Goal: Task Accomplishment & Management: Use online tool/utility

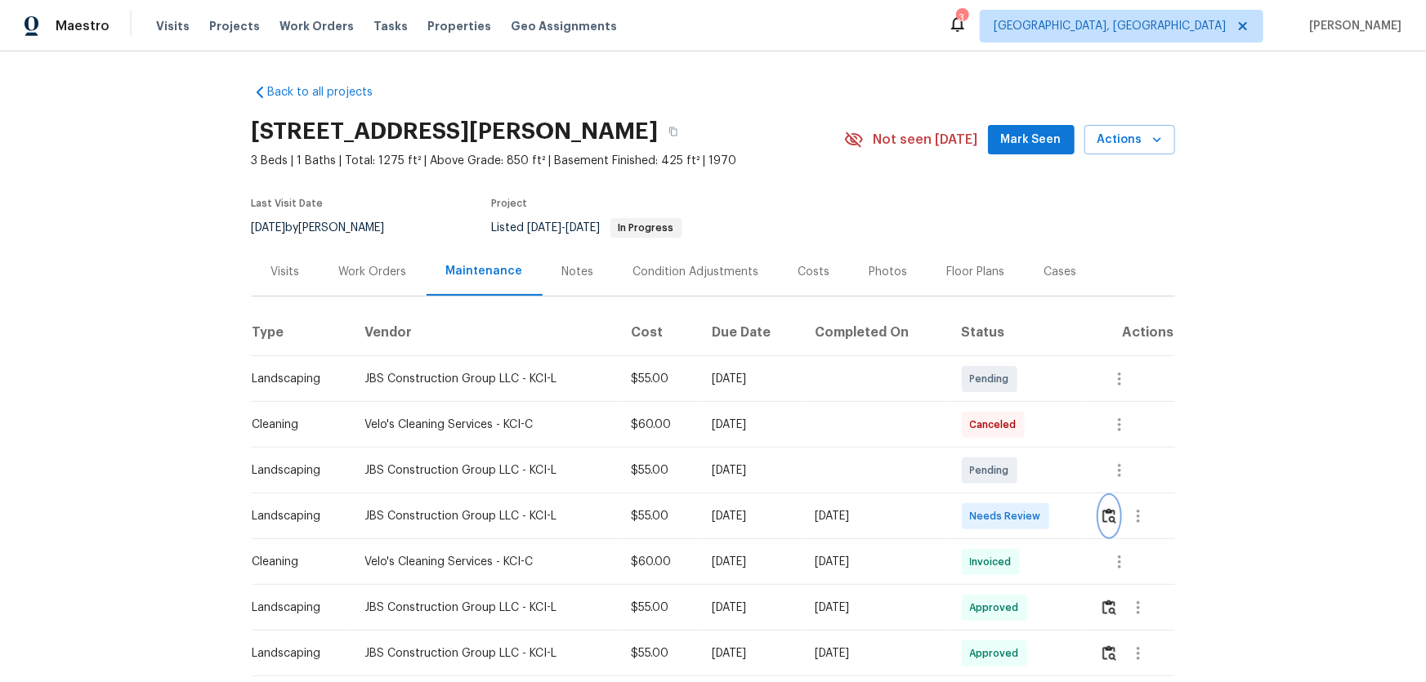
click at [1103, 509] on img "button" at bounding box center [1109, 516] width 14 height 16
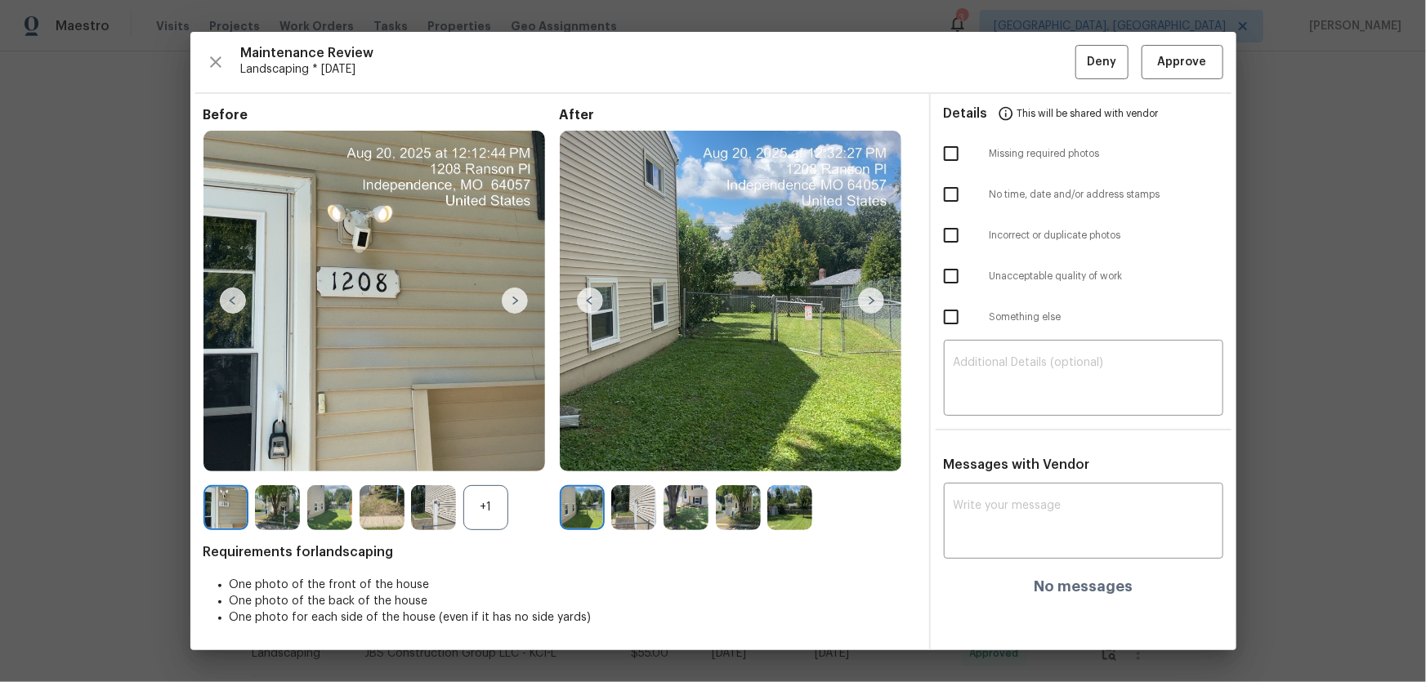
click at [499, 518] on div "+1" at bounding box center [485, 507] width 45 height 45
click at [646, 518] on img at bounding box center [633, 507] width 45 height 45
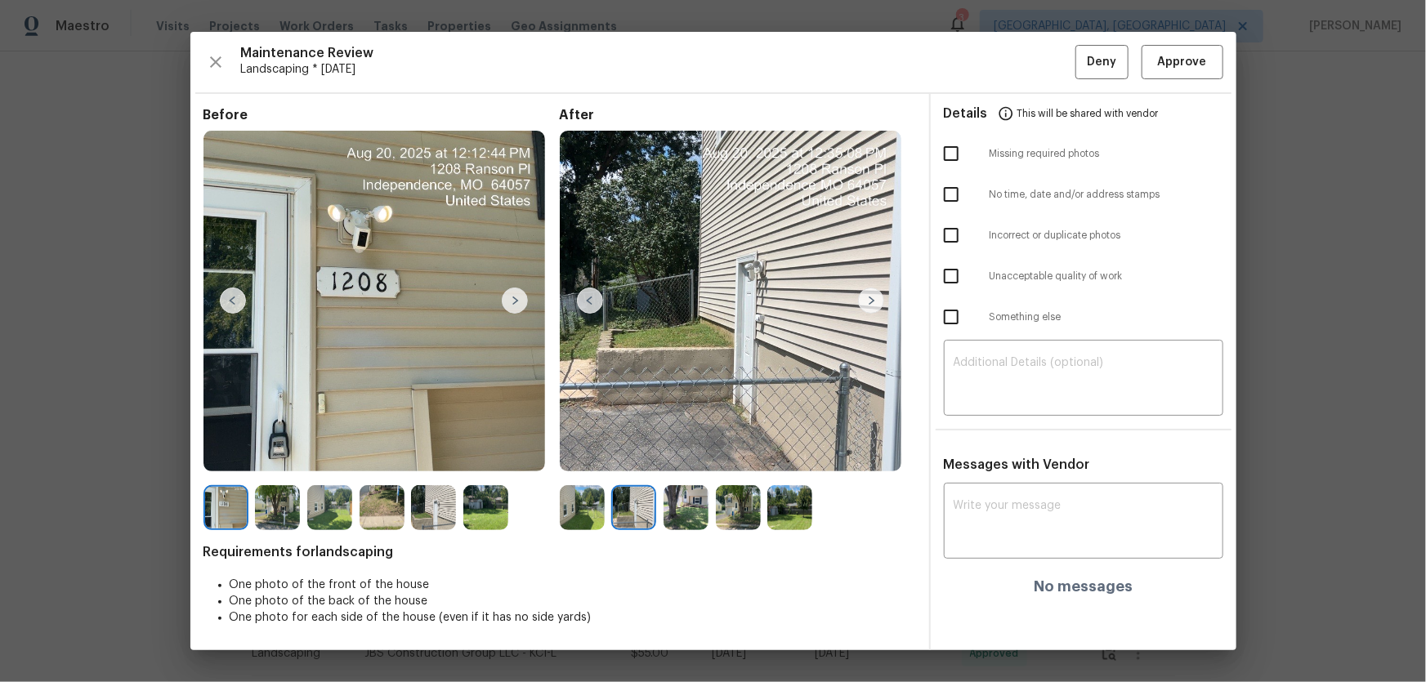
click at [678, 518] on img at bounding box center [686, 507] width 45 height 45
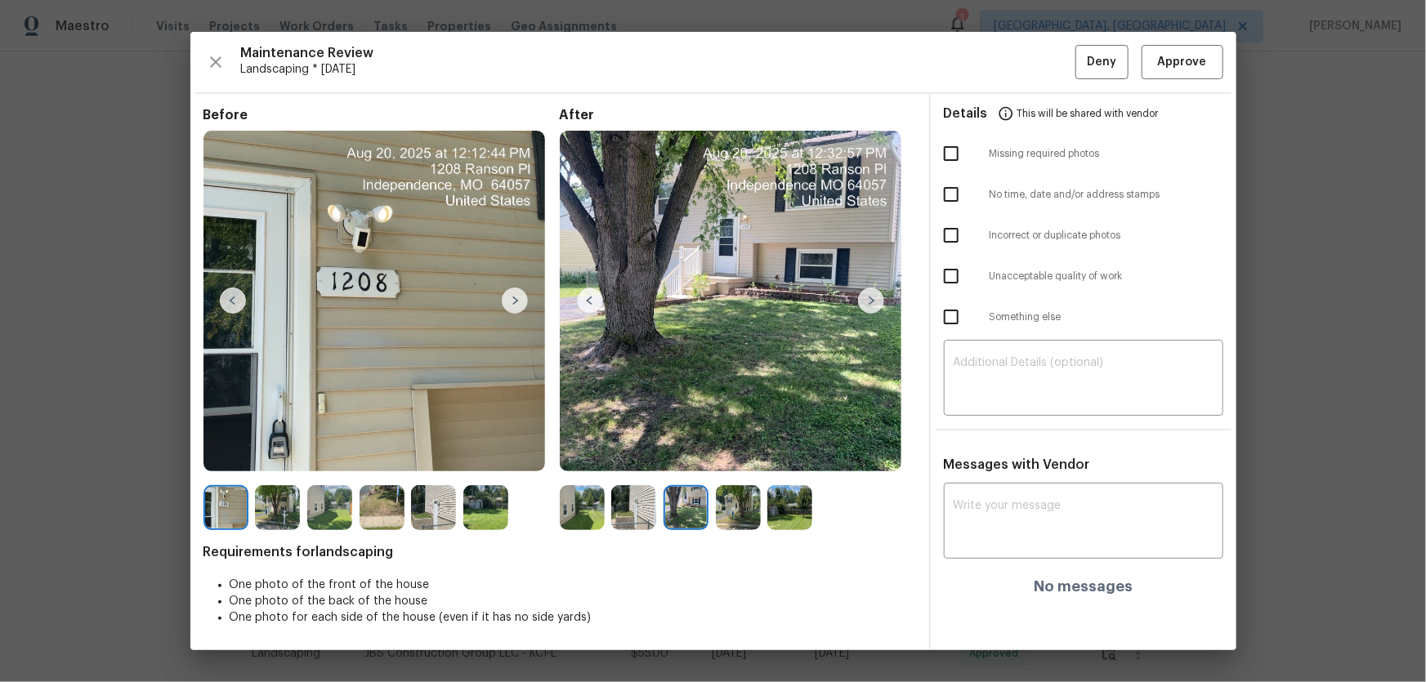
click at [727, 518] on img at bounding box center [738, 507] width 45 height 45
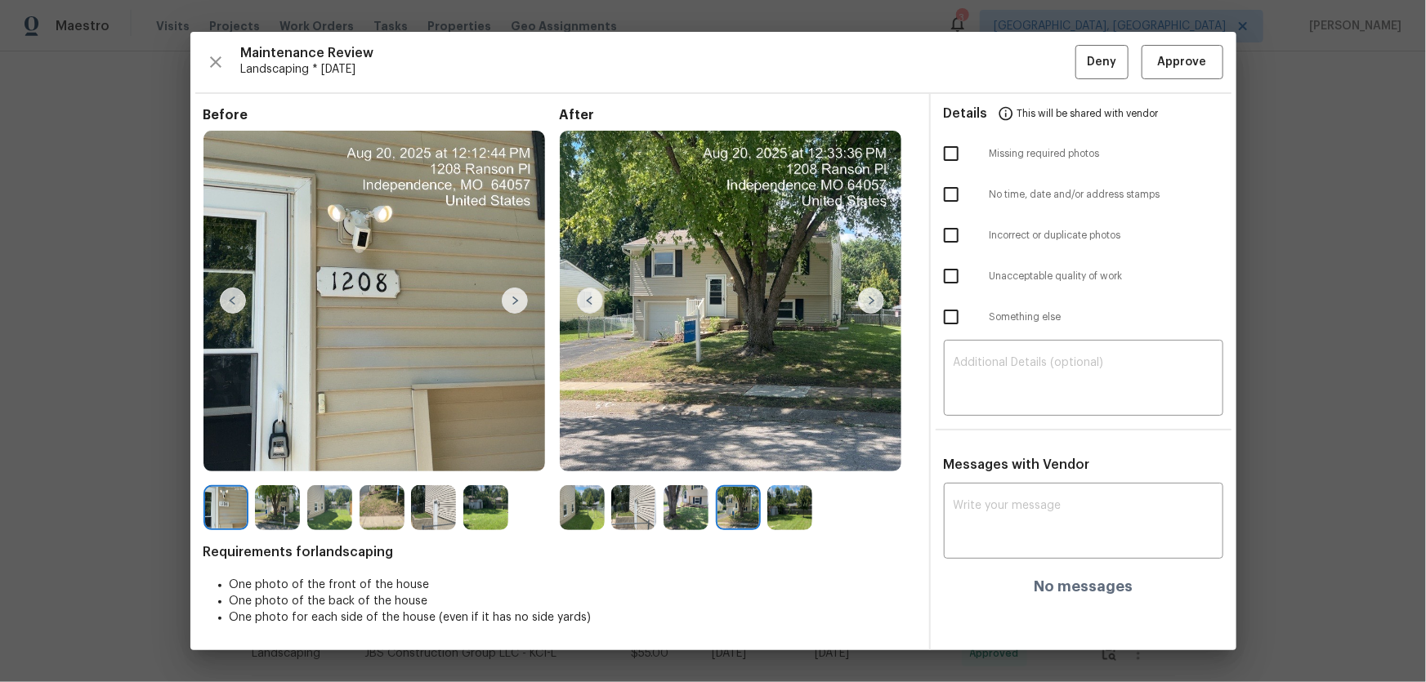
click at [777, 508] on img at bounding box center [789, 507] width 45 height 45
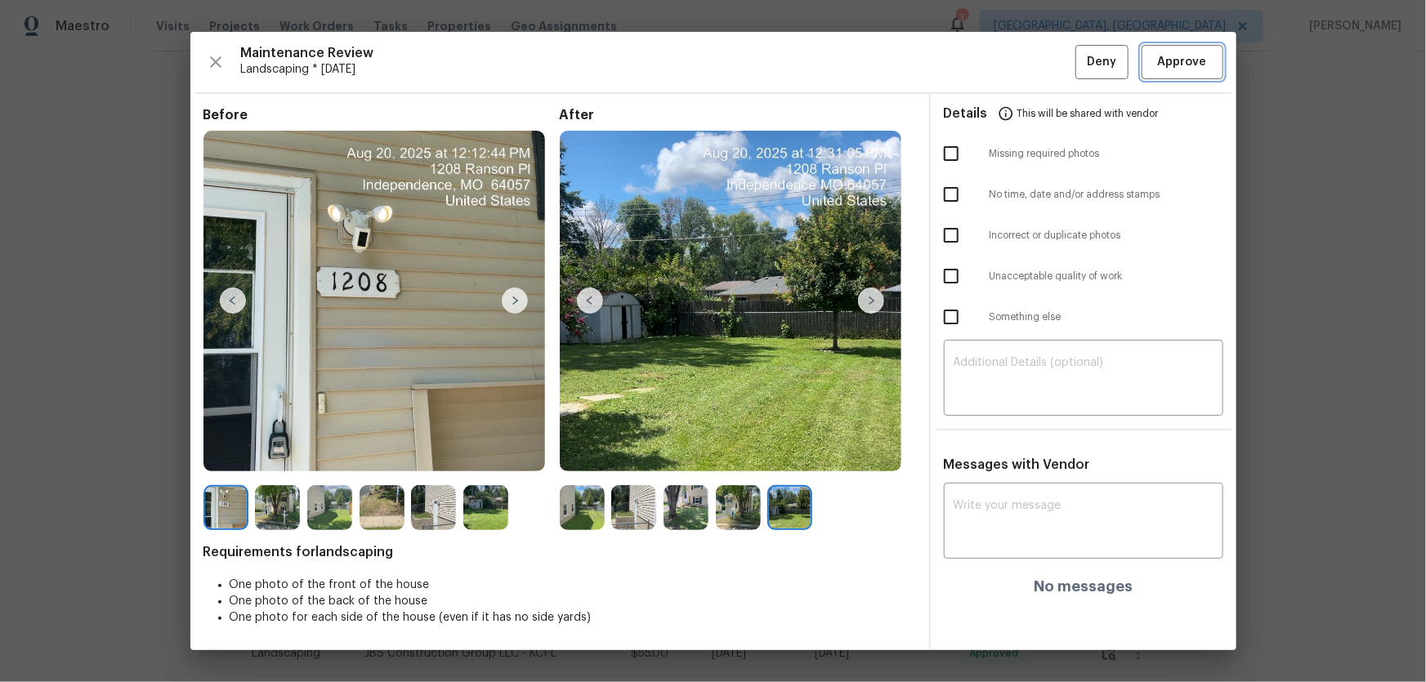
click at [1174, 65] on span "Approve" at bounding box center [1182, 62] width 49 height 20
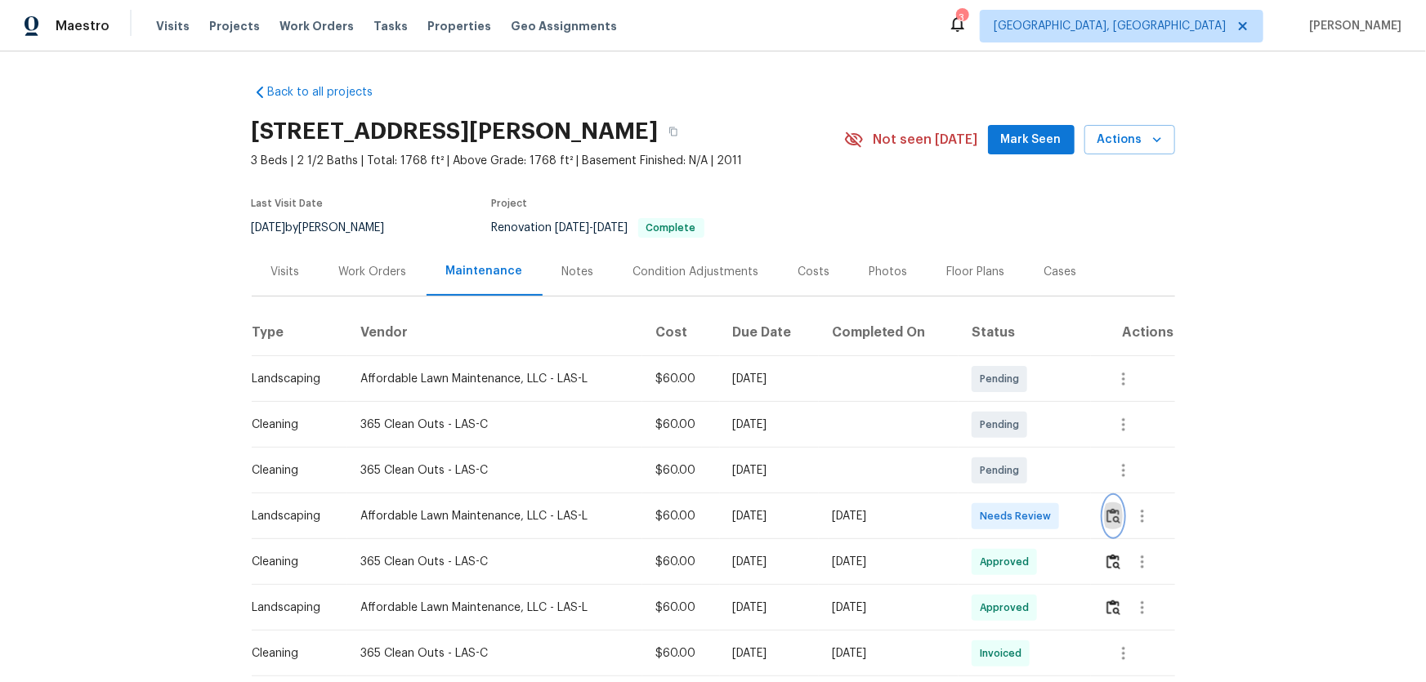
click at [1014, 450] on button "button" at bounding box center [1113, 516] width 19 height 39
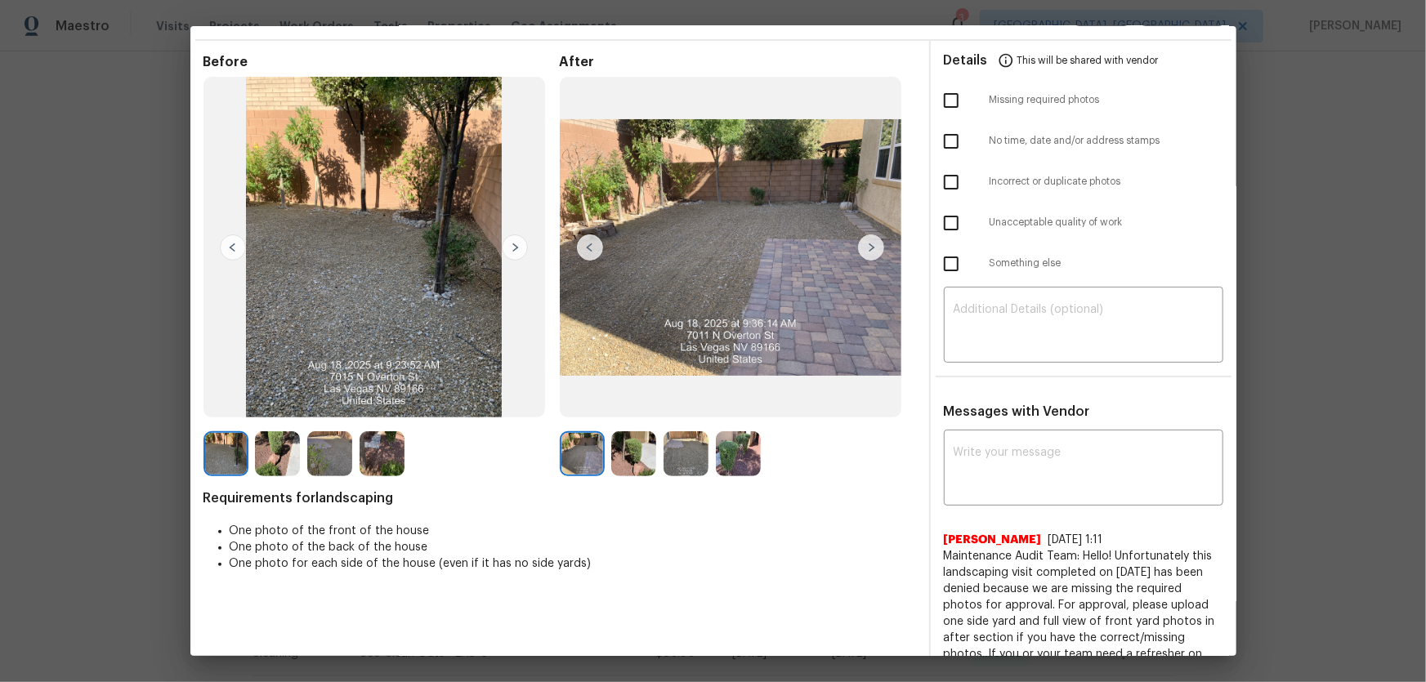
scroll to position [74, 0]
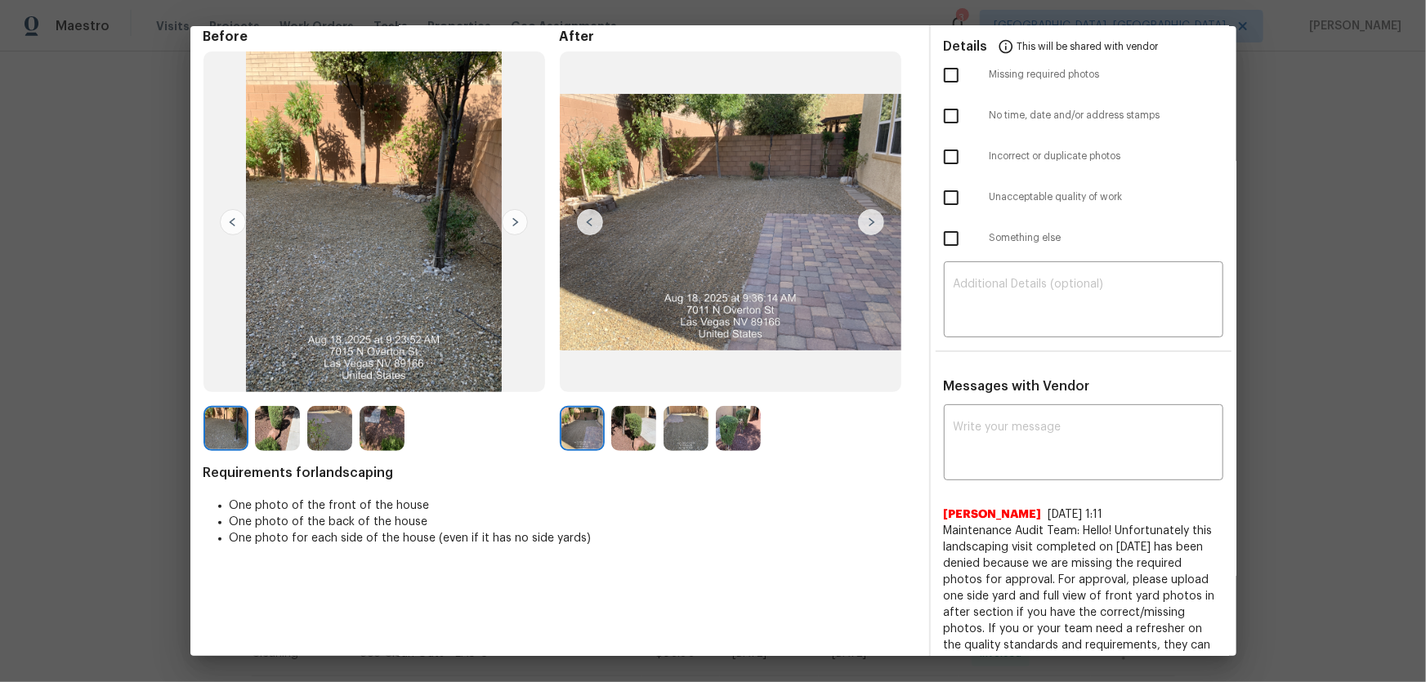
click at [627, 438] on img at bounding box center [633, 428] width 45 height 45
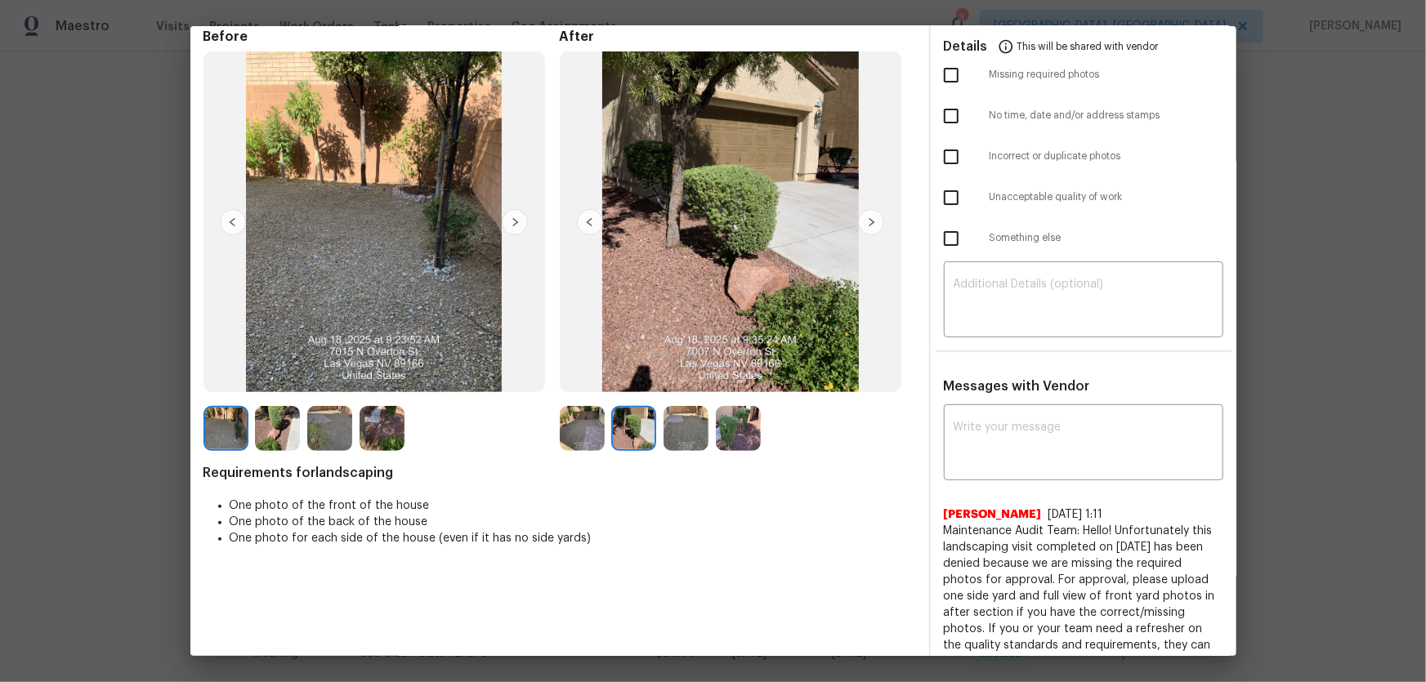
click at [671, 435] on img at bounding box center [686, 428] width 45 height 45
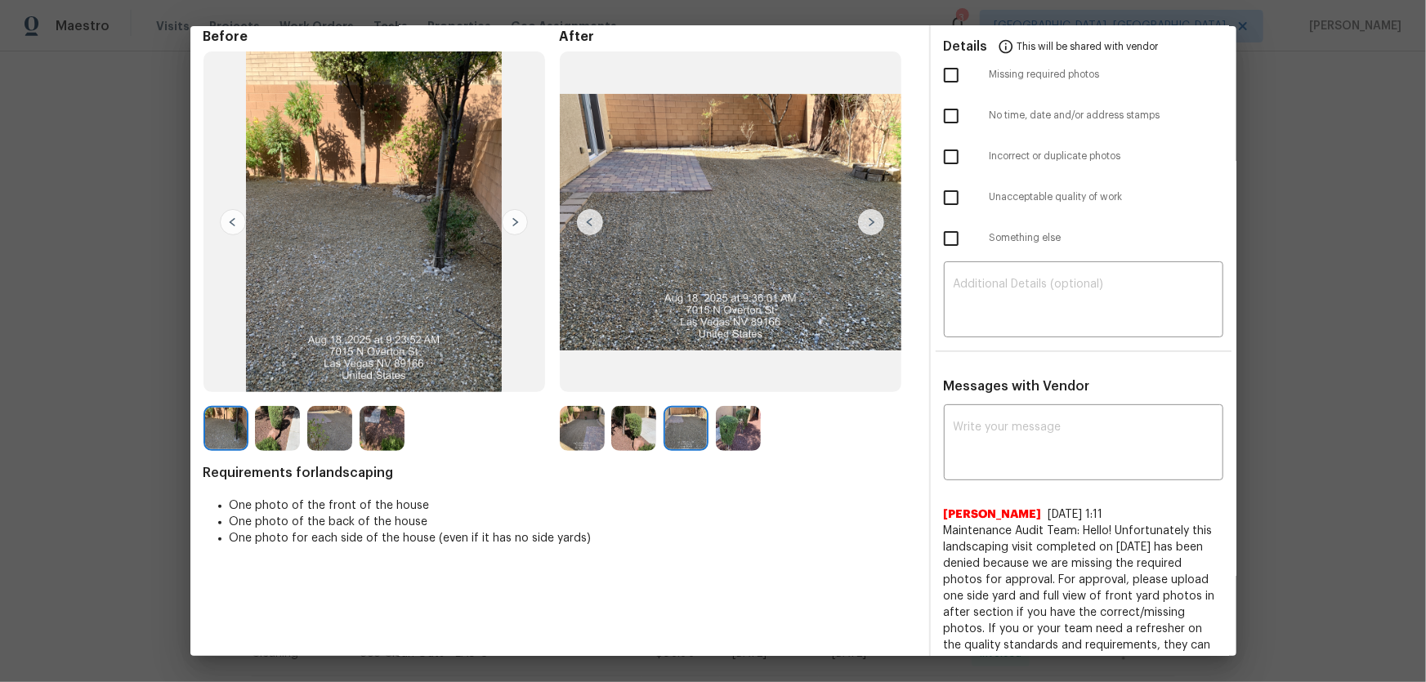
click at [731, 444] on img at bounding box center [738, 428] width 45 height 45
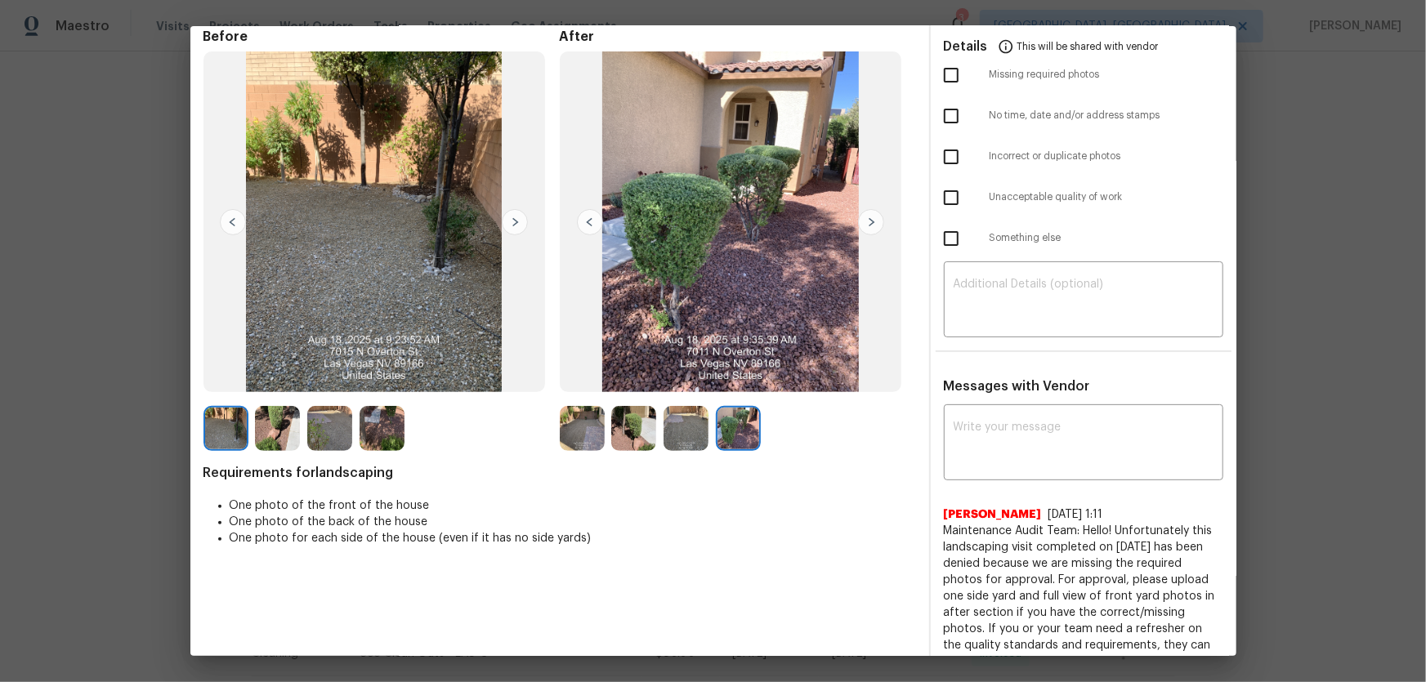
click at [577, 418] on img at bounding box center [582, 428] width 45 height 45
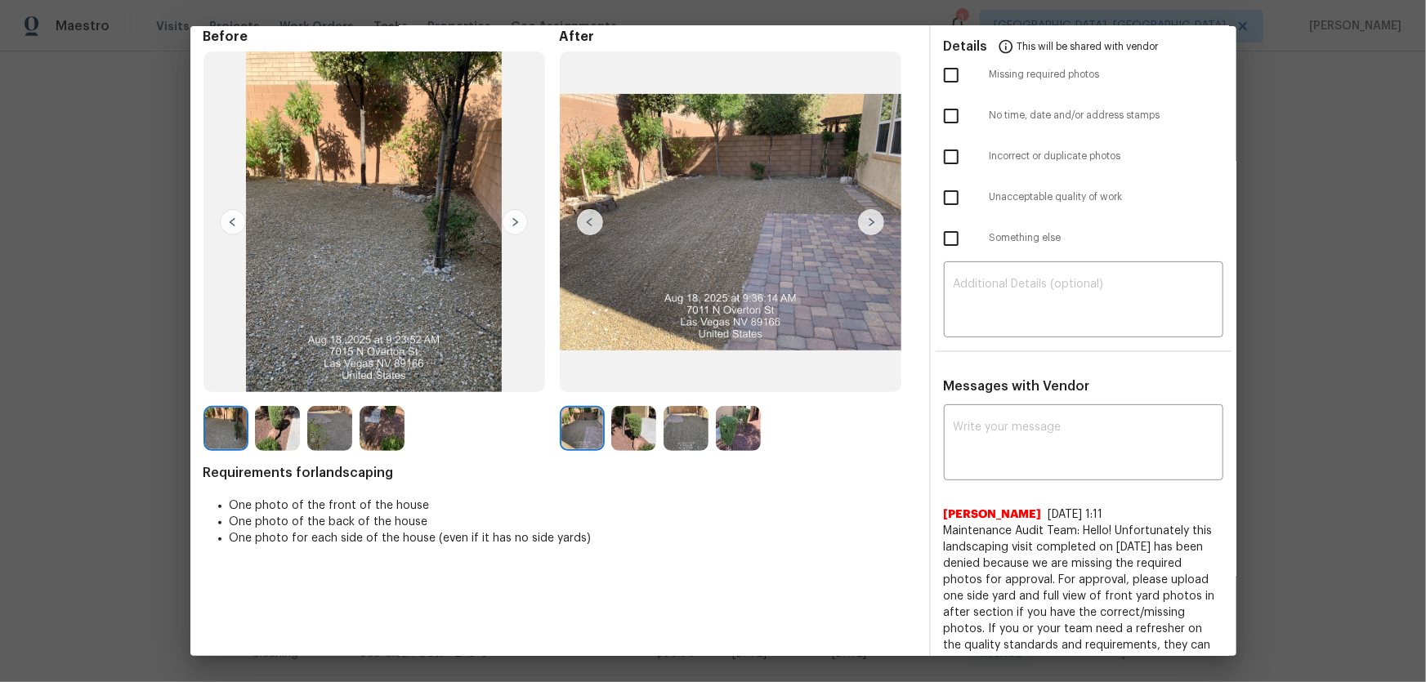
click at [636, 428] on img at bounding box center [633, 428] width 45 height 45
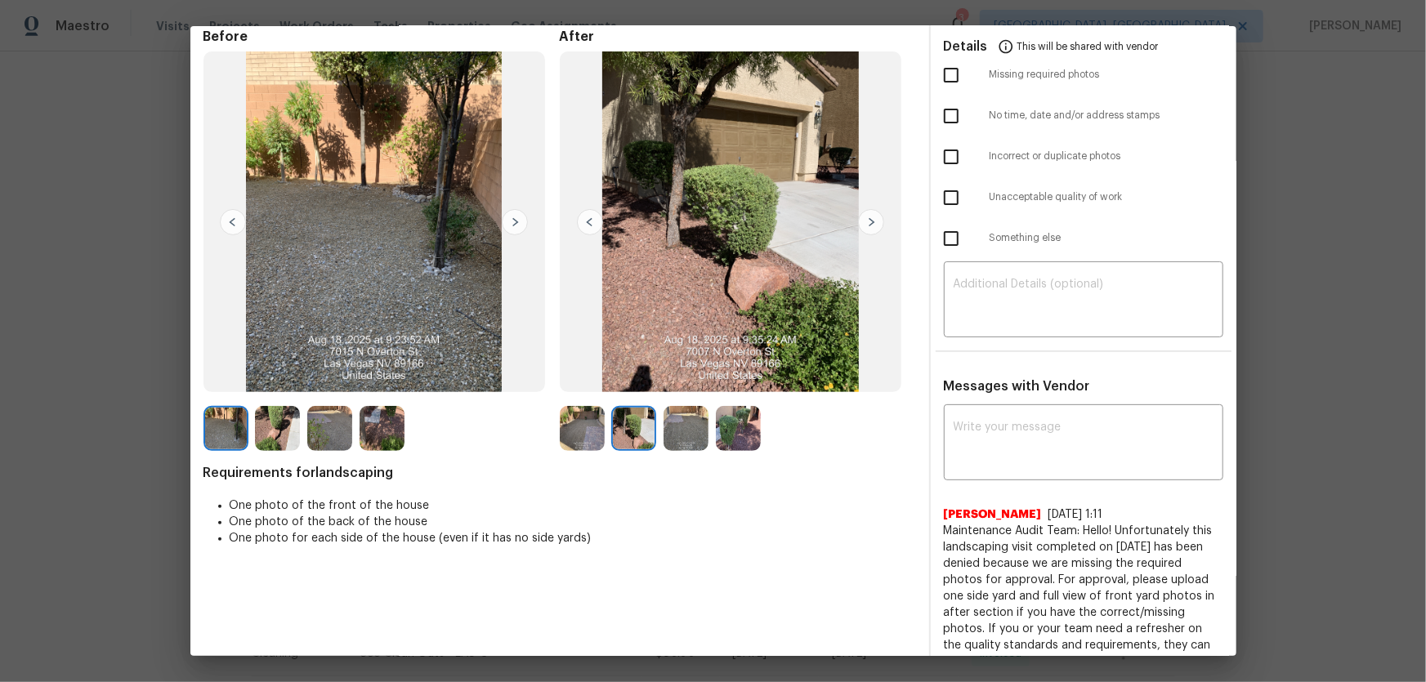
click at [682, 436] on img at bounding box center [686, 428] width 45 height 45
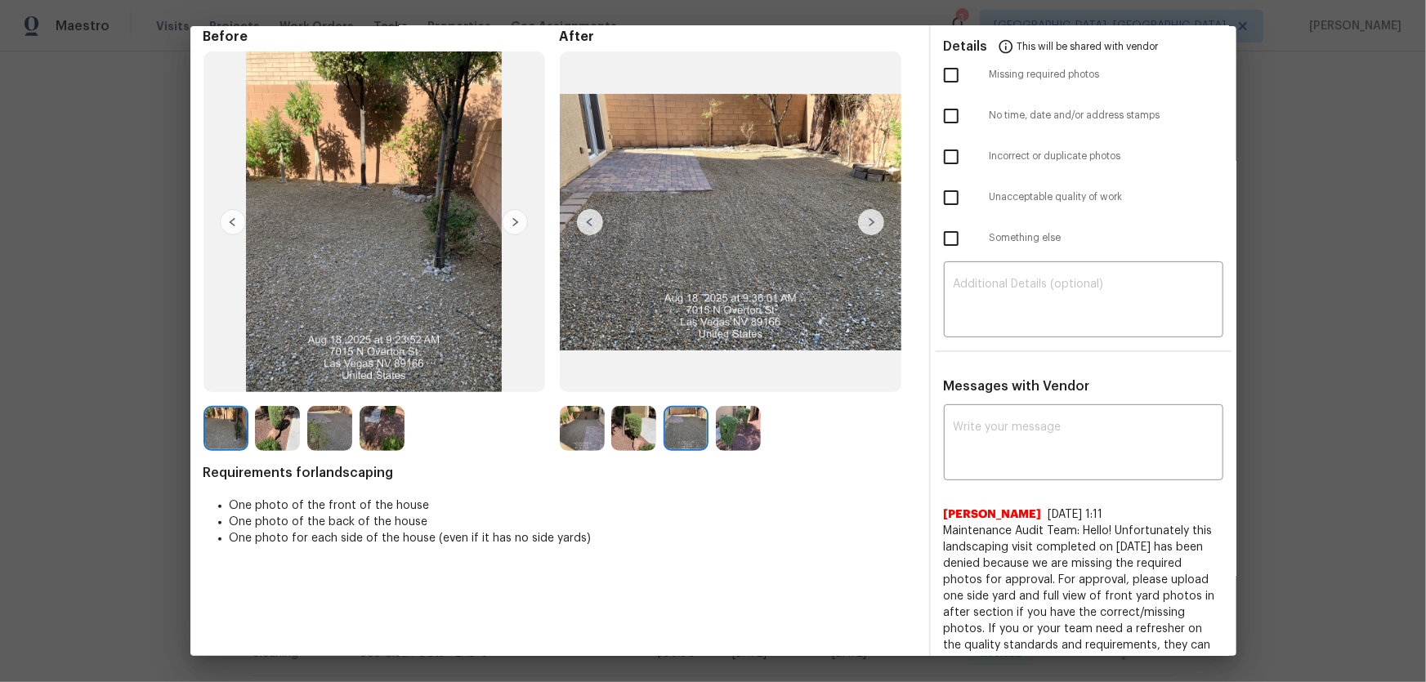
click at [716, 436] on img at bounding box center [738, 428] width 45 height 45
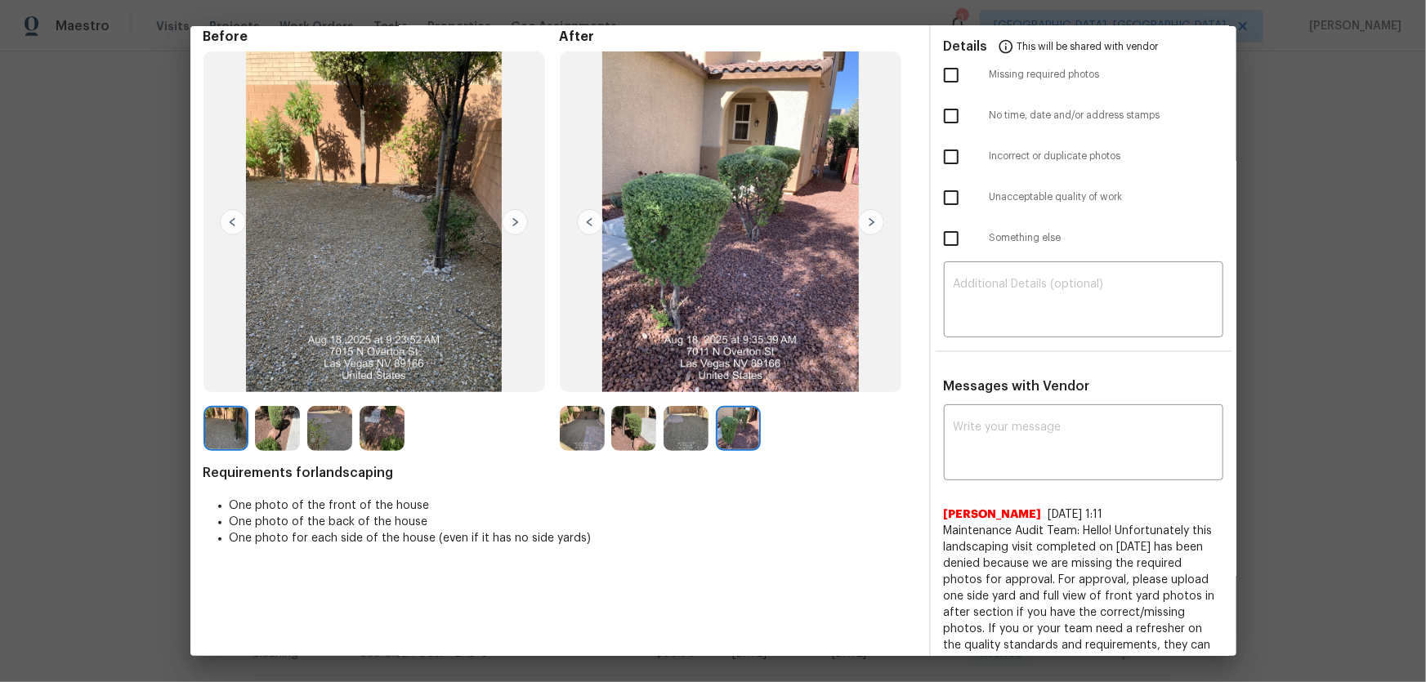
scroll to position [0, 0]
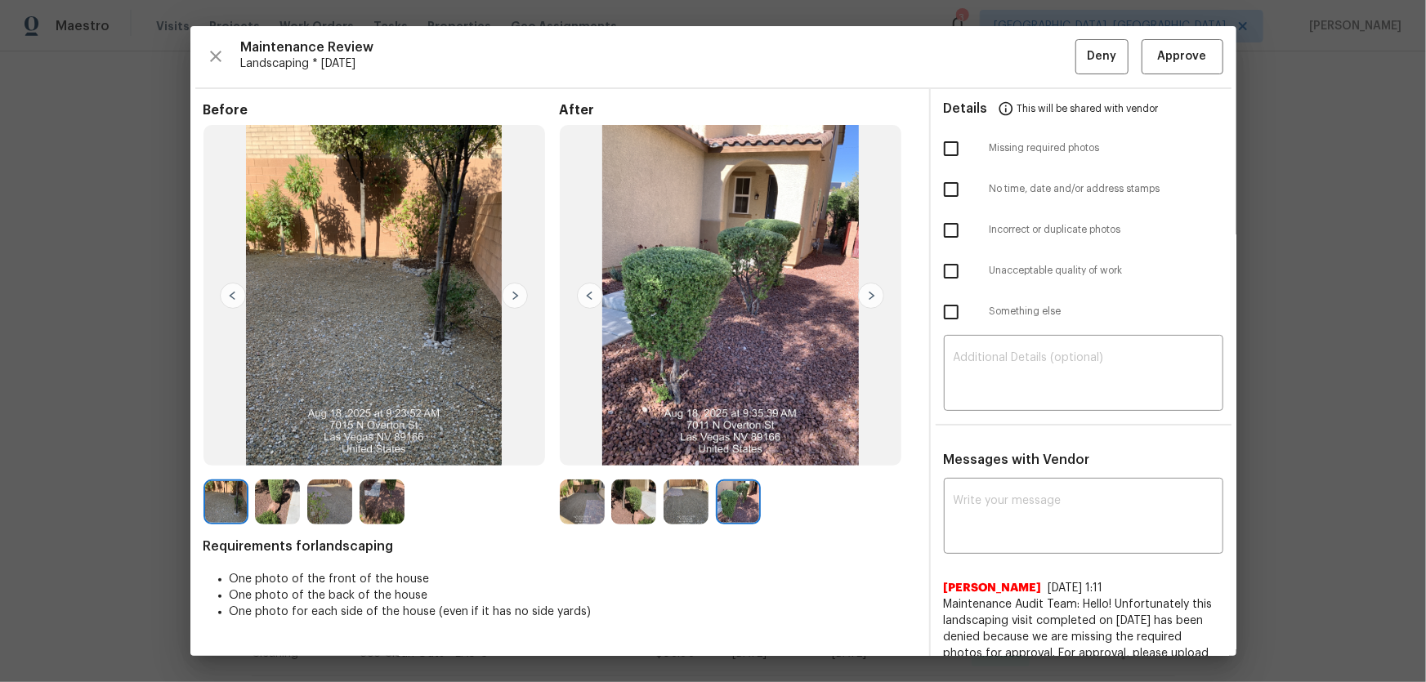
click at [577, 450] on img at bounding box center [582, 502] width 45 height 45
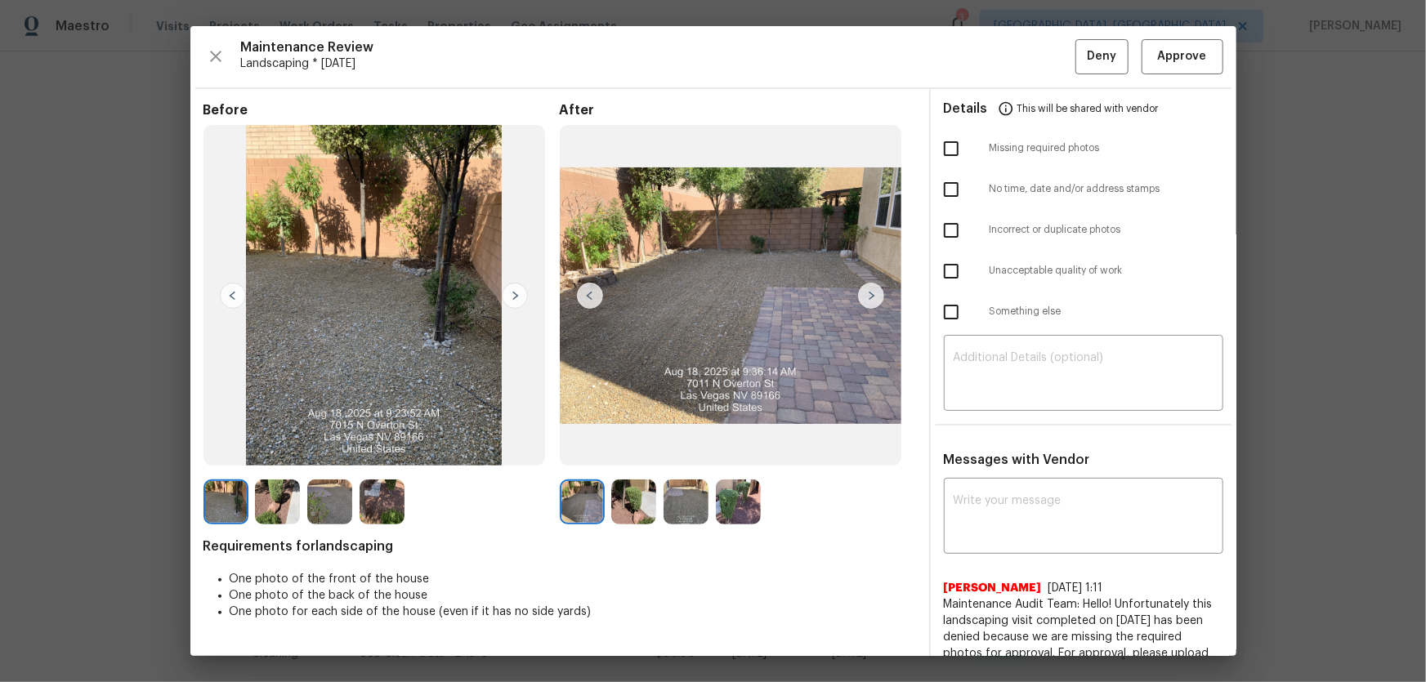
click at [633, 450] on img at bounding box center [633, 502] width 45 height 45
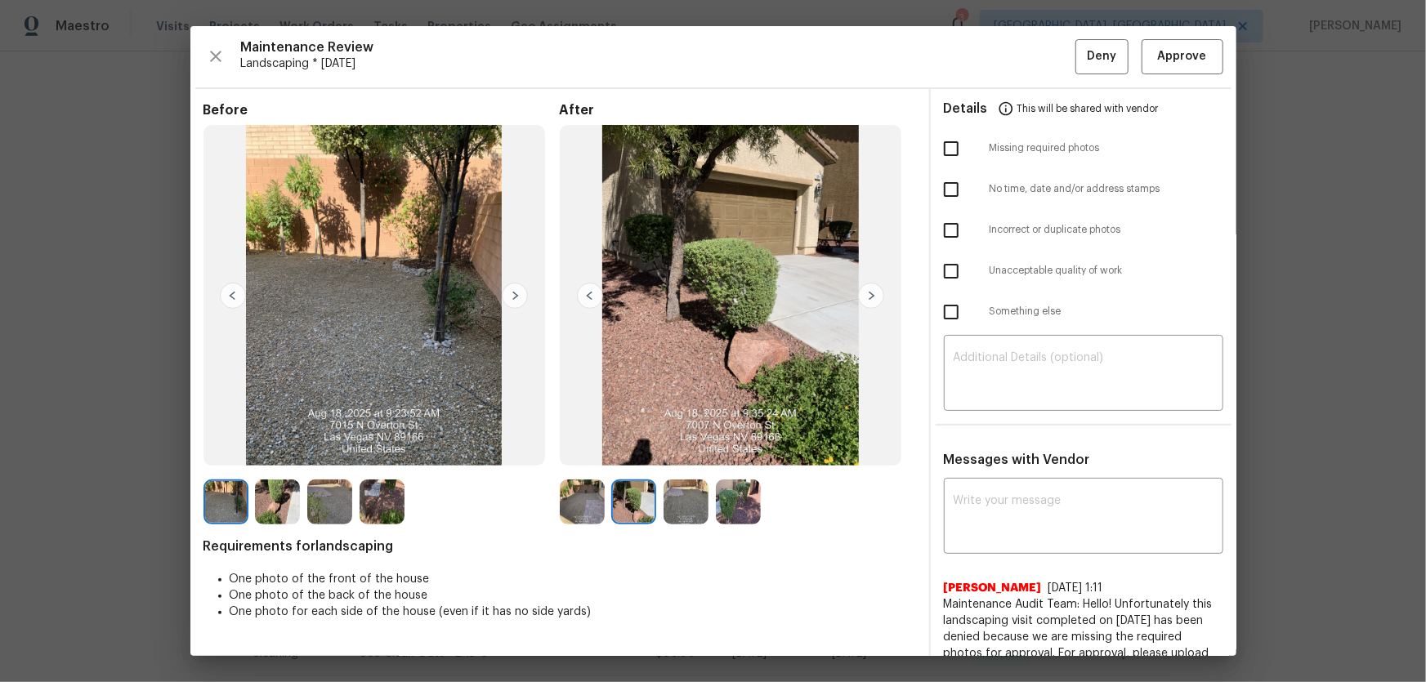
click at [685, 450] on img at bounding box center [686, 502] width 45 height 45
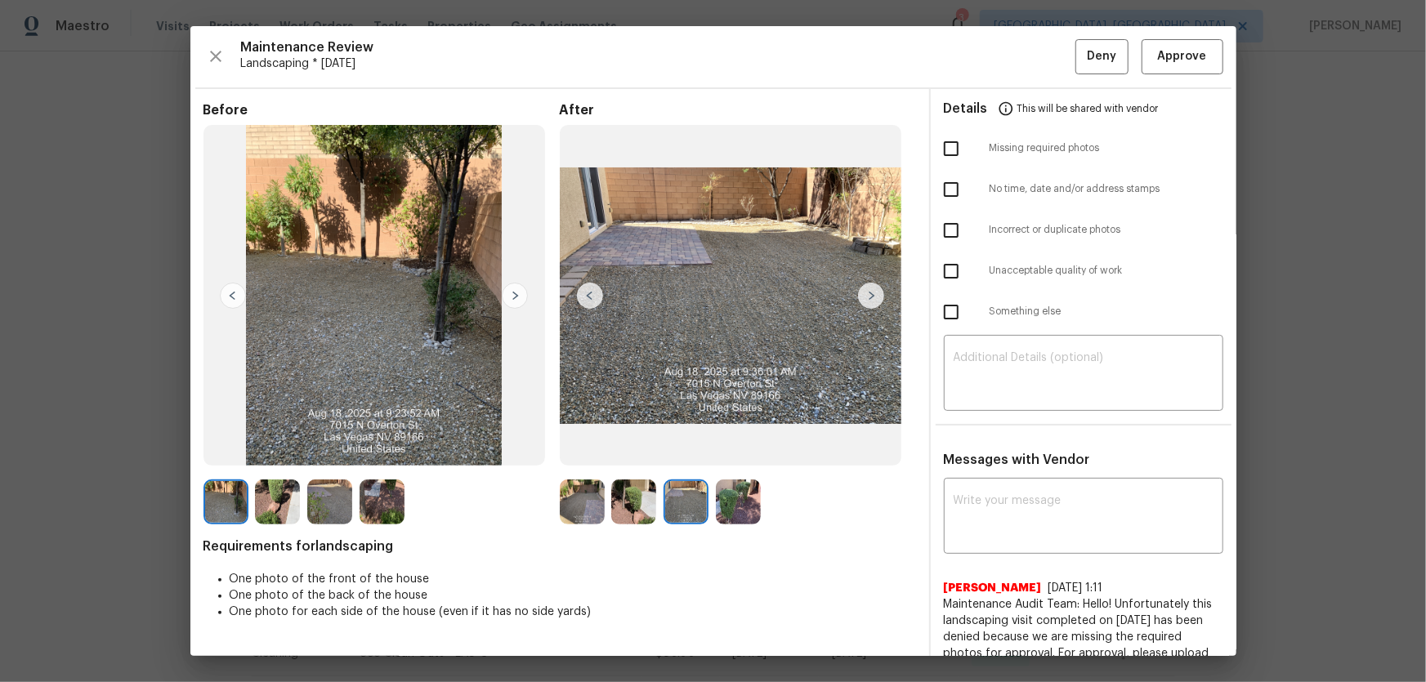
click at [740, 450] on img at bounding box center [738, 502] width 45 height 45
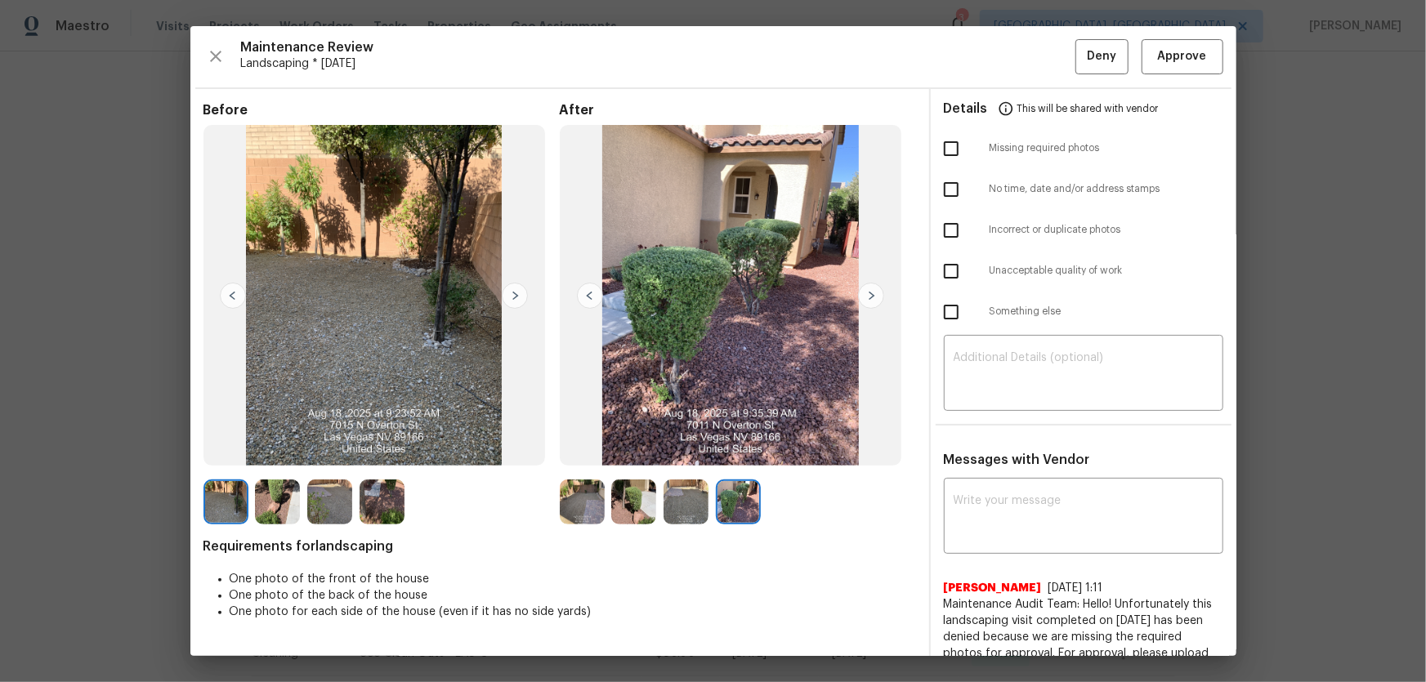
click at [637, 450] on img at bounding box center [633, 502] width 45 height 45
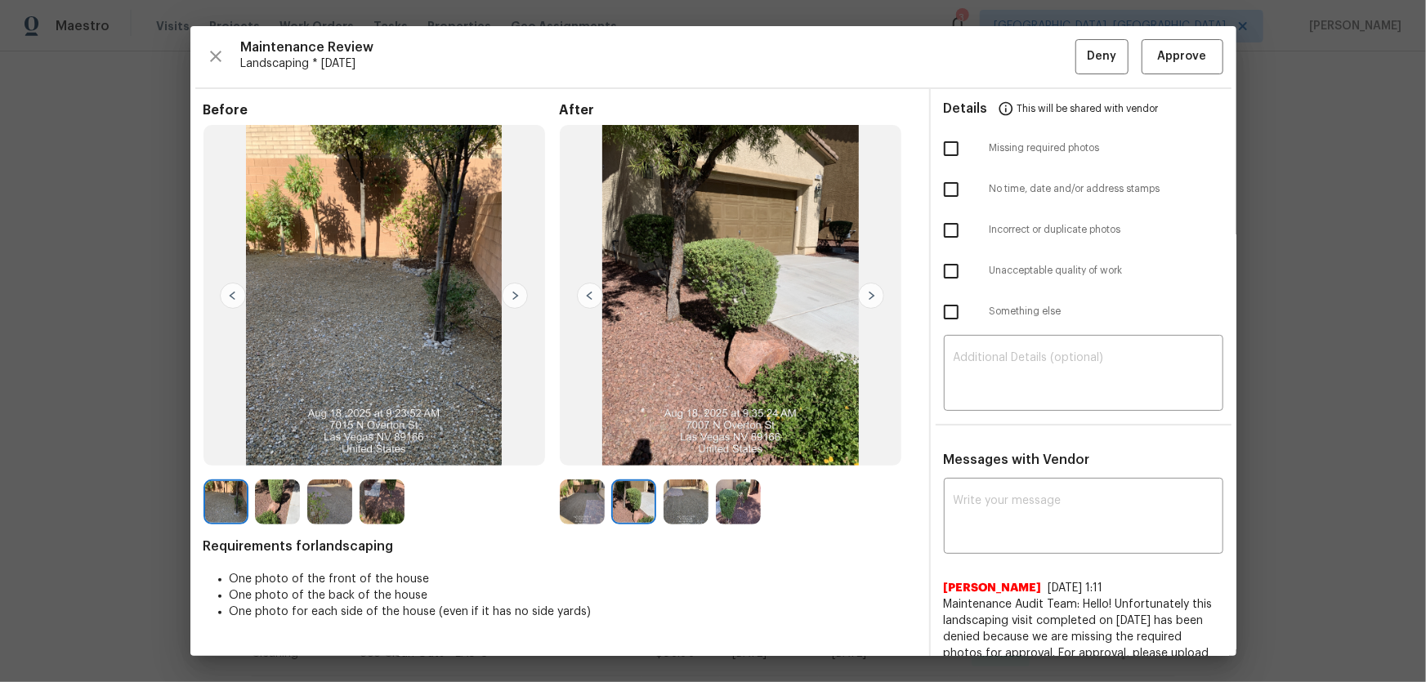
click at [580, 450] on img at bounding box center [582, 502] width 45 height 45
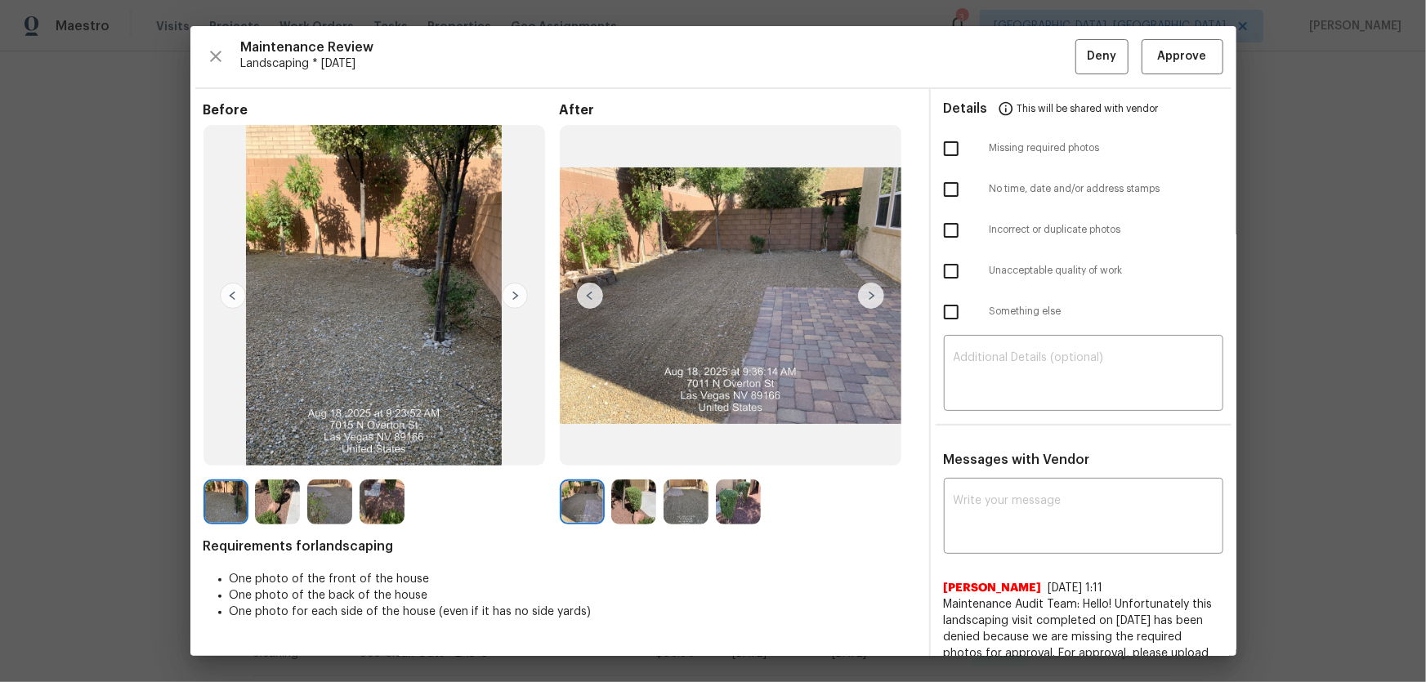
click at [637, 450] on img at bounding box center [633, 502] width 45 height 45
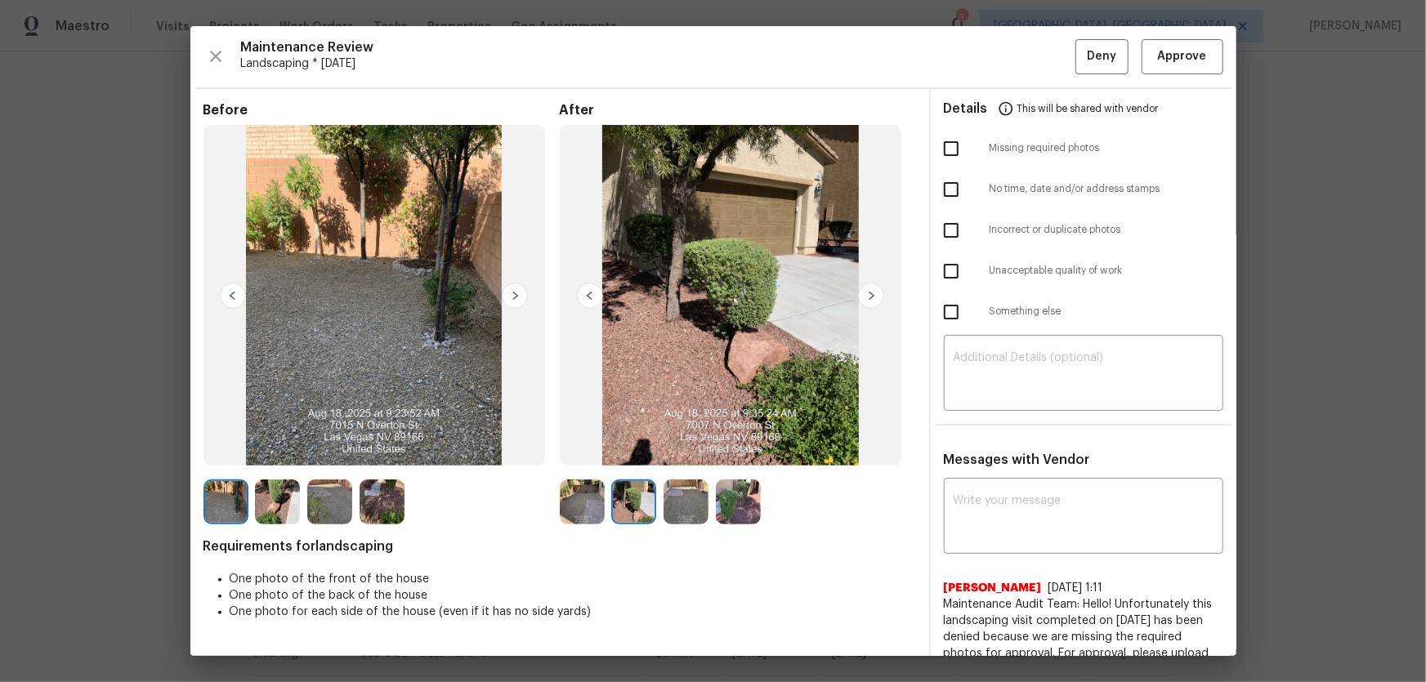
click at [677, 450] on img at bounding box center [686, 502] width 45 height 45
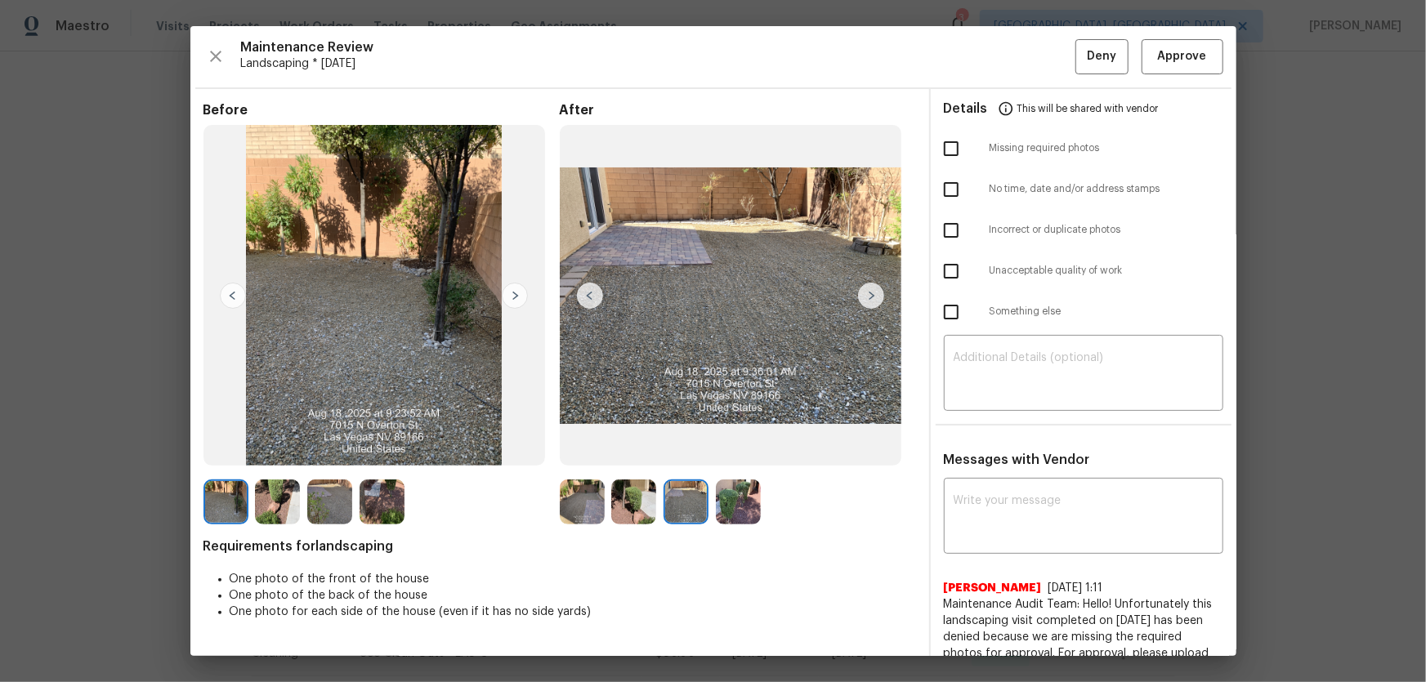
click at [738, 450] on img at bounding box center [738, 502] width 45 height 45
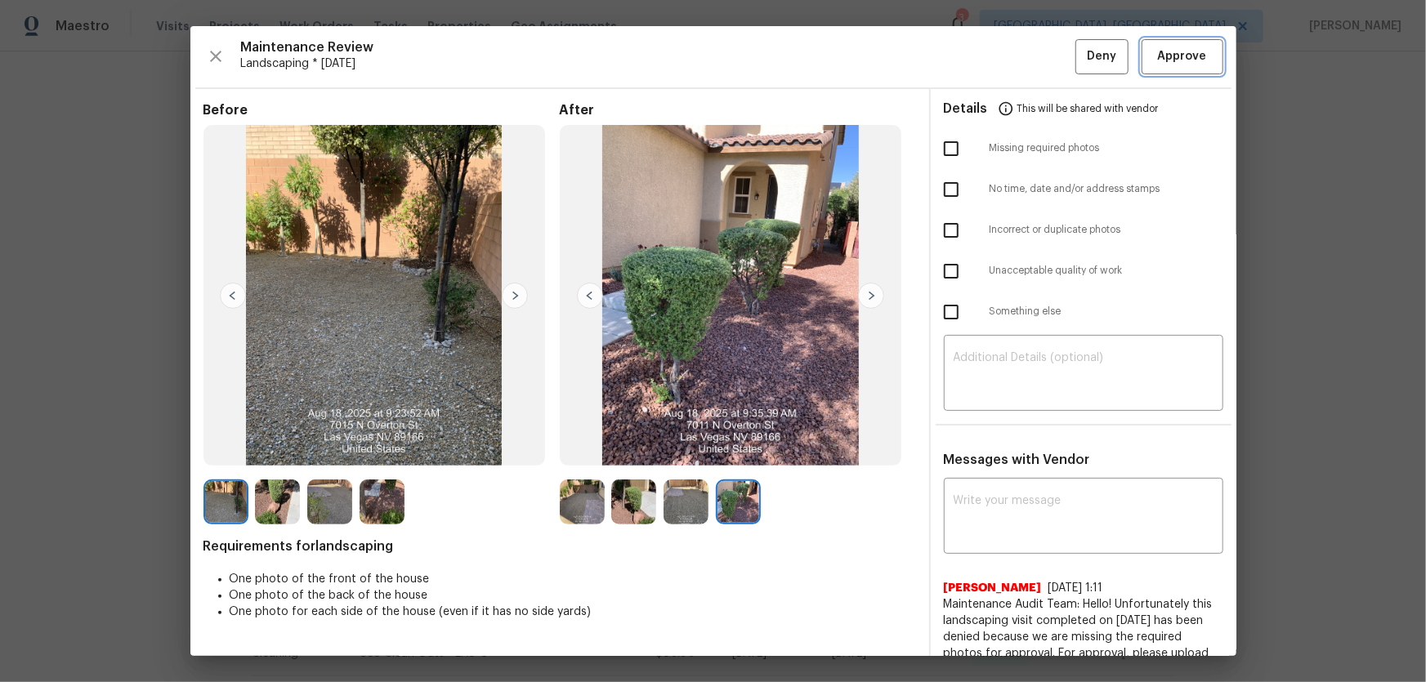
click at [1014, 57] on span "Approve" at bounding box center [1182, 57] width 49 height 20
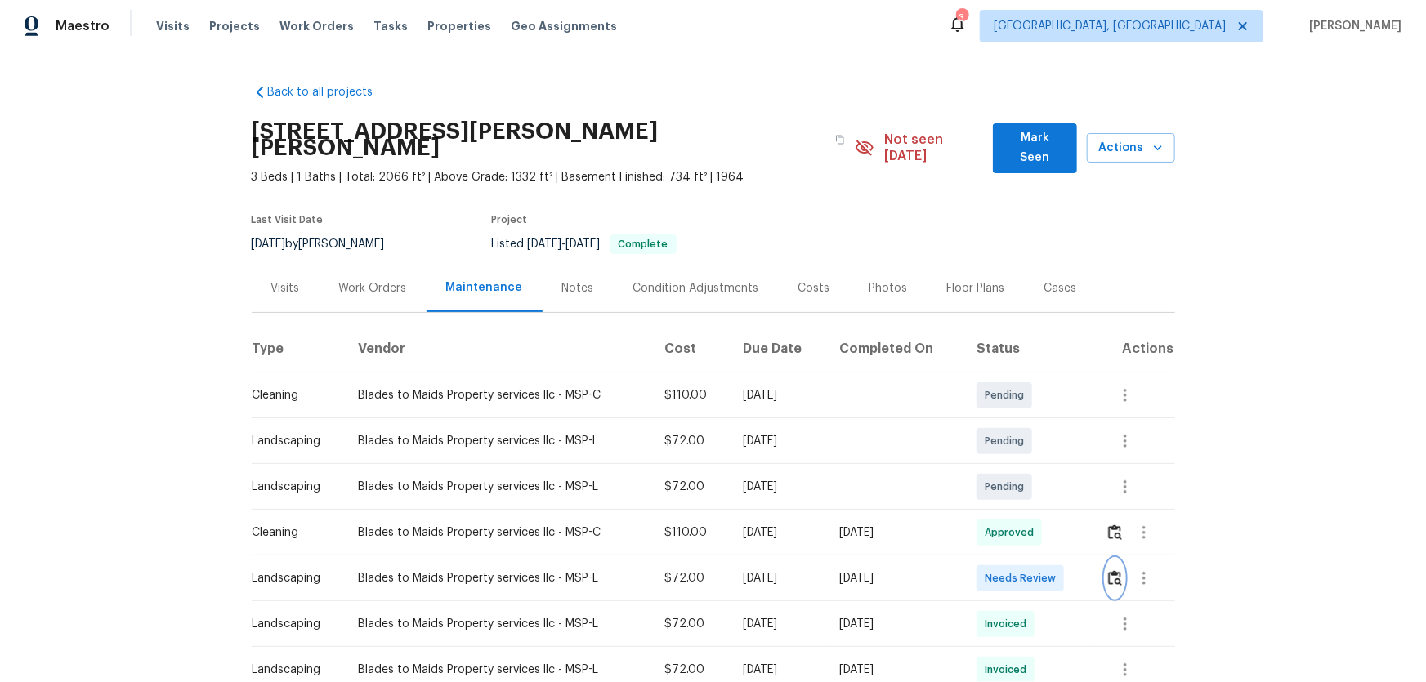
click at [1111, 570] on button "button" at bounding box center [1115, 578] width 19 height 39
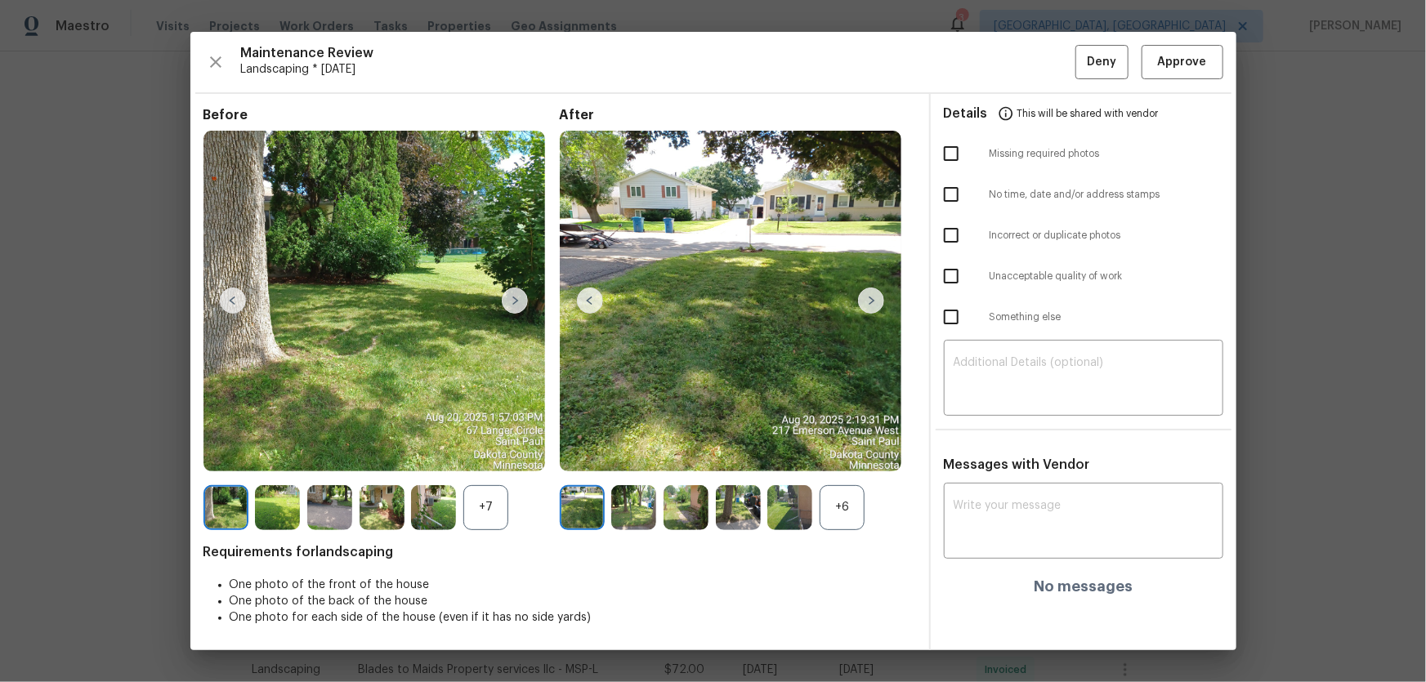
click at [842, 521] on div "+6" at bounding box center [842, 507] width 45 height 45
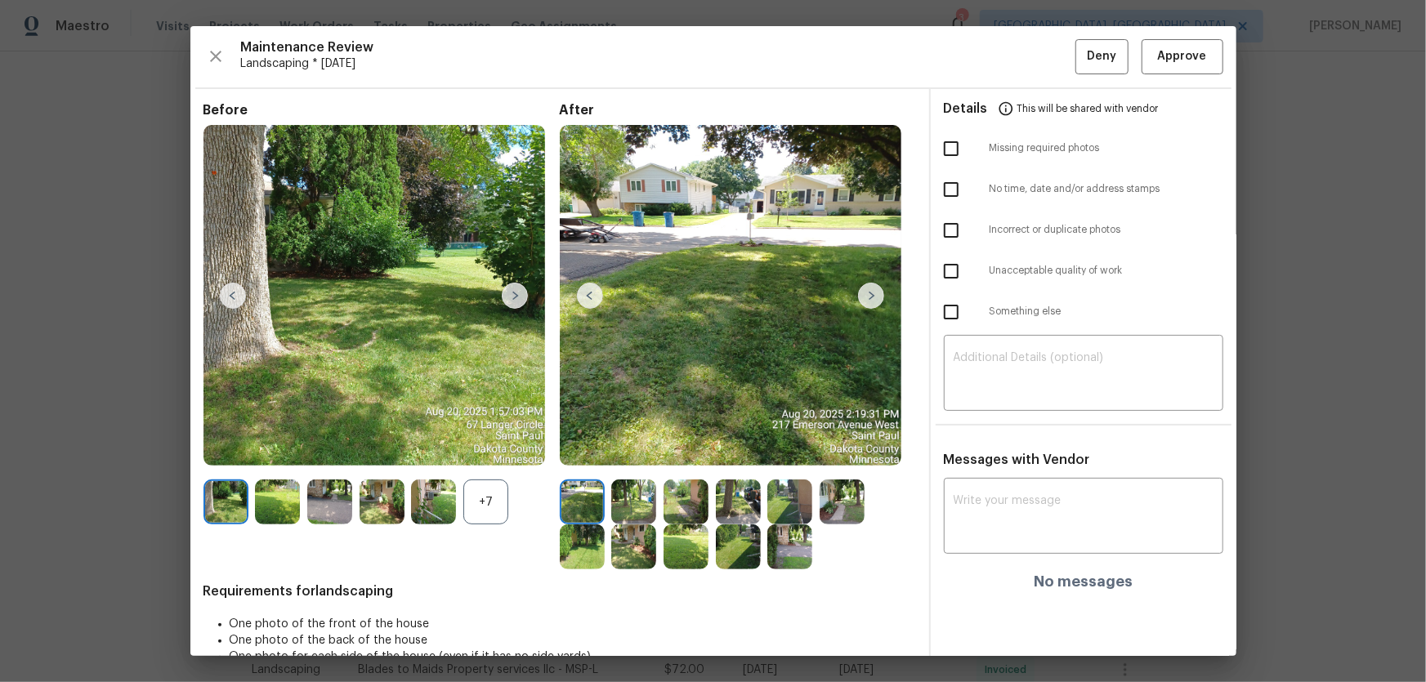
click at [491, 515] on div "+7" at bounding box center [485, 502] width 45 height 45
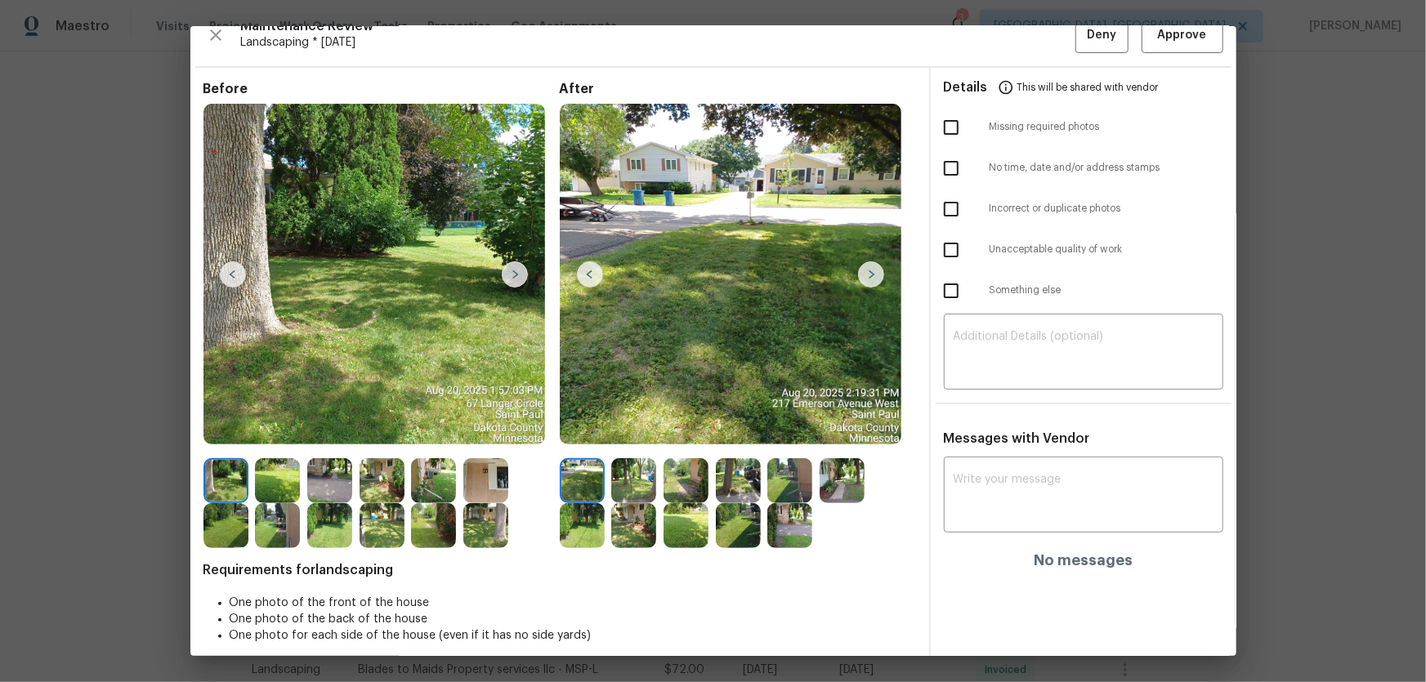
scroll to position [33, 0]
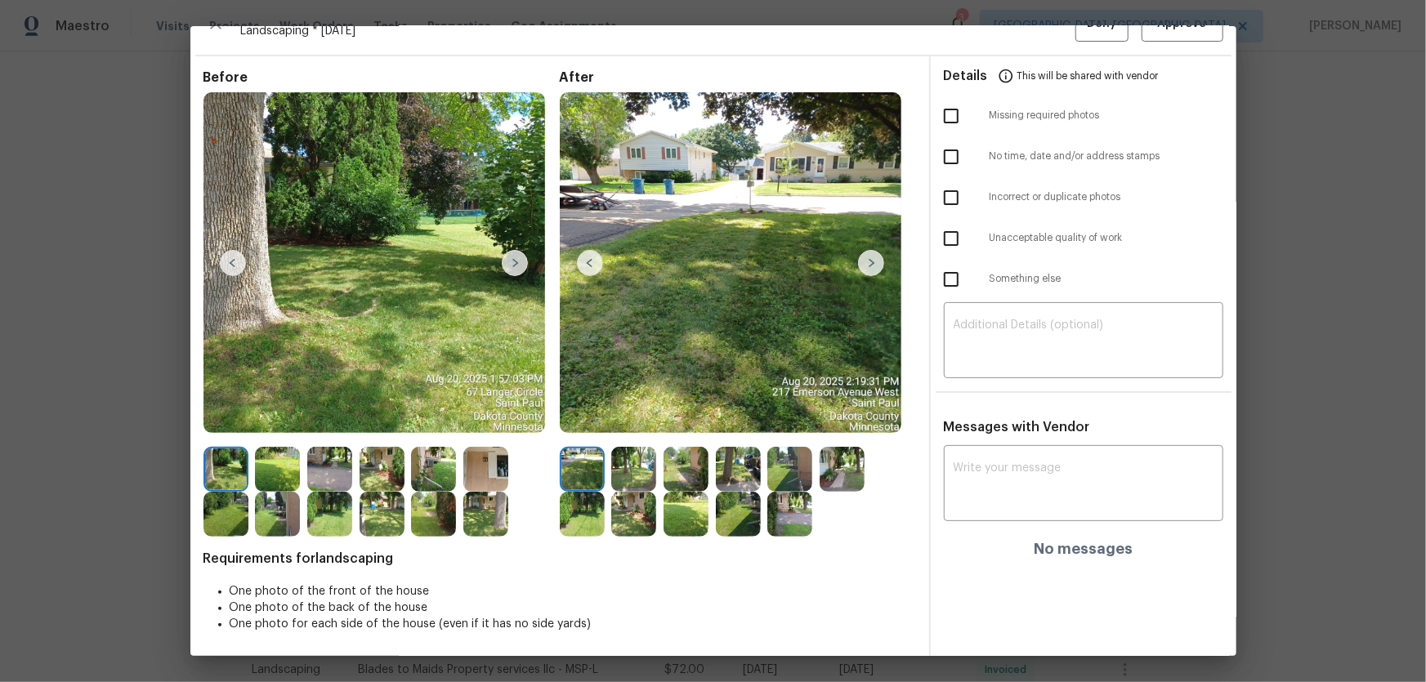
click at [628, 471] on img at bounding box center [633, 469] width 45 height 45
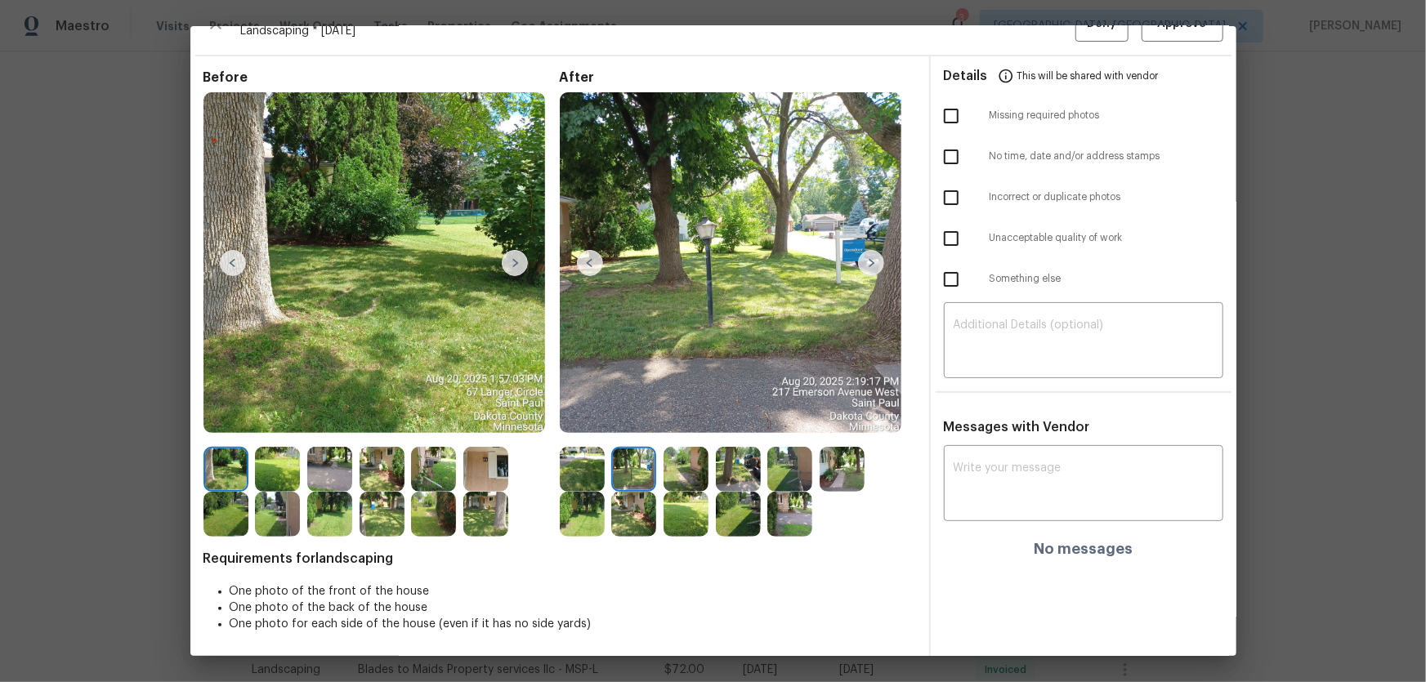
click at [683, 472] on img at bounding box center [686, 469] width 45 height 45
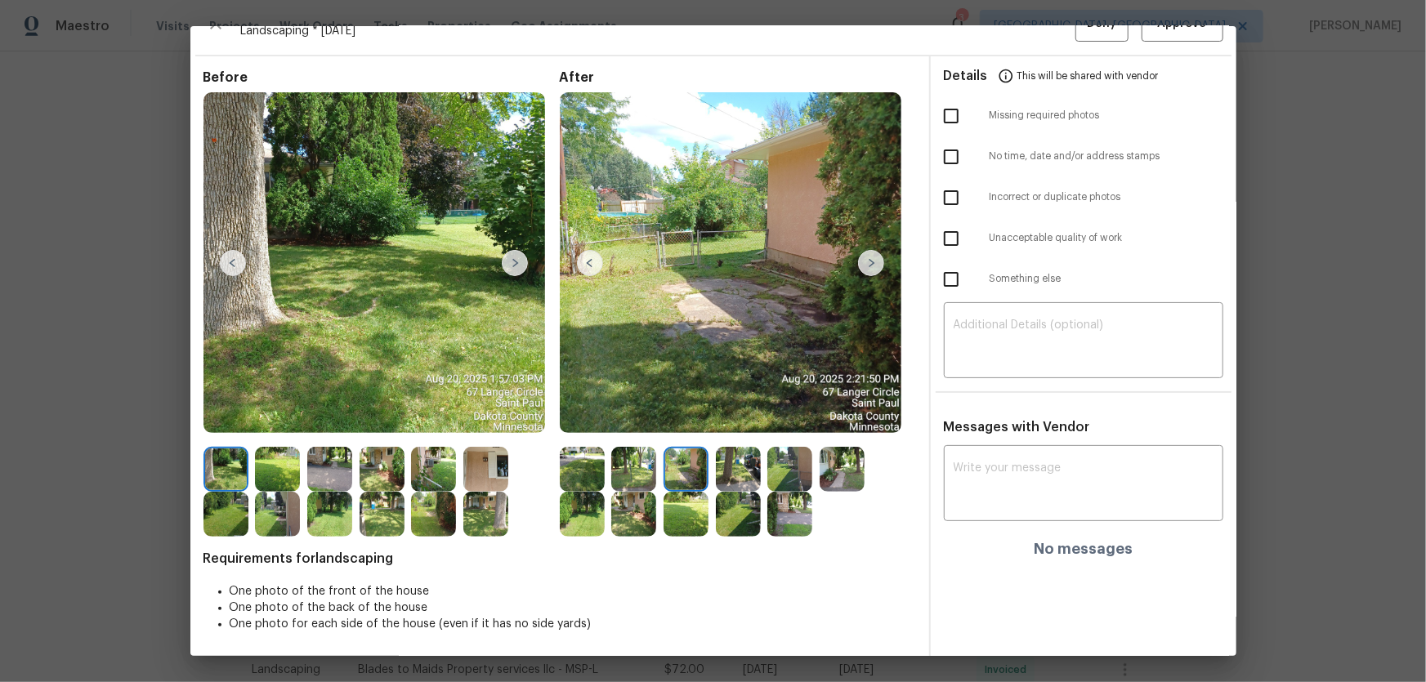
click at [737, 475] on img at bounding box center [738, 469] width 45 height 45
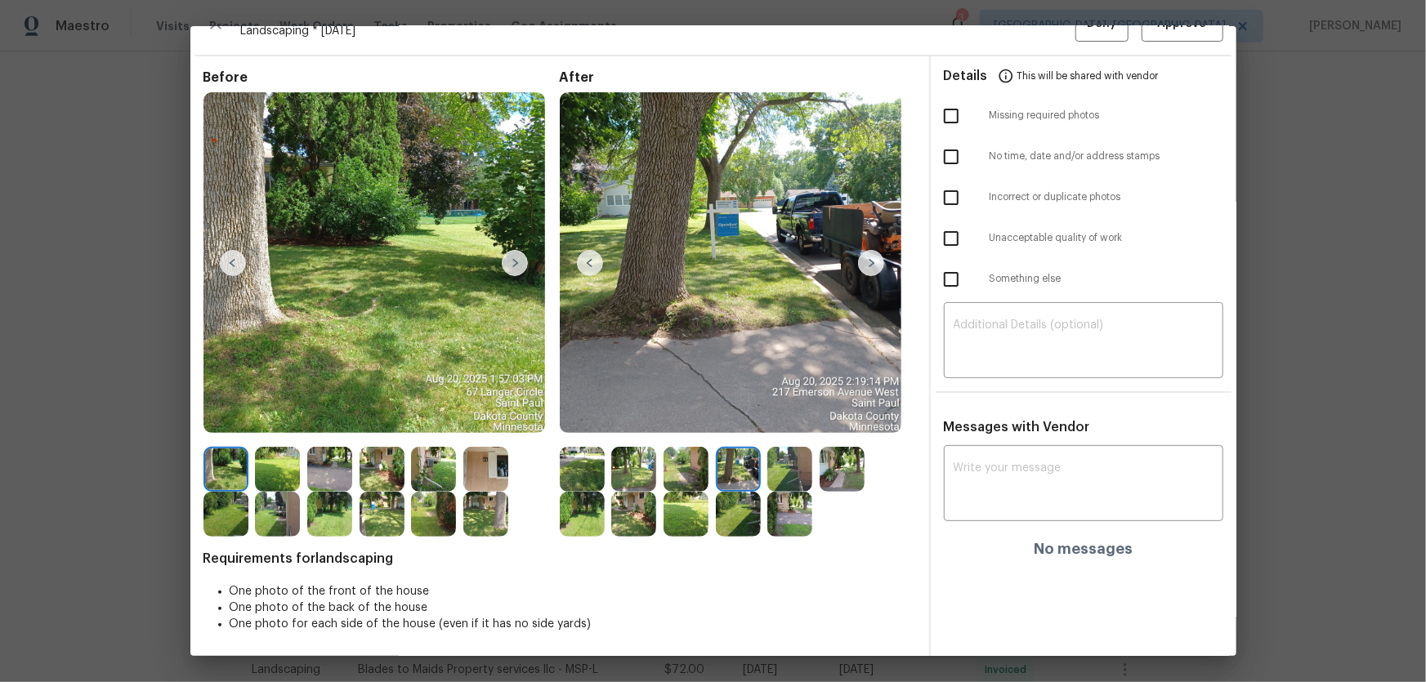
click at [786, 474] on img at bounding box center [789, 469] width 45 height 45
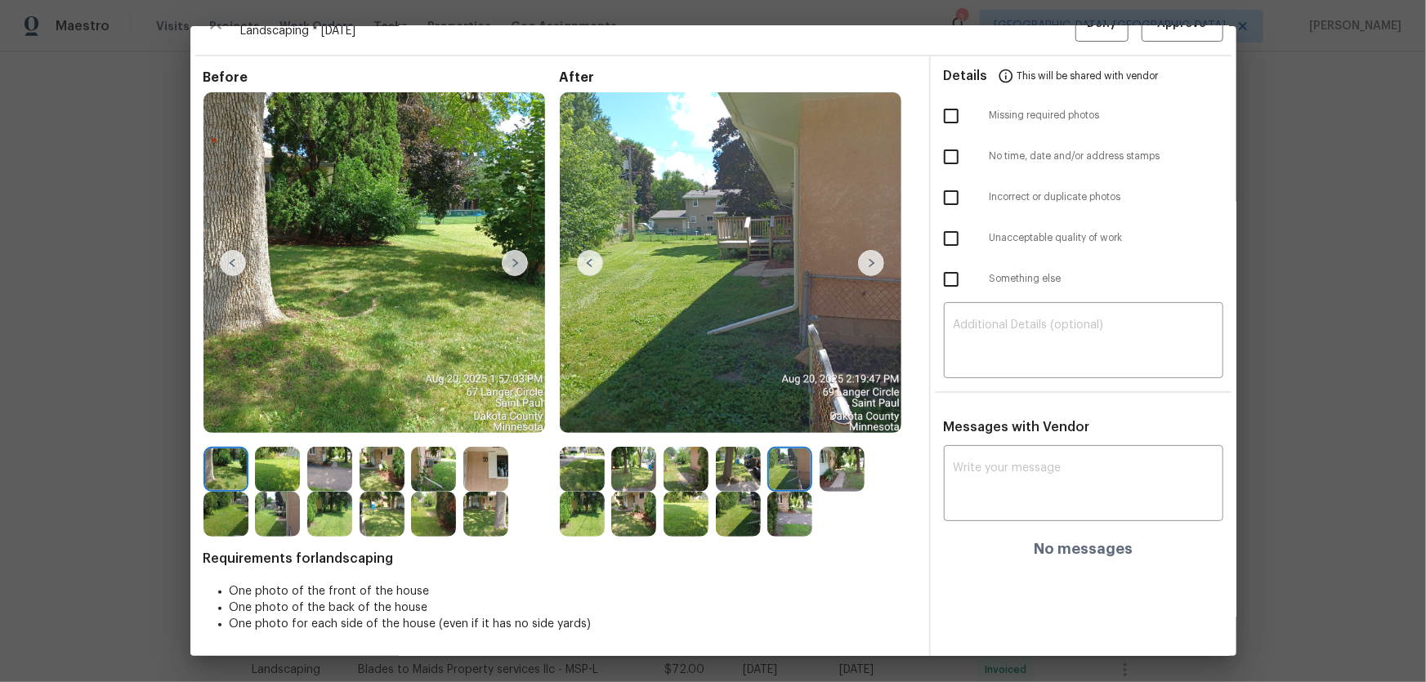
click at [834, 474] on img at bounding box center [842, 469] width 45 height 45
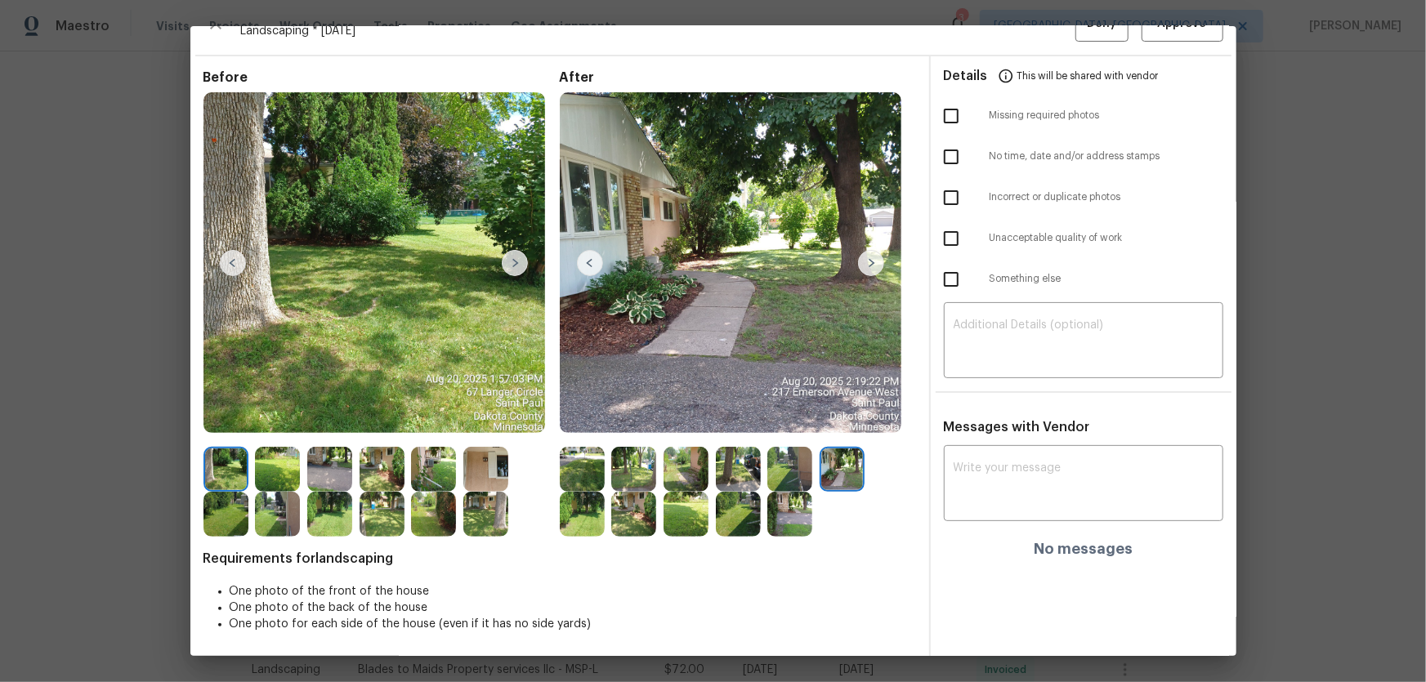
click at [575, 515] on img at bounding box center [582, 514] width 45 height 45
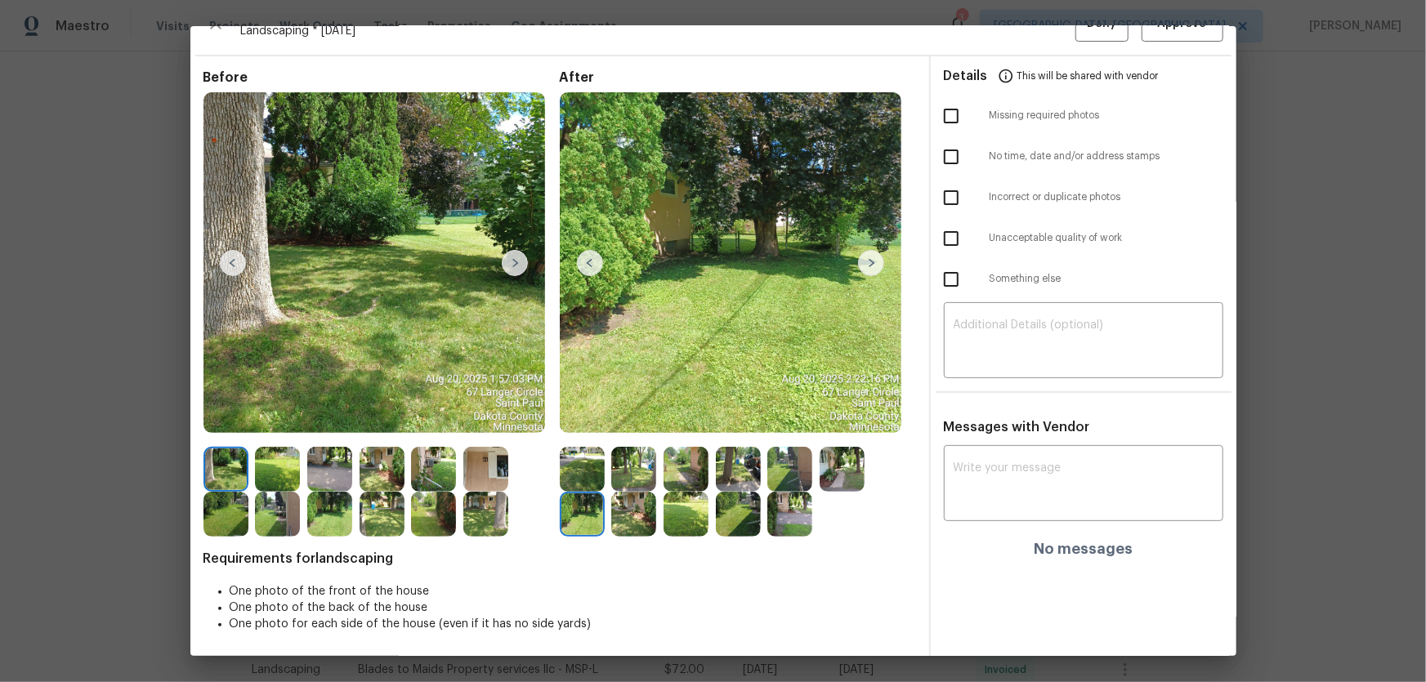
click at [617, 527] on img at bounding box center [633, 514] width 45 height 45
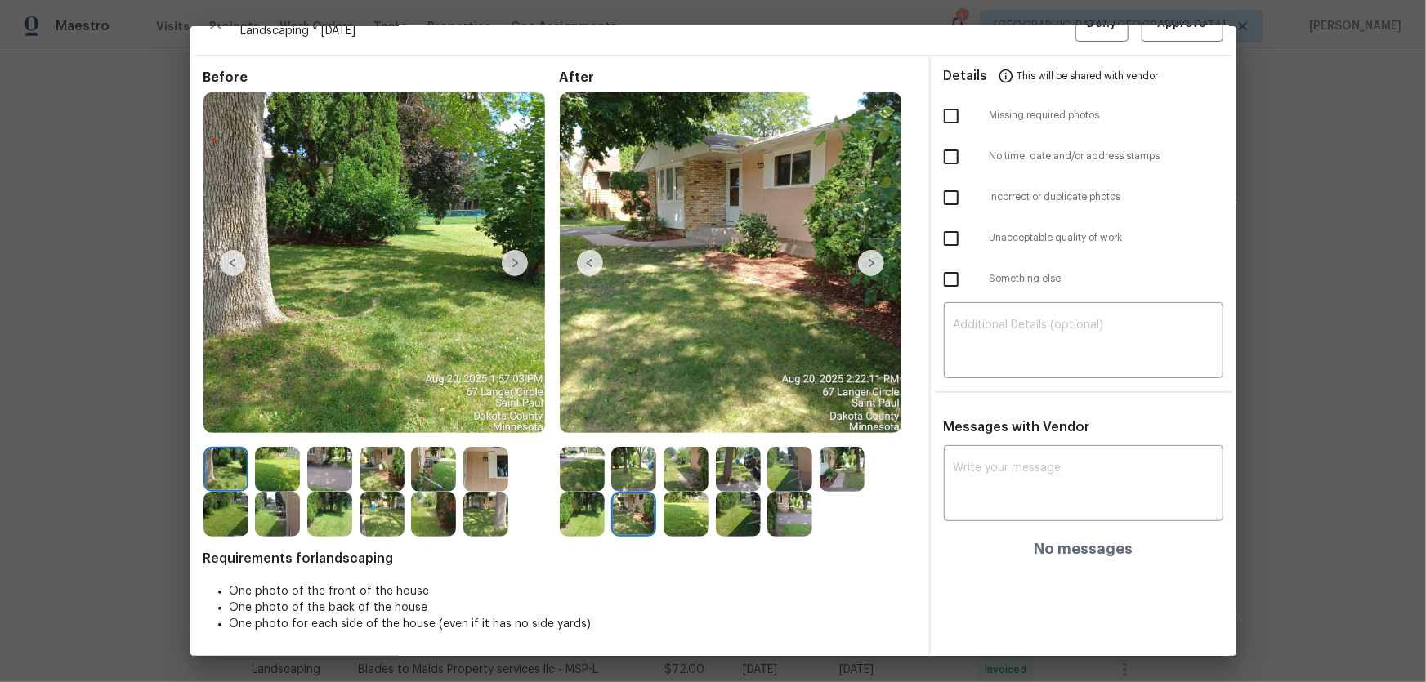
click at [691, 523] on img at bounding box center [686, 514] width 45 height 45
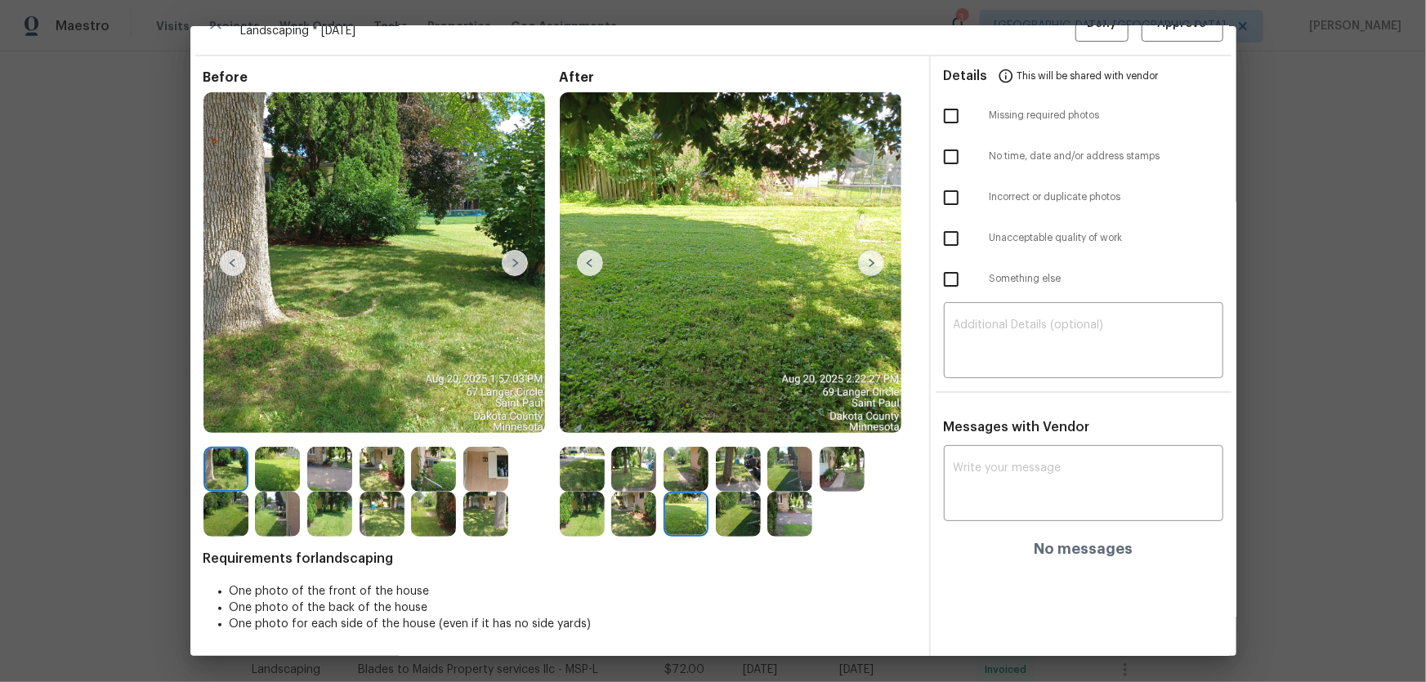
click at [727, 518] on img at bounding box center [738, 514] width 45 height 45
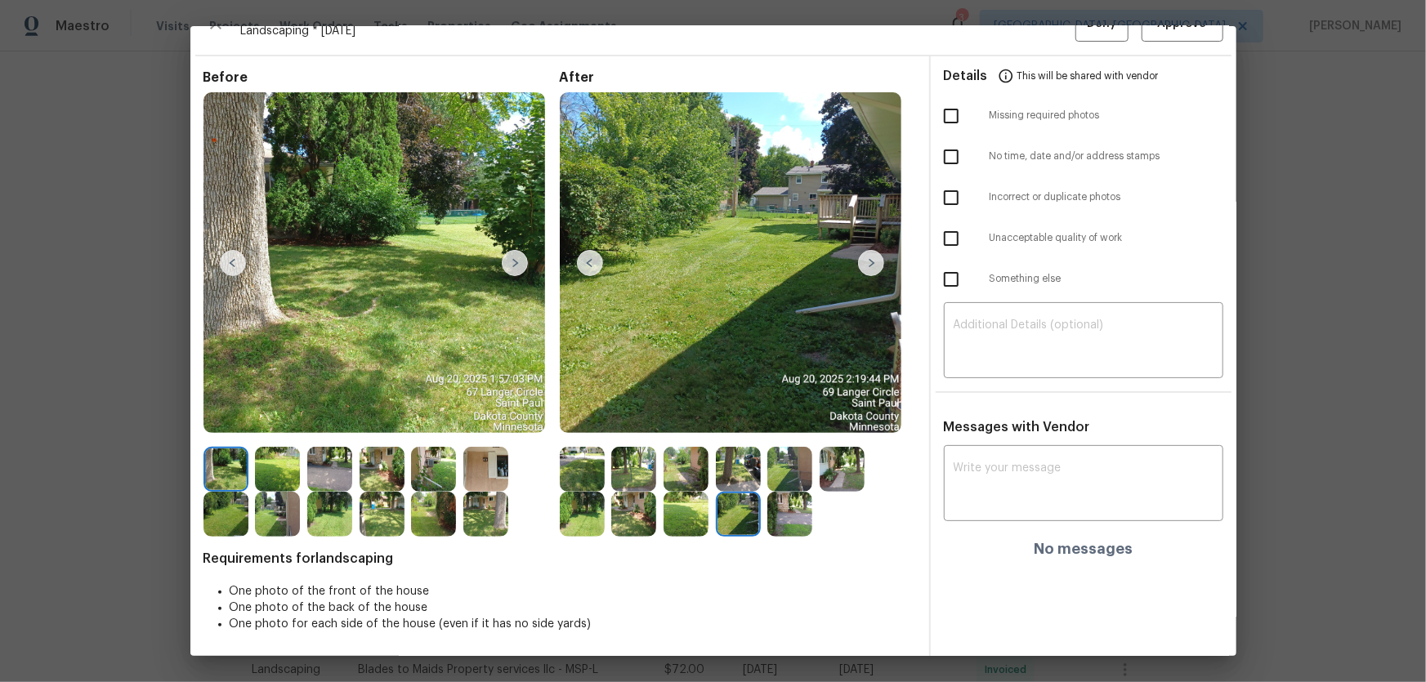
click at [782, 515] on img at bounding box center [789, 514] width 45 height 45
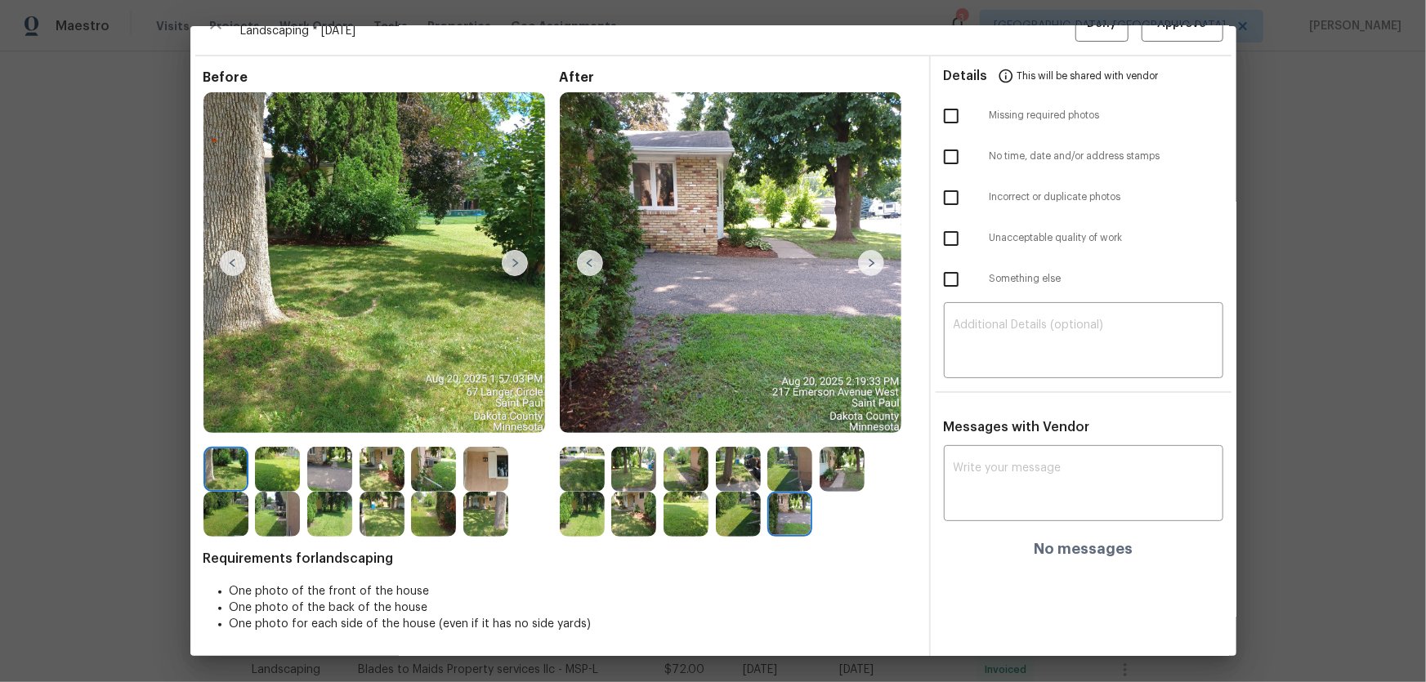
scroll to position [0, 0]
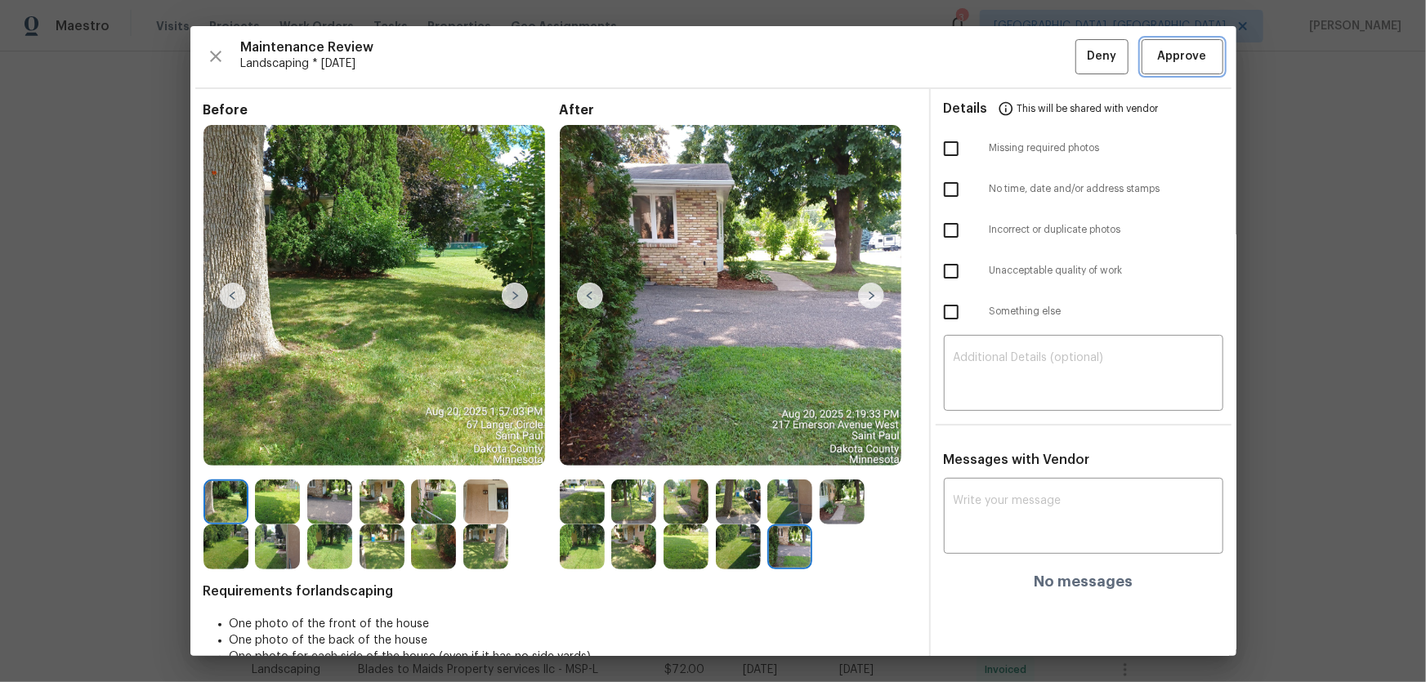
click at [1171, 60] on span "Approve" at bounding box center [1182, 57] width 49 height 20
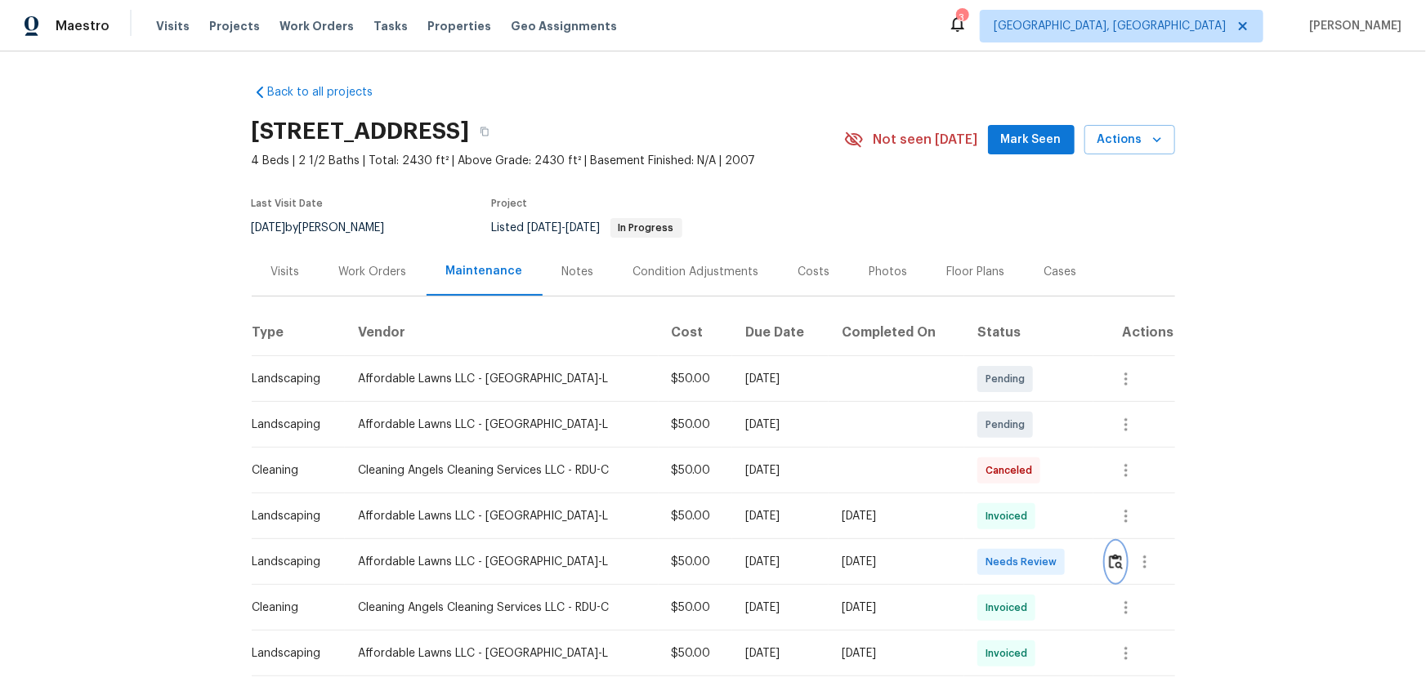
click at [1115, 575] on button "button" at bounding box center [1116, 562] width 19 height 39
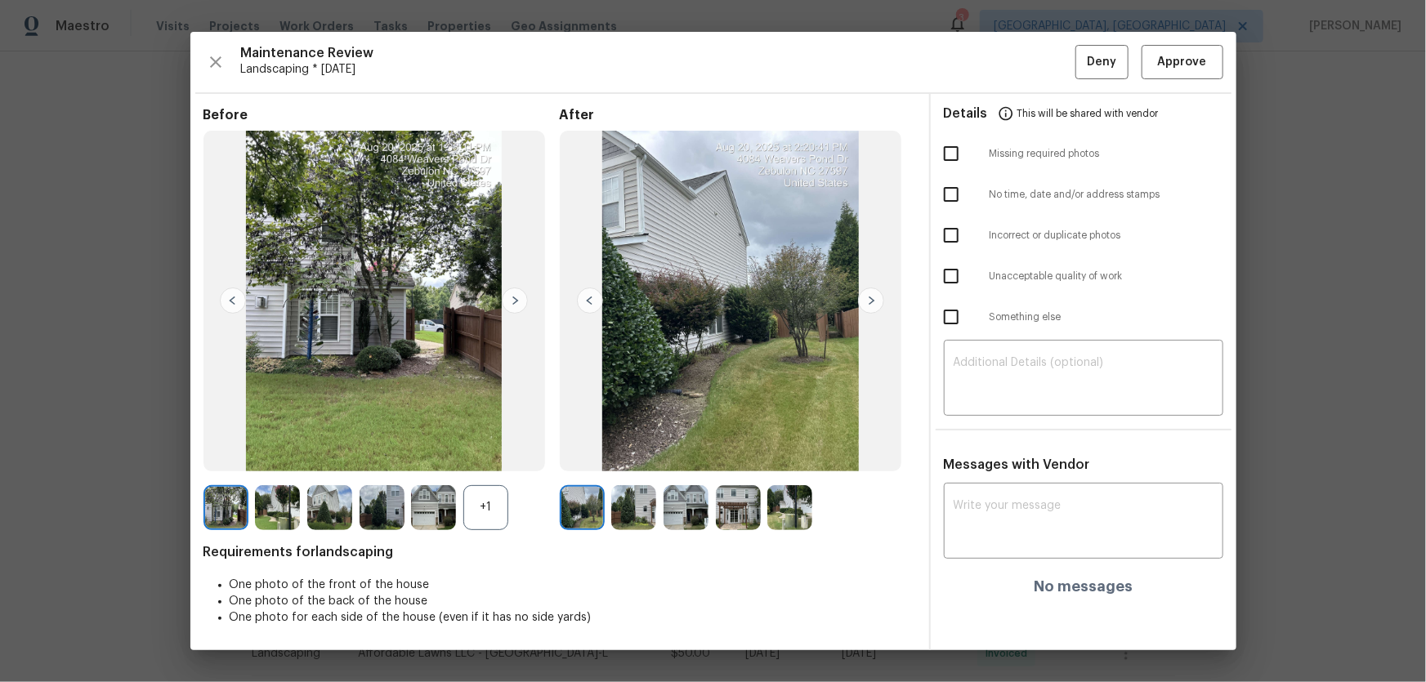
click at [486, 521] on div "+1" at bounding box center [485, 507] width 45 height 45
click at [899, 420] on img at bounding box center [731, 302] width 342 height 342
click at [640, 515] on img at bounding box center [633, 507] width 45 height 45
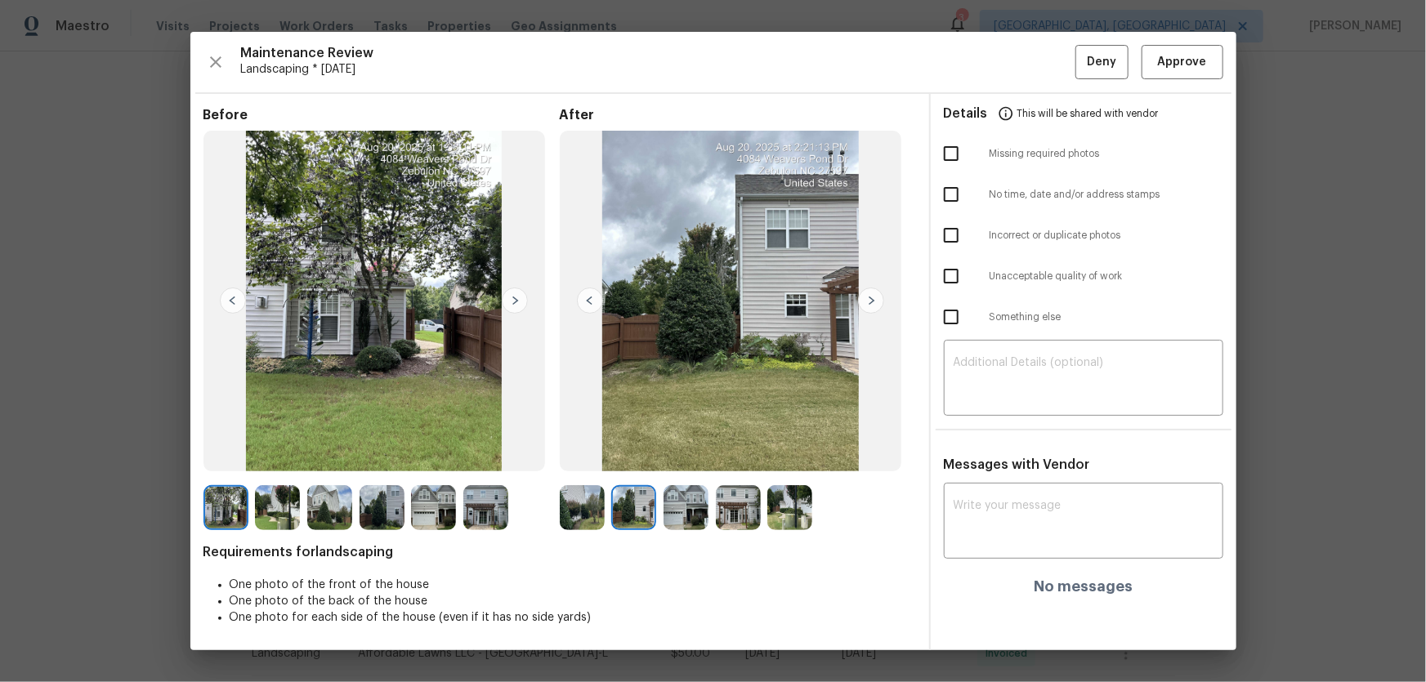
click at [674, 510] on img at bounding box center [686, 507] width 45 height 45
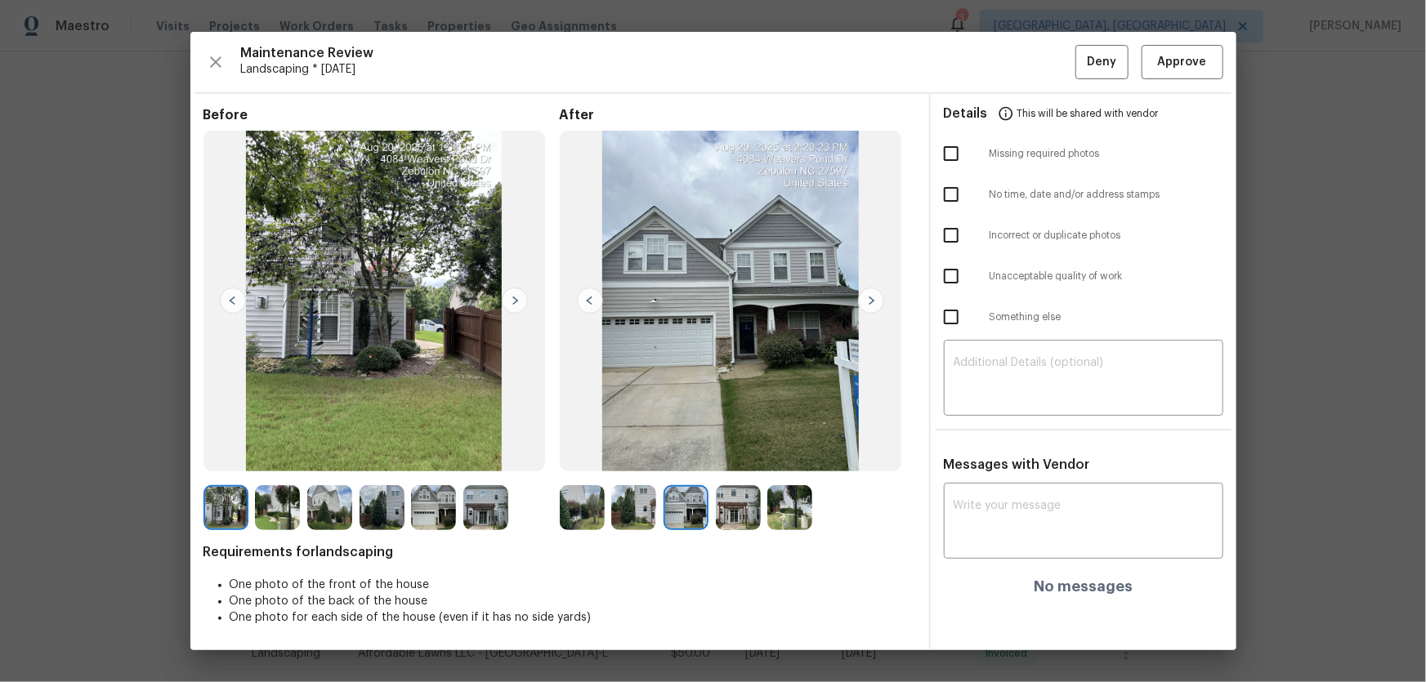
click at [723, 519] on img at bounding box center [738, 507] width 45 height 45
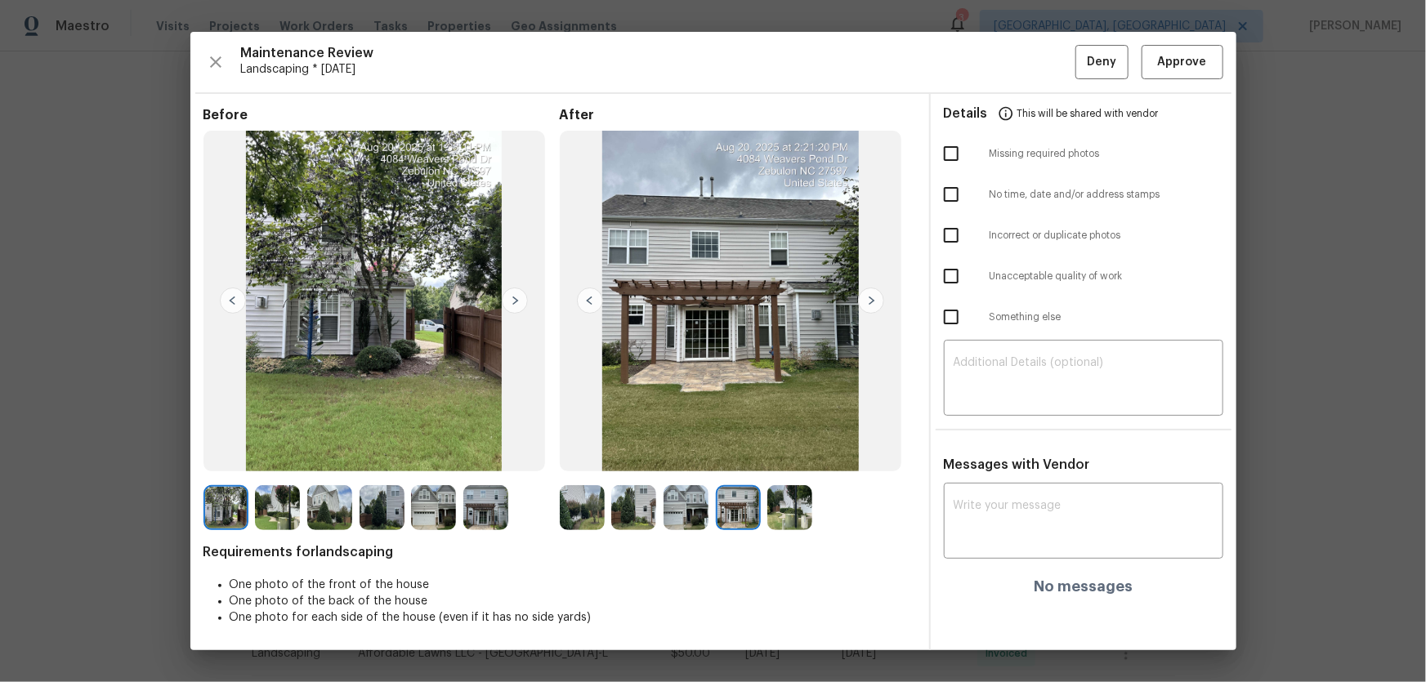
click at [777, 523] on img at bounding box center [789, 507] width 45 height 45
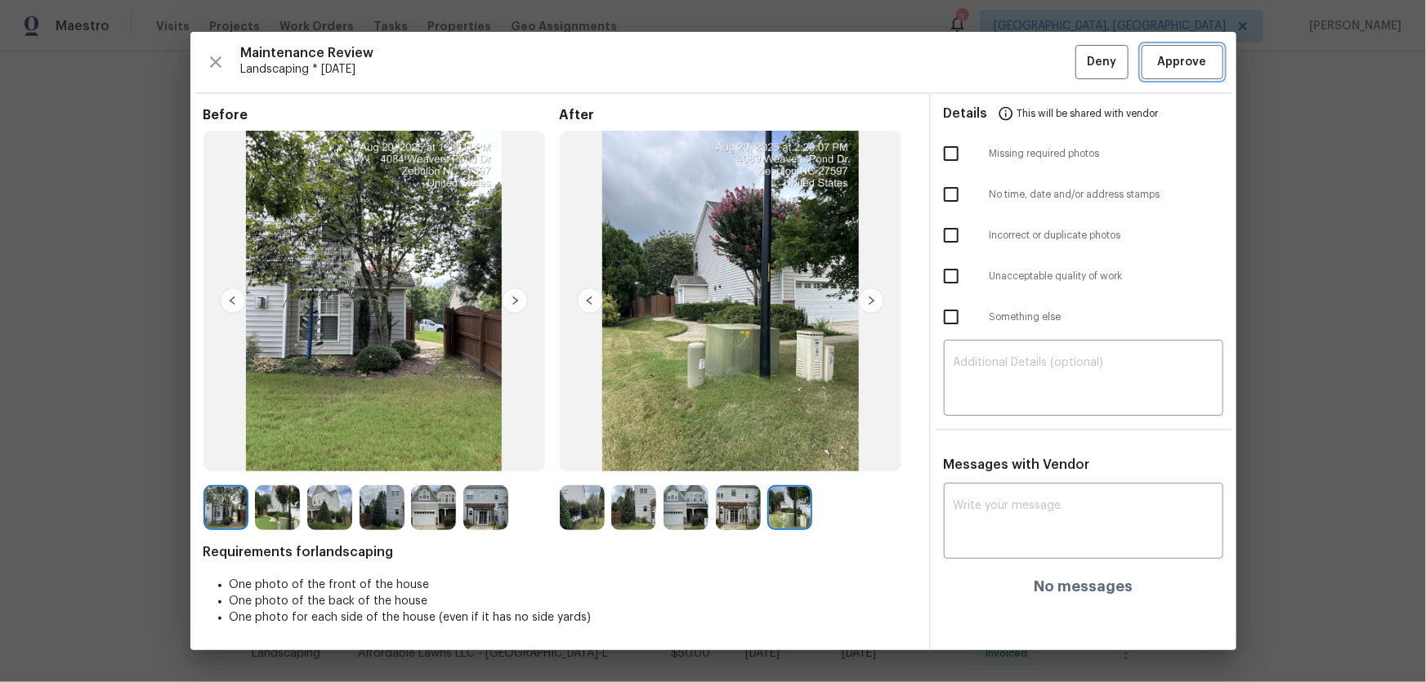
click at [1169, 58] on span "Approve" at bounding box center [1182, 62] width 49 height 20
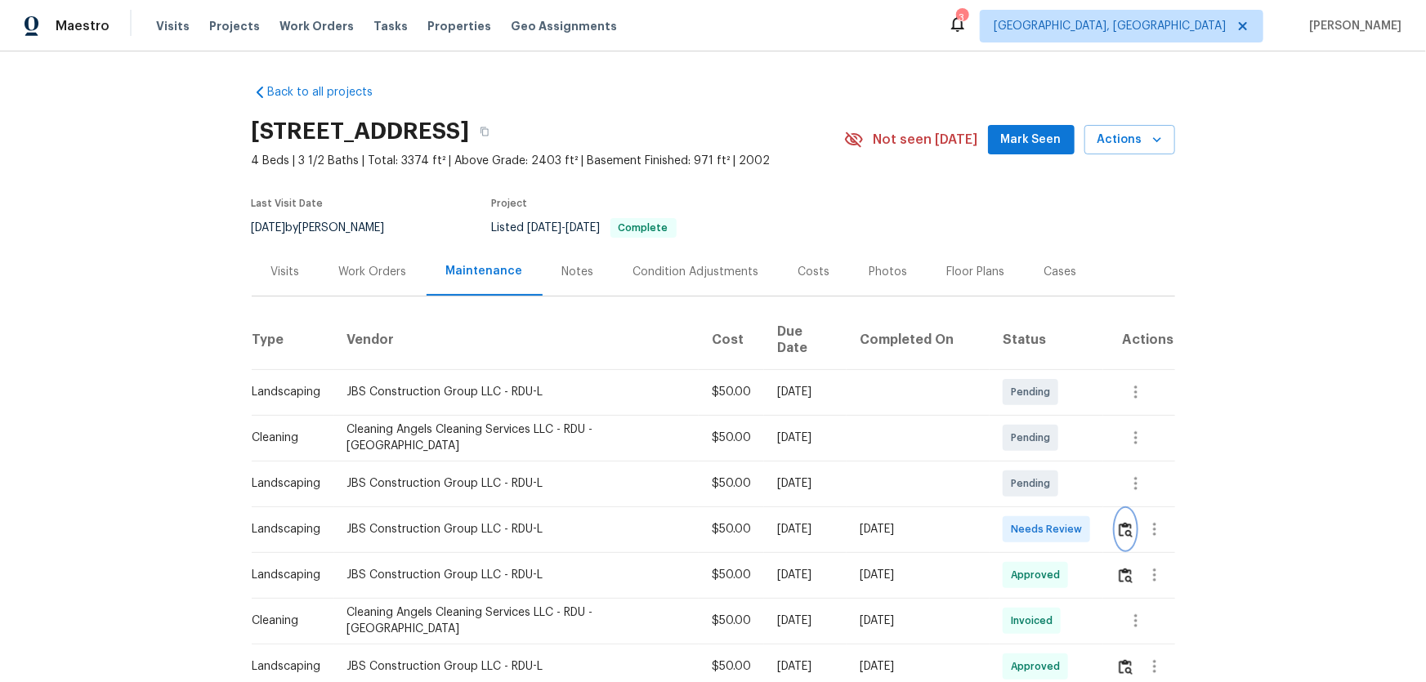
click at [1119, 522] on img "button" at bounding box center [1126, 530] width 14 height 16
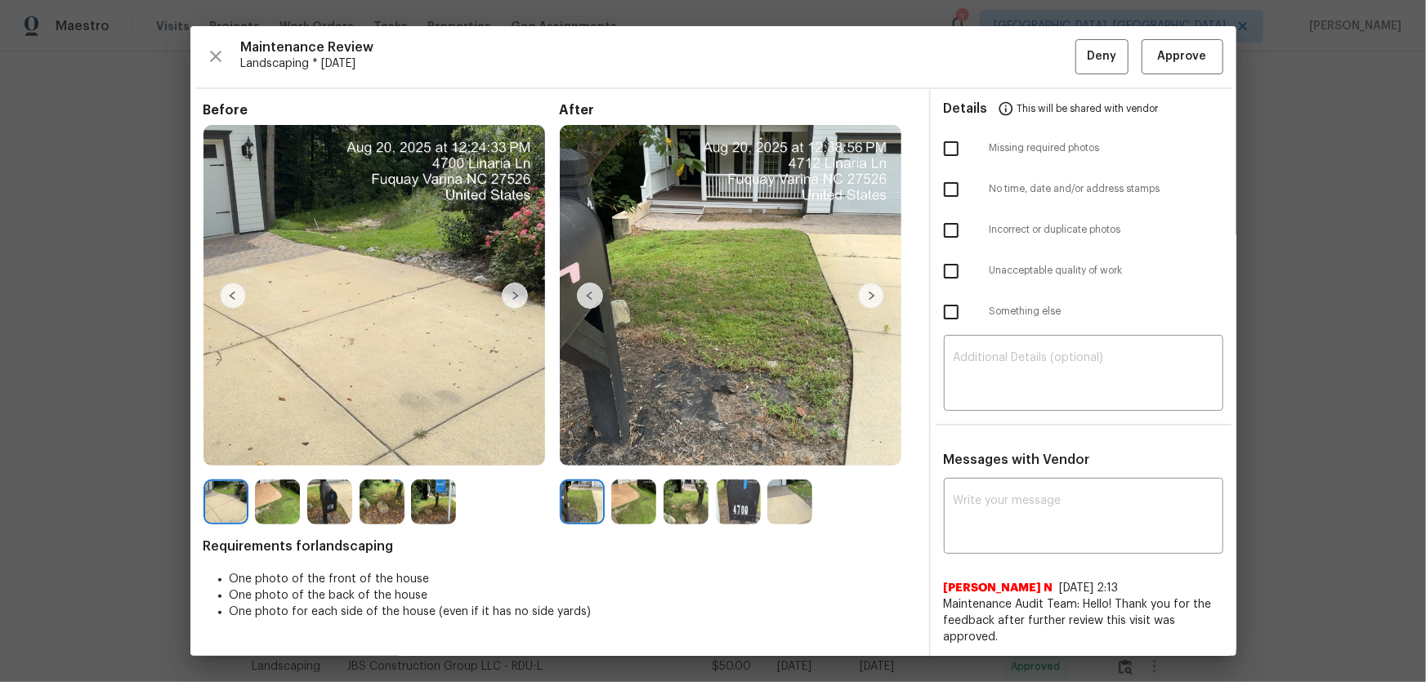
click at [619, 499] on img at bounding box center [633, 502] width 45 height 45
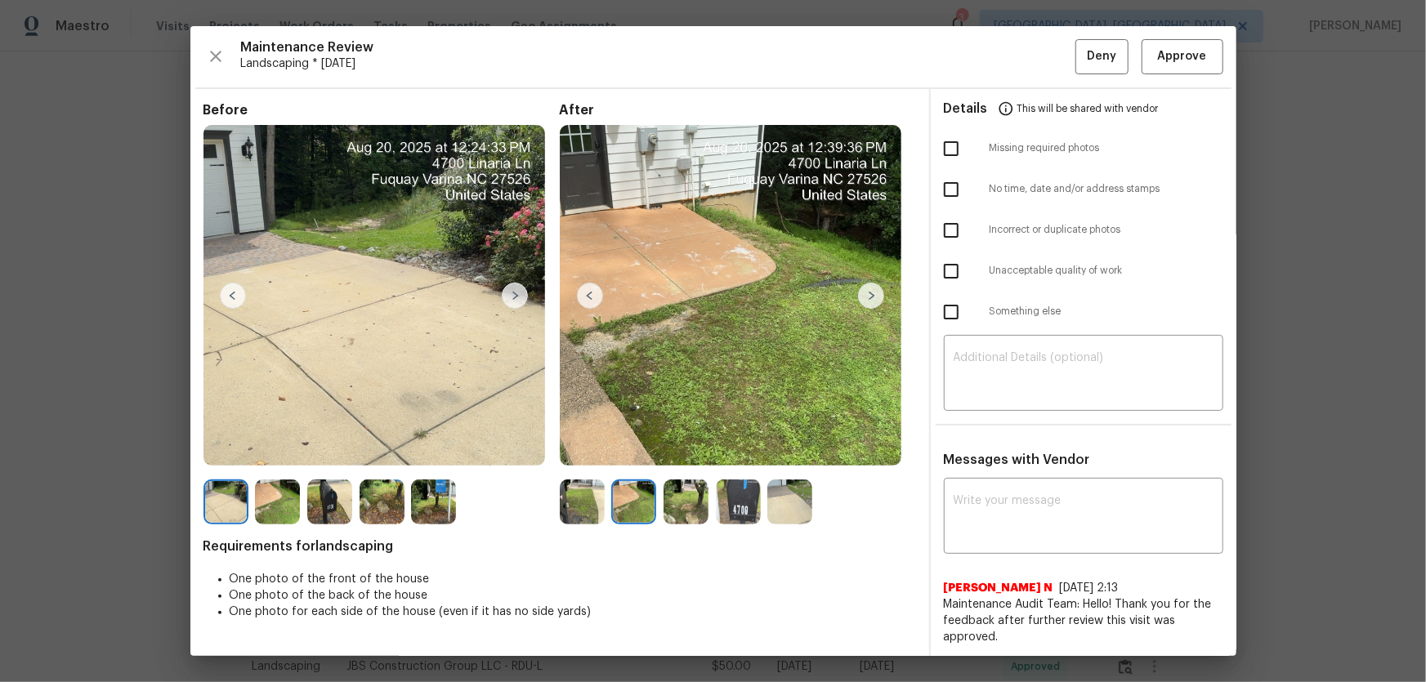
click at [691, 507] on img at bounding box center [686, 502] width 45 height 45
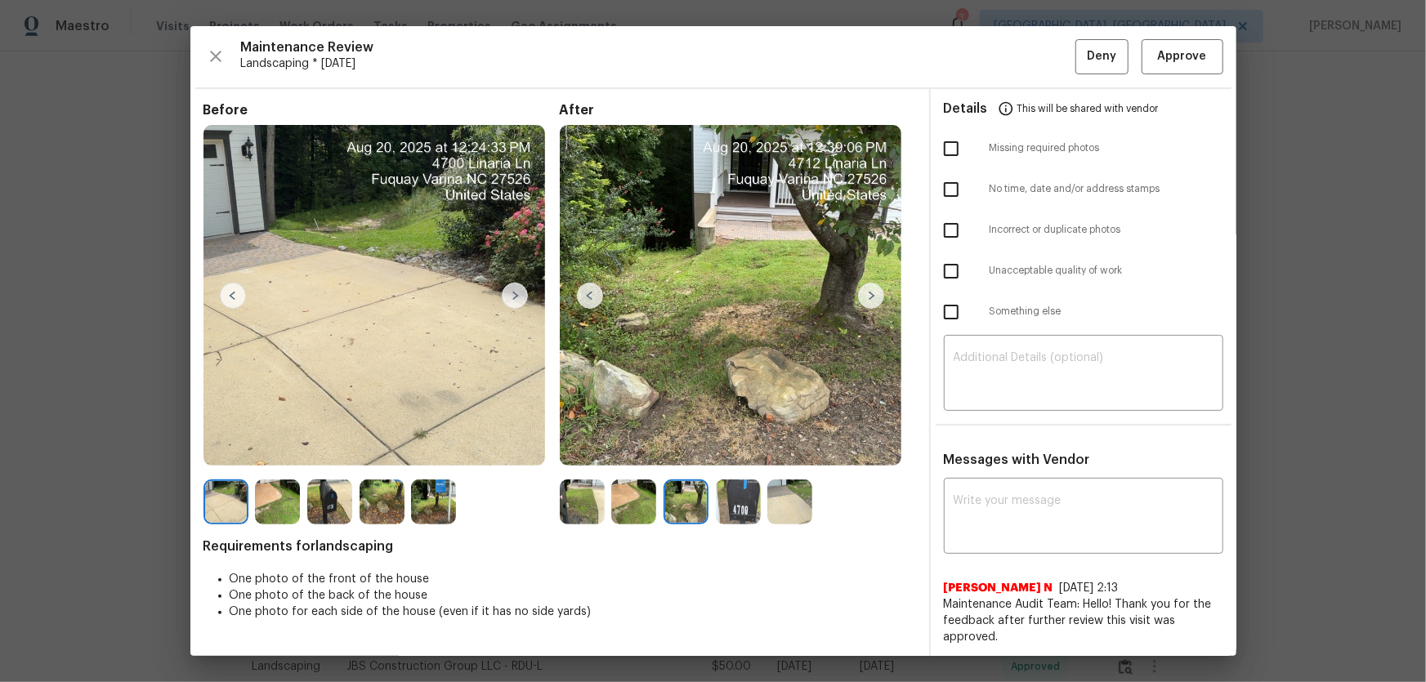
click at [726, 515] on img at bounding box center [738, 502] width 45 height 45
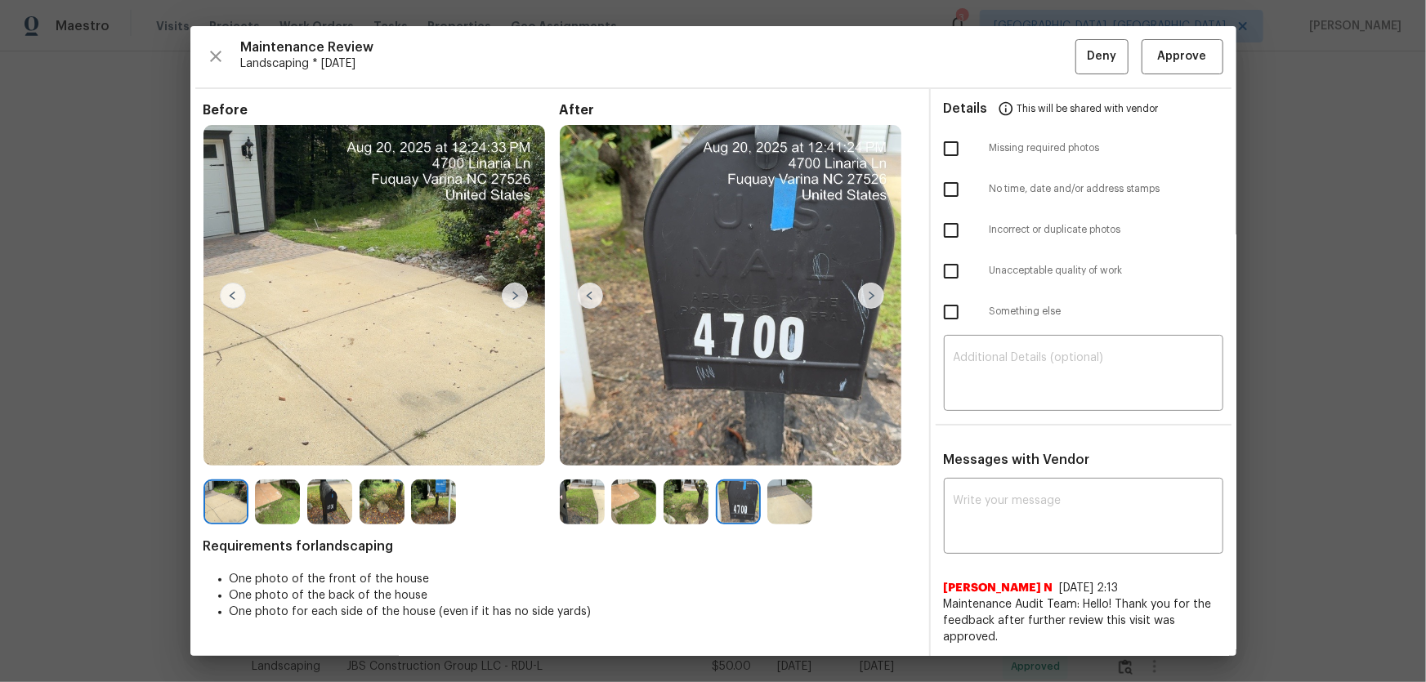
click at [771, 515] on img at bounding box center [789, 502] width 45 height 45
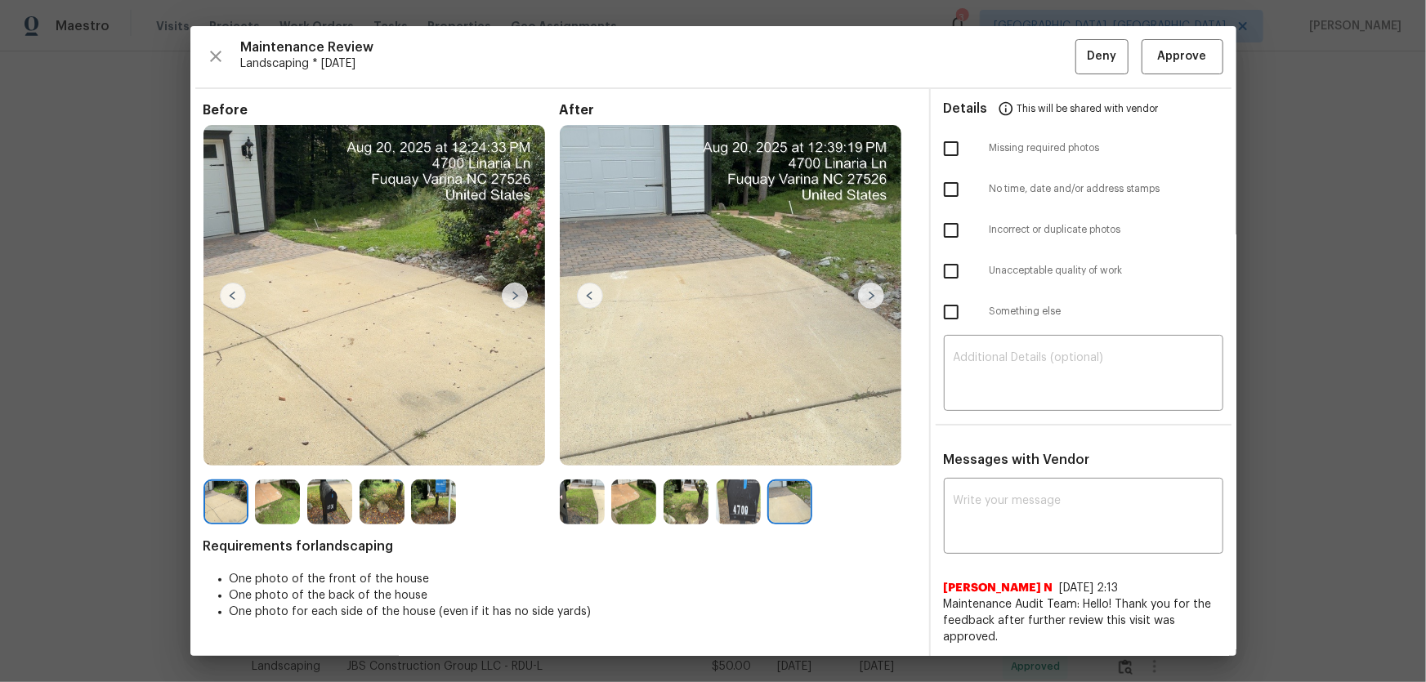
click at [584, 506] on img at bounding box center [582, 502] width 45 height 45
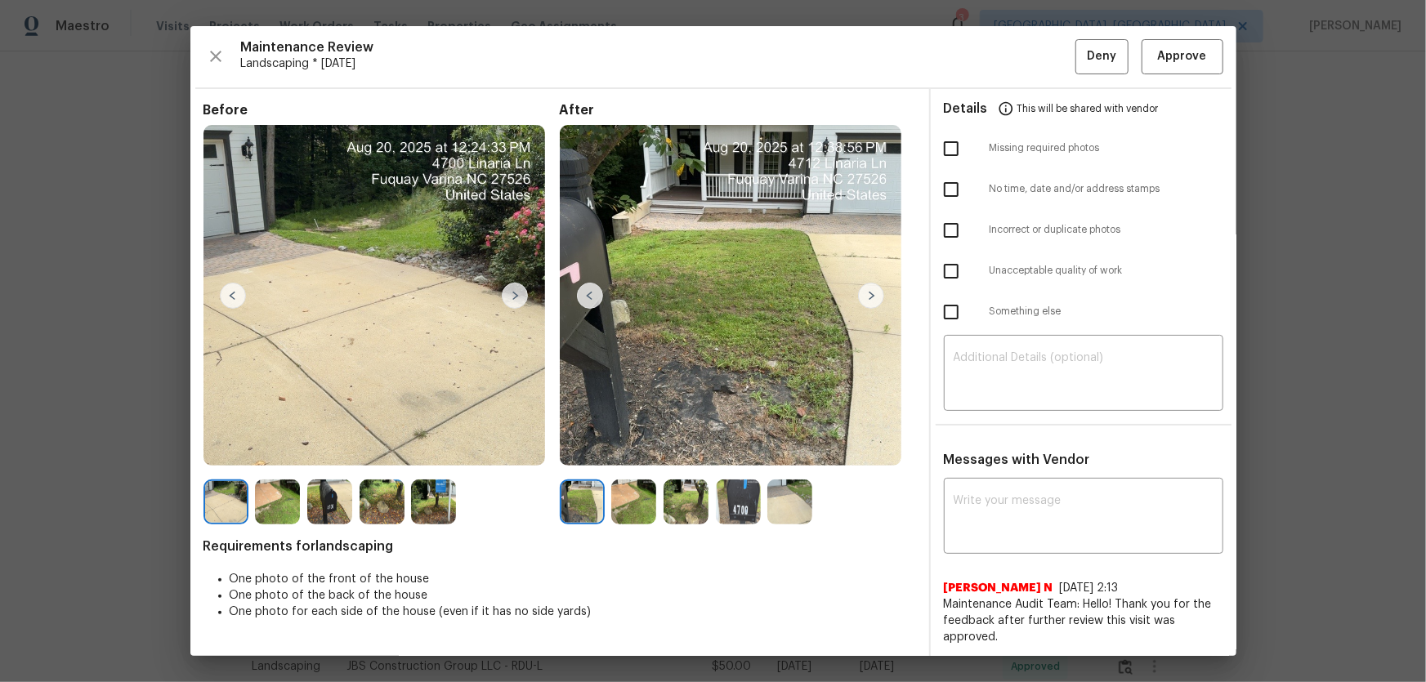
click at [630, 507] on img at bounding box center [633, 502] width 45 height 45
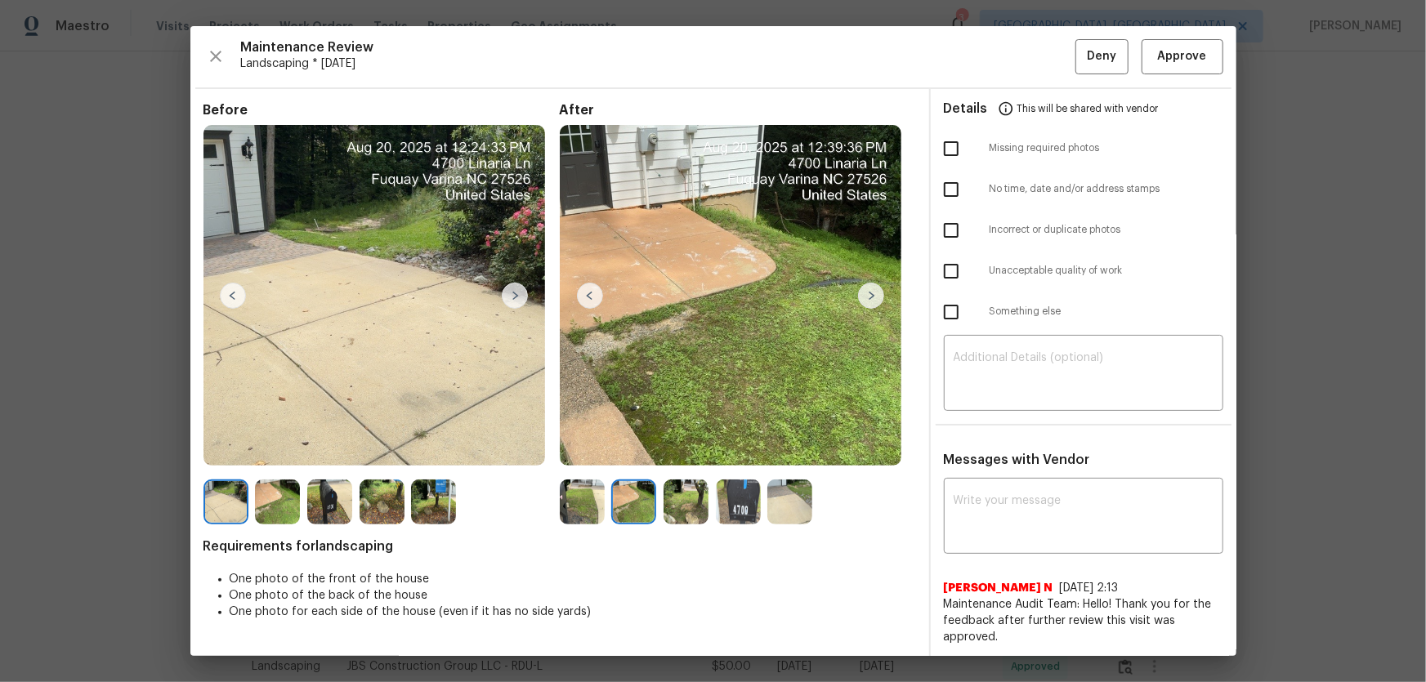
click at [690, 503] on img at bounding box center [686, 502] width 45 height 45
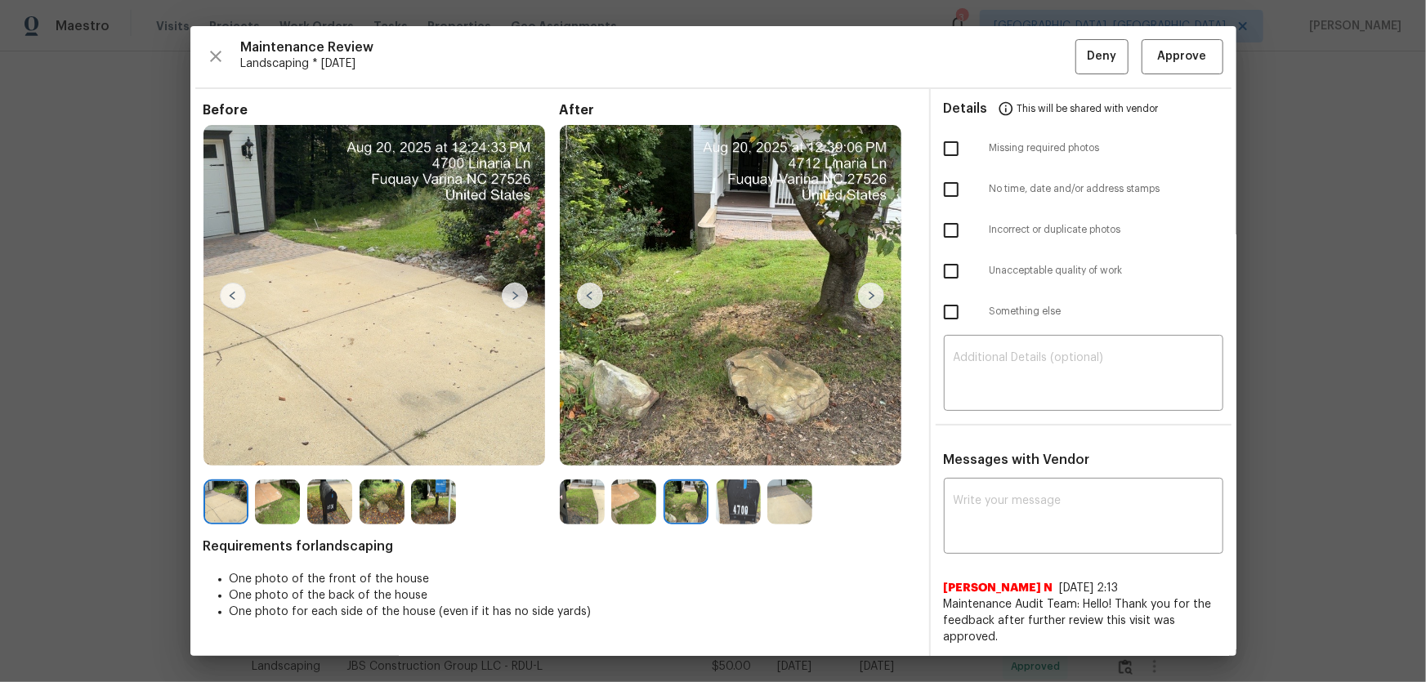
click at [735, 505] on img at bounding box center [738, 502] width 45 height 45
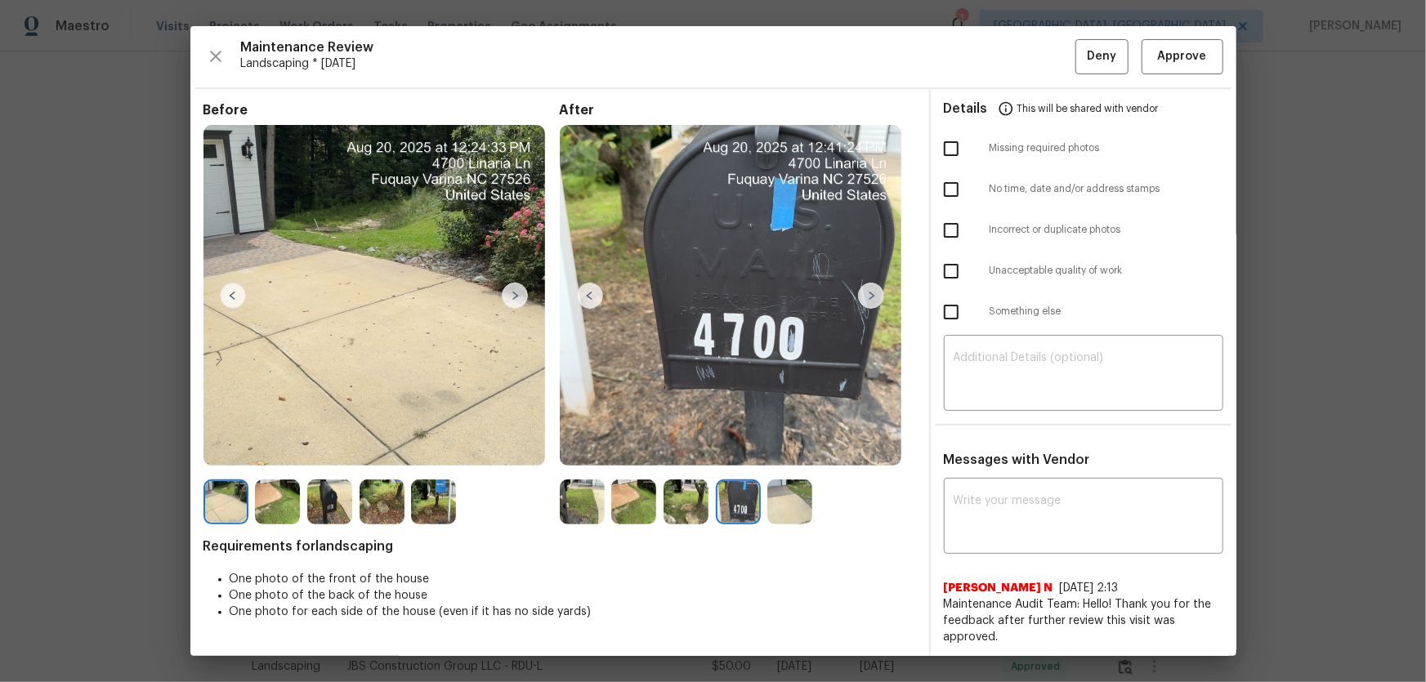
click at [801, 512] on img at bounding box center [789, 502] width 45 height 45
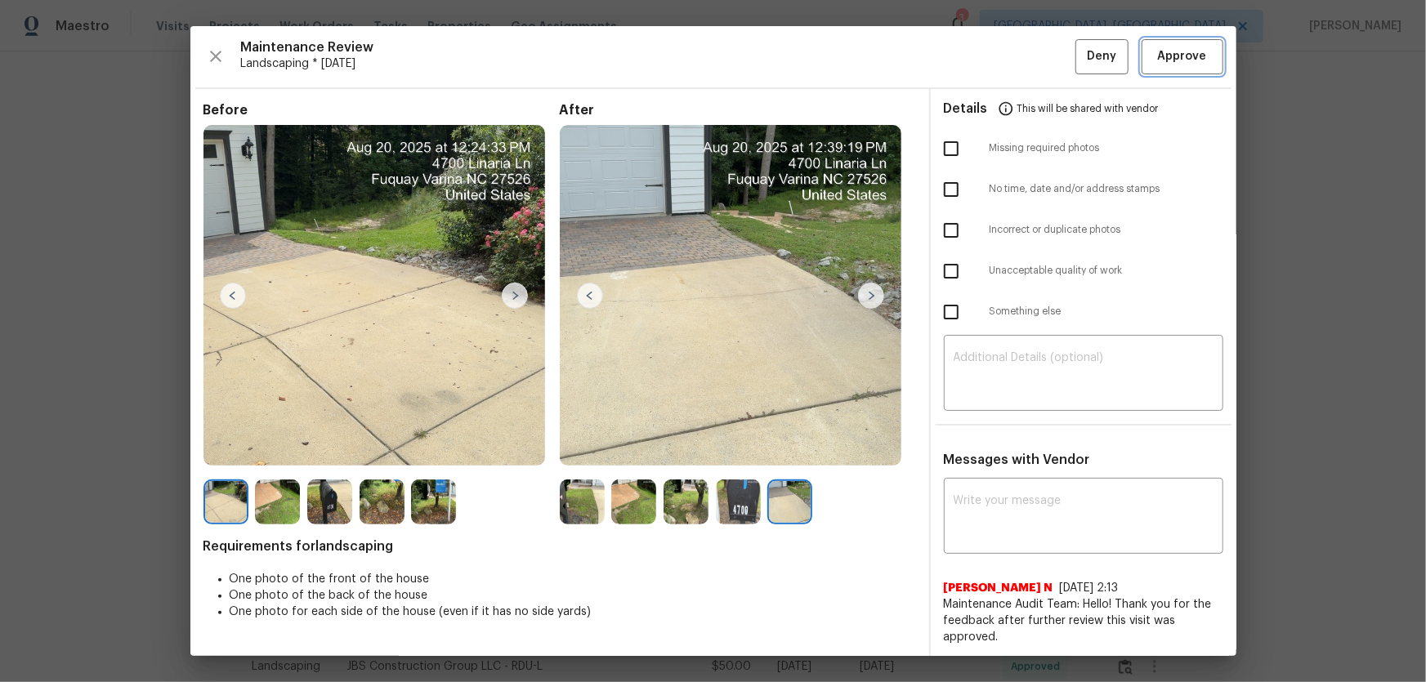
click at [1205, 63] on button "Approve" at bounding box center [1183, 56] width 82 height 35
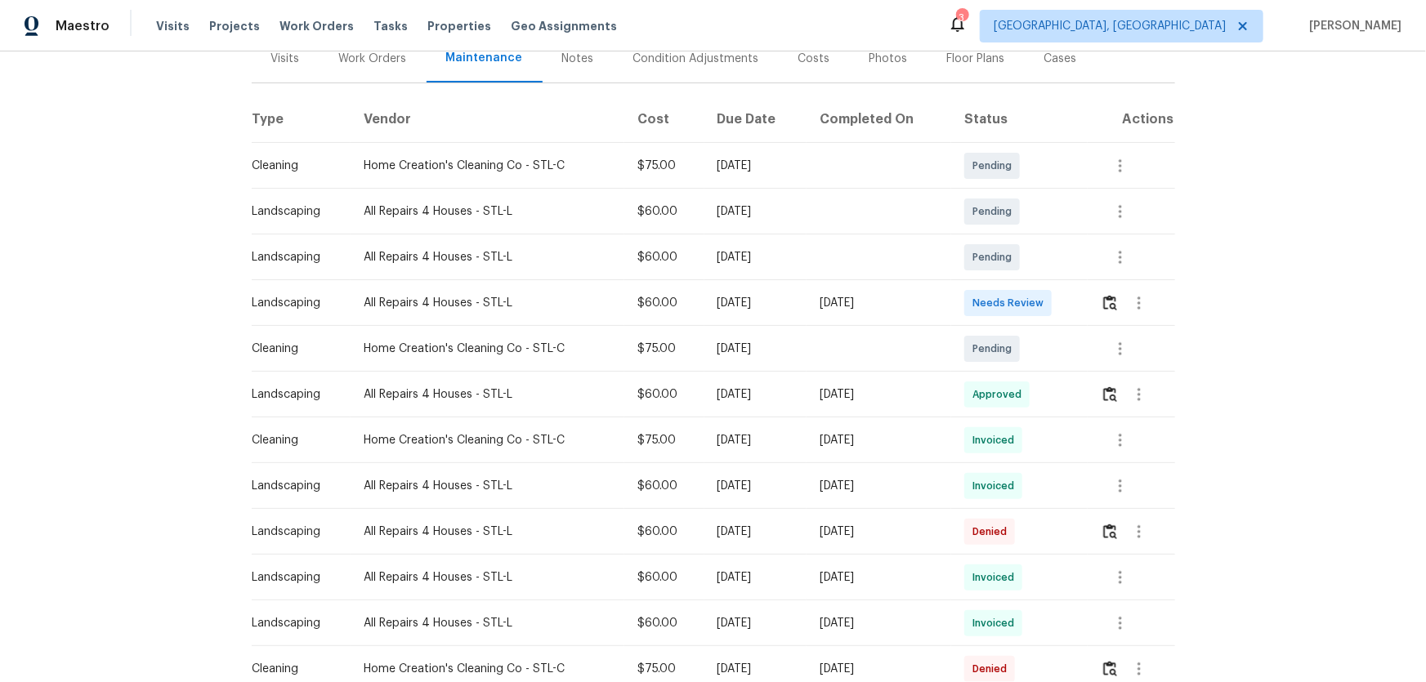
scroll to position [222, 0]
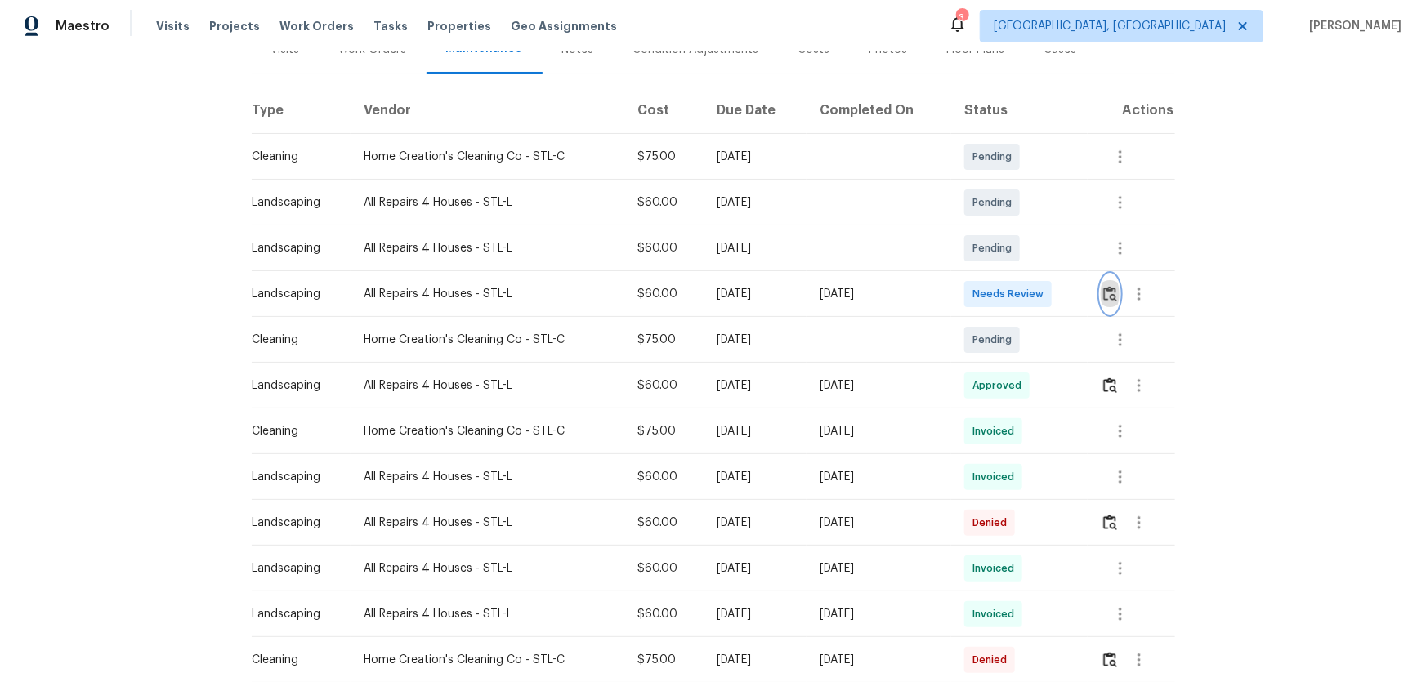
click at [1107, 280] on button "button" at bounding box center [1110, 294] width 19 height 39
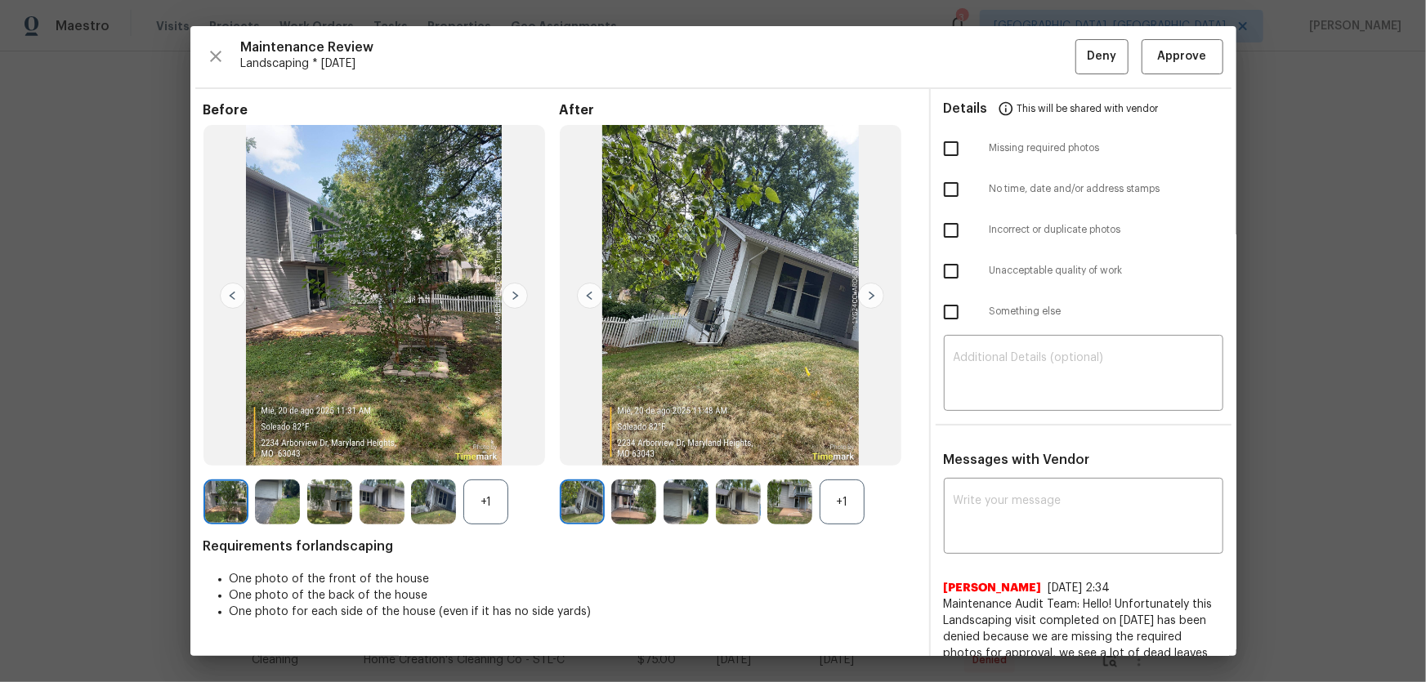
click at [839, 499] on div "+1" at bounding box center [842, 502] width 45 height 45
click at [494, 516] on div "+1" at bounding box center [485, 502] width 45 height 45
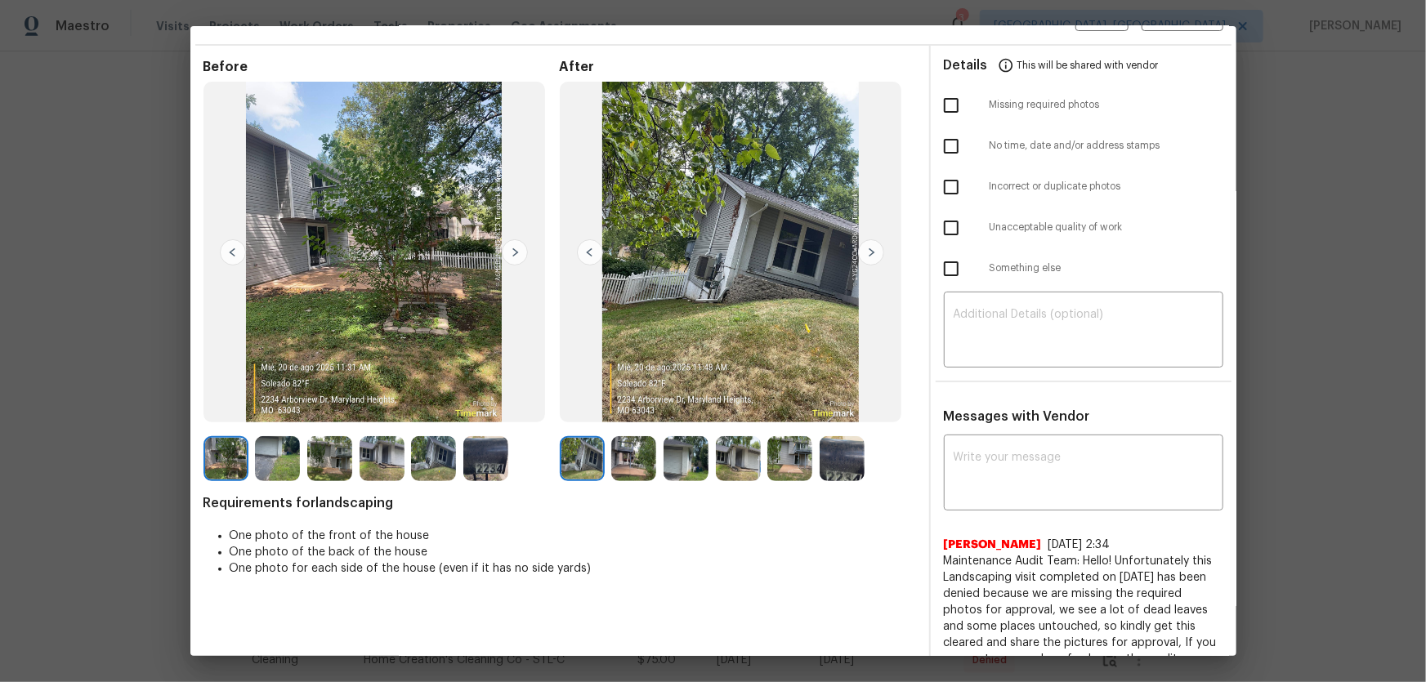
scroll to position [114, 0]
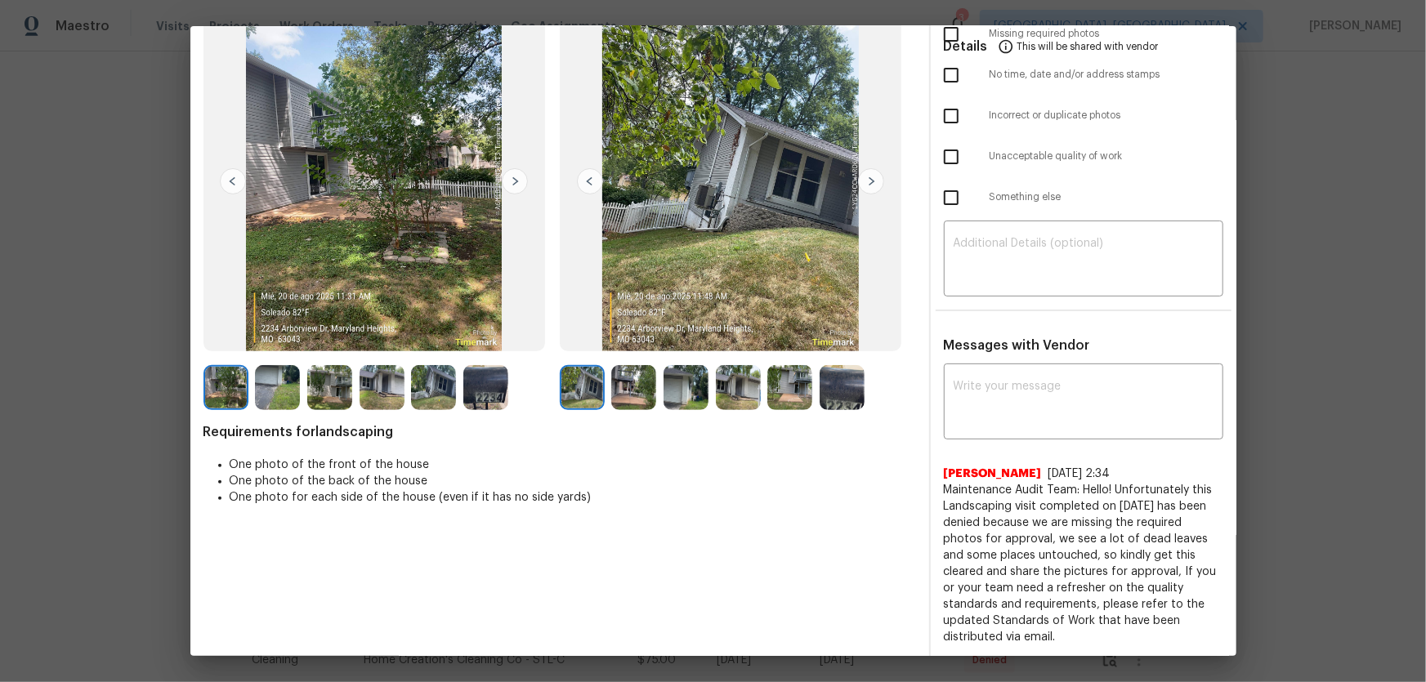
click at [623, 397] on img at bounding box center [633, 387] width 45 height 45
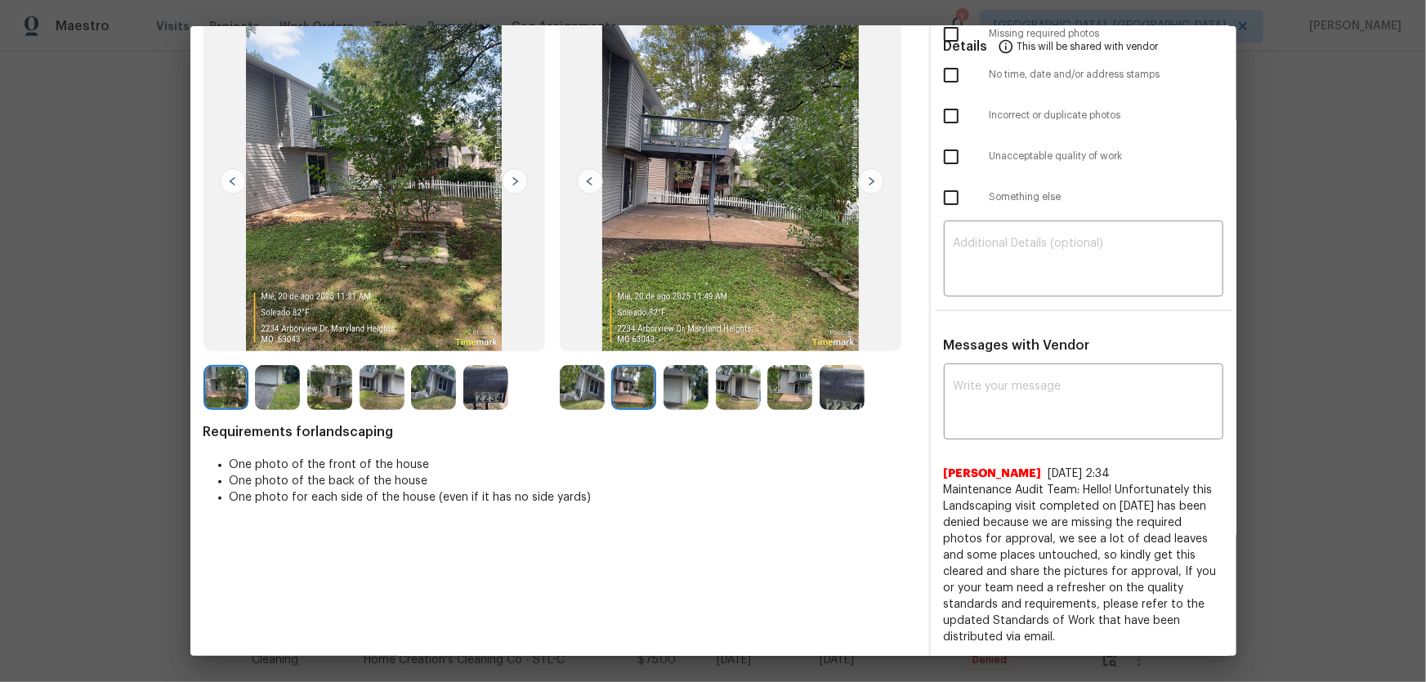
click at [669, 393] on img at bounding box center [686, 387] width 45 height 45
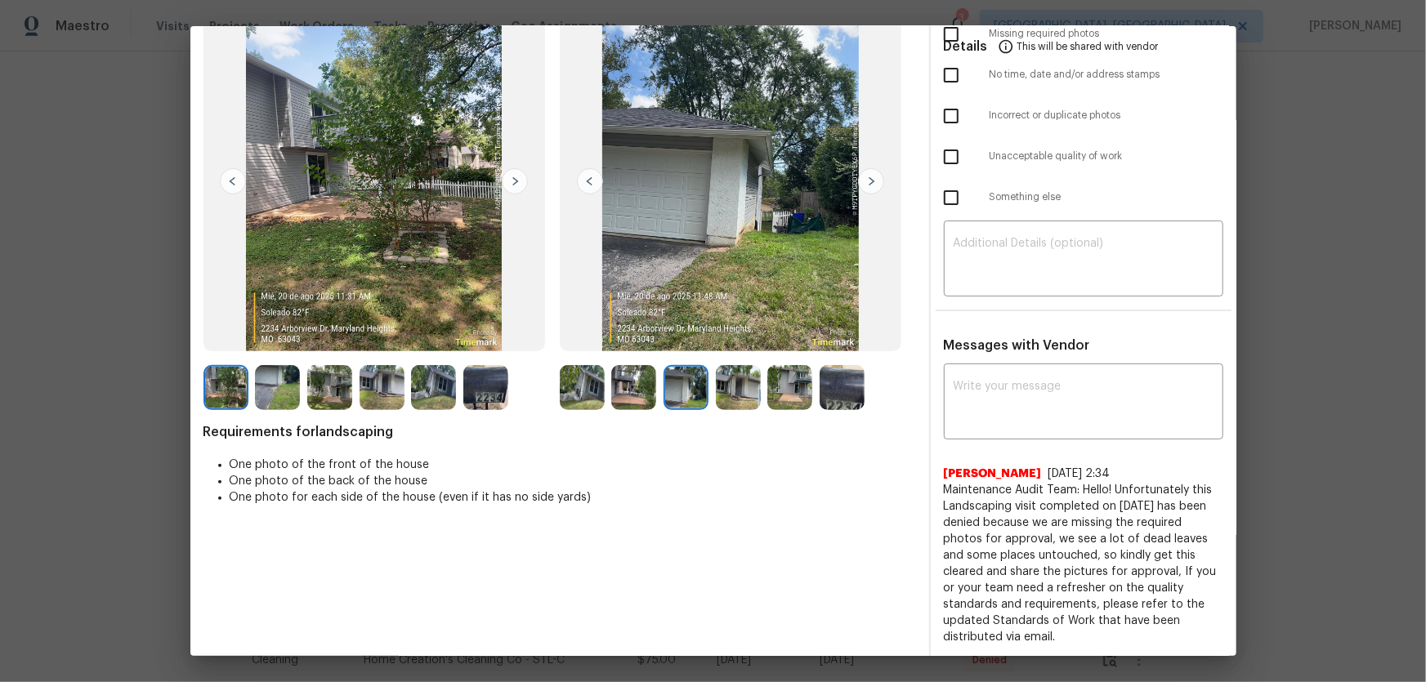
click at [725, 383] on img at bounding box center [738, 387] width 45 height 45
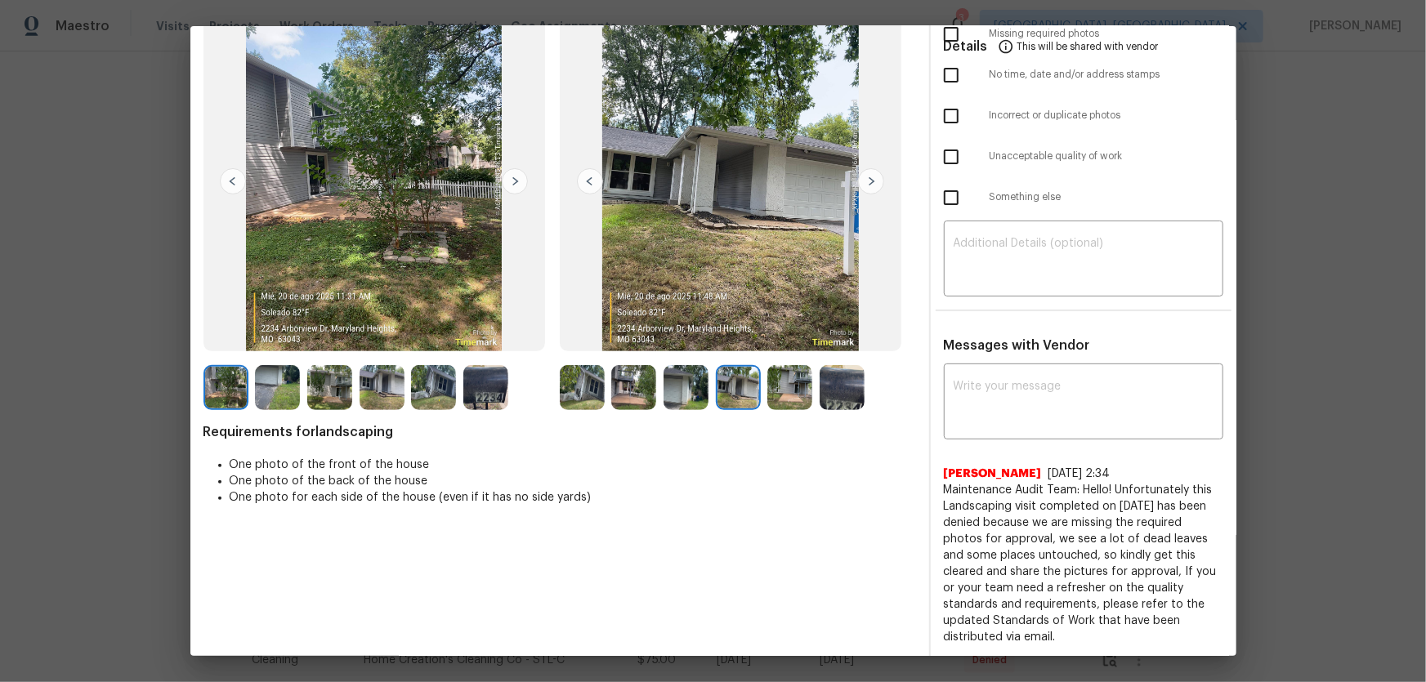
click at [778, 396] on img at bounding box center [789, 387] width 45 height 45
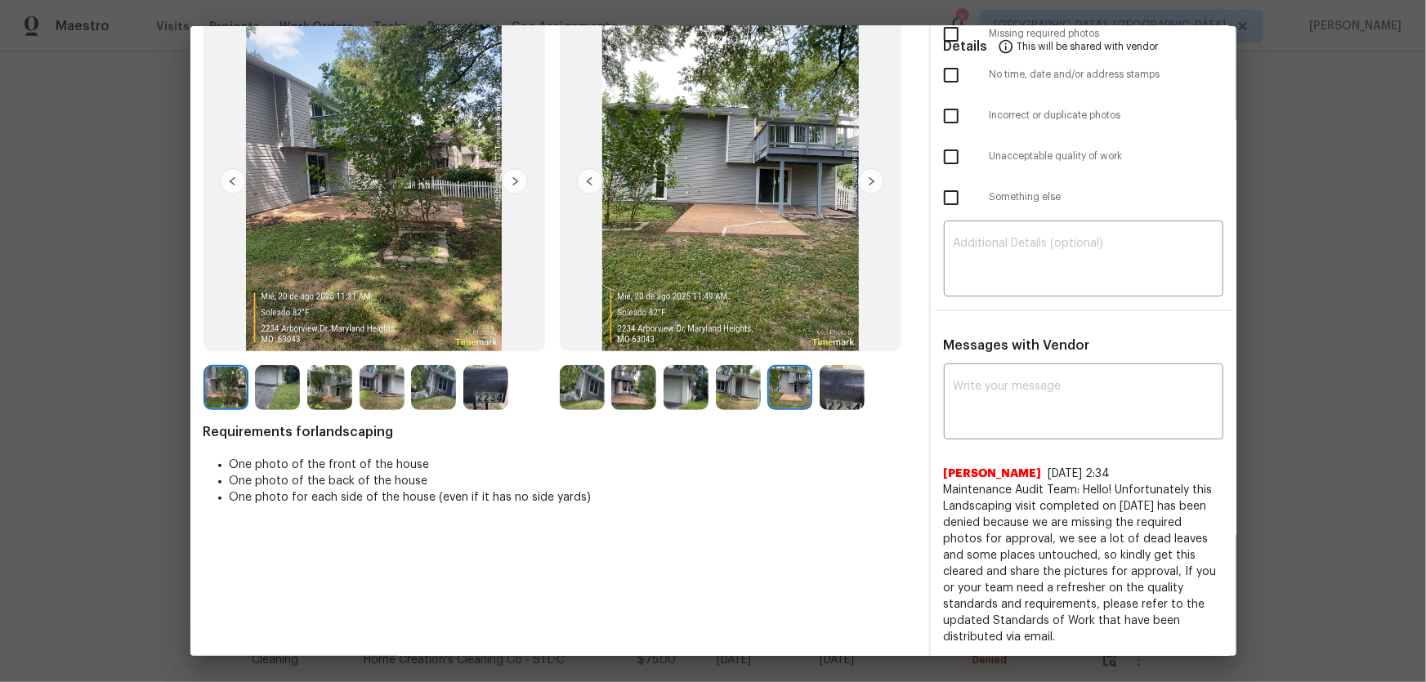
click at [825, 391] on img at bounding box center [842, 387] width 45 height 45
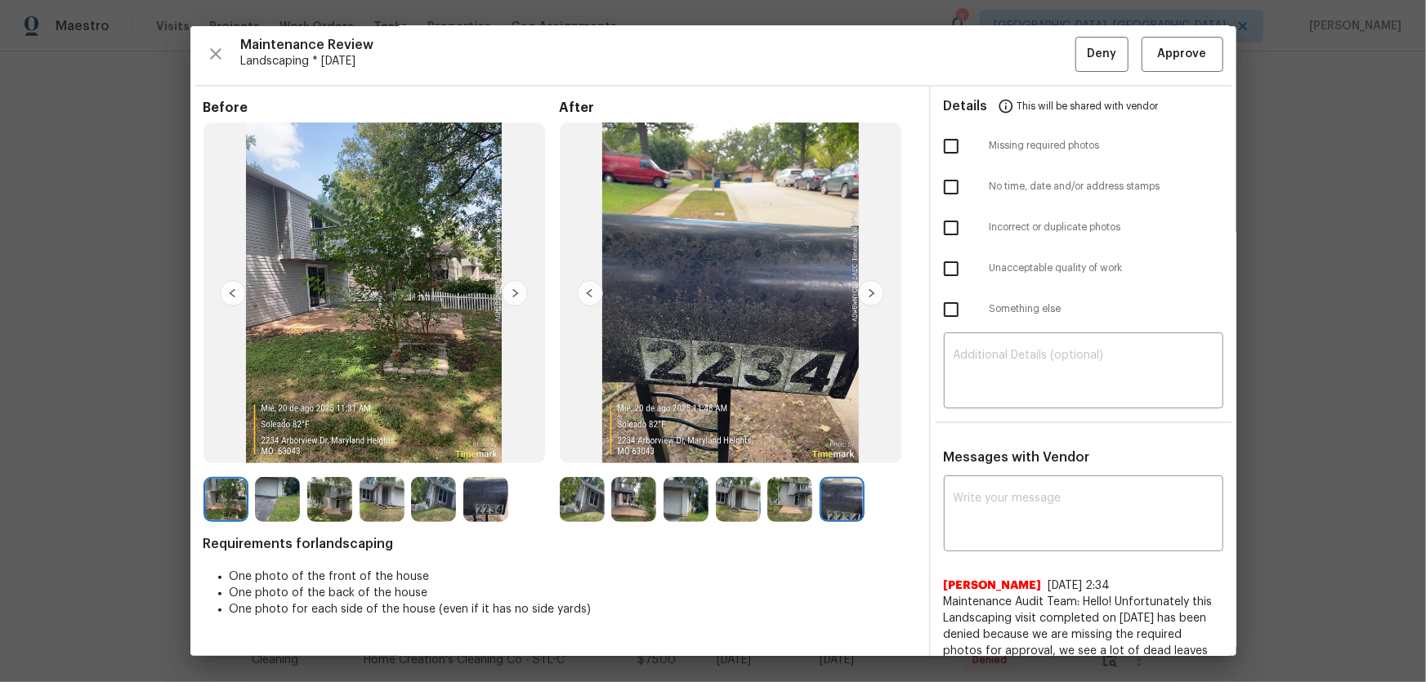
scroll to position [0, 0]
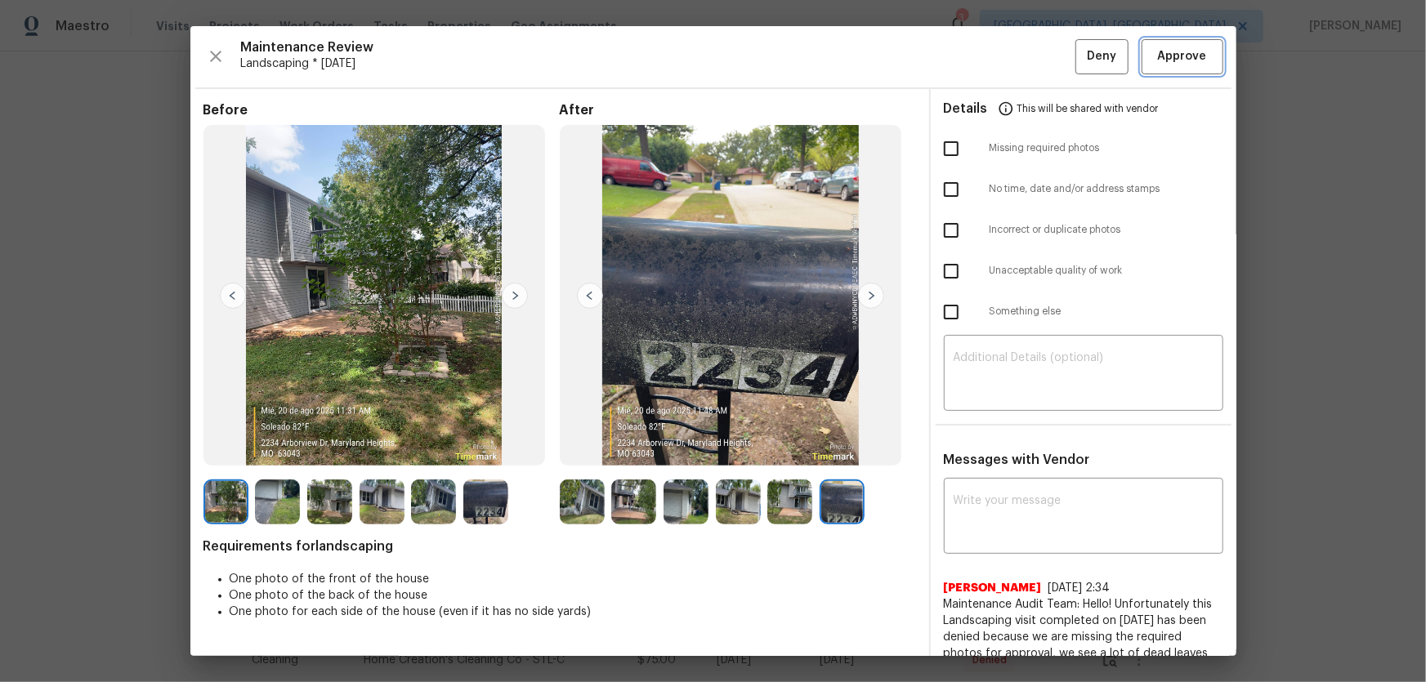
click at [1169, 57] on span "Approve" at bounding box center [1182, 57] width 49 height 20
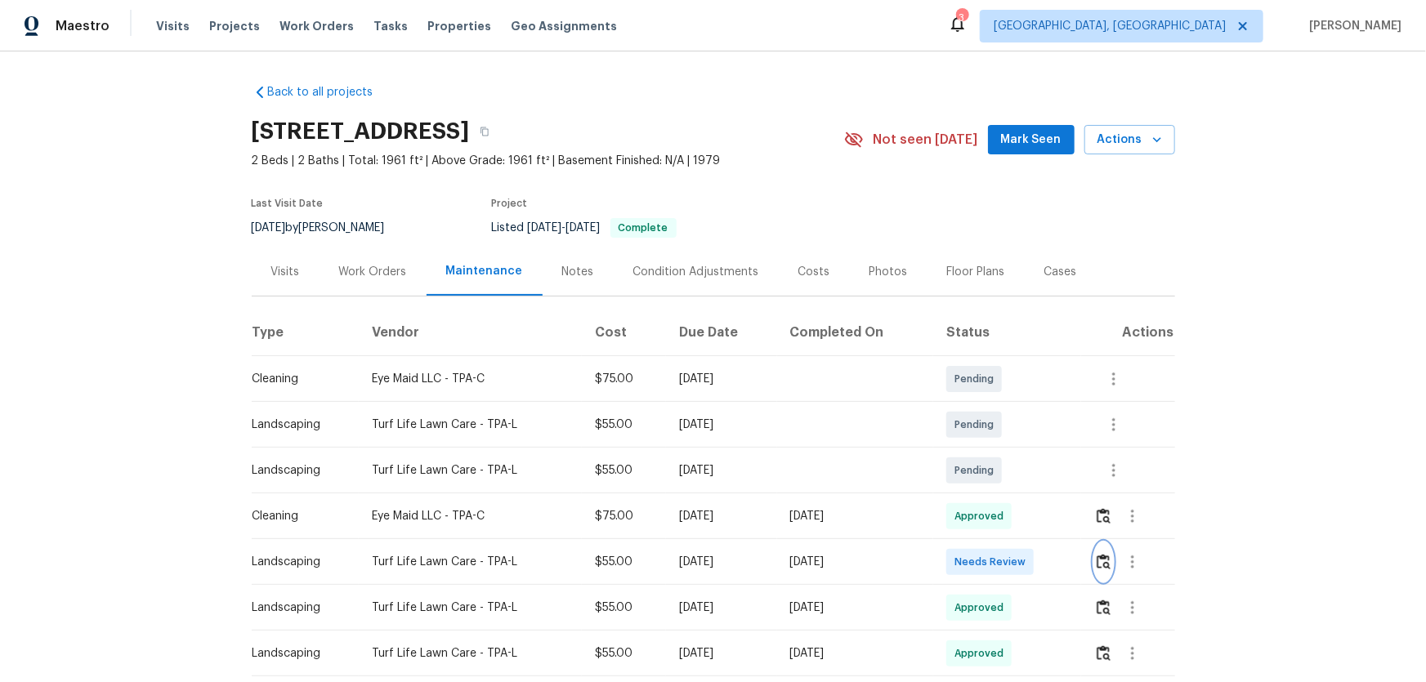
click at [1102, 562] on img "button" at bounding box center [1104, 562] width 14 height 16
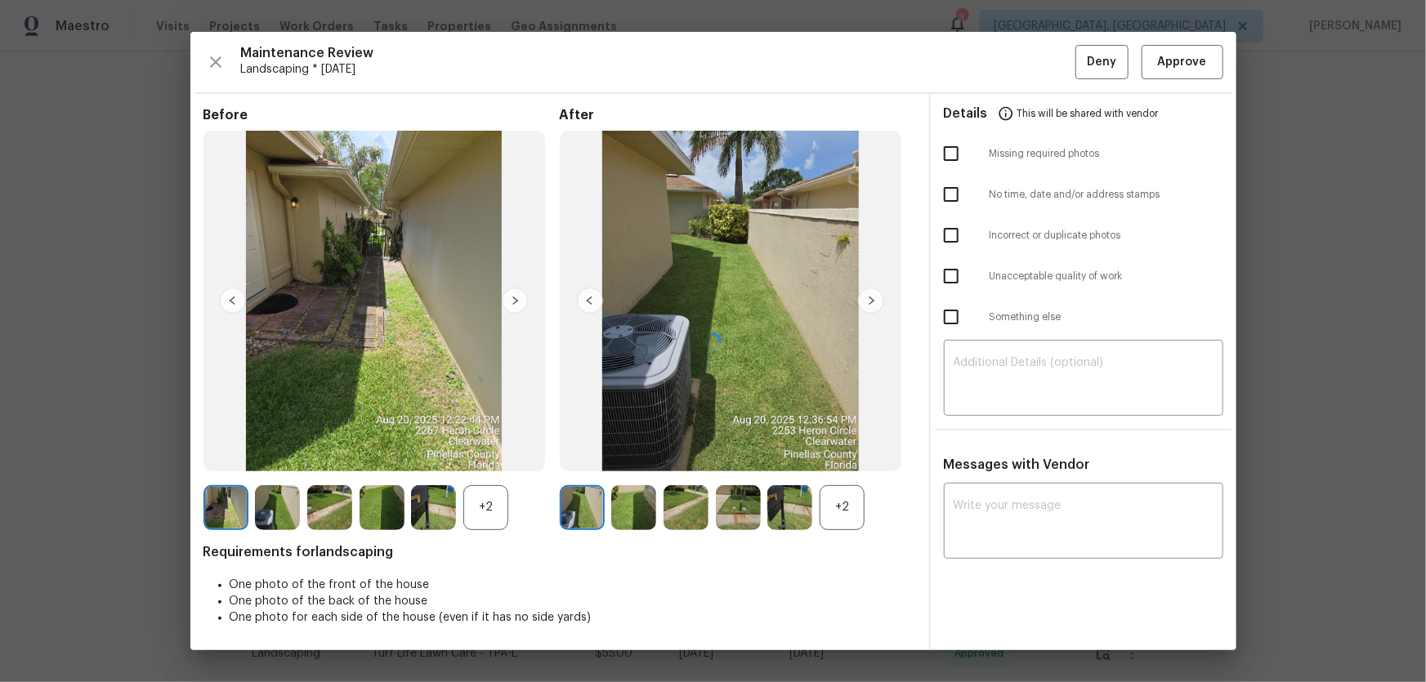
click at [847, 503] on div at bounding box center [713, 341] width 1046 height 619
click at [480, 507] on div "+2" at bounding box center [485, 507] width 45 height 45
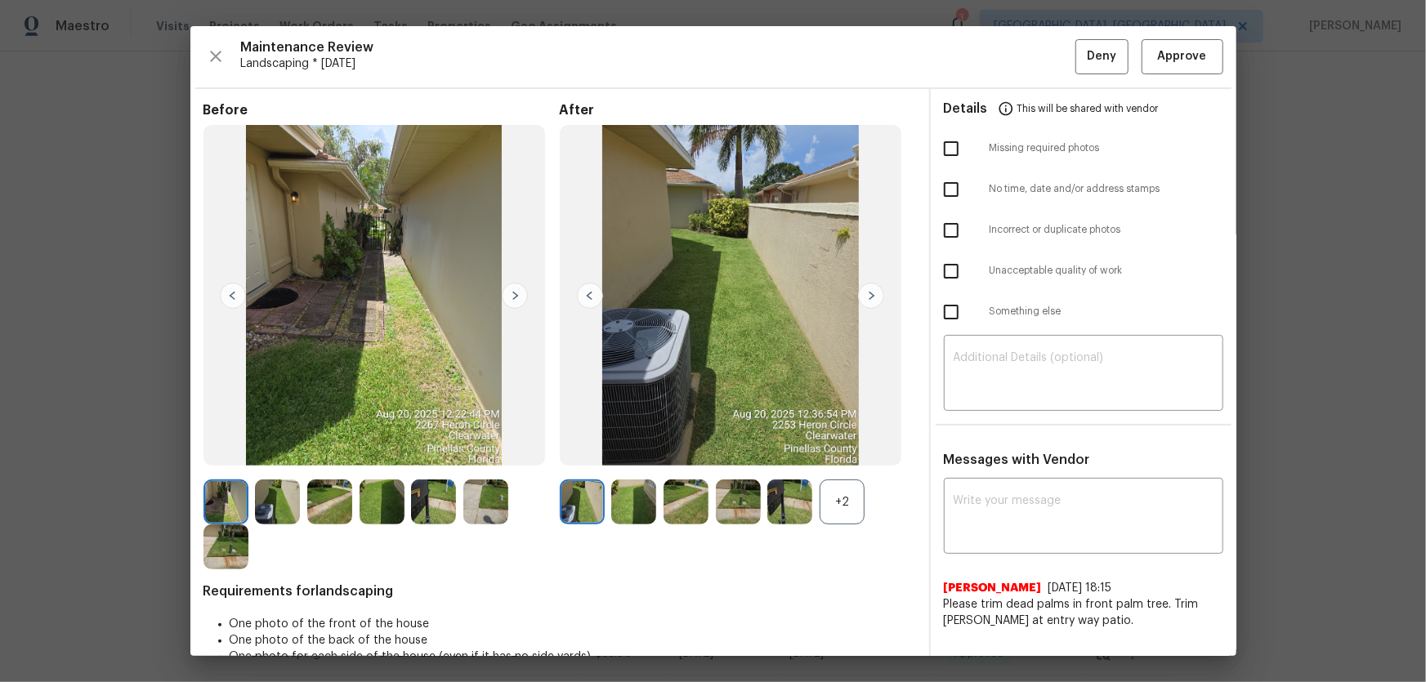
click at [881, 510] on div "+2" at bounding box center [738, 502] width 356 height 45
click at [849, 507] on div "+2" at bounding box center [842, 502] width 45 height 45
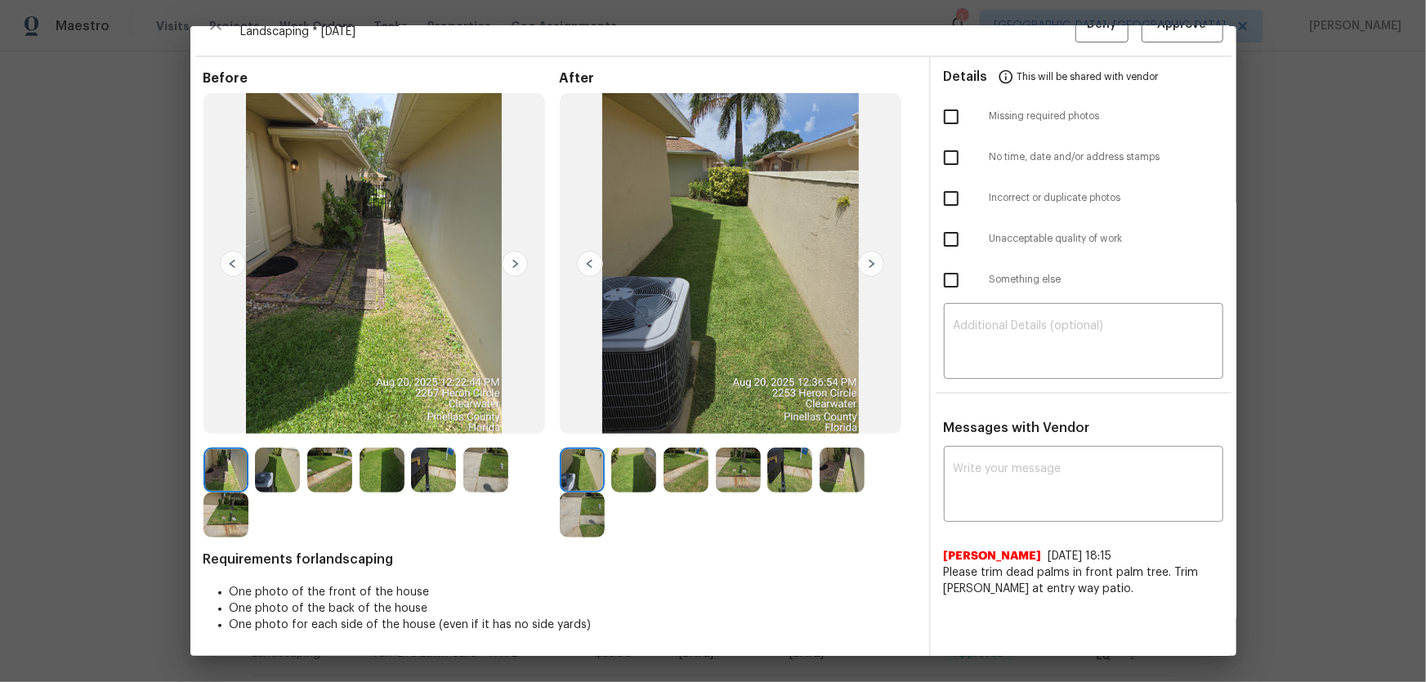
scroll to position [33, 0]
click at [636, 473] on img at bounding box center [633, 469] width 45 height 45
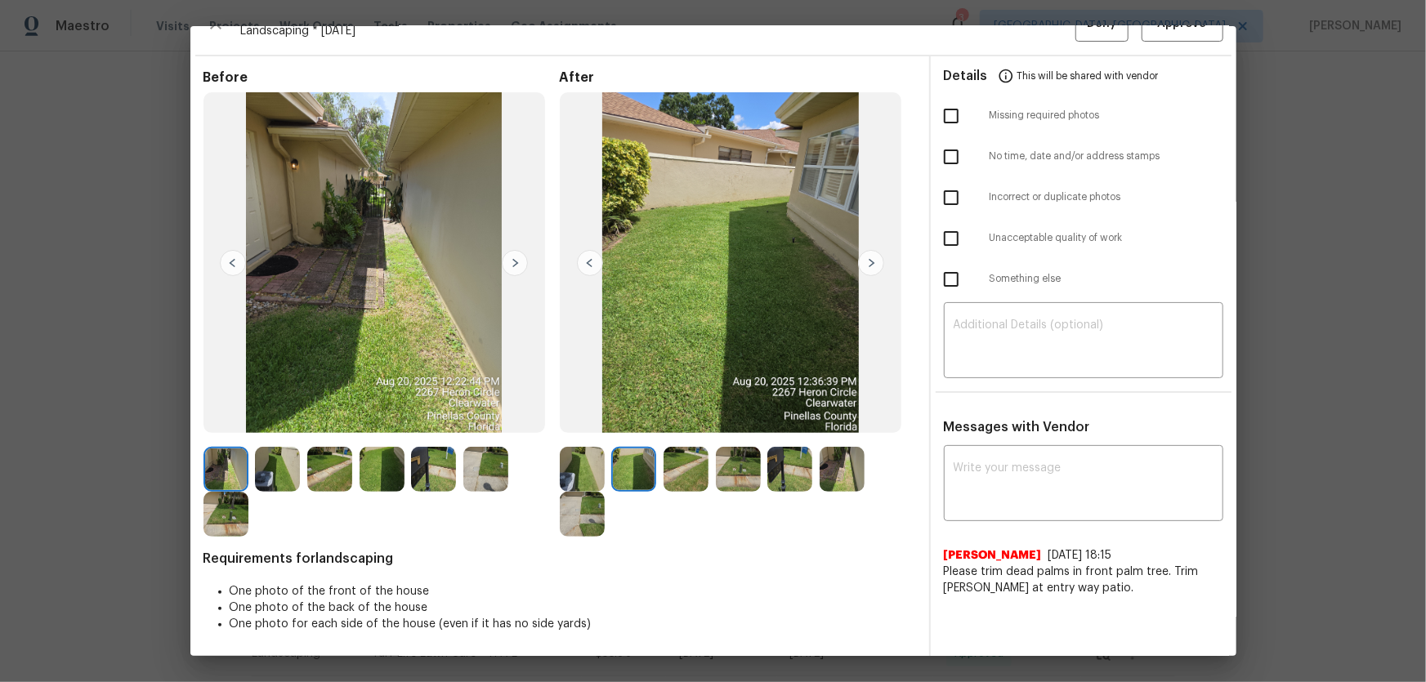
click at [702, 480] on img at bounding box center [686, 469] width 45 height 45
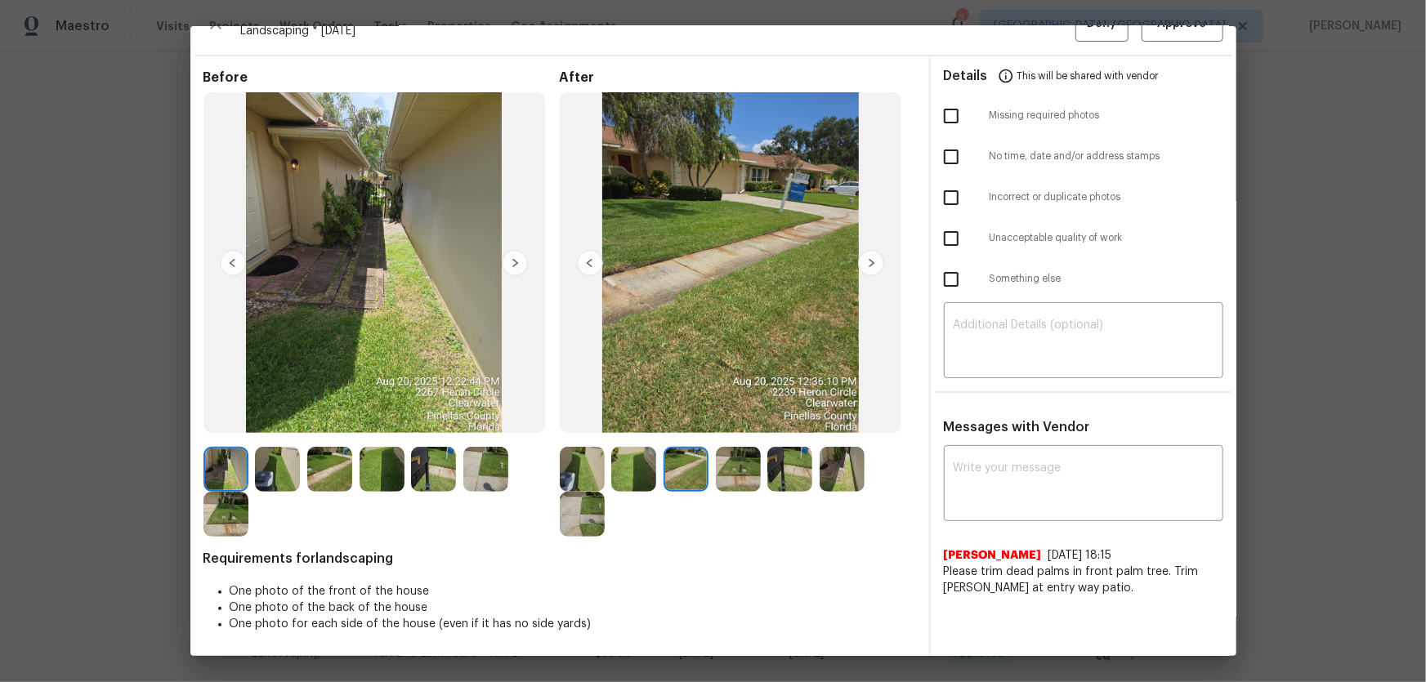
click at [721, 481] on img at bounding box center [738, 469] width 45 height 45
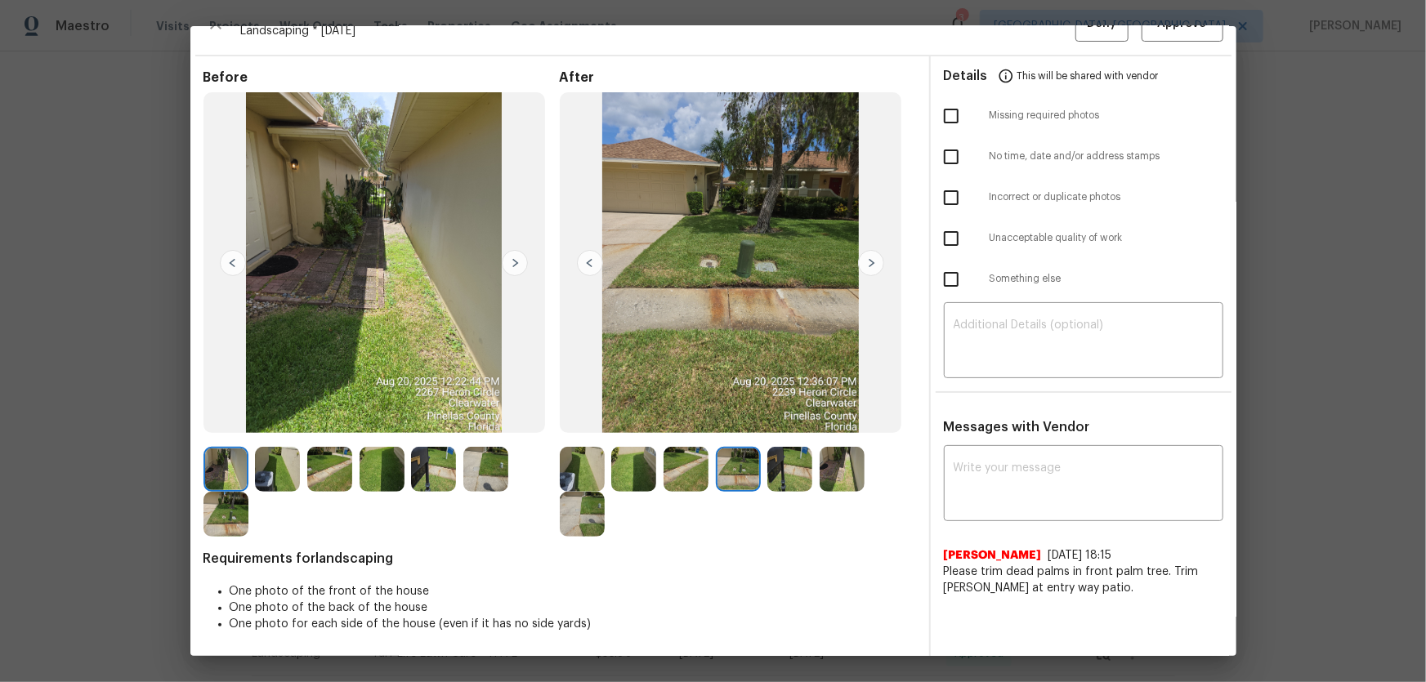
click at [769, 481] on img at bounding box center [789, 469] width 45 height 45
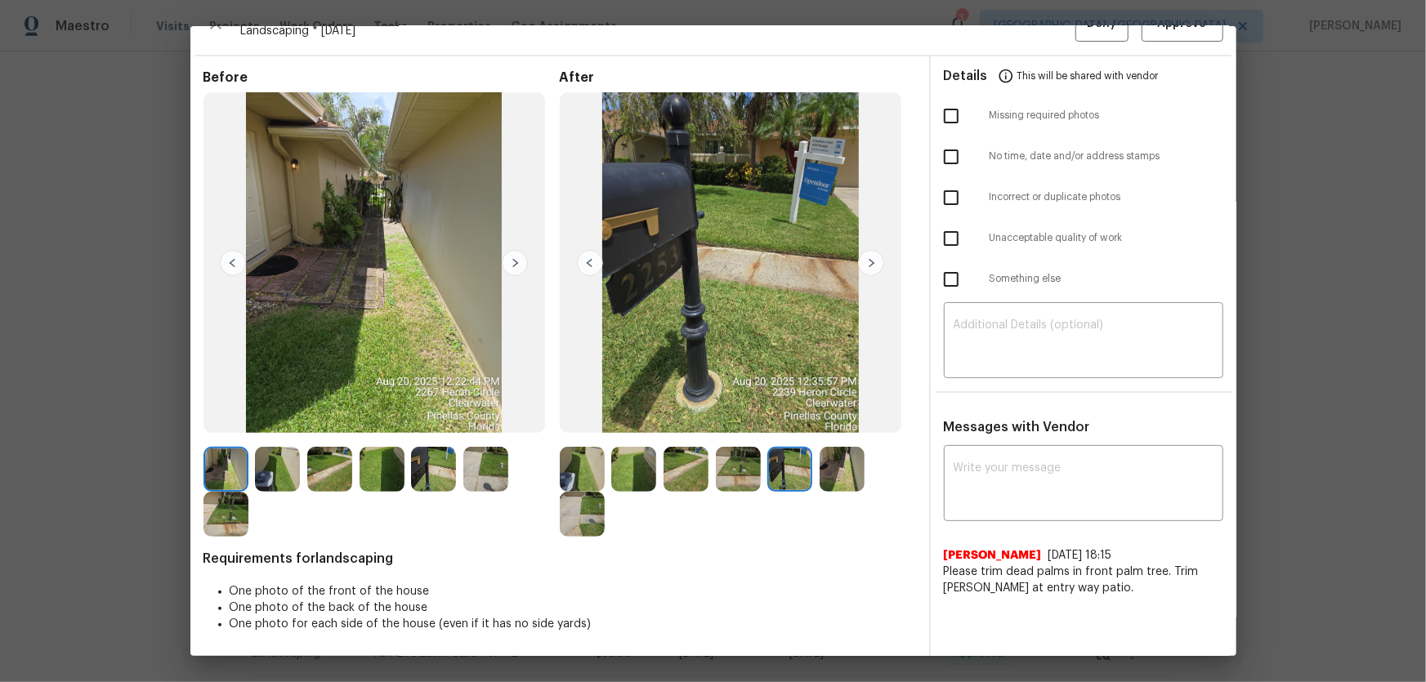
click at [841, 485] on img at bounding box center [842, 469] width 45 height 45
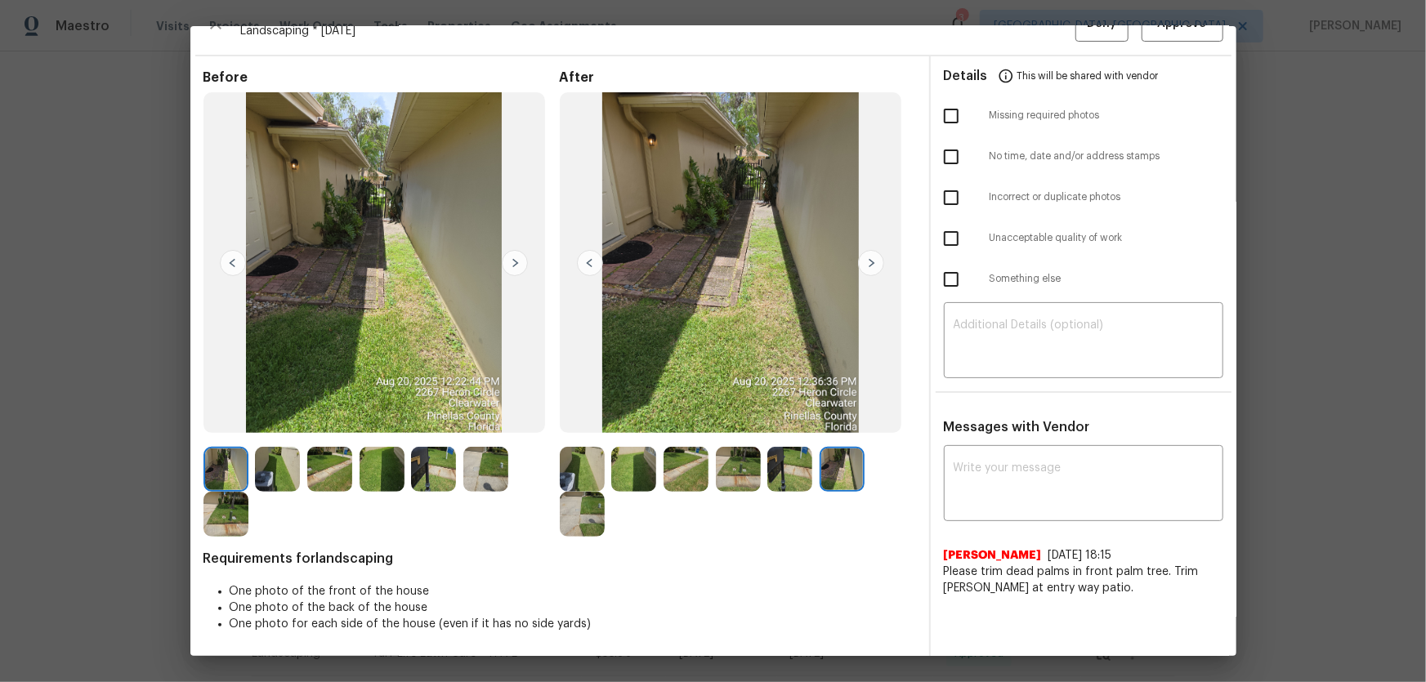
click at [552, 508] on div at bounding box center [381, 492] width 356 height 90
click at [570, 523] on img at bounding box center [582, 514] width 45 height 45
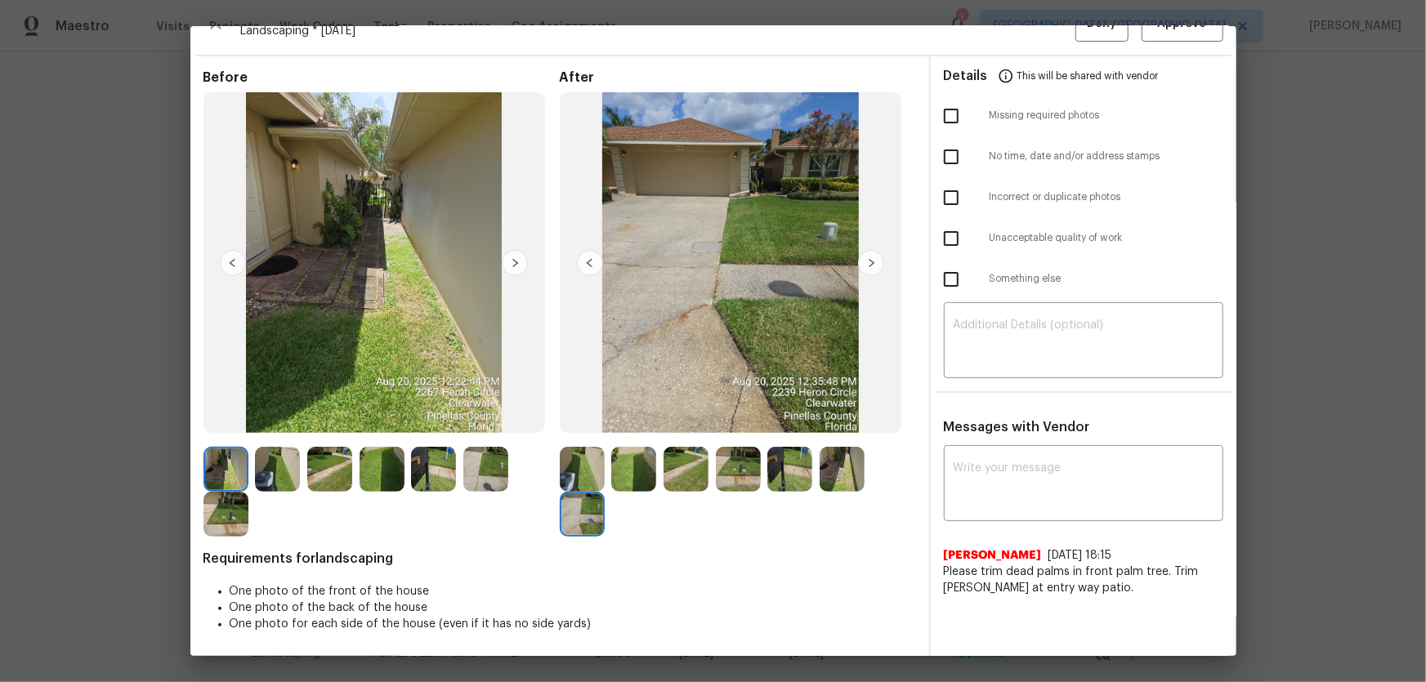
scroll to position [0, 0]
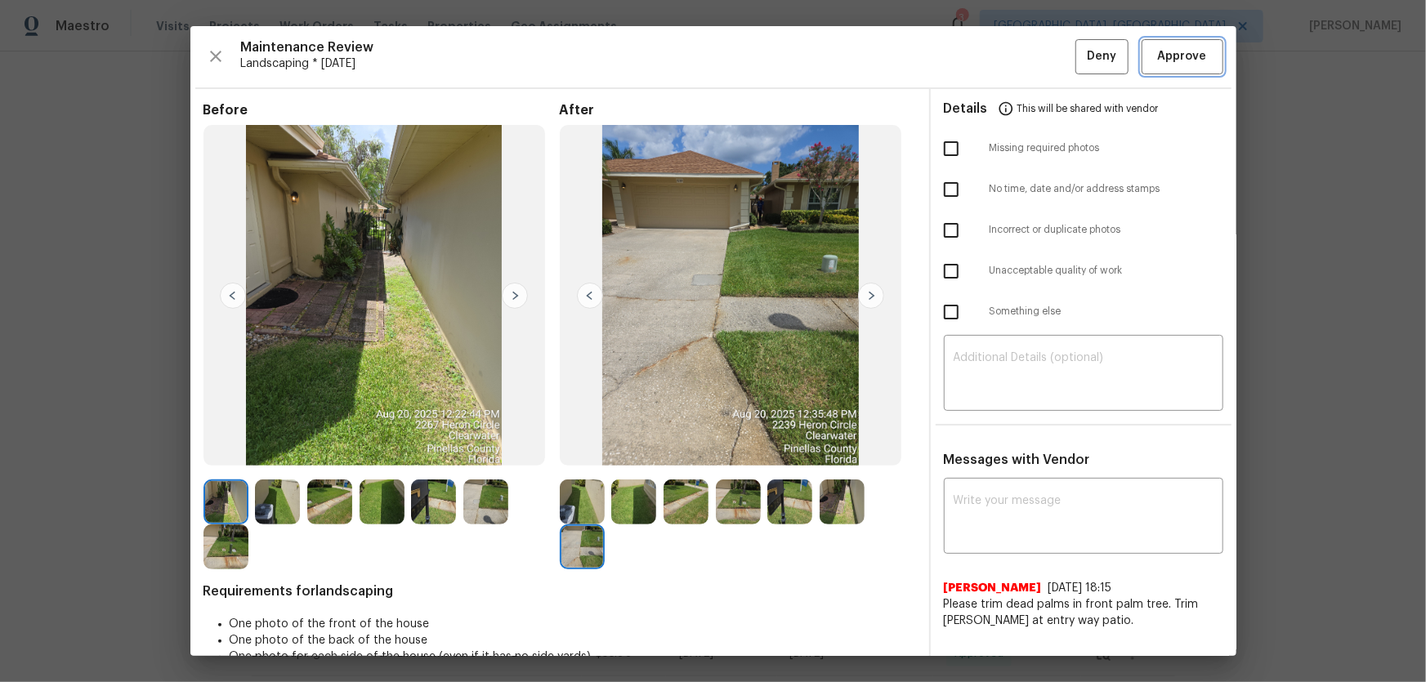
click at [1159, 56] on span "Approve" at bounding box center [1182, 57] width 49 height 20
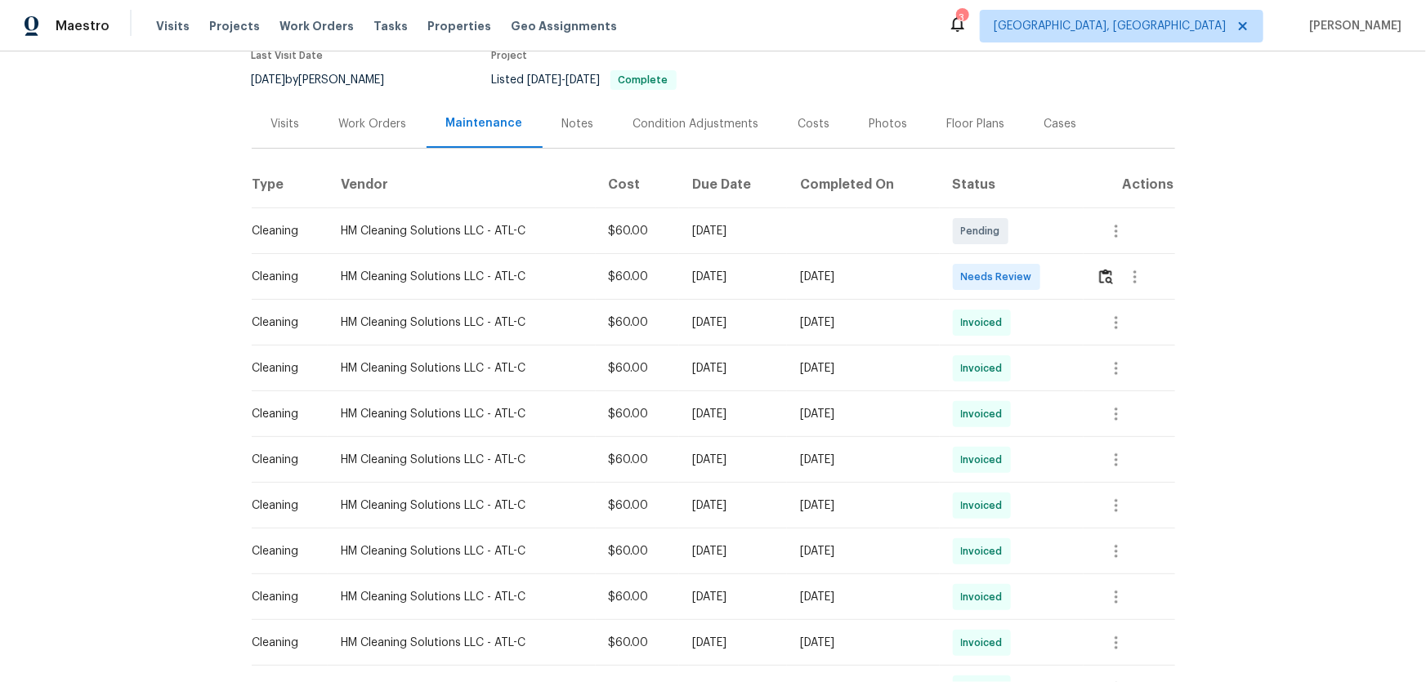
scroll to position [222, 0]
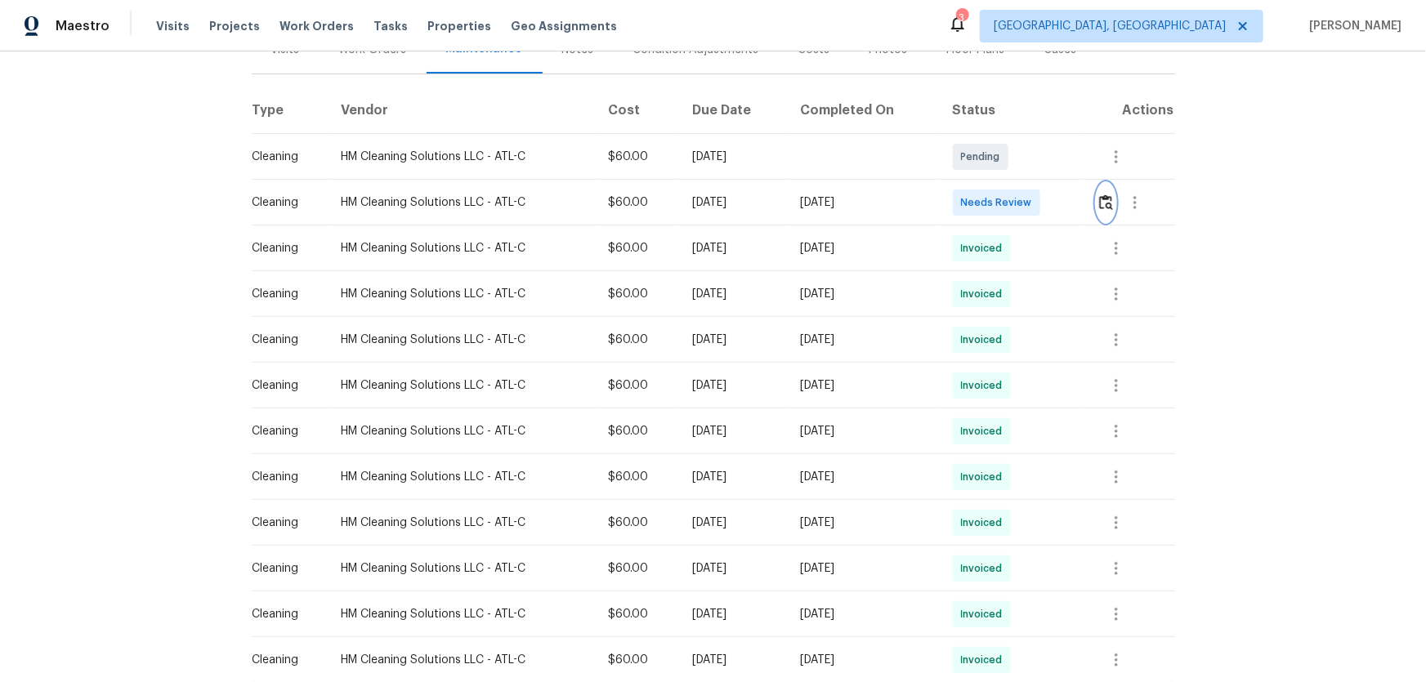
click at [1107, 193] on button "button" at bounding box center [1106, 202] width 19 height 39
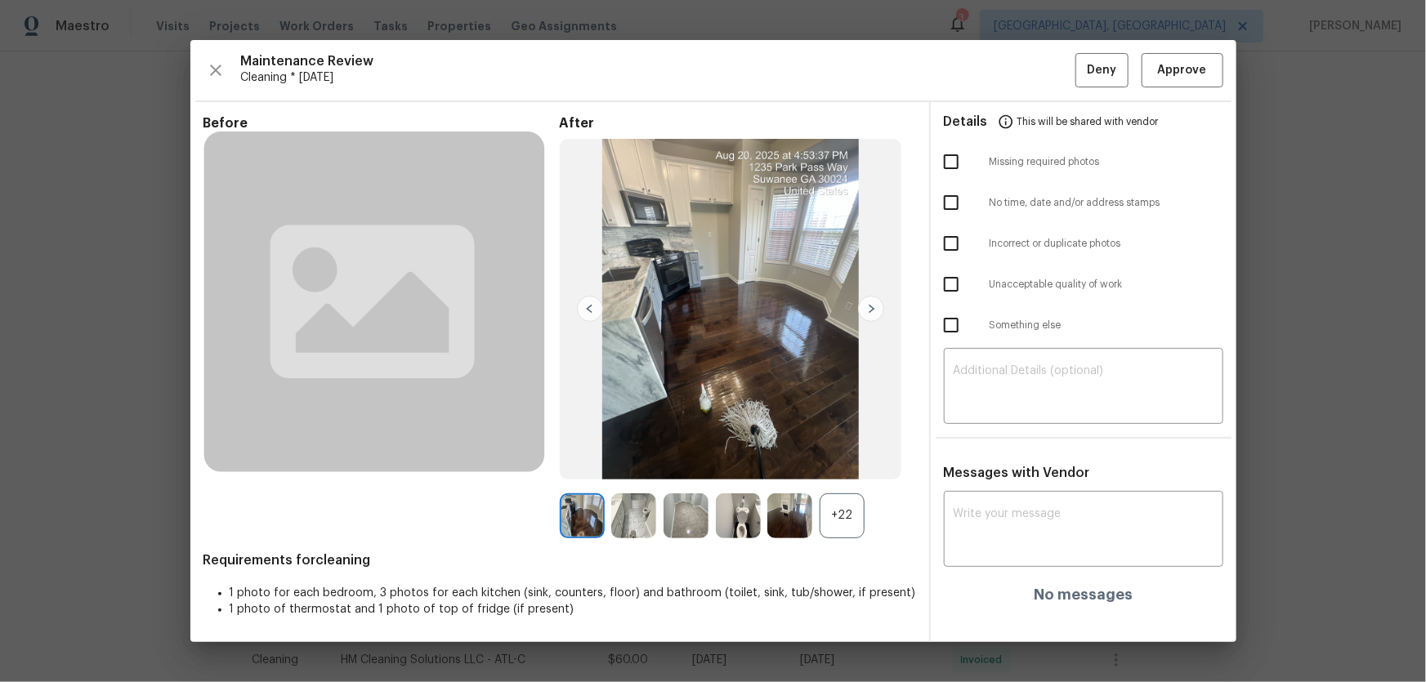
click at [853, 527] on div "+22" at bounding box center [842, 516] width 45 height 45
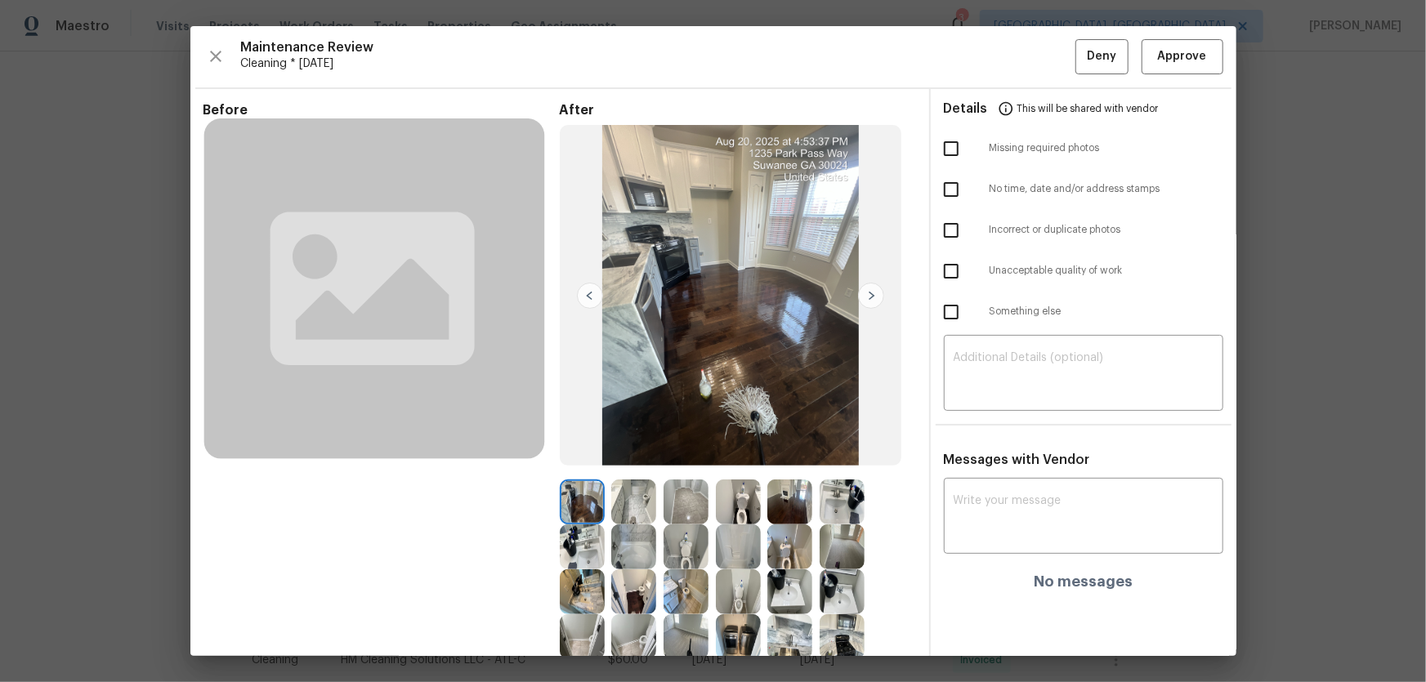
scroll to position [148, 0]
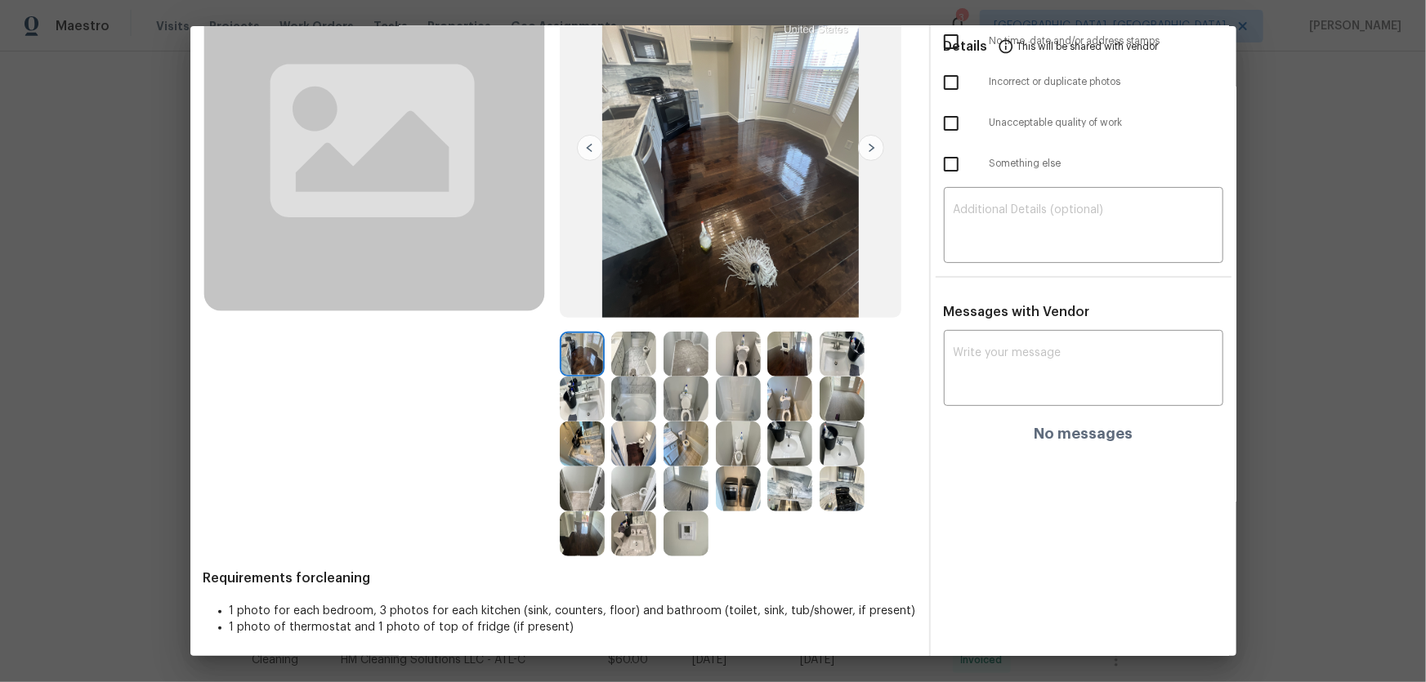
click at [677, 409] on img at bounding box center [686, 399] width 45 height 45
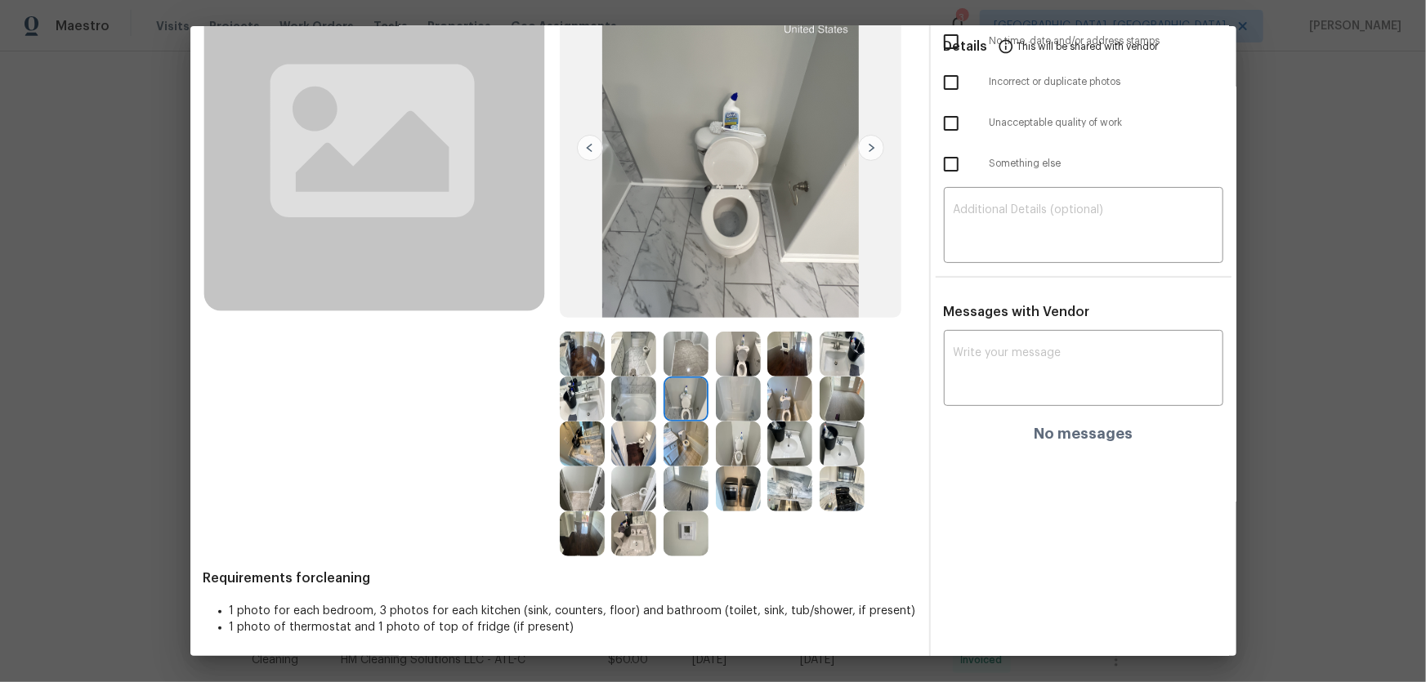
click at [730, 357] on img at bounding box center [738, 354] width 45 height 45
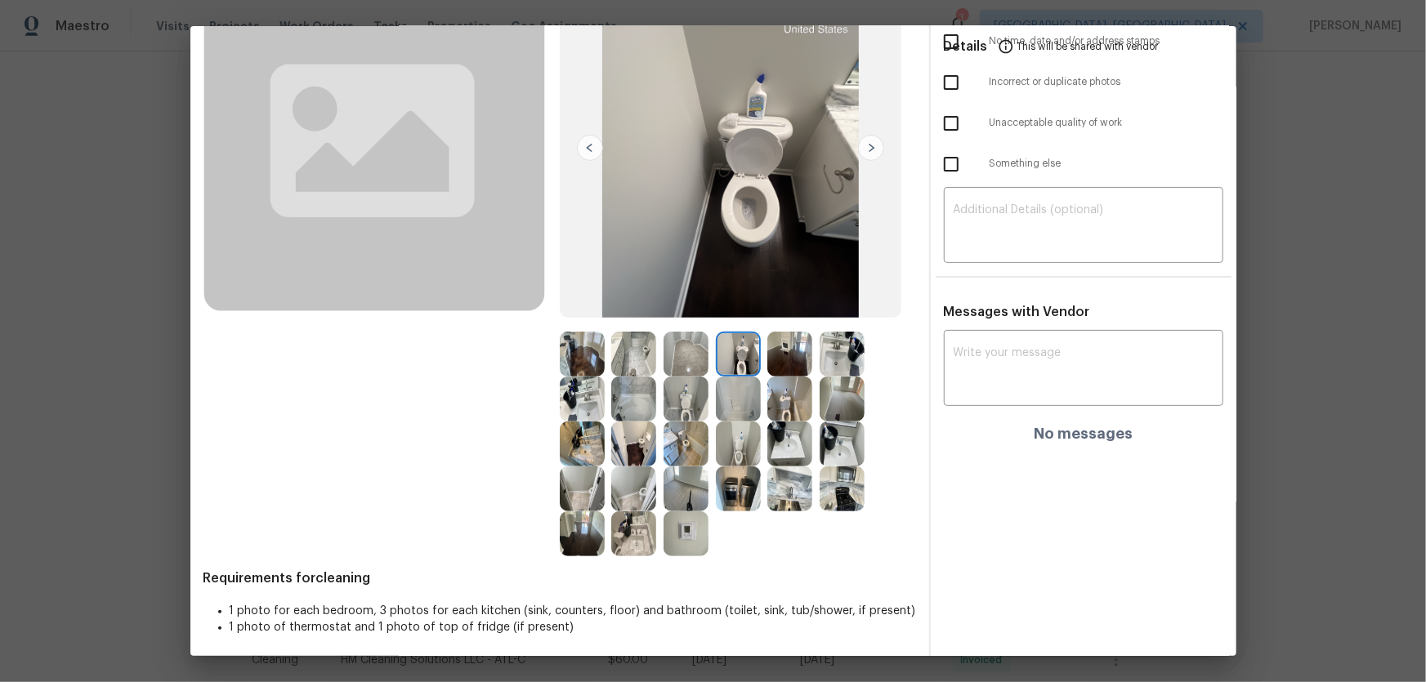
click at [727, 436] on img at bounding box center [738, 444] width 45 height 45
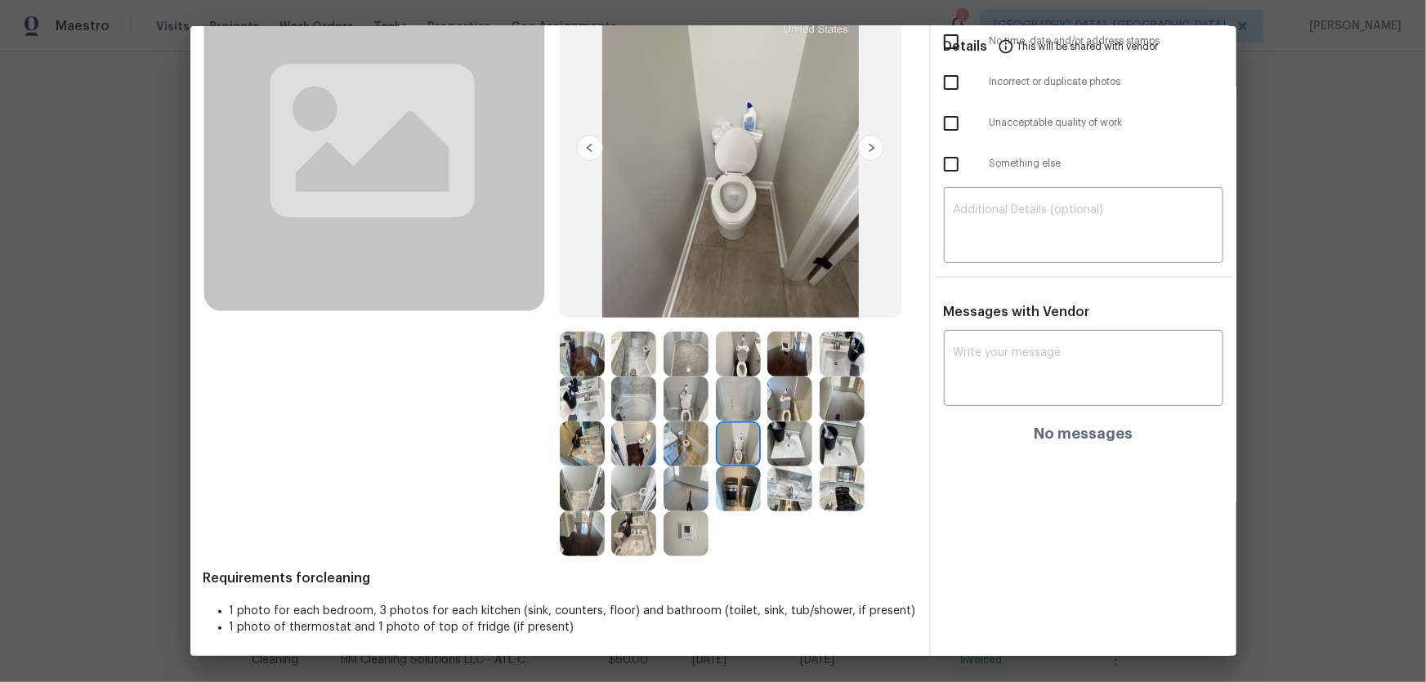
click at [780, 440] on img at bounding box center [789, 444] width 45 height 45
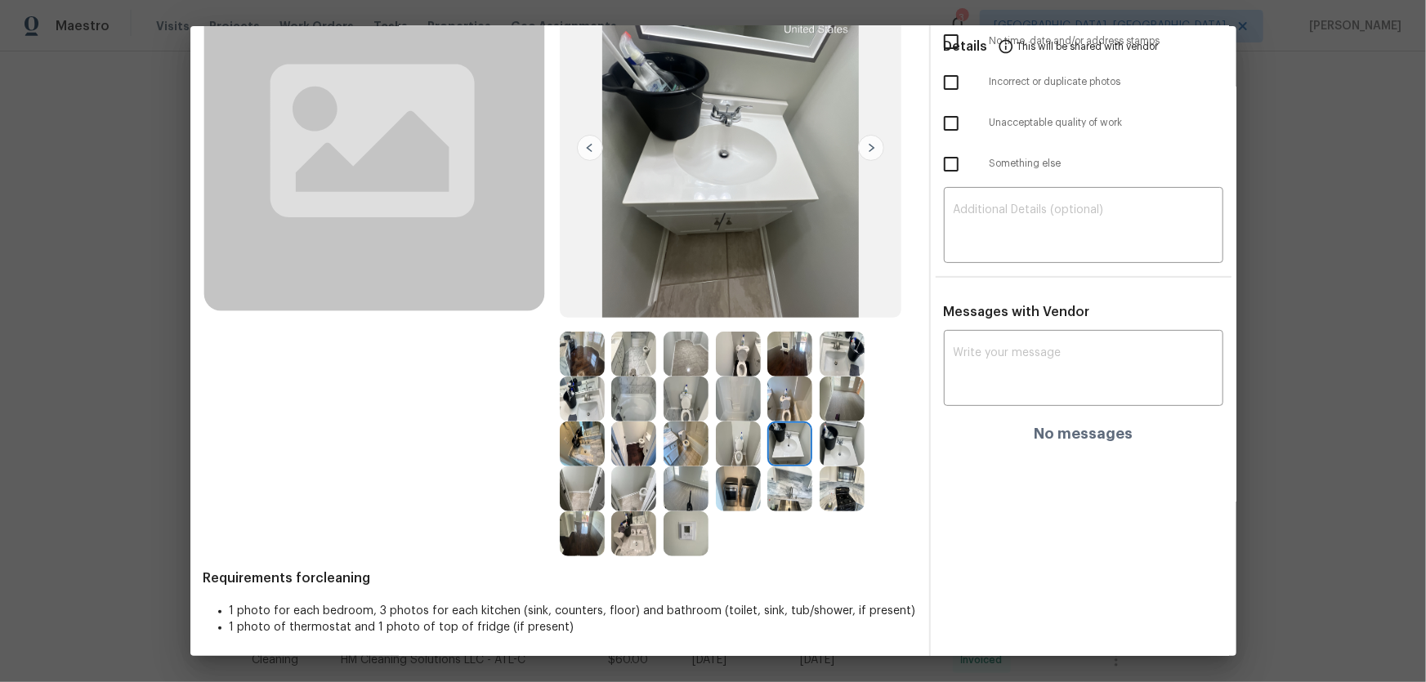
click at [833, 442] on img at bounding box center [842, 444] width 45 height 45
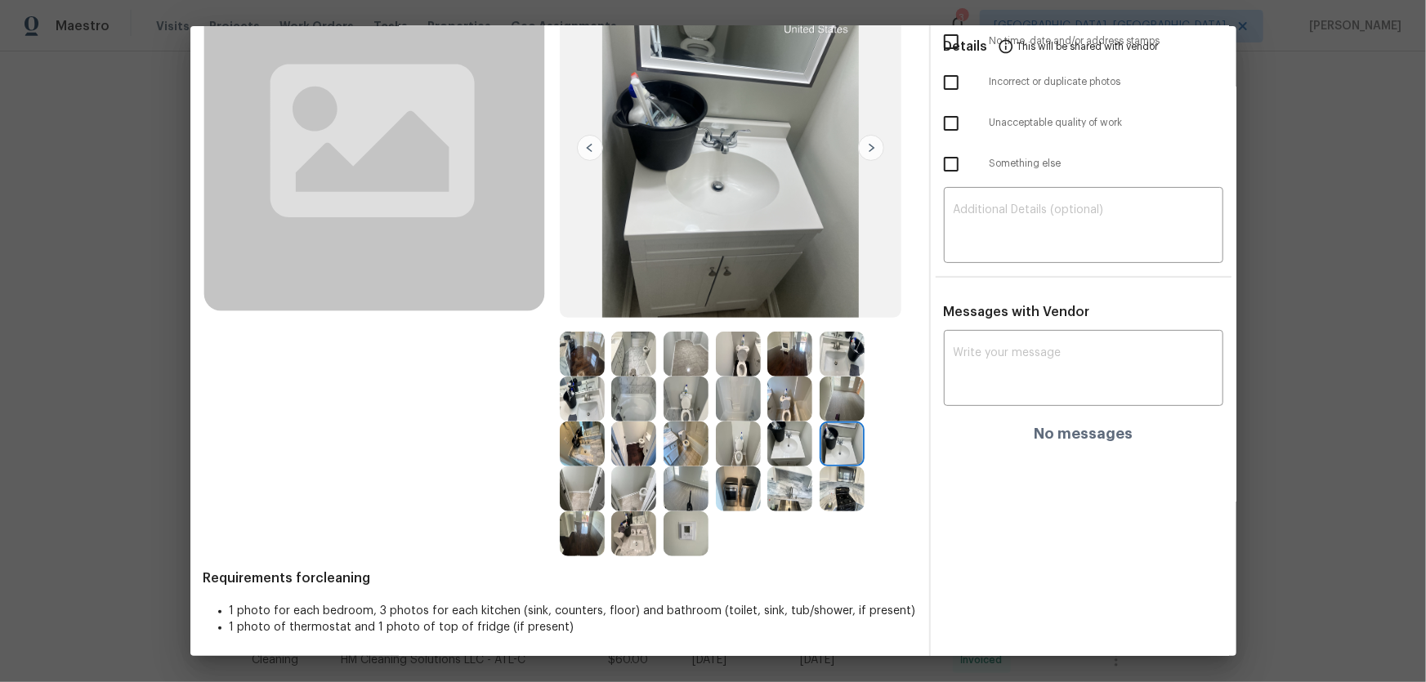
click at [788, 449] on img at bounding box center [789, 444] width 45 height 45
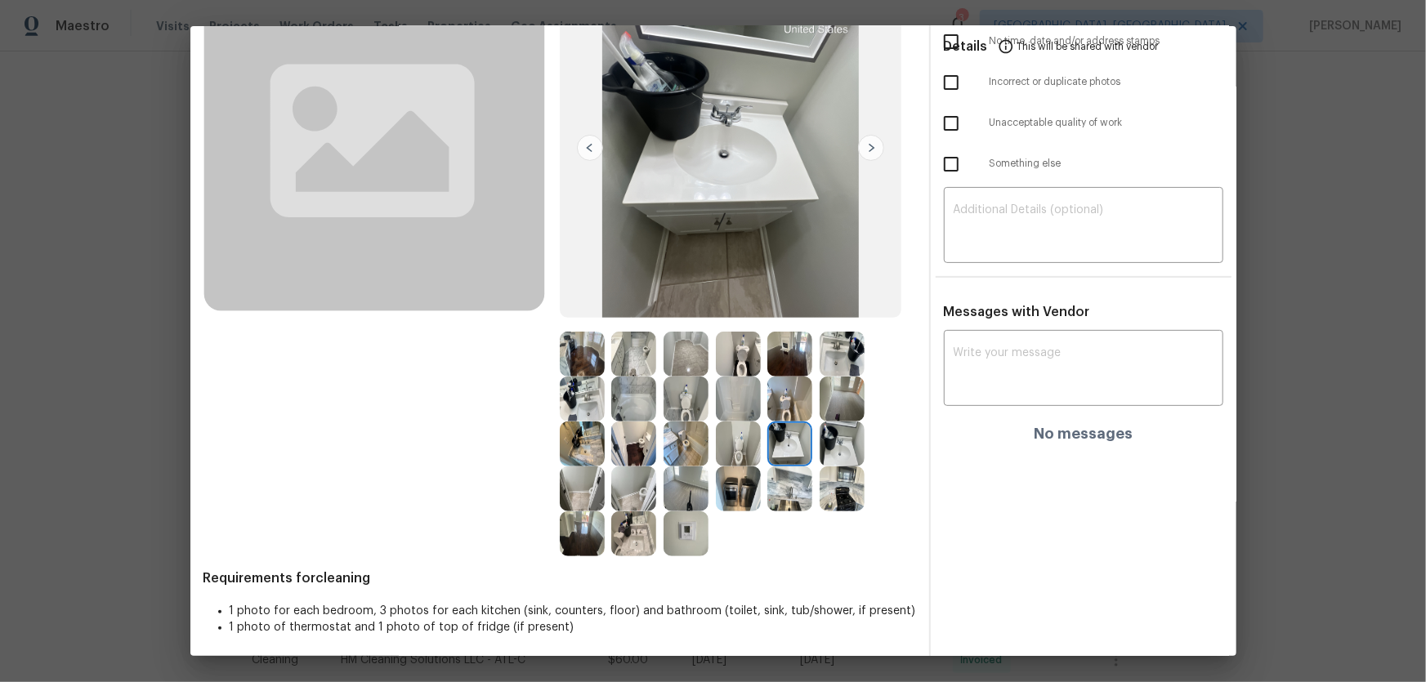
click at [636, 402] on img at bounding box center [633, 399] width 45 height 45
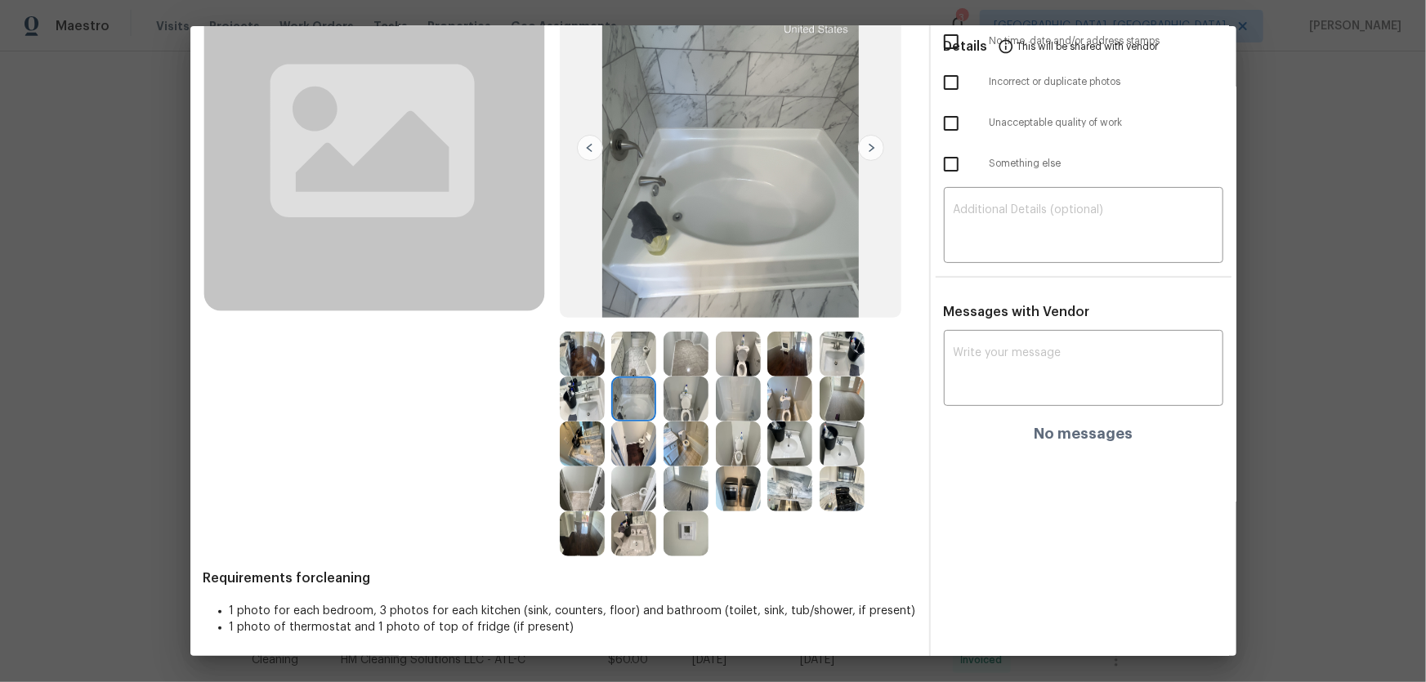
click at [620, 499] on img at bounding box center [633, 489] width 45 height 45
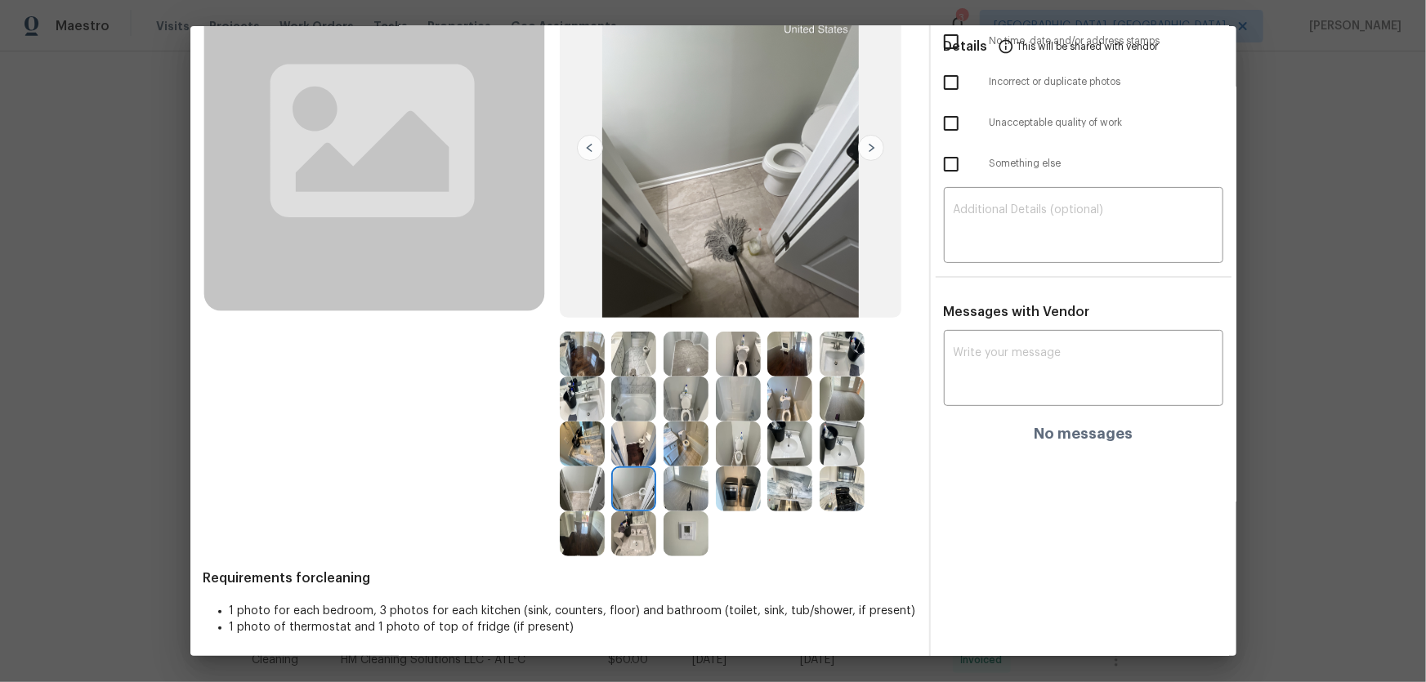
click at [695, 542] on img at bounding box center [686, 534] width 45 height 45
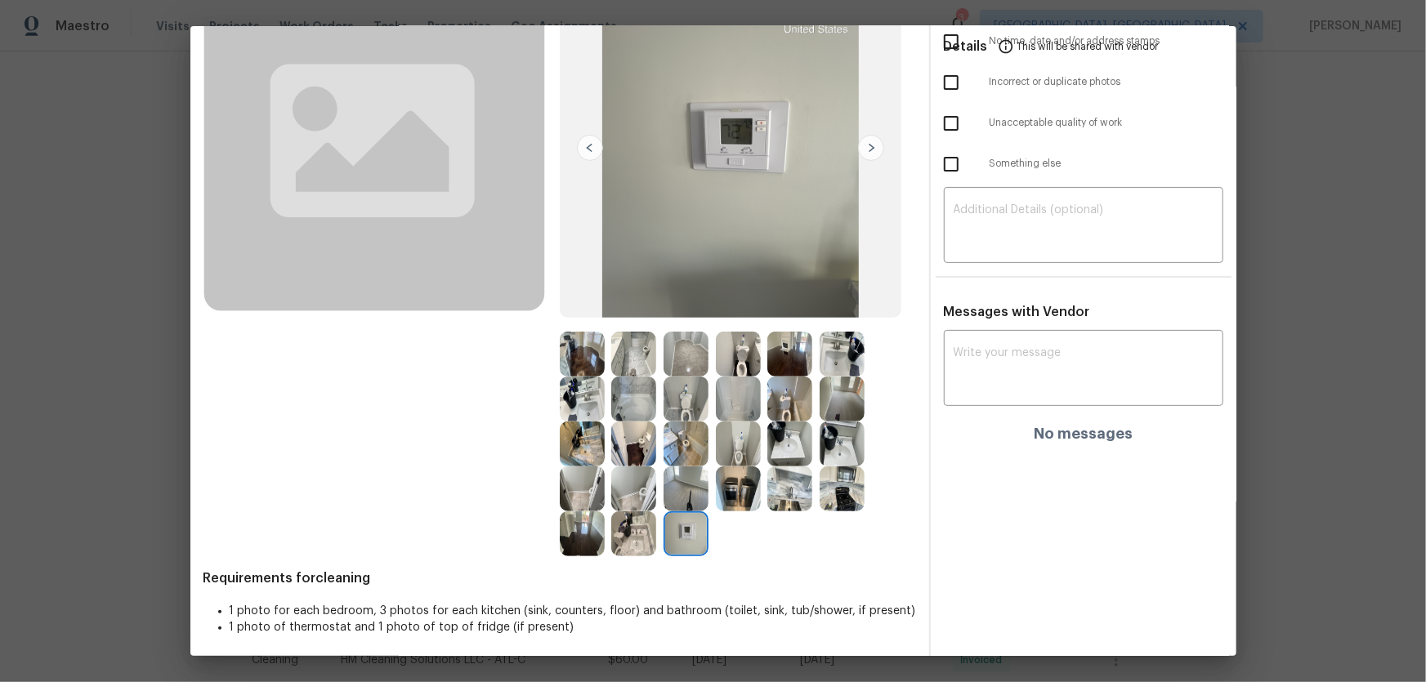
click at [642, 399] on img at bounding box center [633, 399] width 45 height 45
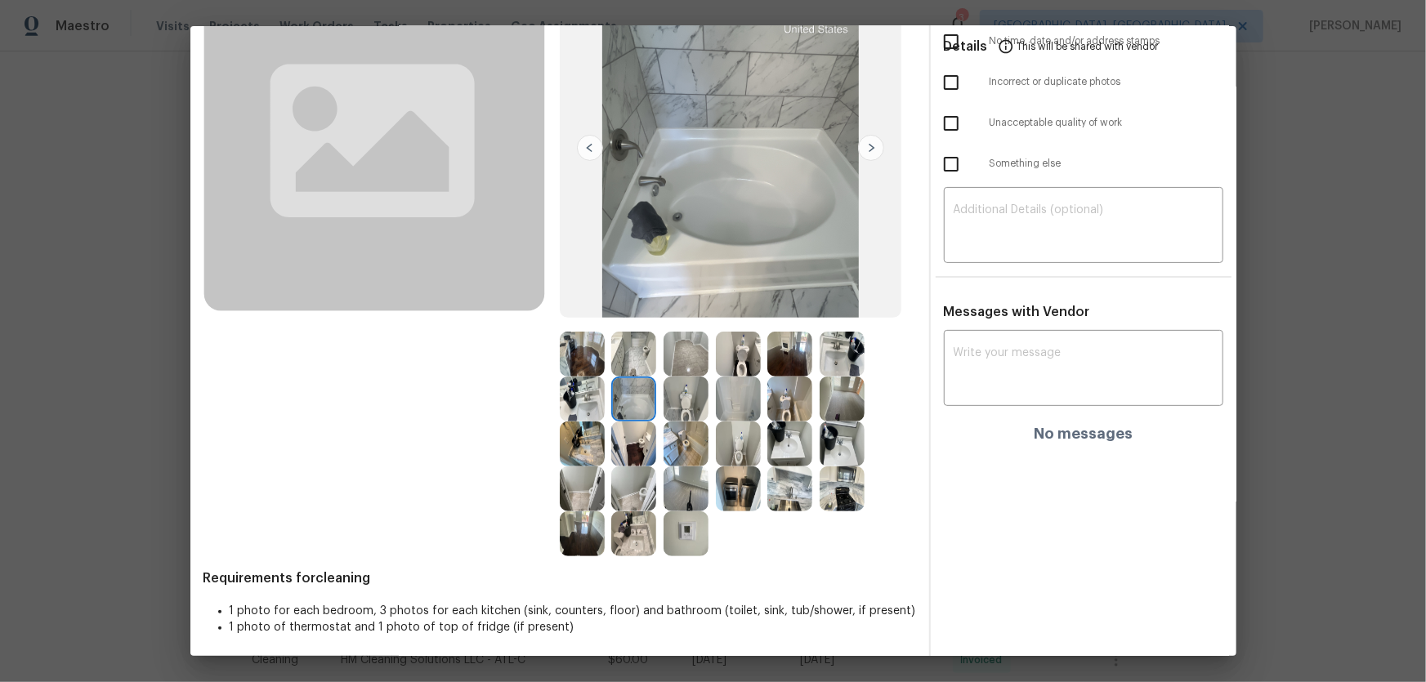
click at [637, 436] on img at bounding box center [633, 444] width 45 height 45
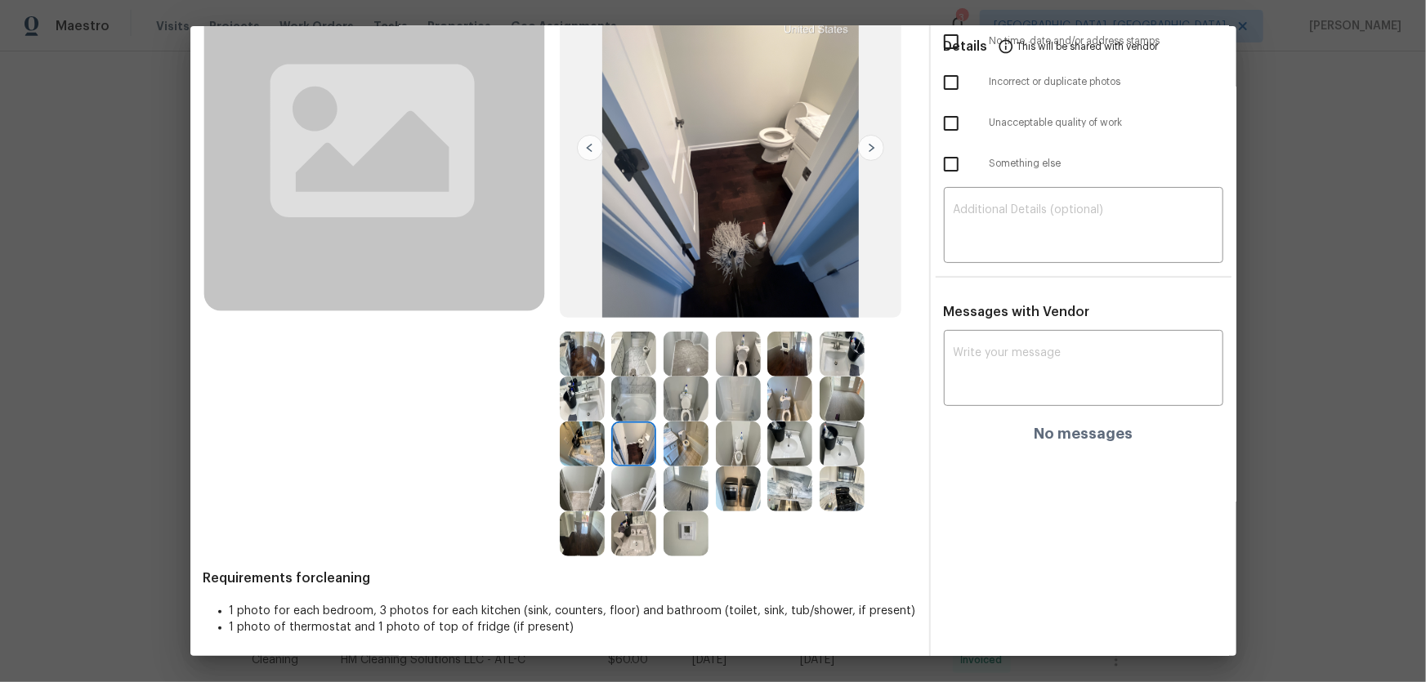
click at [611, 489] on img at bounding box center [633, 489] width 45 height 45
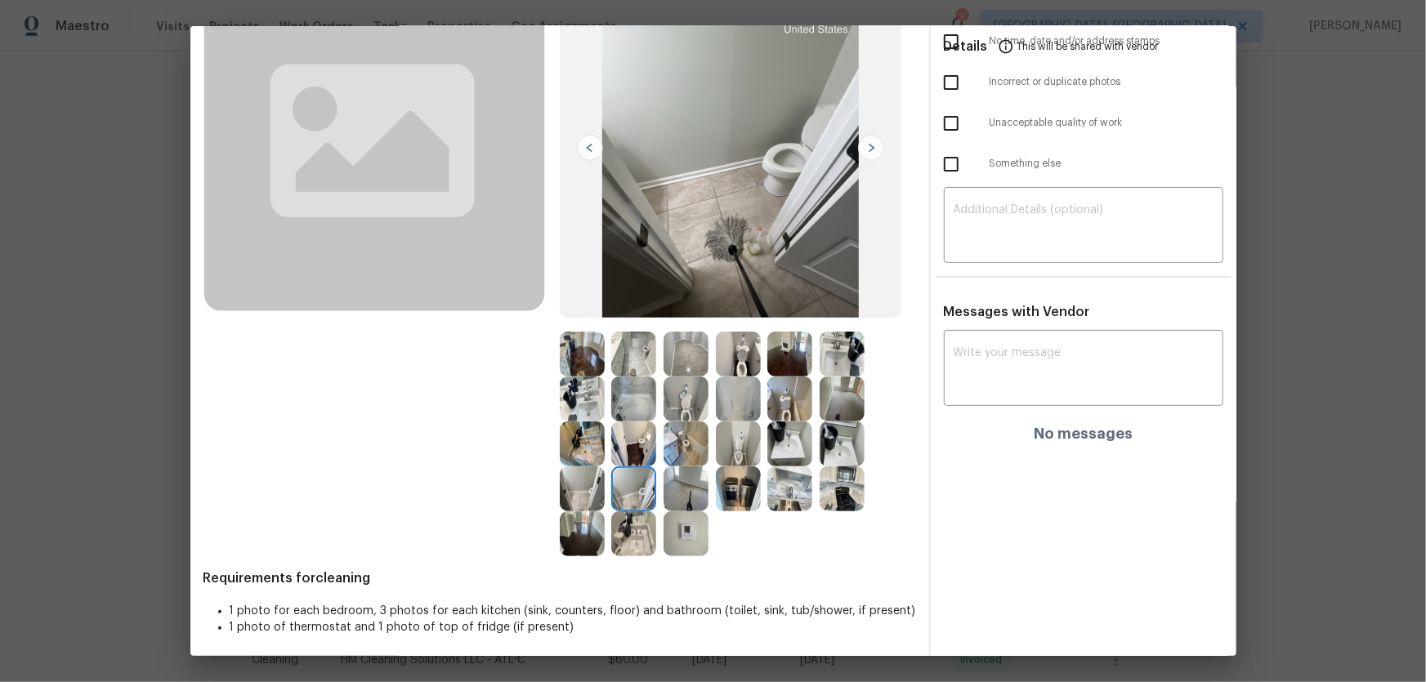
click at [621, 508] on img at bounding box center [633, 489] width 45 height 45
click at [687, 391] on img at bounding box center [686, 399] width 45 height 45
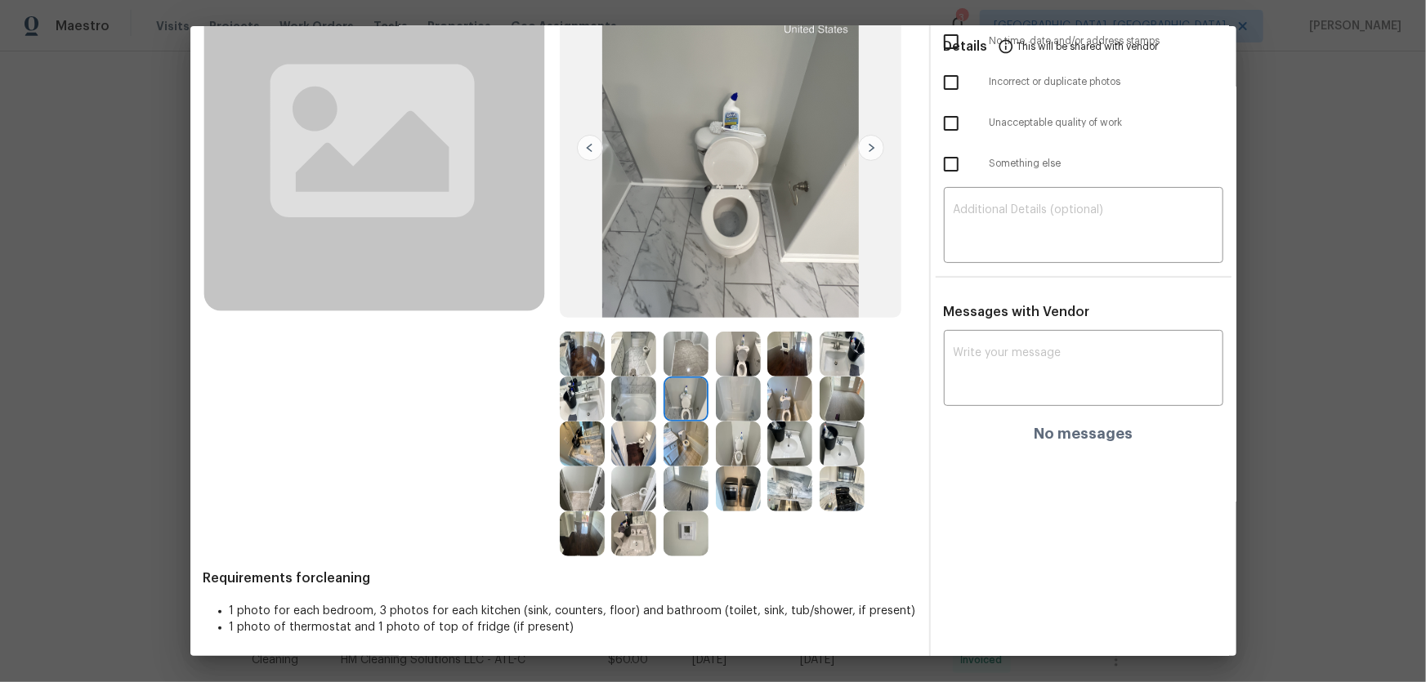
click at [690, 431] on img at bounding box center [686, 444] width 45 height 45
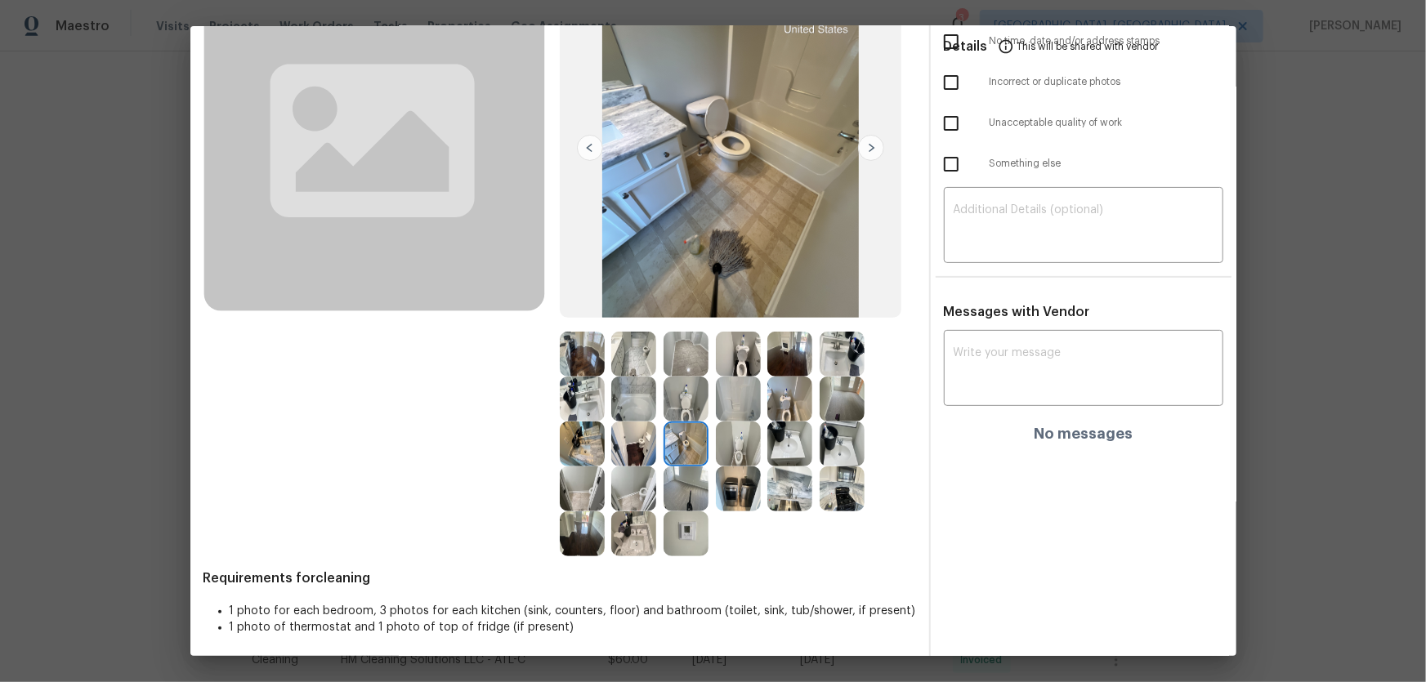
click at [664, 488] on img at bounding box center [686, 489] width 45 height 45
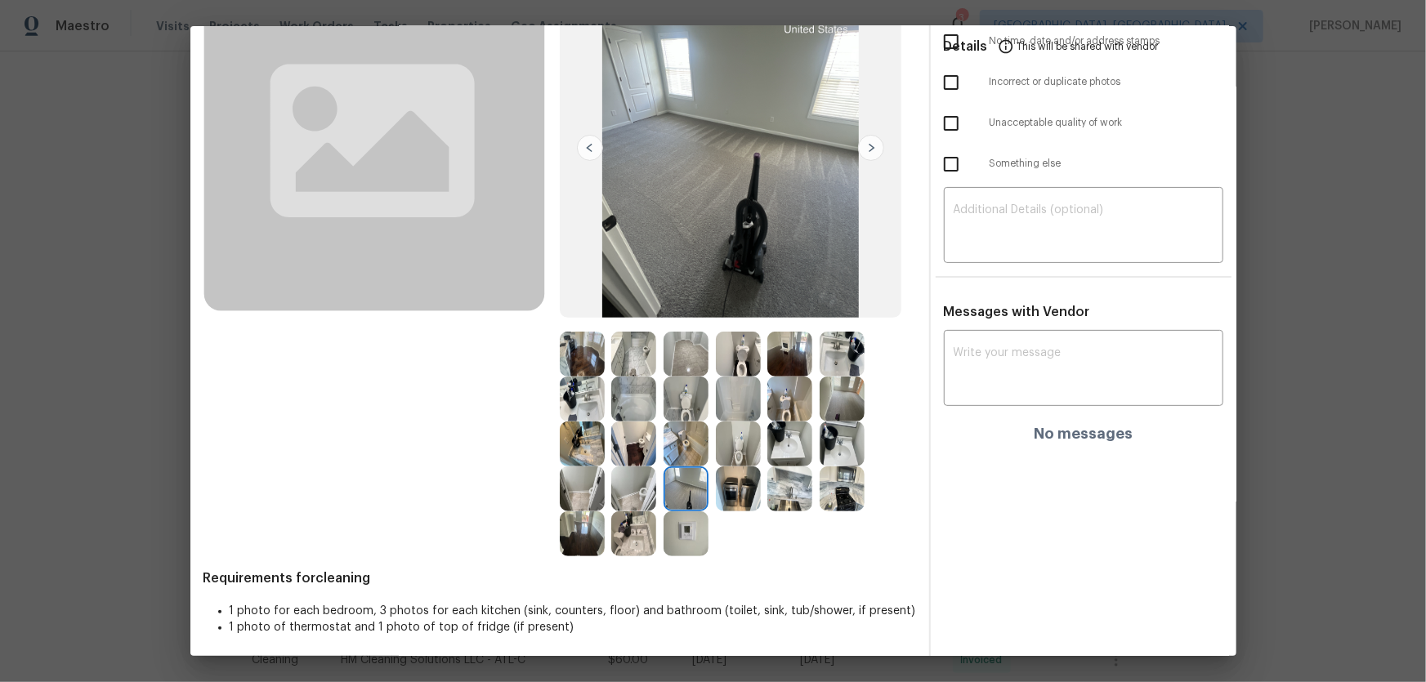
click at [632, 536] on img at bounding box center [633, 534] width 45 height 45
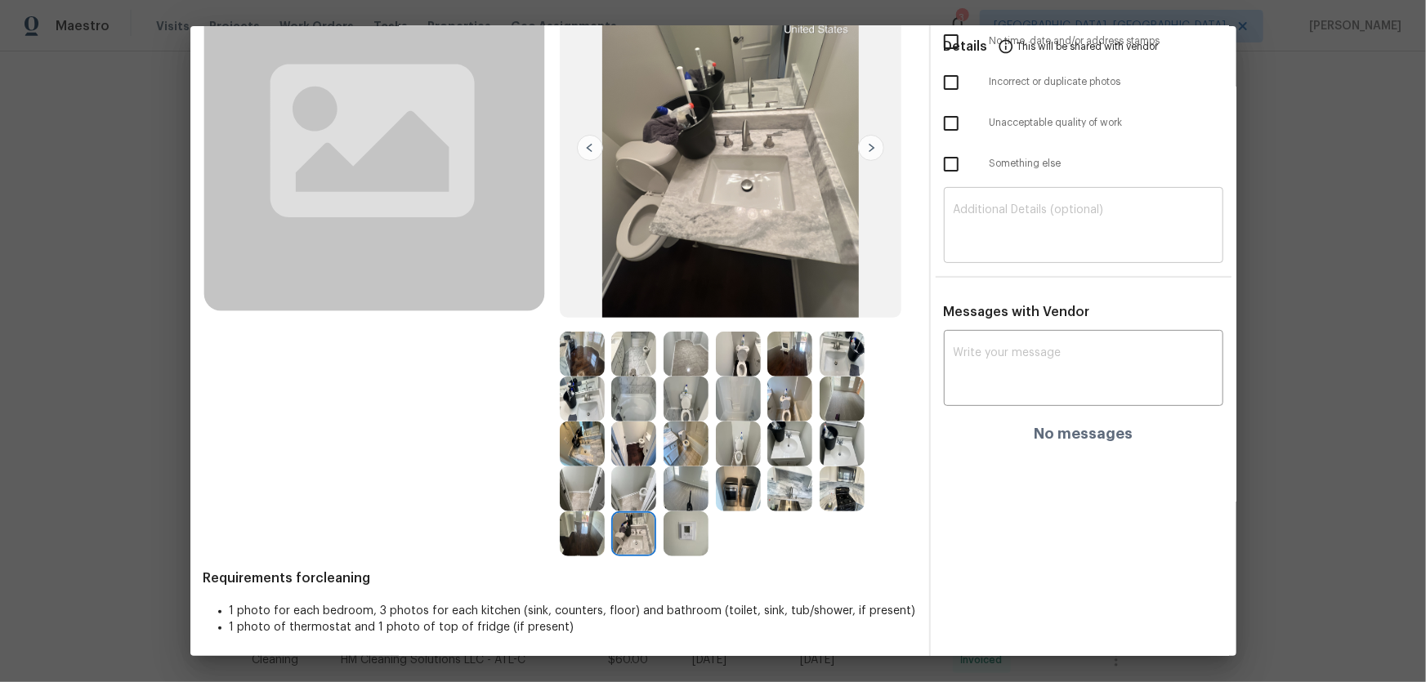
click at [995, 240] on textarea at bounding box center [1084, 227] width 260 height 46
paste textarea "The FHA prohibits your institution from denying loans for the purpose of (blank…"
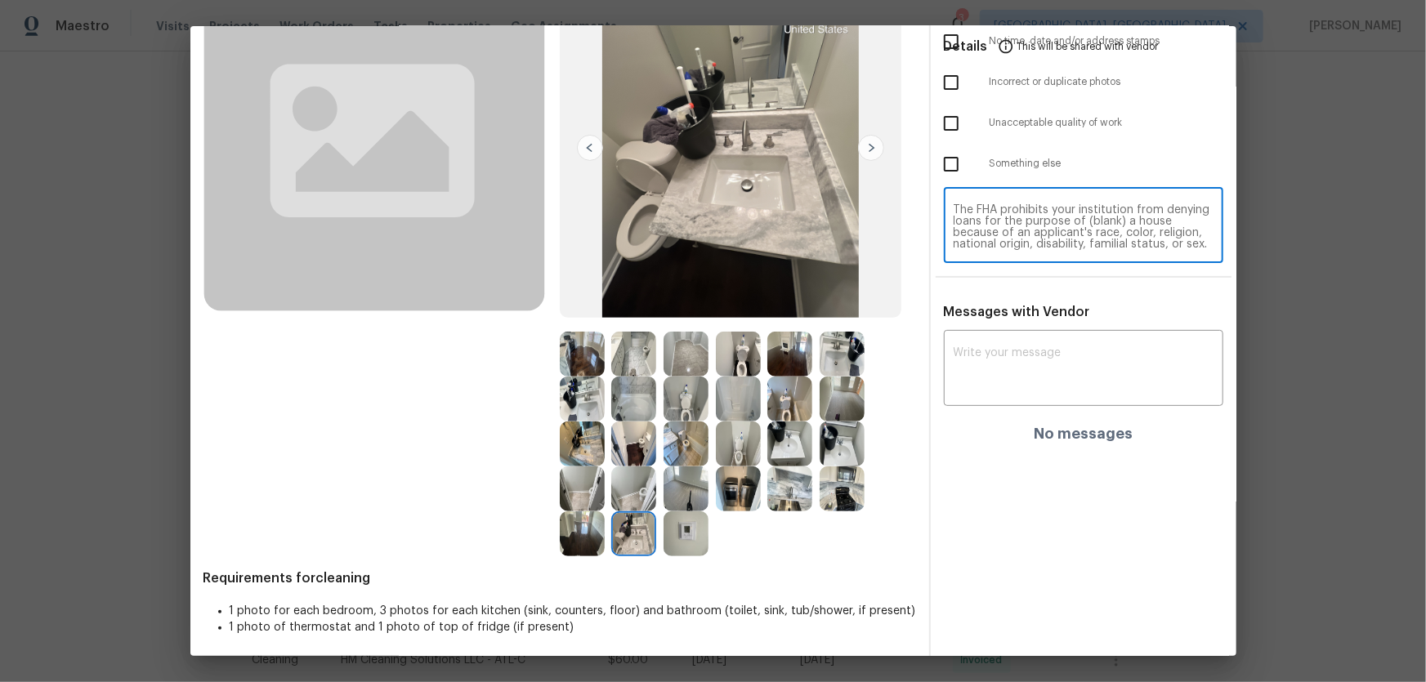
scroll to position [68, 0]
type textarea "The FHA prohibits your institution from denying loans for the purpose of (blank…"
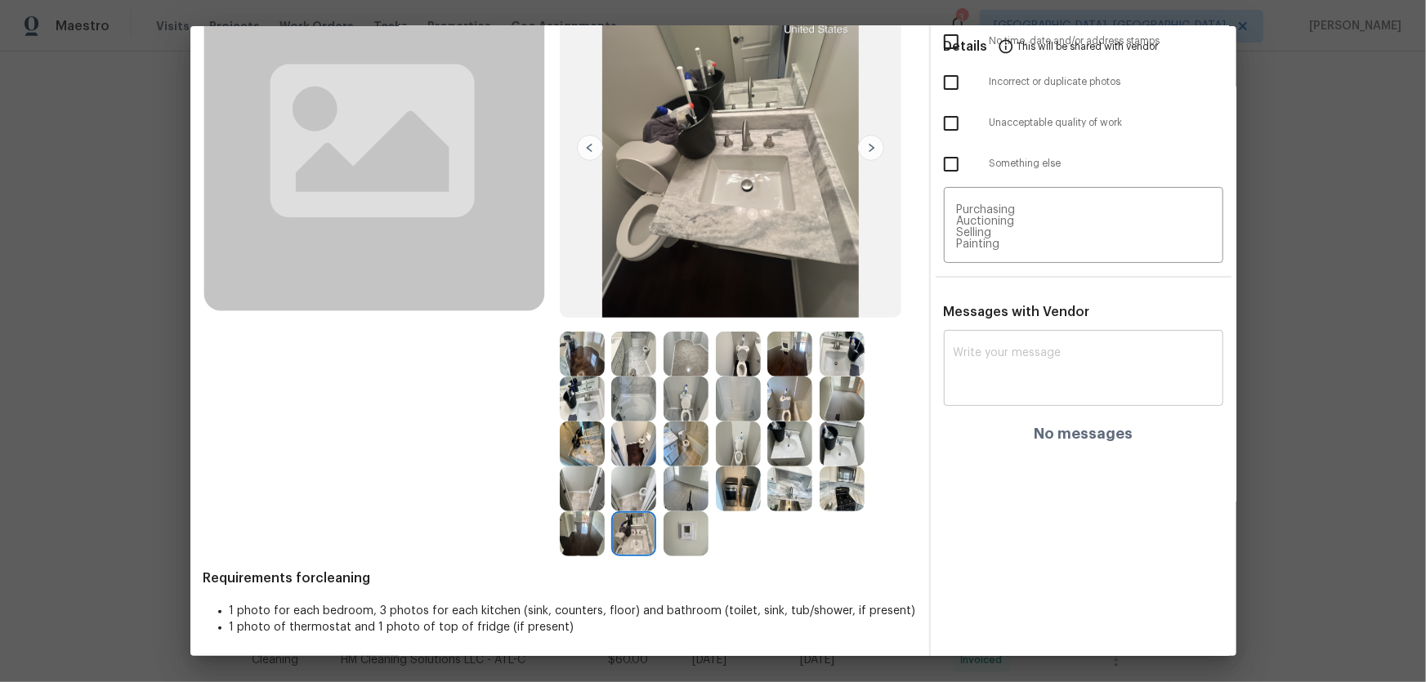
click at [1040, 392] on div "x ​" at bounding box center [1083, 370] width 279 height 72
paste textarea "The FHA prohibits your institution from denying loans for the purpose of (blank…"
type textarea "The FHA prohibits your institution from denying loans for the purpose of (blank…"
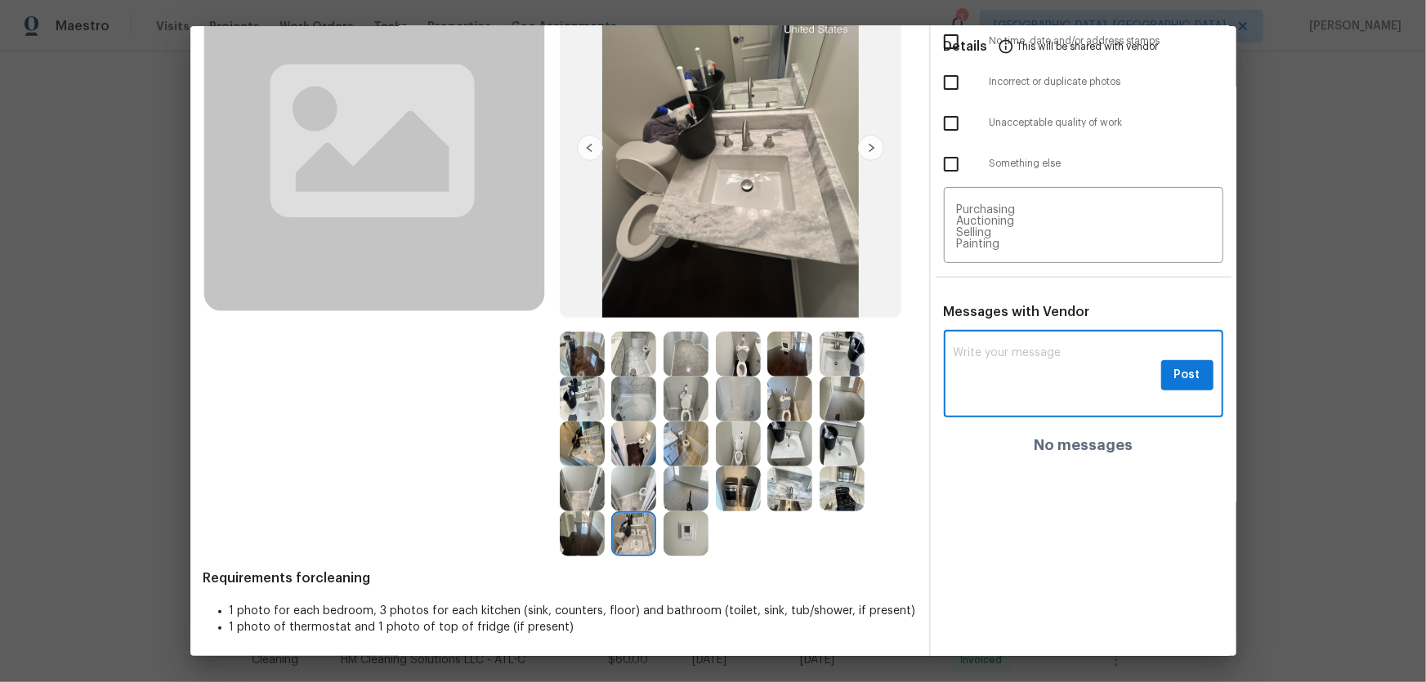
scroll to position [0, 0]
click at [1017, 244] on textarea "The FHA prohibits your institution from denying loans for the purpose of (blank…" at bounding box center [1084, 227] width 260 height 46
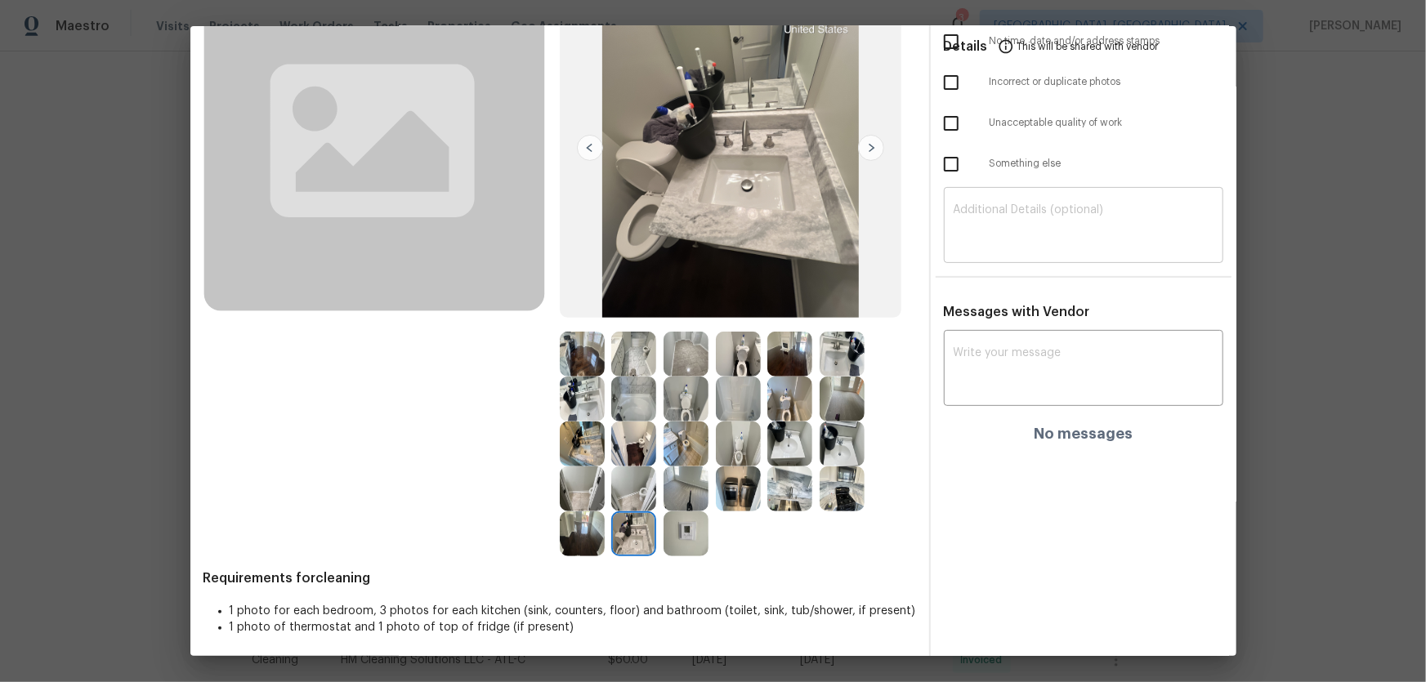
click at [988, 209] on textarea at bounding box center [1084, 227] width 260 height 46
paste textarea "Maintenance Audit Team: Hello! Unfortunately, this cleaning visit completed on …"
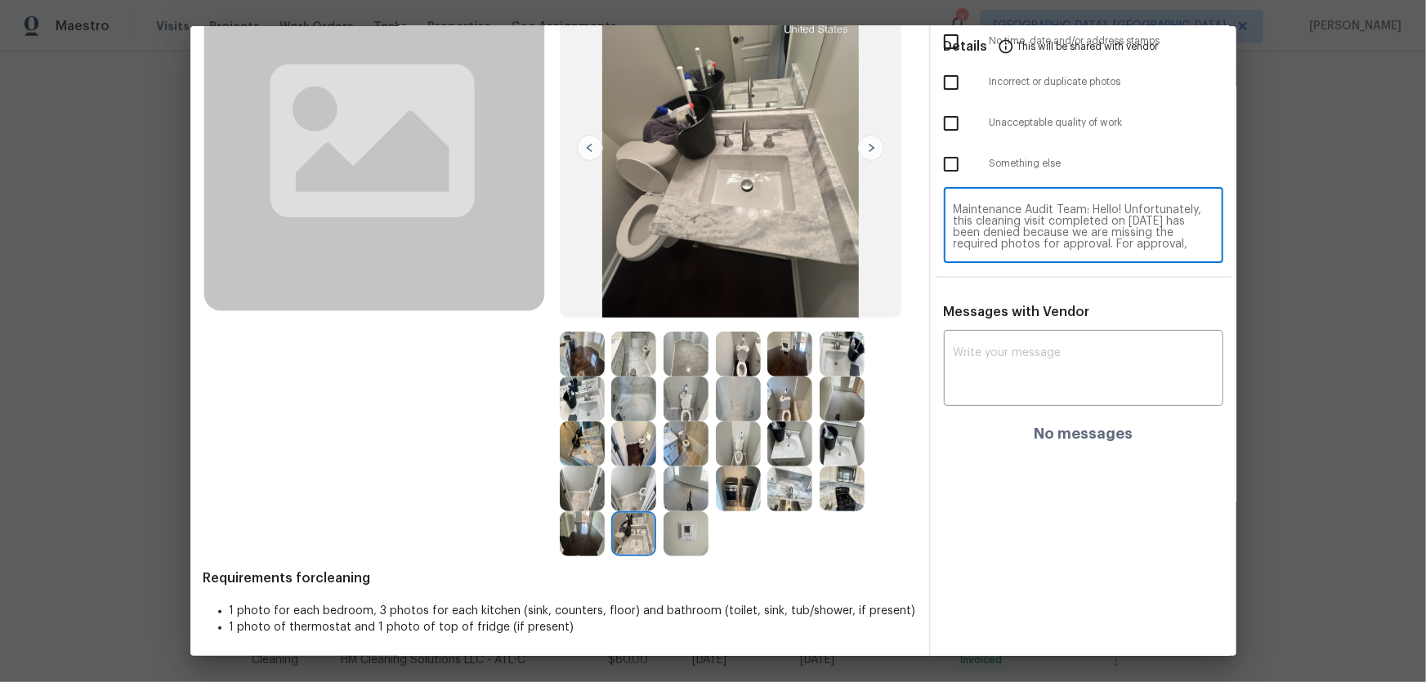
scroll to position [137, 0]
type textarea "Maintenance Audit Team: Hello! Unfortunately, this cleaning visit completed on …"
click at [981, 380] on textarea at bounding box center [1084, 370] width 260 height 46
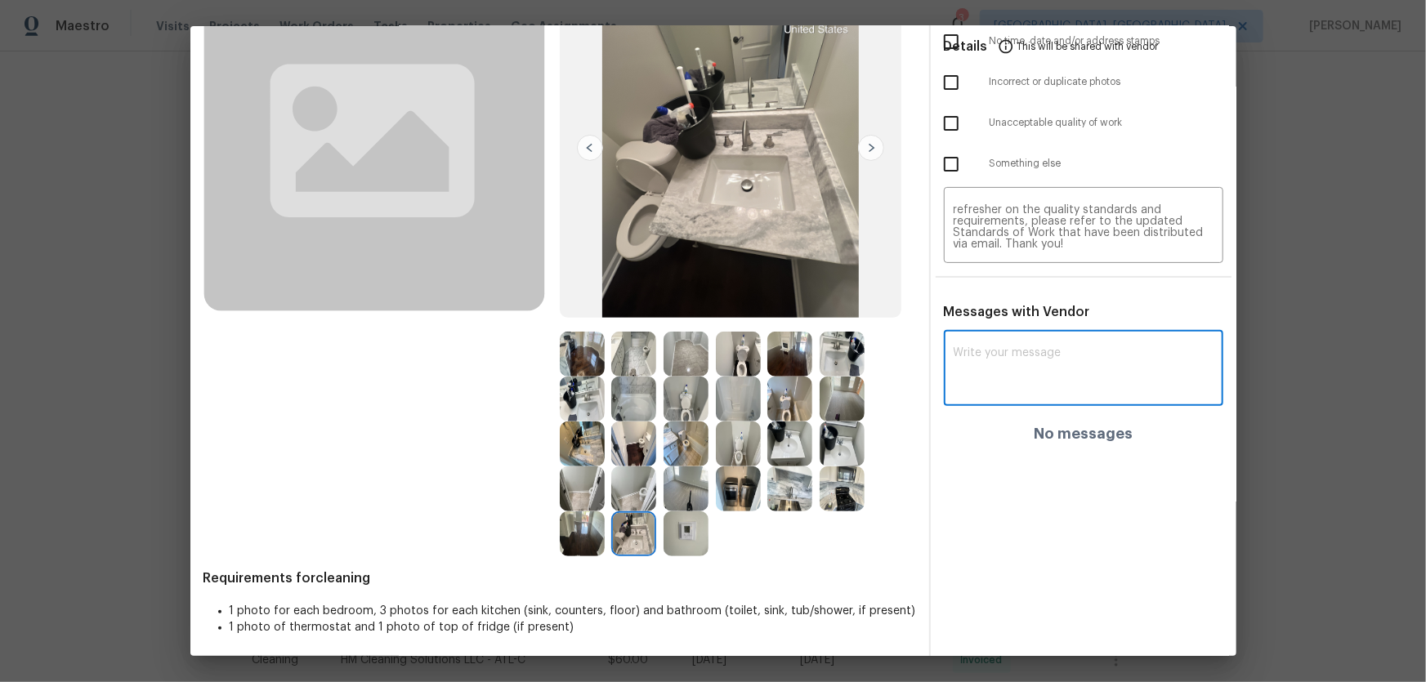
paste textarea "Maintenance Audit Team: Hello! Unfortunately, this cleaning visit completed on …"
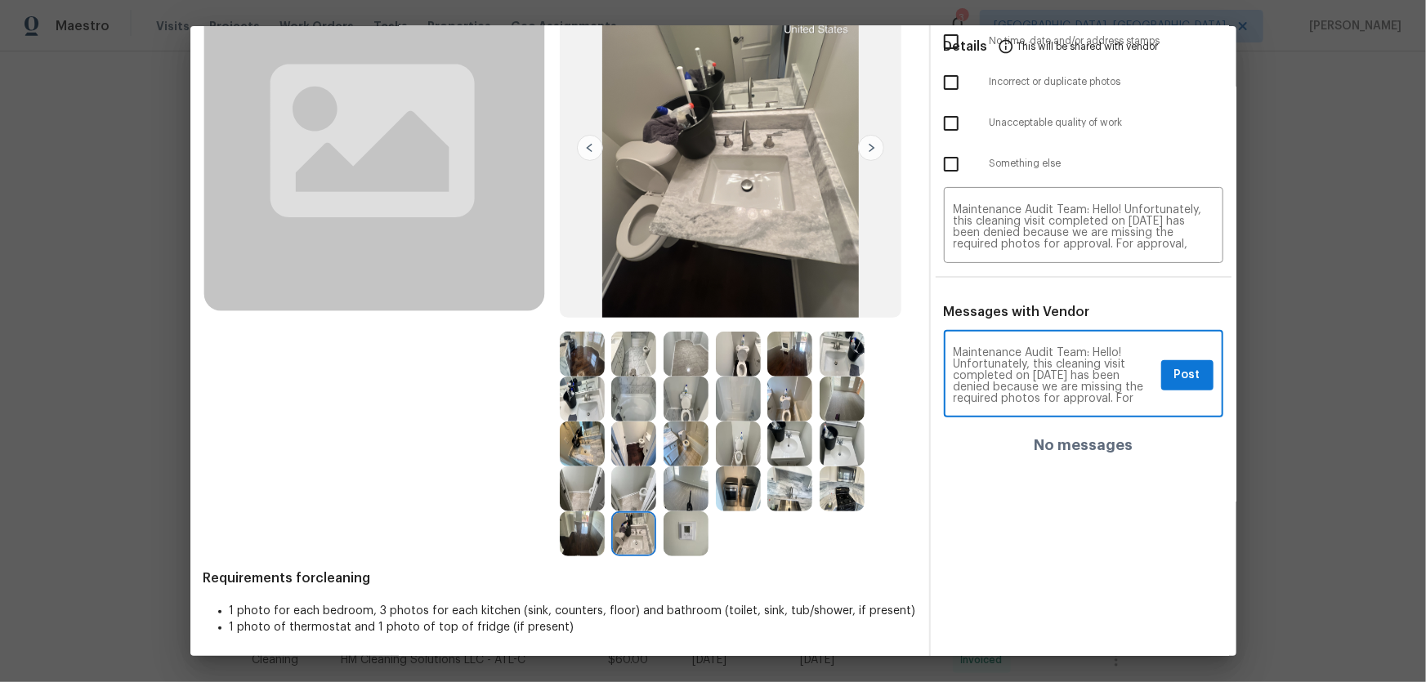
scroll to position [0, 0]
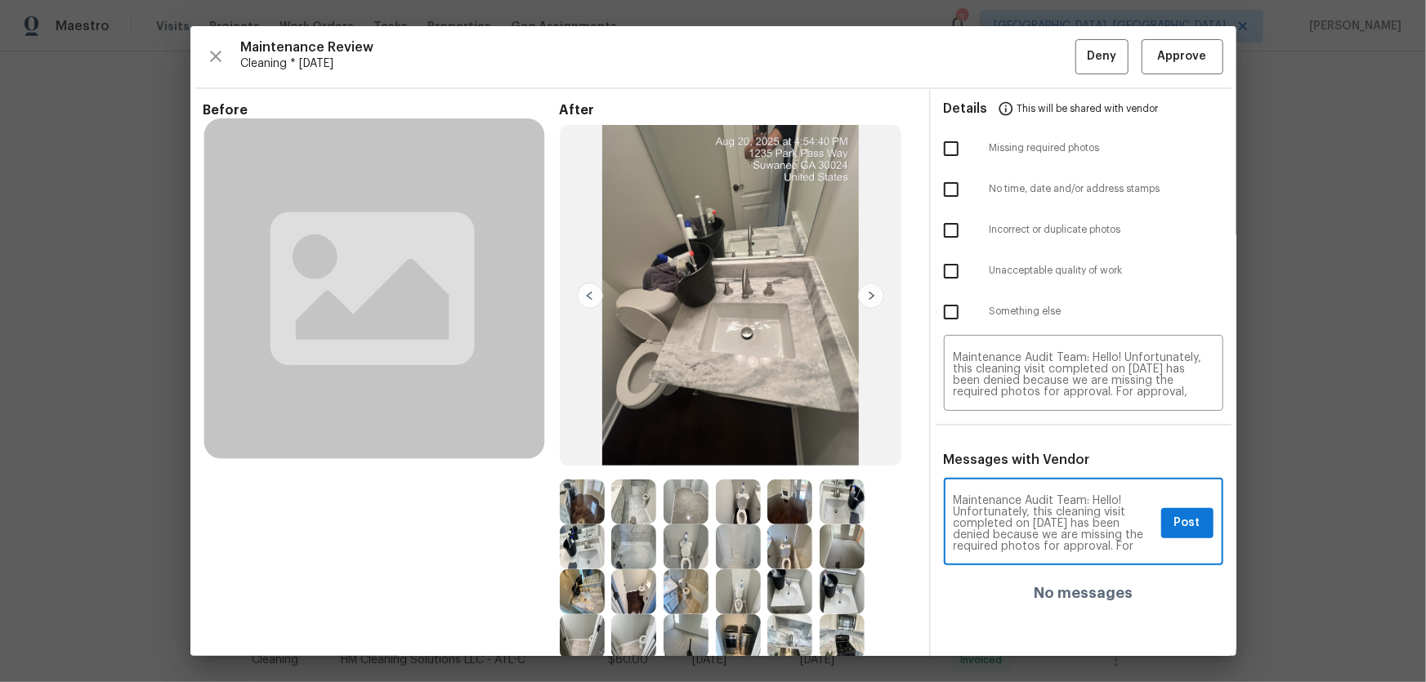
type textarea "Maintenance Audit Team: Hello! Unfortunately, this cleaning visit completed on …"
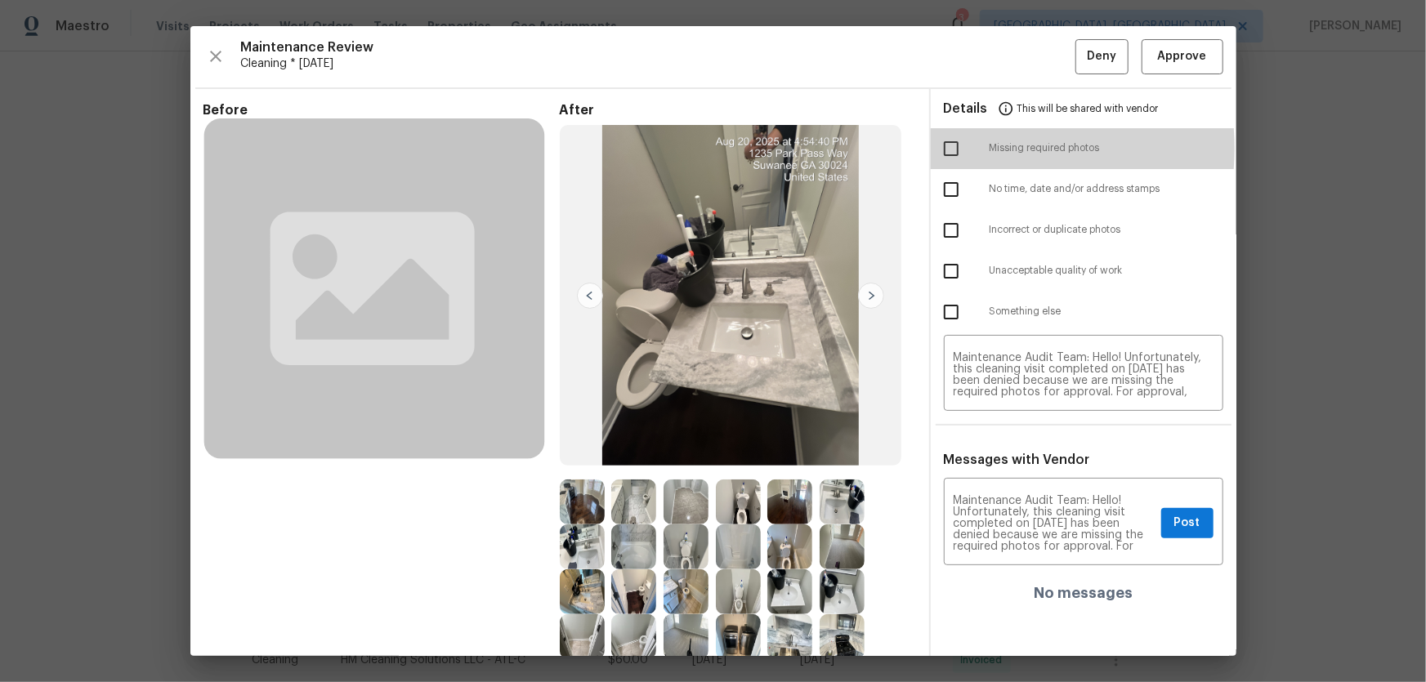
click at [946, 148] on input "checkbox" at bounding box center [951, 149] width 34 height 34
checkbox input "true"
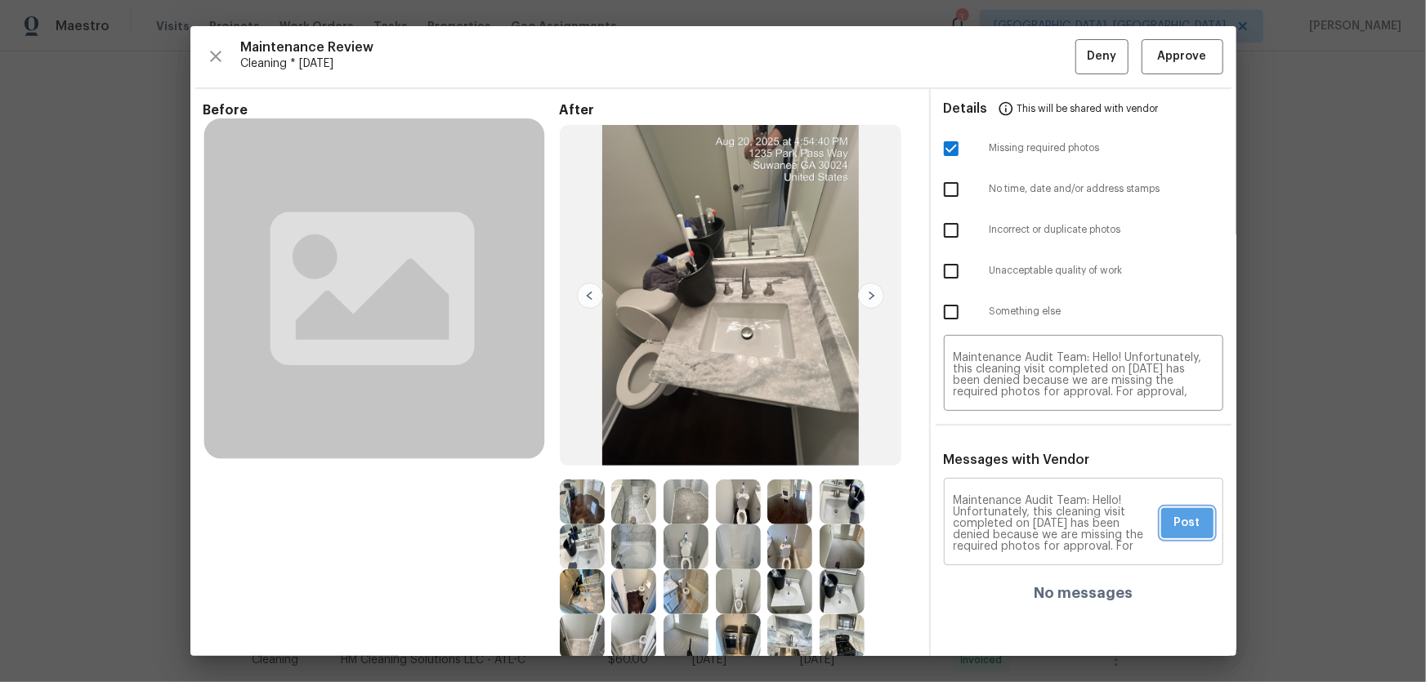
click at [1174, 525] on span "Post" at bounding box center [1187, 523] width 26 height 20
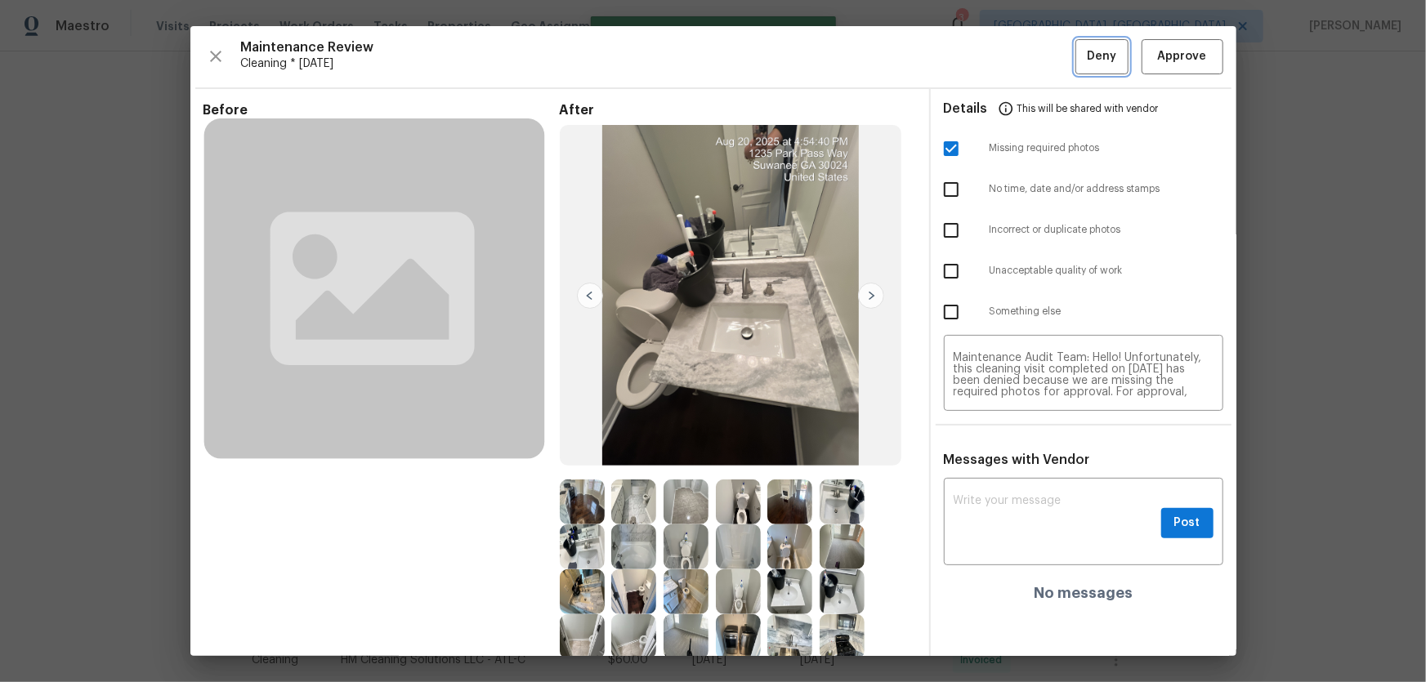
click at [1075, 56] on button "Deny" at bounding box center [1101, 56] width 53 height 35
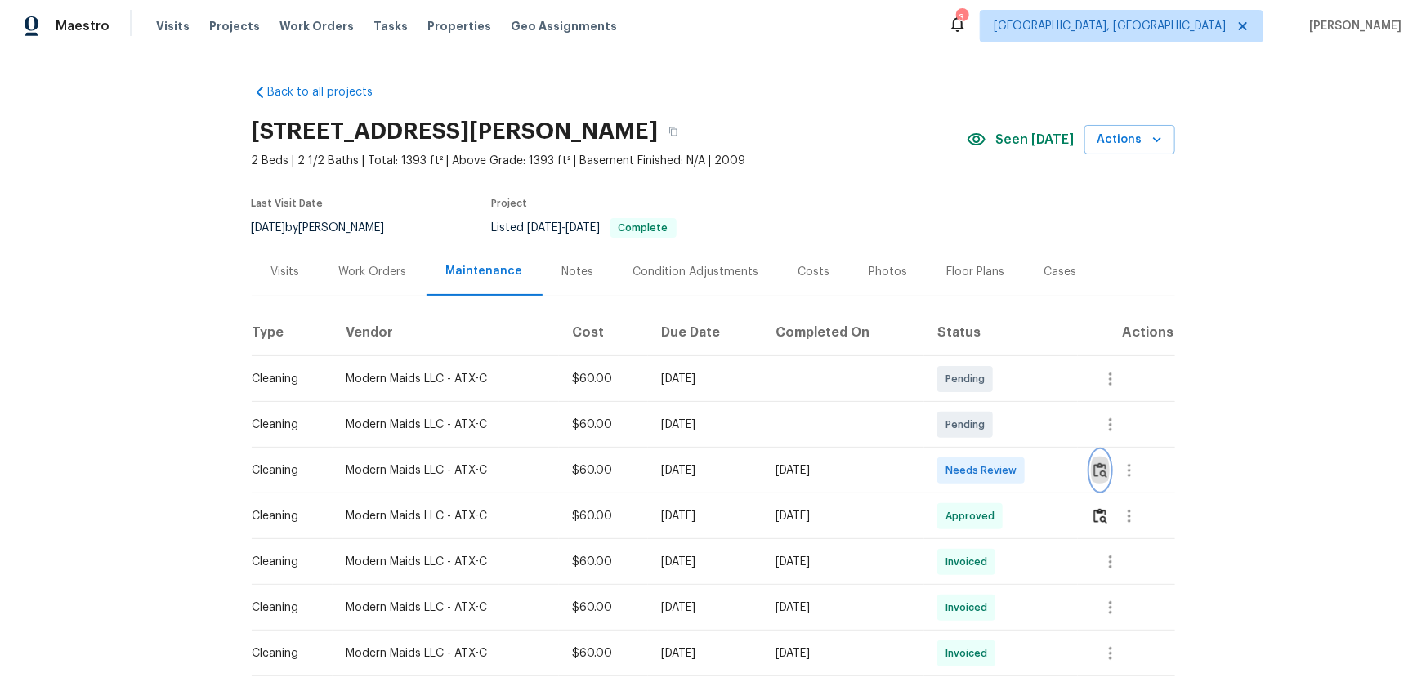
click at [1091, 468] on button "button" at bounding box center [1100, 470] width 19 height 39
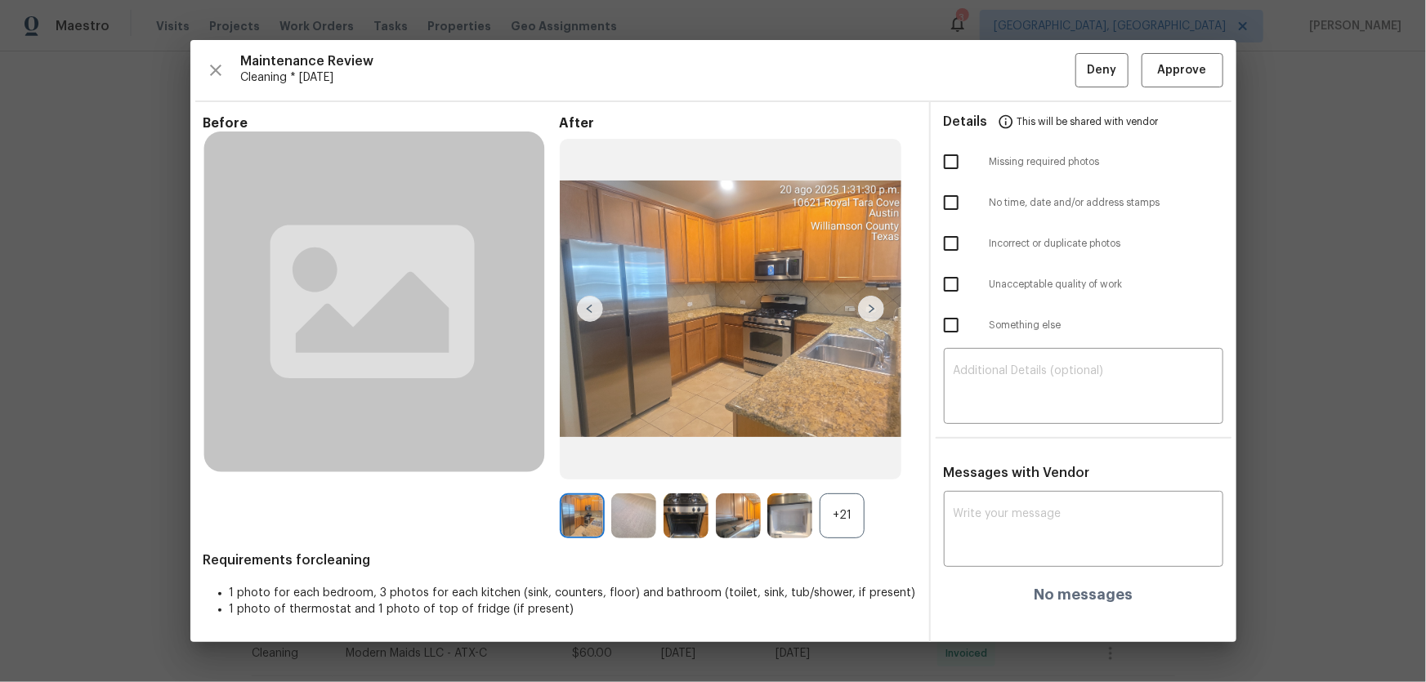
click at [834, 499] on div "+21" at bounding box center [842, 516] width 45 height 45
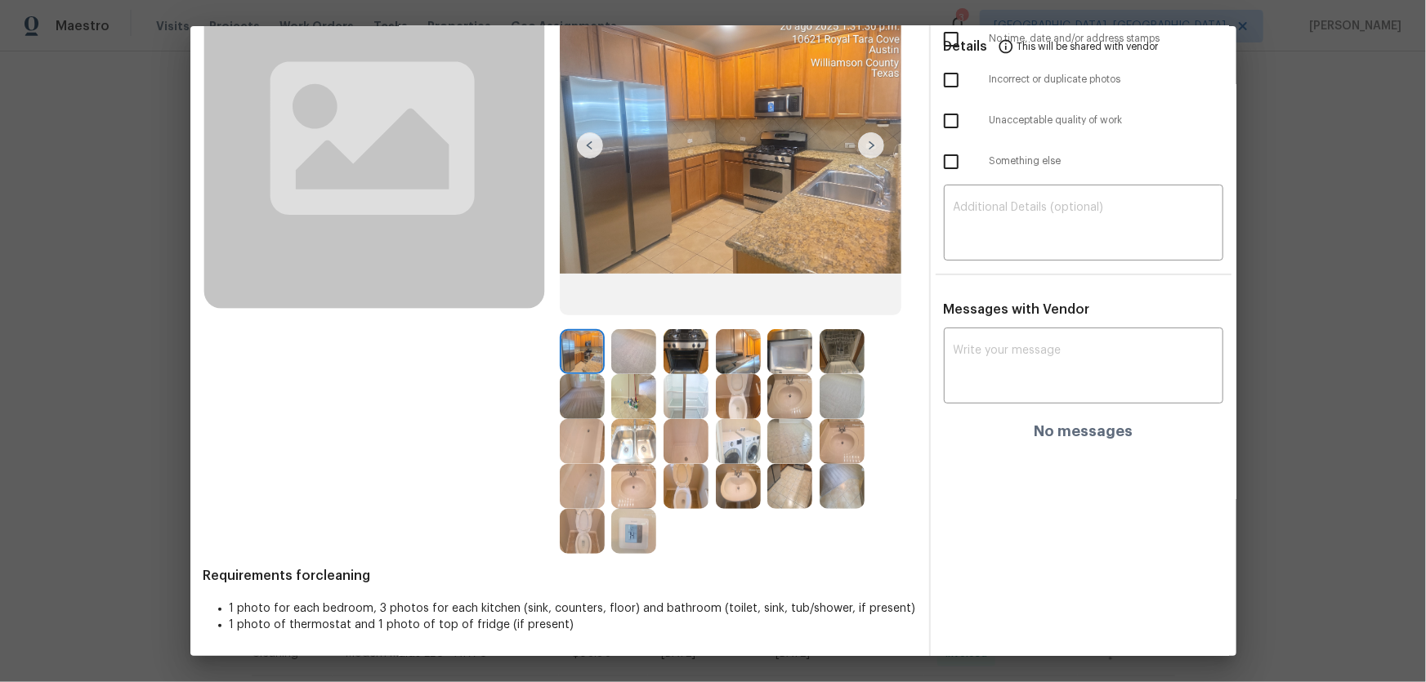
scroll to position [151, 0]
click at [740, 379] on img at bounding box center [738, 395] width 45 height 45
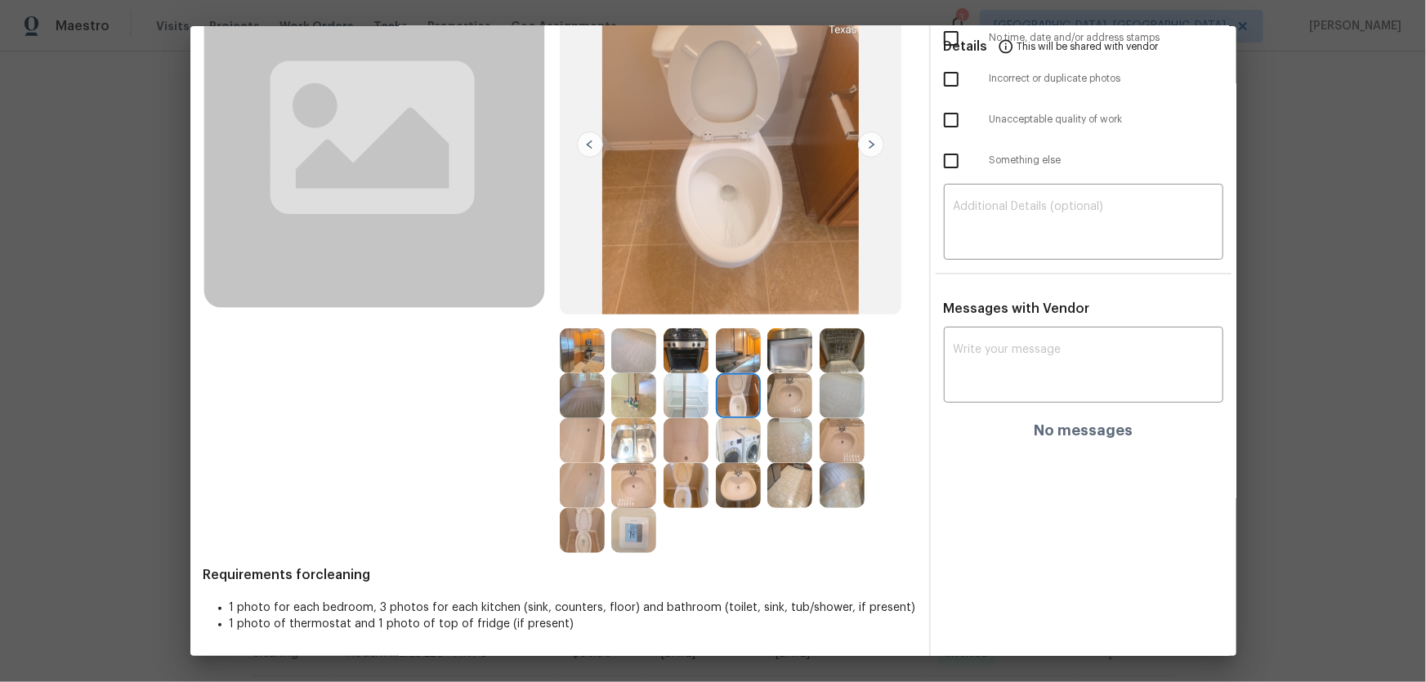
click at [668, 494] on img at bounding box center [686, 485] width 45 height 45
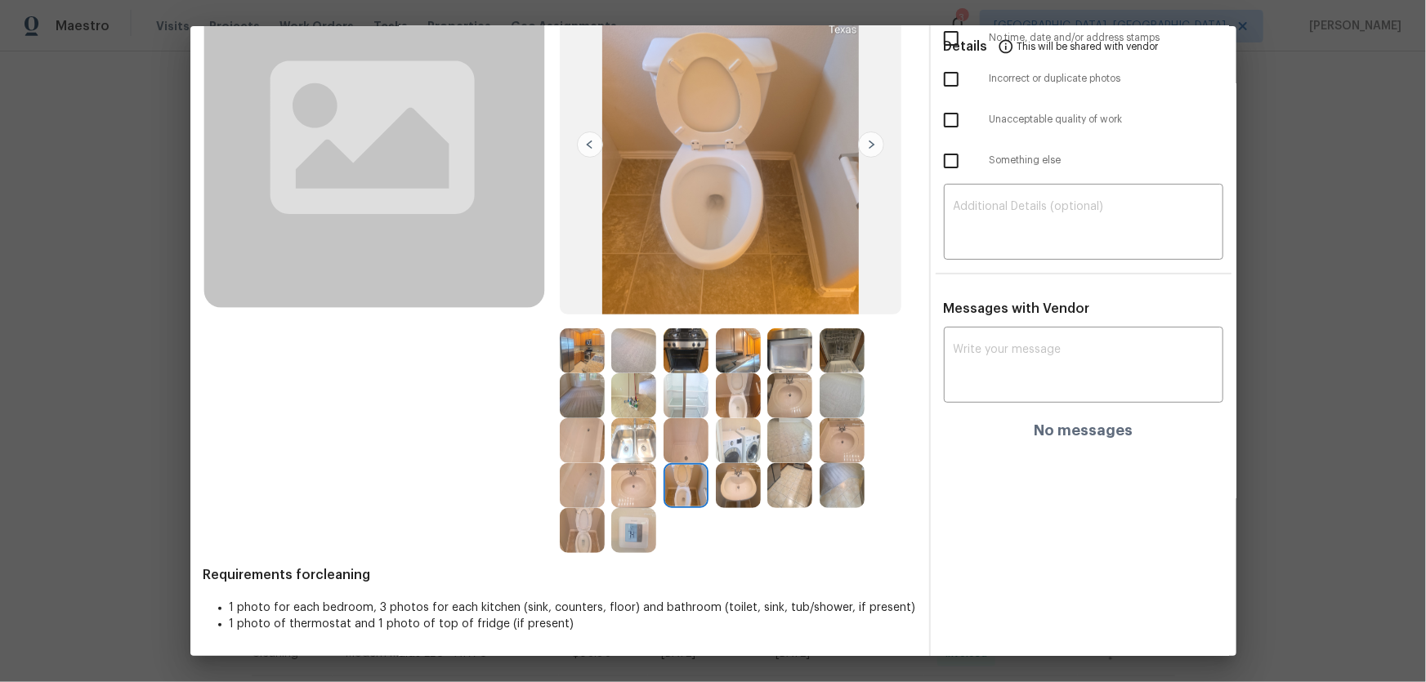
click at [584, 534] on img at bounding box center [582, 530] width 45 height 45
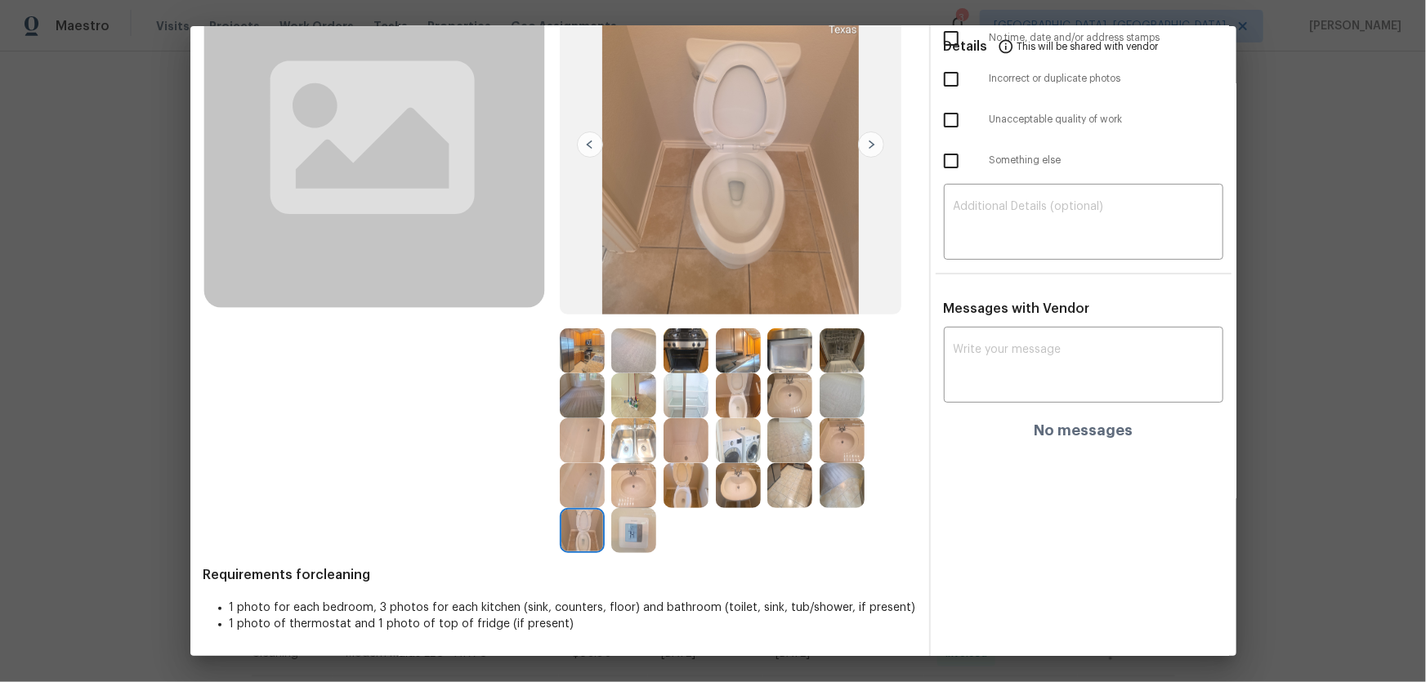
click at [624, 487] on img at bounding box center [633, 485] width 45 height 45
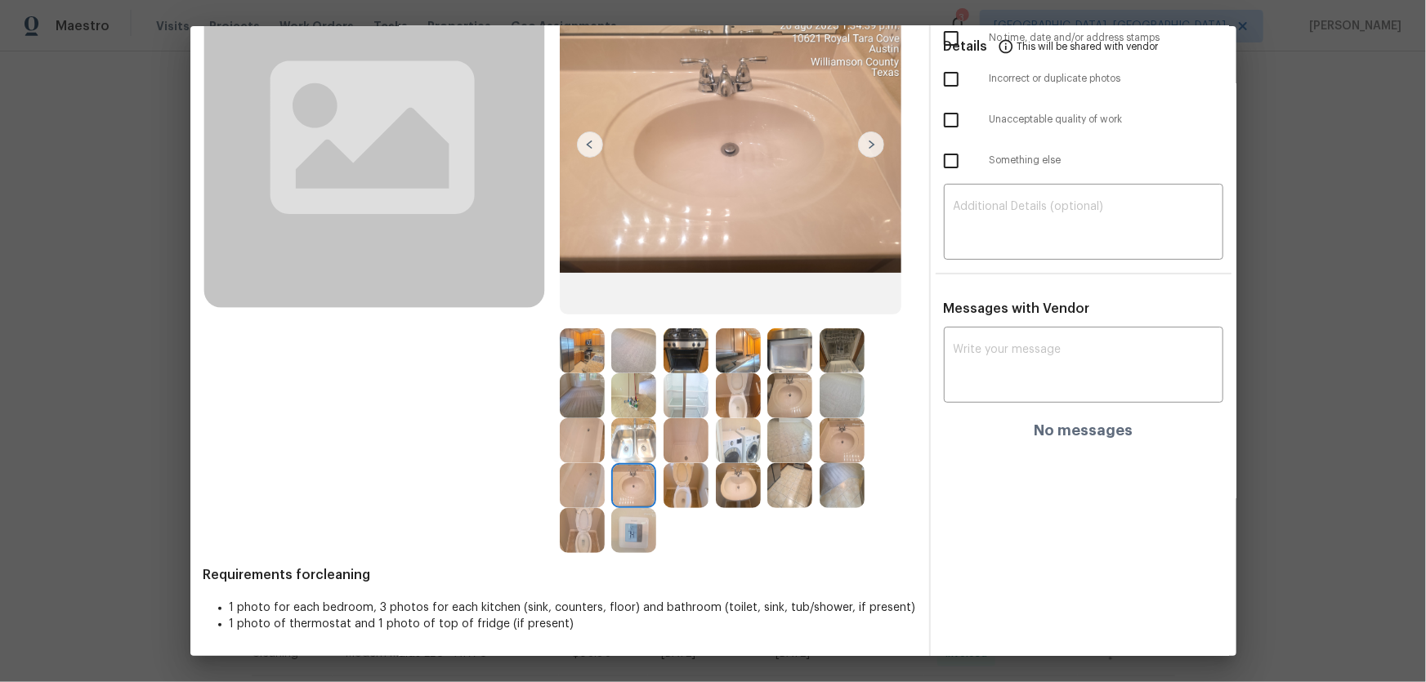
click at [727, 482] on img at bounding box center [738, 485] width 45 height 45
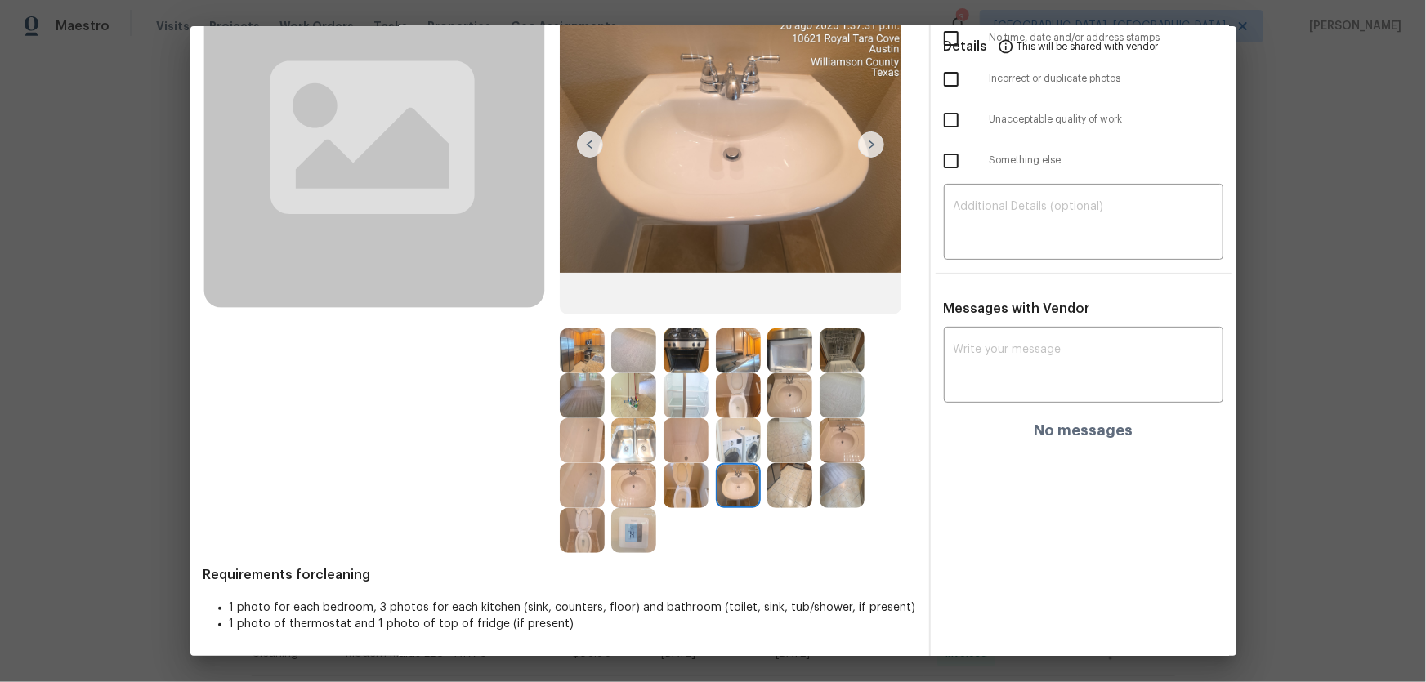
click at [795, 383] on img at bounding box center [789, 395] width 45 height 45
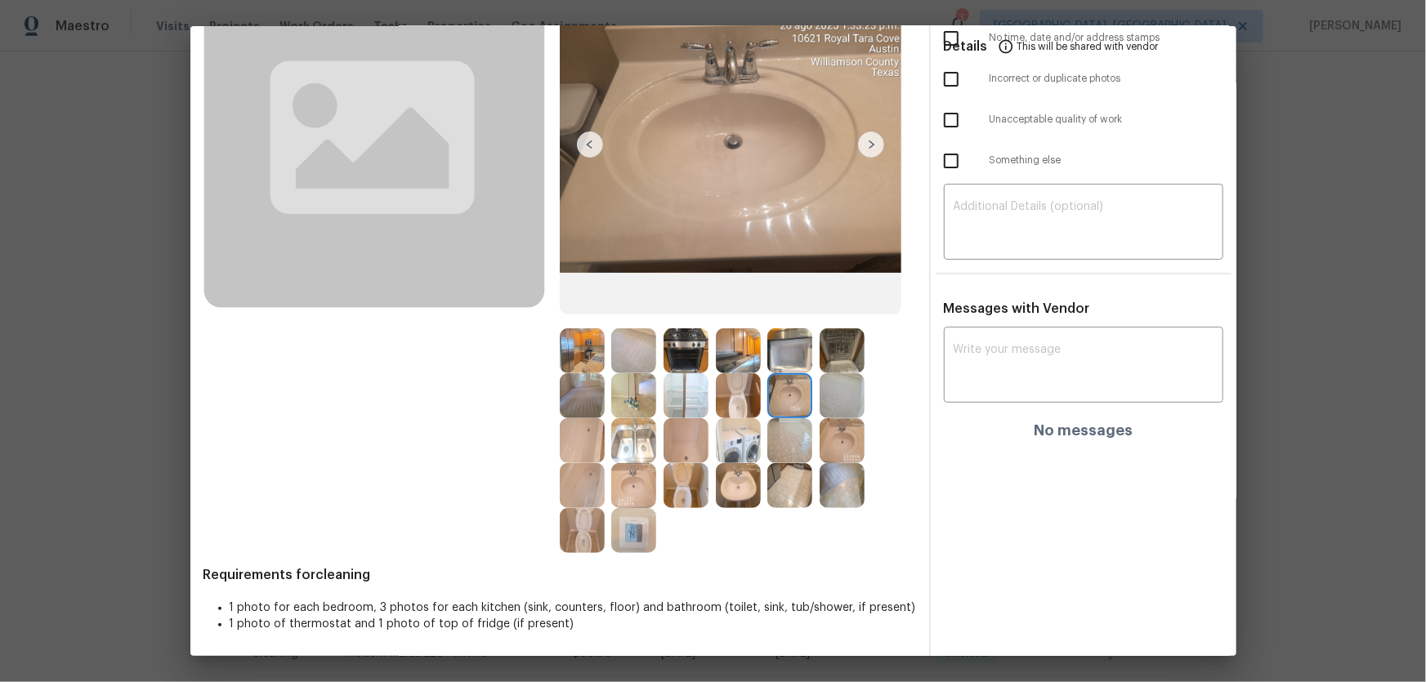
click at [686, 447] on img at bounding box center [686, 440] width 45 height 45
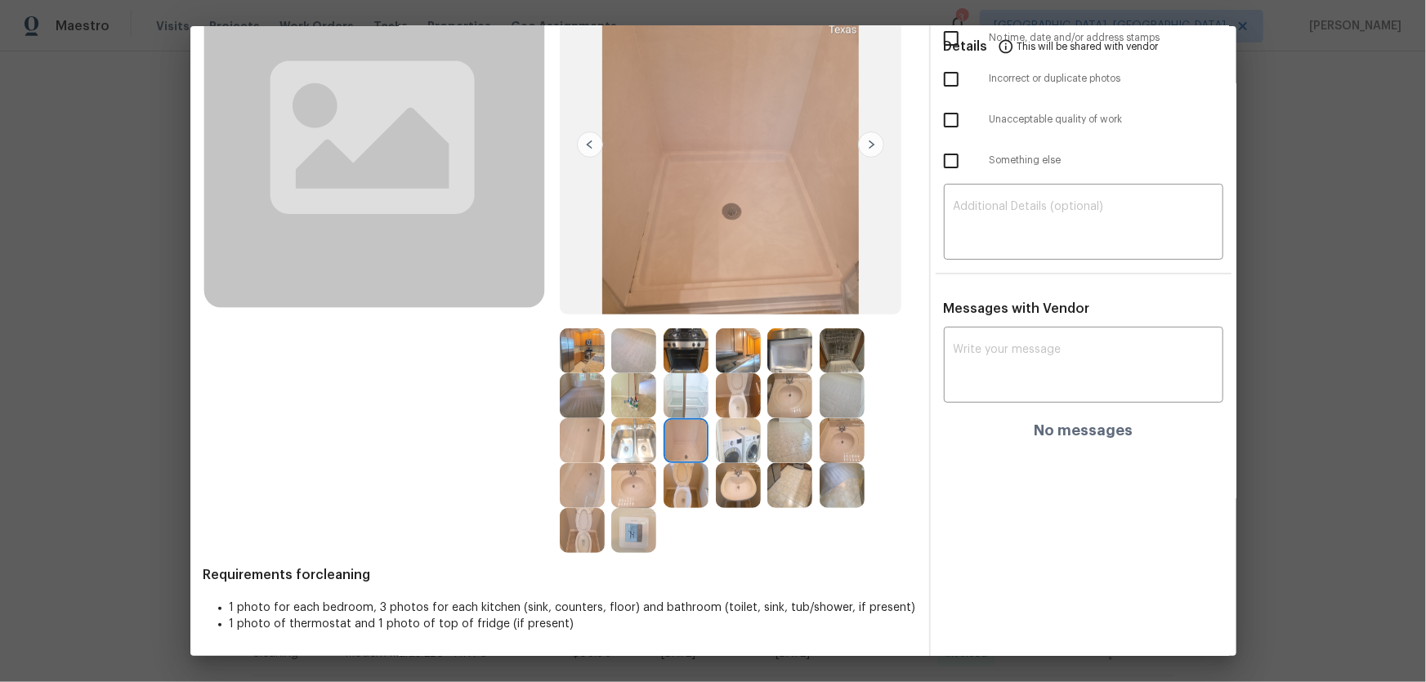
click at [575, 449] on img at bounding box center [582, 440] width 45 height 45
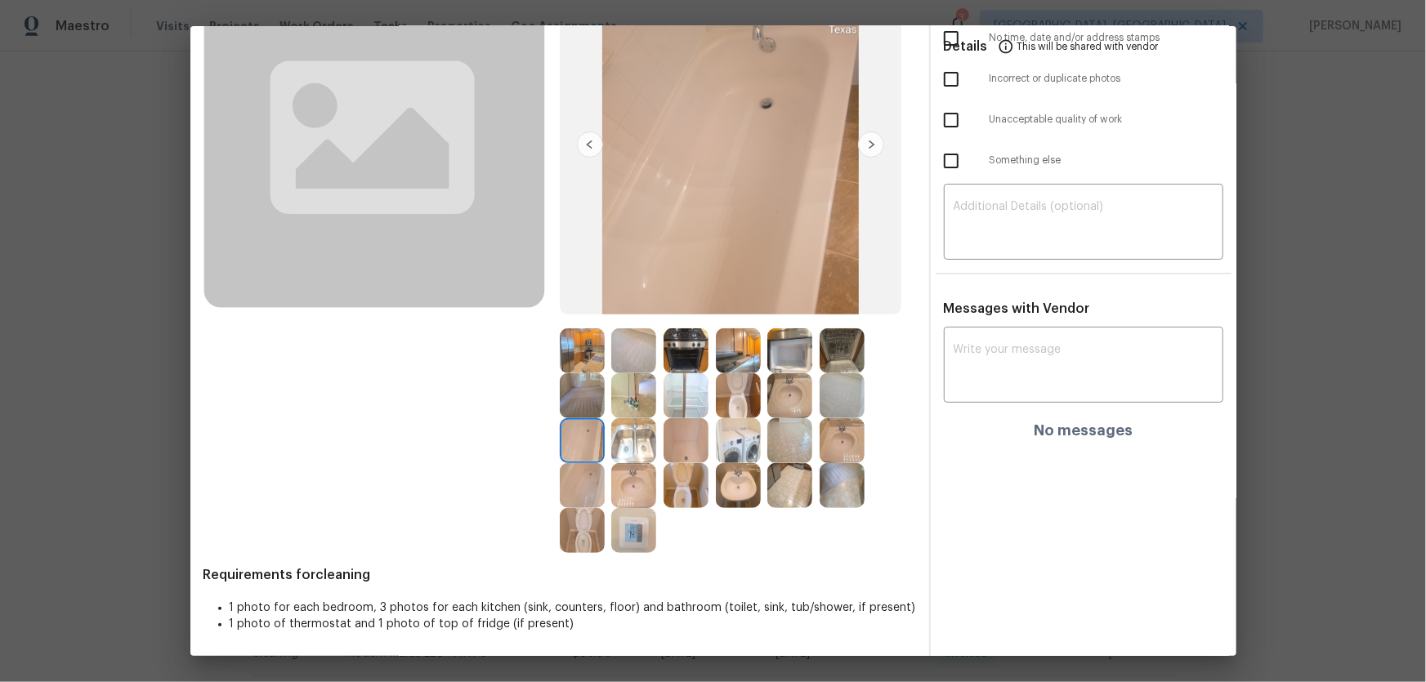
click at [633, 441] on img at bounding box center [633, 440] width 45 height 45
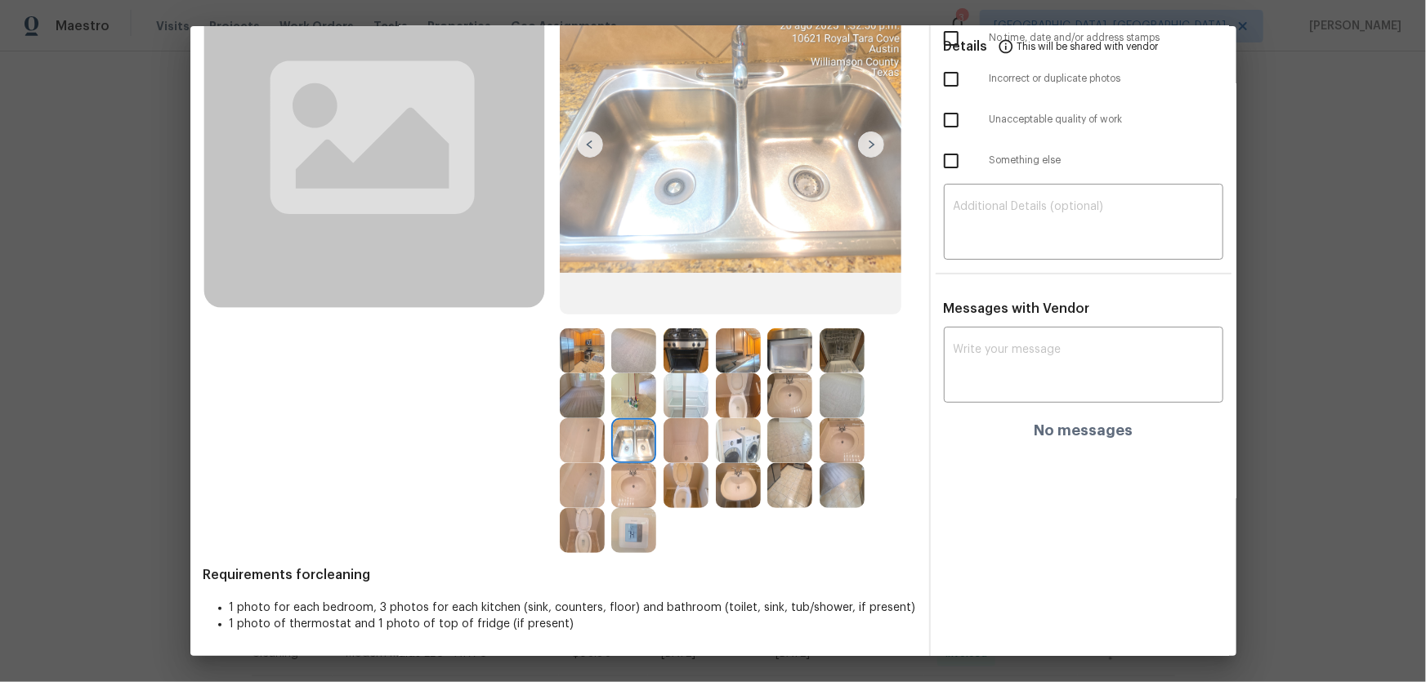
click at [633, 410] on img at bounding box center [633, 395] width 45 height 45
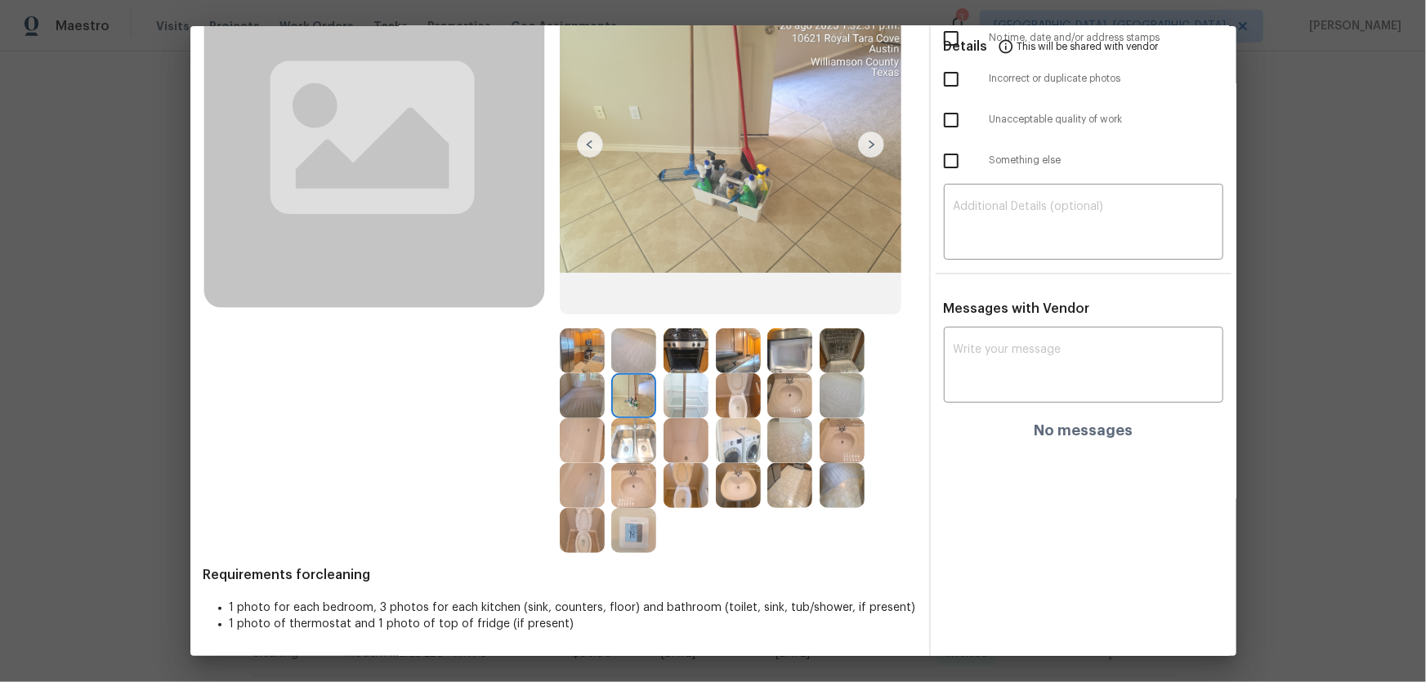
click at [668, 346] on img at bounding box center [686, 351] width 45 height 45
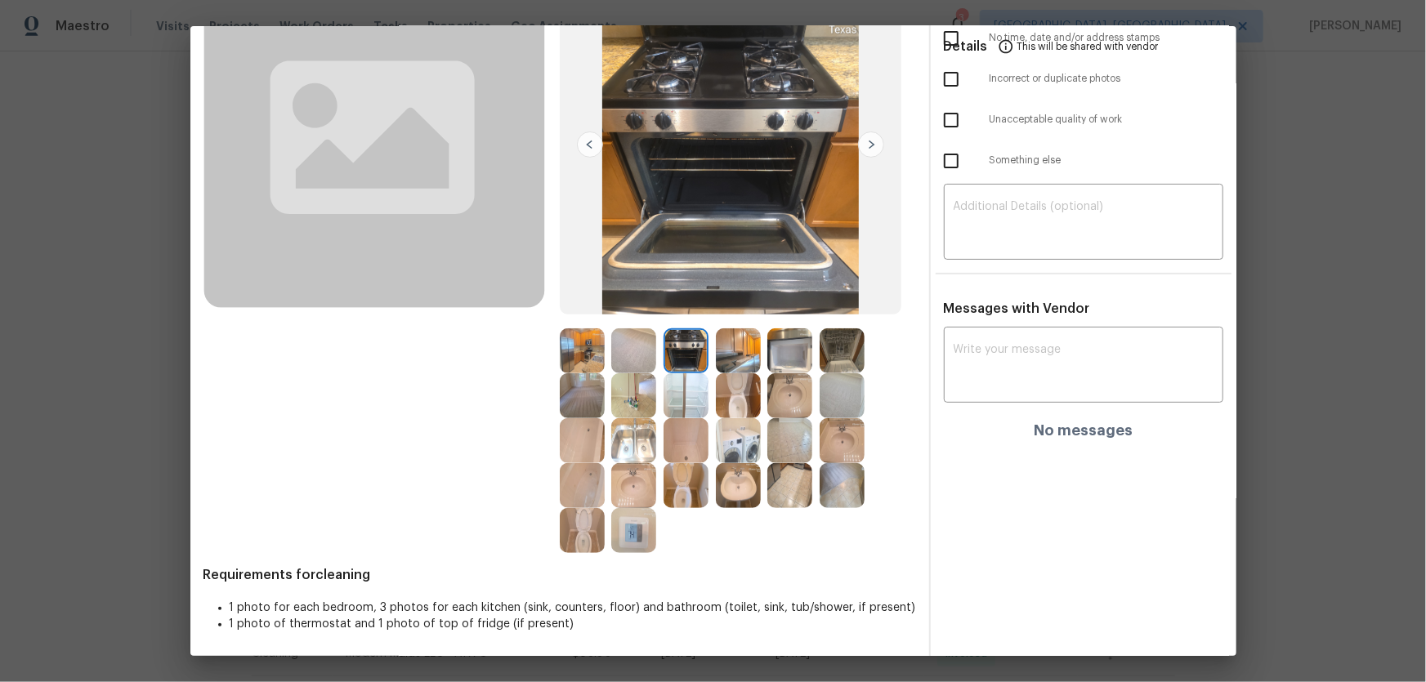
click at [751, 350] on img at bounding box center [738, 351] width 45 height 45
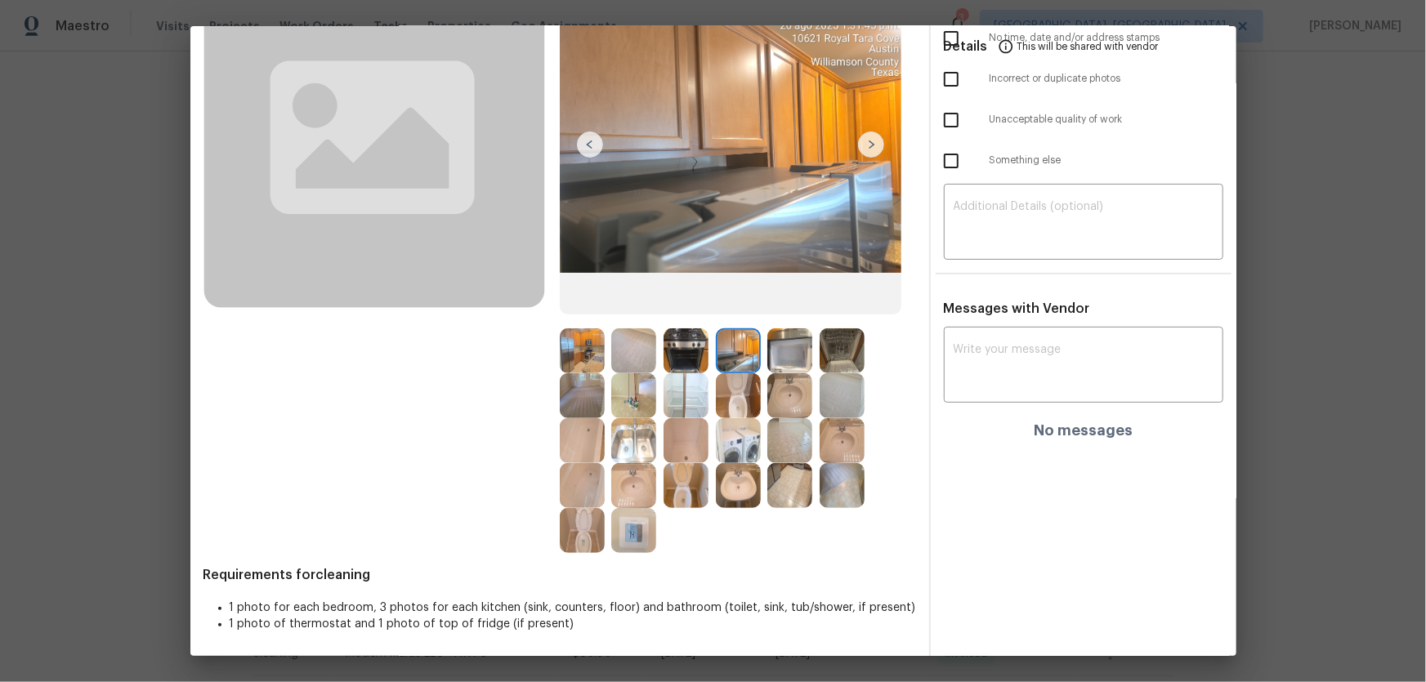
click at [794, 360] on img at bounding box center [789, 351] width 45 height 45
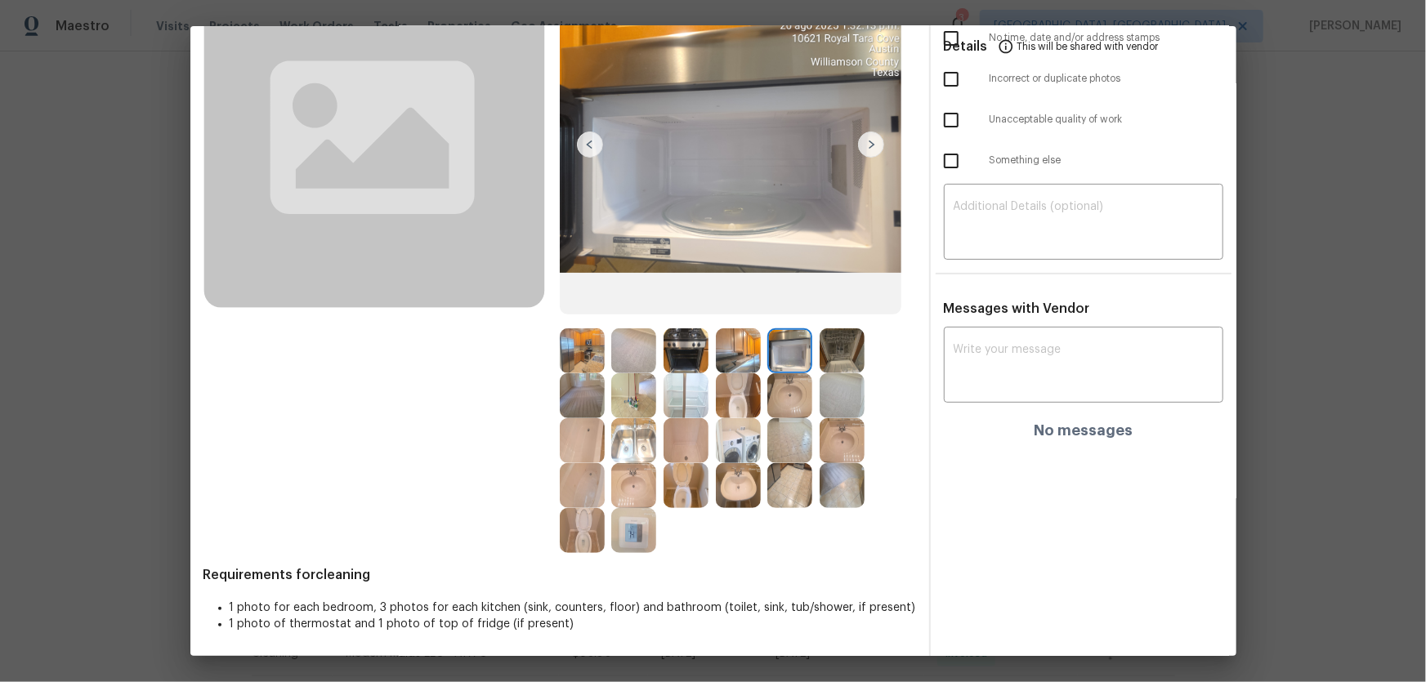
click at [864, 358] on div at bounding box center [846, 351] width 52 height 45
click at [779, 396] on img at bounding box center [789, 395] width 45 height 45
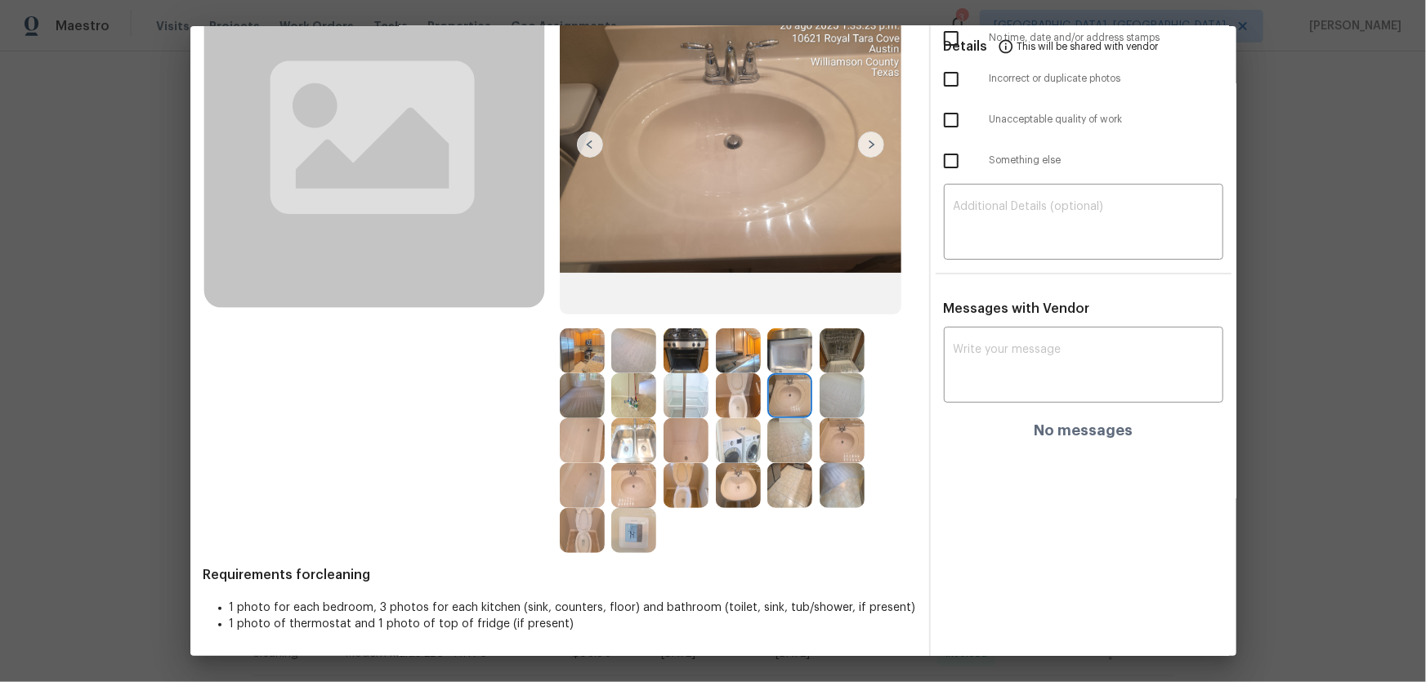
click at [735, 398] on img at bounding box center [738, 395] width 45 height 45
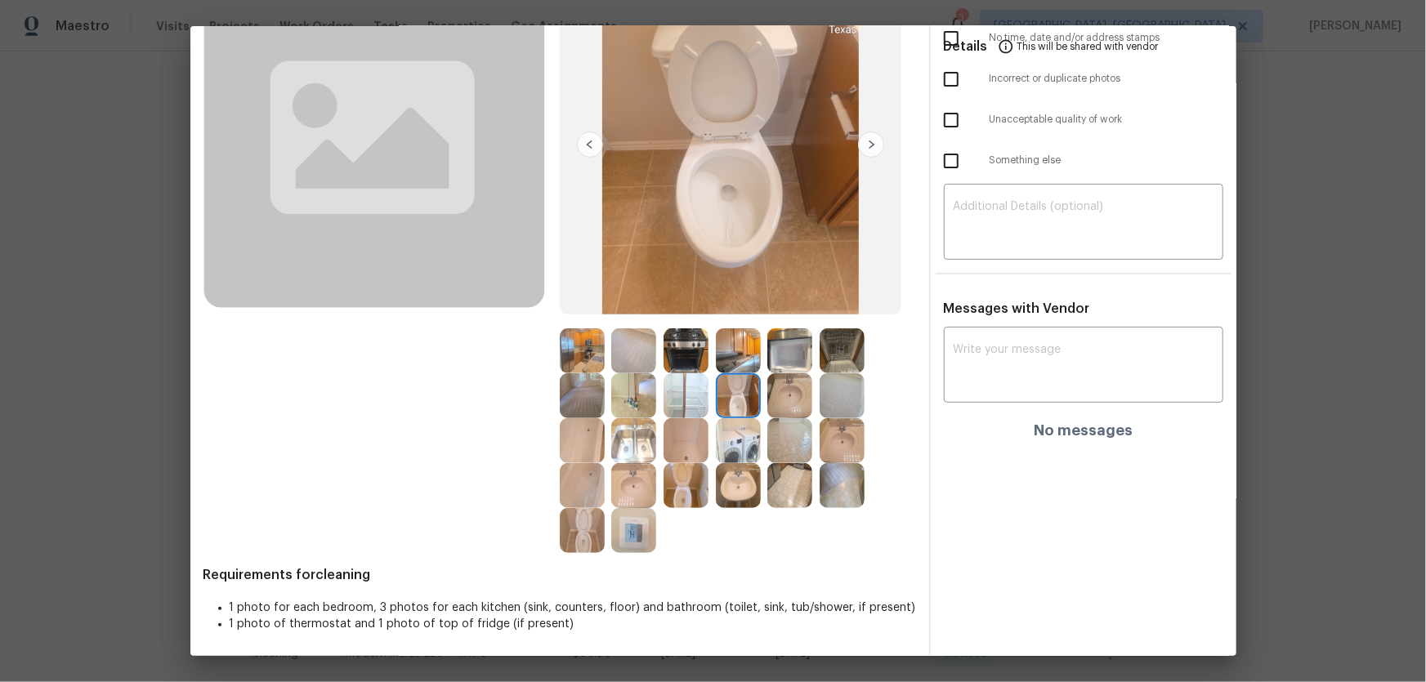
click at [681, 399] on img at bounding box center [686, 395] width 45 height 45
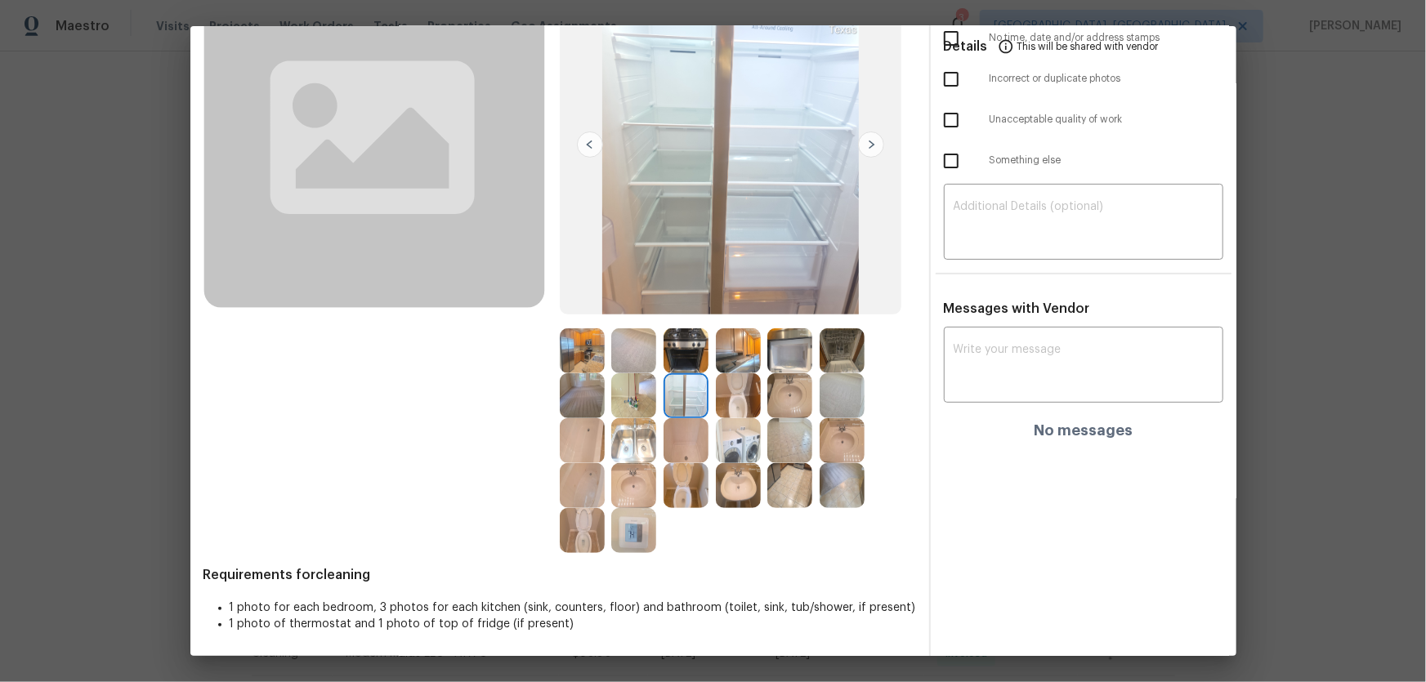
click at [619, 412] on img at bounding box center [633, 395] width 45 height 45
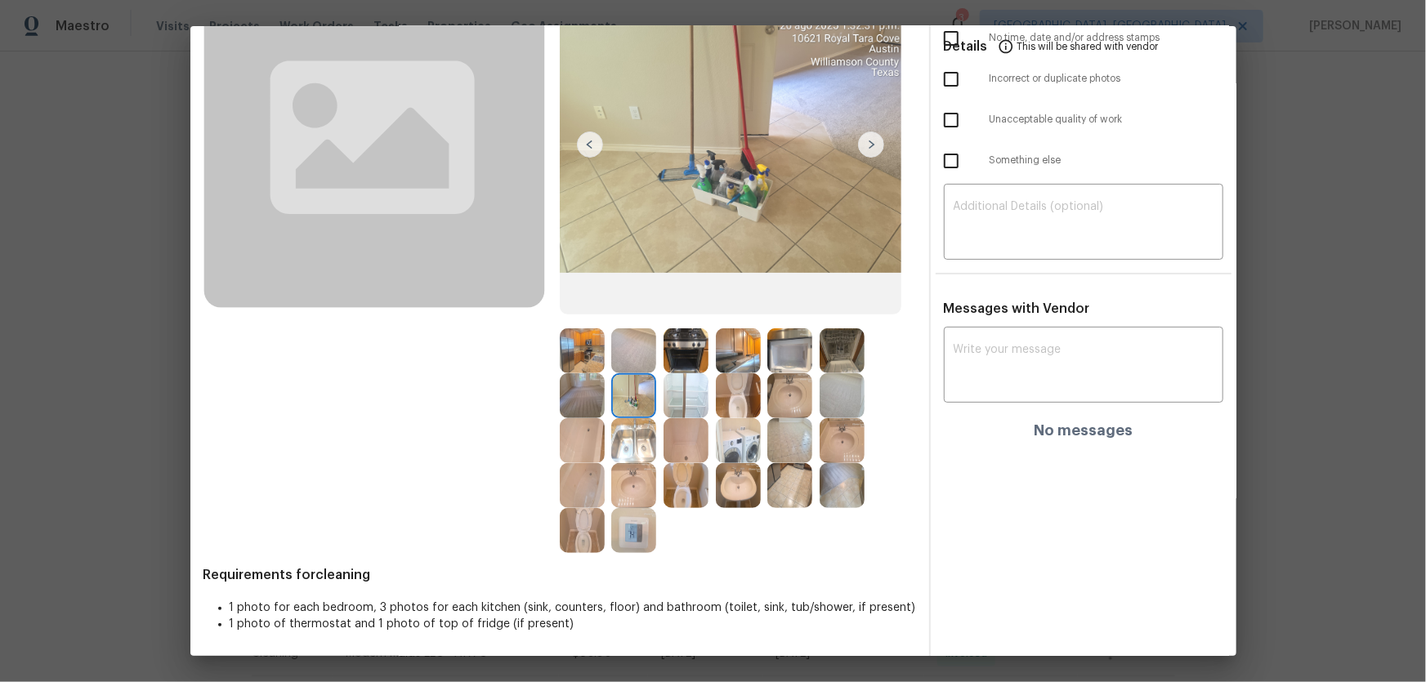
click at [577, 365] on img at bounding box center [582, 351] width 45 height 45
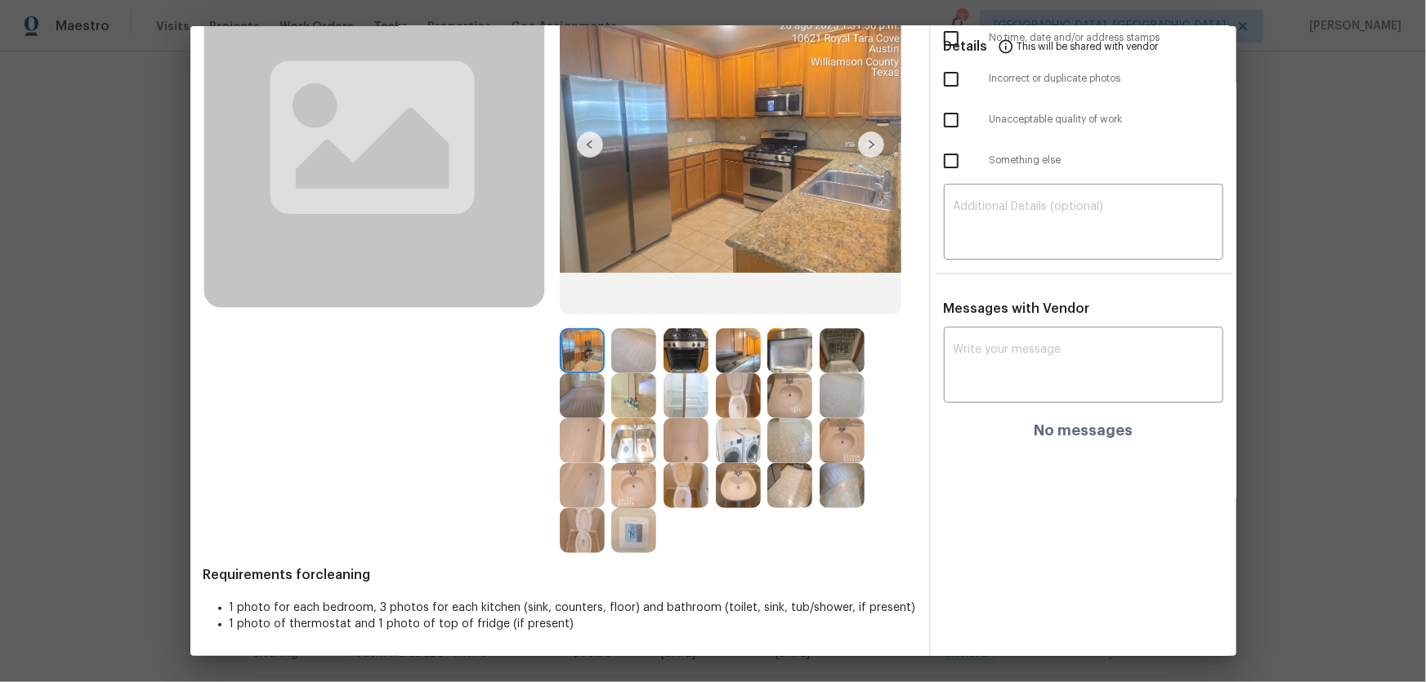
click at [578, 388] on img at bounding box center [582, 395] width 45 height 45
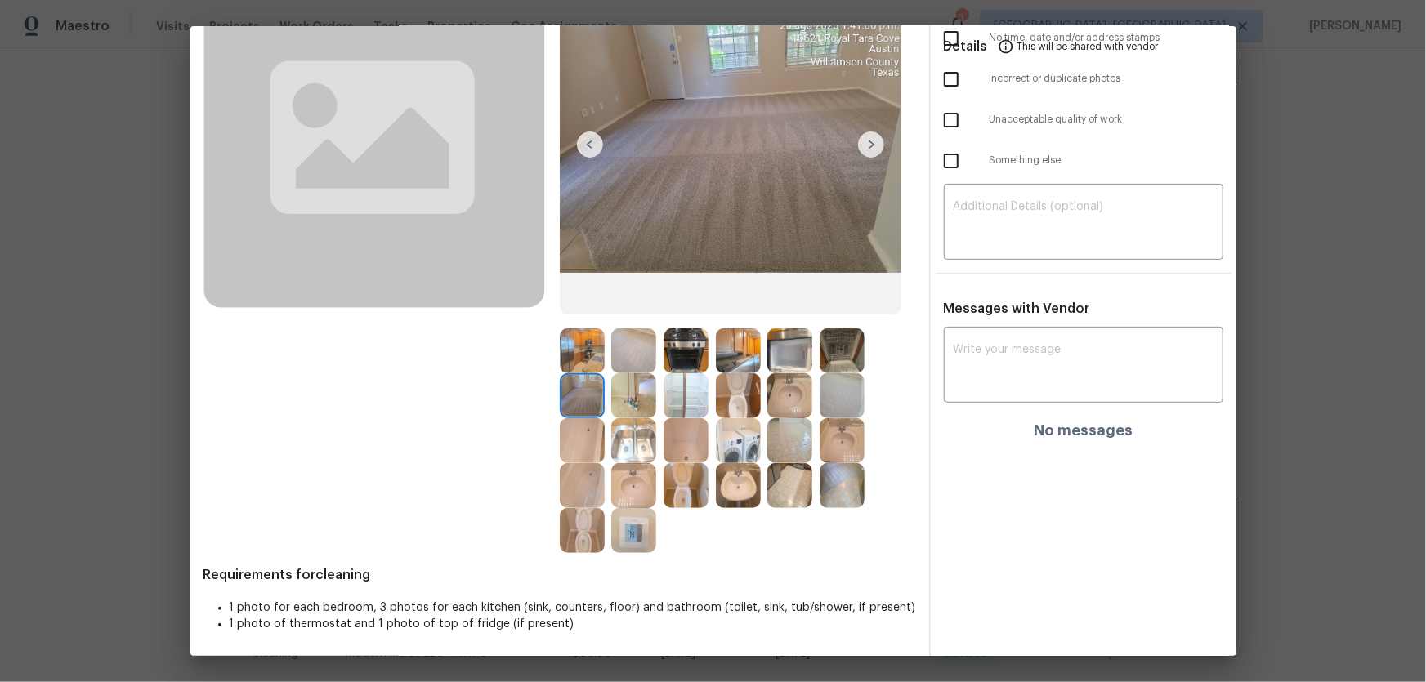
click at [836, 399] on img at bounding box center [842, 395] width 45 height 45
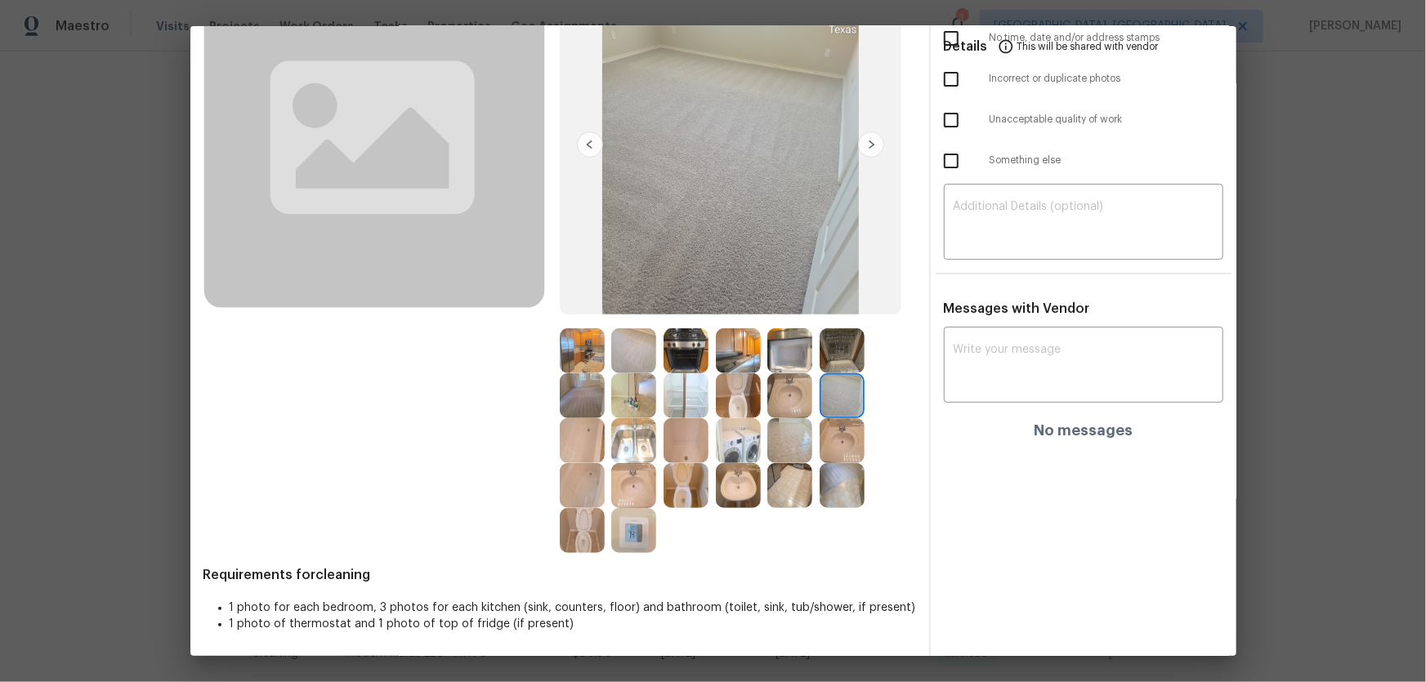
click at [841, 476] on img at bounding box center [842, 485] width 45 height 45
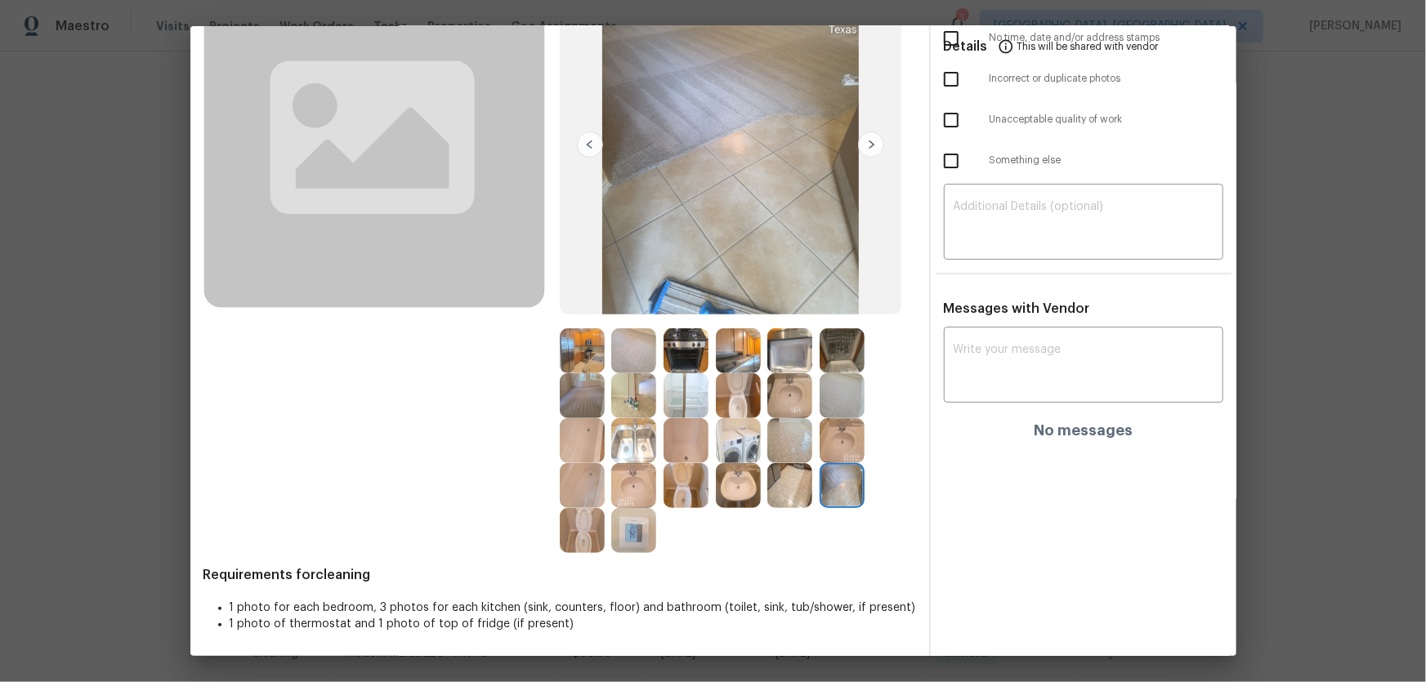
click at [788, 485] on img at bounding box center [789, 485] width 45 height 45
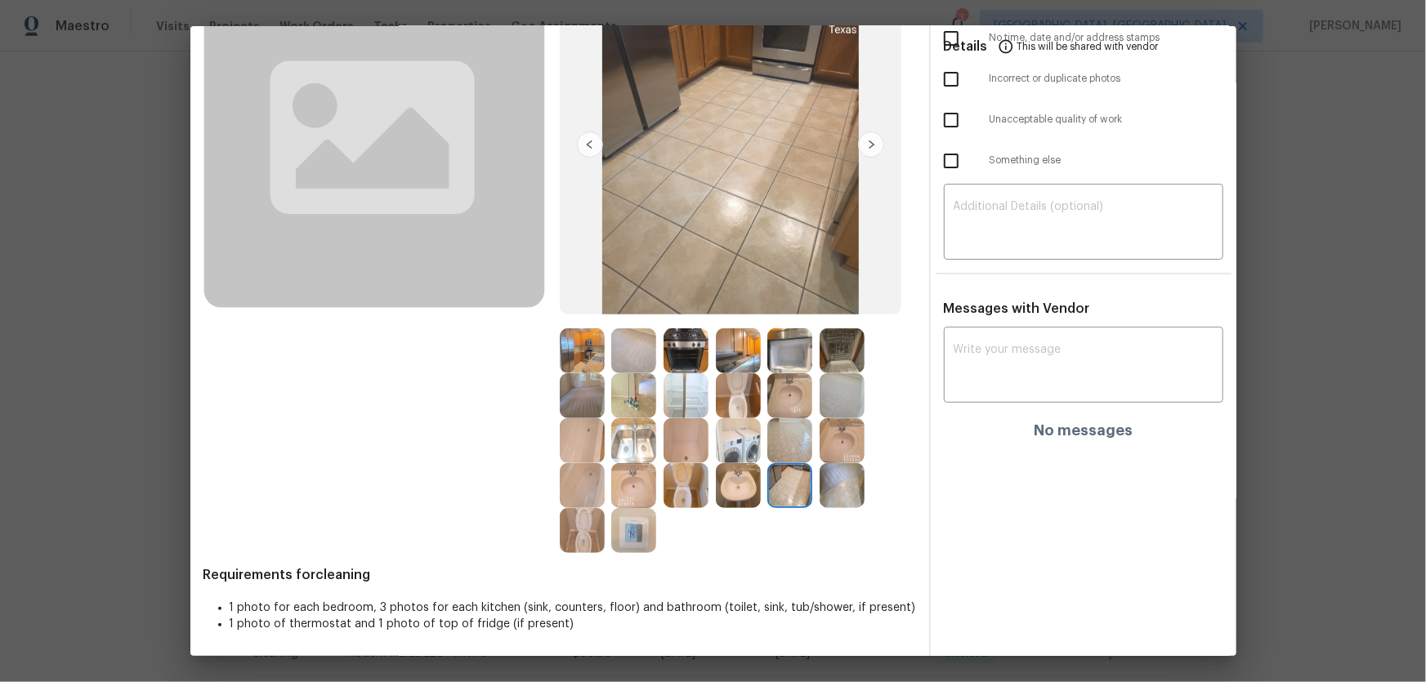
click at [724, 448] on img at bounding box center [738, 440] width 45 height 45
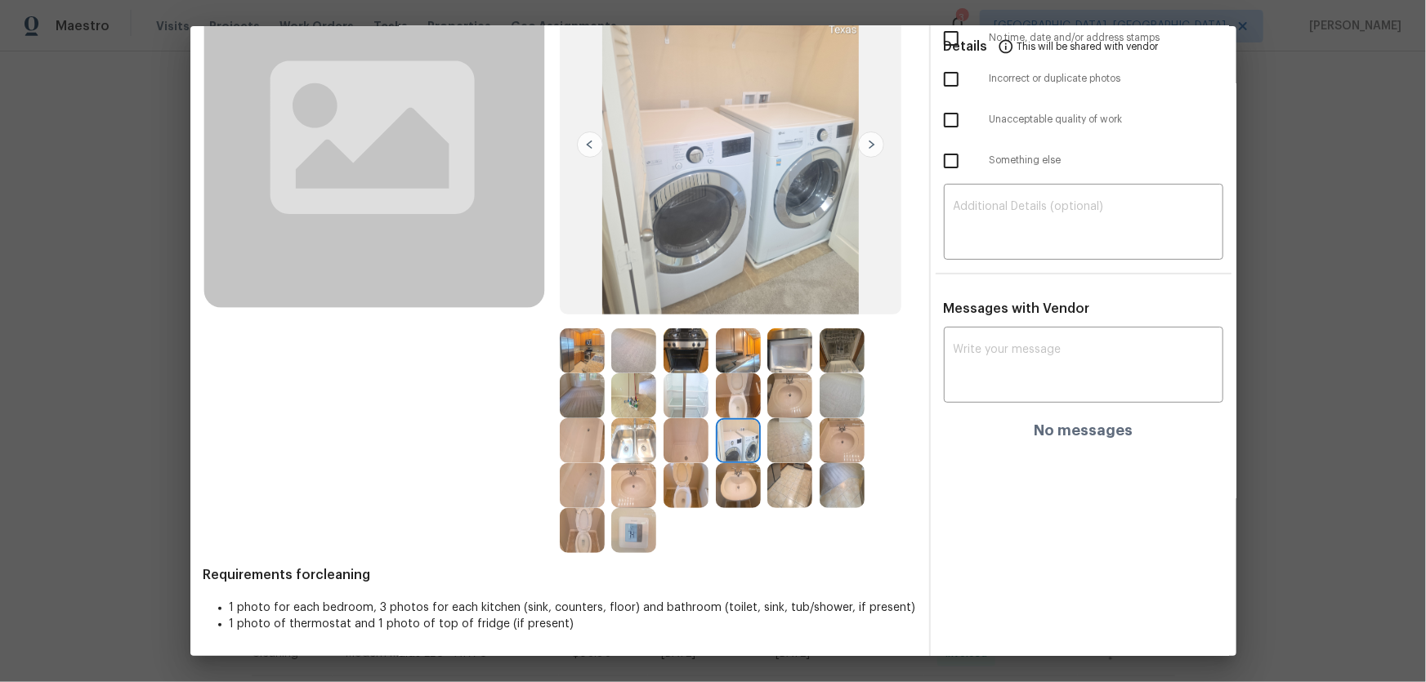
click at [686, 436] on img at bounding box center [686, 440] width 45 height 45
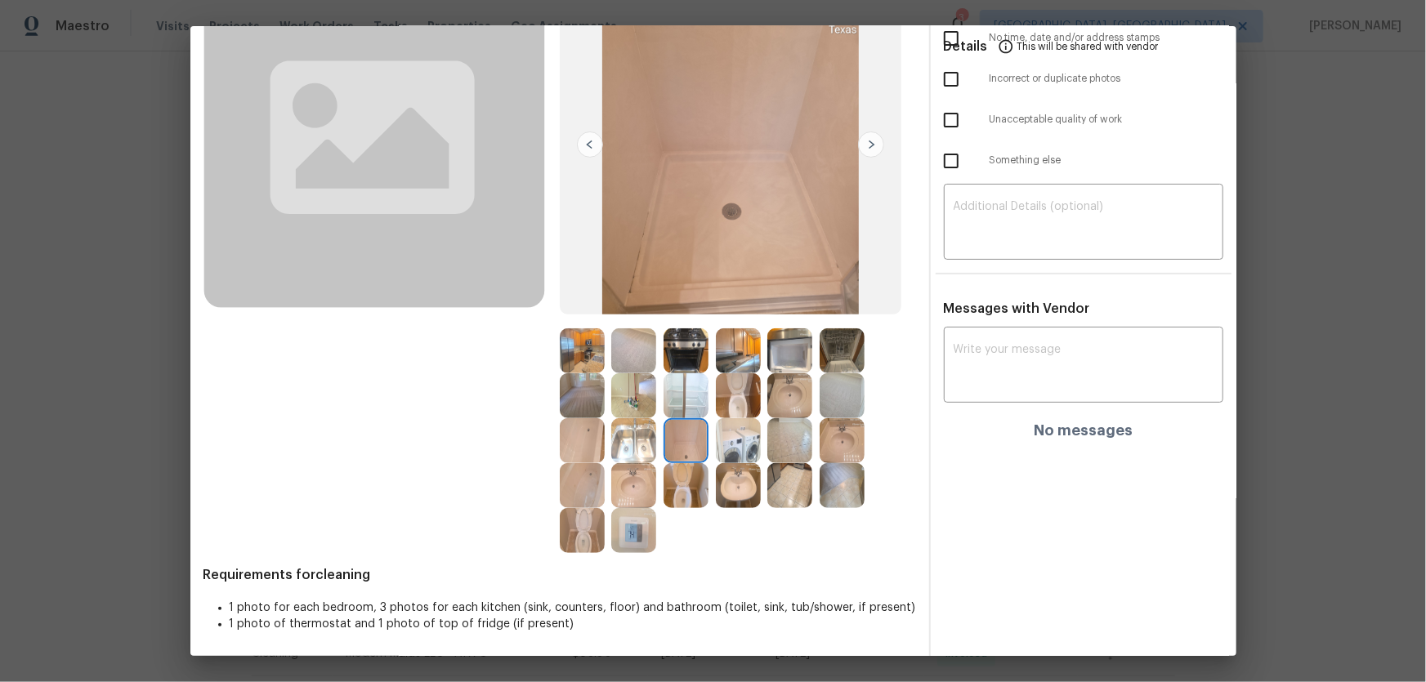
click at [682, 403] on img at bounding box center [686, 395] width 45 height 45
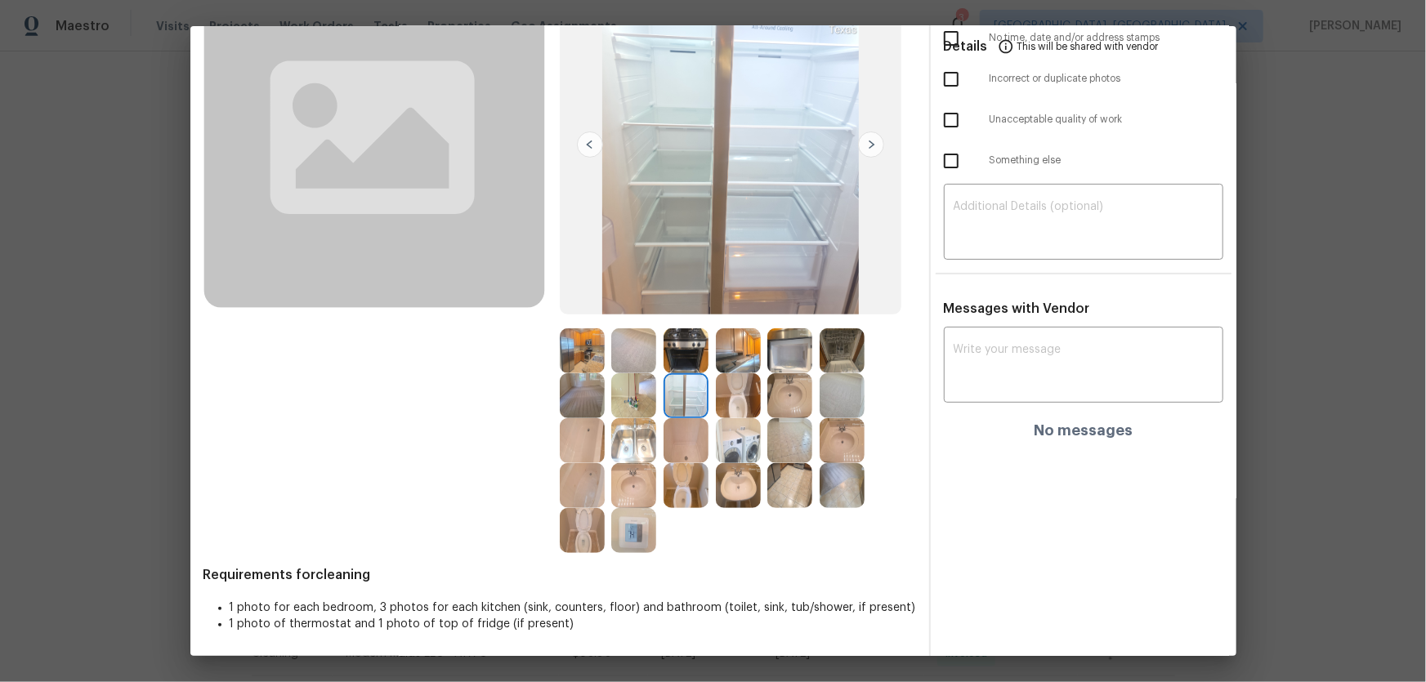
click at [678, 359] on img at bounding box center [686, 351] width 45 height 45
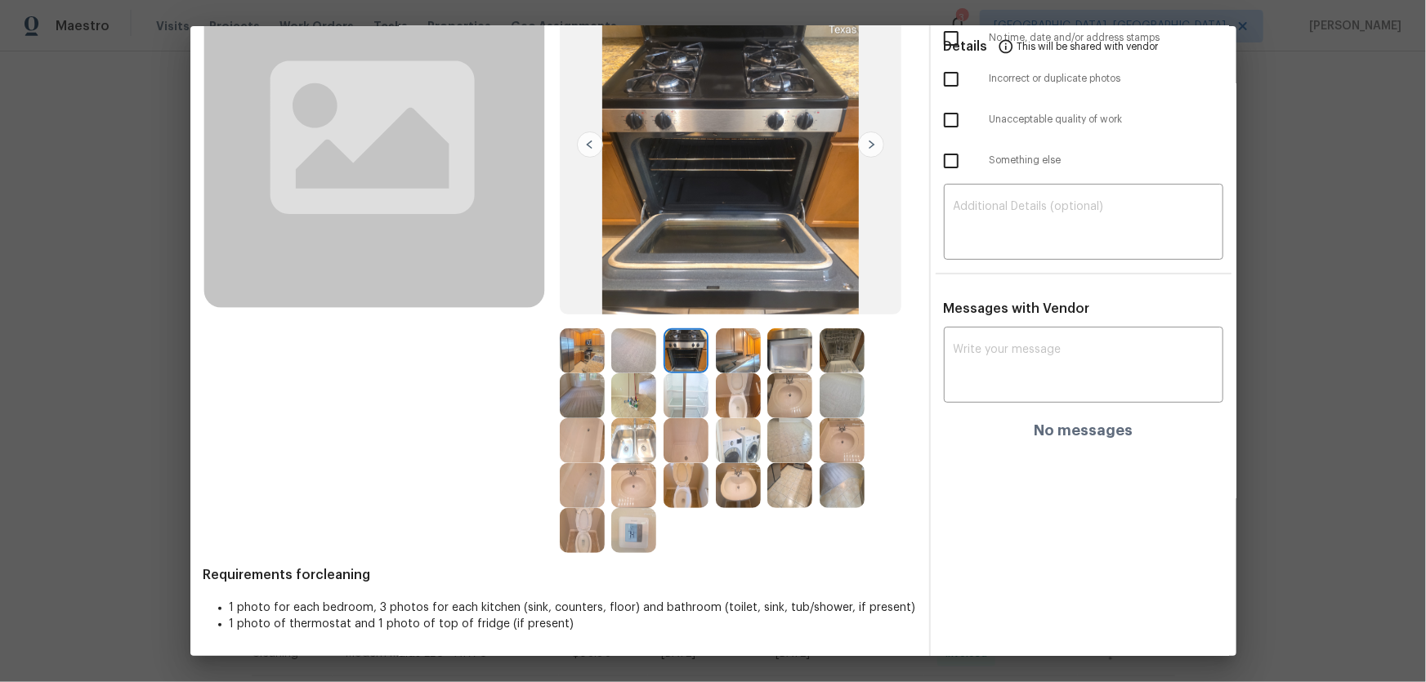
click at [624, 531] on img at bounding box center [633, 530] width 45 height 45
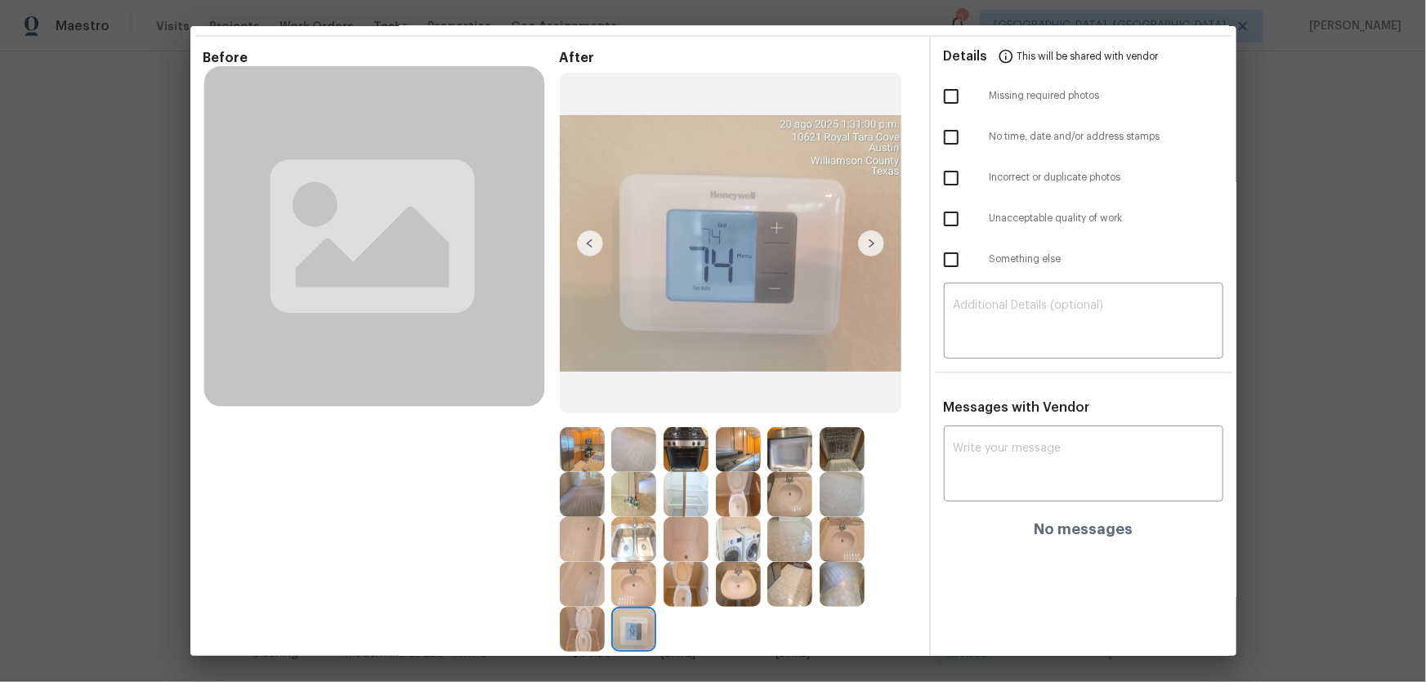
scroll to position [0, 0]
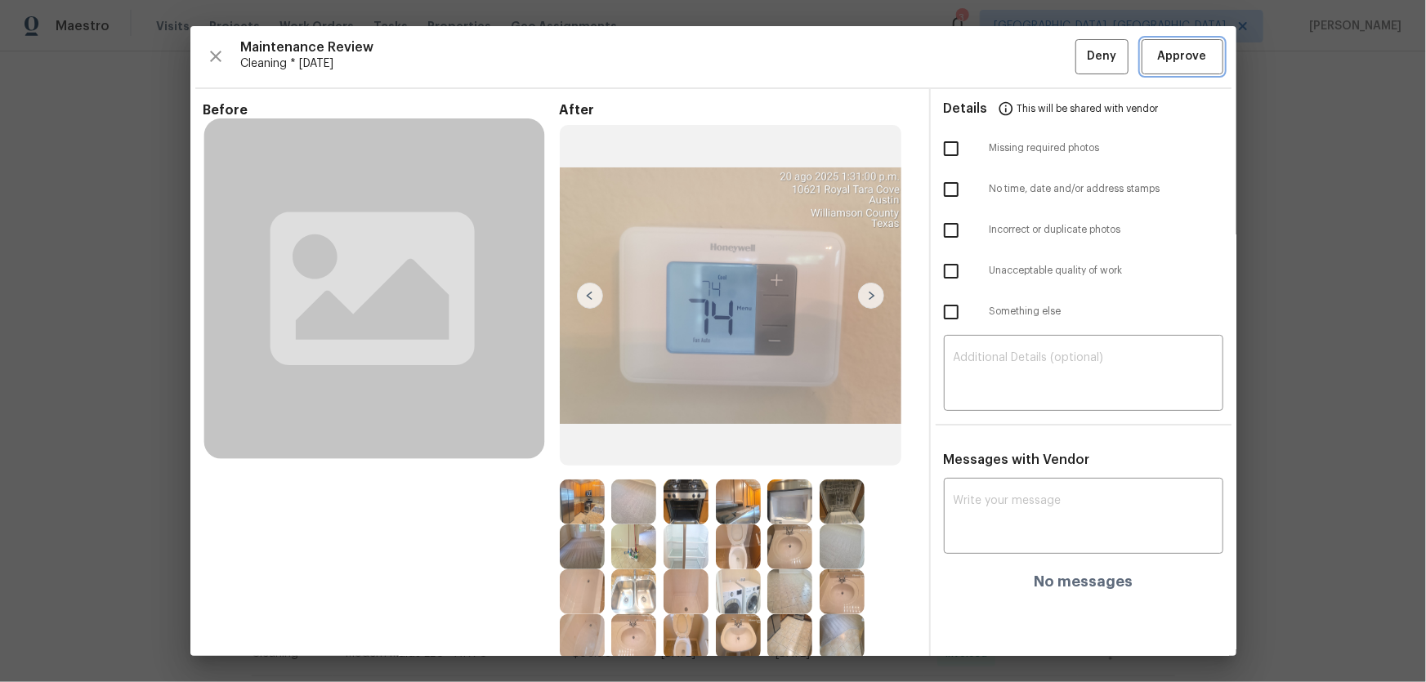
click at [1155, 57] on span "Approve" at bounding box center [1183, 57] width 56 height 20
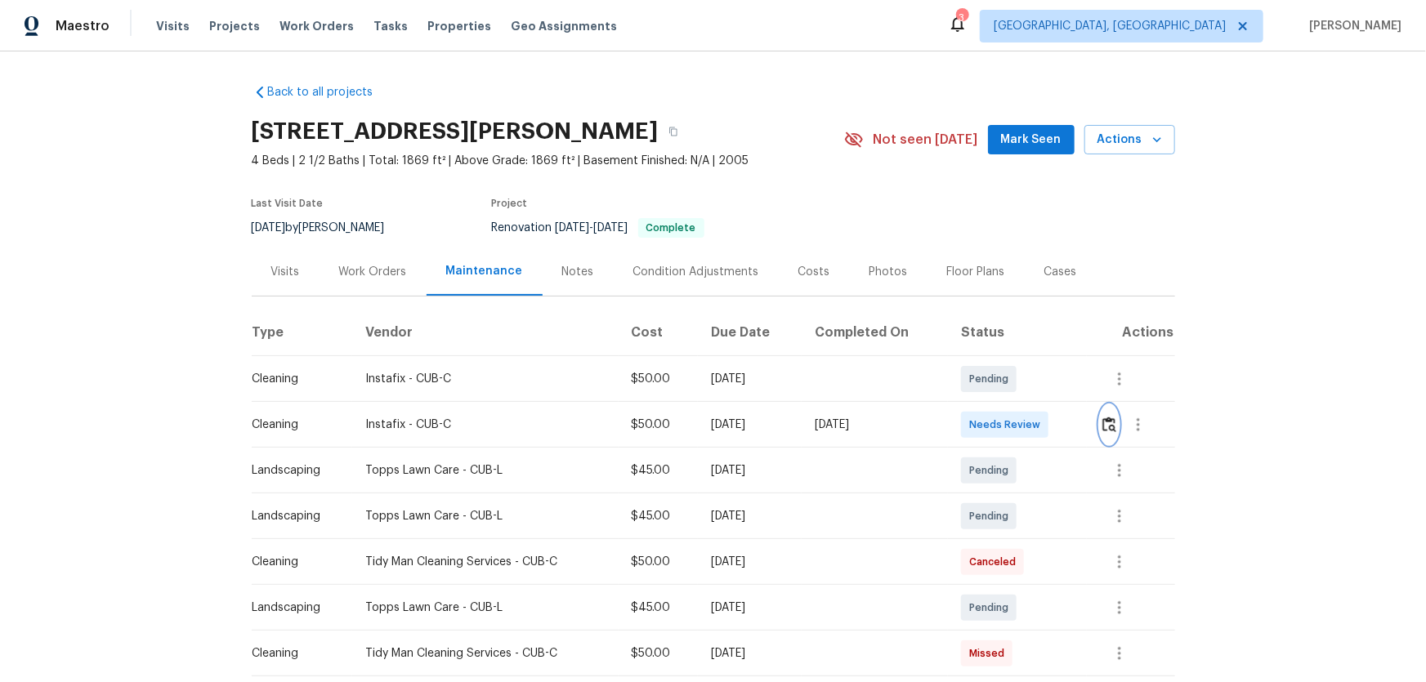
click at [1106, 422] on img "button" at bounding box center [1109, 425] width 14 height 16
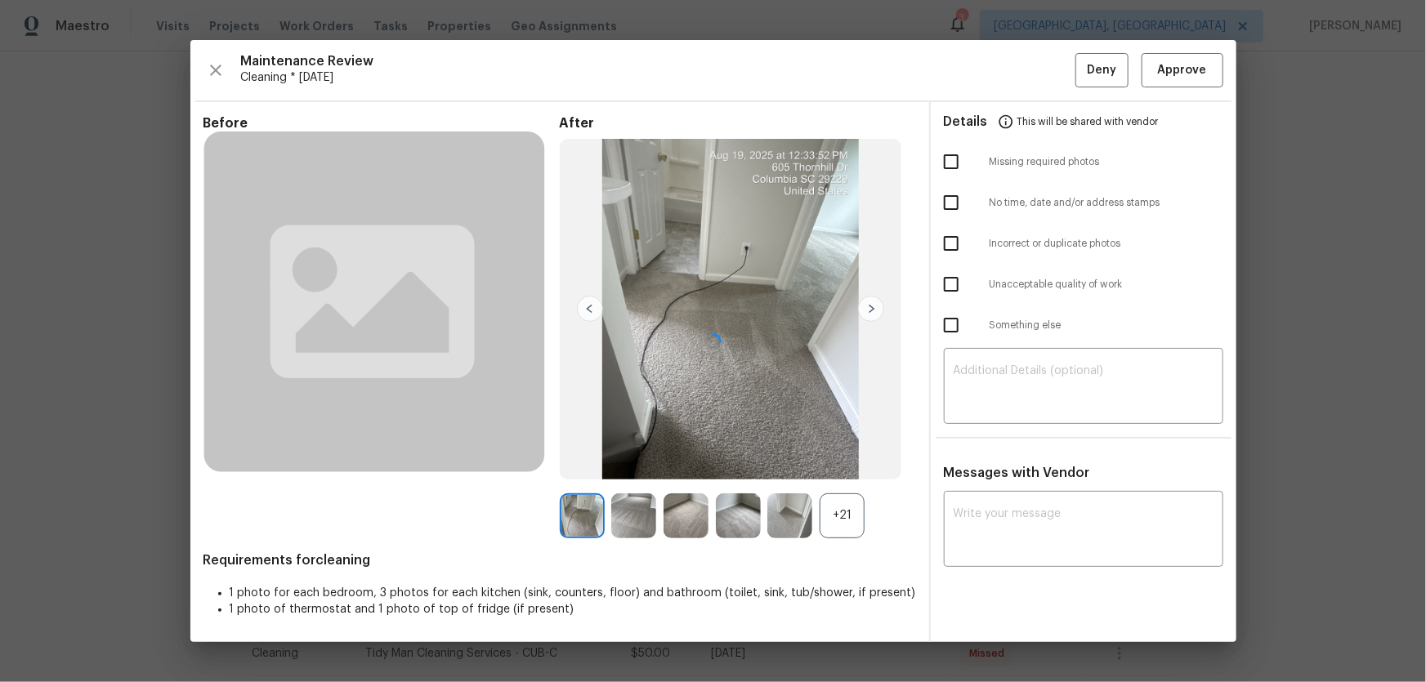
click at [844, 504] on div at bounding box center [713, 341] width 1046 height 602
click at [854, 521] on div at bounding box center [713, 341] width 1046 height 602
click at [854, 525] on div "+21" at bounding box center [842, 516] width 45 height 45
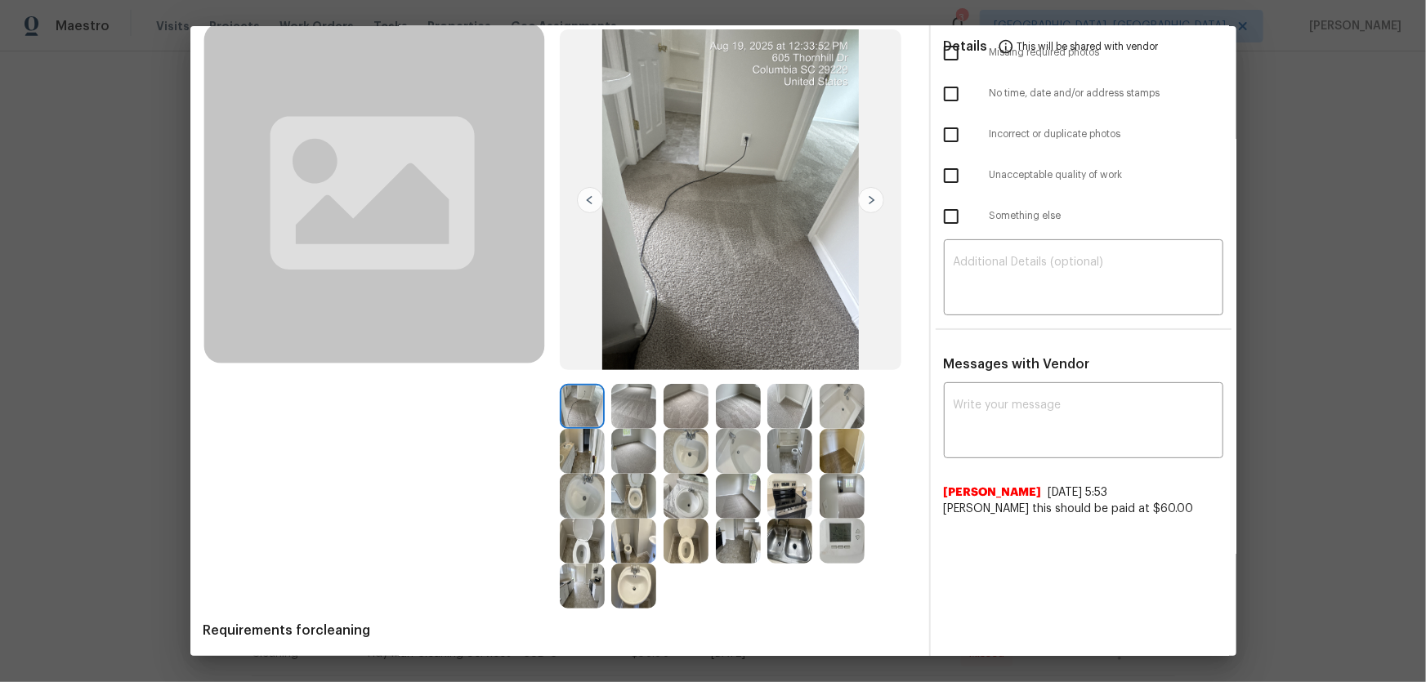
scroll to position [74, 0]
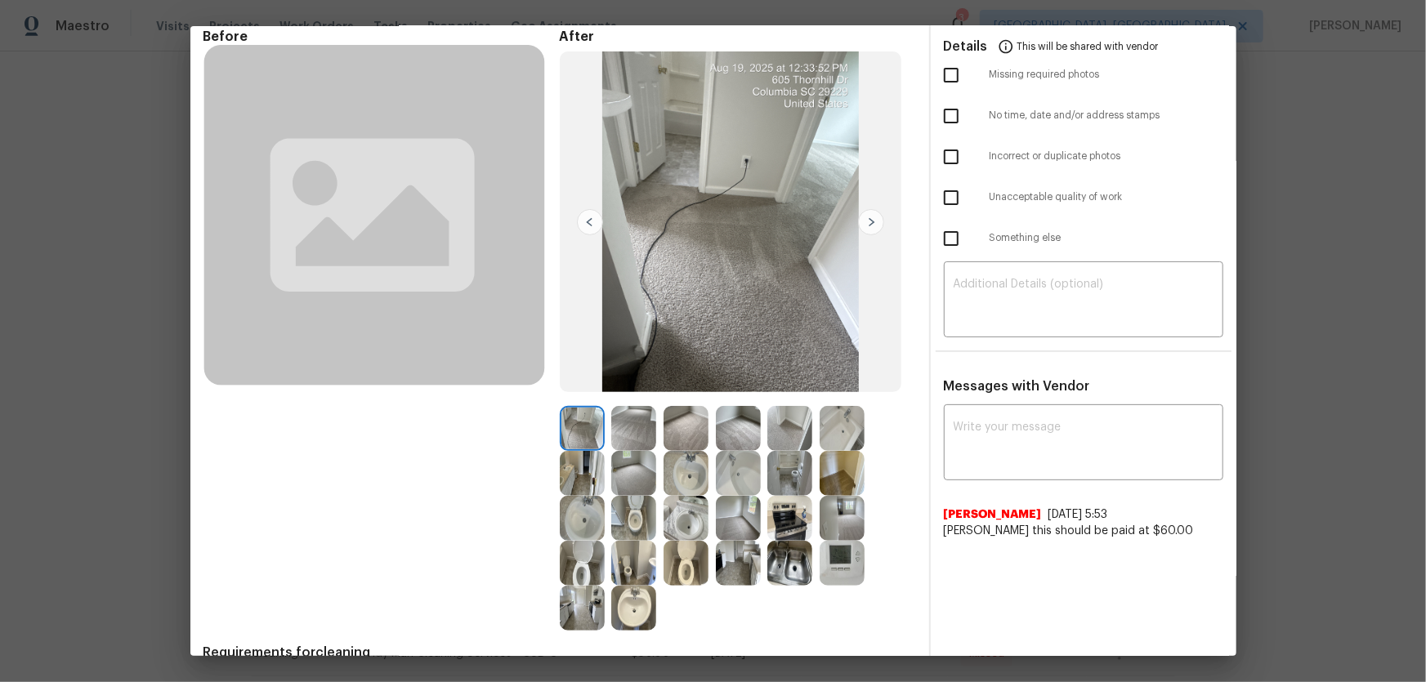
click at [690, 552] on img at bounding box center [686, 563] width 45 height 45
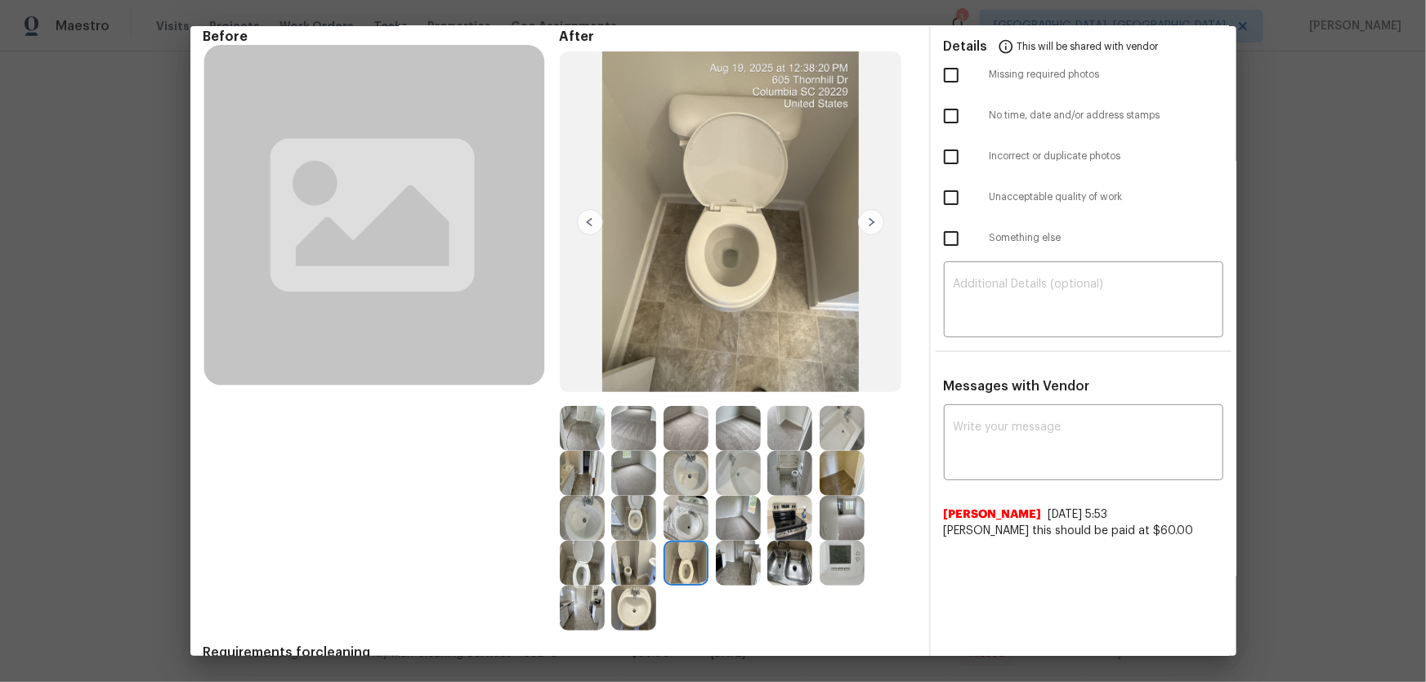
click at [589, 561] on img at bounding box center [582, 563] width 45 height 45
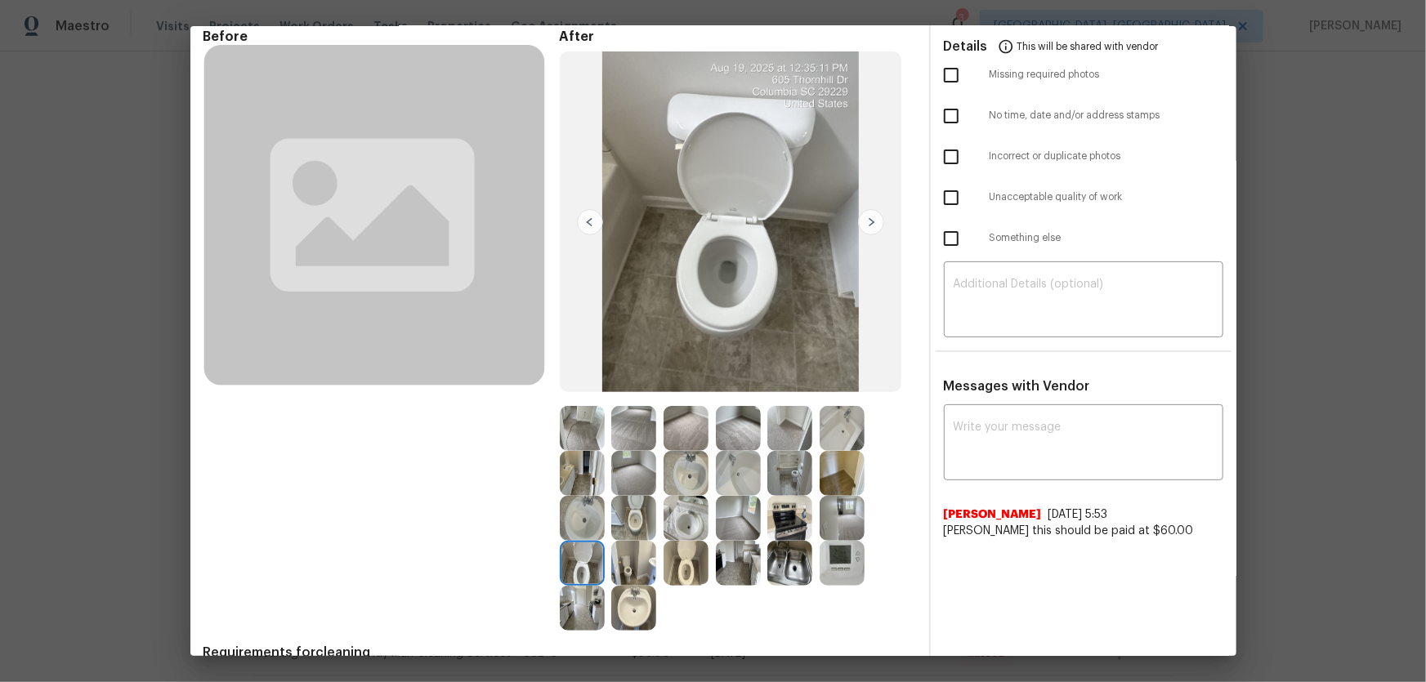
click at [633, 596] on img at bounding box center [633, 608] width 45 height 45
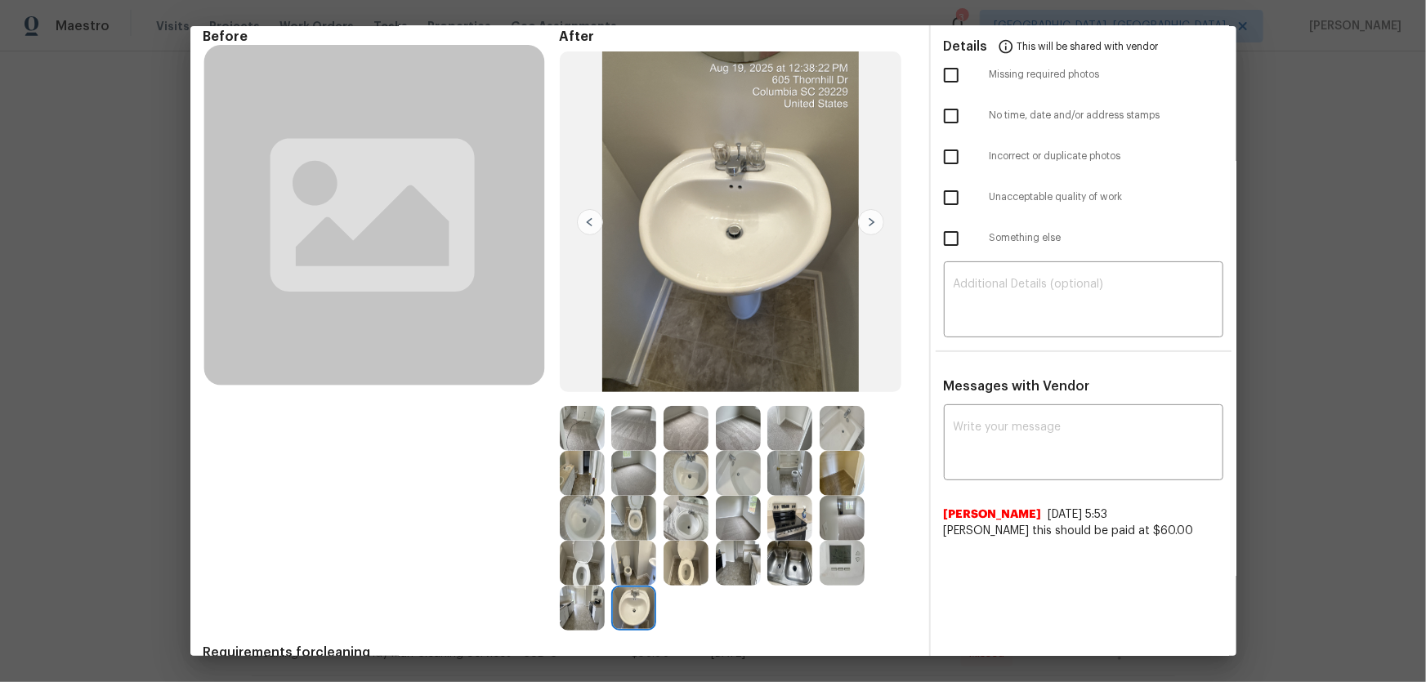
click at [683, 523] on img at bounding box center [686, 518] width 45 height 45
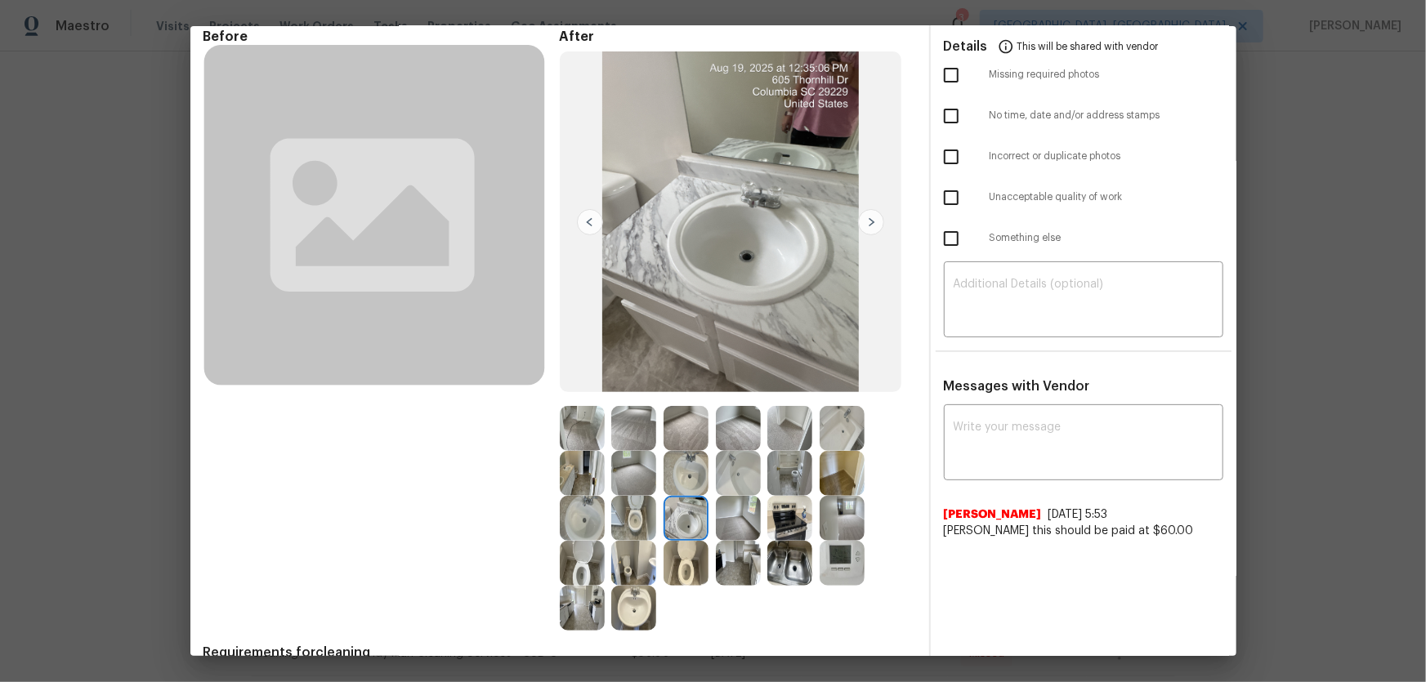
click at [734, 473] on img at bounding box center [738, 473] width 45 height 45
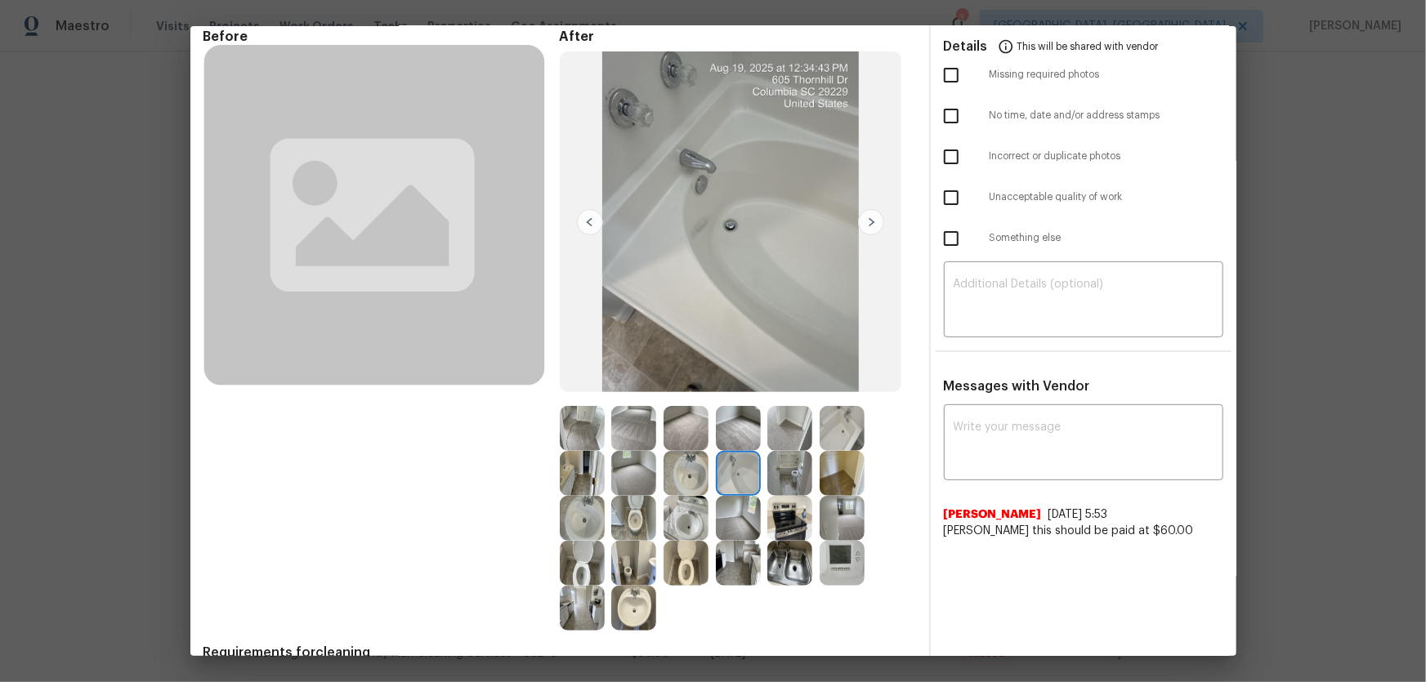
click at [828, 438] on img at bounding box center [842, 428] width 45 height 45
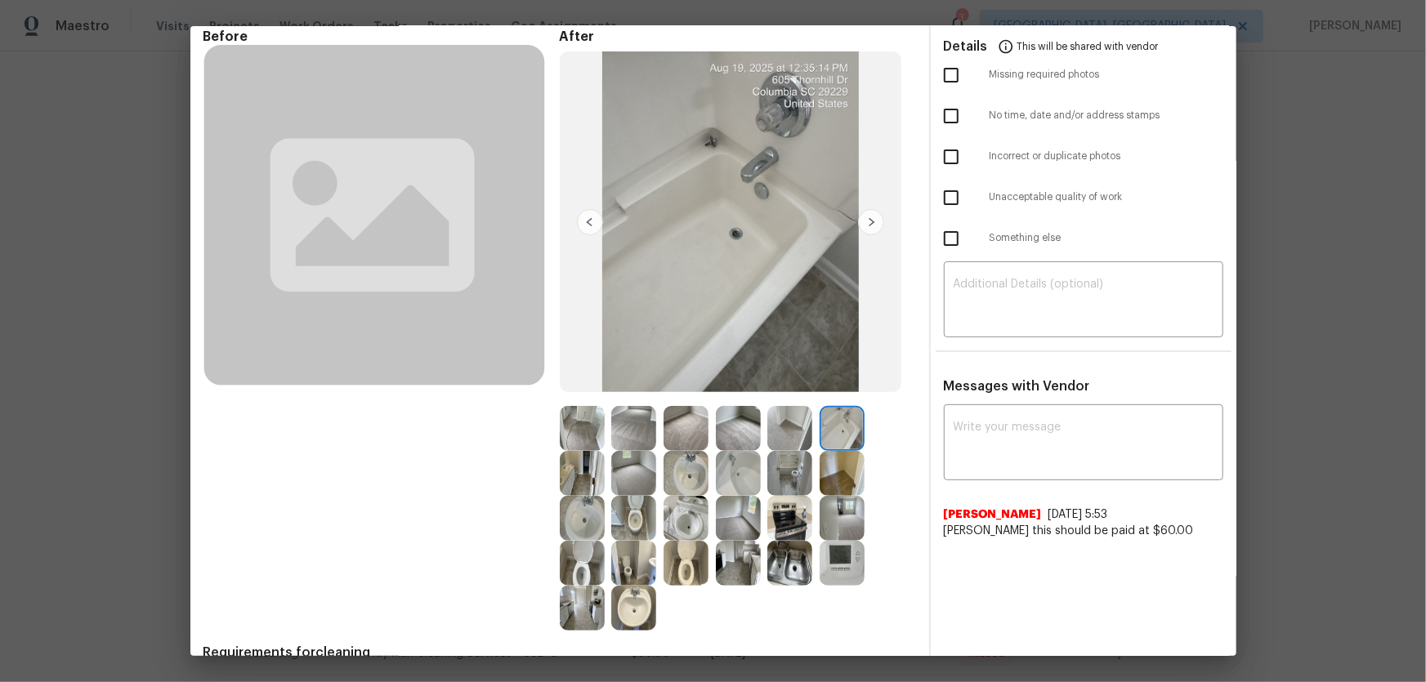
click at [855, 511] on img at bounding box center [842, 518] width 45 height 45
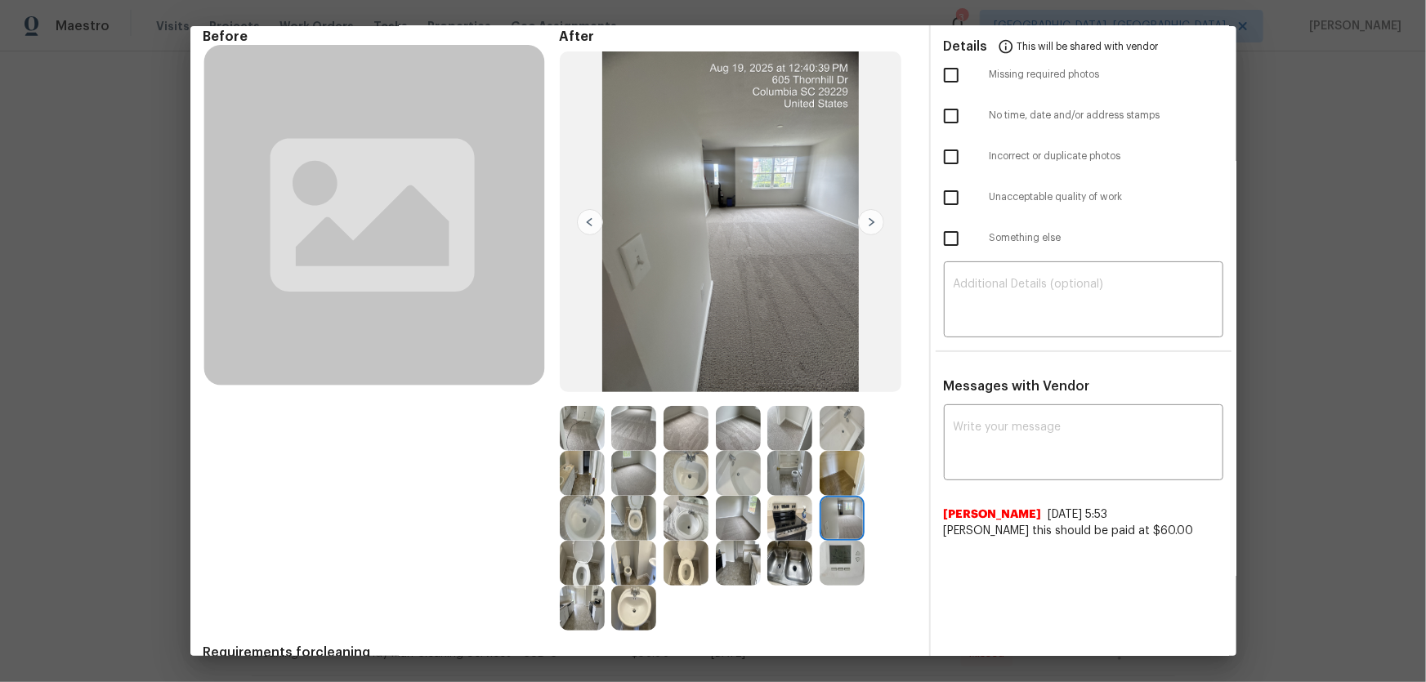
click at [843, 552] on img at bounding box center [842, 563] width 45 height 45
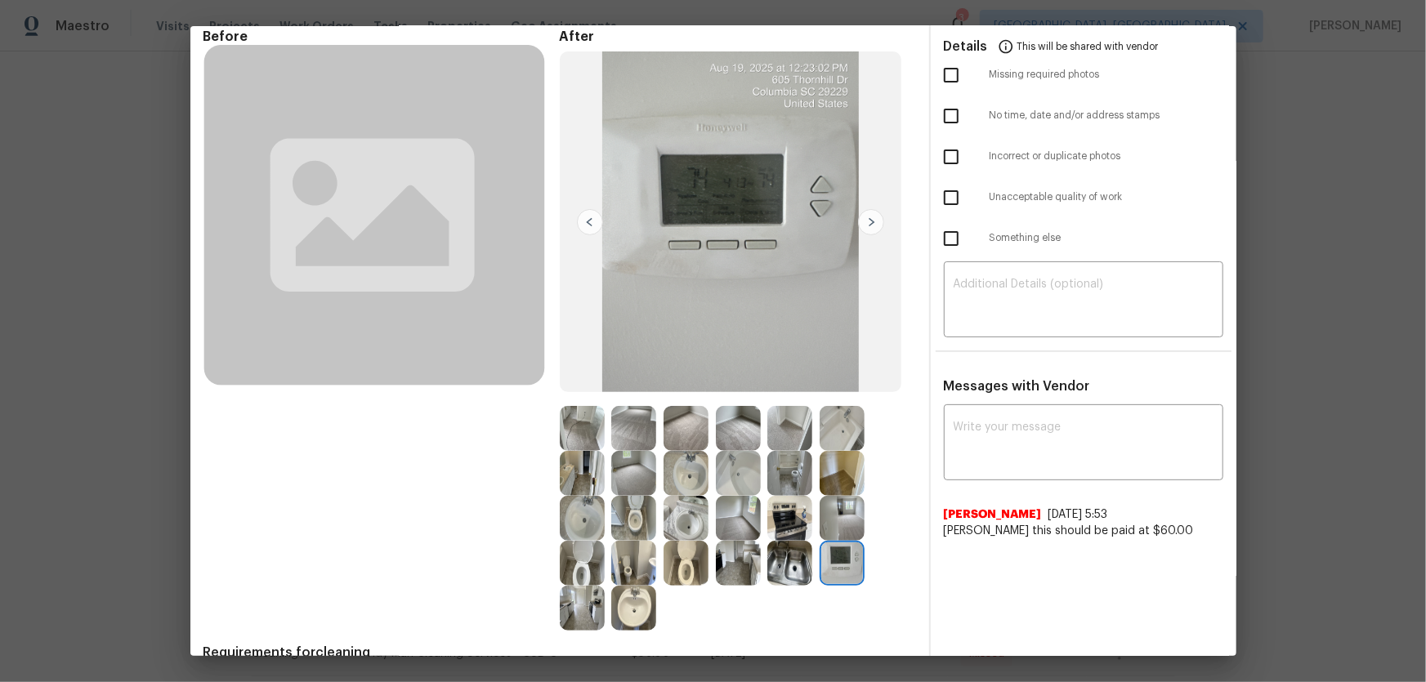
click at [785, 566] on img at bounding box center [789, 563] width 45 height 45
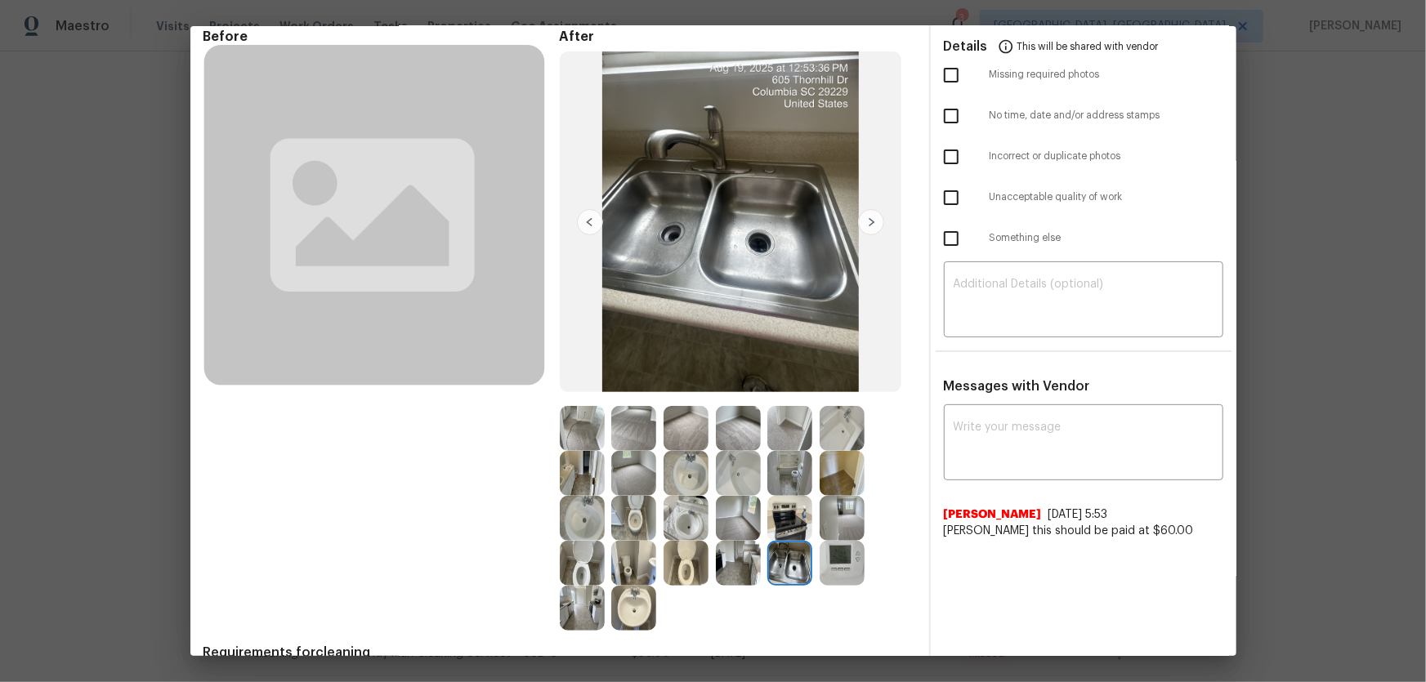
click at [751, 569] on img at bounding box center [738, 563] width 45 height 45
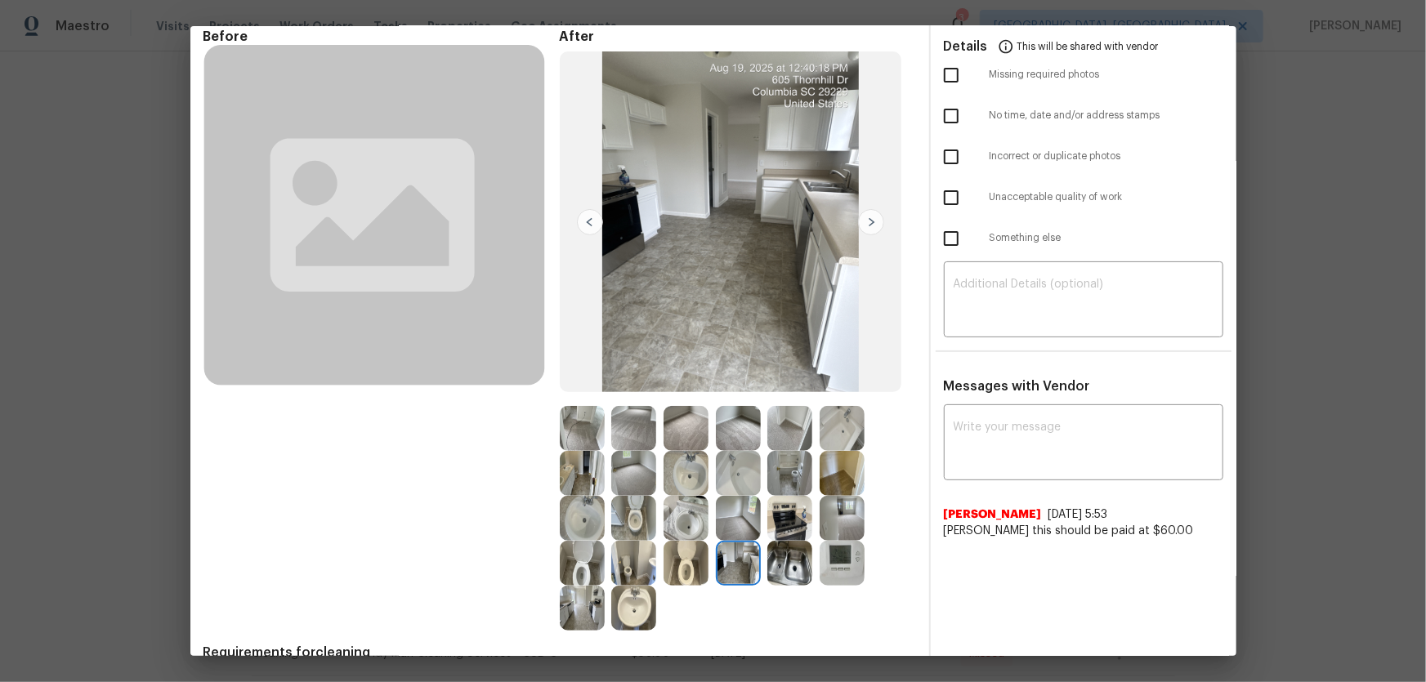
click at [611, 423] on img at bounding box center [633, 428] width 45 height 45
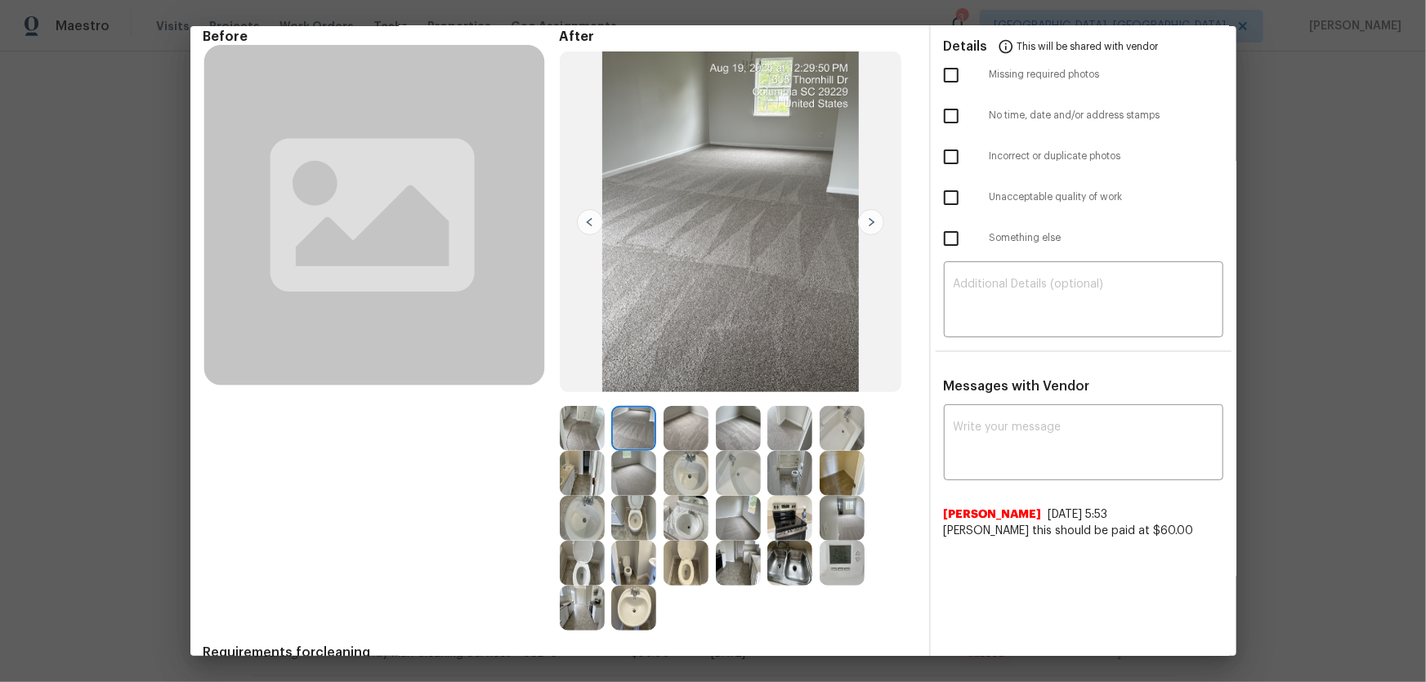
click at [631, 477] on img at bounding box center [633, 473] width 45 height 45
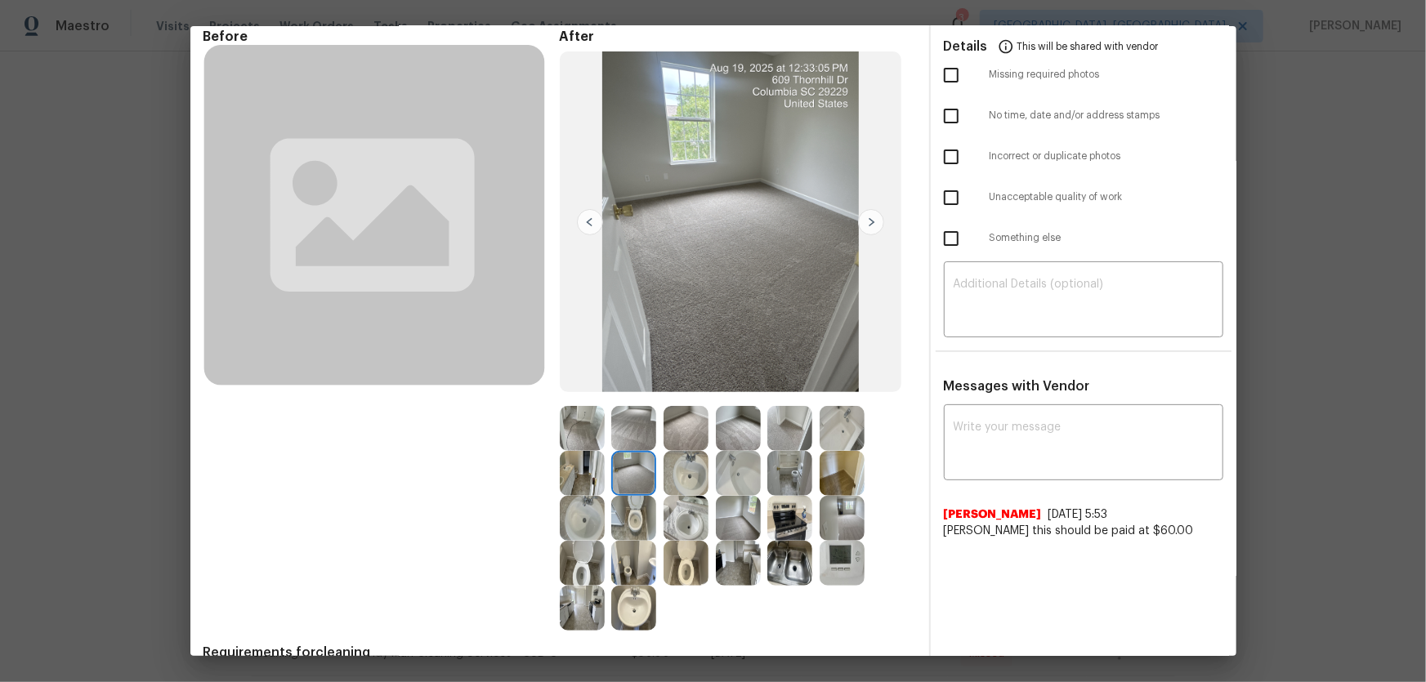
click at [784, 517] on img at bounding box center [789, 518] width 45 height 45
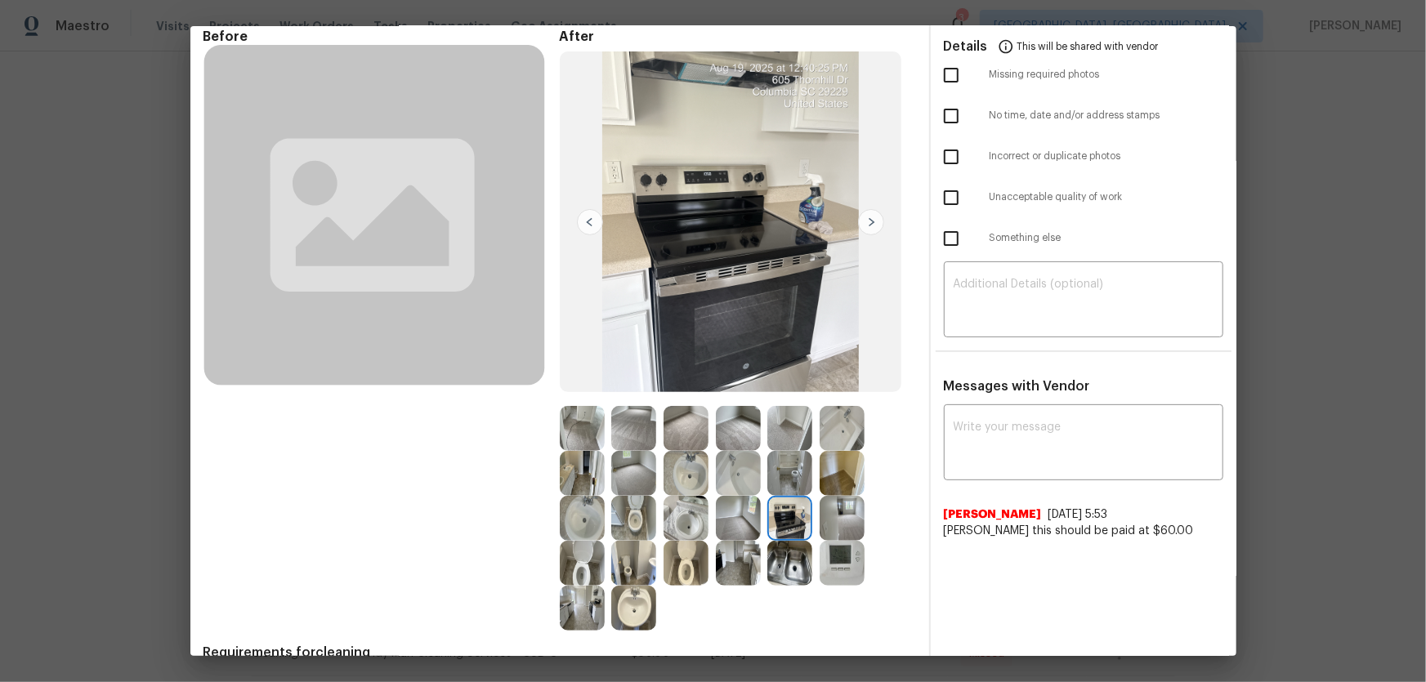
click at [776, 561] on img at bounding box center [789, 563] width 45 height 45
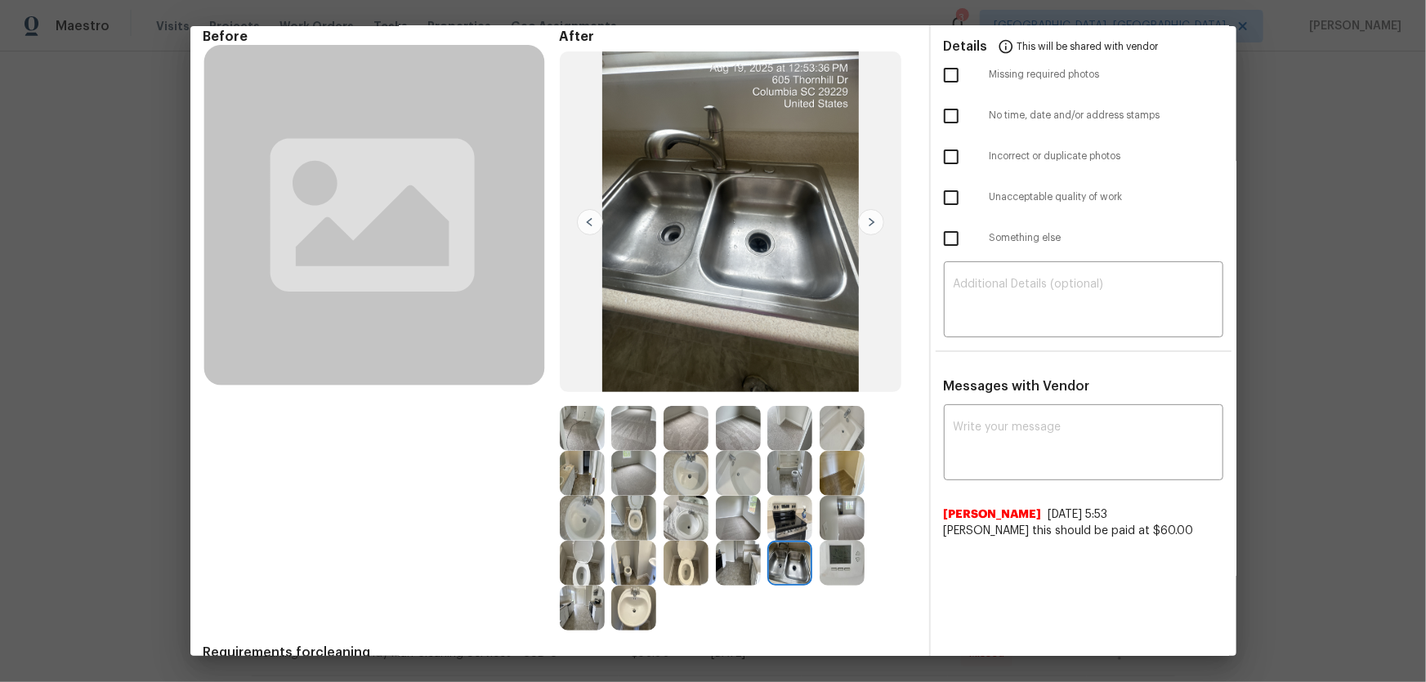
click at [752, 561] on img at bounding box center [738, 563] width 45 height 45
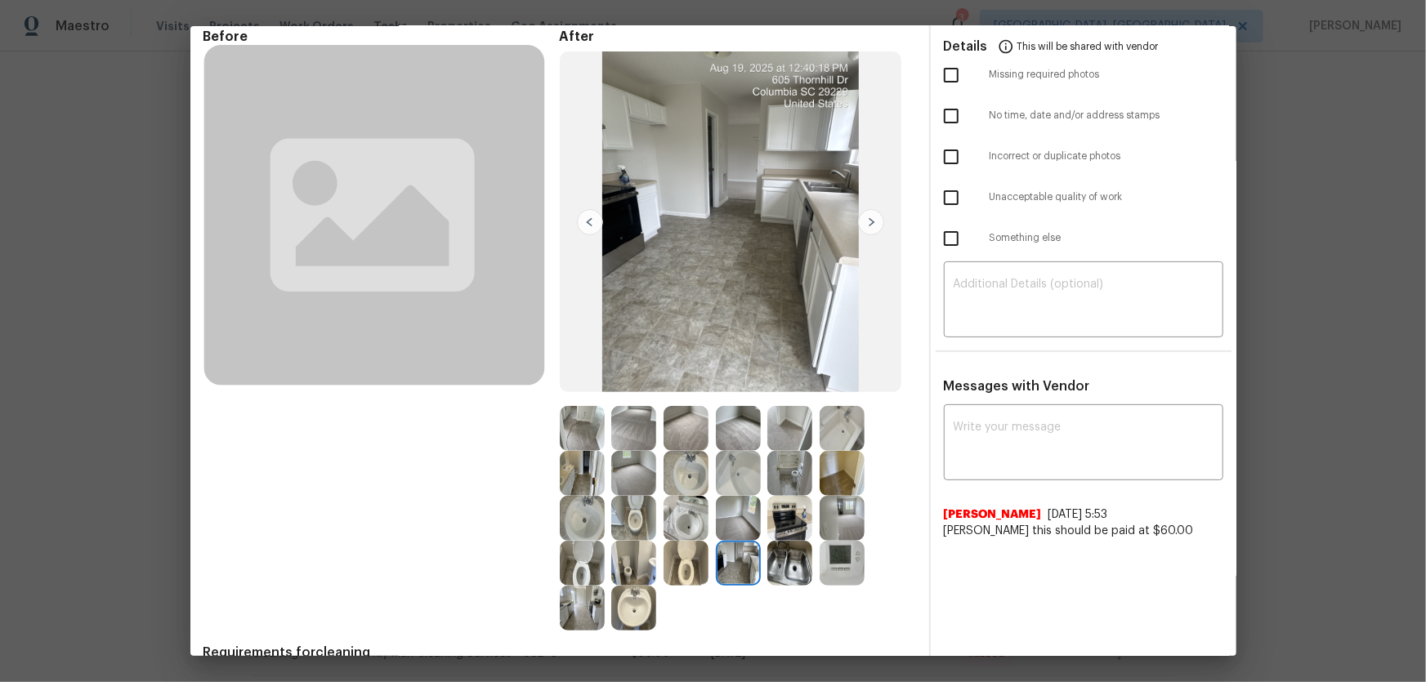
click at [671, 548] on img at bounding box center [686, 563] width 45 height 45
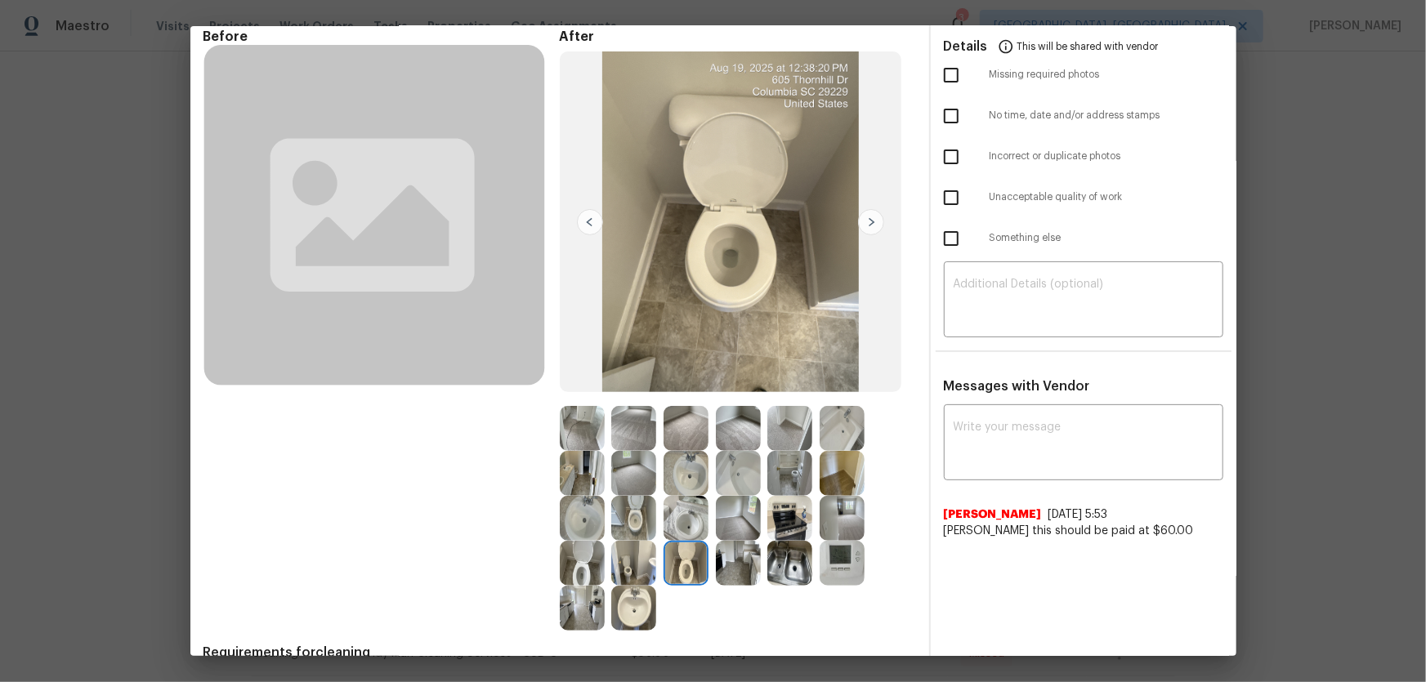
click at [630, 556] on img at bounding box center [633, 563] width 45 height 45
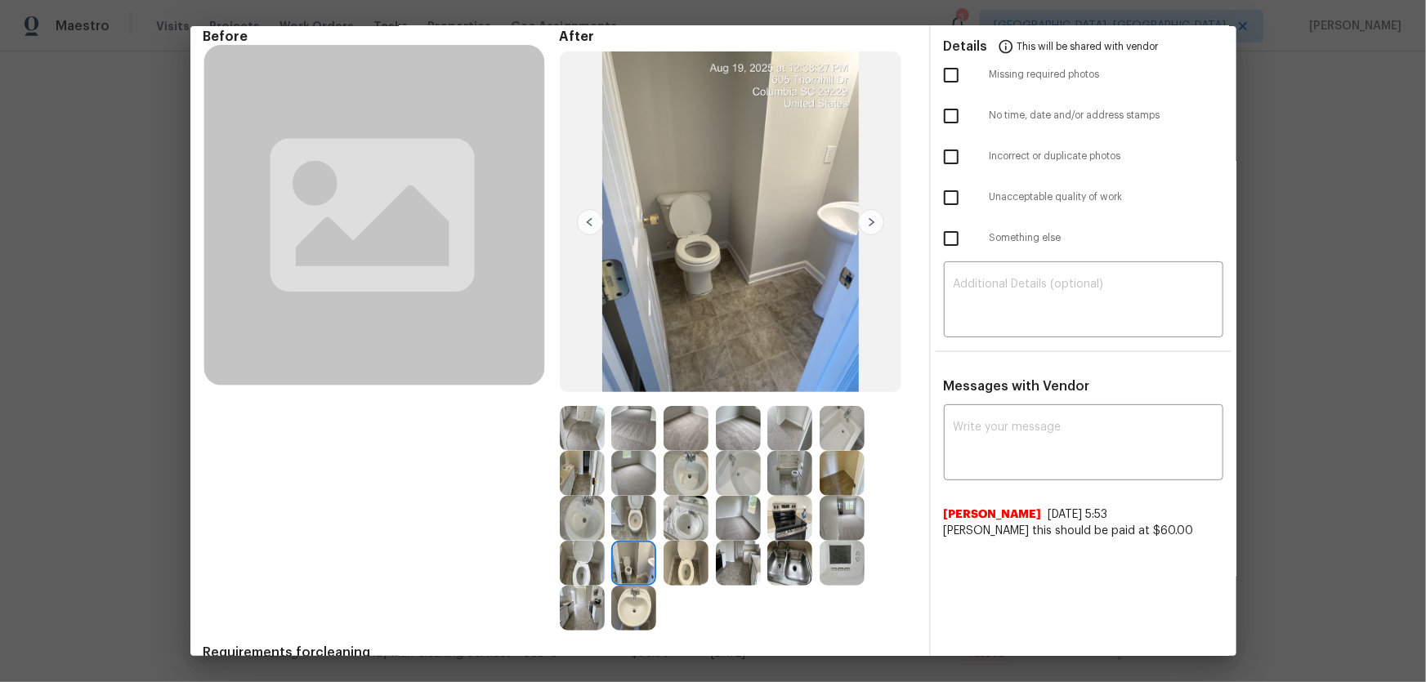
click at [636, 602] on img at bounding box center [633, 608] width 45 height 45
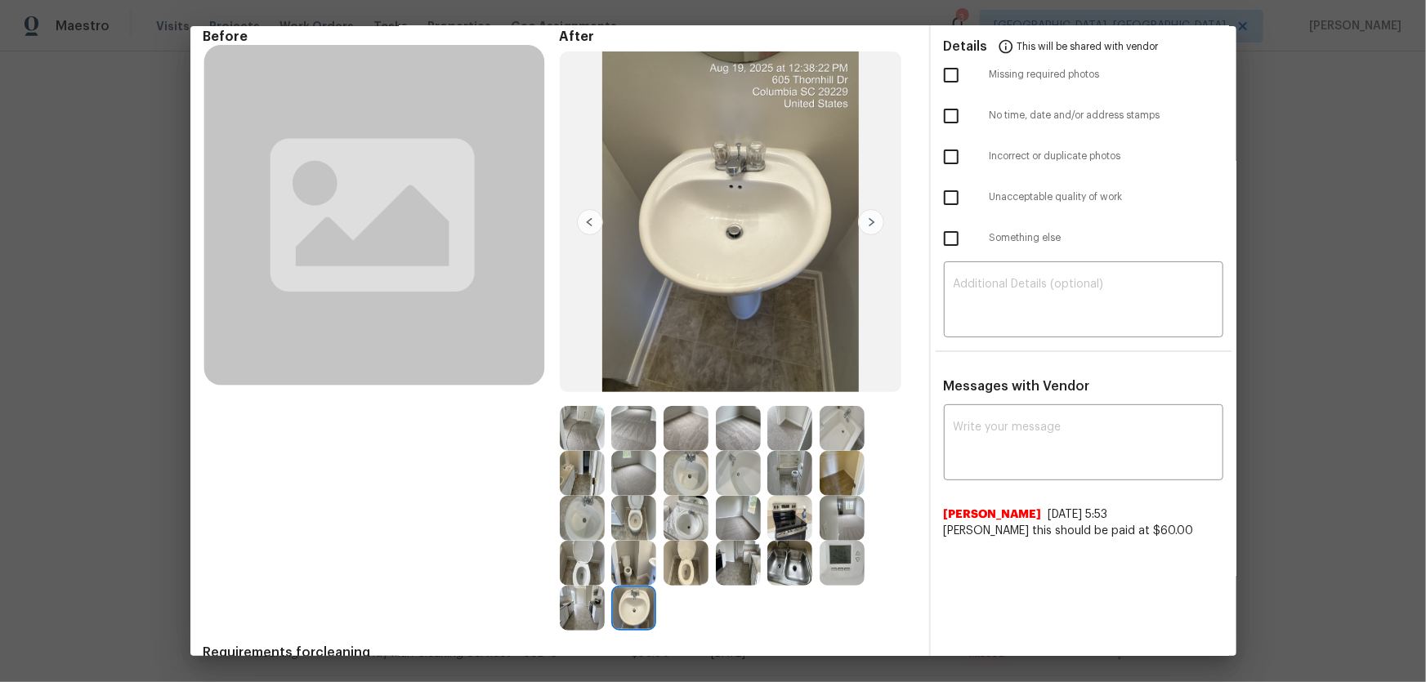
click at [588, 602] on img at bounding box center [582, 608] width 45 height 45
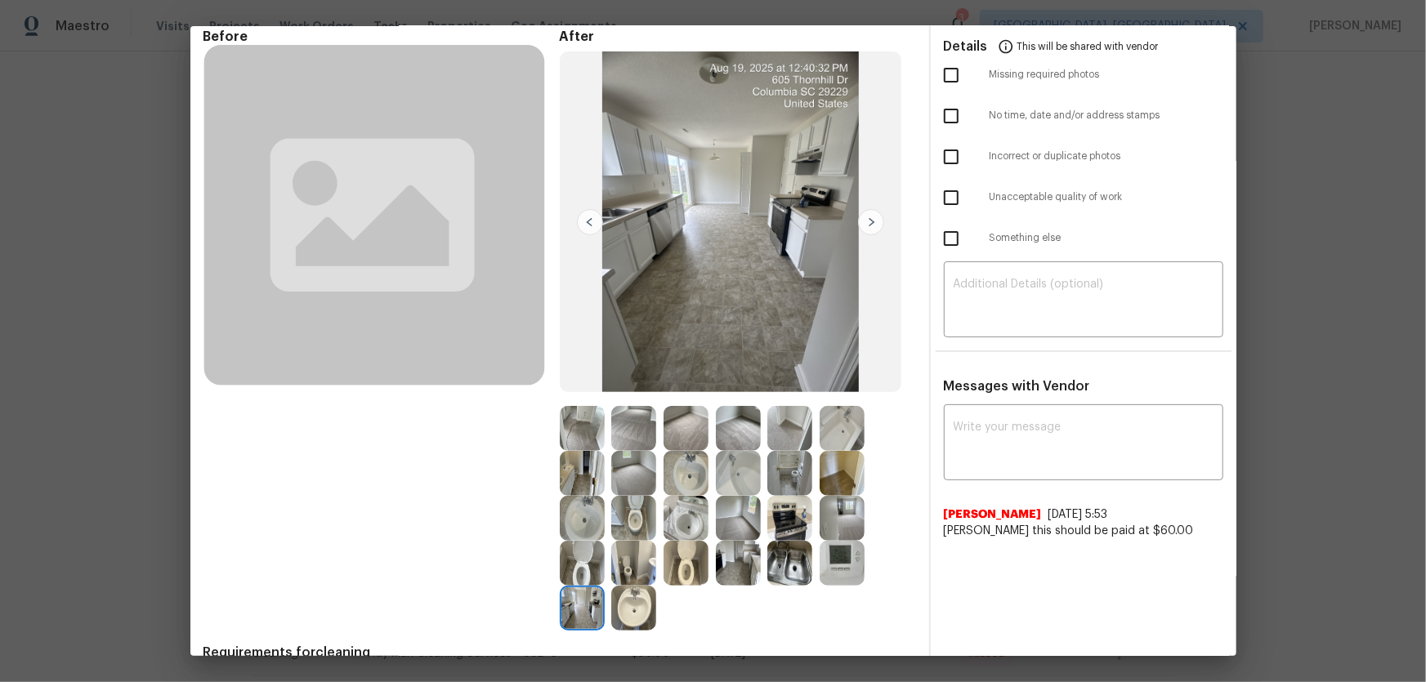
click at [570, 569] on img at bounding box center [582, 563] width 45 height 45
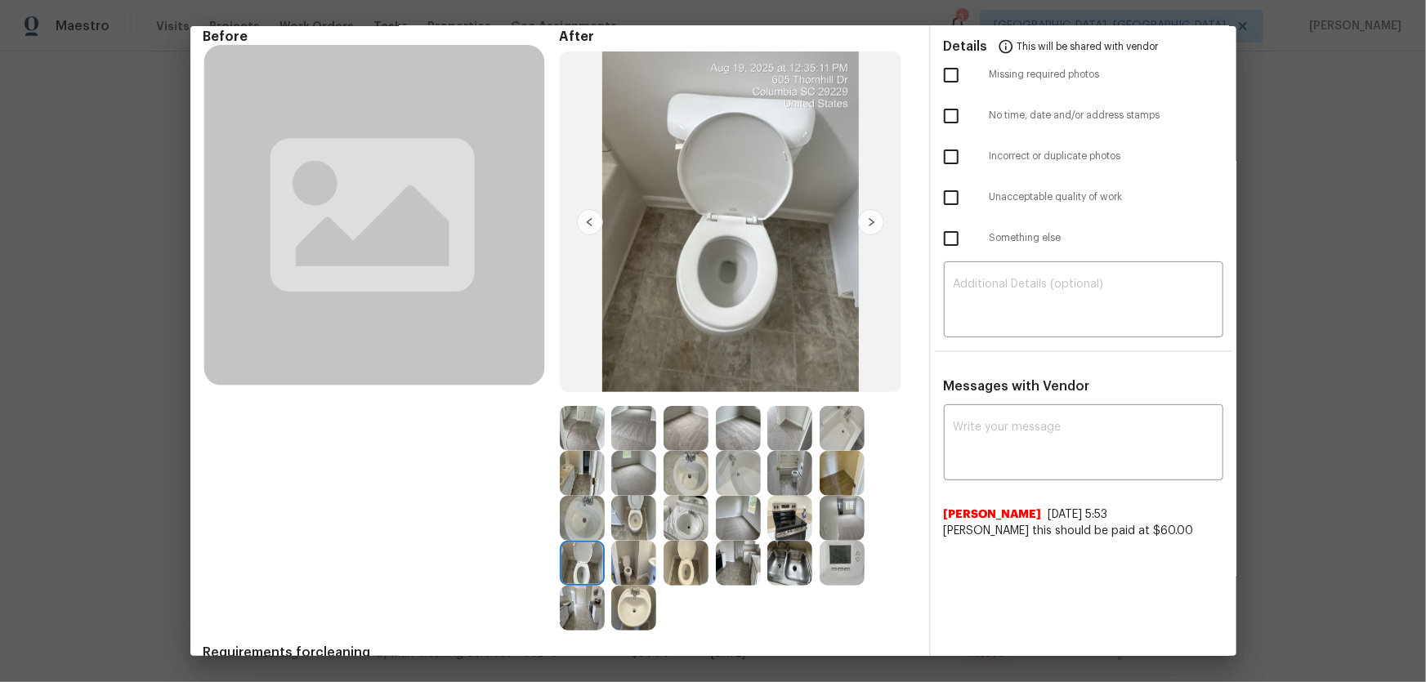
click at [623, 575] on img at bounding box center [633, 563] width 45 height 45
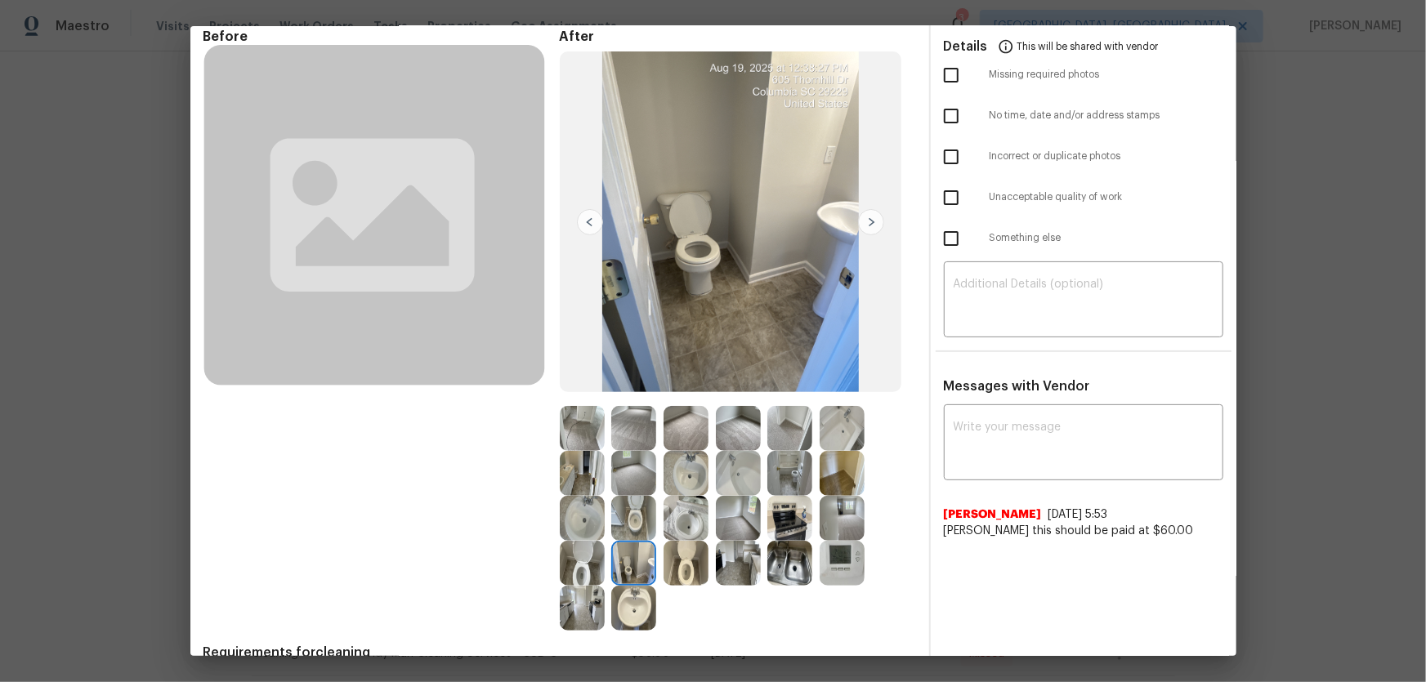
click at [621, 472] on img at bounding box center [633, 473] width 45 height 45
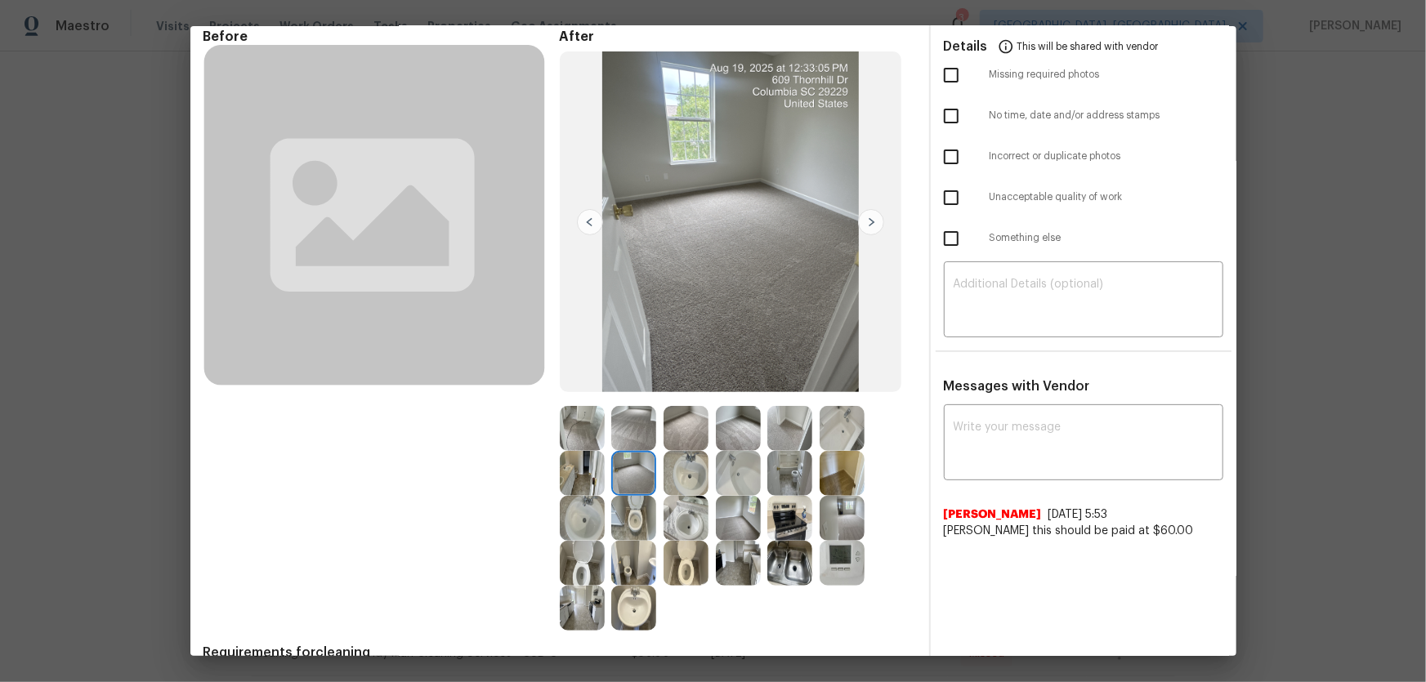
click at [665, 429] on img at bounding box center [686, 428] width 45 height 45
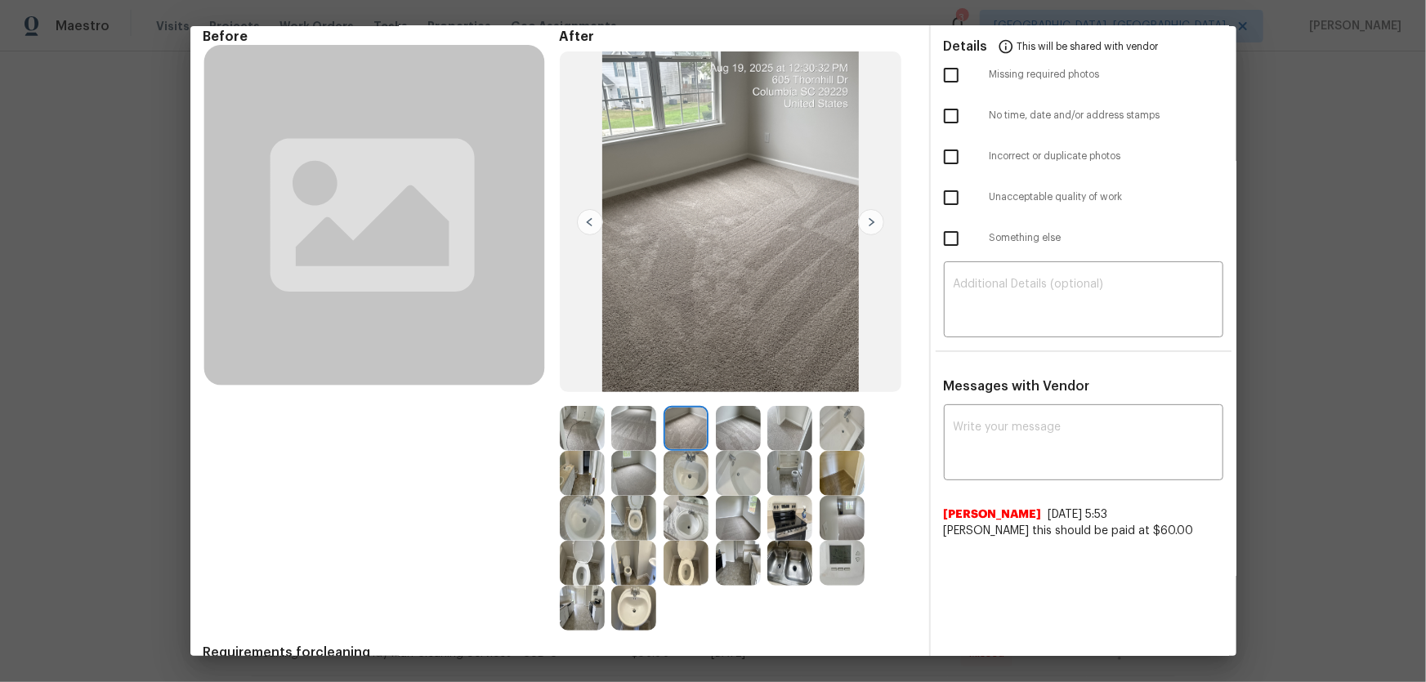
click at [727, 420] on img at bounding box center [738, 428] width 45 height 45
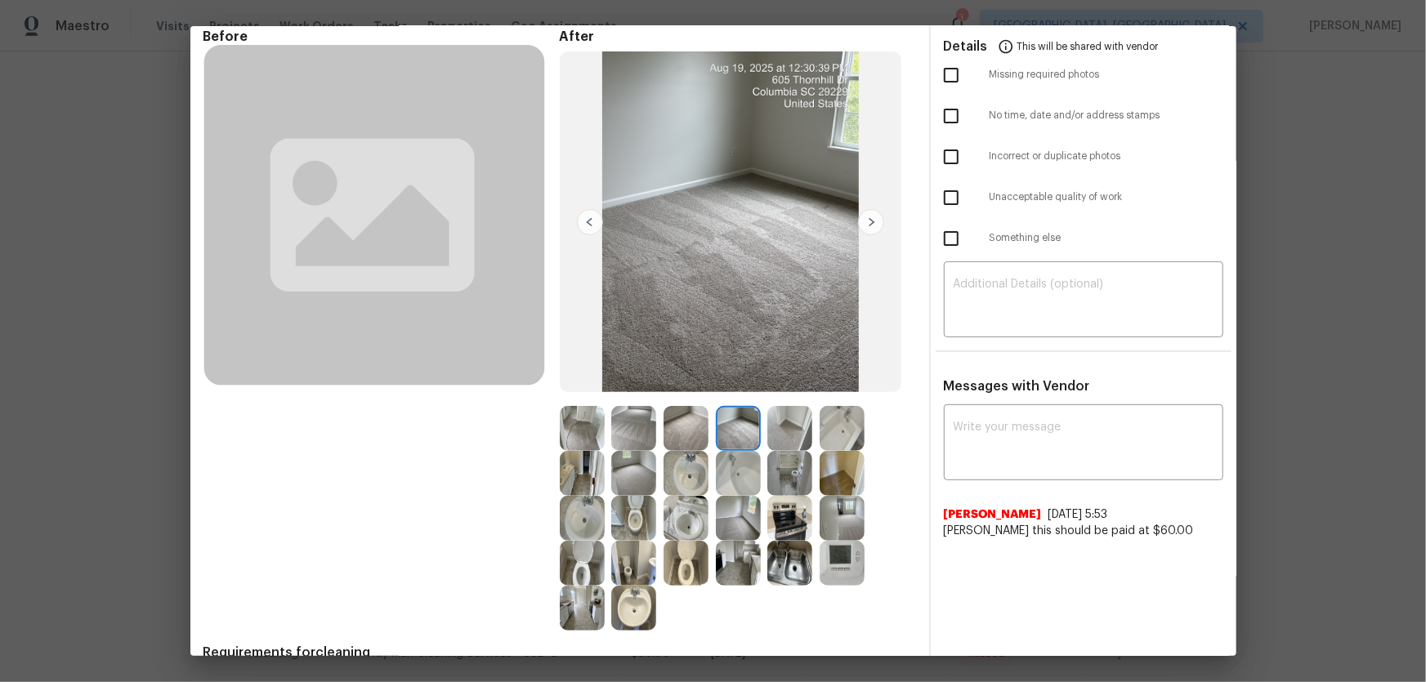
click at [744, 517] on img at bounding box center [738, 518] width 45 height 45
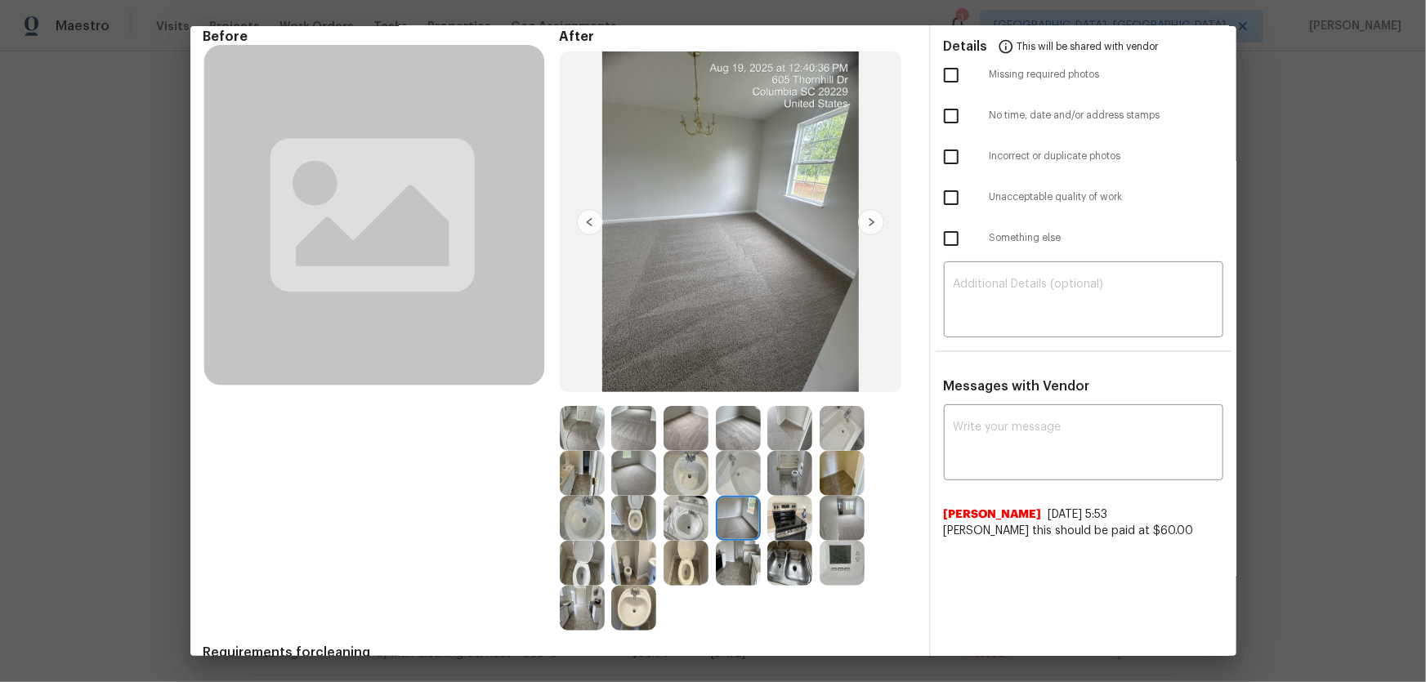
click at [784, 518] on img at bounding box center [789, 518] width 45 height 45
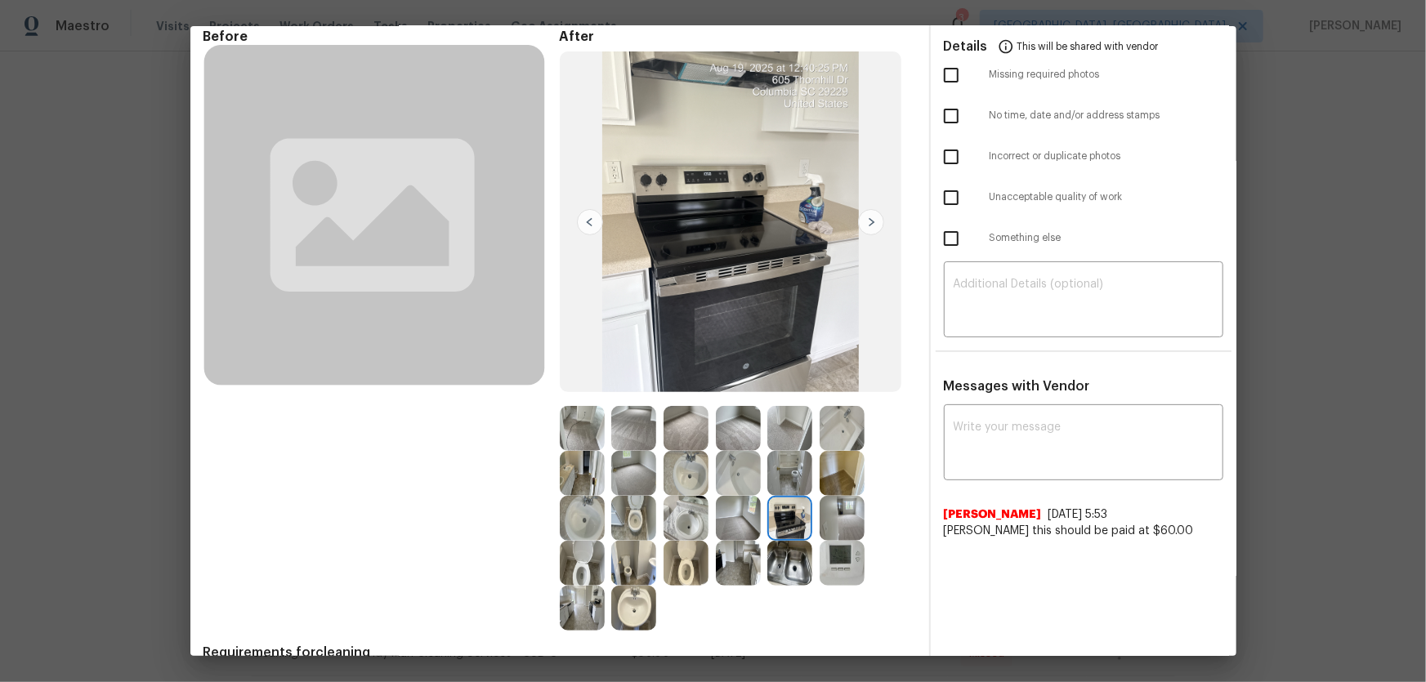
click at [780, 553] on img at bounding box center [789, 563] width 45 height 45
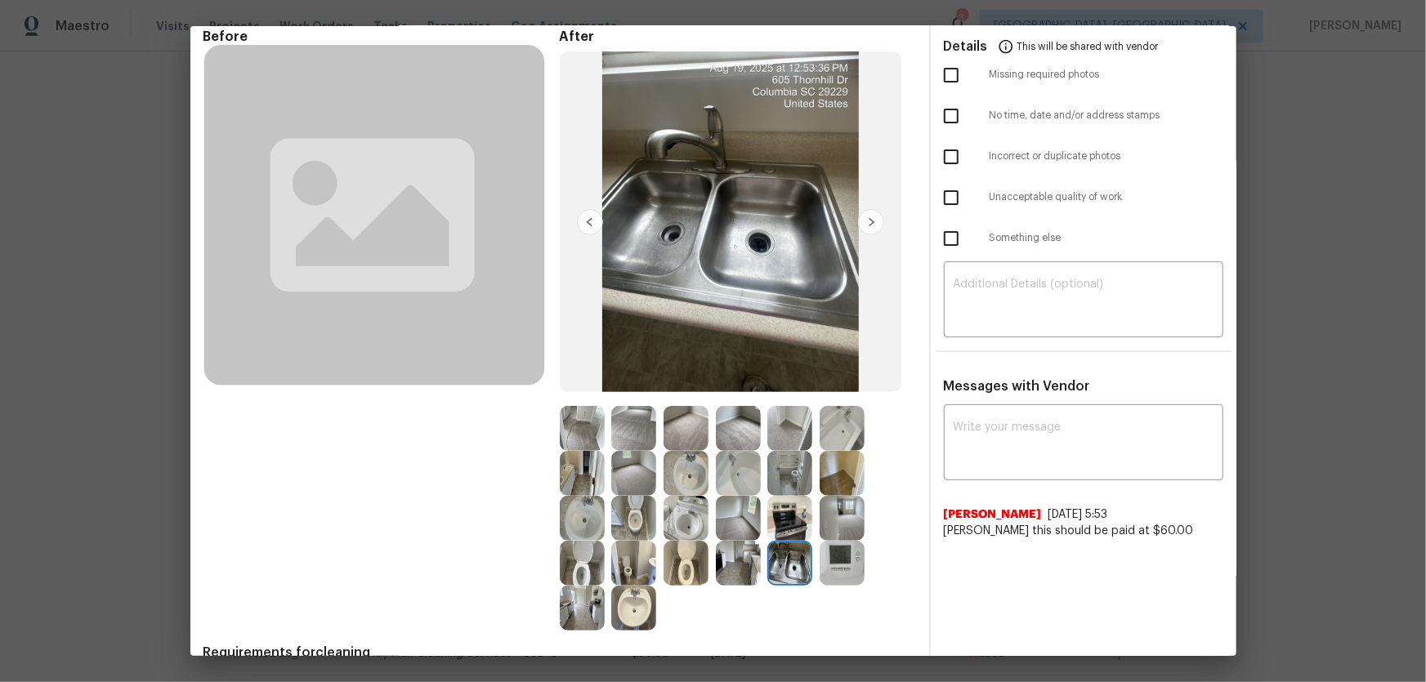
click at [843, 556] on img at bounding box center [842, 563] width 45 height 45
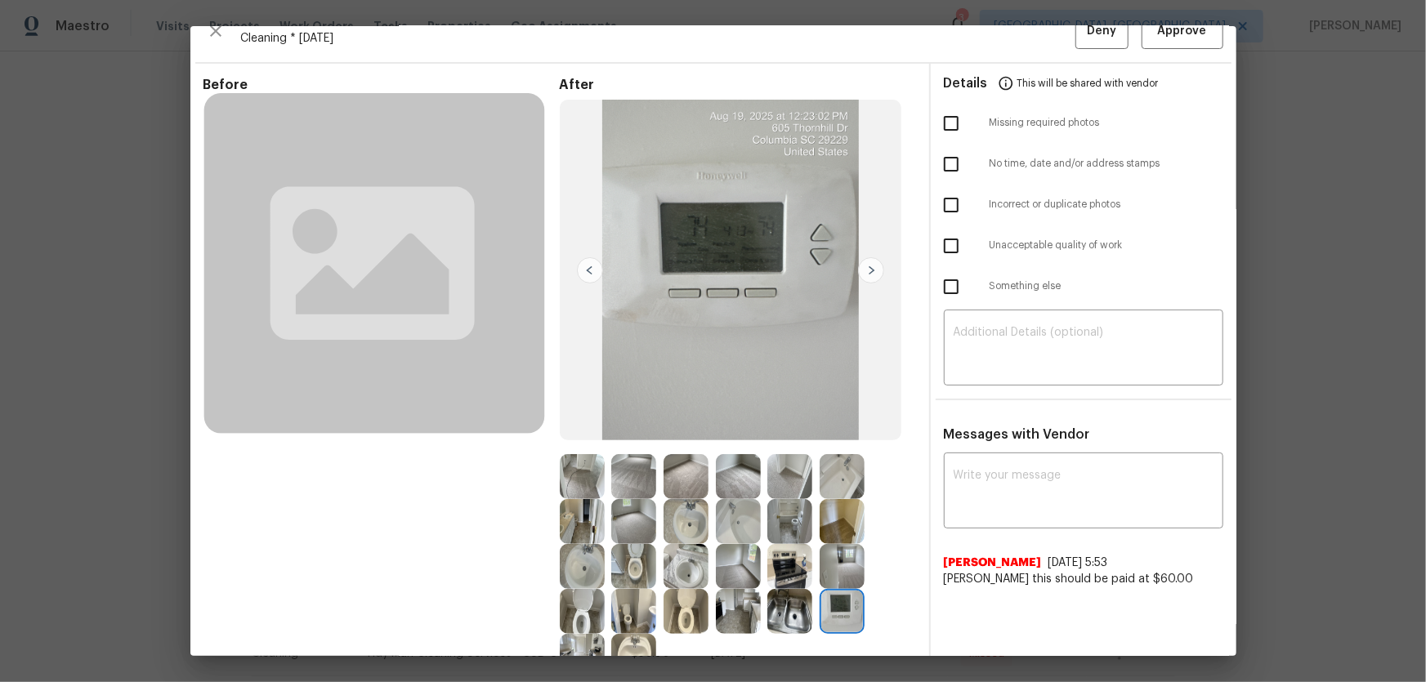
scroll to position [0, 0]
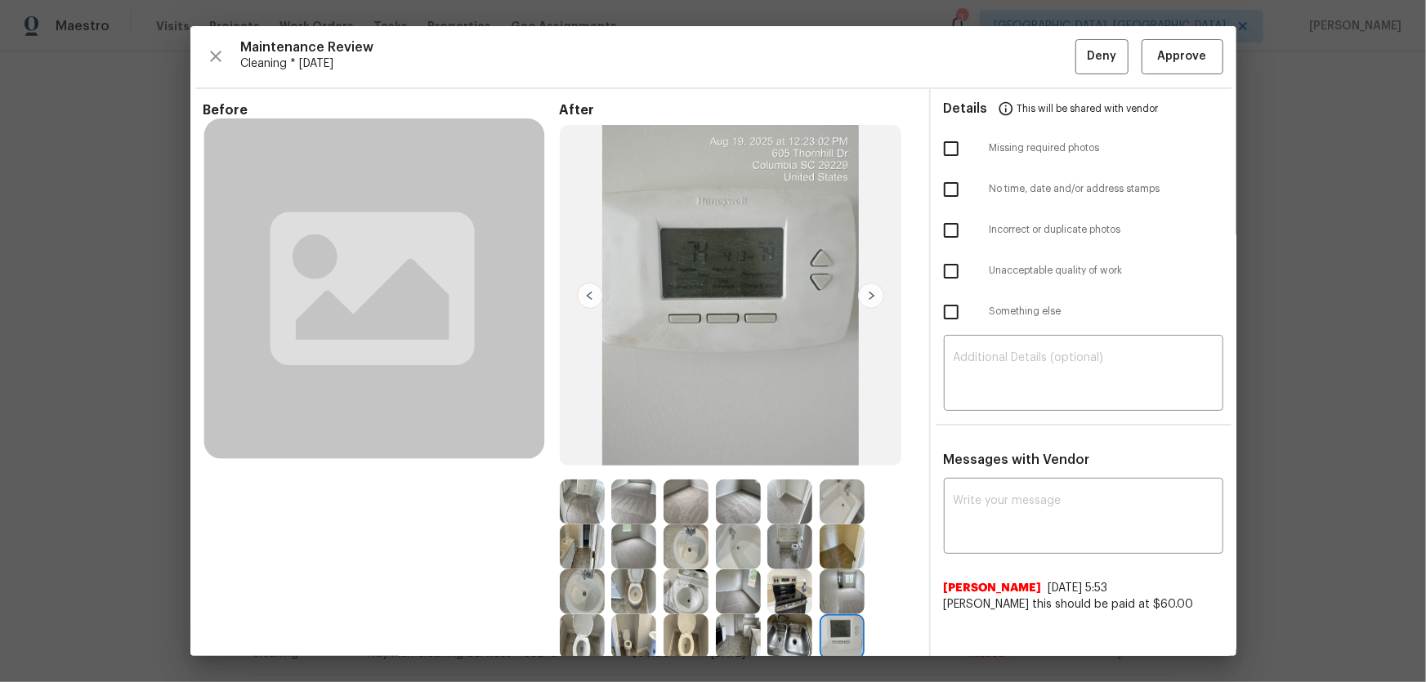
click at [588, 537] on img at bounding box center [582, 547] width 45 height 45
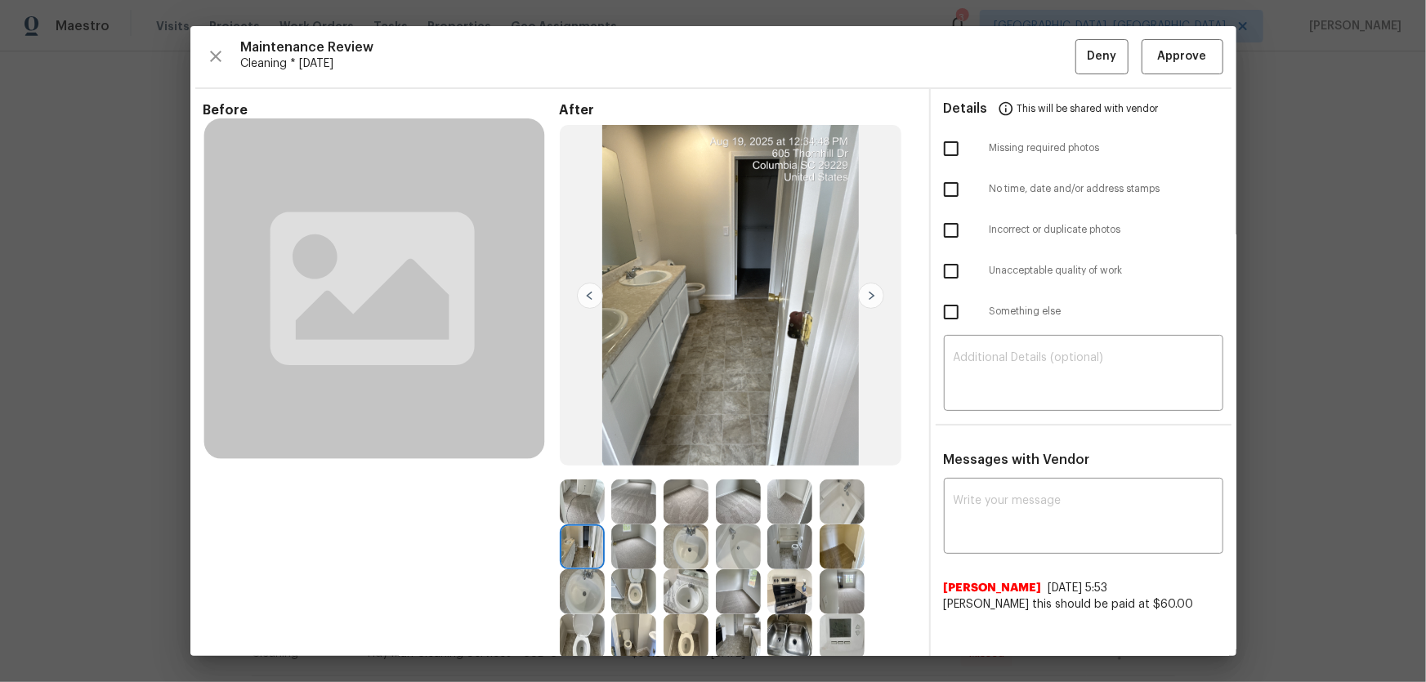
click at [628, 575] on img at bounding box center [633, 592] width 45 height 45
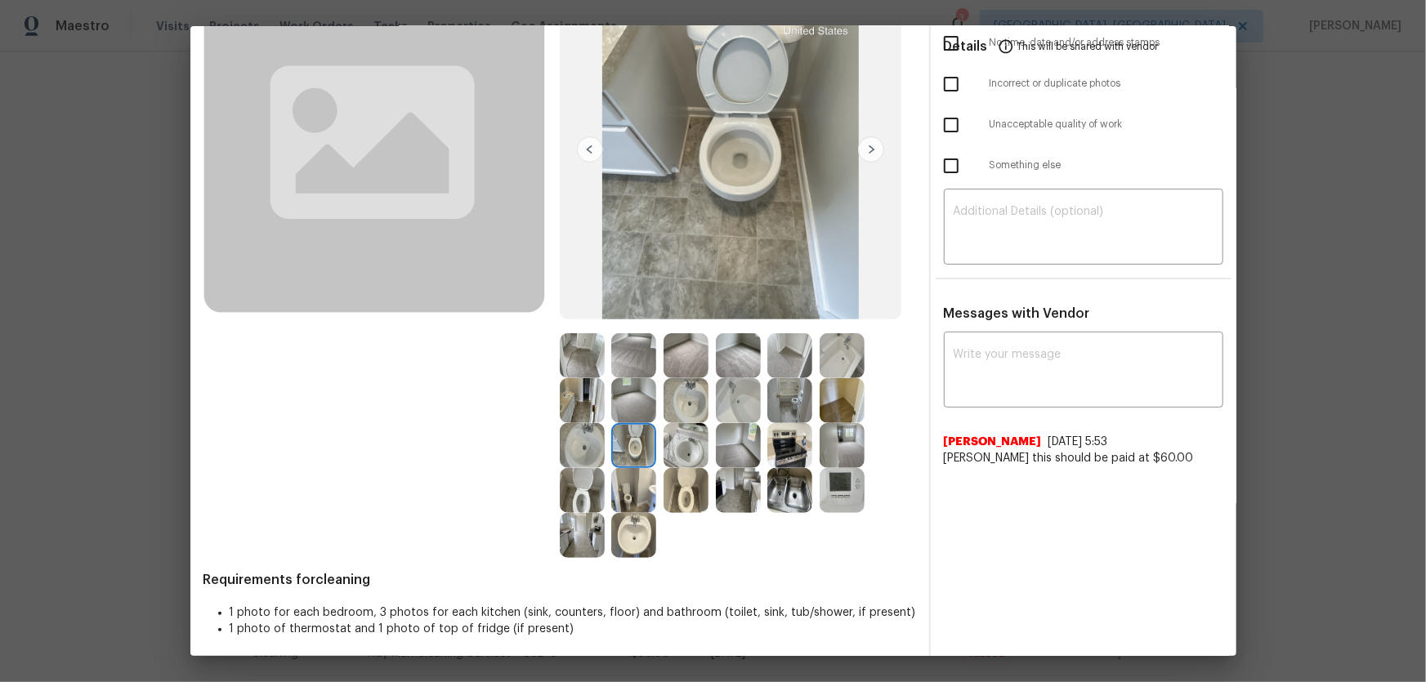
scroll to position [151, 0]
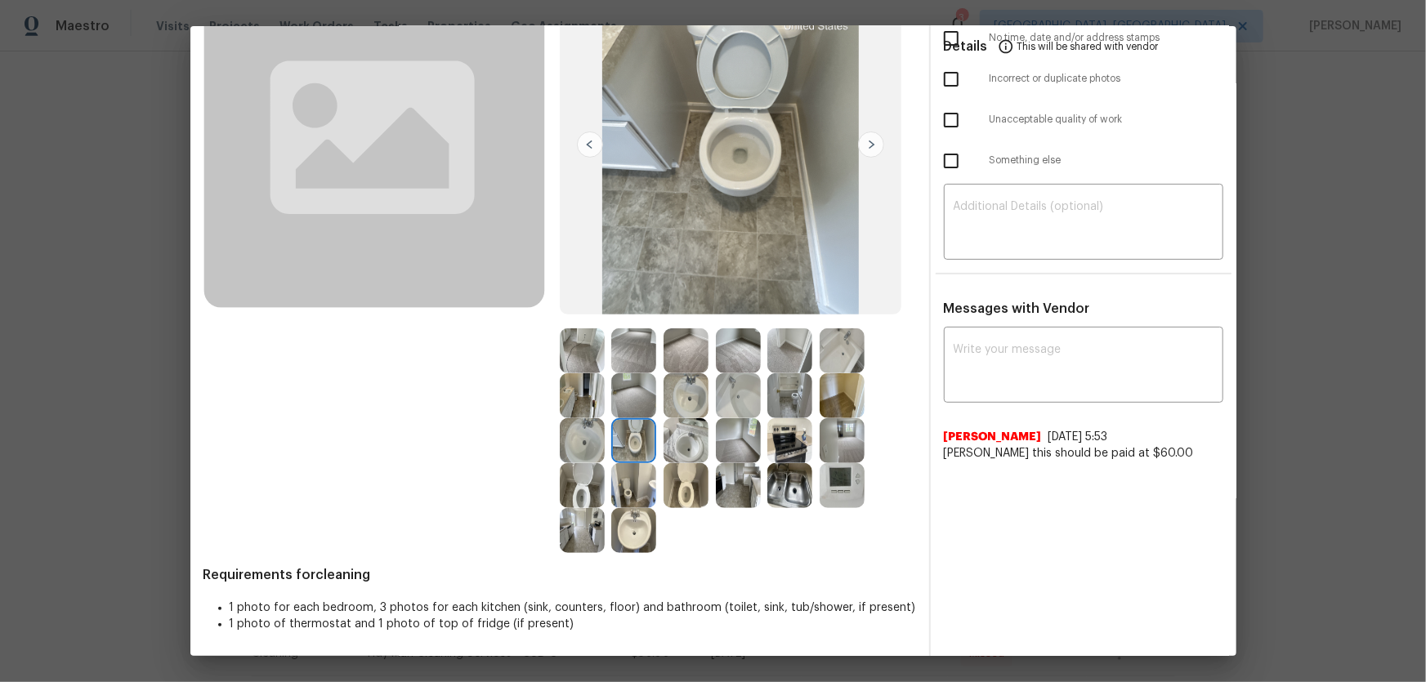
click at [628, 536] on img at bounding box center [633, 530] width 45 height 45
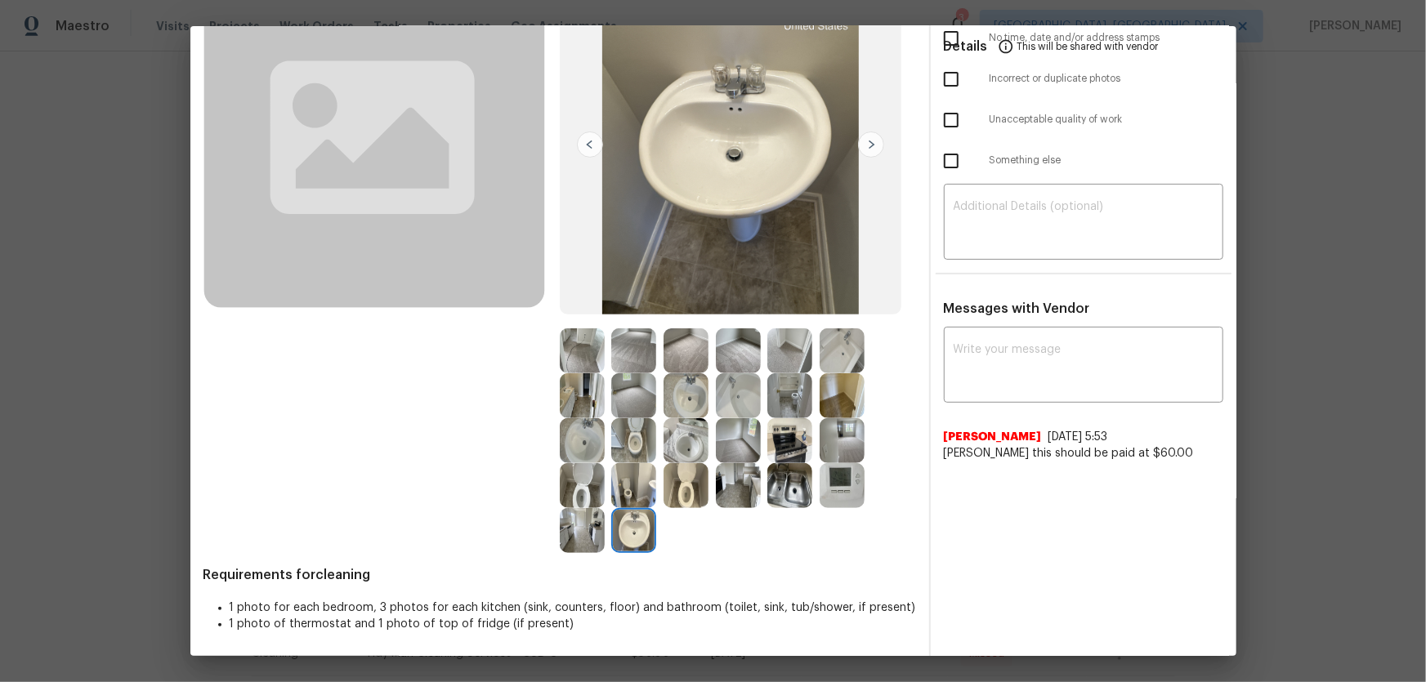
click at [621, 494] on img at bounding box center [633, 485] width 45 height 45
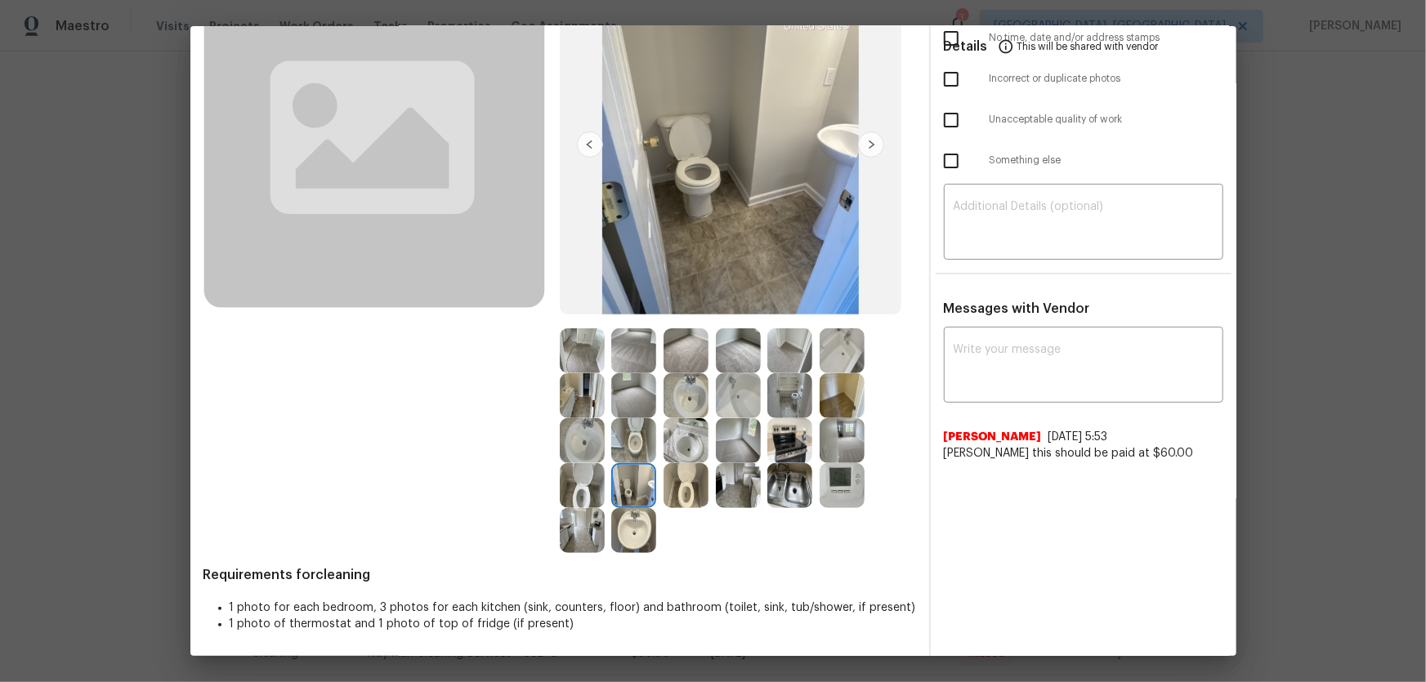
click at [583, 478] on img at bounding box center [582, 485] width 45 height 45
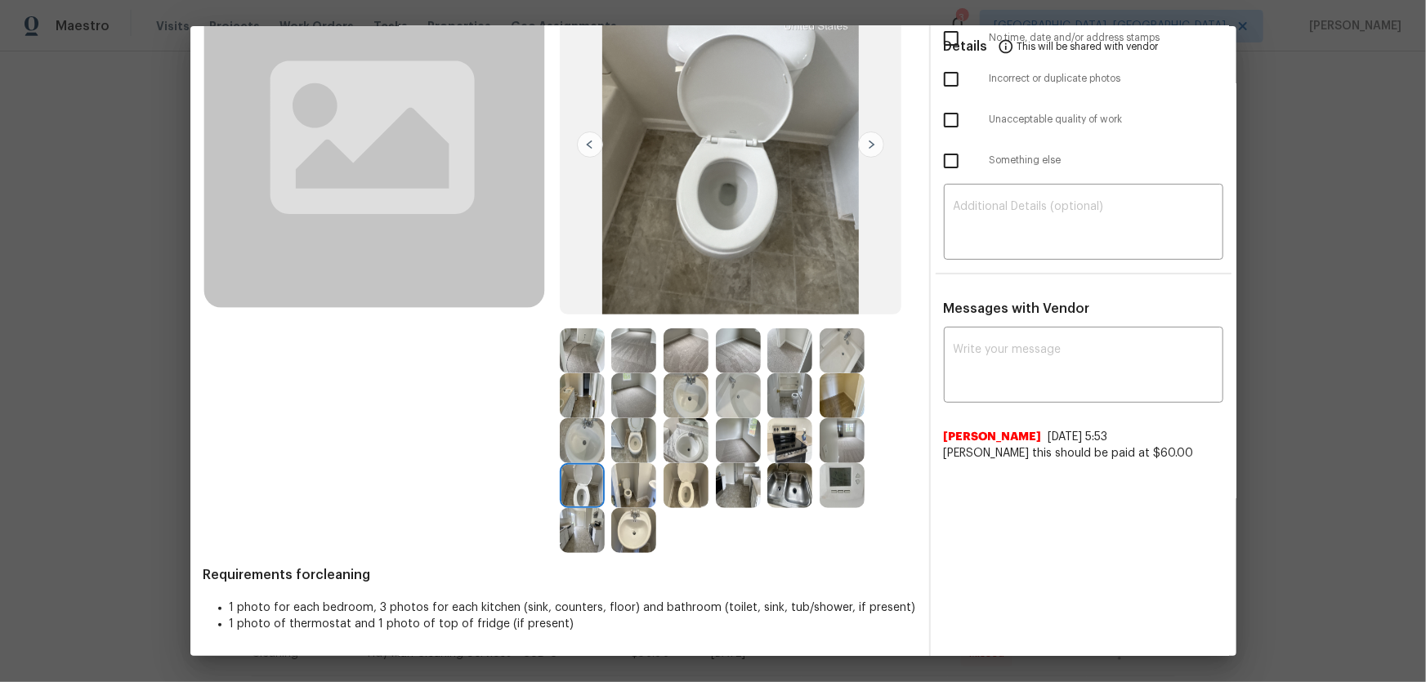
click at [708, 494] on div at bounding box center [690, 485] width 52 height 45
click at [673, 441] on img at bounding box center [686, 440] width 45 height 45
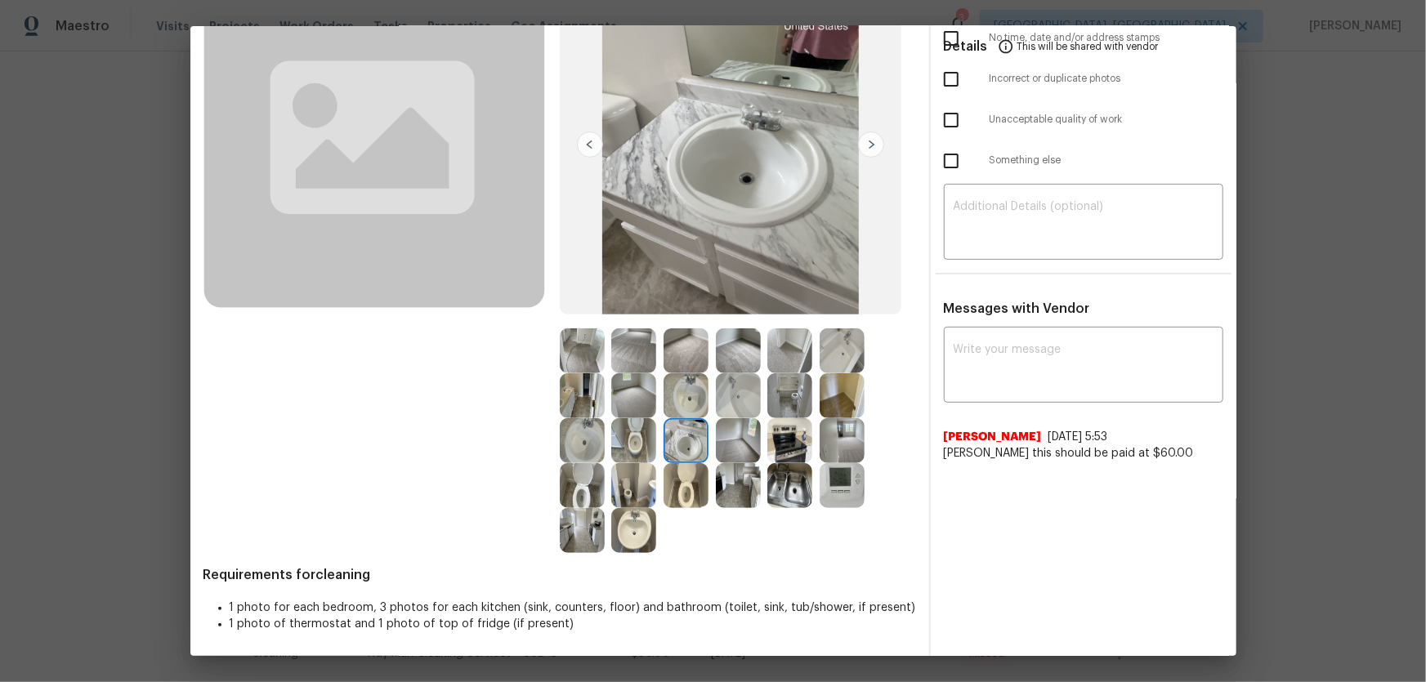
click at [676, 482] on img at bounding box center [686, 485] width 45 height 45
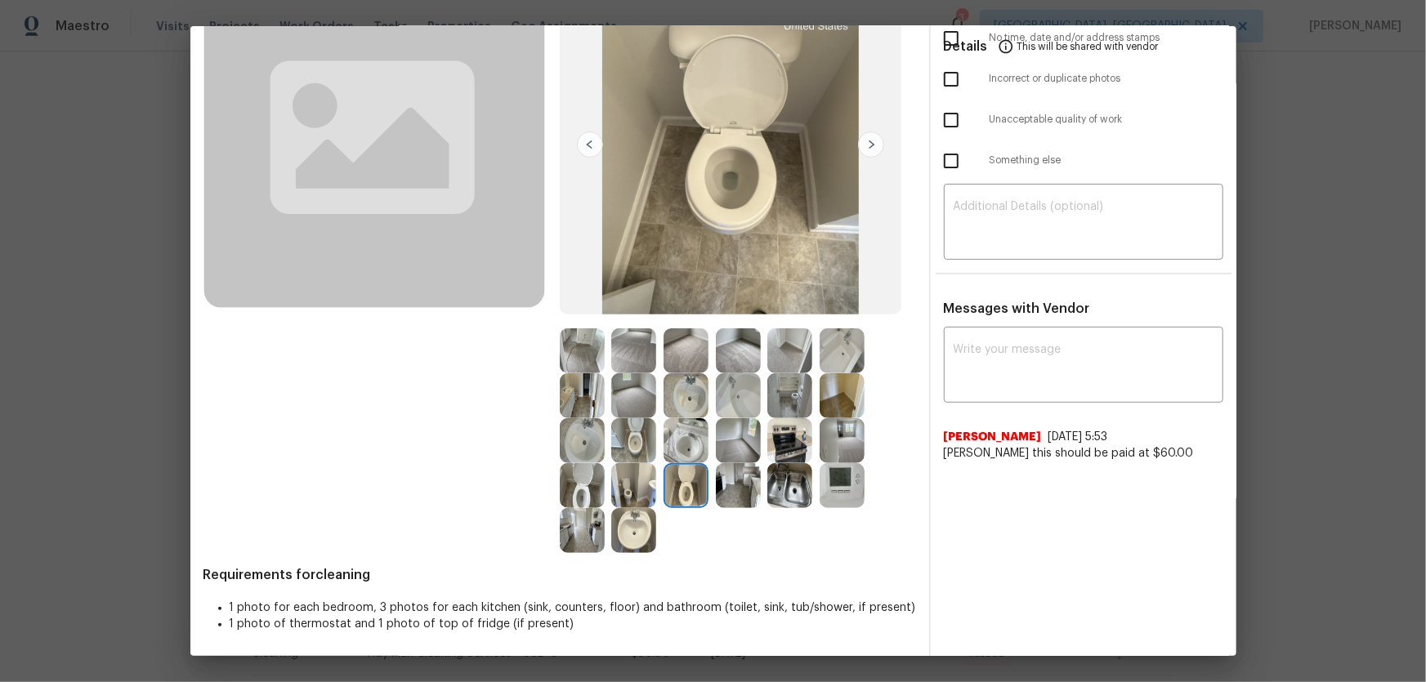
click at [783, 495] on img at bounding box center [789, 485] width 45 height 45
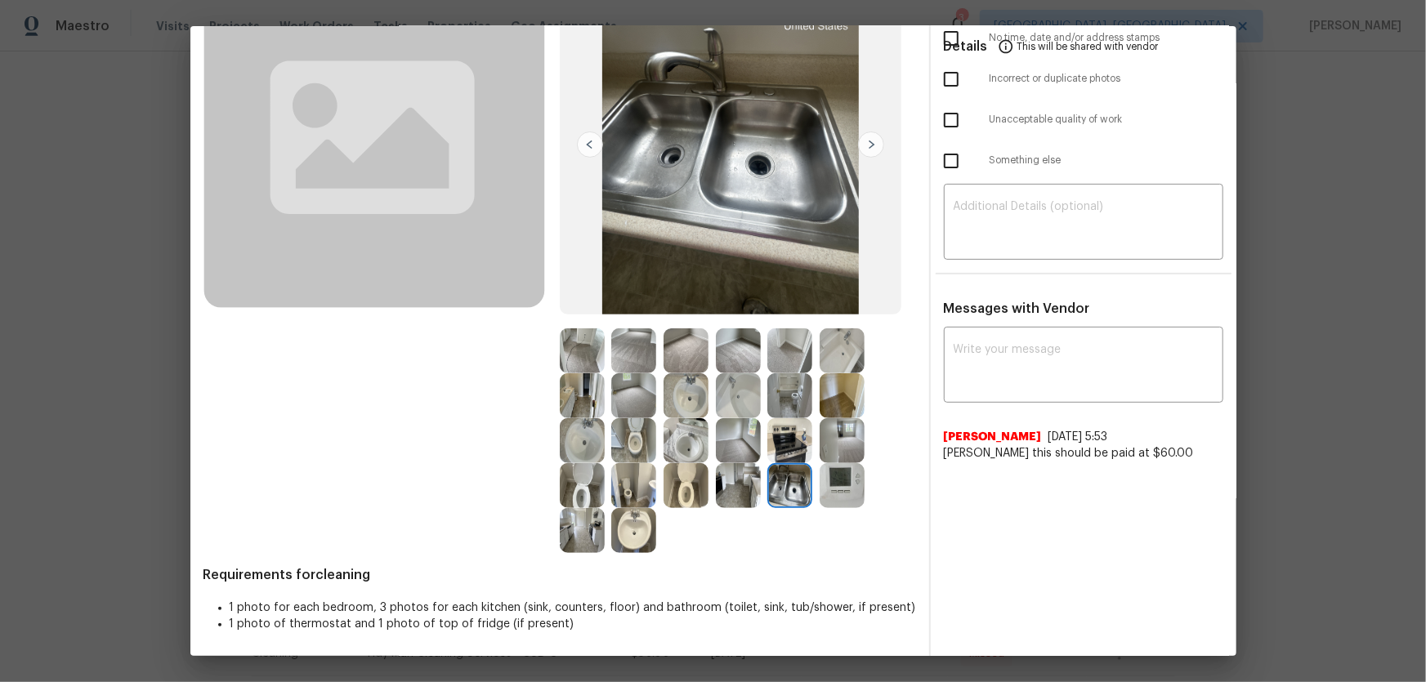
click at [791, 466] on img at bounding box center [789, 485] width 45 height 45
click at [792, 451] on img at bounding box center [789, 440] width 45 height 45
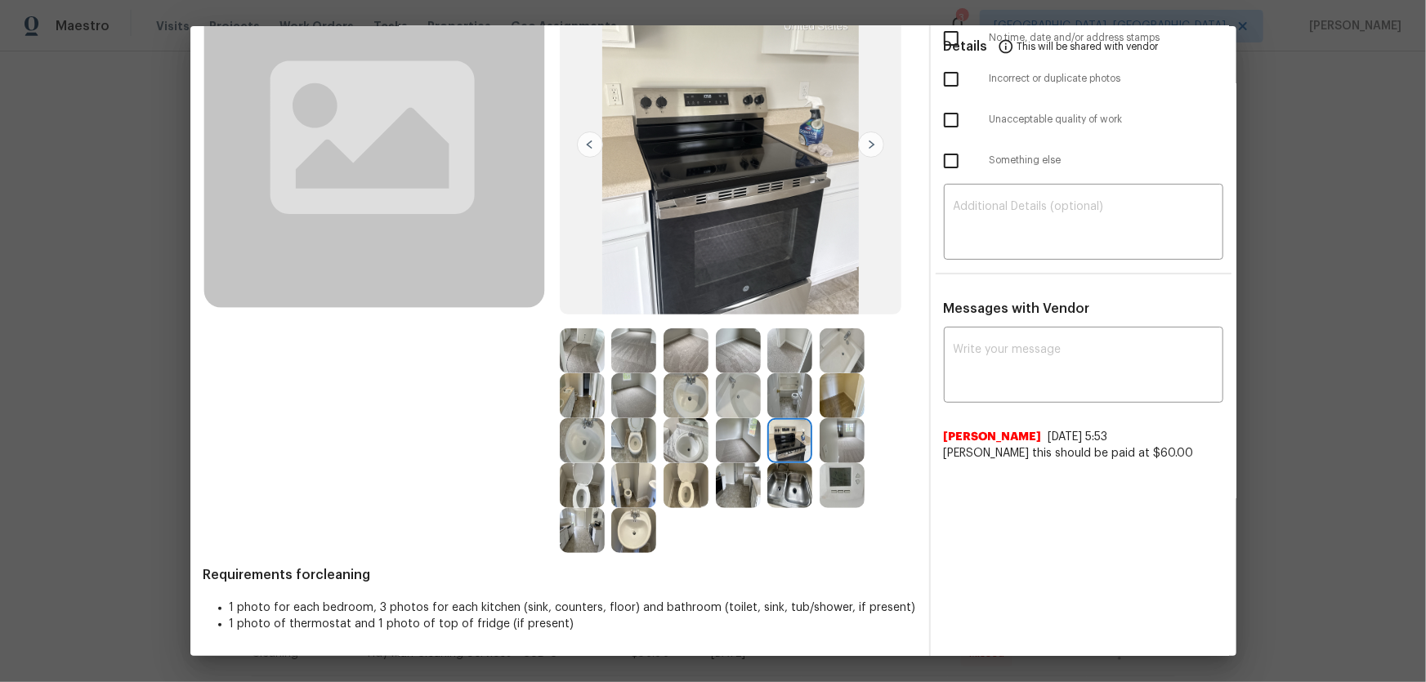
click at [826, 451] on img at bounding box center [842, 440] width 45 height 45
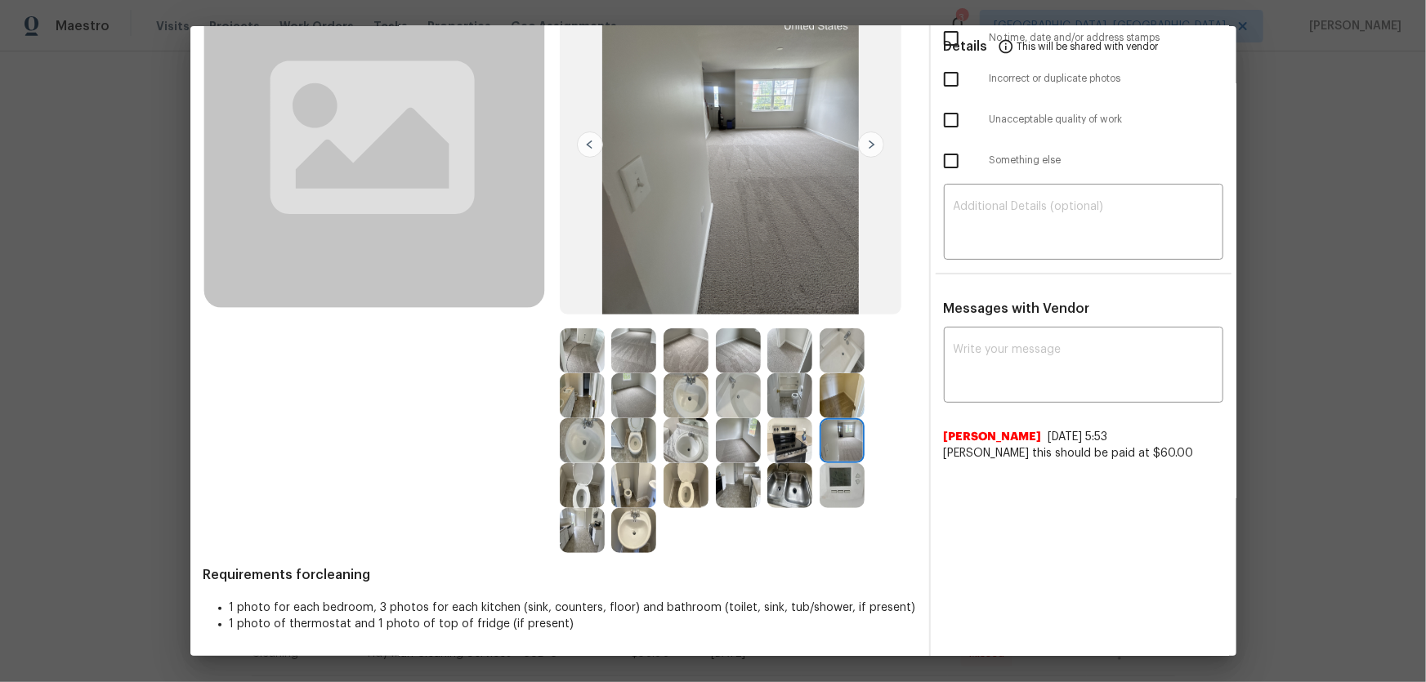
click at [835, 474] on img at bounding box center [842, 485] width 45 height 45
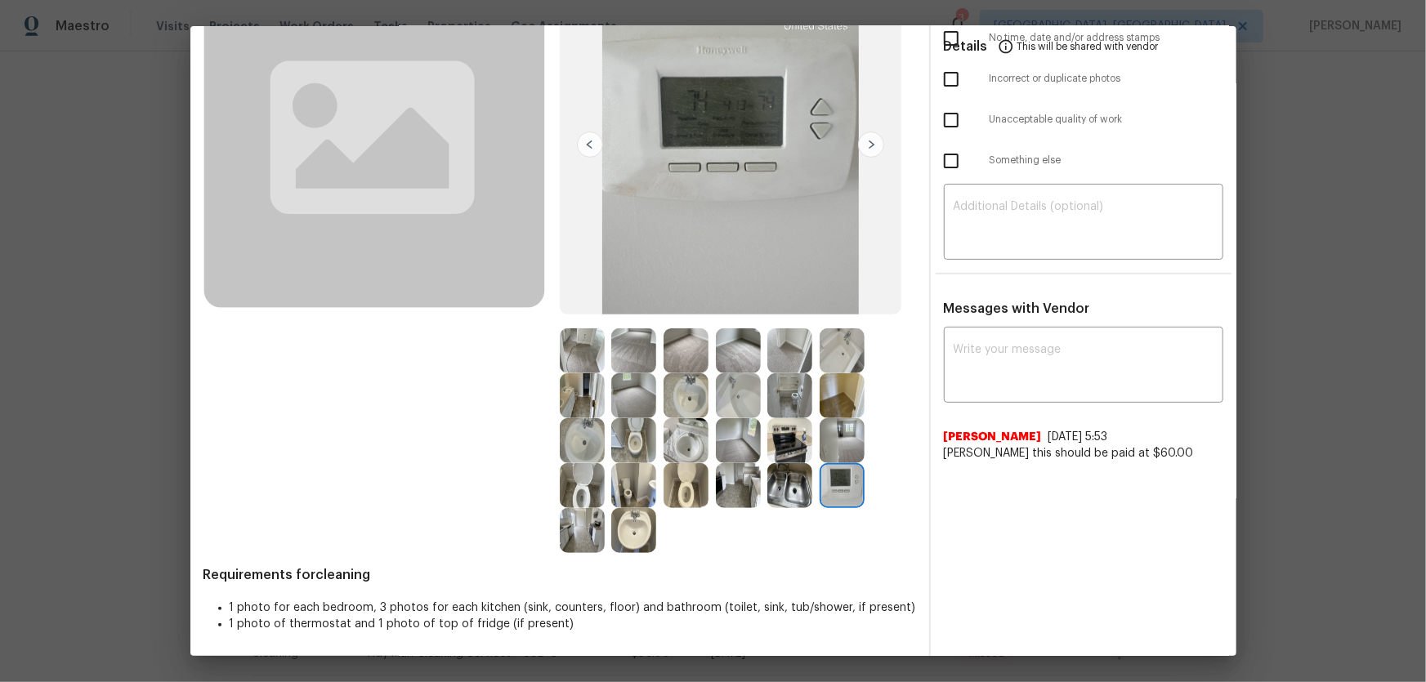
click at [820, 396] on img at bounding box center [842, 395] width 45 height 45
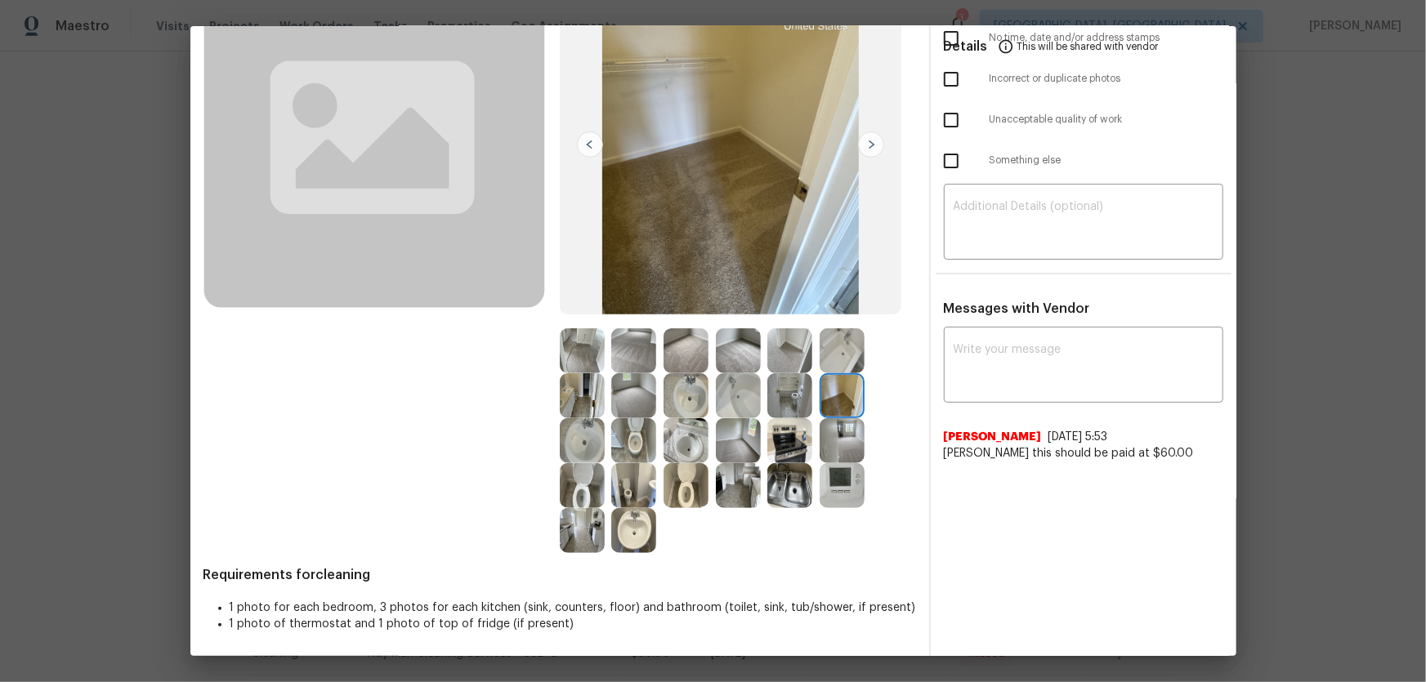
click at [786, 391] on img at bounding box center [789, 395] width 45 height 45
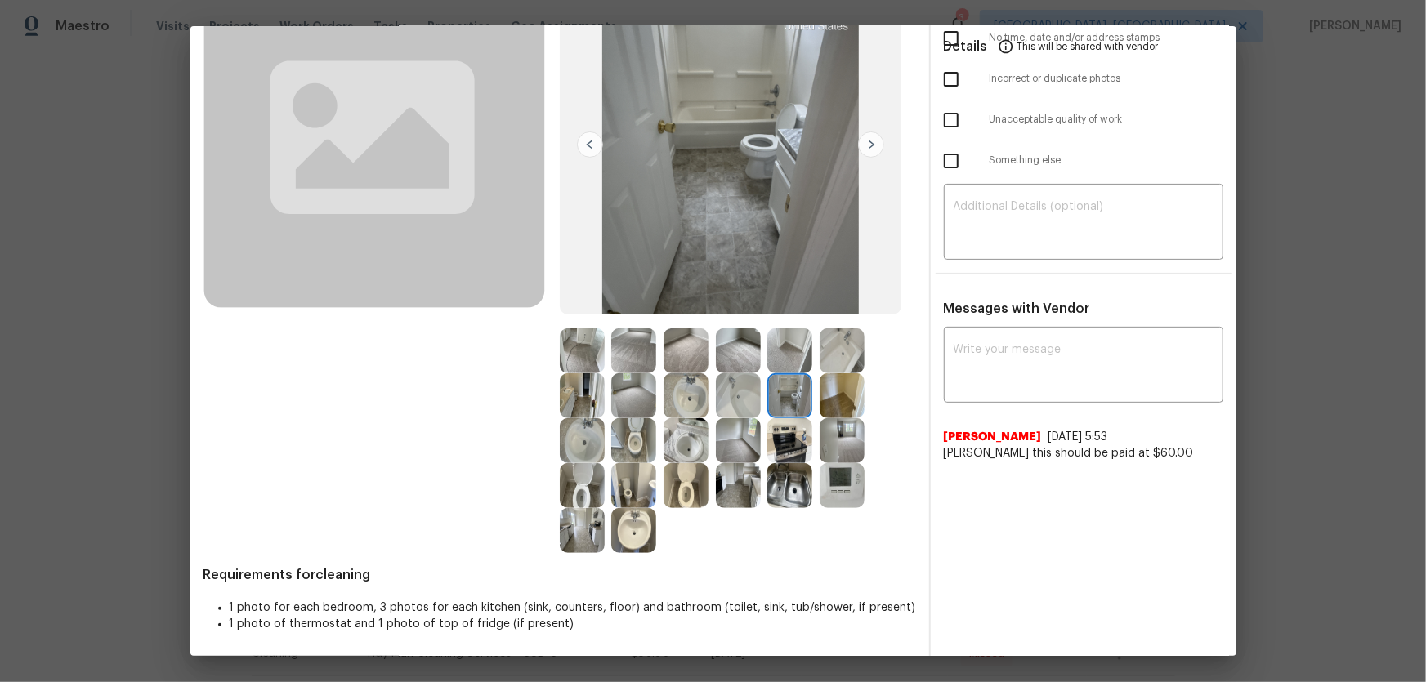
click at [768, 359] on img at bounding box center [789, 351] width 45 height 45
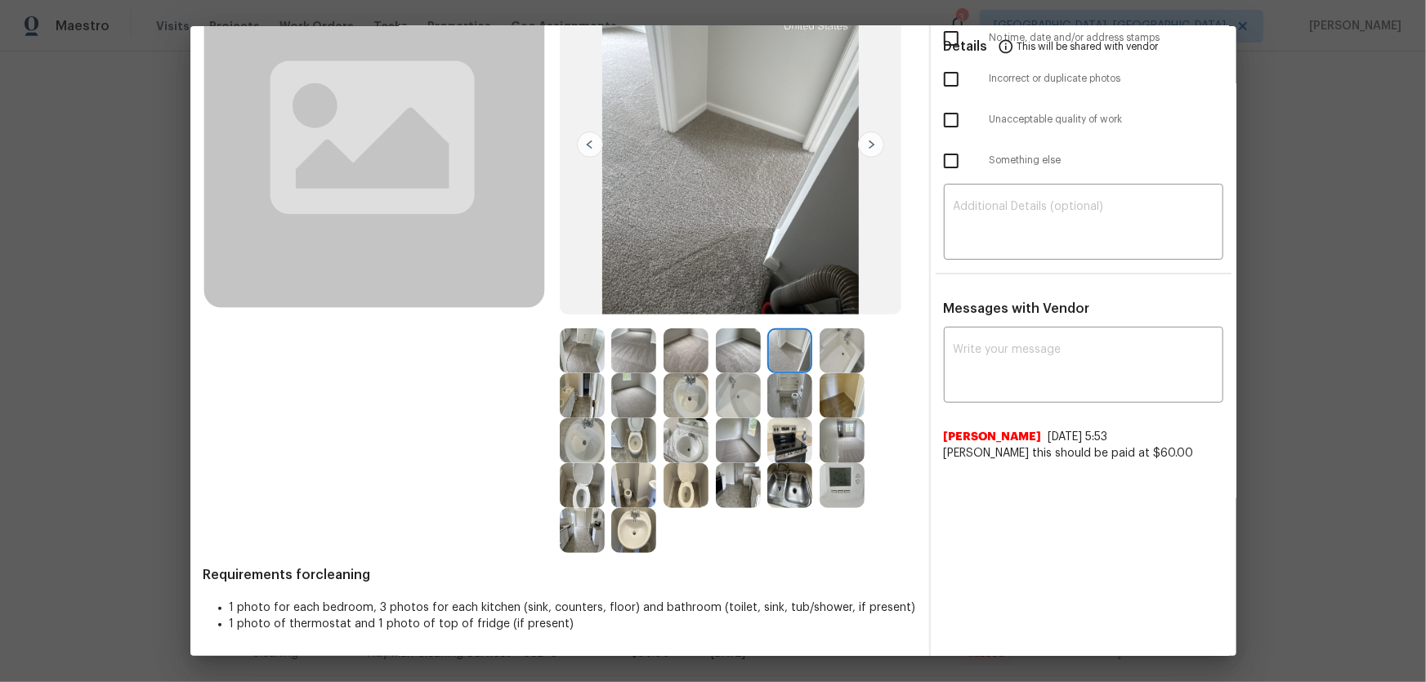
click at [841, 352] on img at bounding box center [842, 351] width 45 height 45
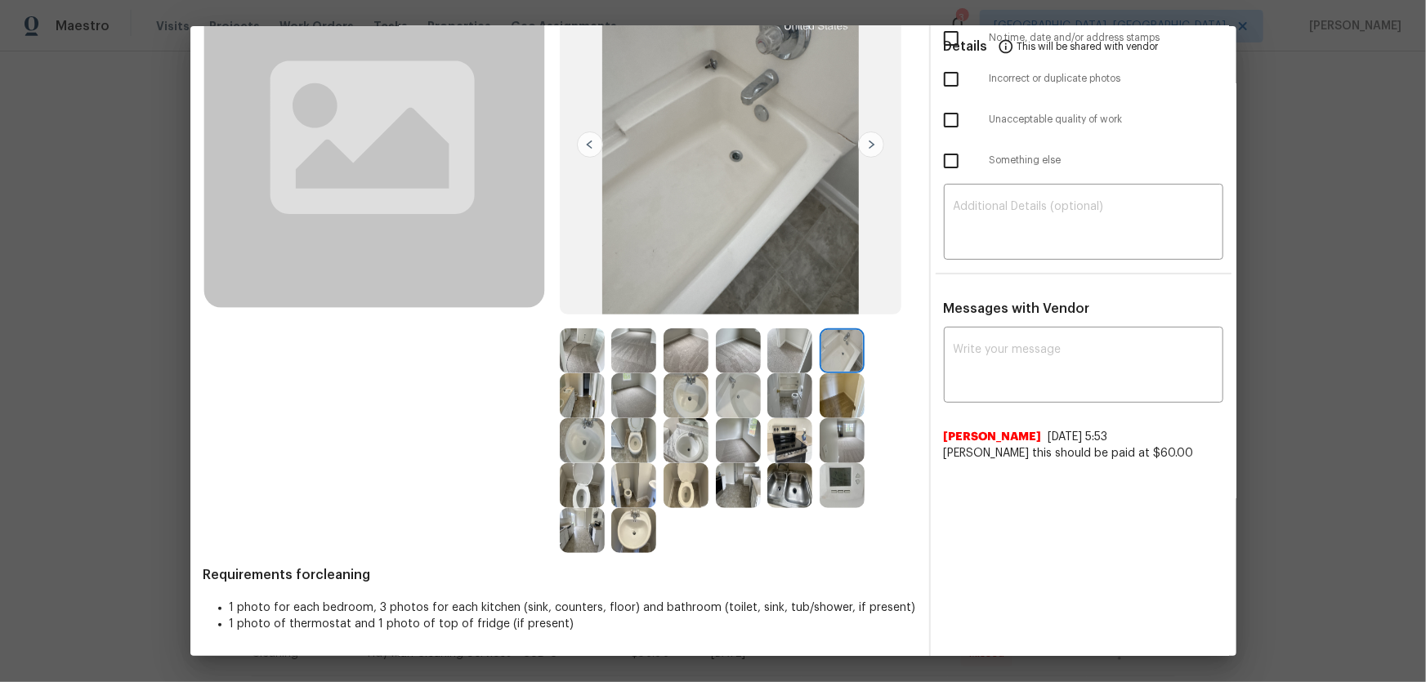
click at [624, 396] on img at bounding box center [633, 395] width 45 height 45
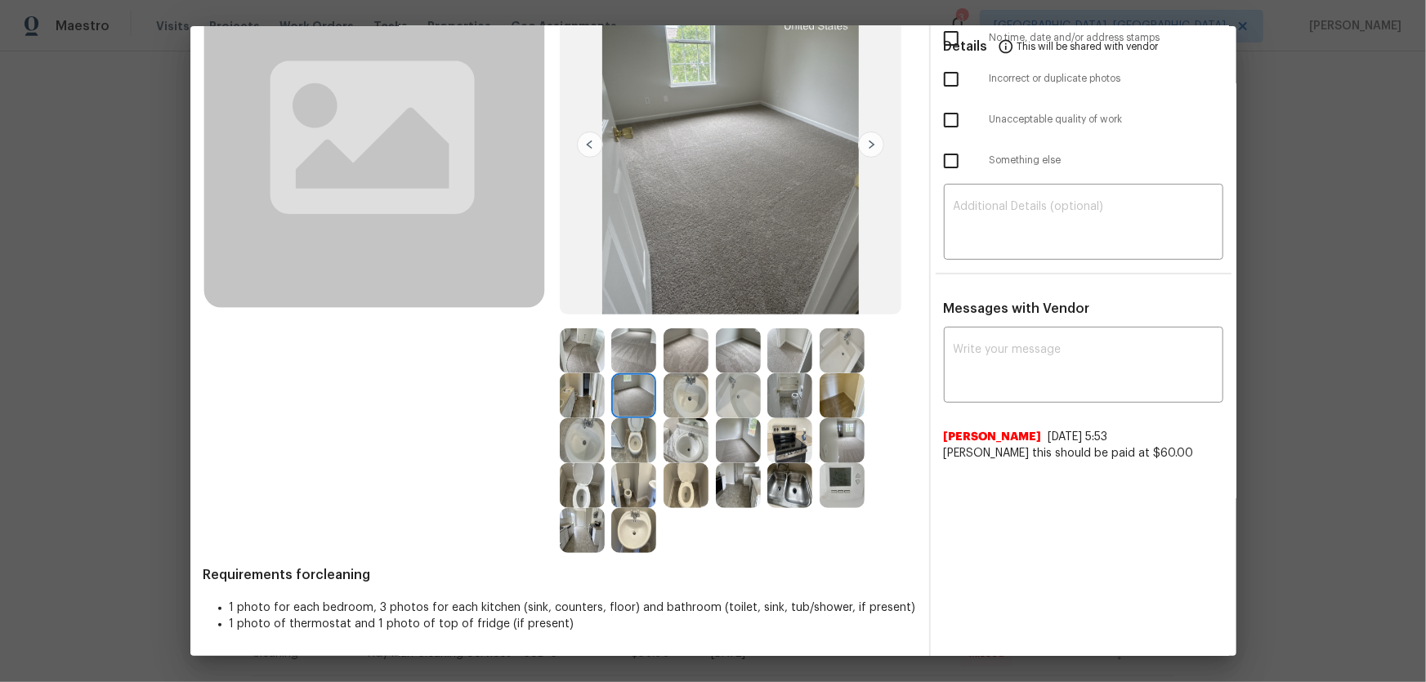
click at [581, 357] on img at bounding box center [582, 351] width 45 height 45
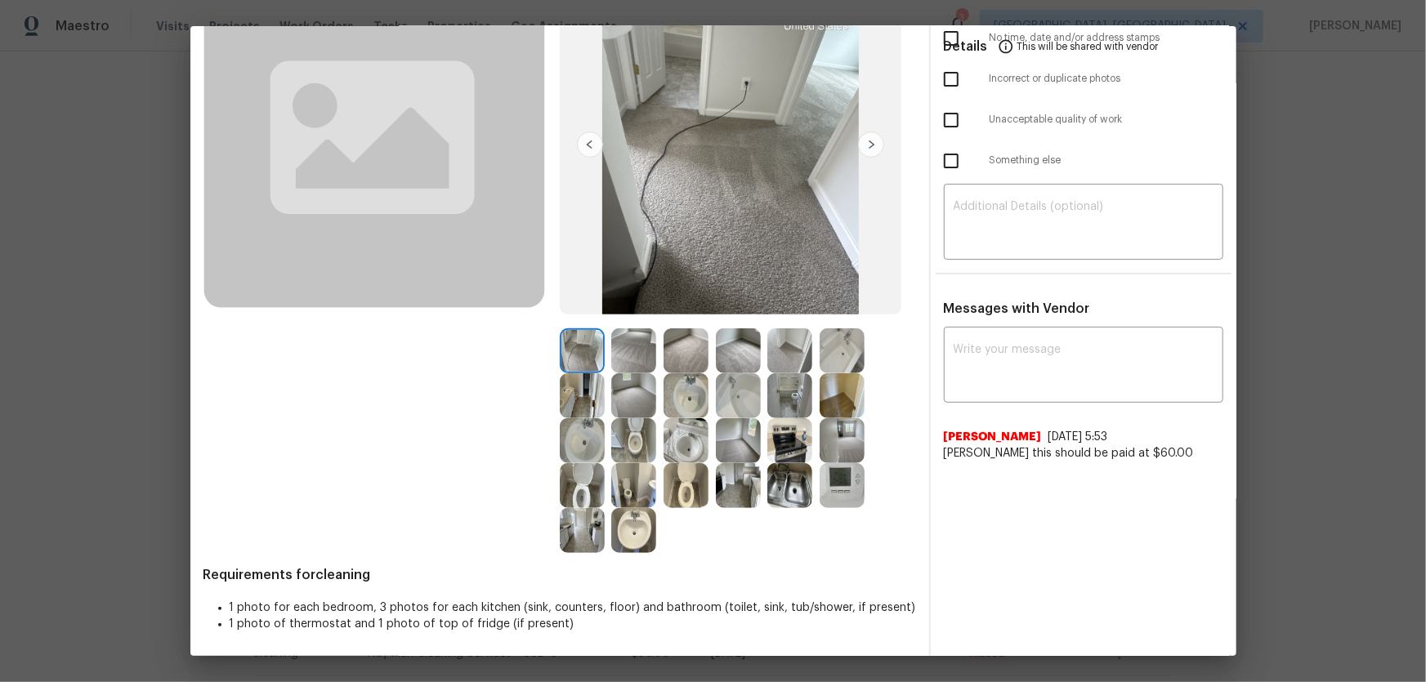
click at [622, 383] on img at bounding box center [633, 395] width 45 height 45
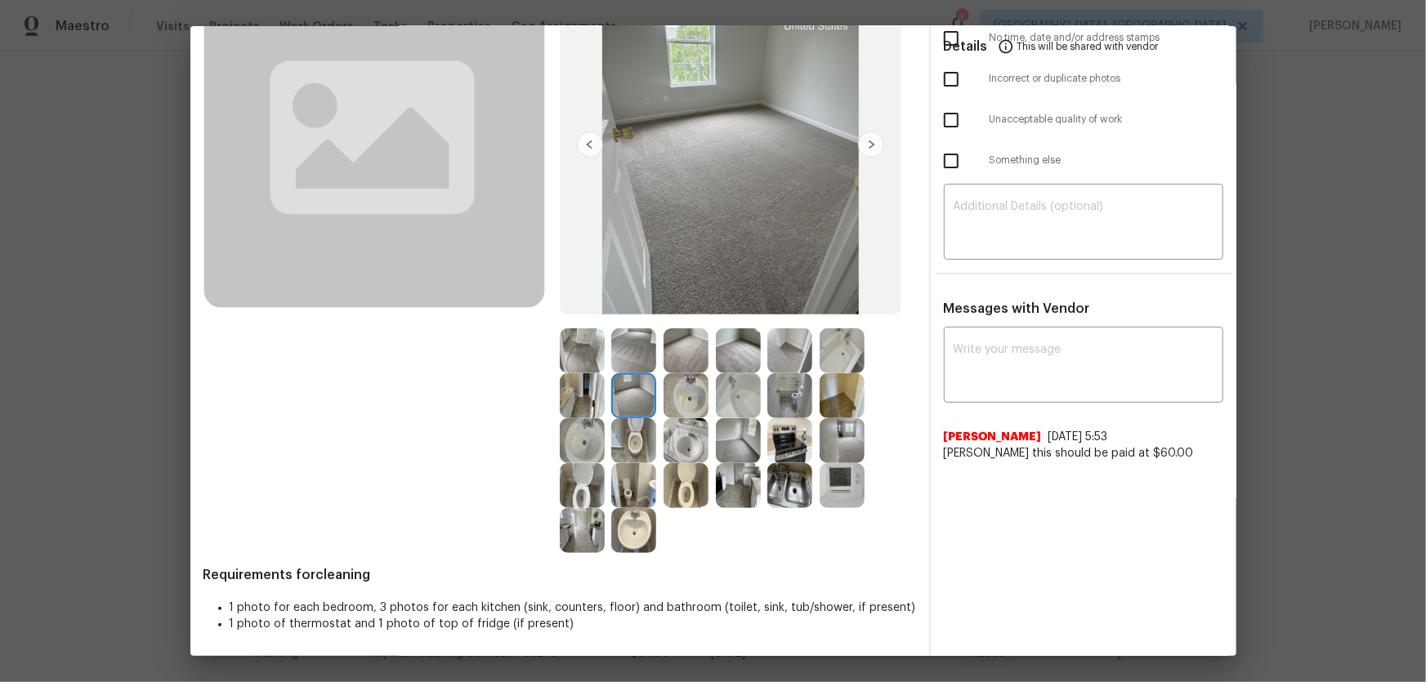
click at [668, 449] on img at bounding box center [686, 440] width 45 height 45
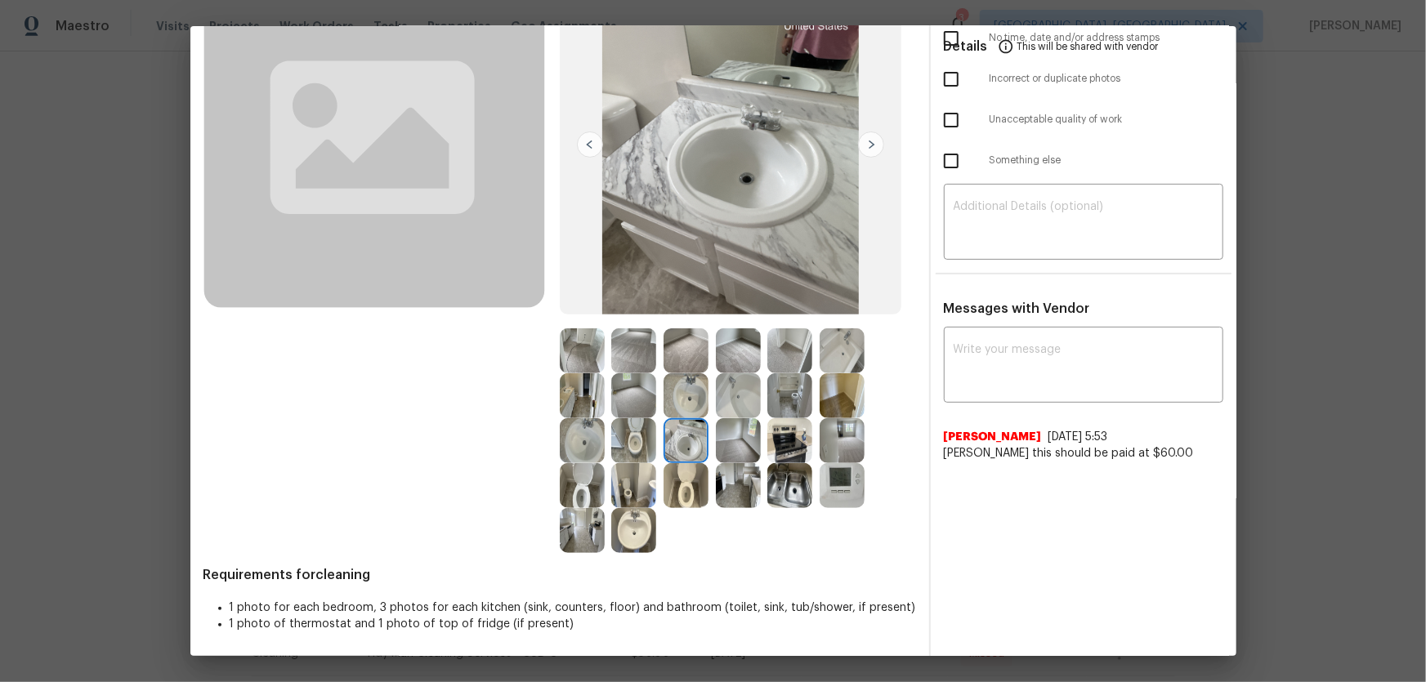
click at [702, 396] on img at bounding box center [686, 395] width 45 height 45
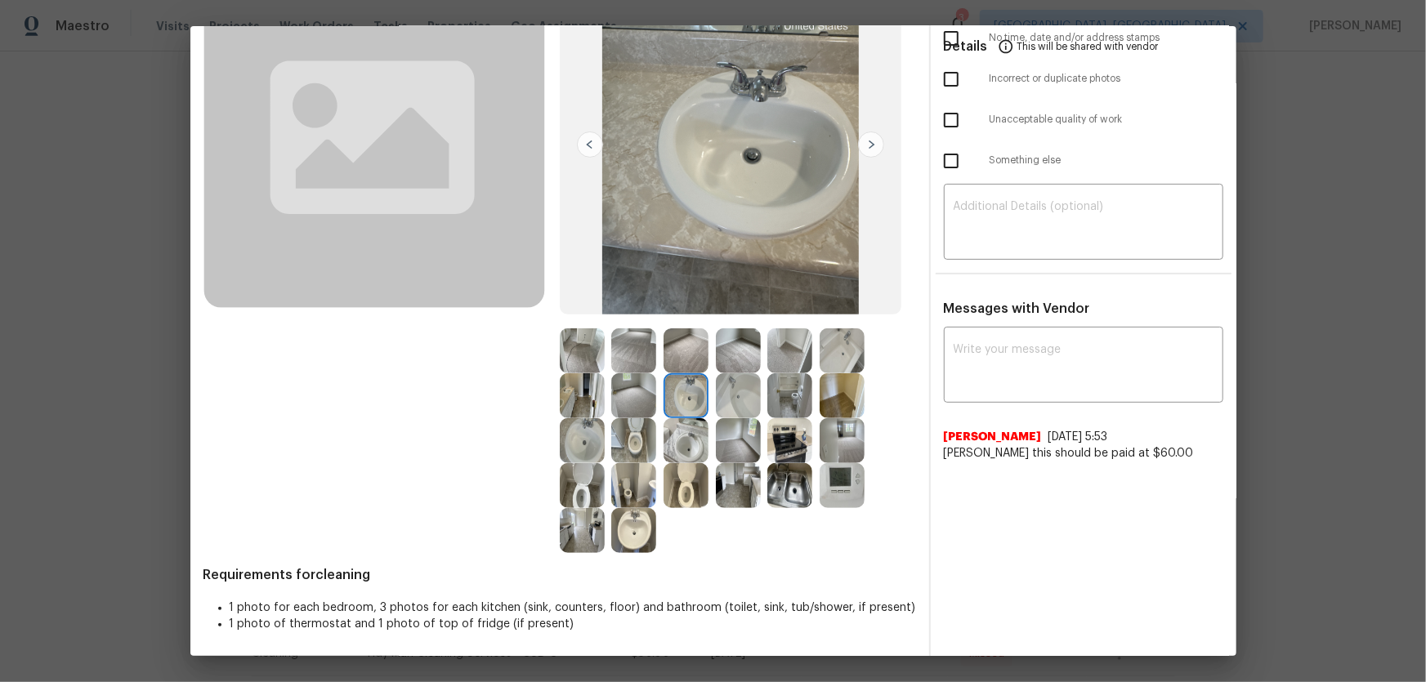
click at [731, 404] on img at bounding box center [738, 395] width 45 height 45
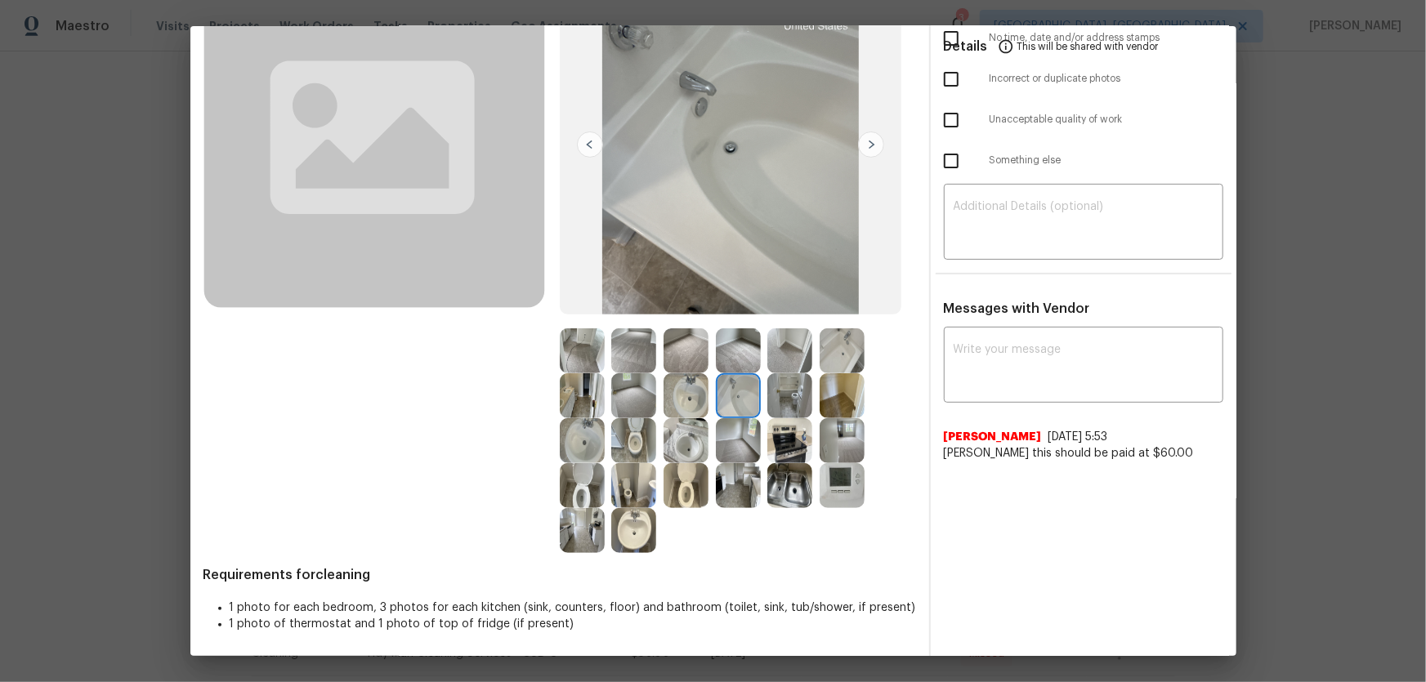
click at [637, 444] on img at bounding box center [633, 440] width 45 height 45
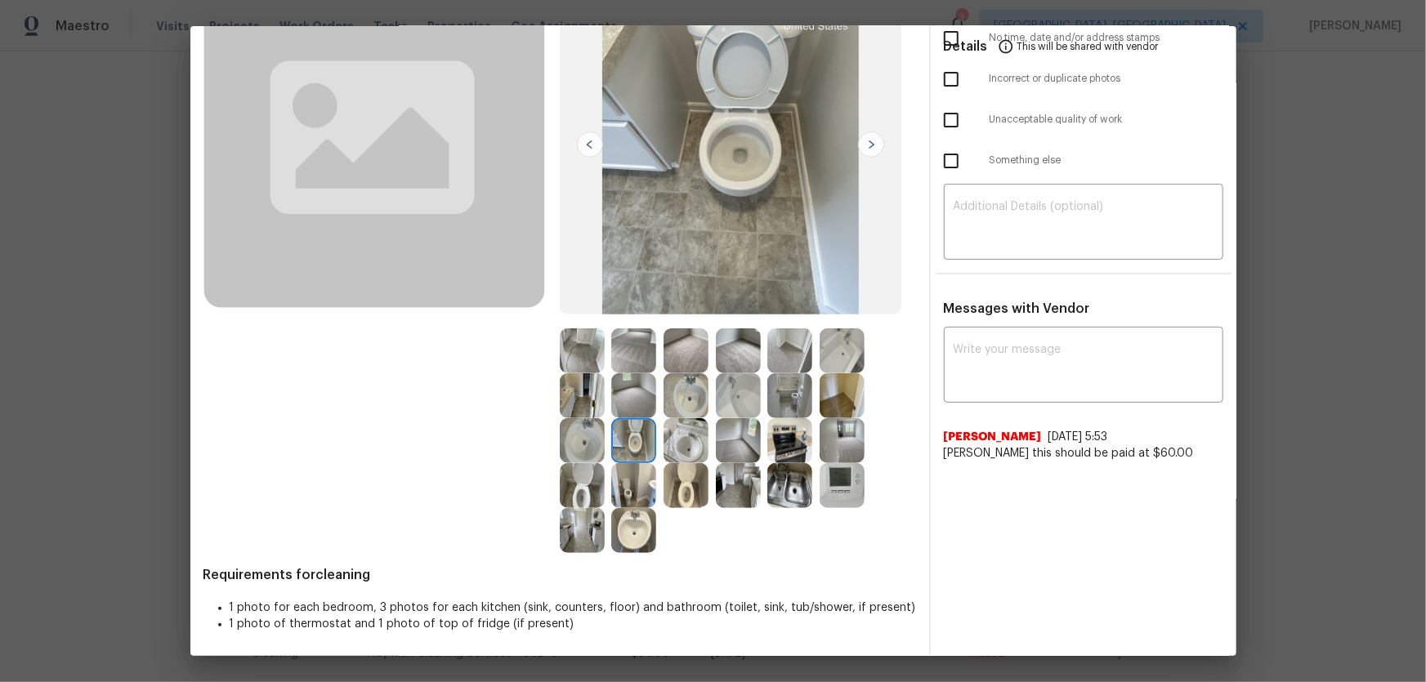
click at [687, 485] on img at bounding box center [686, 485] width 45 height 45
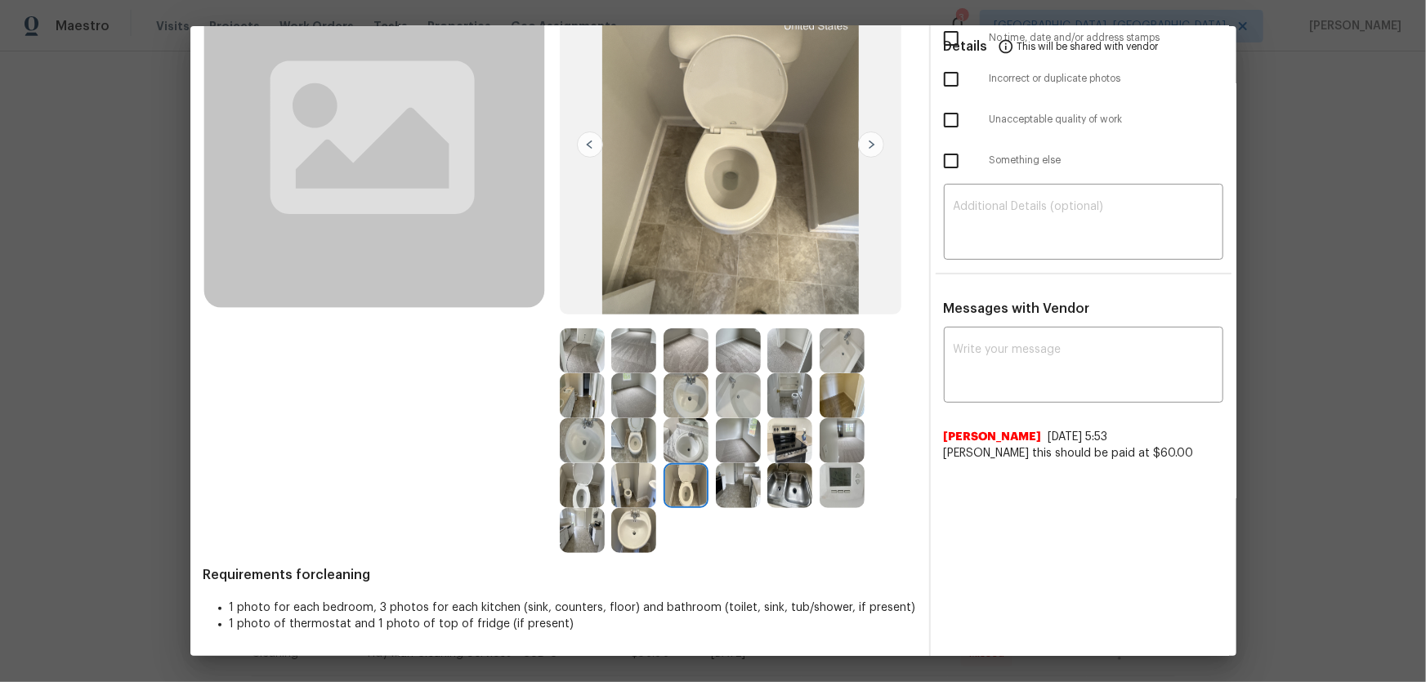
click at [583, 503] on img at bounding box center [582, 485] width 45 height 45
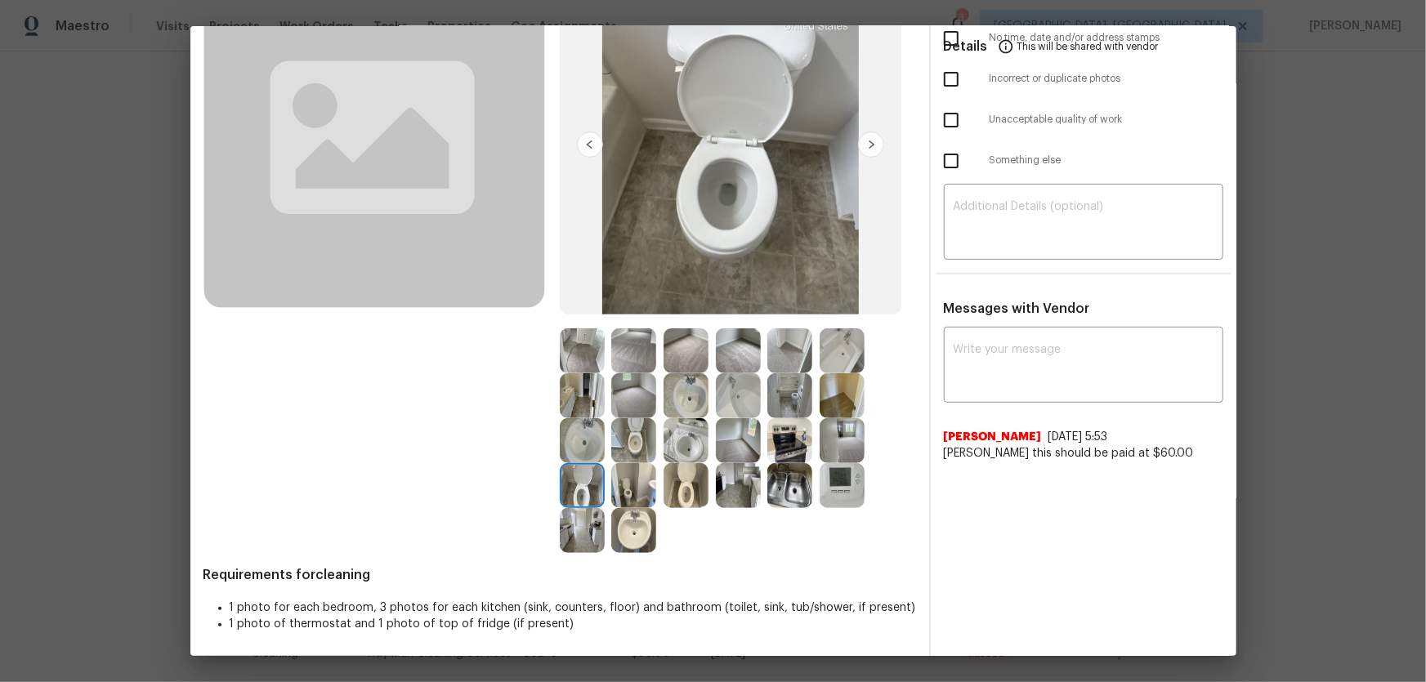
click at [587, 440] on img at bounding box center [582, 440] width 45 height 45
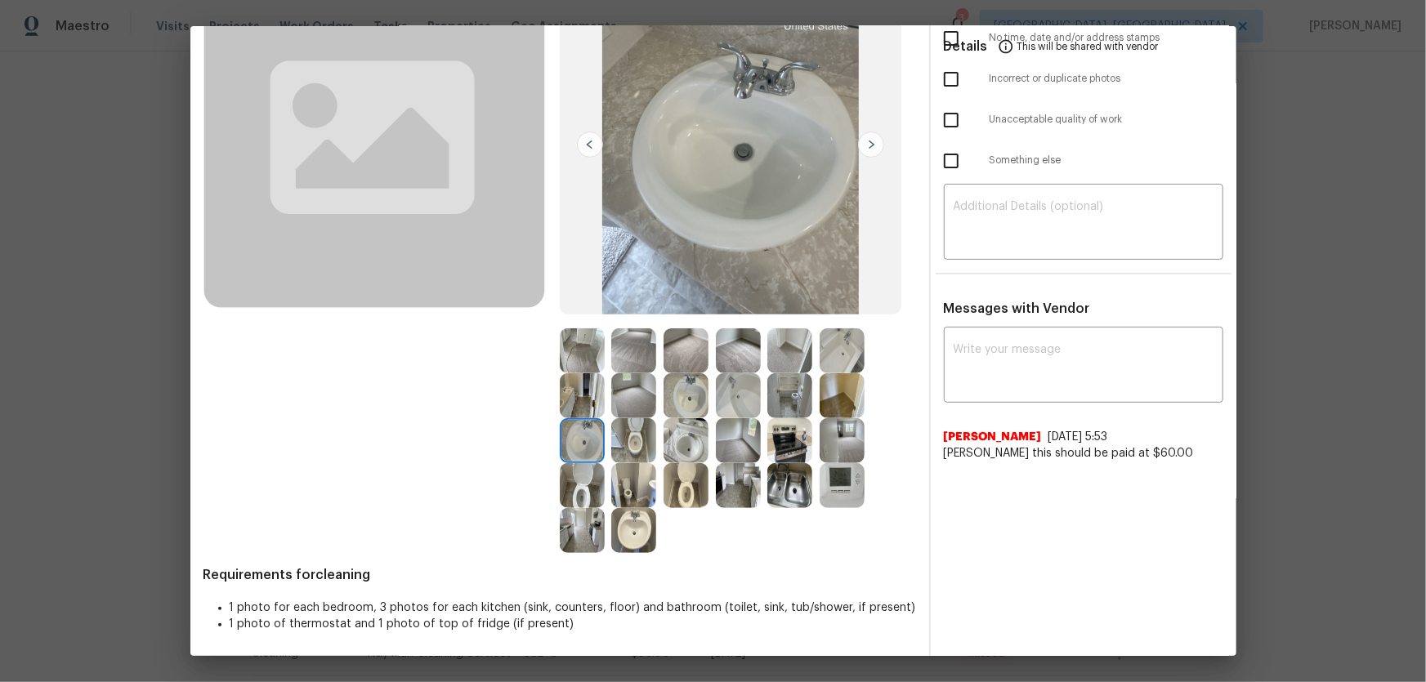
click at [699, 443] on img at bounding box center [686, 440] width 45 height 45
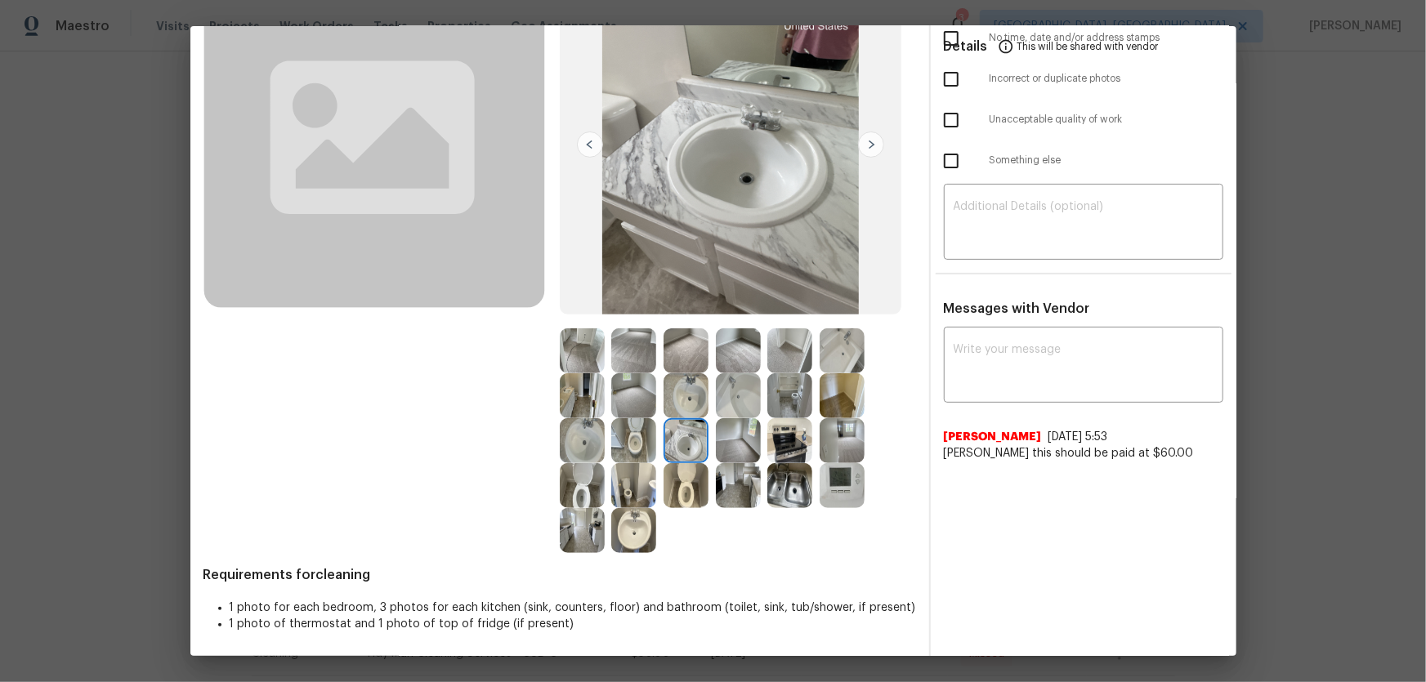
click at [686, 399] on img at bounding box center [686, 395] width 45 height 45
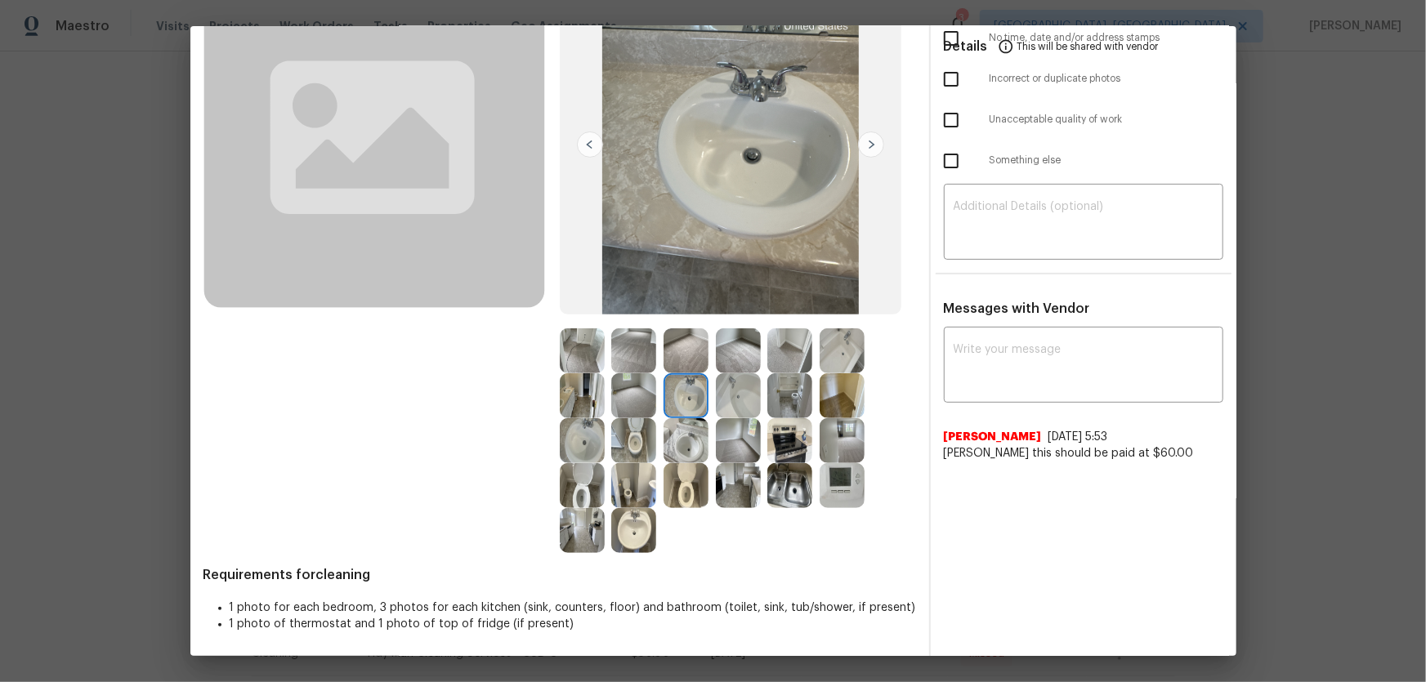
click at [731, 400] on img at bounding box center [738, 395] width 45 height 45
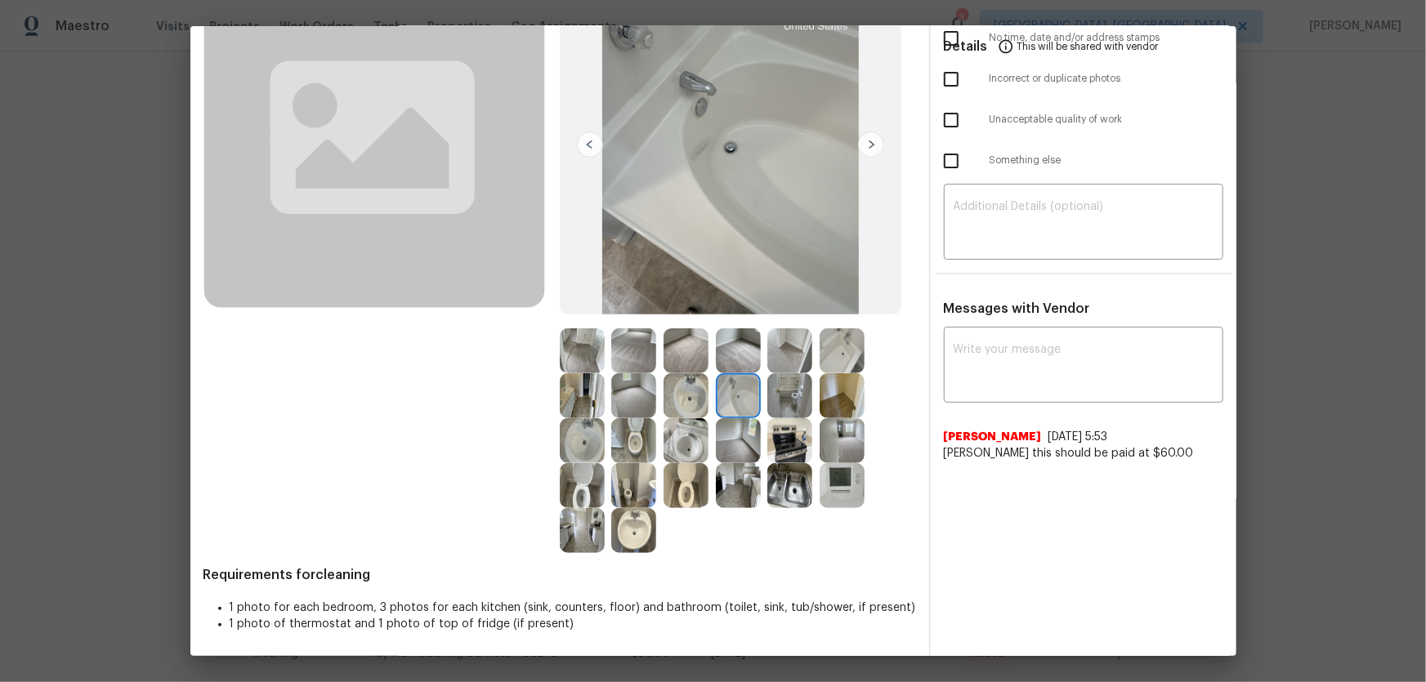
click at [836, 353] on img at bounding box center [842, 351] width 45 height 45
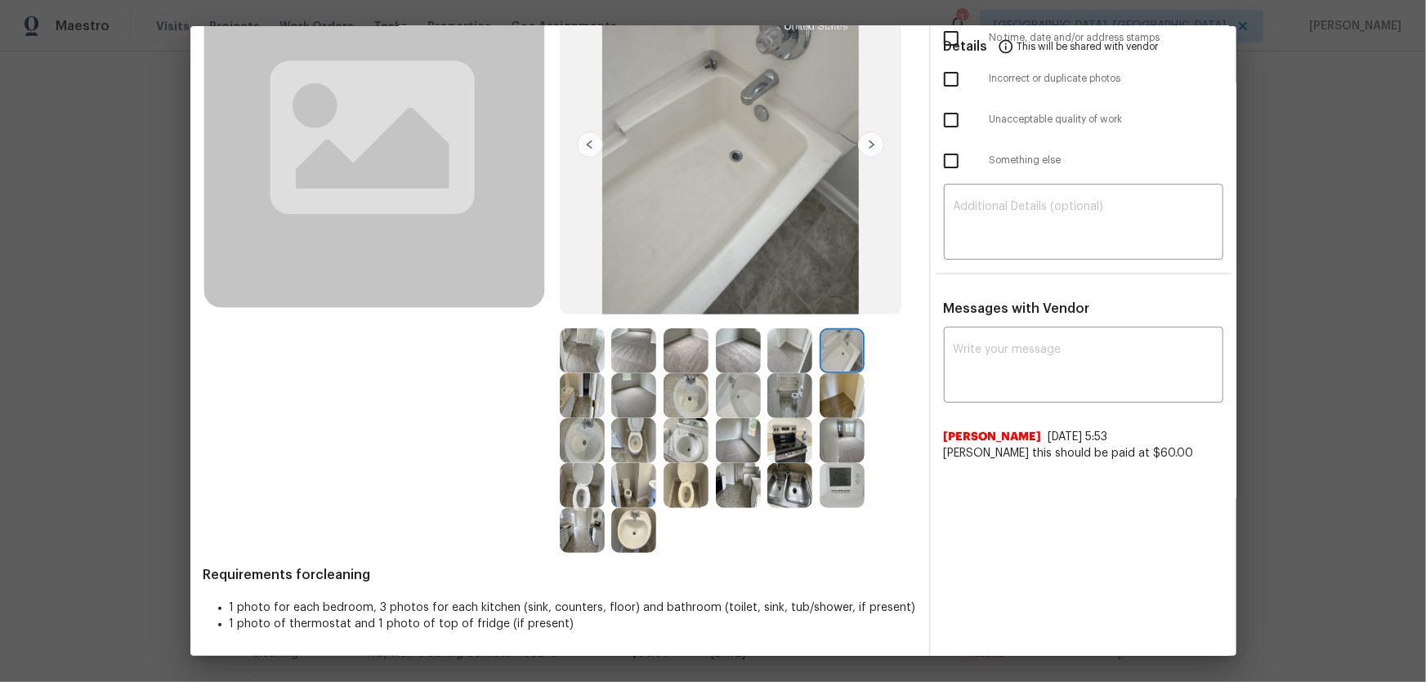
click at [792, 383] on img at bounding box center [789, 395] width 45 height 45
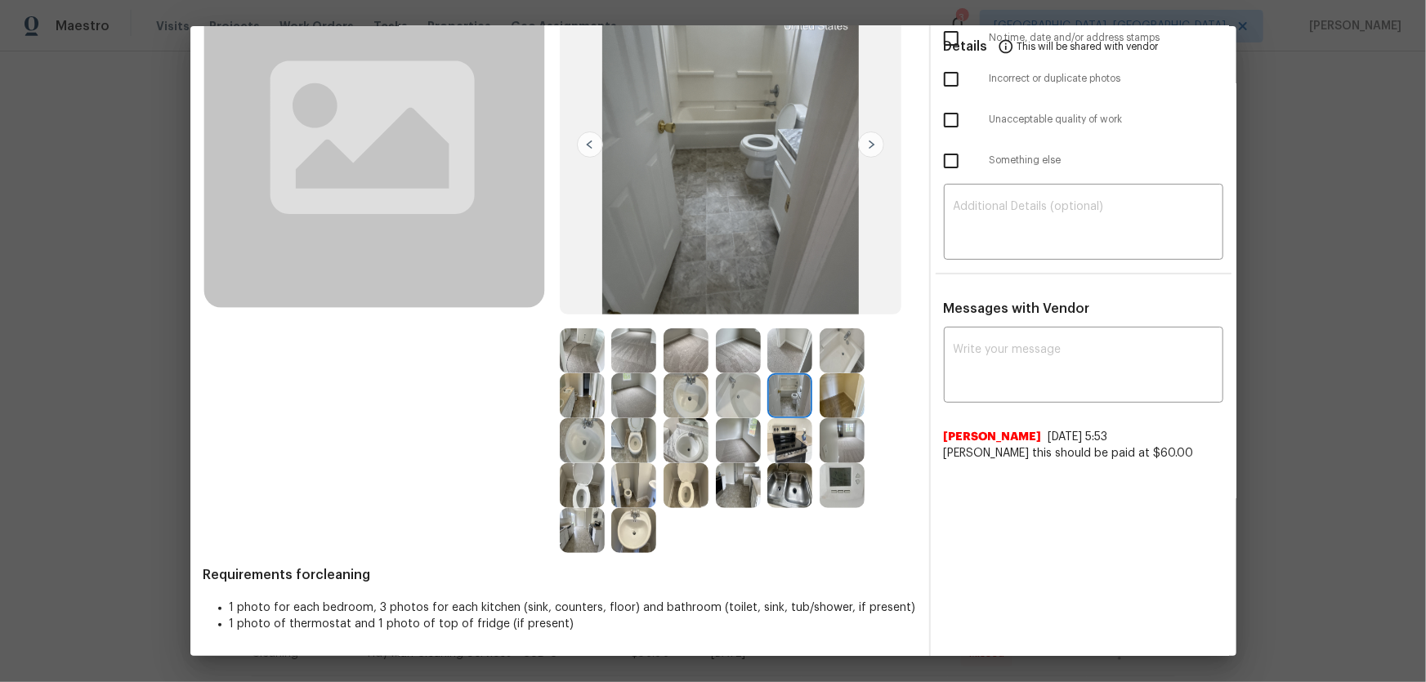
click at [780, 435] on img at bounding box center [789, 440] width 45 height 45
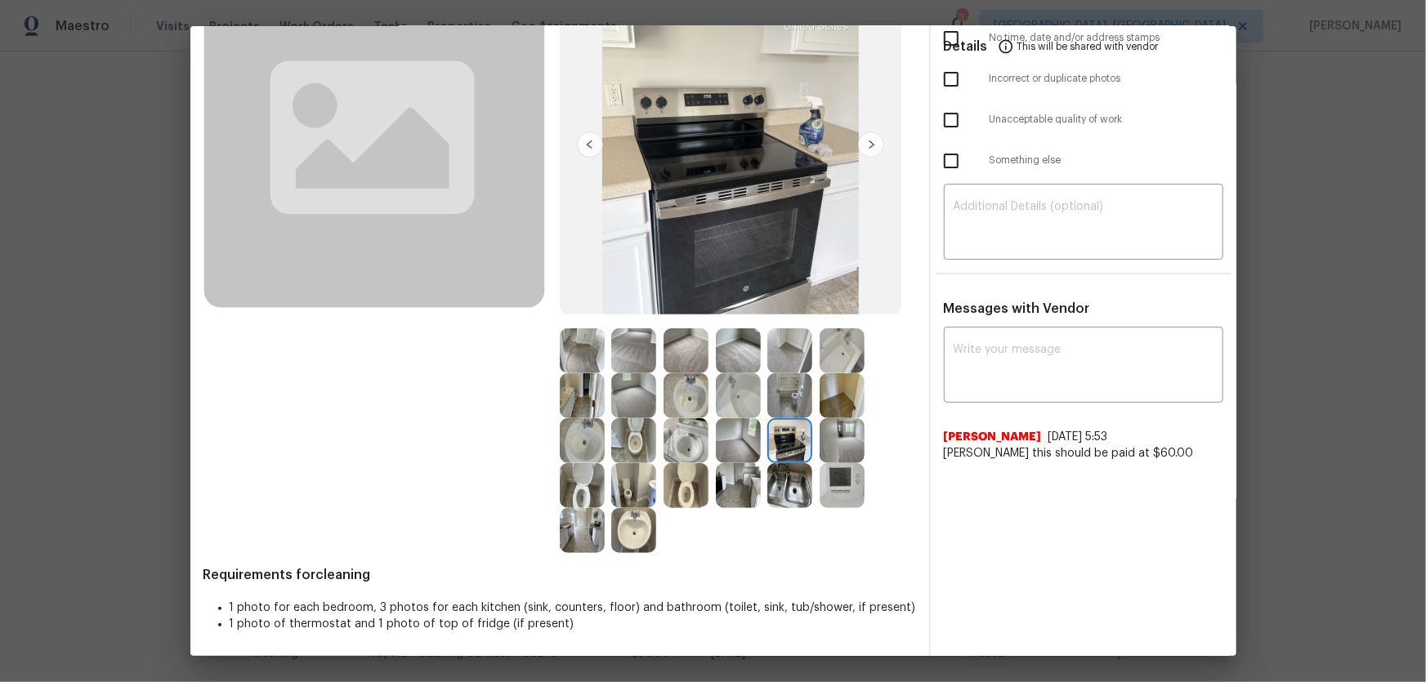
click at [781, 473] on img at bounding box center [789, 485] width 45 height 45
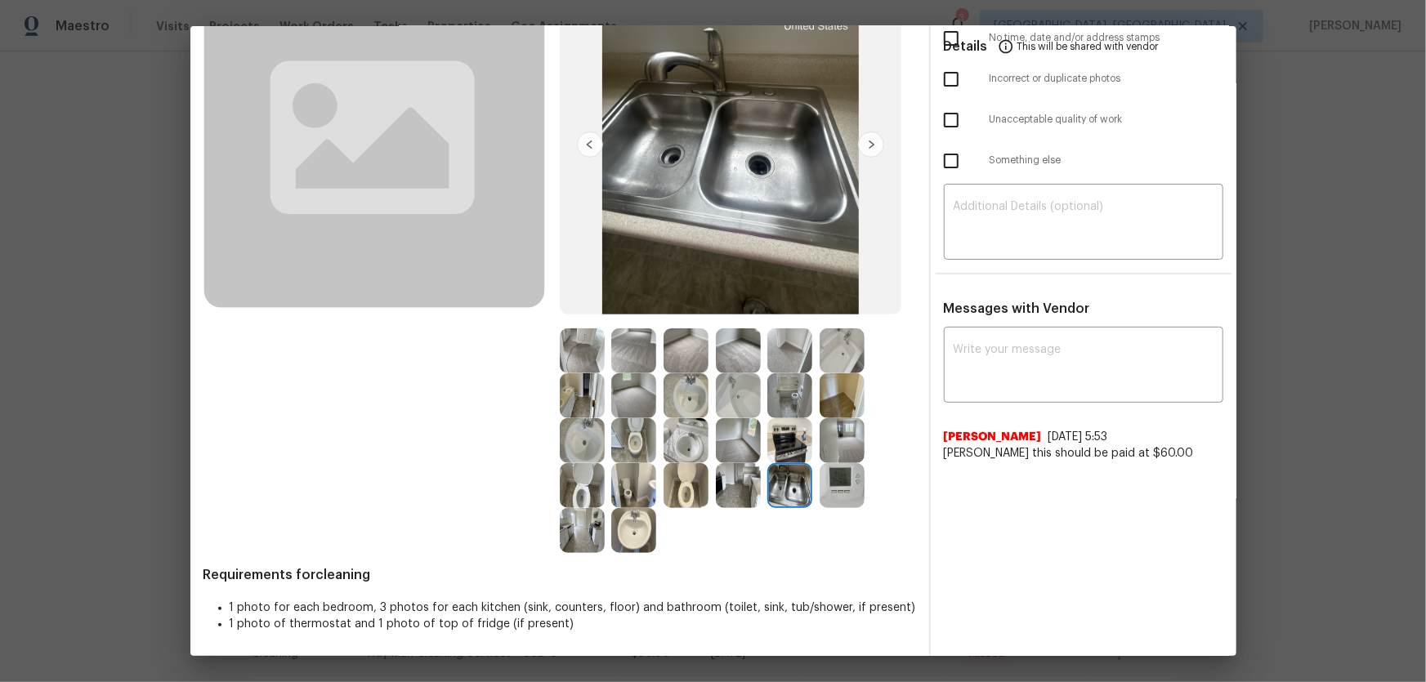
click at [746, 480] on img at bounding box center [738, 485] width 45 height 45
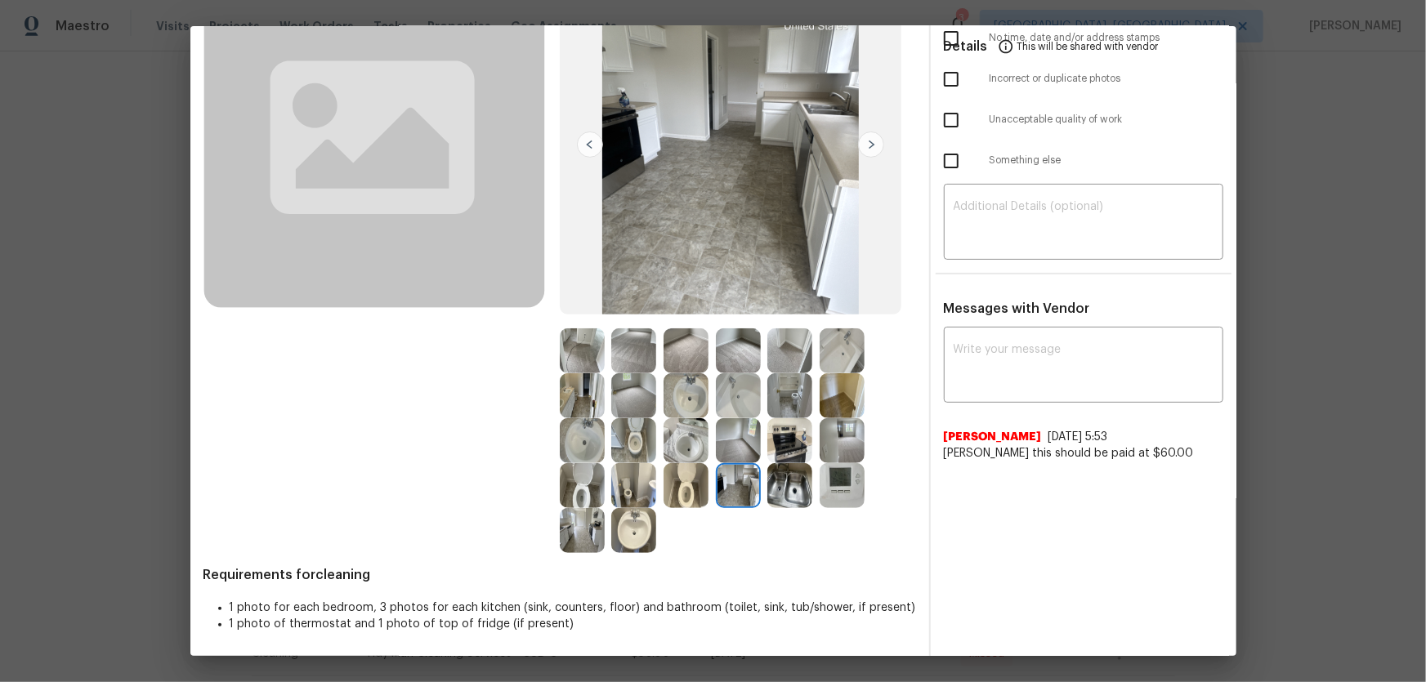
click at [839, 474] on img at bounding box center [842, 485] width 45 height 45
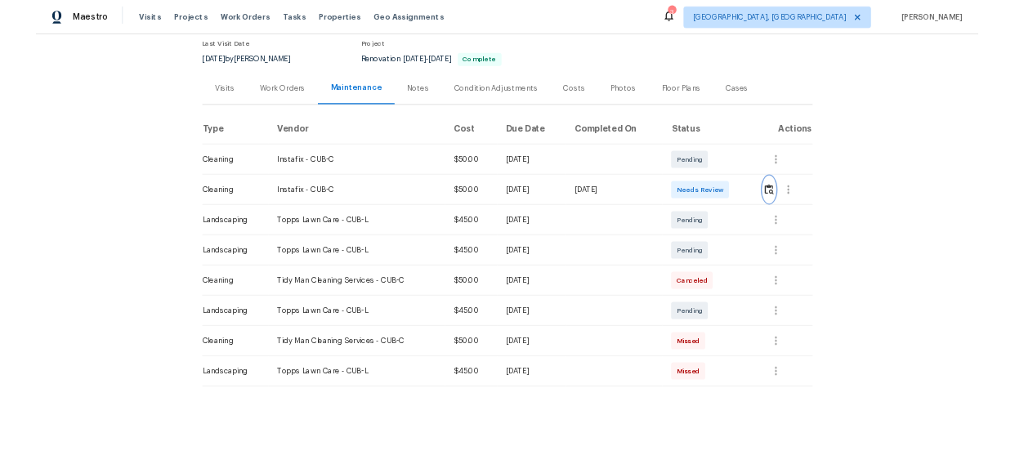
scroll to position [148, 0]
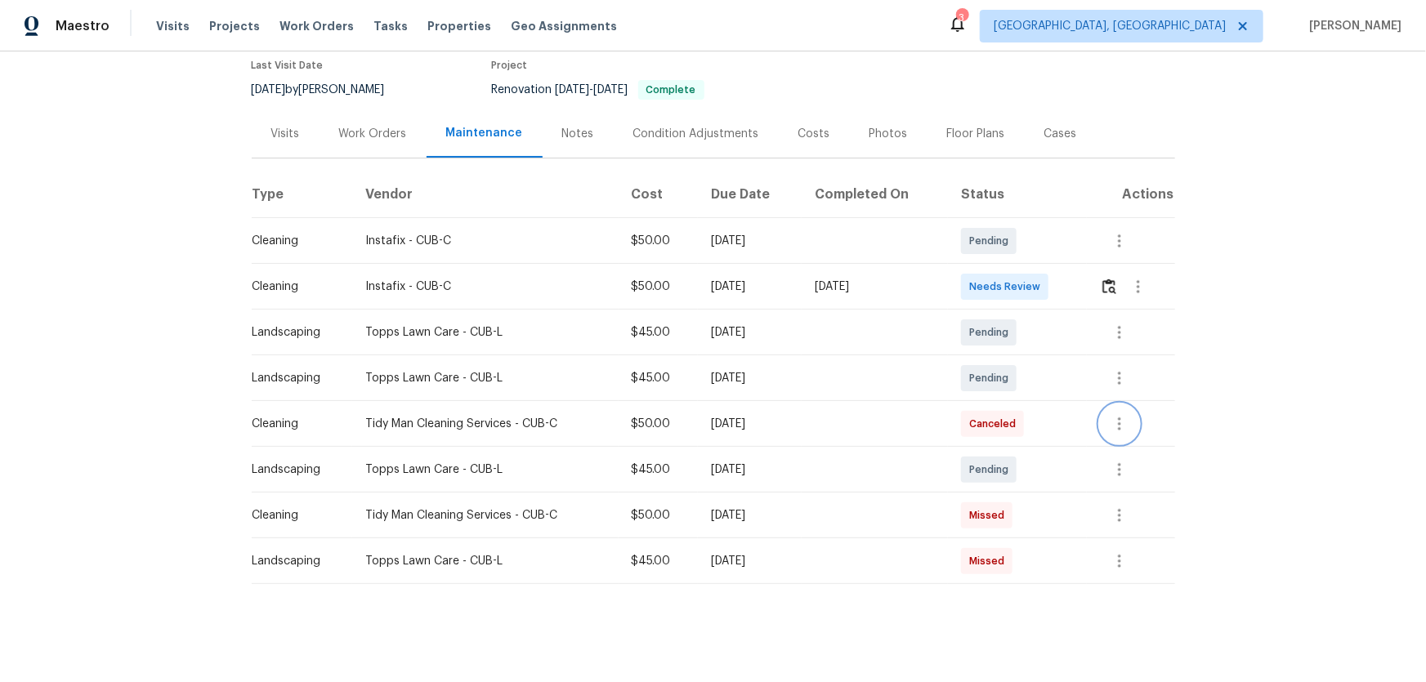
click at [1131, 416] on button "button" at bounding box center [1119, 424] width 39 height 39
click at [1128, 442] on li "View details" at bounding box center [1156, 440] width 114 height 27
click at [474, 526] on div at bounding box center [713, 341] width 1426 height 682
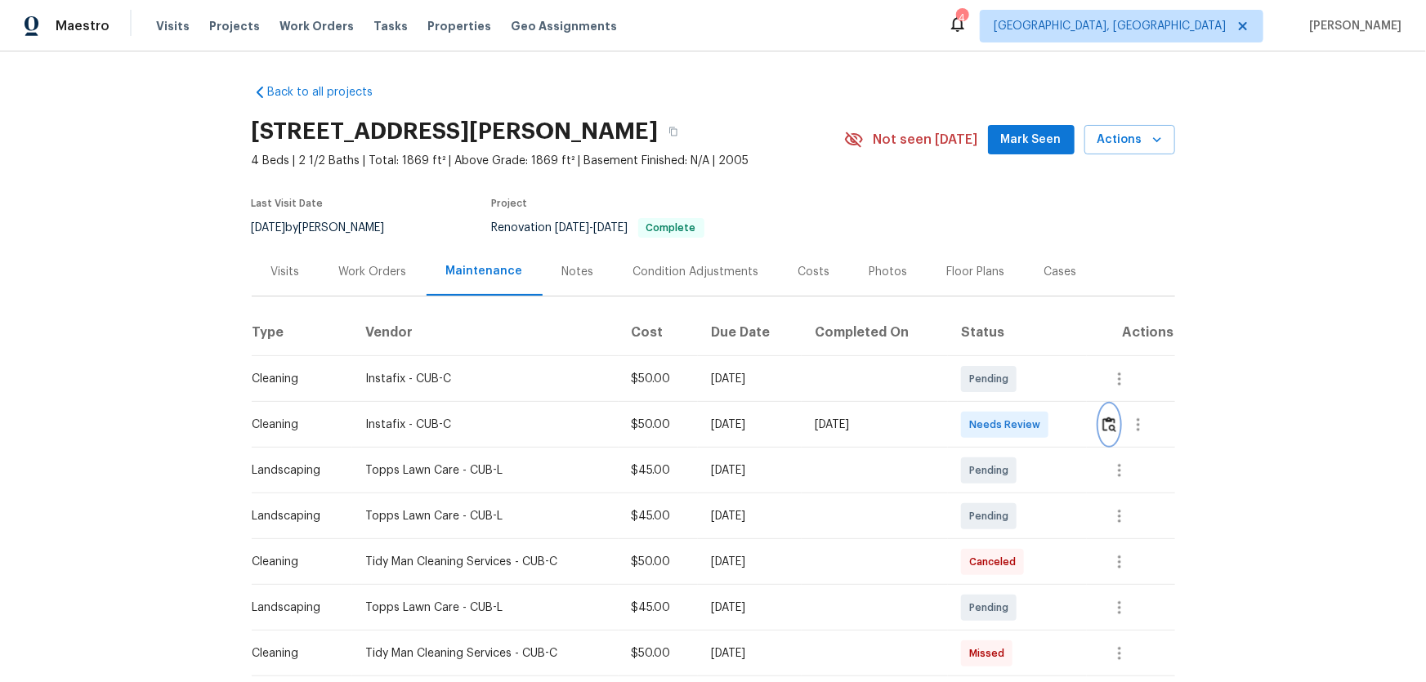
click at [1107, 414] on button "button" at bounding box center [1109, 424] width 19 height 39
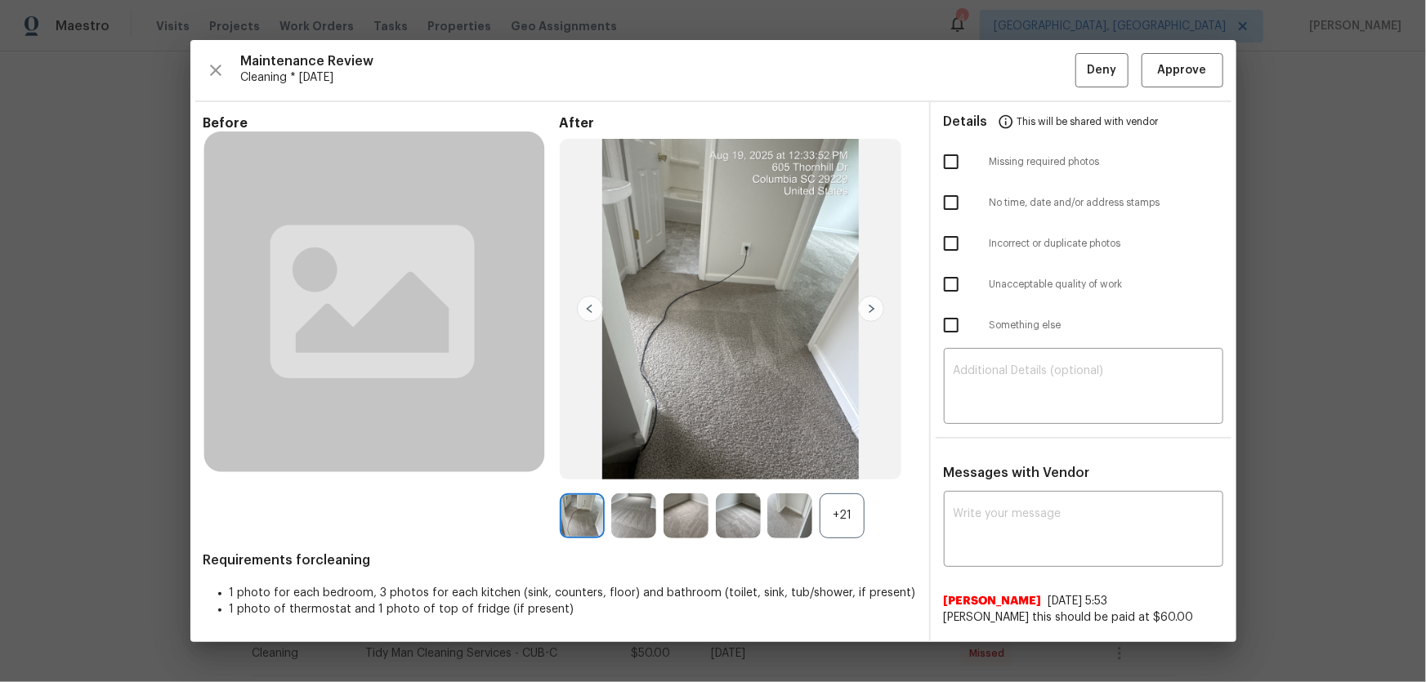
click at [838, 506] on div "+21" at bounding box center [842, 516] width 45 height 45
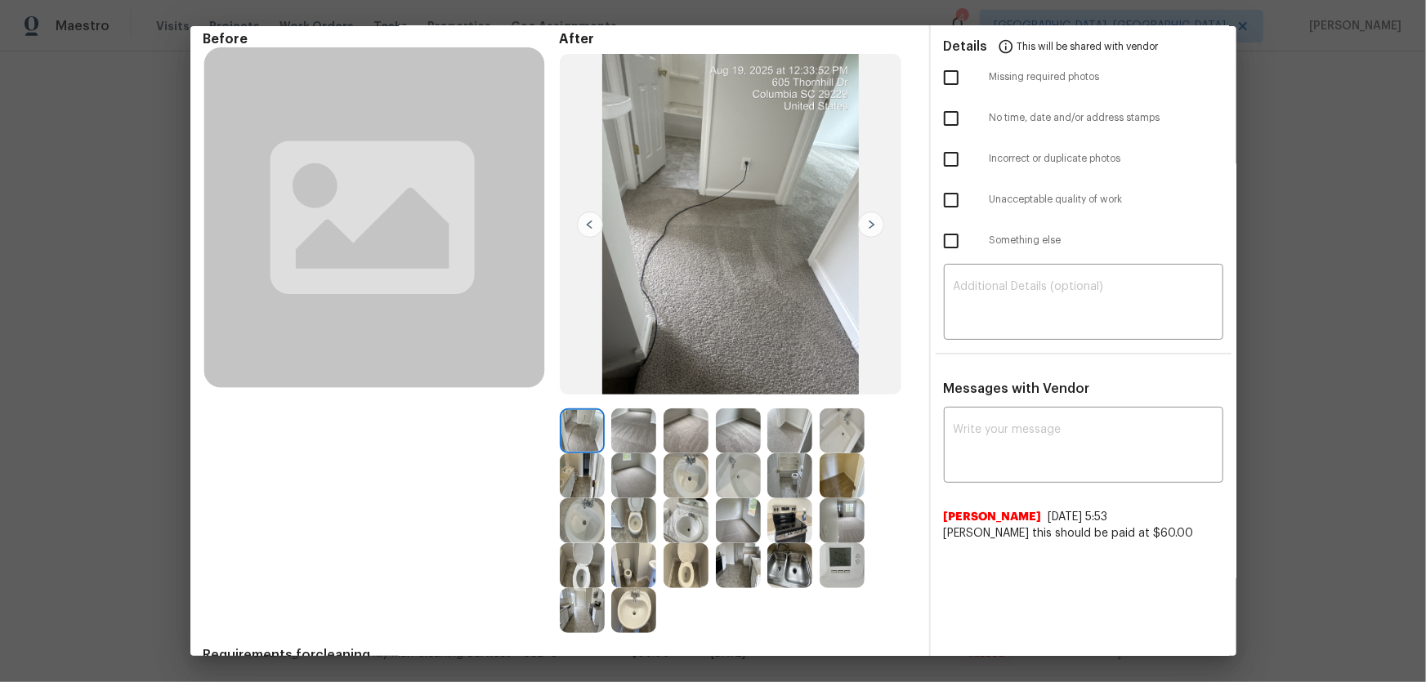
scroll to position [151, 0]
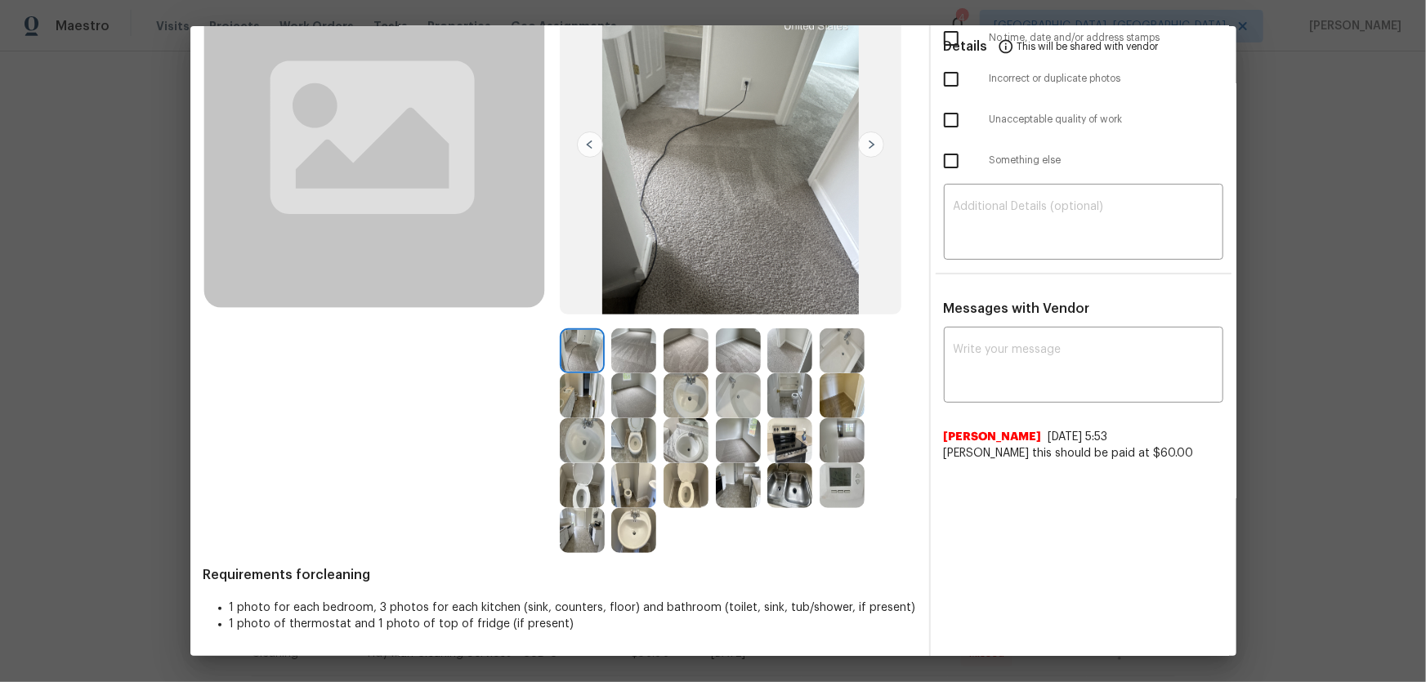
click at [677, 482] on img at bounding box center [686, 485] width 45 height 45
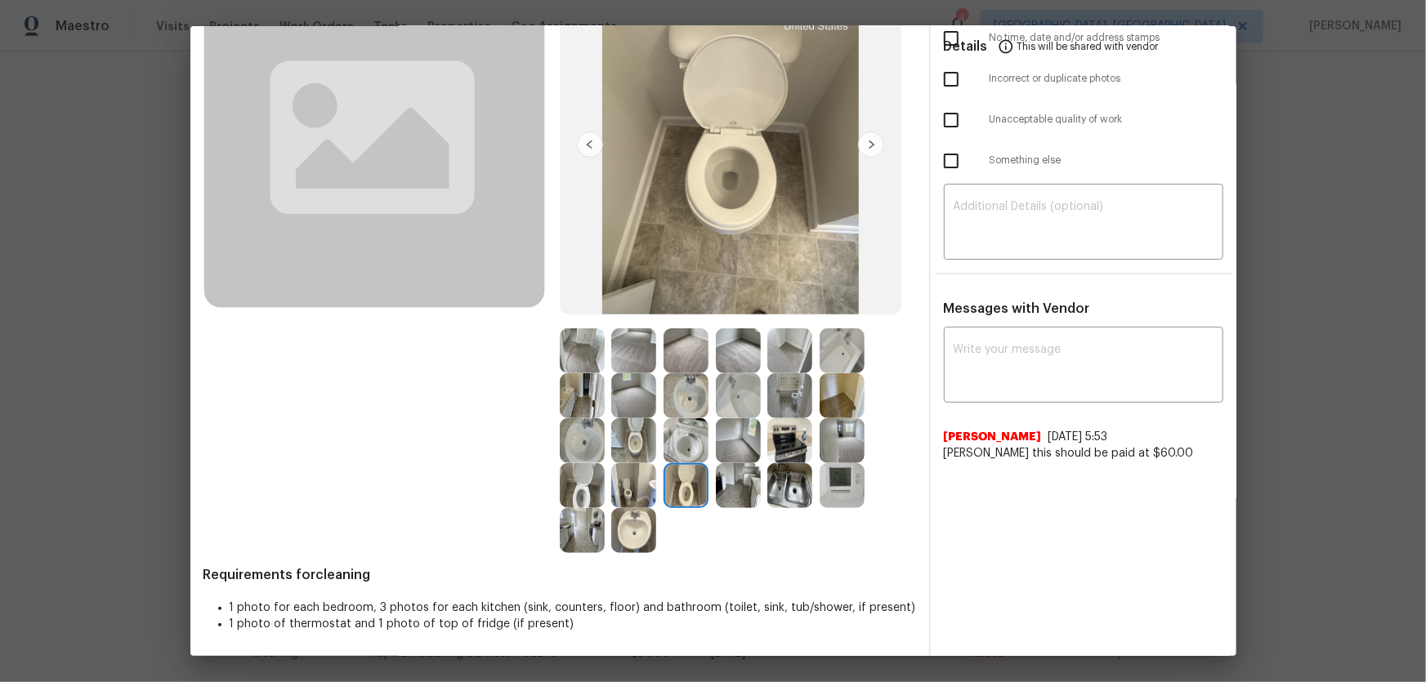
click at [633, 450] on img at bounding box center [633, 440] width 45 height 45
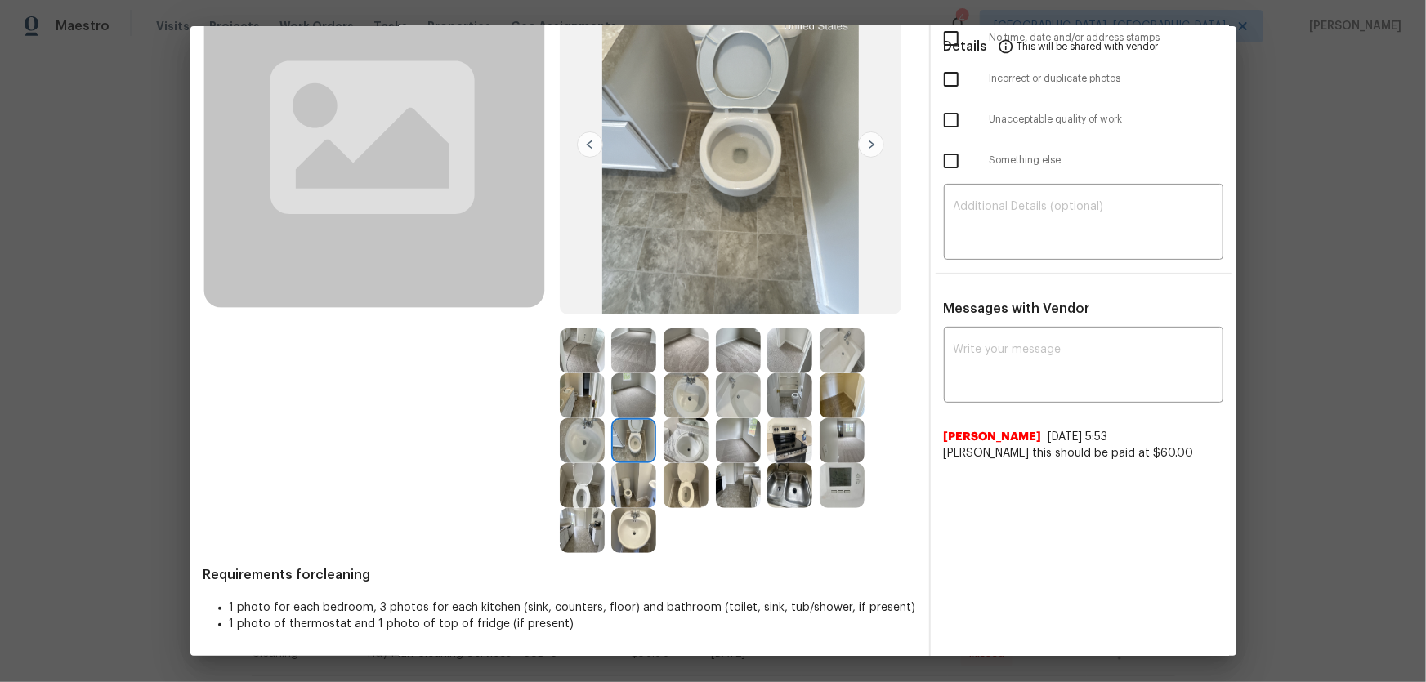
click at [582, 472] on img at bounding box center [582, 485] width 45 height 45
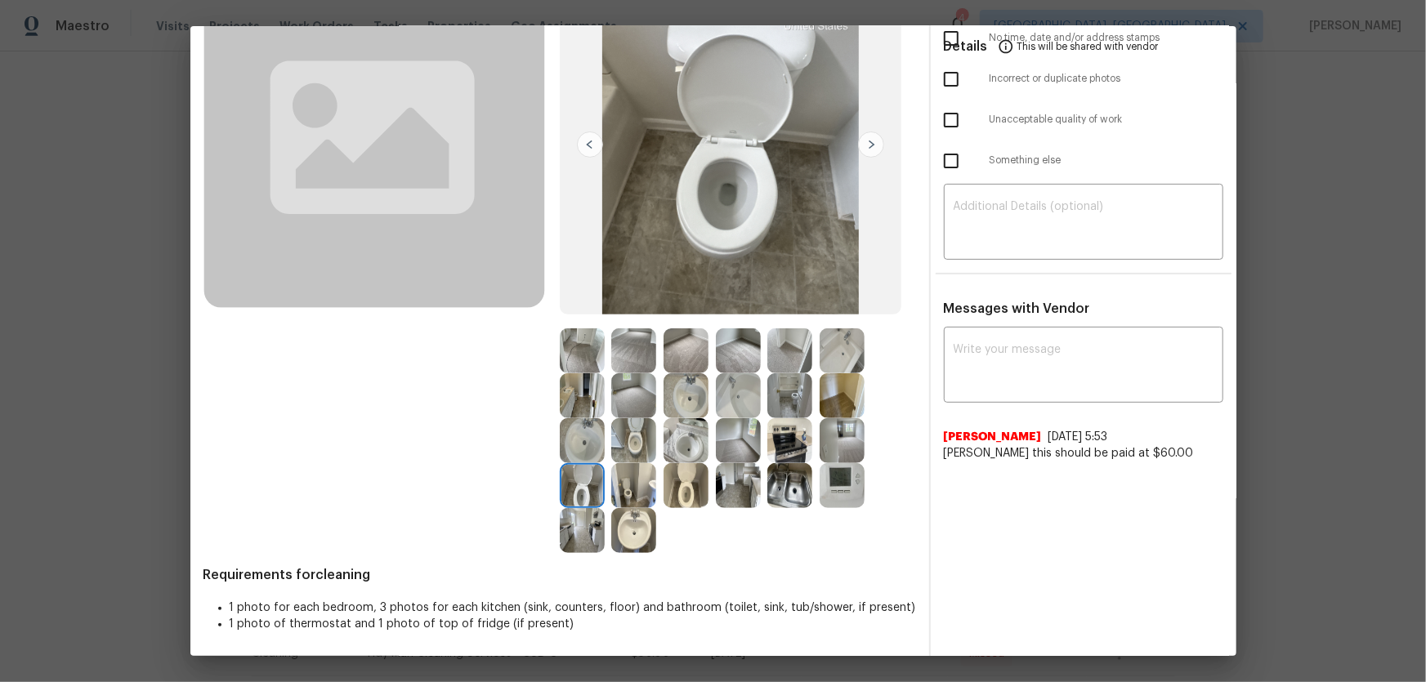
click at [579, 454] on img at bounding box center [582, 440] width 45 height 45
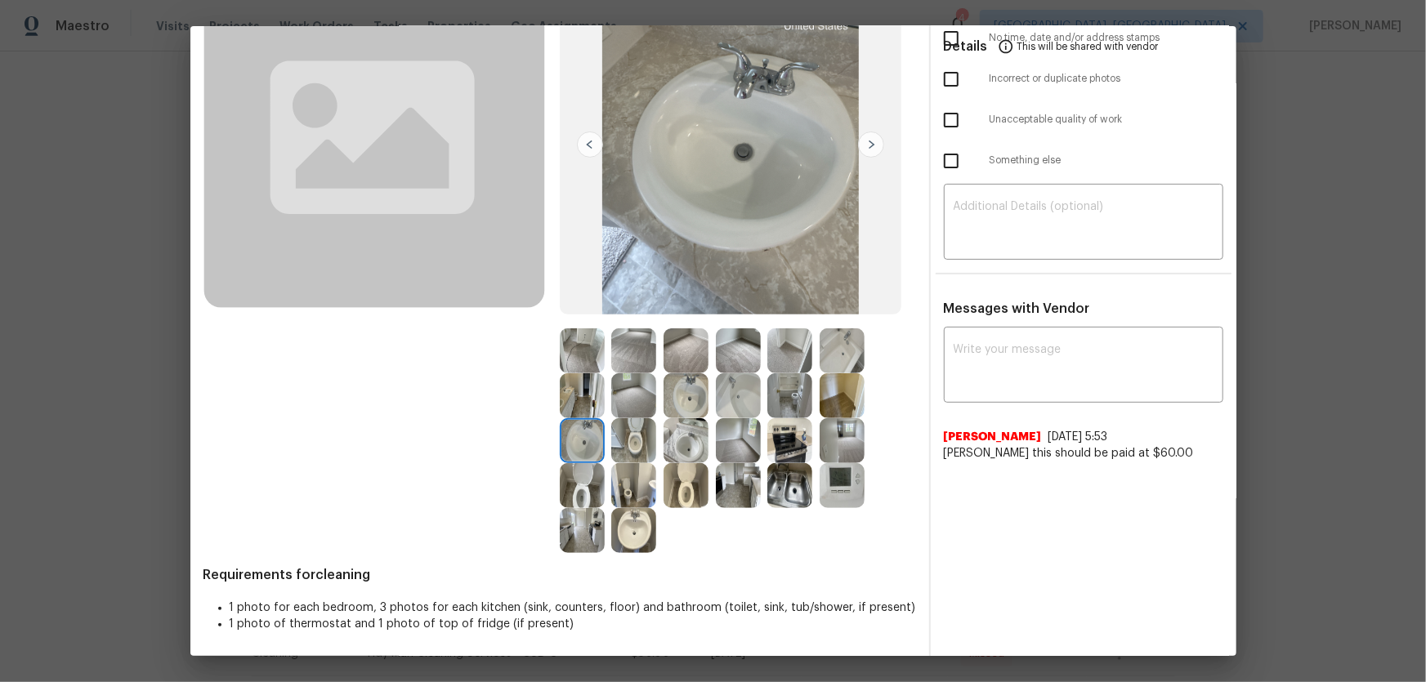
click at [633, 528] on img at bounding box center [633, 530] width 45 height 45
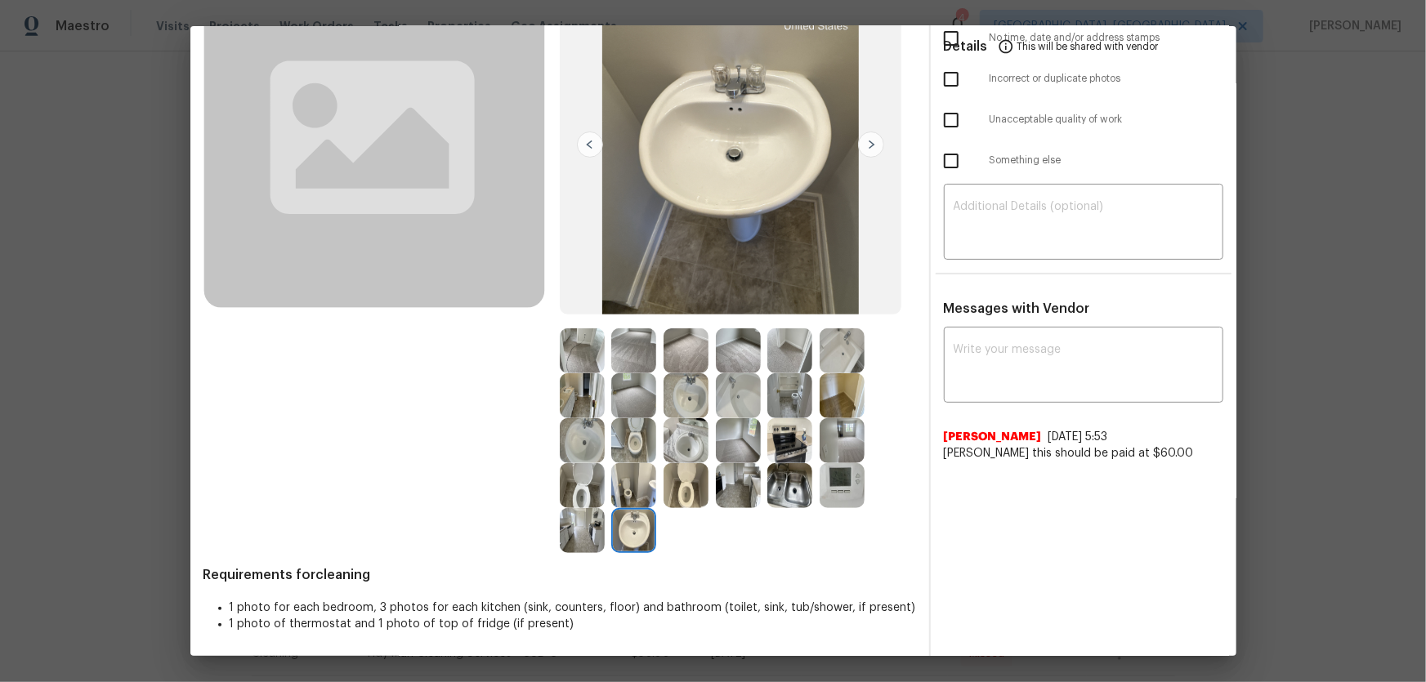
click at [672, 490] on img at bounding box center [686, 485] width 45 height 45
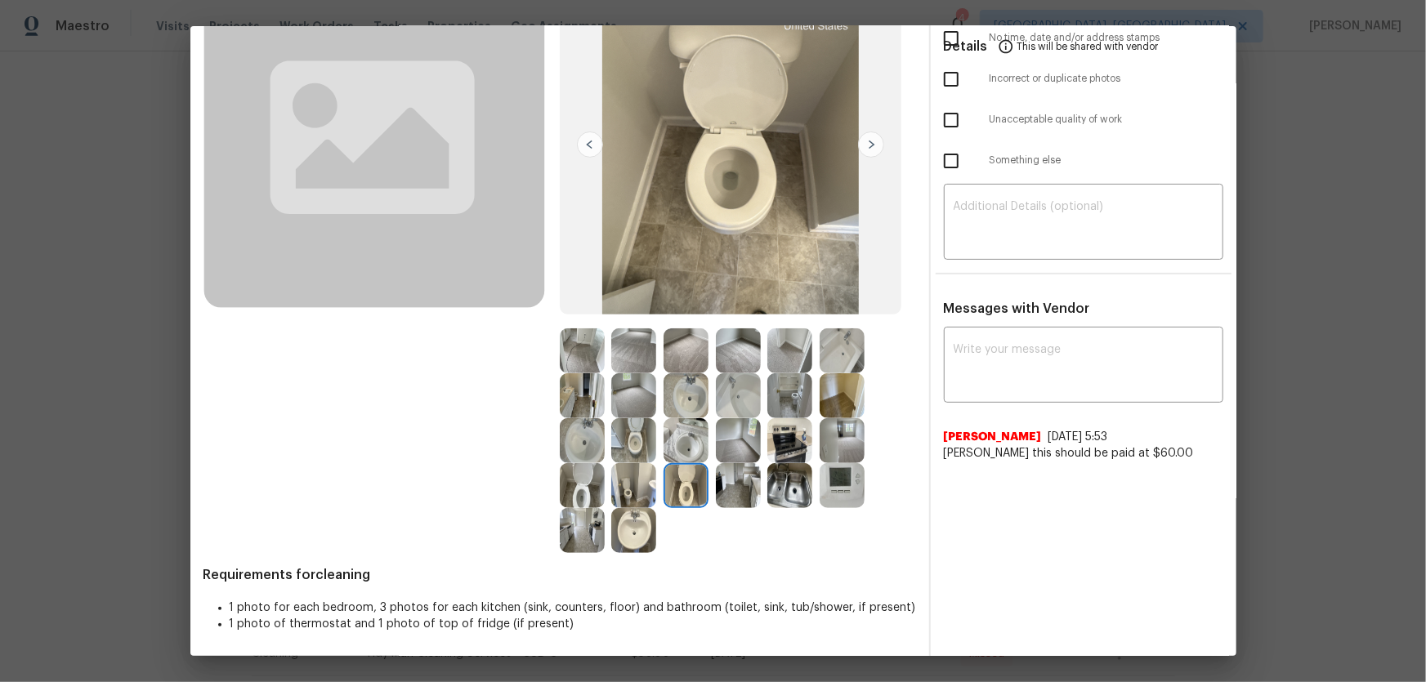
click at [639, 445] on img at bounding box center [633, 440] width 45 height 45
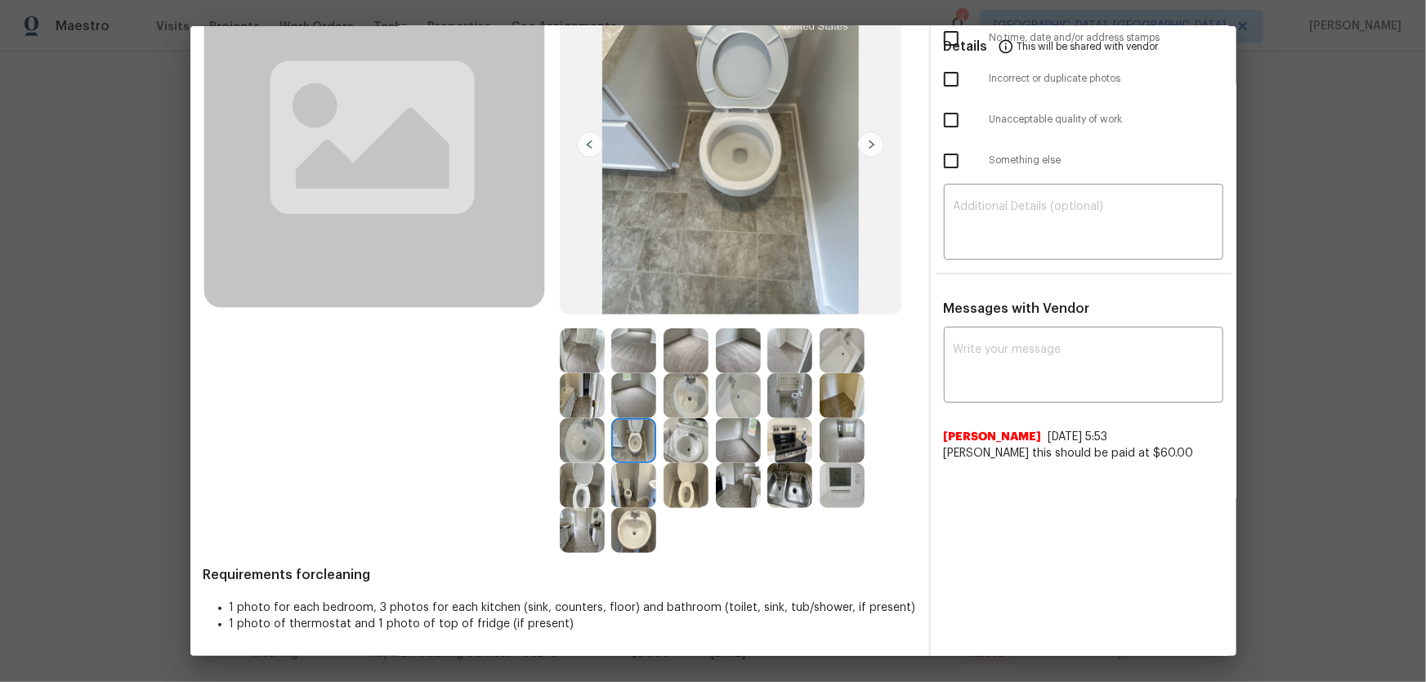
click at [597, 482] on img at bounding box center [582, 485] width 45 height 45
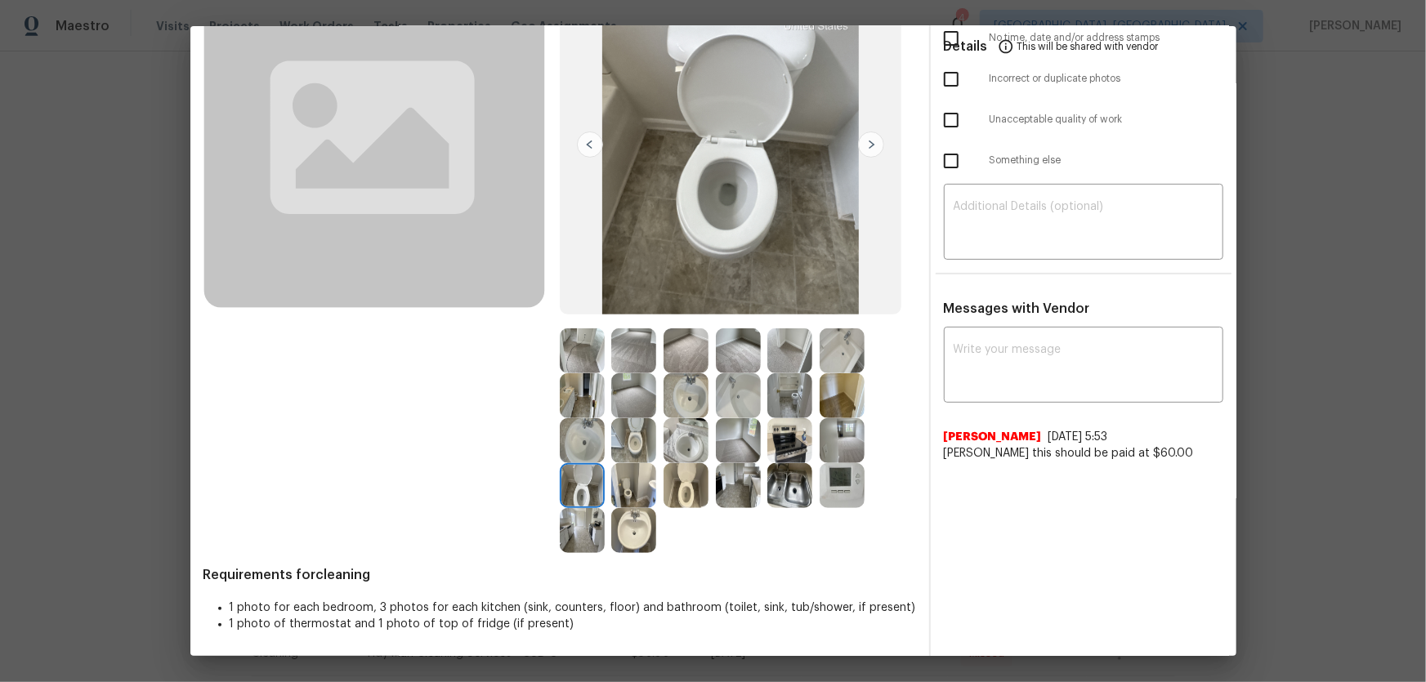
click at [575, 440] on img at bounding box center [582, 440] width 45 height 45
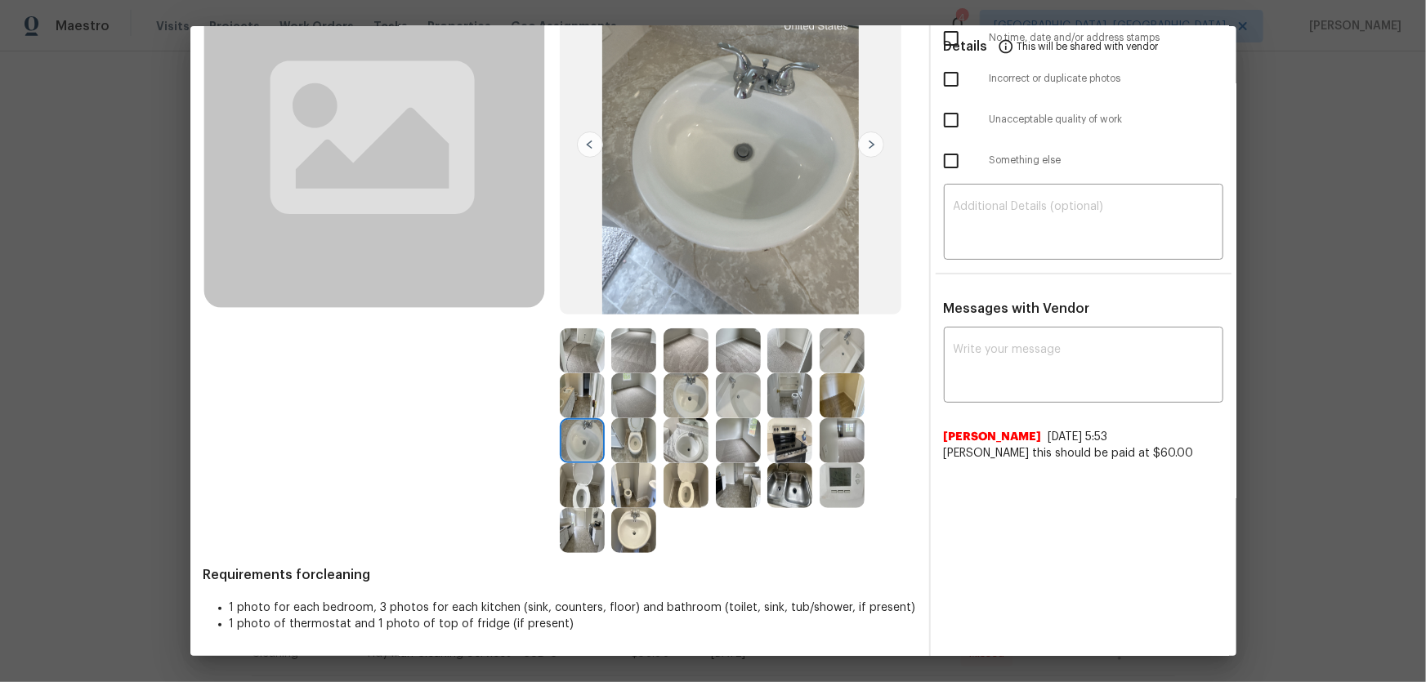
click at [627, 530] on img at bounding box center [633, 530] width 45 height 45
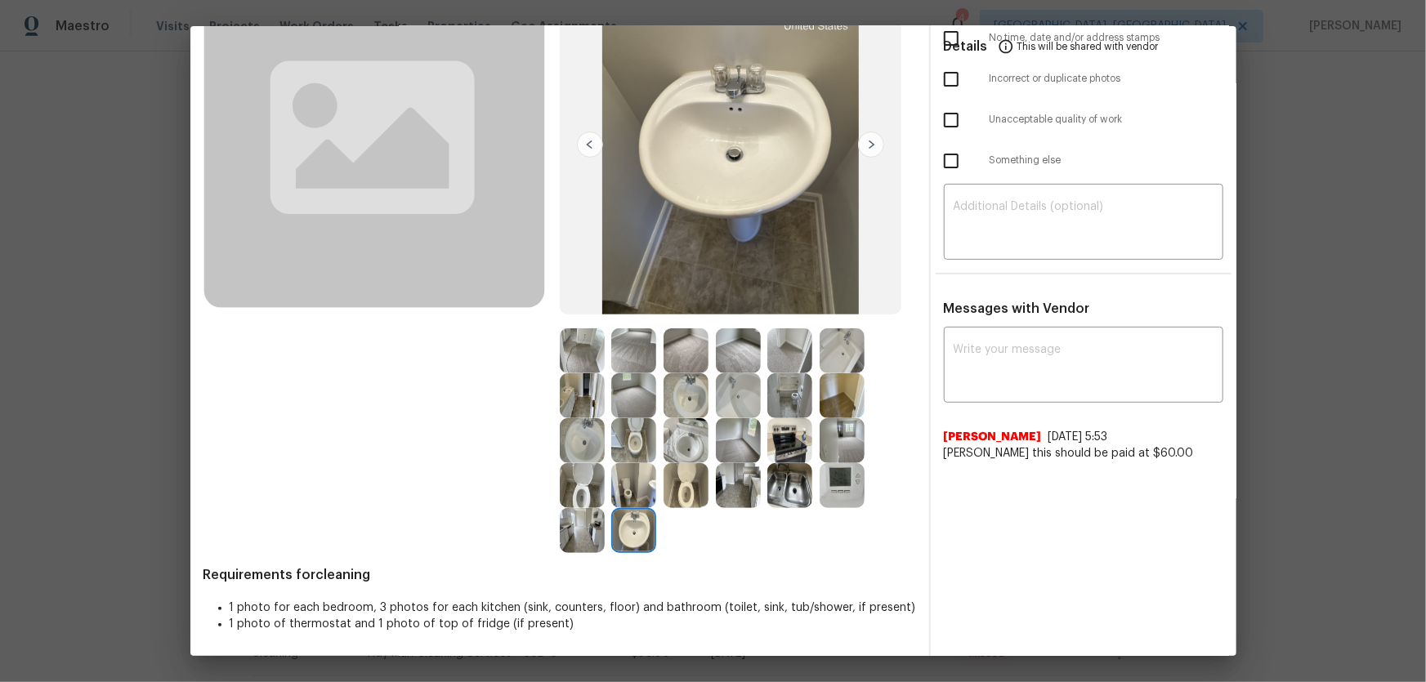
click at [681, 390] on img at bounding box center [686, 395] width 45 height 45
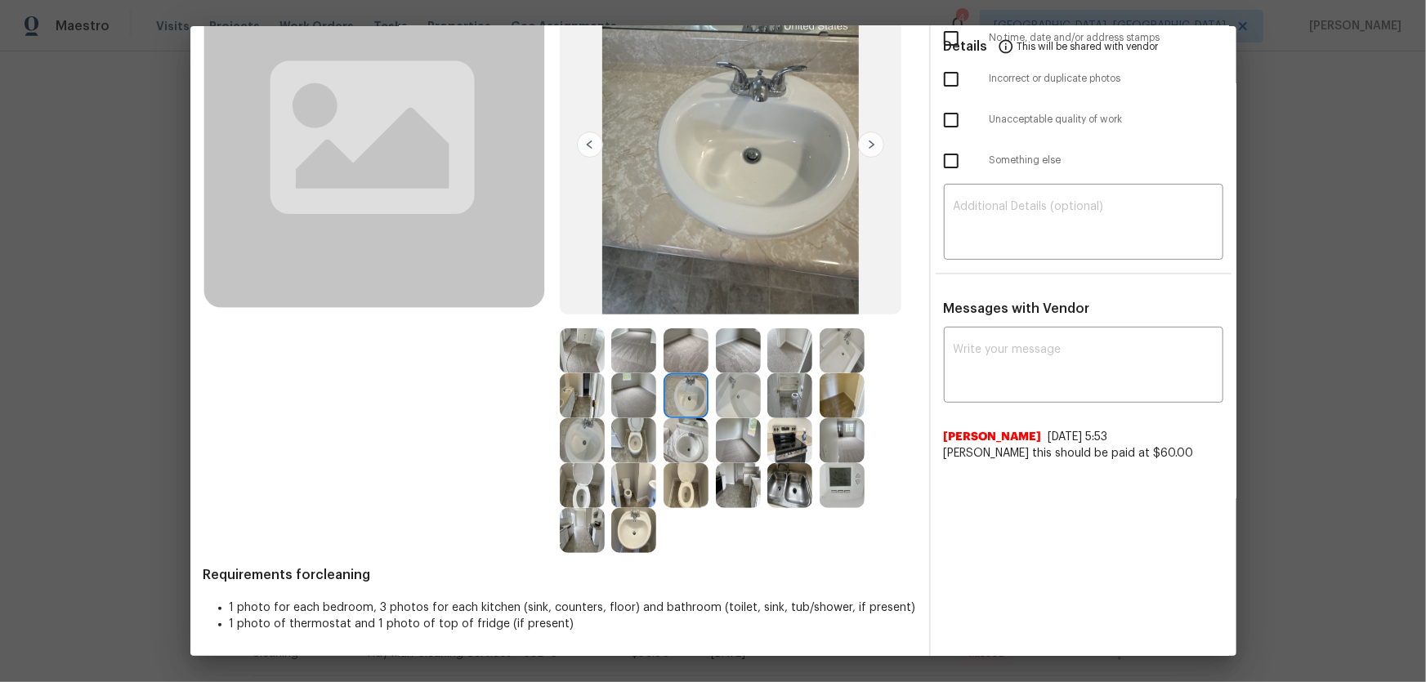
click at [728, 396] on img at bounding box center [738, 395] width 45 height 45
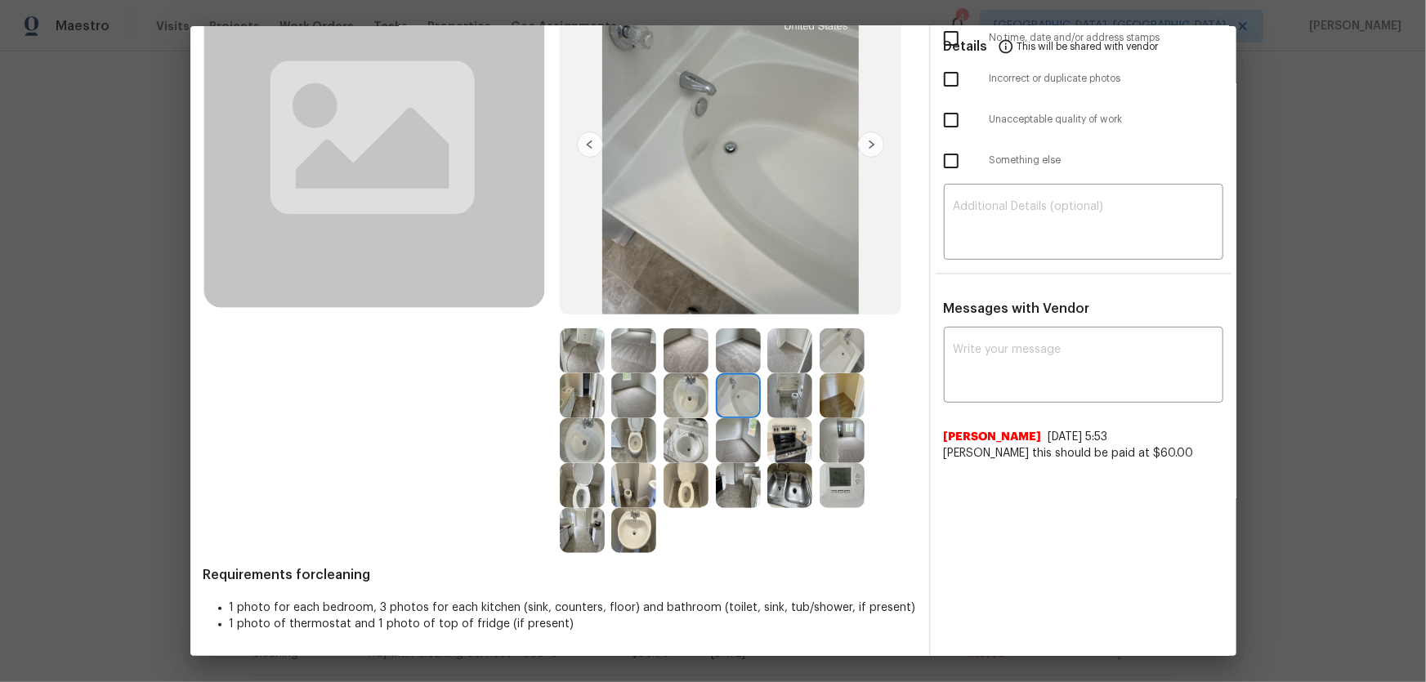
click at [823, 350] on img at bounding box center [842, 351] width 45 height 45
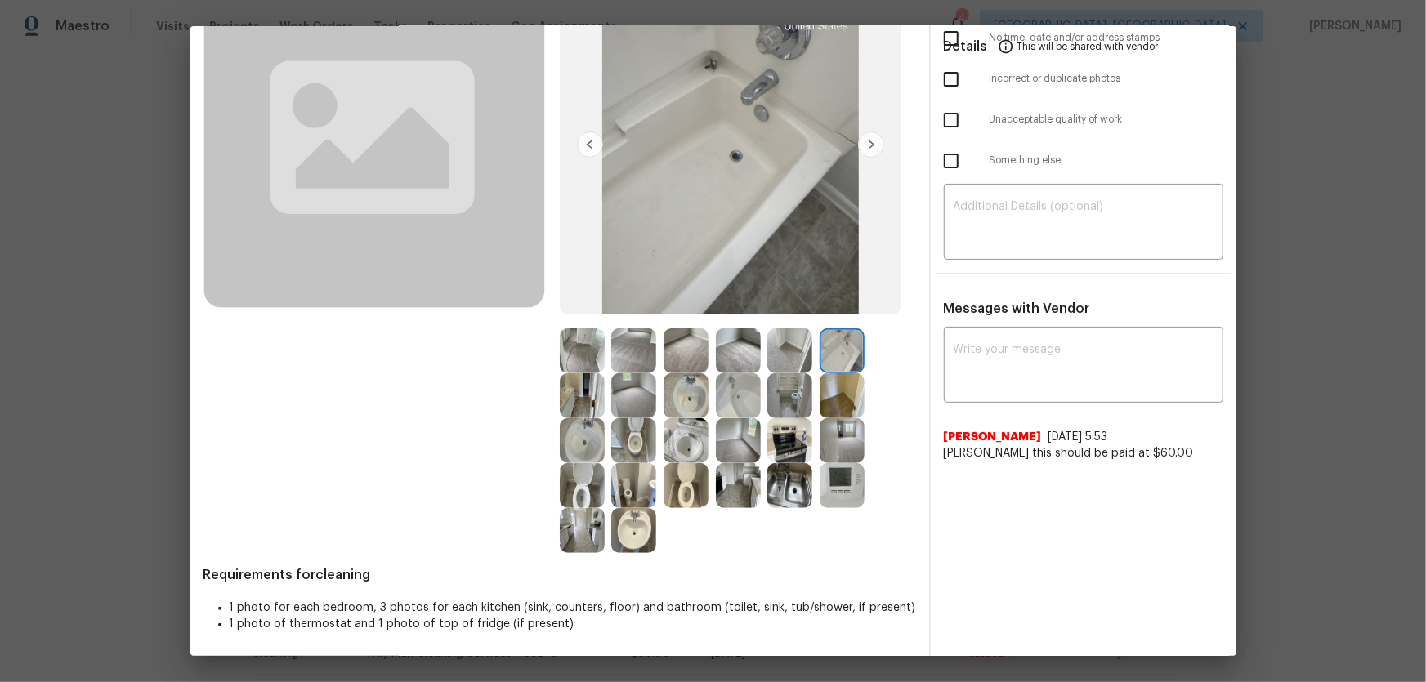
click at [787, 396] on img at bounding box center [789, 395] width 45 height 45
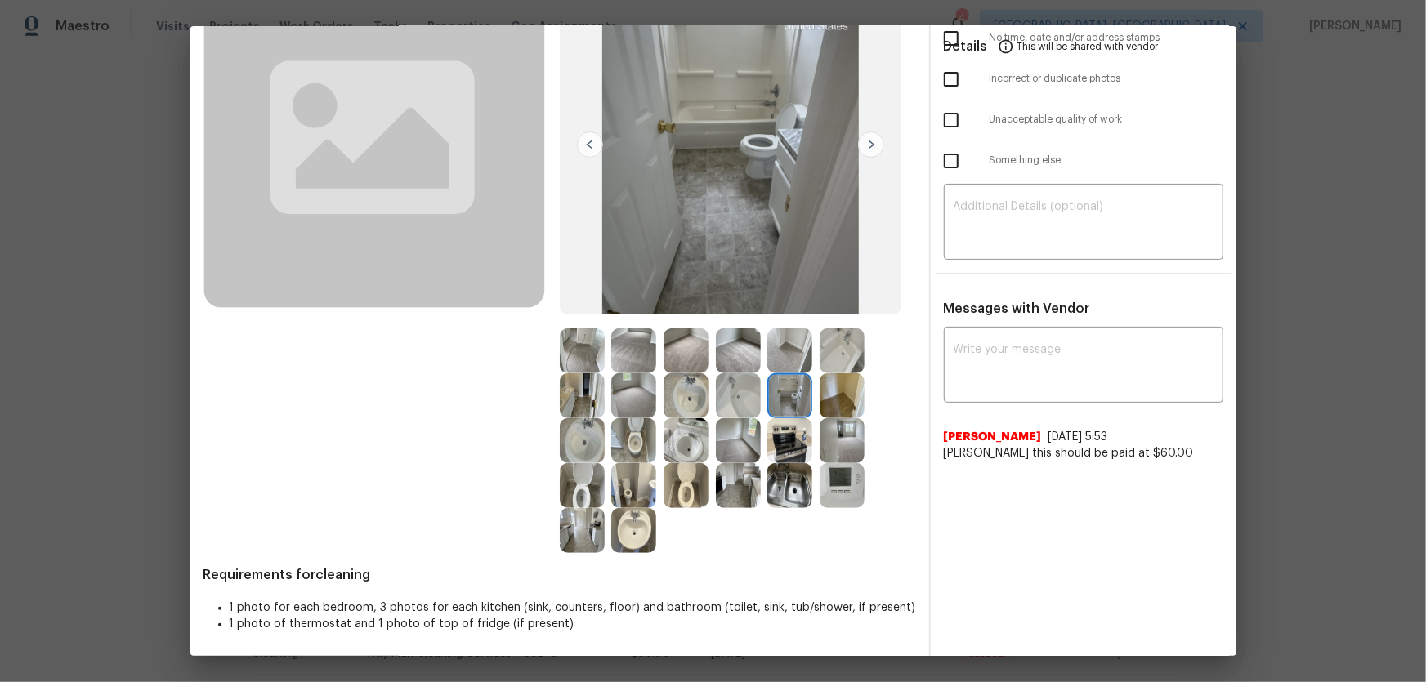
click at [783, 416] on img at bounding box center [789, 395] width 45 height 45
click at [789, 472] on img at bounding box center [789, 485] width 45 height 45
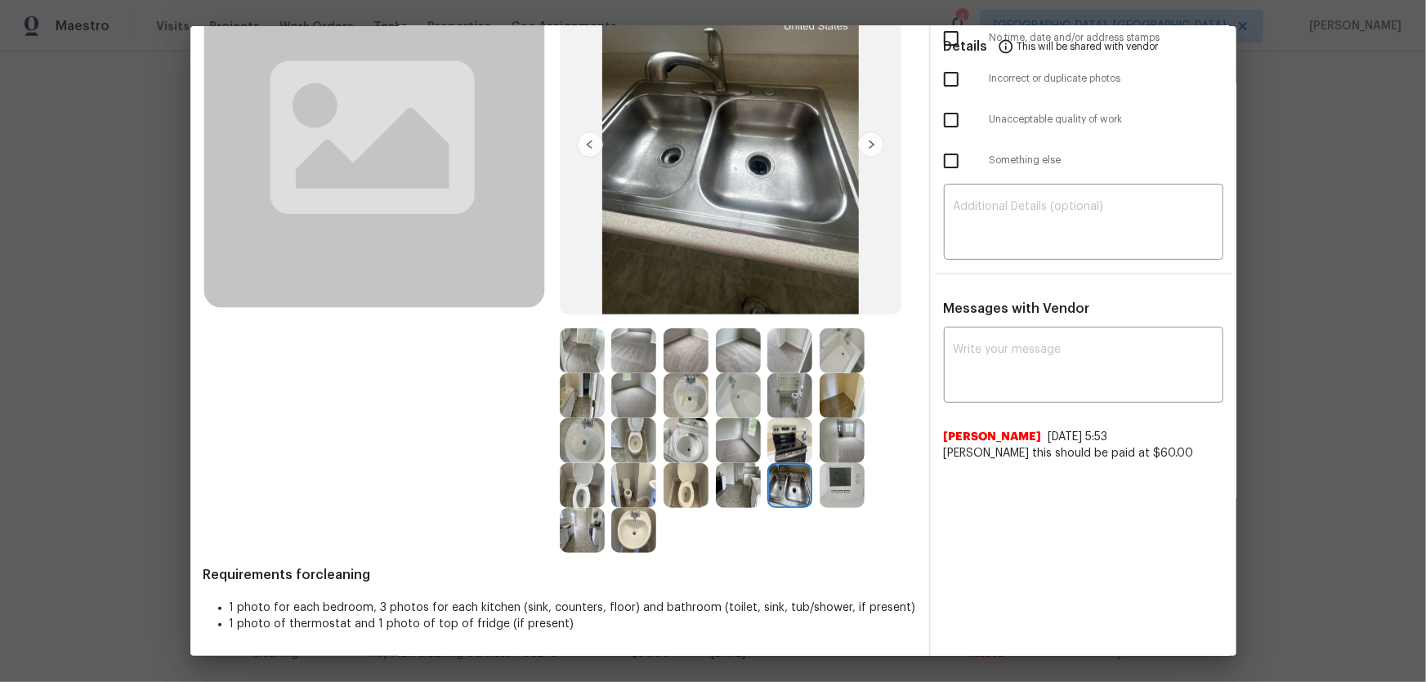
click at [826, 476] on img at bounding box center [842, 485] width 45 height 45
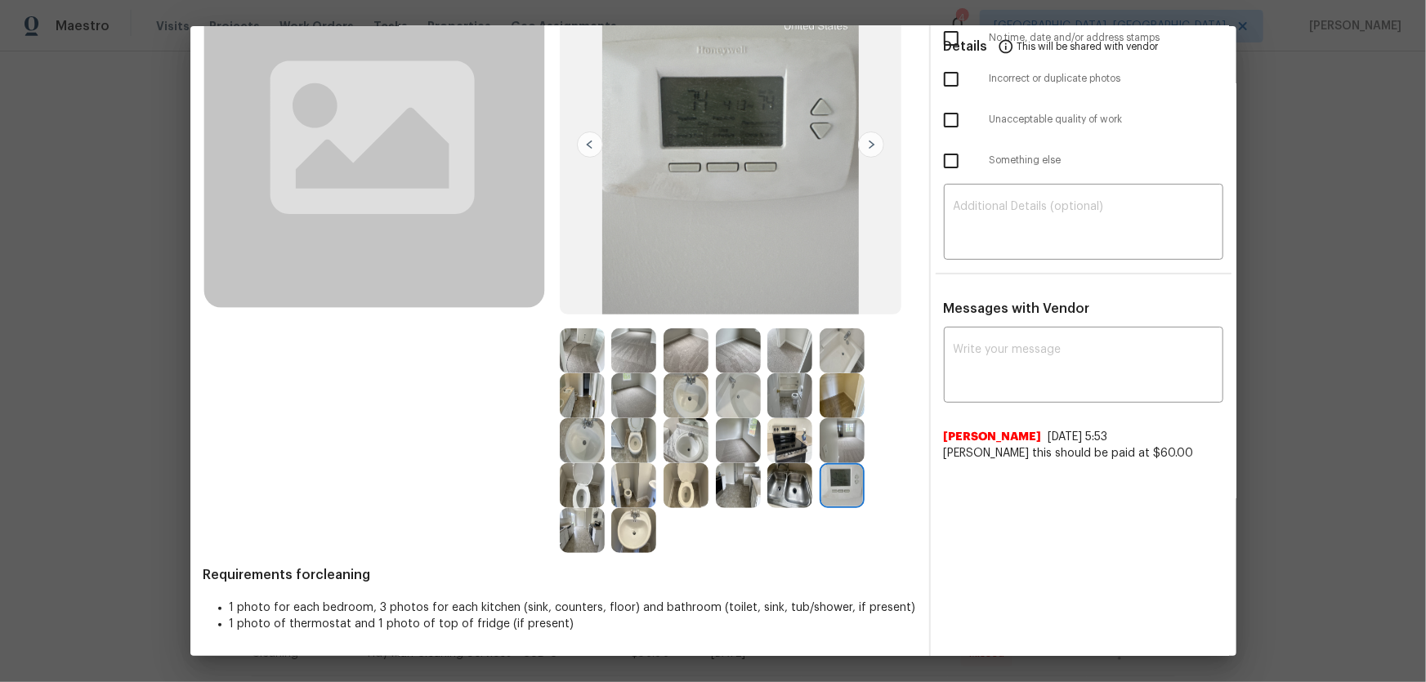
click at [727, 494] on img at bounding box center [738, 485] width 45 height 45
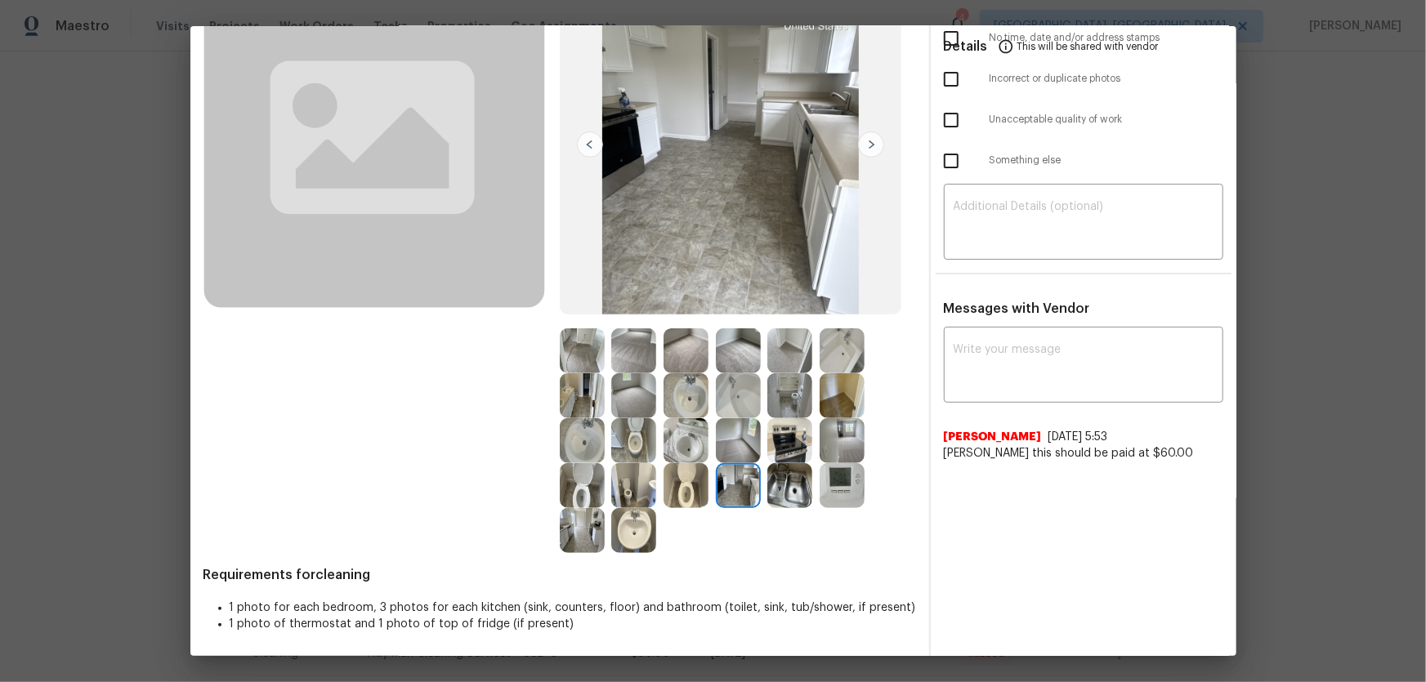
click at [633, 352] on img at bounding box center [633, 351] width 45 height 45
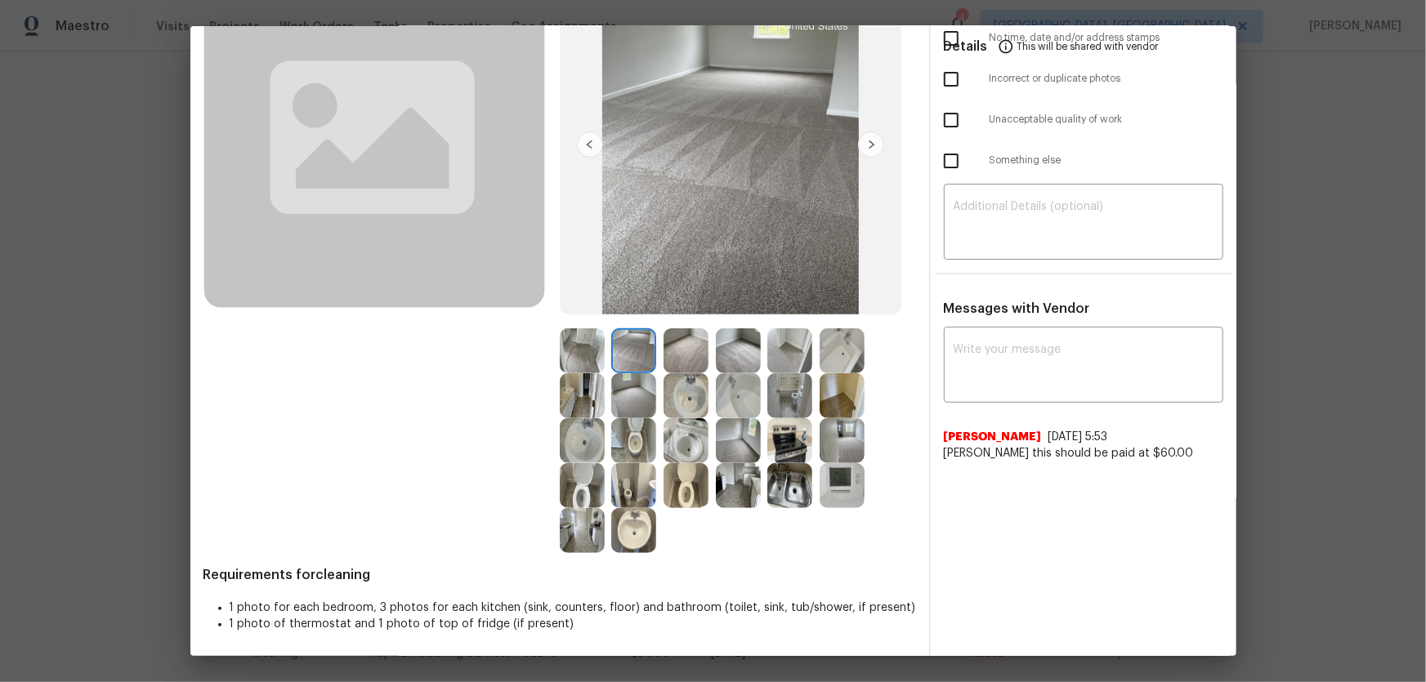
click at [690, 351] on img at bounding box center [686, 351] width 45 height 45
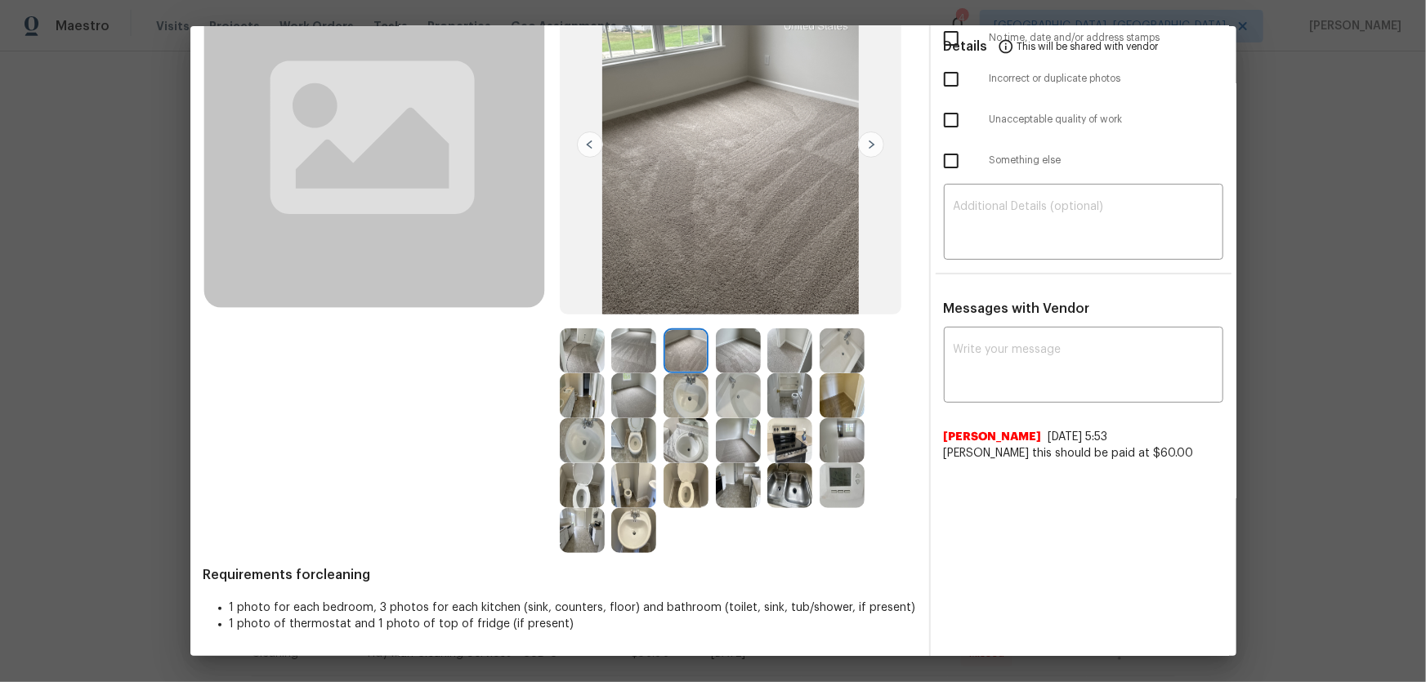
click at [730, 355] on img at bounding box center [738, 351] width 45 height 45
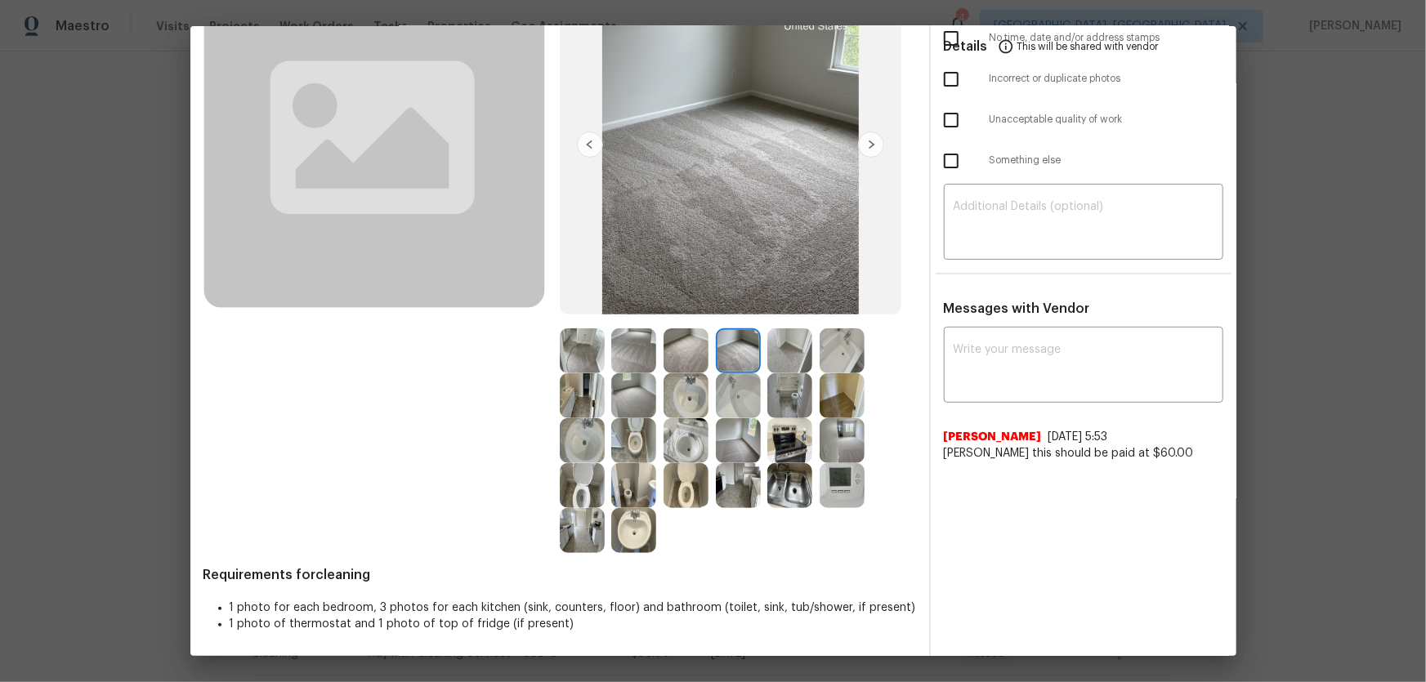
click at [620, 394] on img at bounding box center [633, 395] width 45 height 45
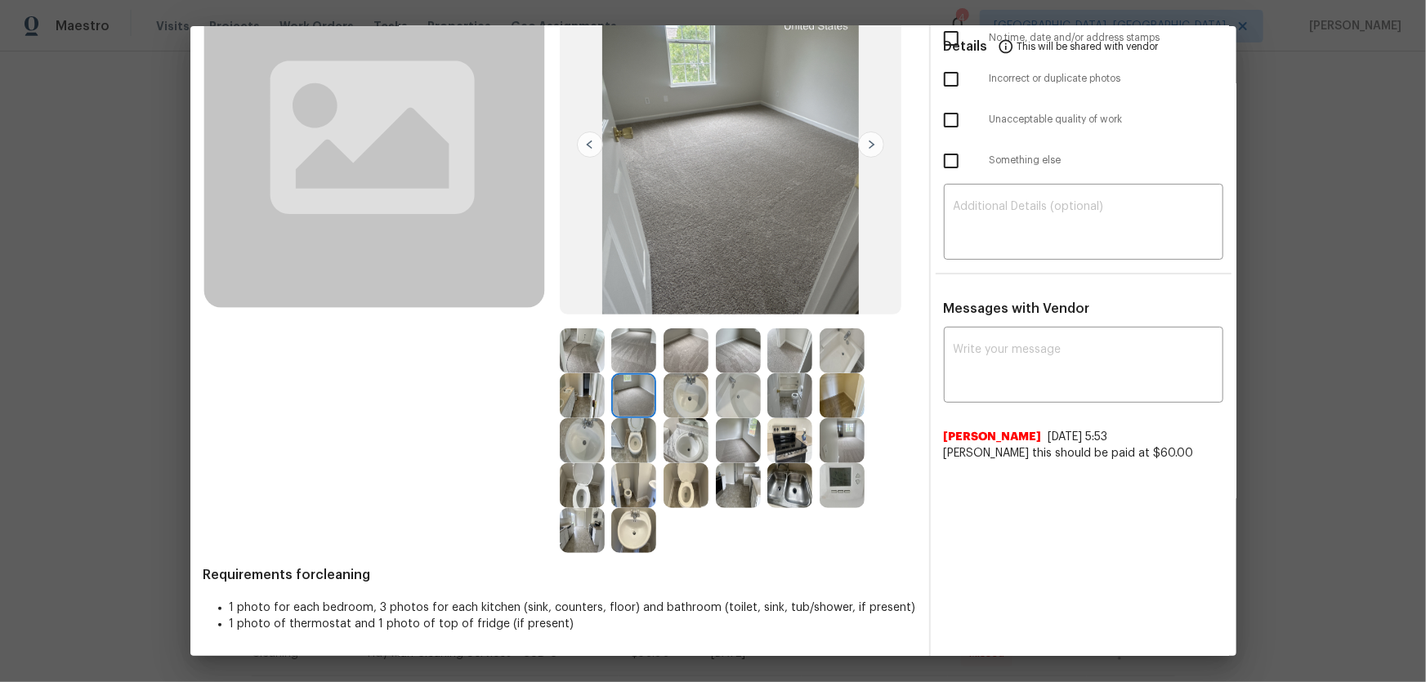
click at [825, 485] on img at bounding box center [842, 485] width 45 height 45
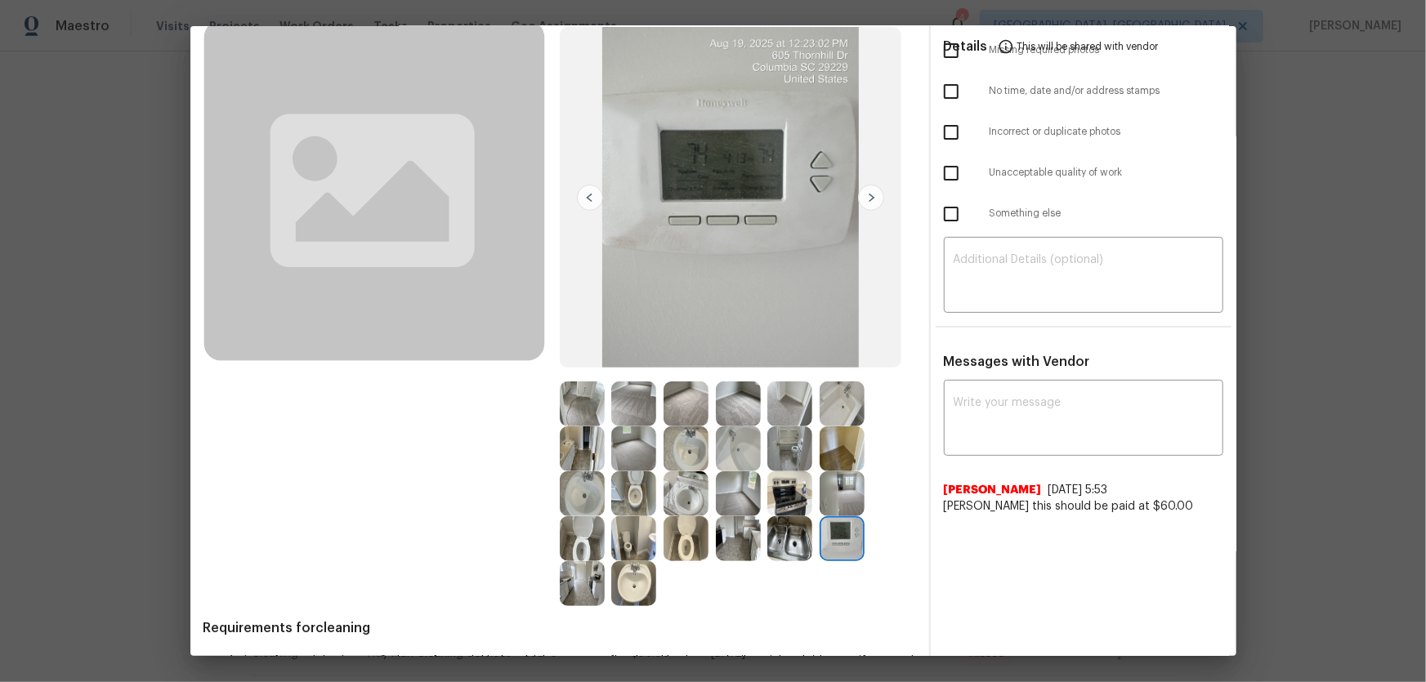
scroll to position [0, 0]
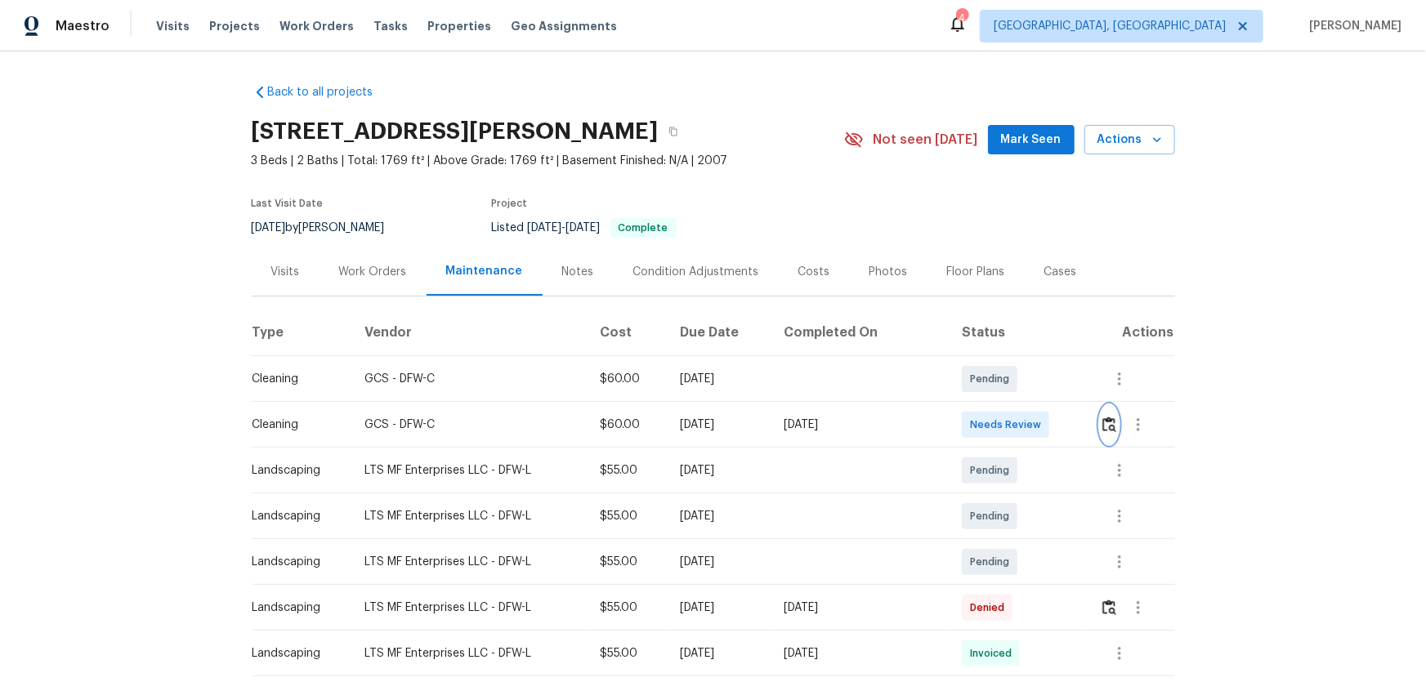
click at [1102, 422] on img "button" at bounding box center [1109, 425] width 14 height 16
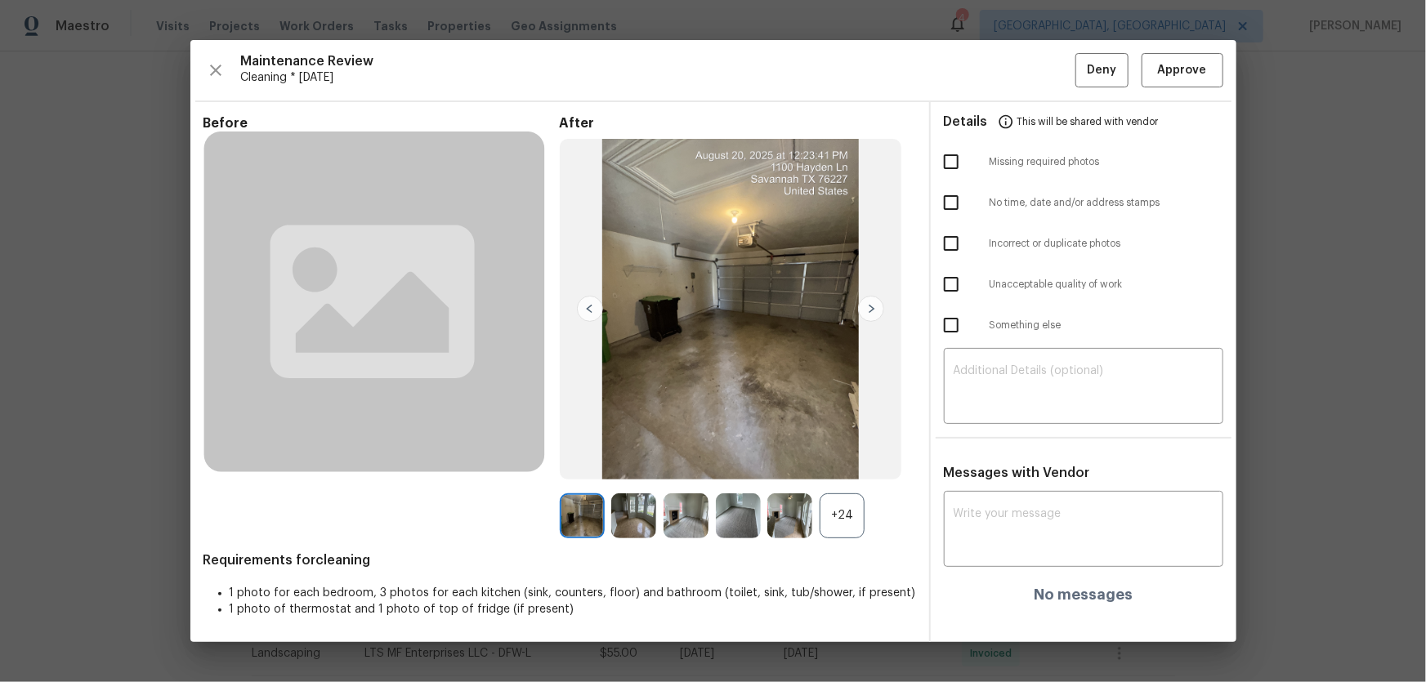
click at [852, 531] on div "+24" at bounding box center [842, 516] width 45 height 45
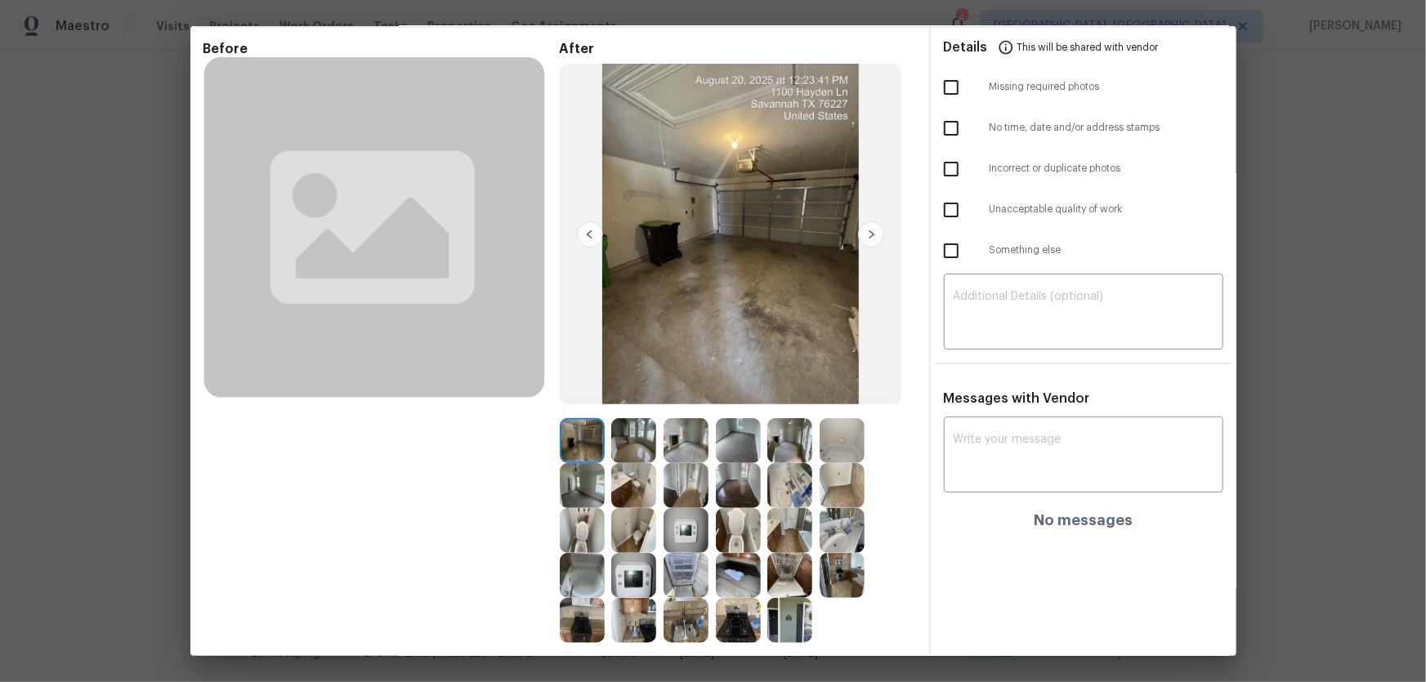
scroll to position [151, 0]
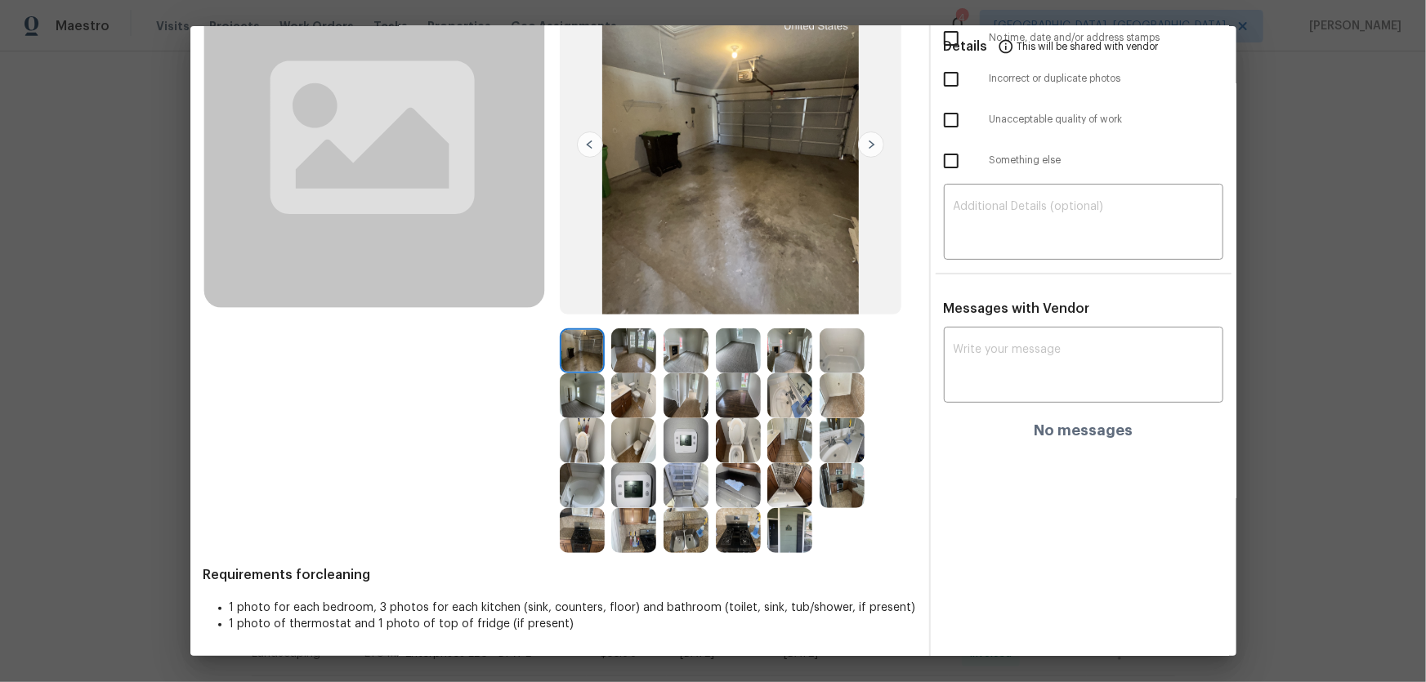
click at [682, 462] on img at bounding box center [686, 440] width 45 height 45
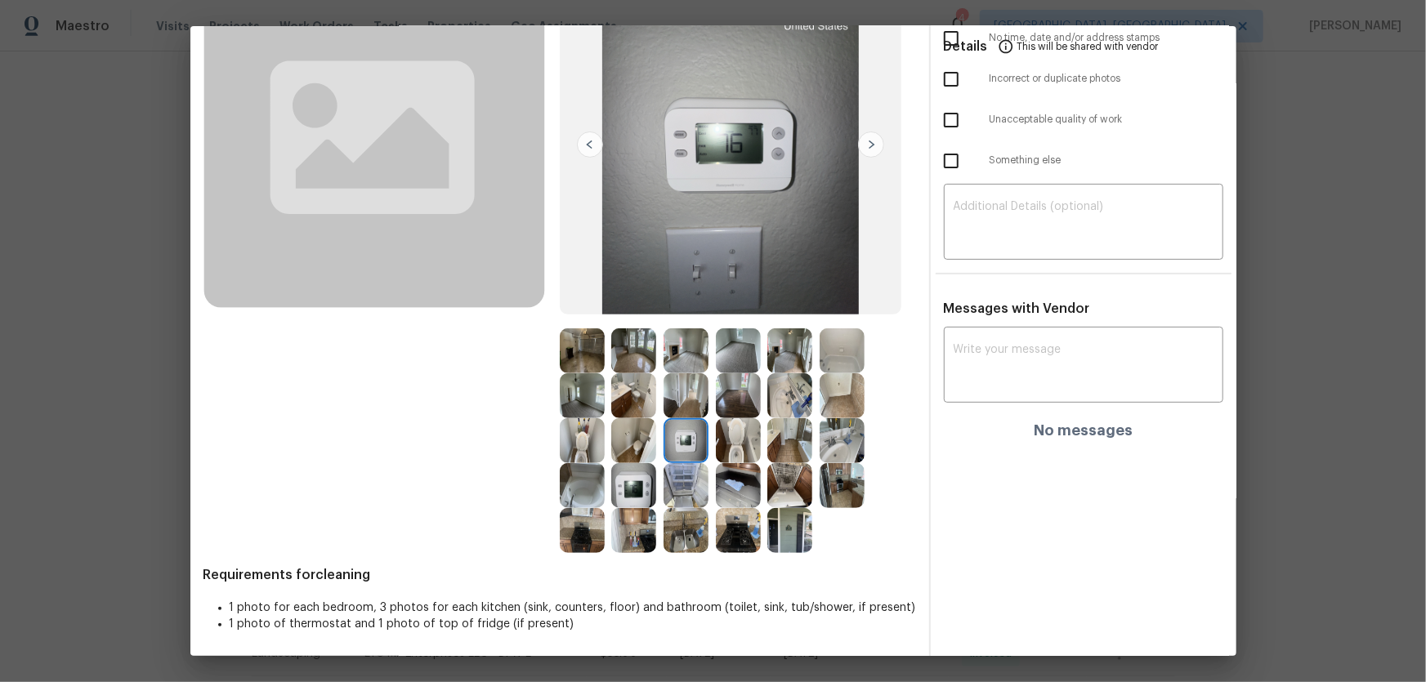
click at [588, 452] on img at bounding box center [582, 440] width 45 height 45
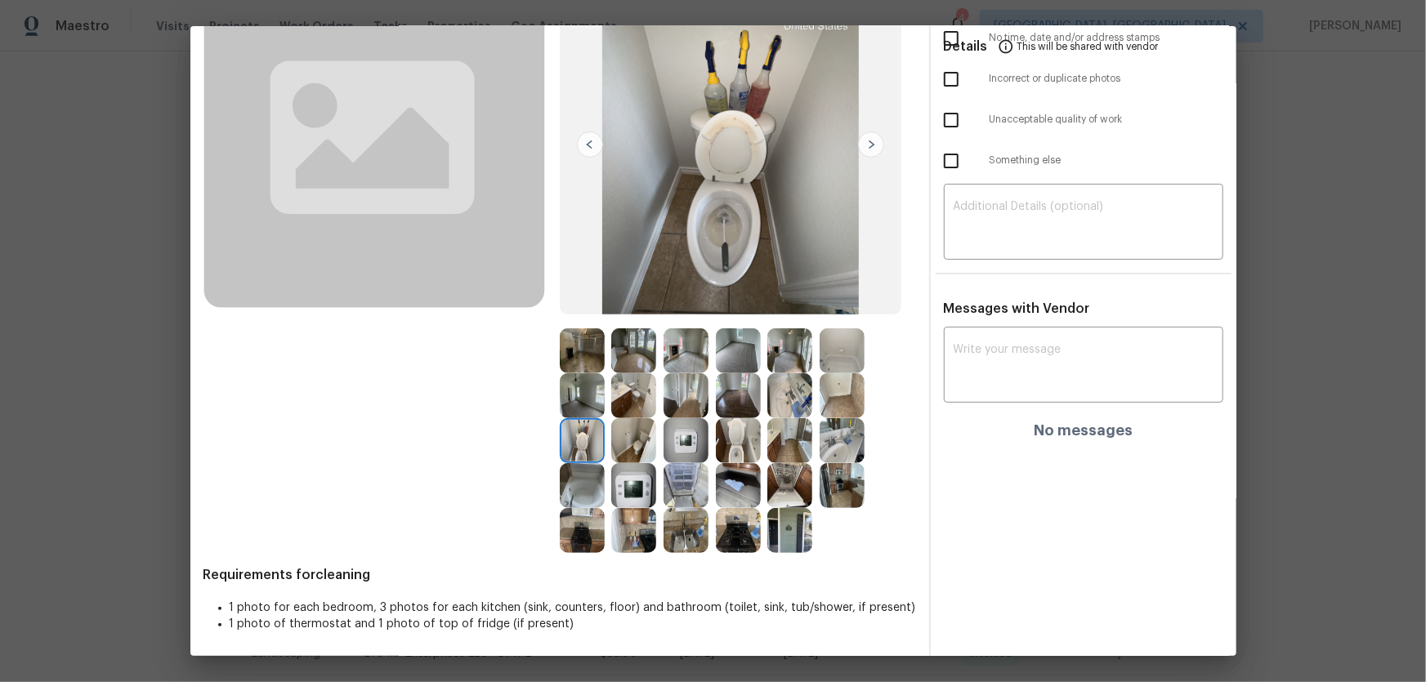
click at [739, 437] on img at bounding box center [738, 440] width 45 height 45
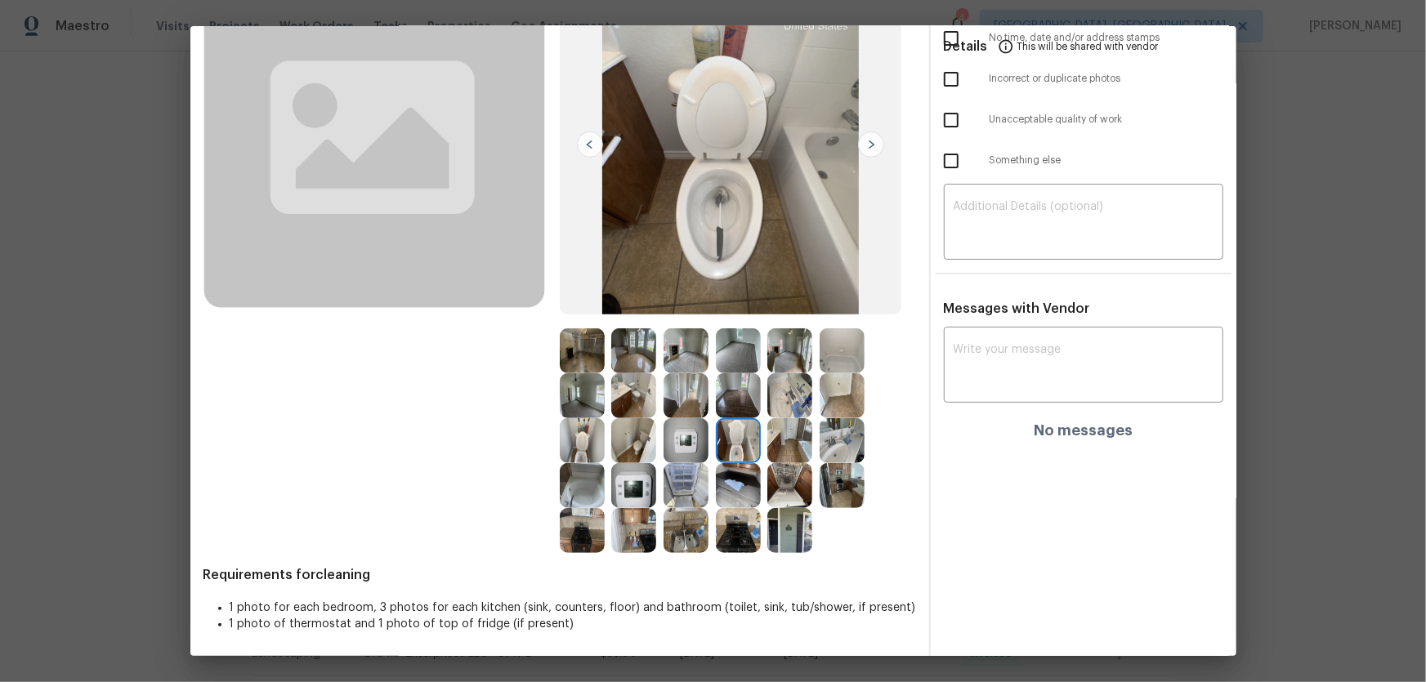
click at [576, 445] on img at bounding box center [582, 440] width 45 height 45
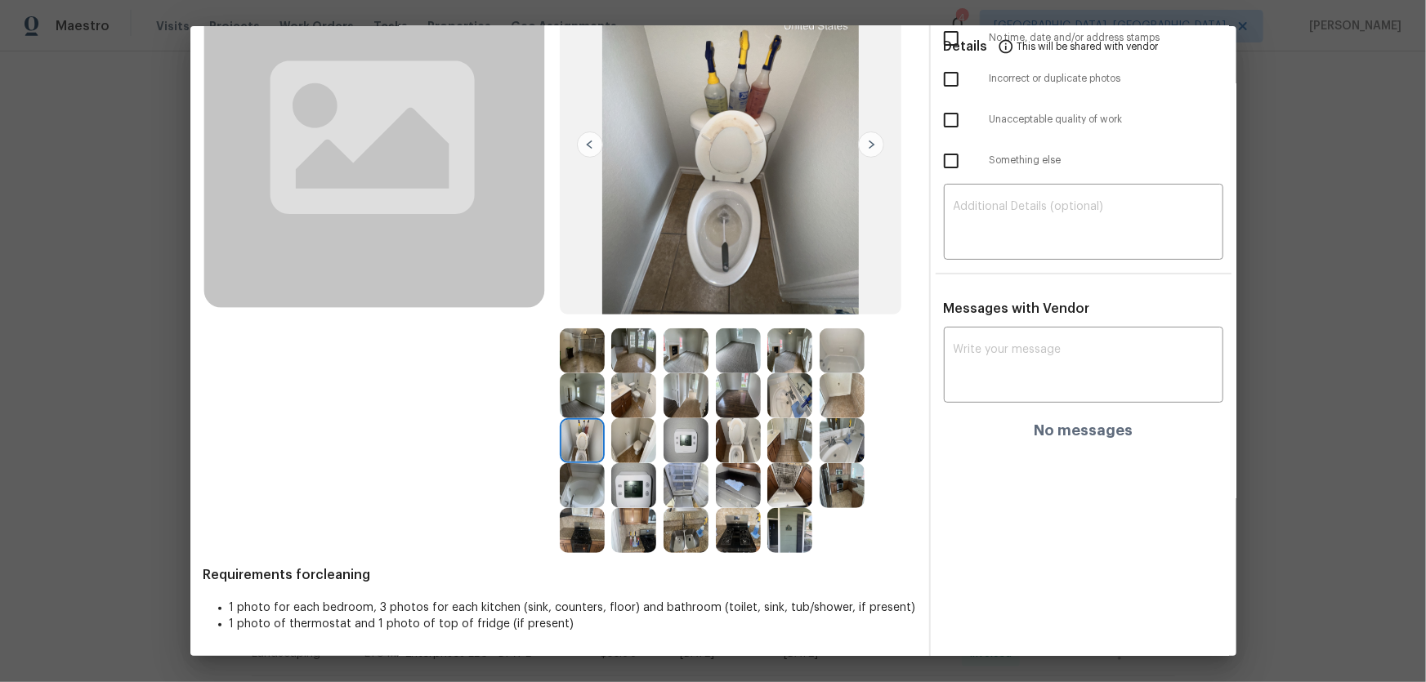
click at [789, 416] on img at bounding box center [789, 395] width 45 height 45
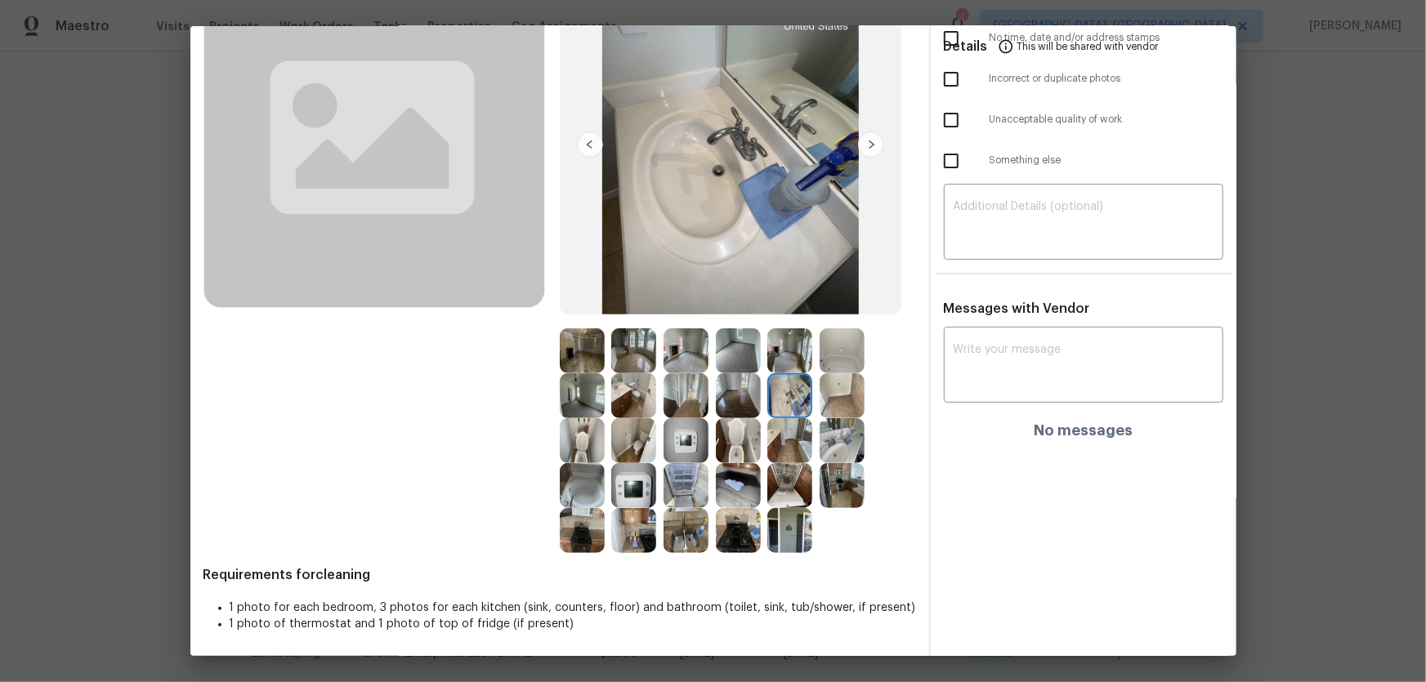
click at [846, 449] on img at bounding box center [842, 440] width 45 height 45
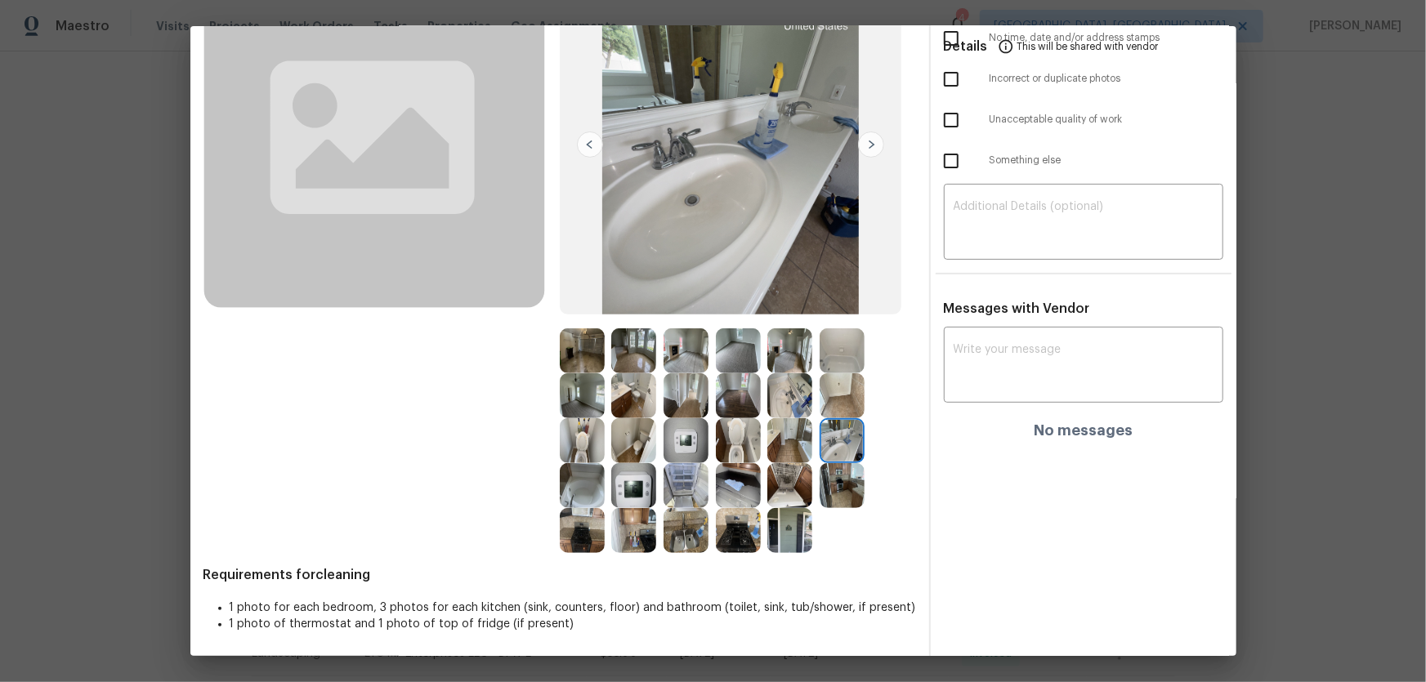
click at [592, 487] on img at bounding box center [582, 485] width 45 height 45
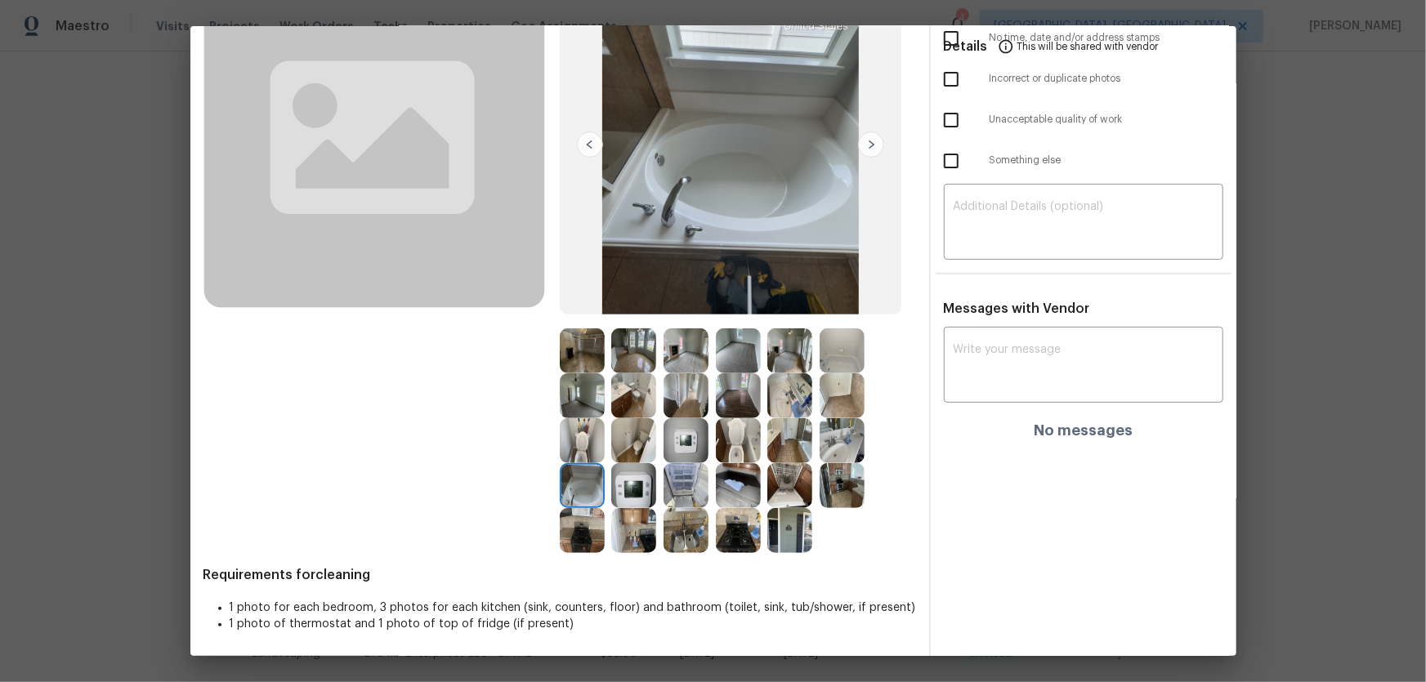
click at [835, 395] on img at bounding box center [842, 395] width 45 height 45
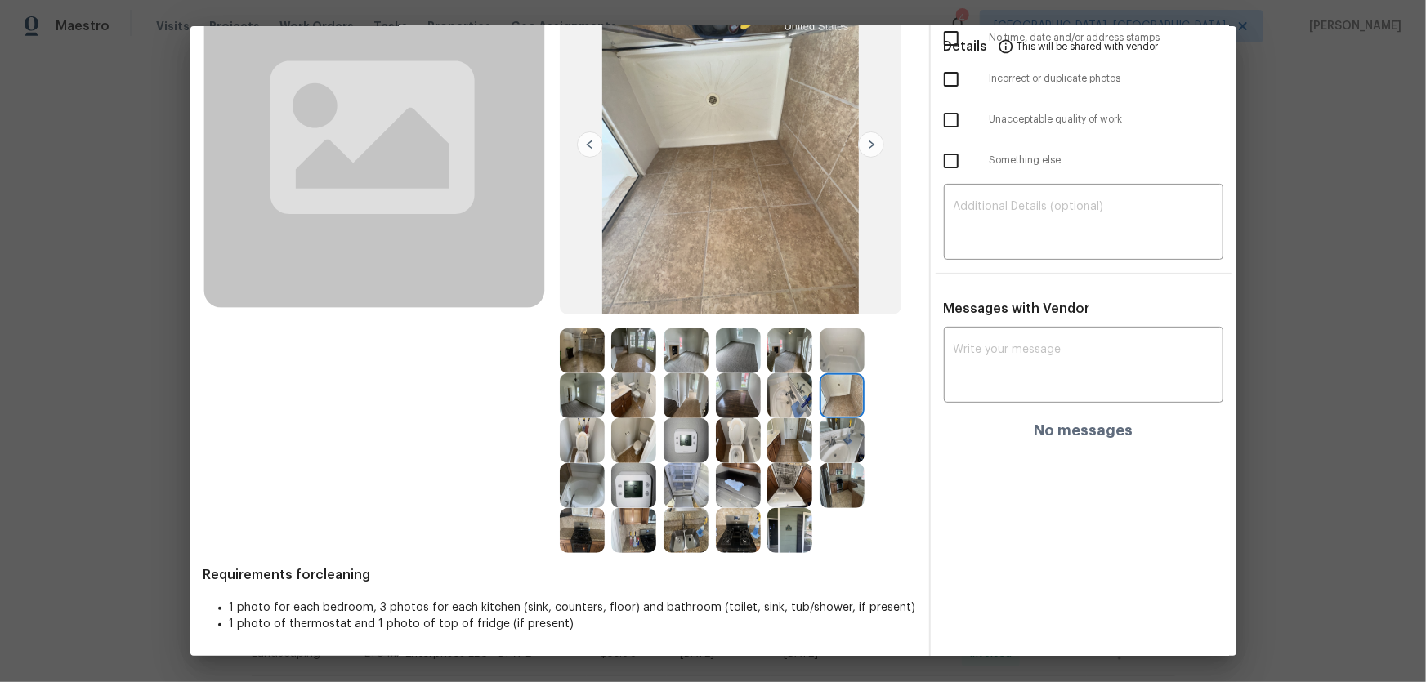
click at [799, 398] on img at bounding box center [789, 395] width 45 height 45
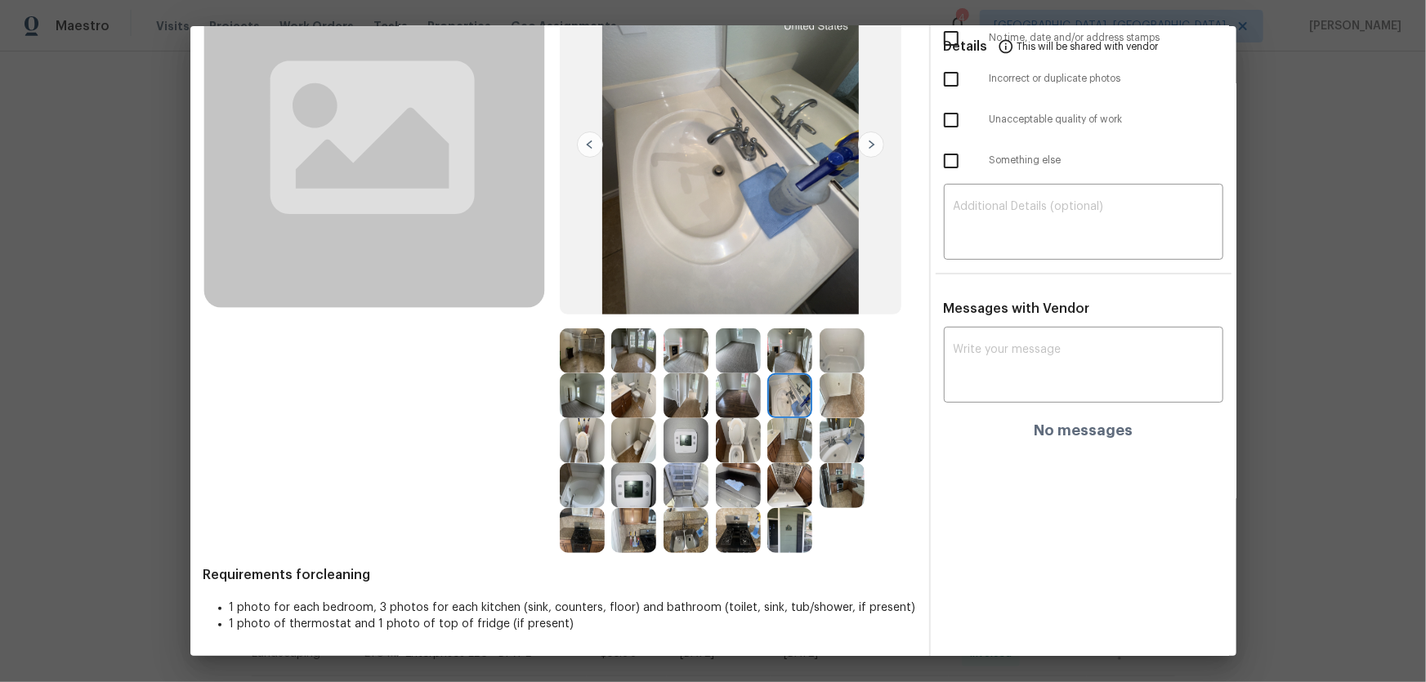
click at [792, 357] on img at bounding box center [789, 351] width 45 height 45
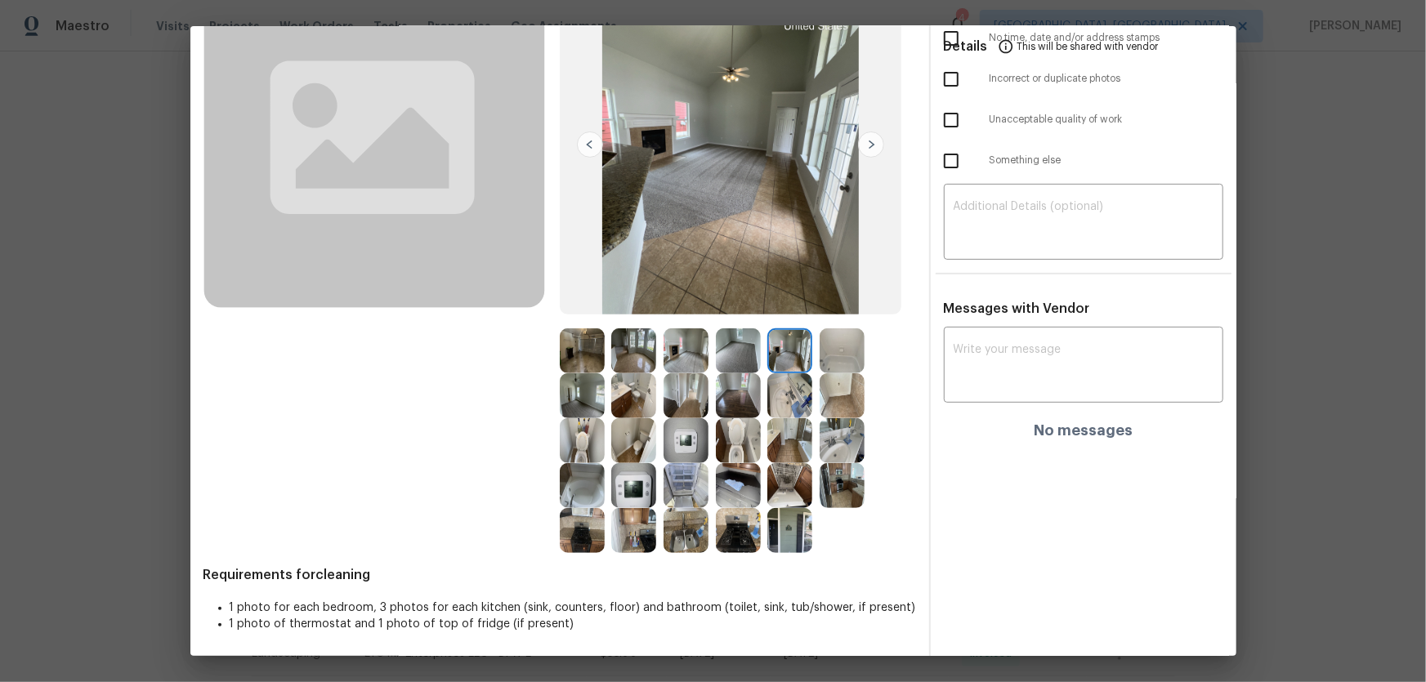
click at [698, 401] on img at bounding box center [686, 395] width 45 height 45
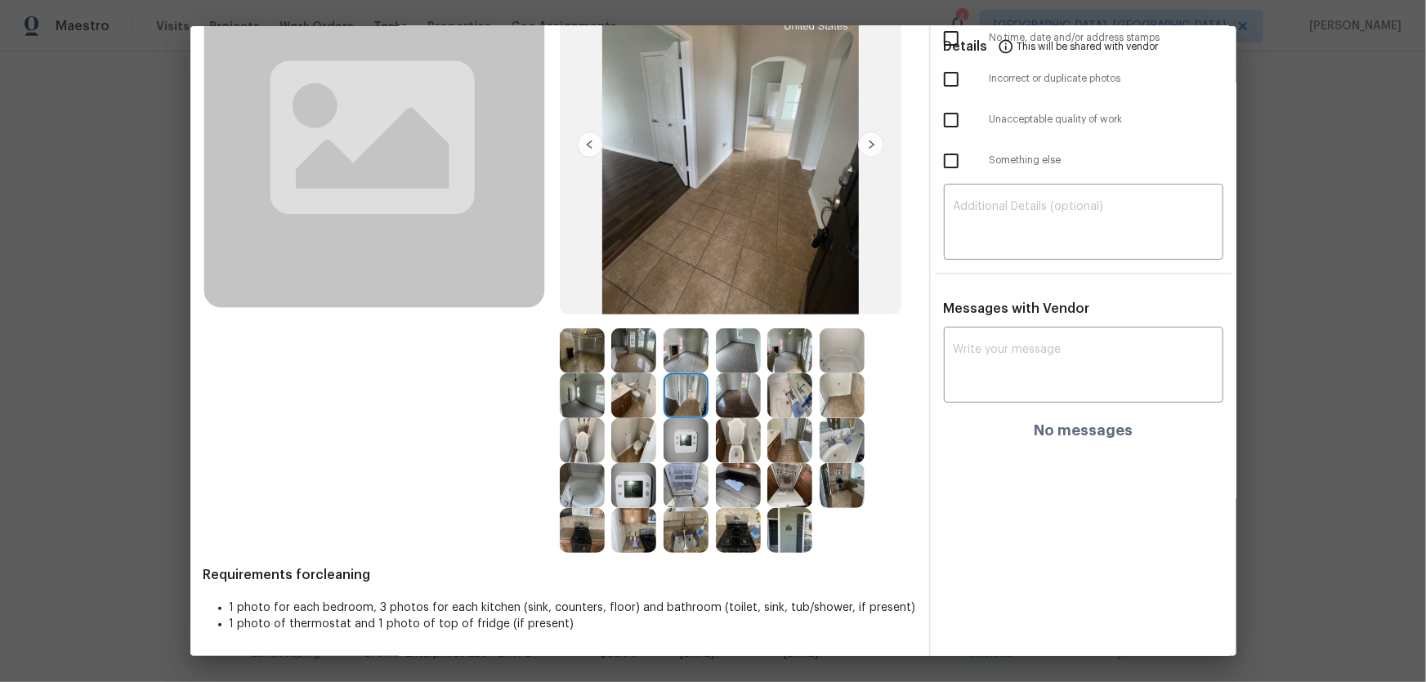
click at [687, 440] on img at bounding box center [686, 440] width 45 height 45
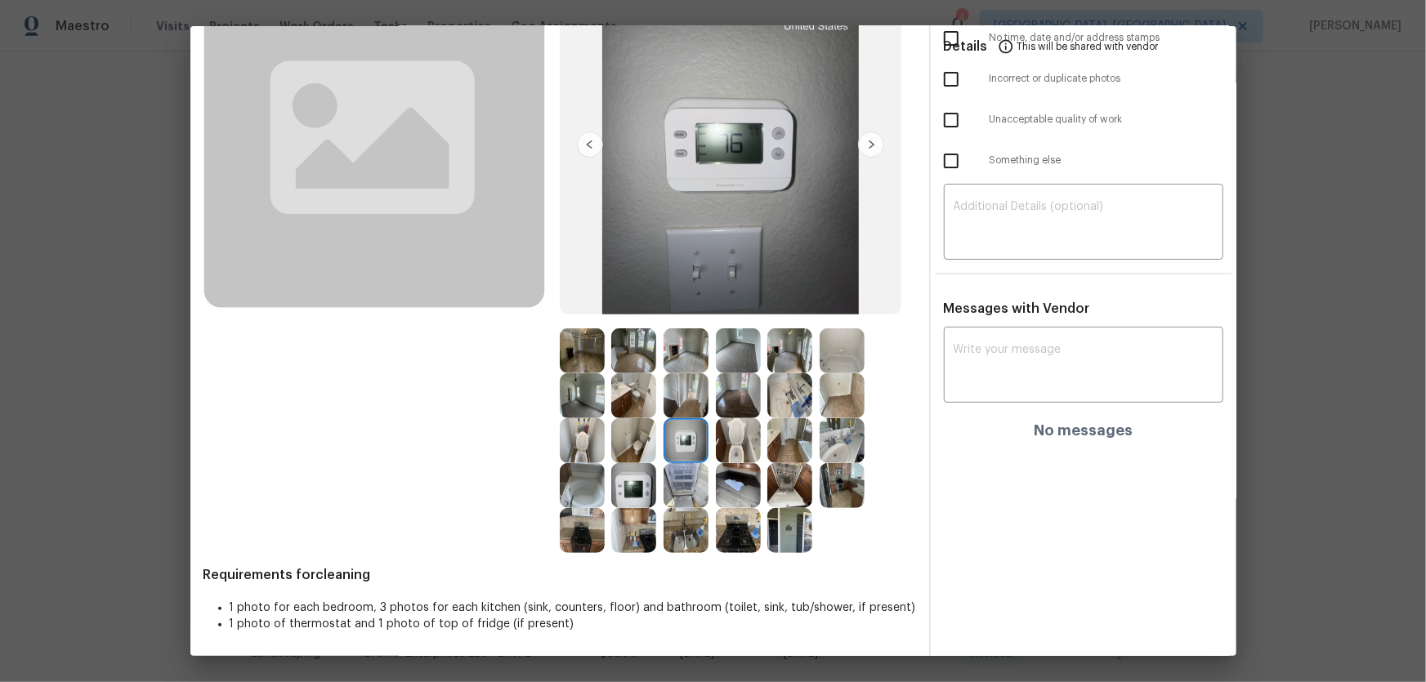
click at [643, 501] on img at bounding box center [633, 485] width 45 height 45
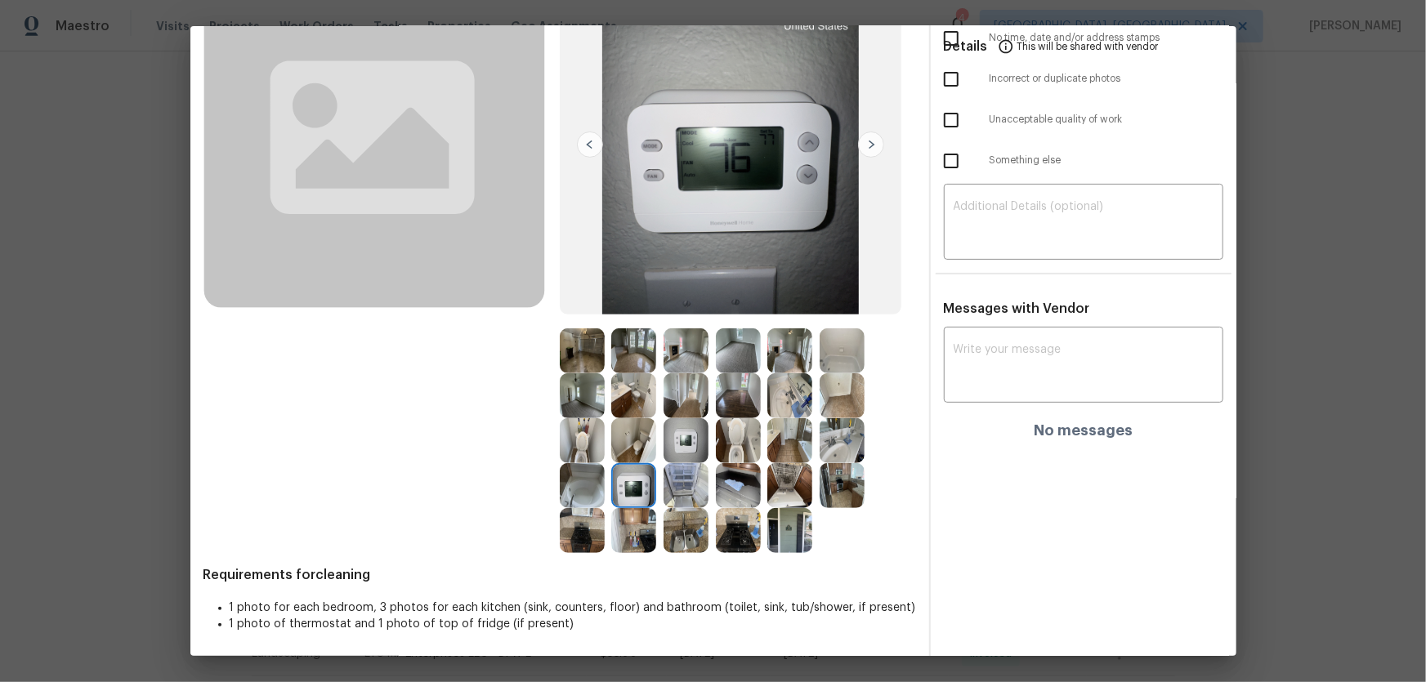
click at [637, 533] on img at bounding box center [633, 530] width 45 height 45
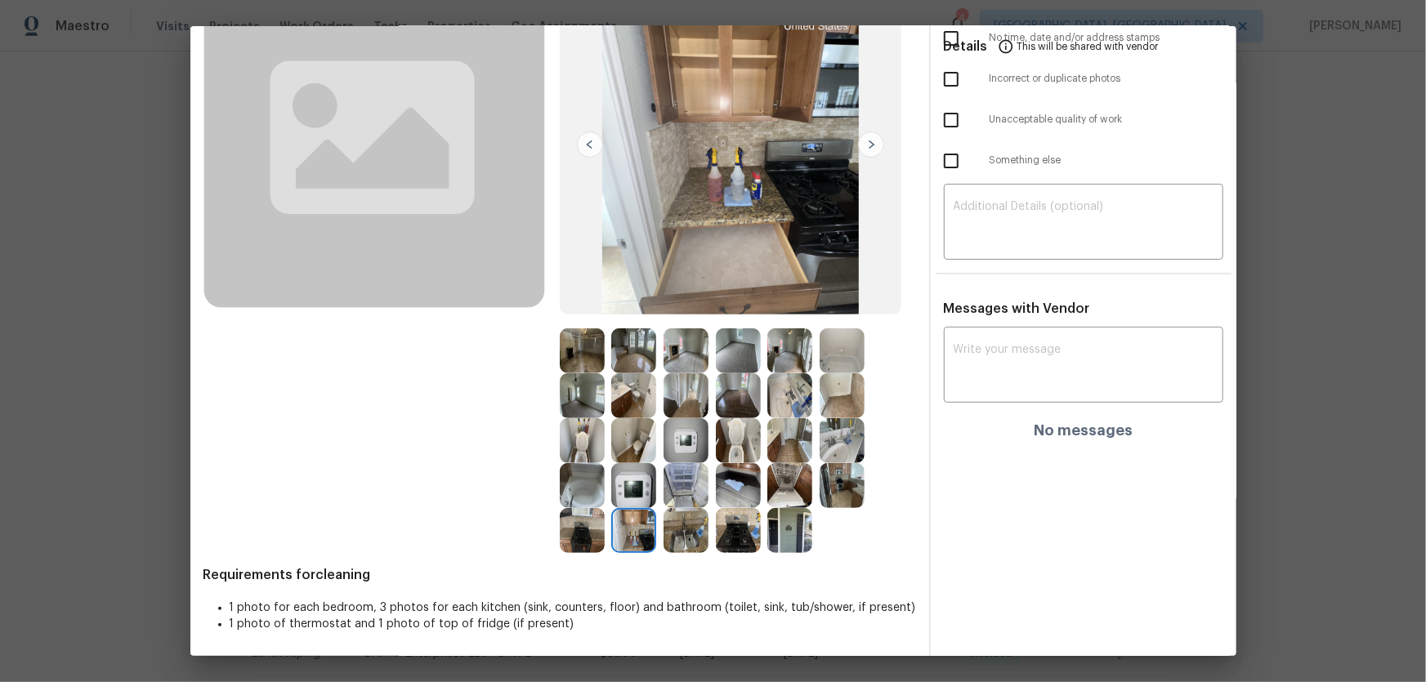
click at [683, 543] on img at bounding box center [686, 530] width 45 height 45
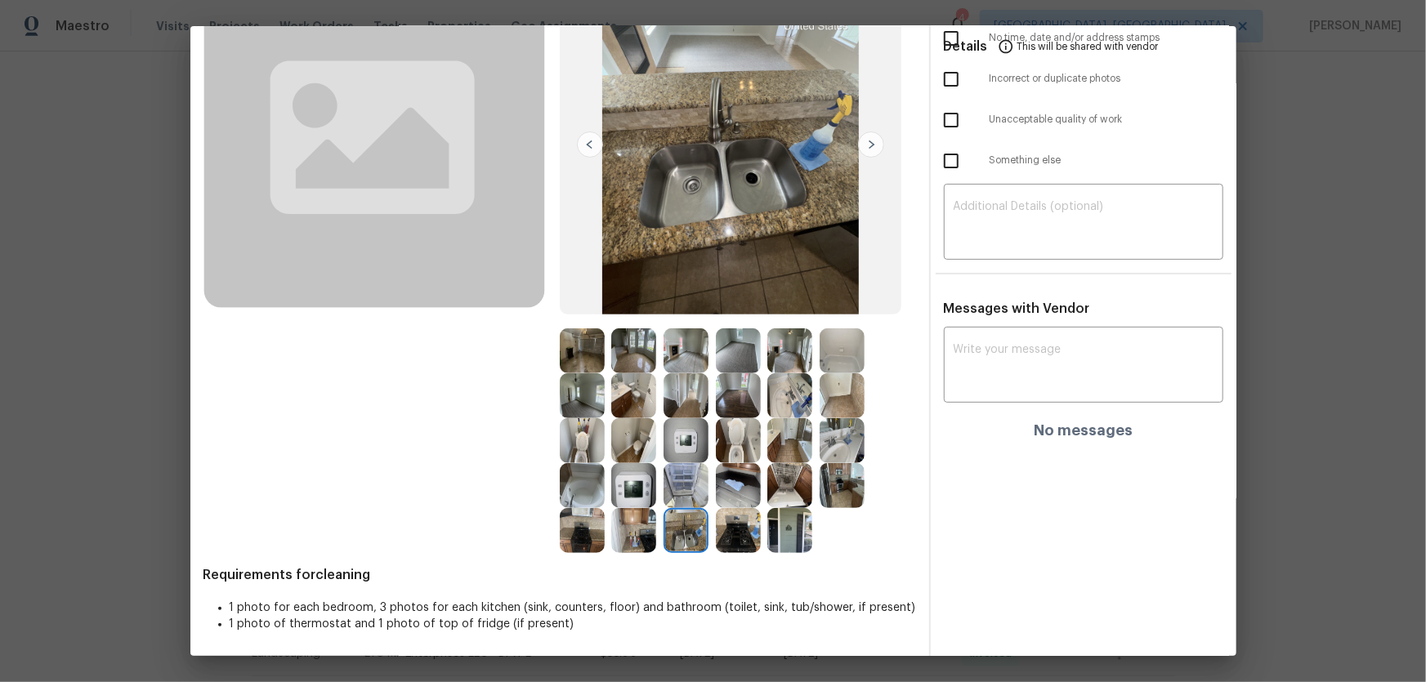
click at [772, 533] on img at bounding box center [789, 530] width 45 height 45
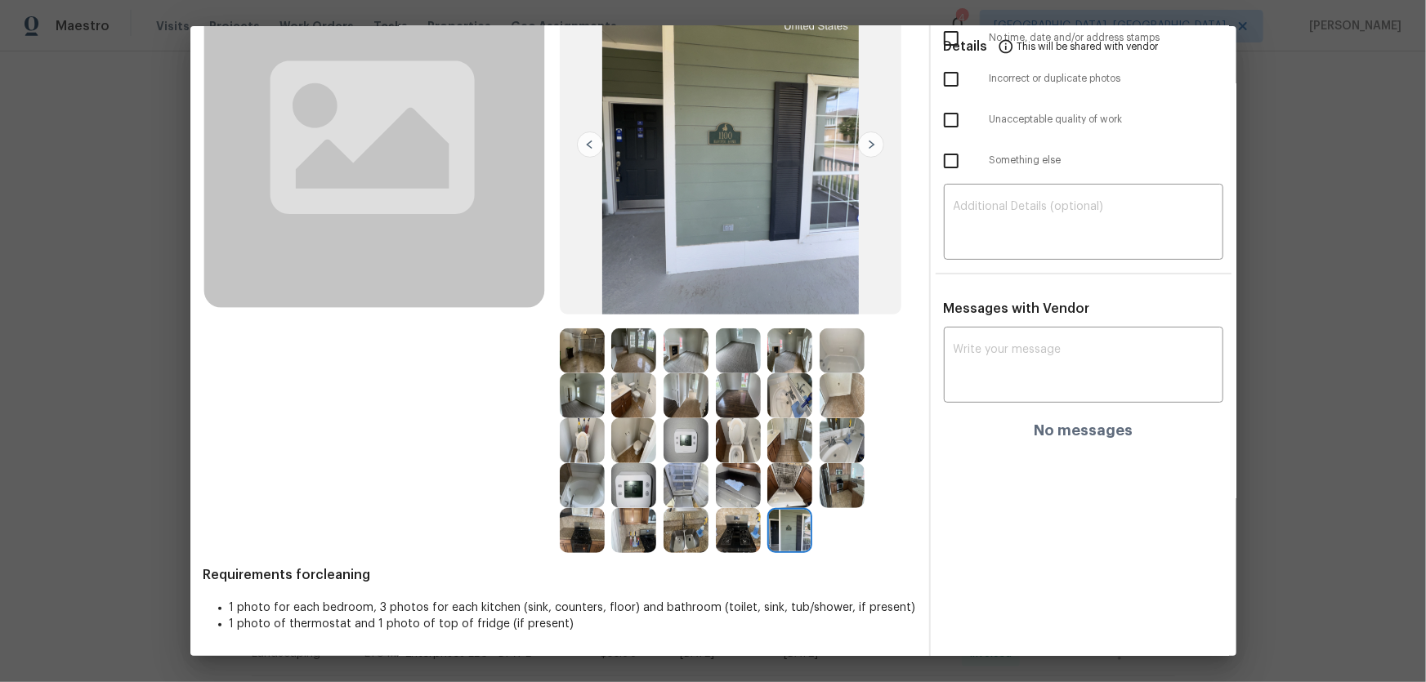
click at [736, 500] on img at bounding box center [738, 485] width 45 height 45
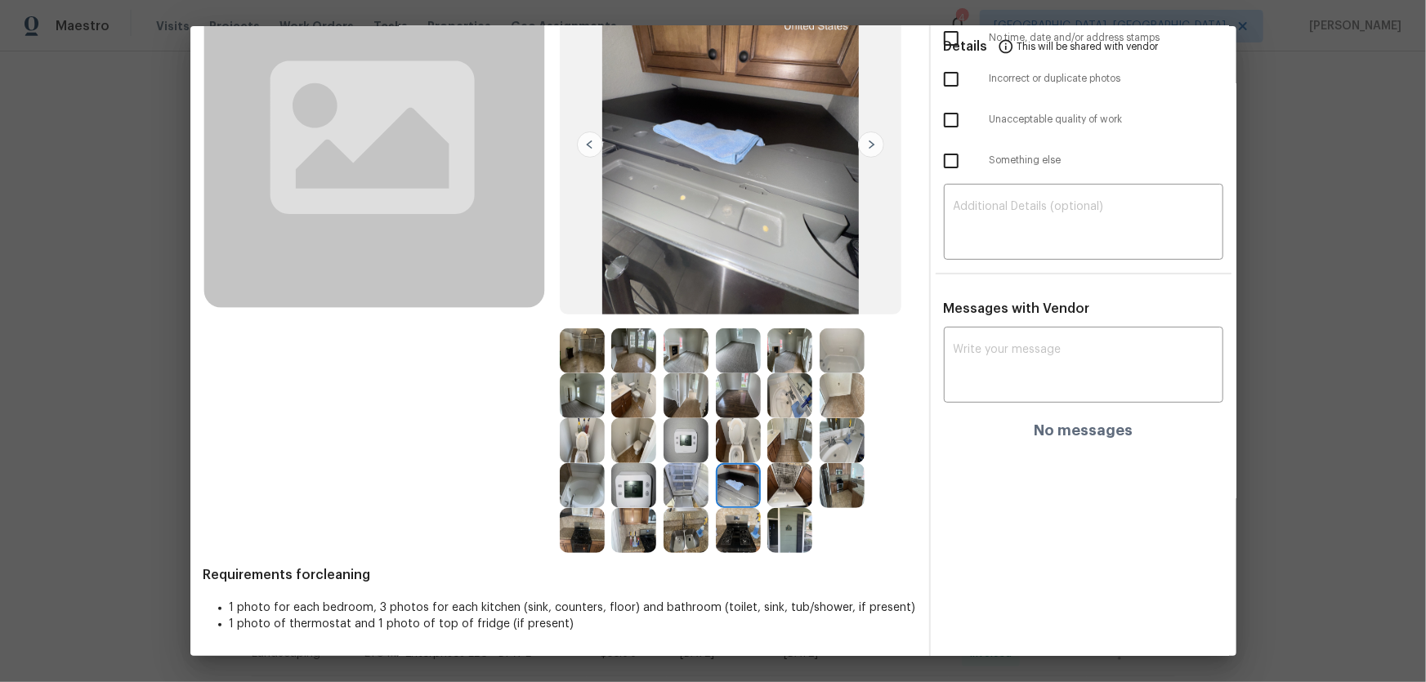
click at [735, 360] on img at bounding box center [738, 351] width 45 height 45
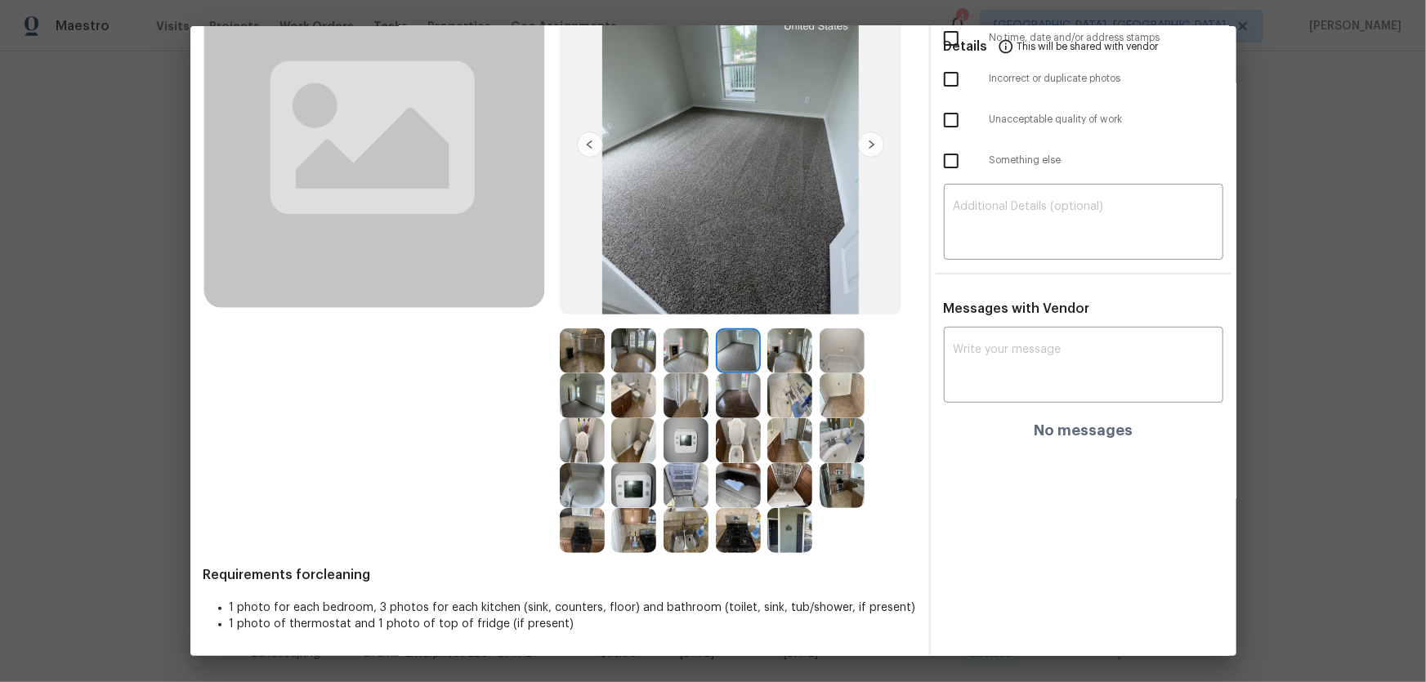
click at [571, 402] on img at bounding box center [582, 395] width 45 height 45
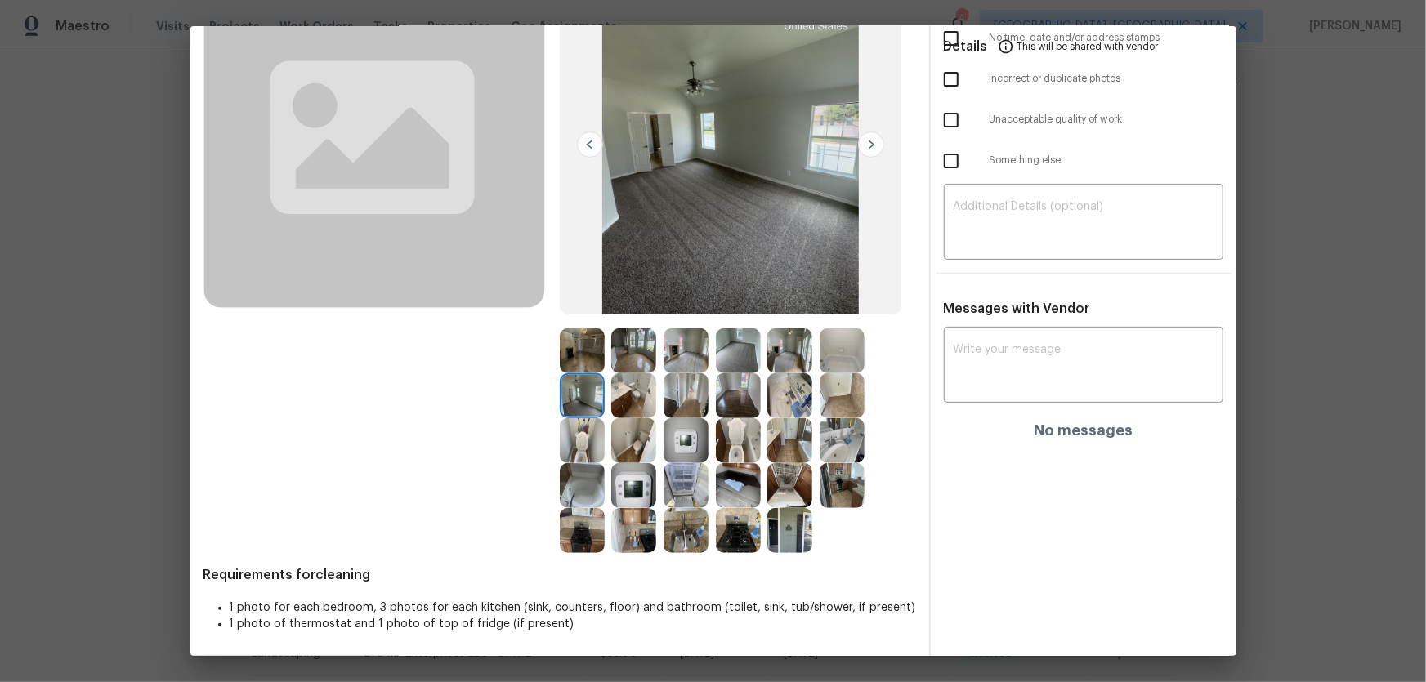
click at [673, 339] on img at bounding box center [686, 351] width 45 height 45
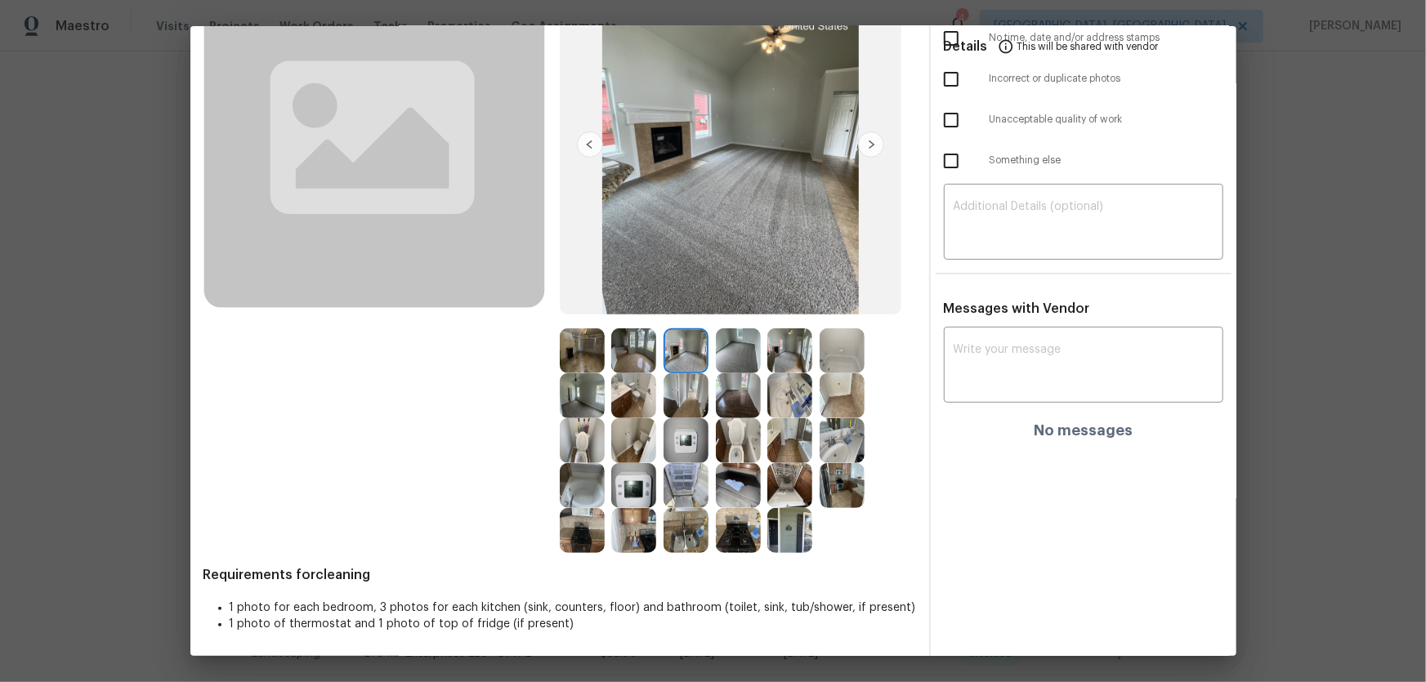
click at [740, 349] on img at bounding box center [738, 351] width 45 height 45
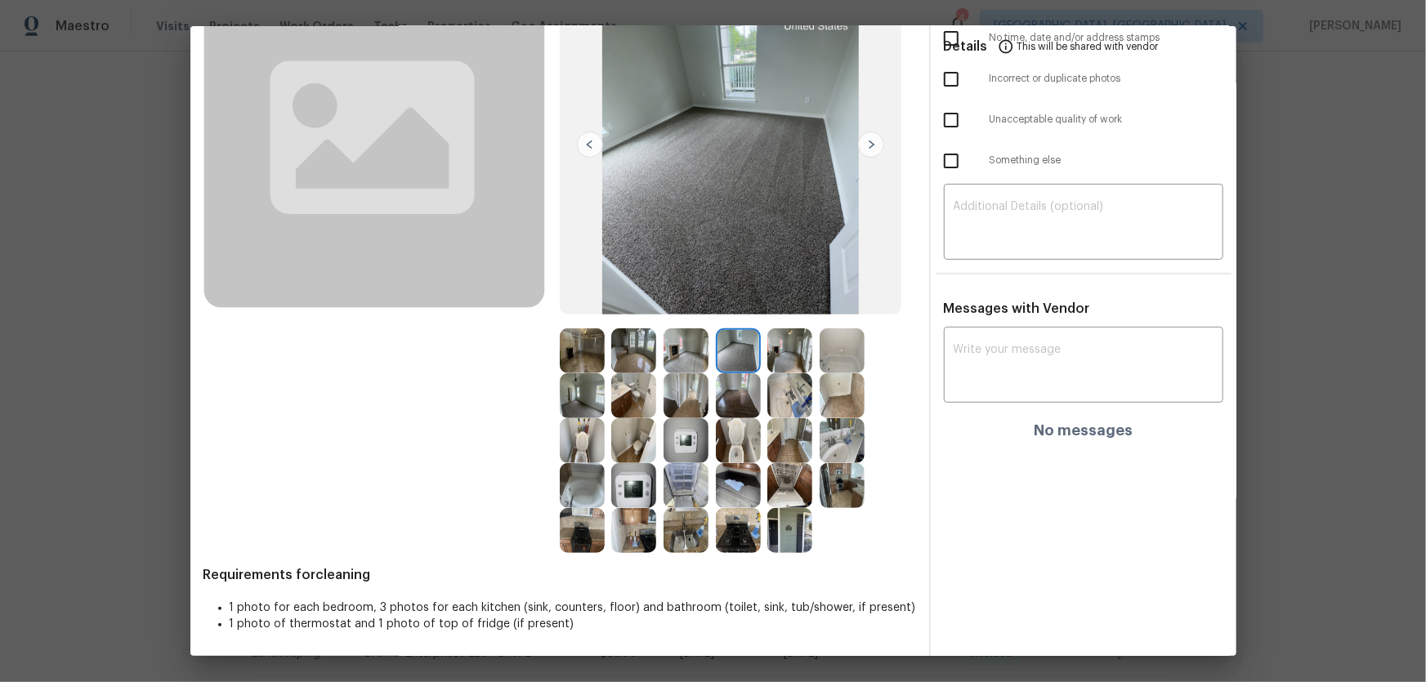
click at [849, 394] on img at bounding box center [842, 395] width 45 height 45
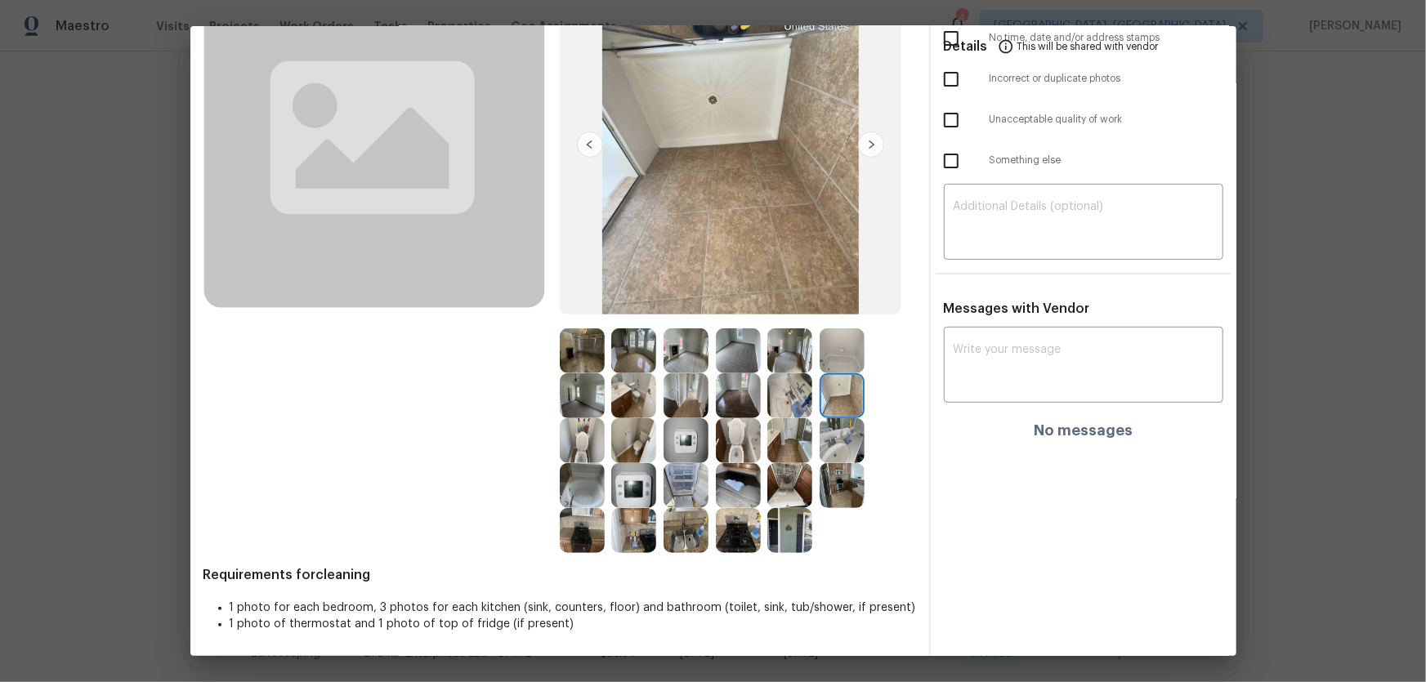
click at [588, 406] on img at bounding box center [582, 395] width 45 height 45
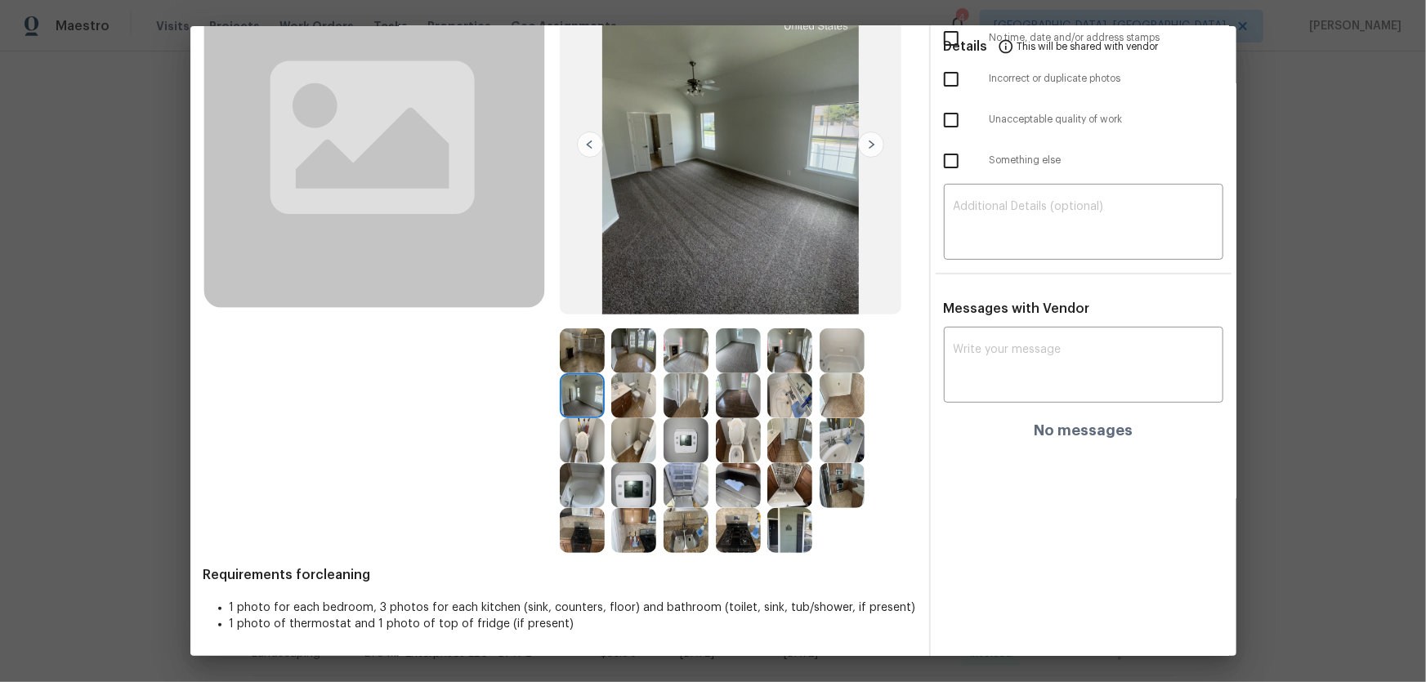
click at [635, 362] on img at bounding box center [633, 351] width 45 height 45
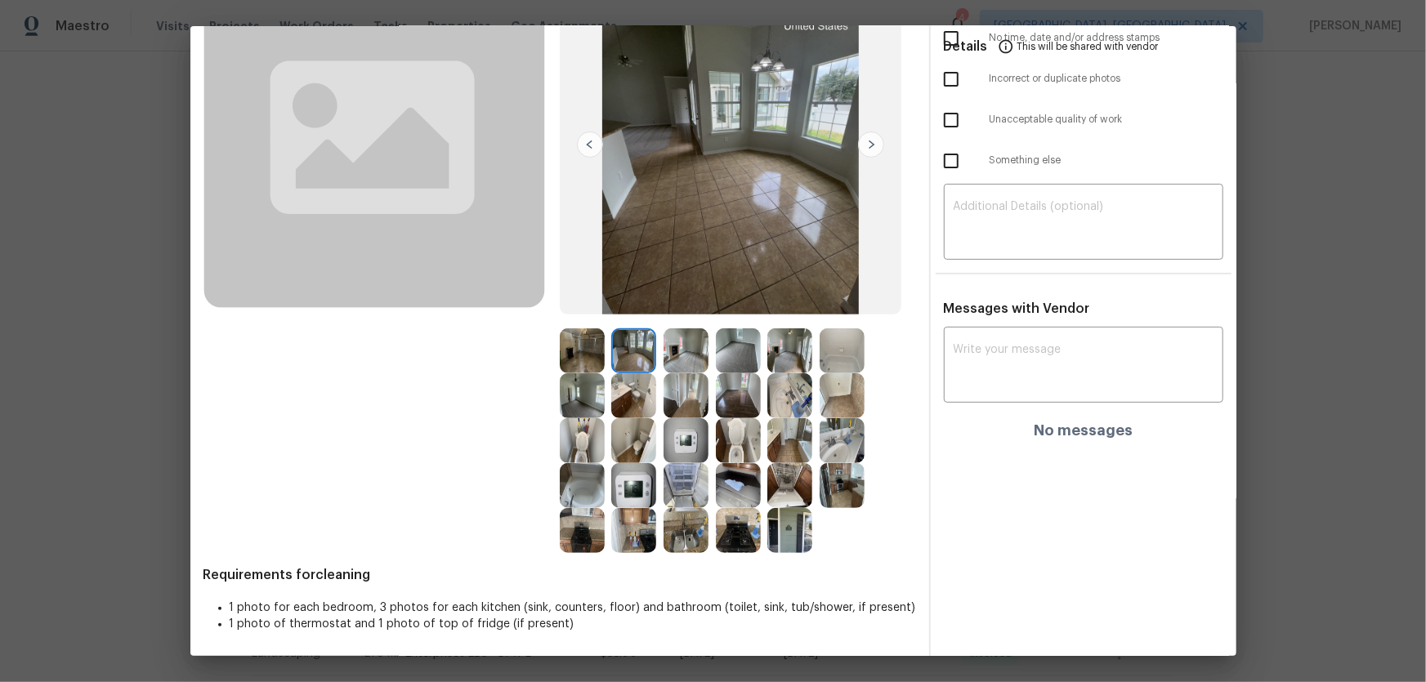
click at [732, 531] on img at bounding box center [738, 530] width 45 height 45
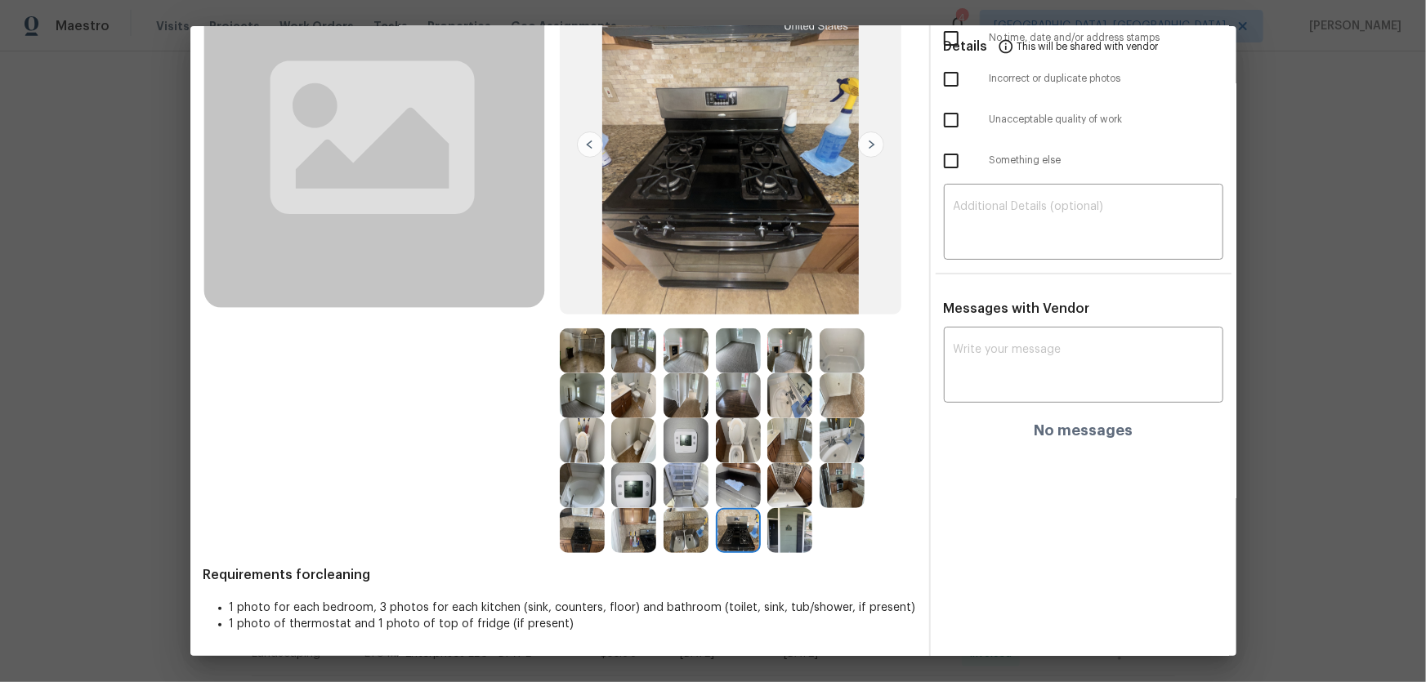
click at [789, 444] on img at bounding box center [789, 440] width 45 height 45
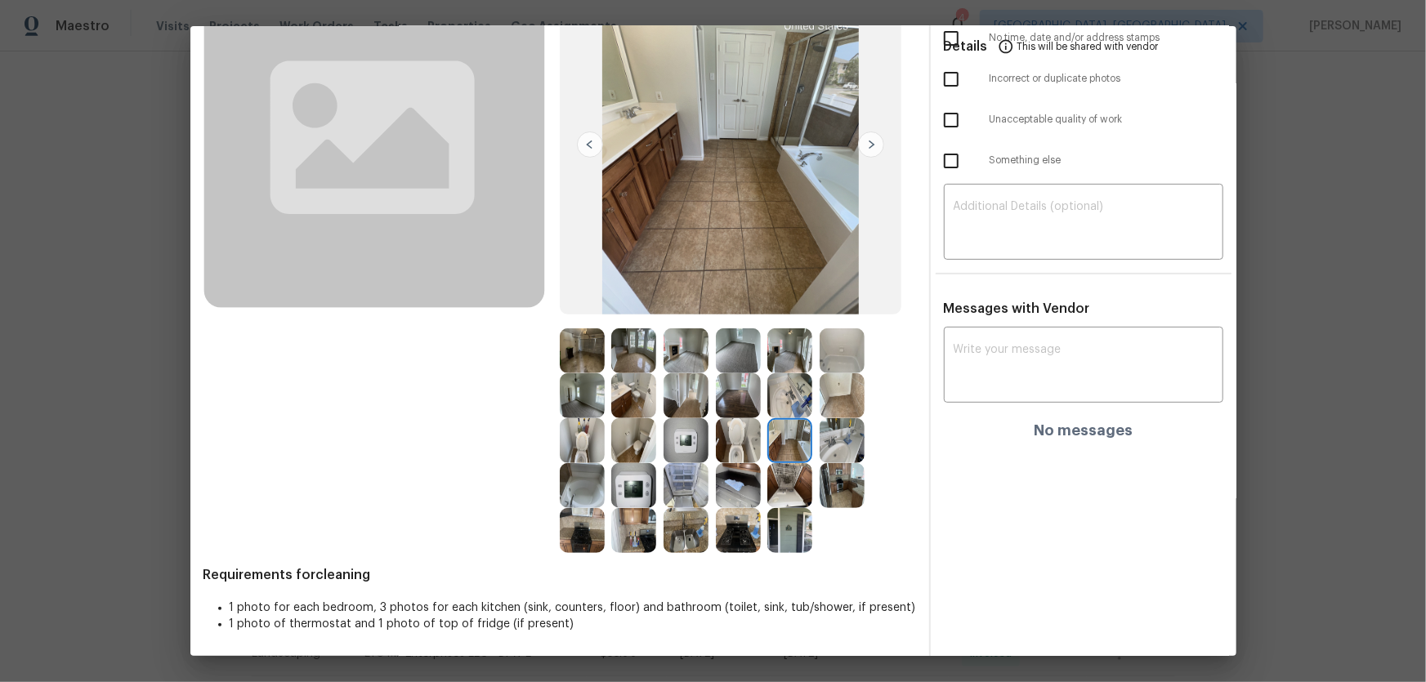
click at [838, 396] on img at bounding box center [842, 395] width 45 height 45
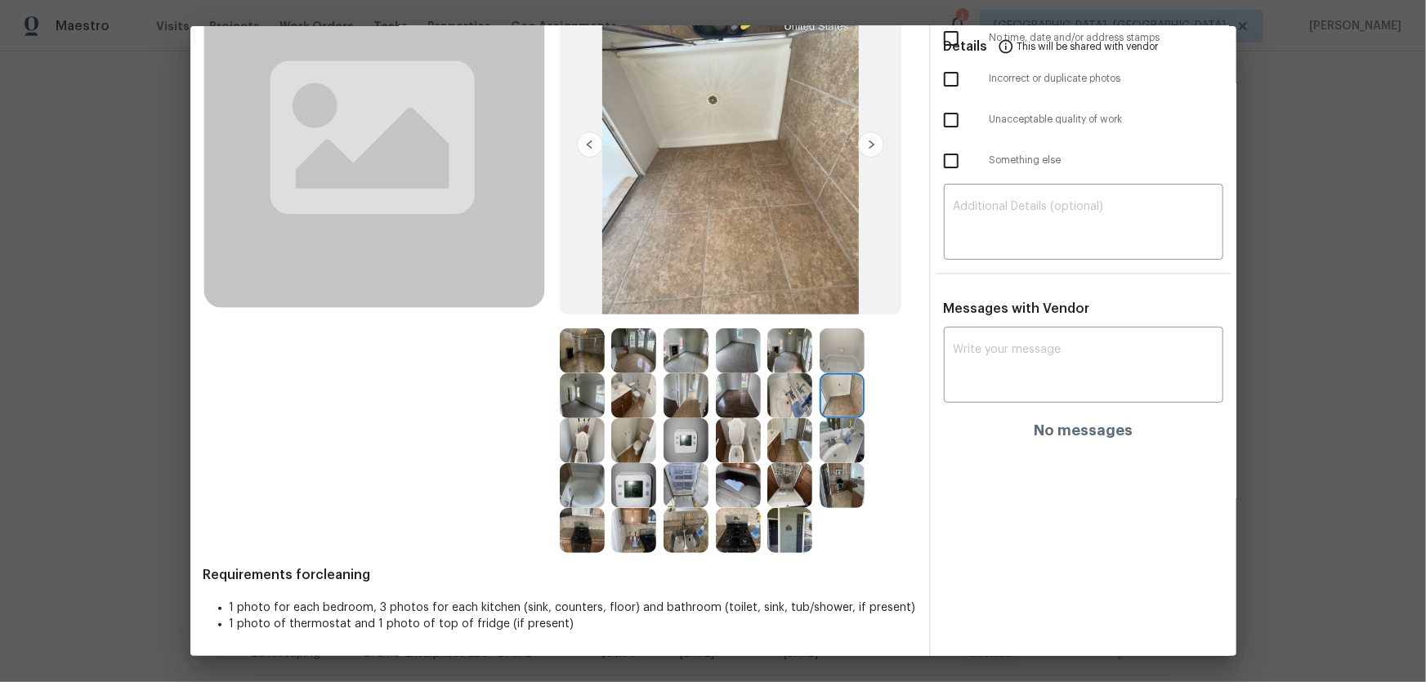
click at [843, 432] on img at bounding box center [842, 440] width 45 height 45
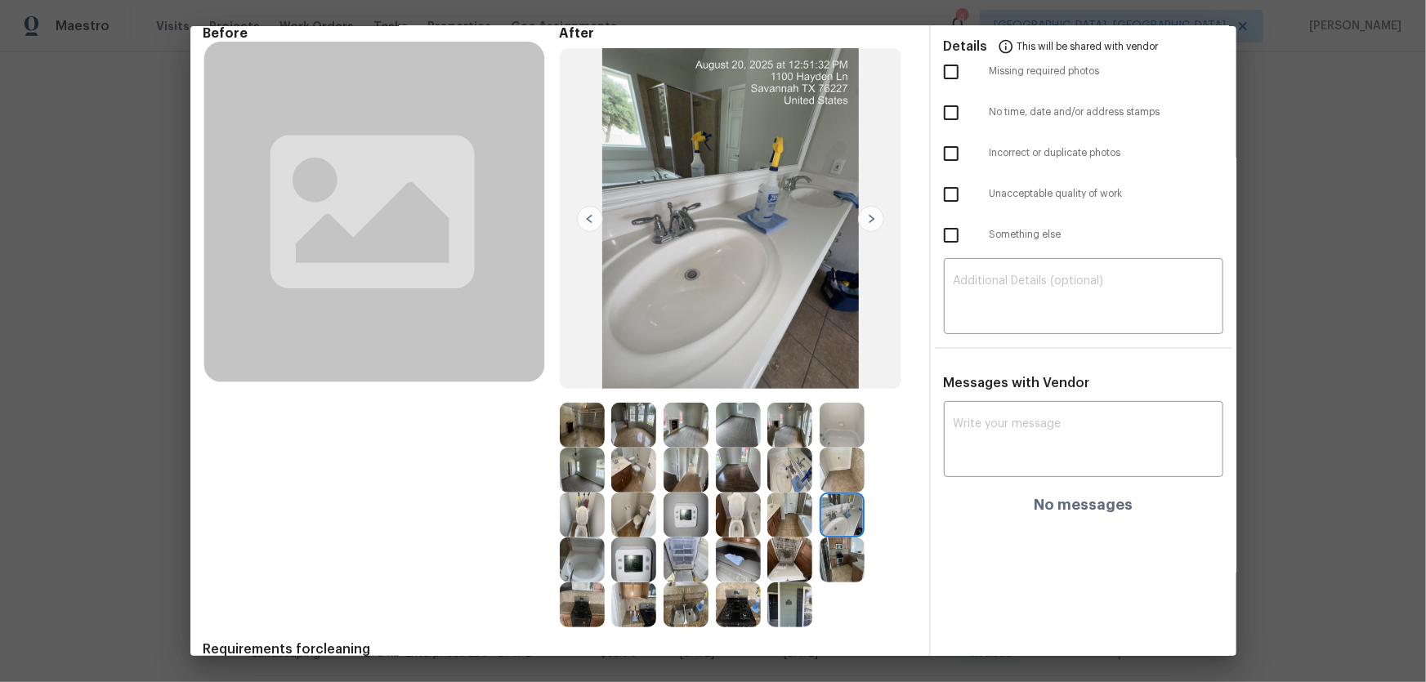
scroll to position [0, 0]
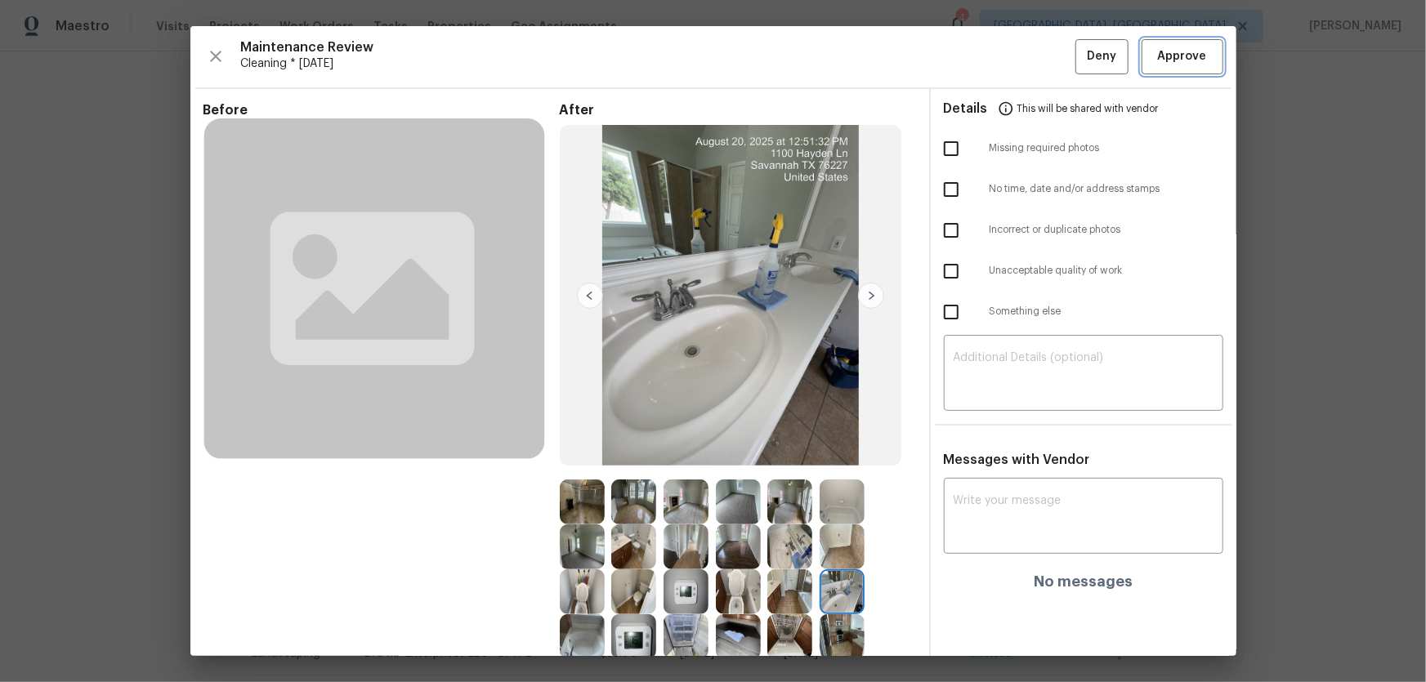
click at [1171, 57] on span "Approve" at bounding box center [1182, 57] width 49 height 20
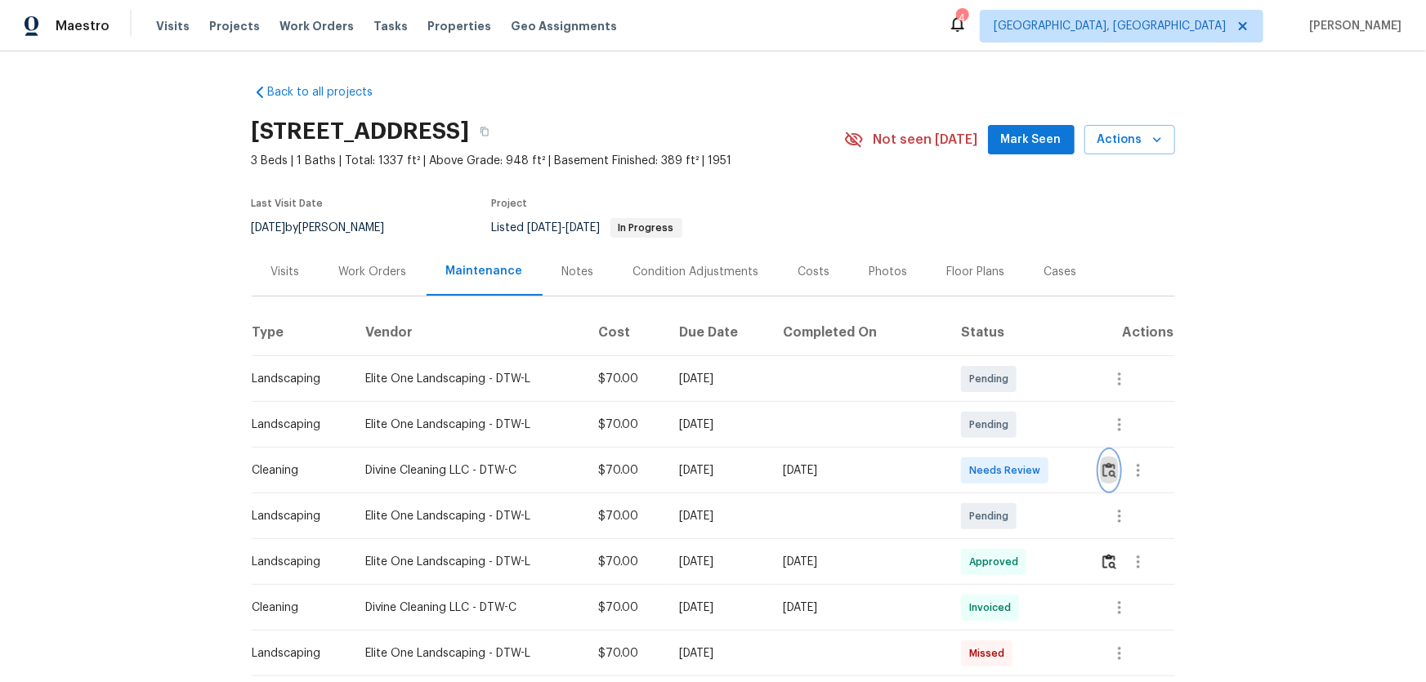
click at [1106, 463] on img "button" at bounding box center [1109, 471] width 14 height 16
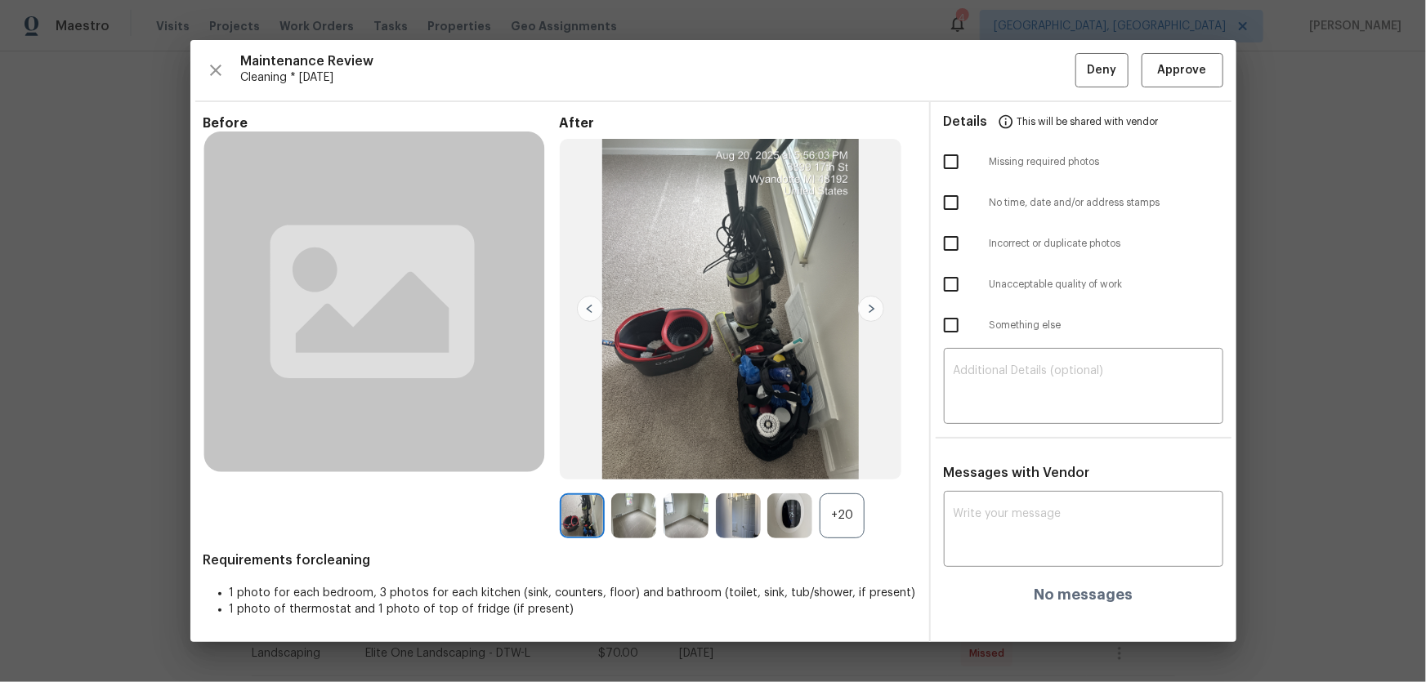
click at [849, 505] on div "+20" at bounding box center [842, 516] width 45 height 45
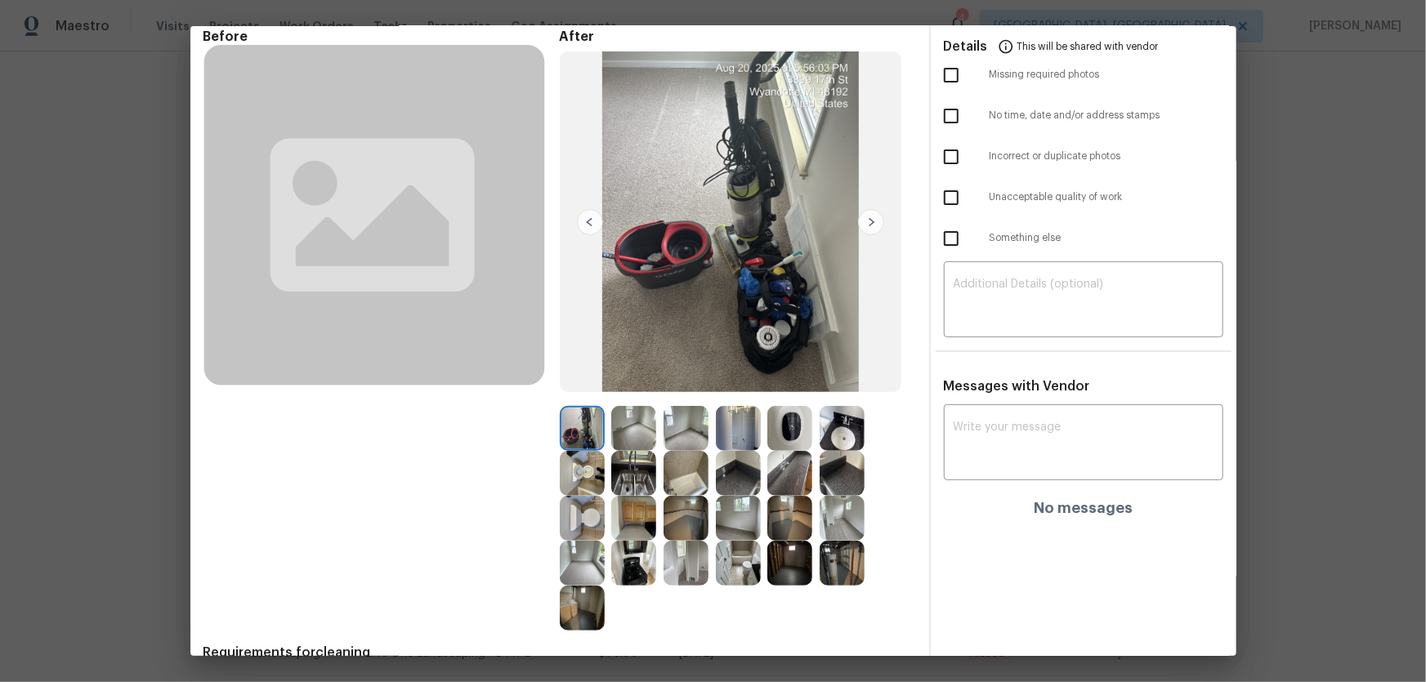
scroll to position [148, 0]
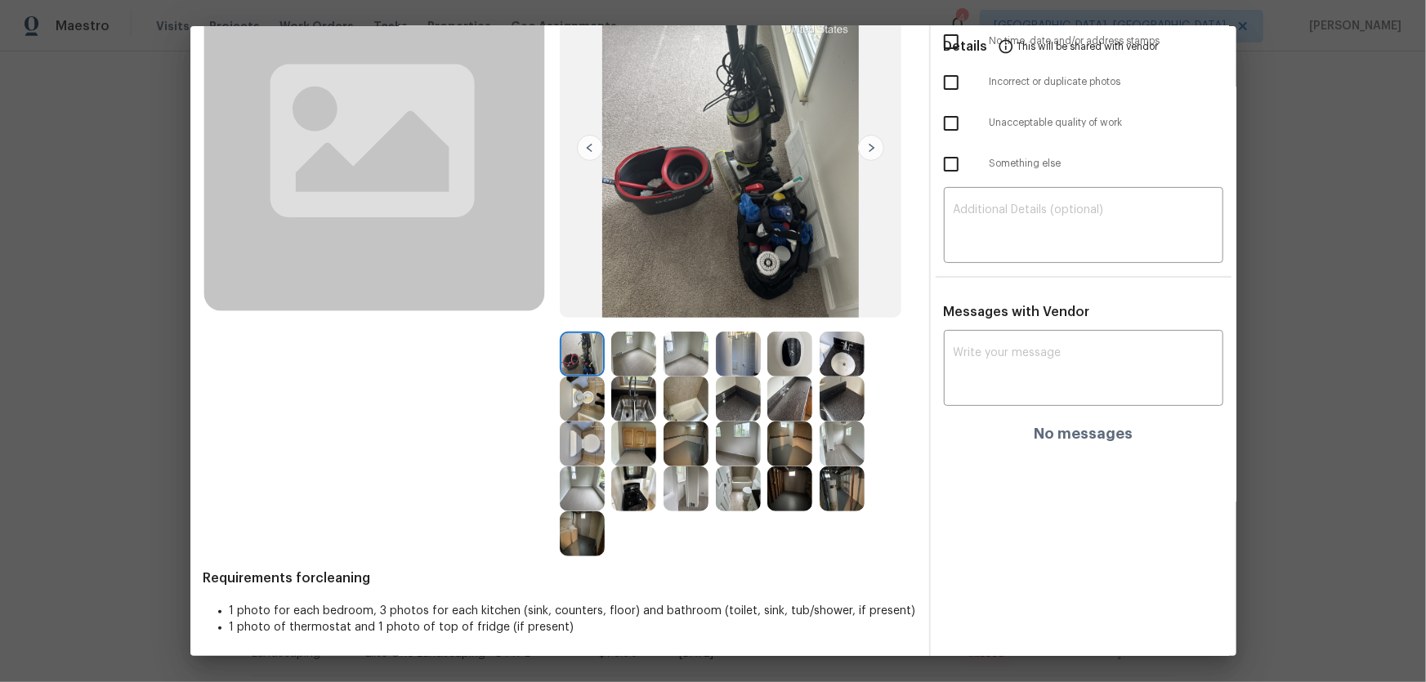
click at [831, 355] on img at bounding box center [842, 354] width 45 height 45
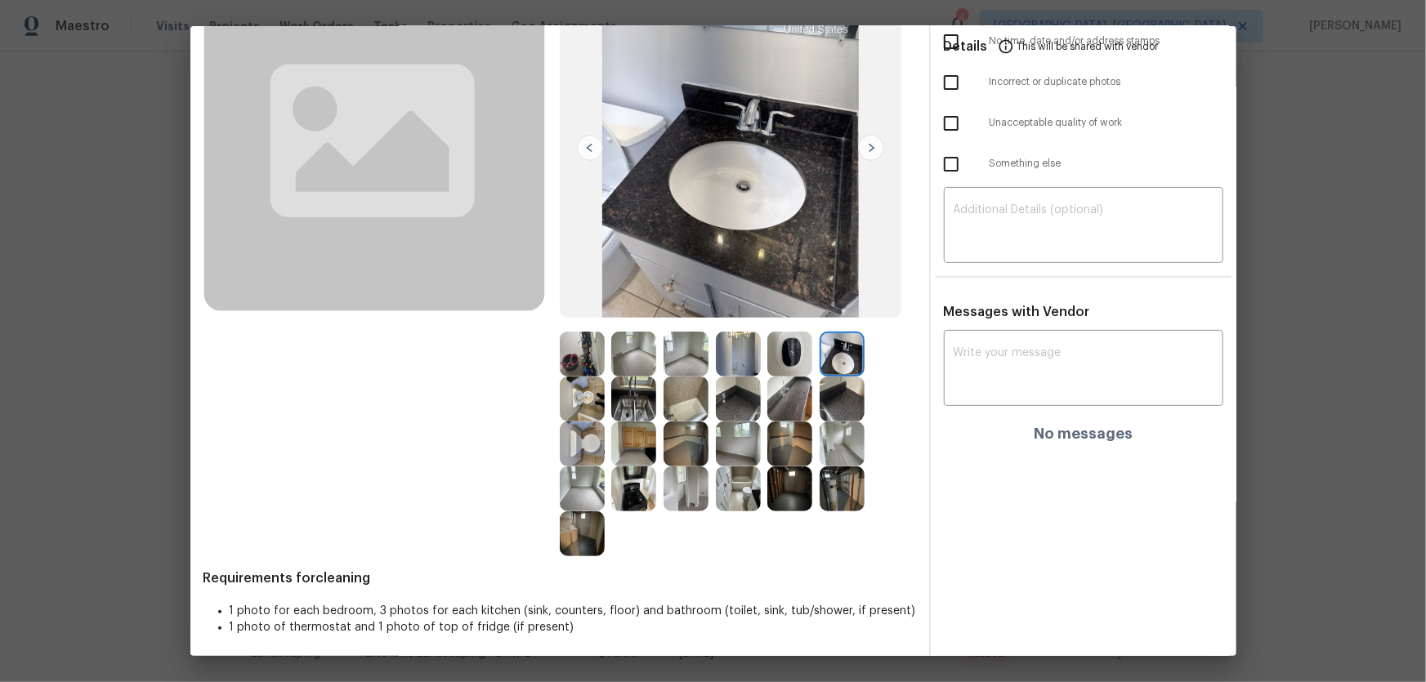
click at [700, 416] on img at bounding box center [686, 399] width 45 height 45
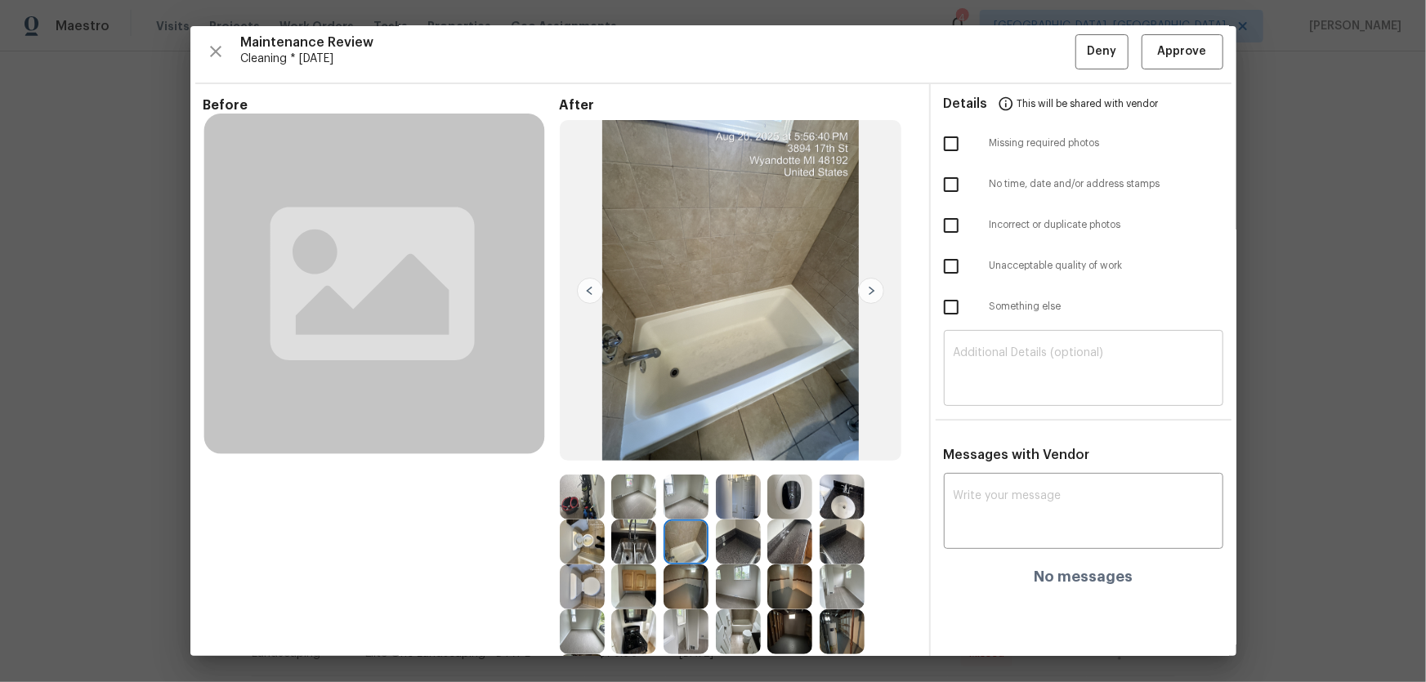
scroll to position [0, 0]
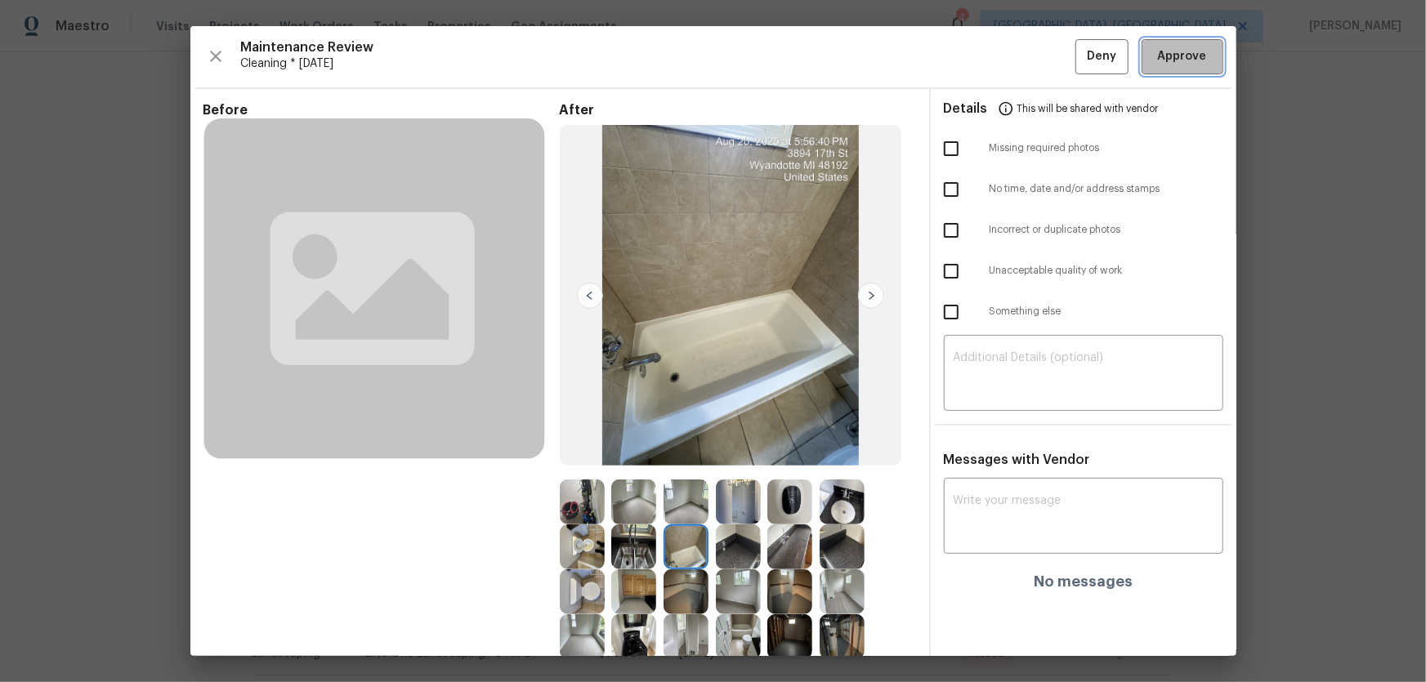
click at [1159, 56] on span "Approve" at bounding box center [1182, 57] width 49 height 20
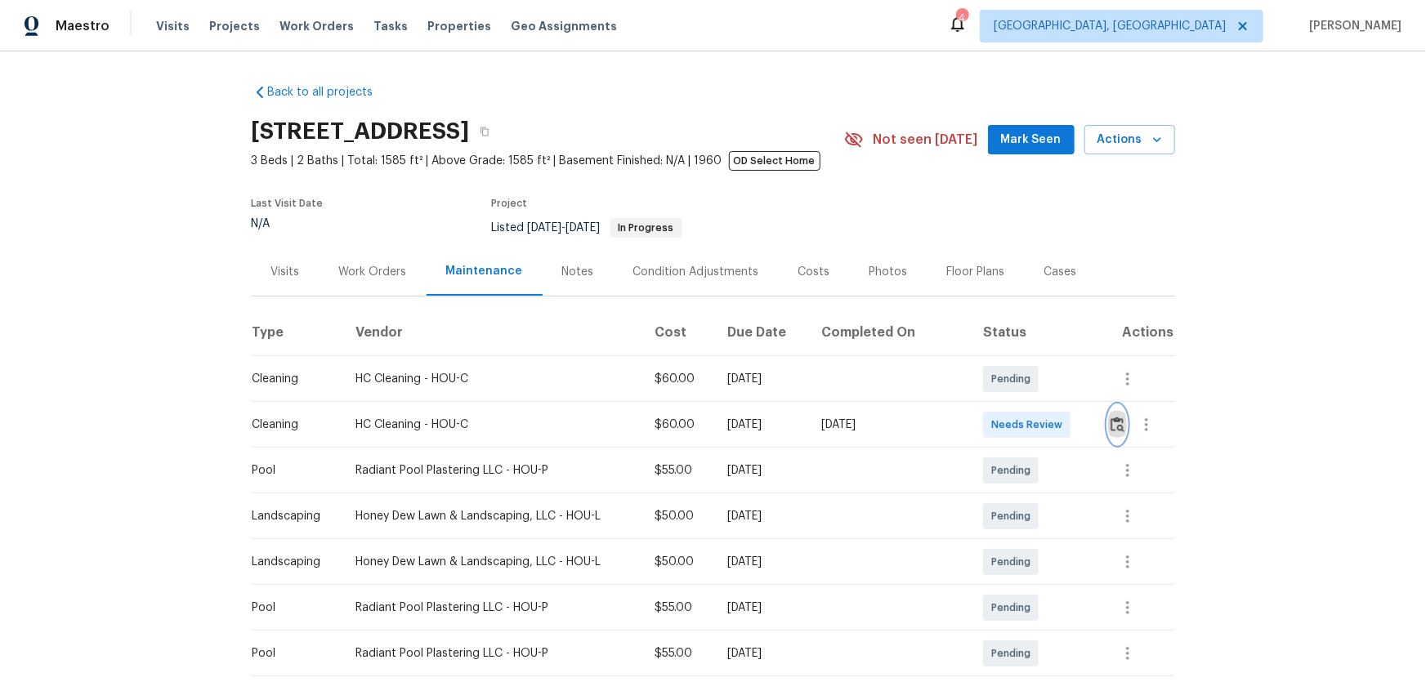
click at [1114, 423] on img "button" at bounding box center [1118, 425] width 14 height 16
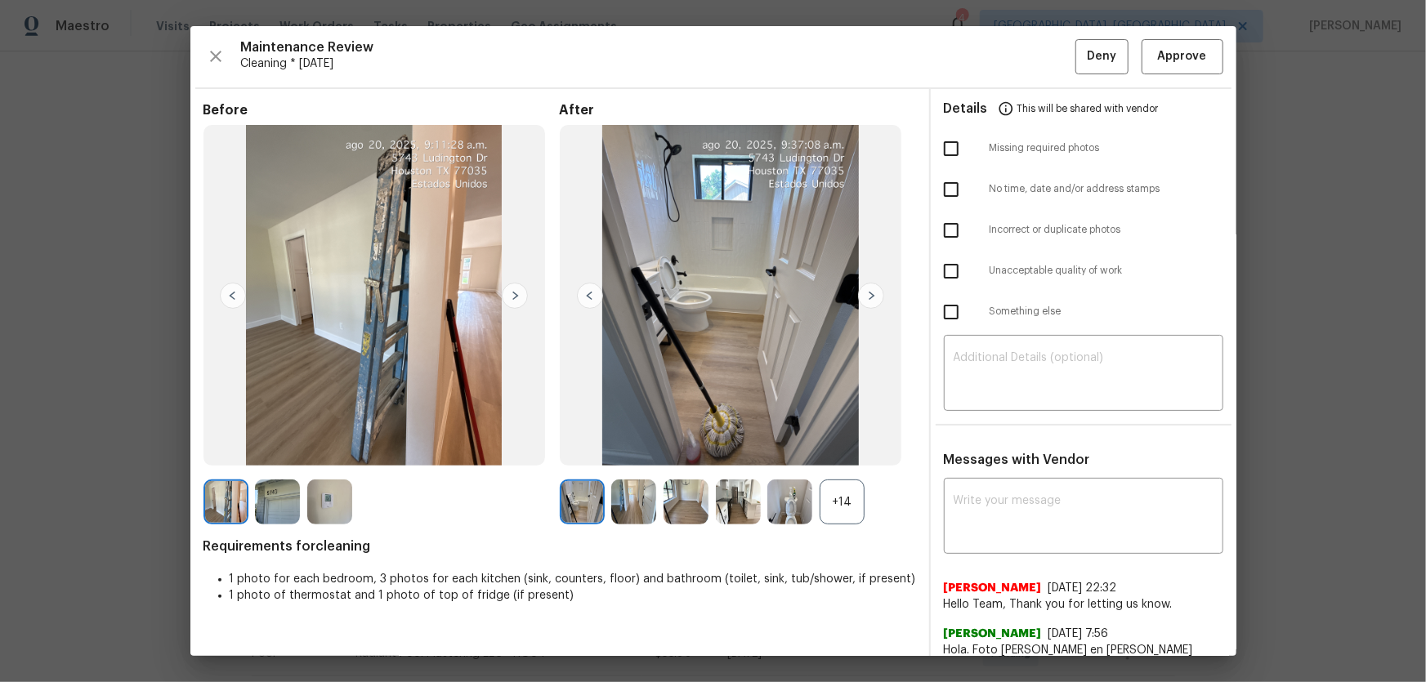
click at [829, 508] on div "+14" at bounding box center [842, 502] width 45 height 45
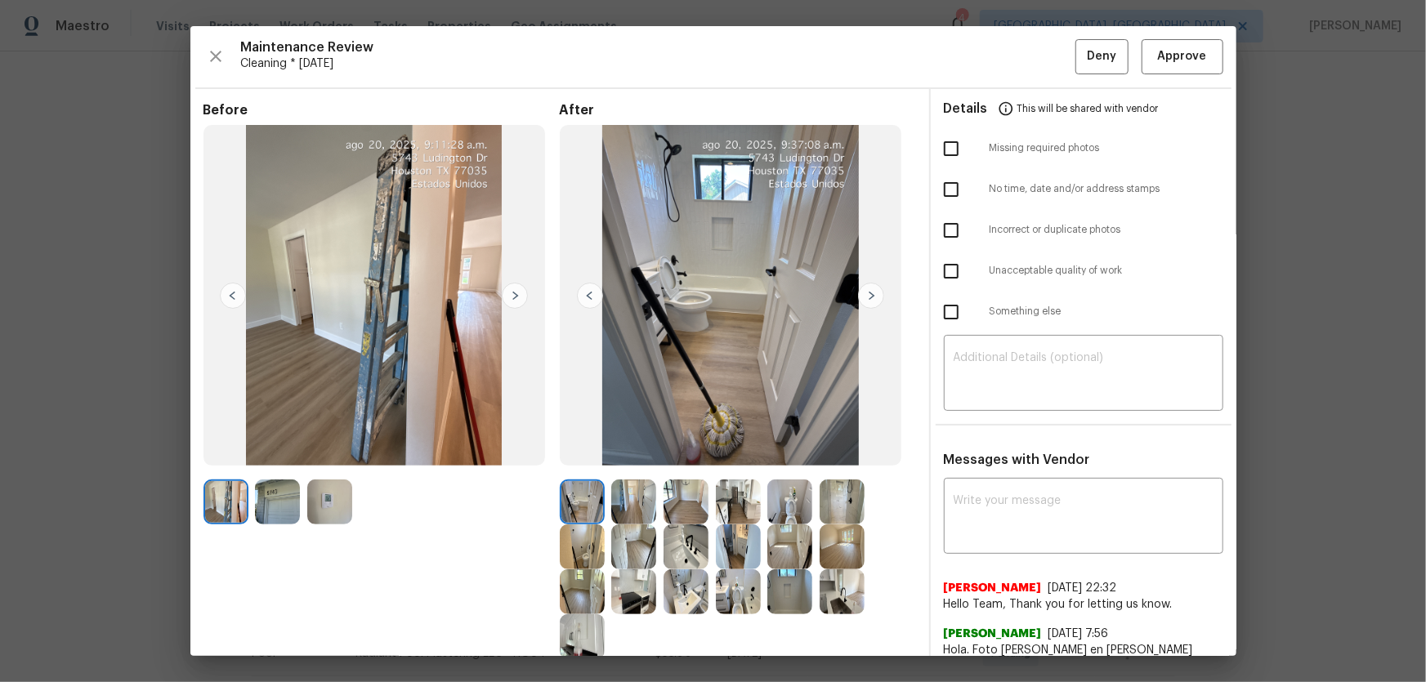
click at [737, 607] on img at bounding box center [738, 592] width 45 height 45
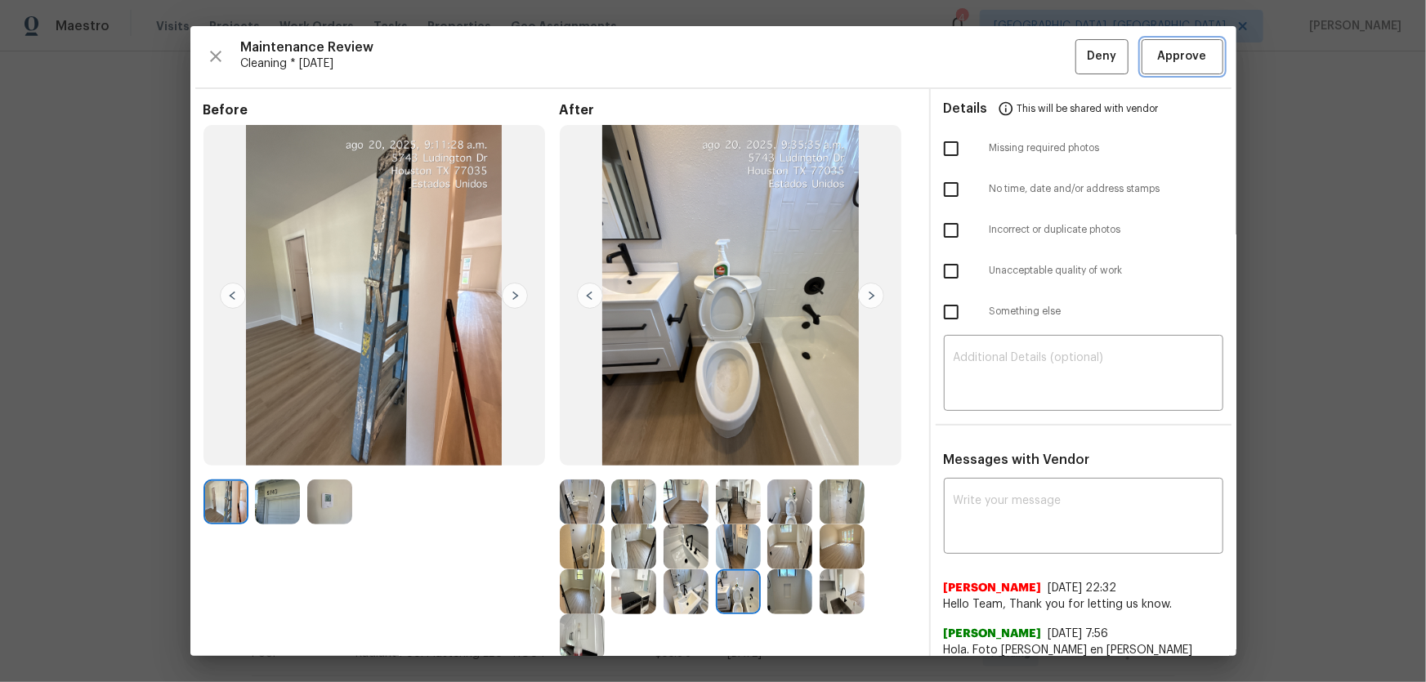
click at [1142, 51] on button "Approve" at bounding box center [1183, 56] width 82 height 35
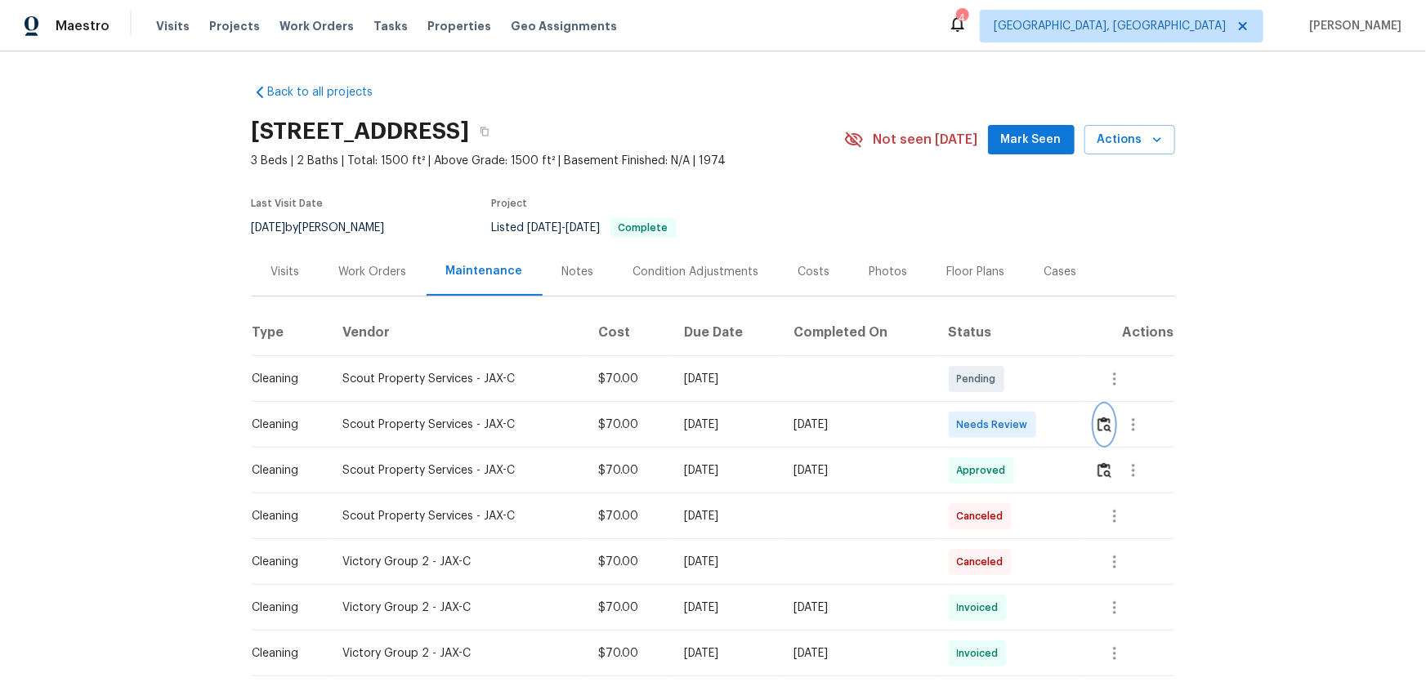
click at [1107, 430] on img "button" at bounding box center [1105, 425] width 14 height 16
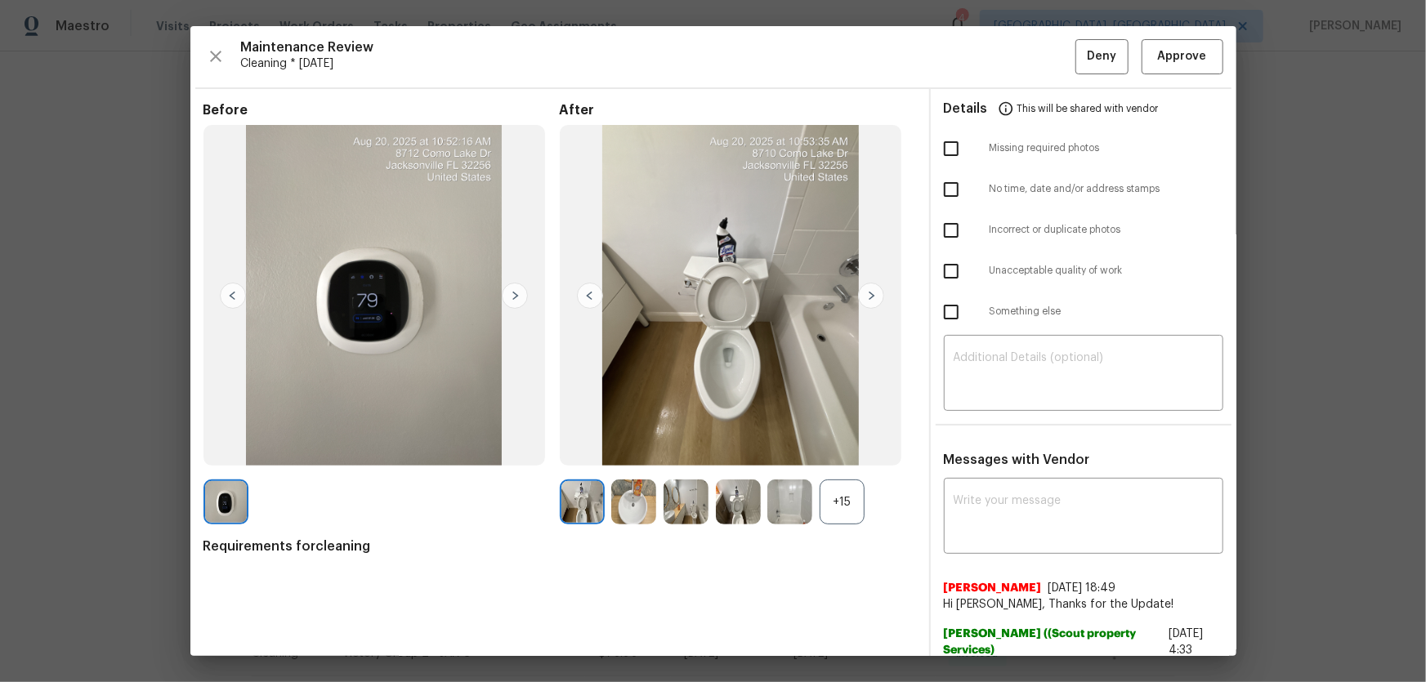
click at [844, 545] on span "Requirements for cleaning" at bounding box center [559, 547] width 713 height 16
click at [843, 516] on div "+15" at bounding box center [842, 502] width 45 height 45
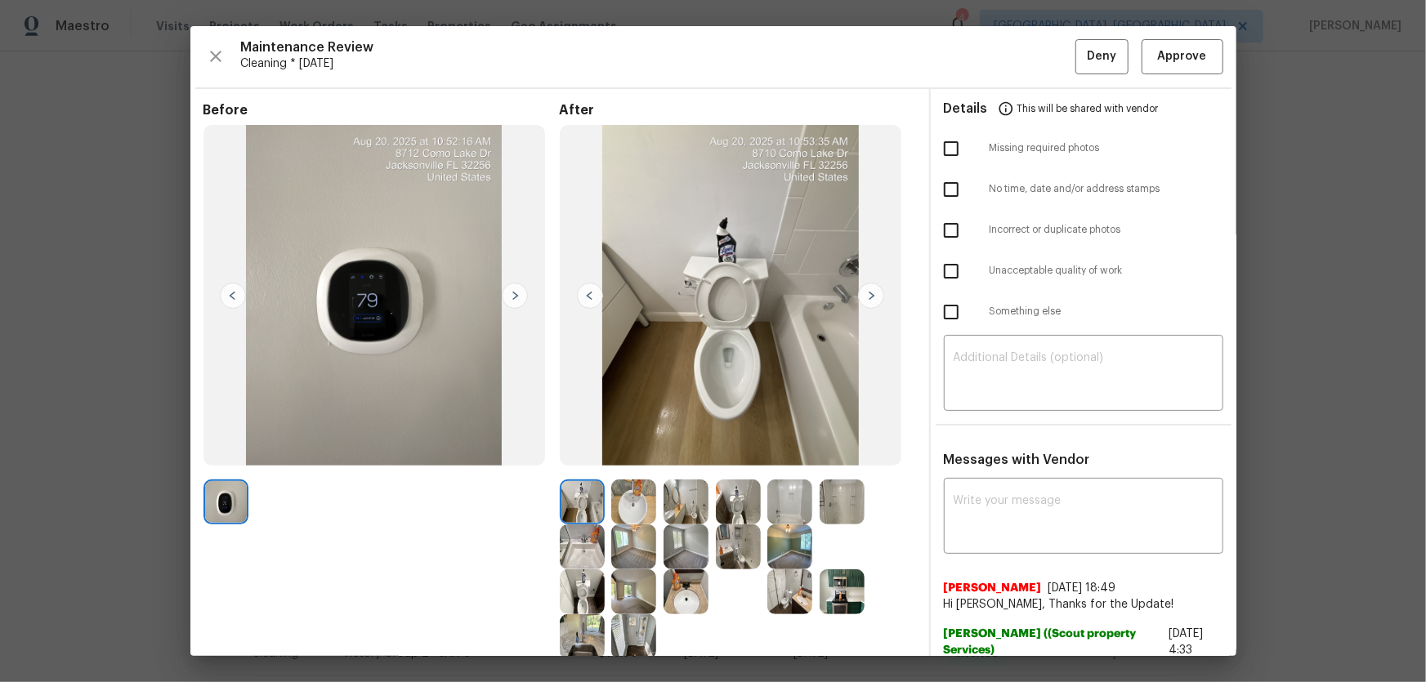
scroll to position [74, 0]
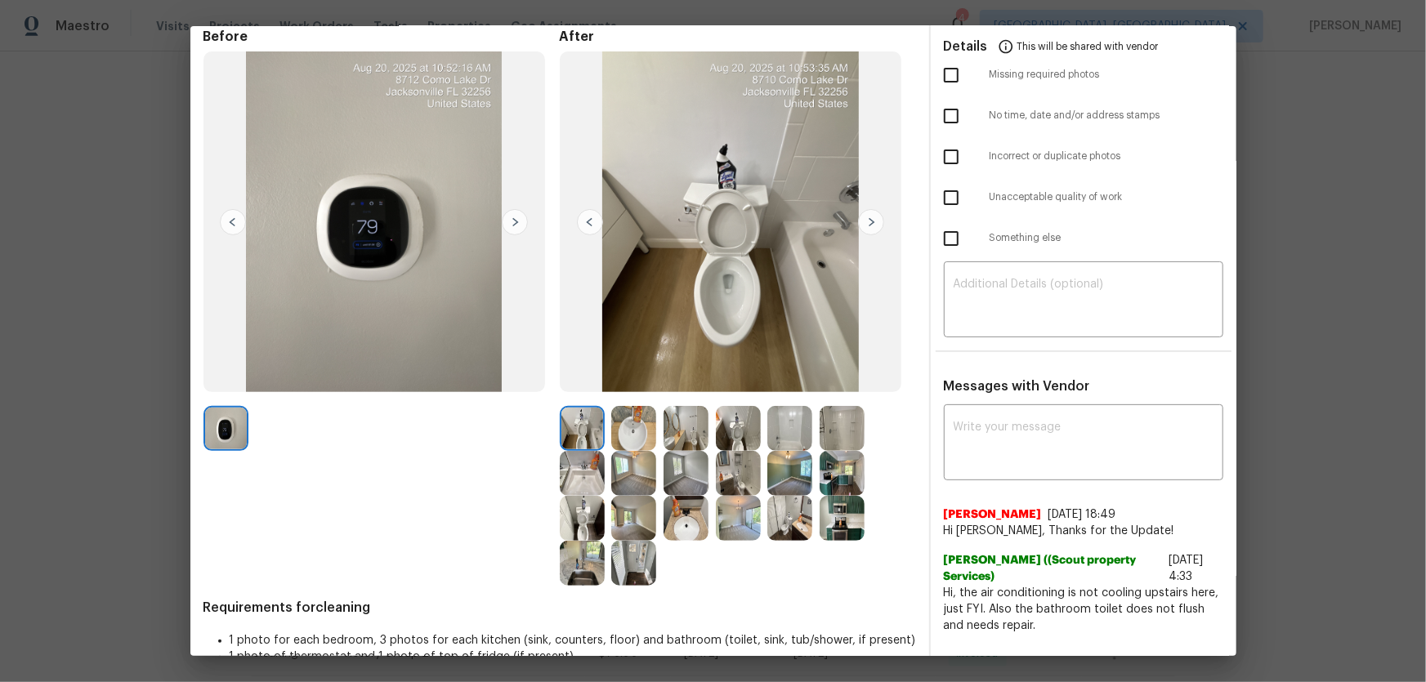
click at [638, 440] on img at bounding box center [633, 428] width 45 height 45
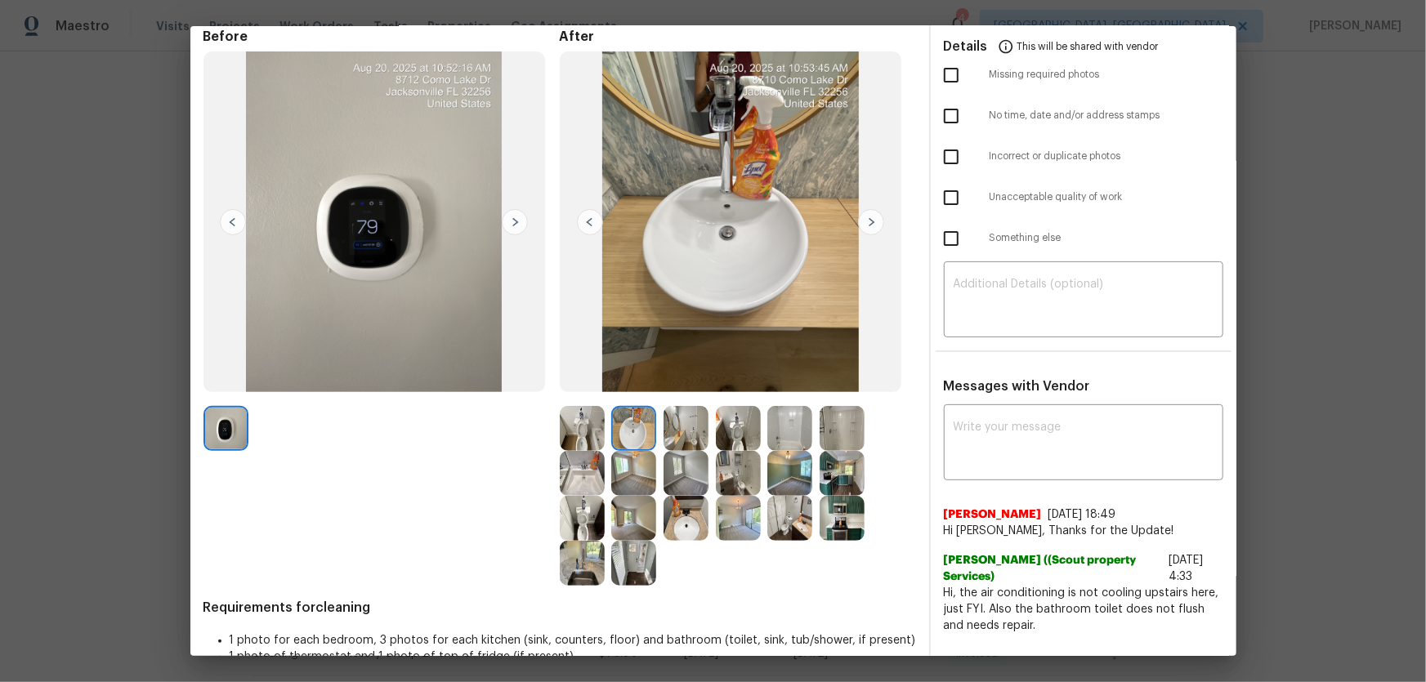
click at [672, 513] on img at bounding box center [686, 518] width 45 height 45
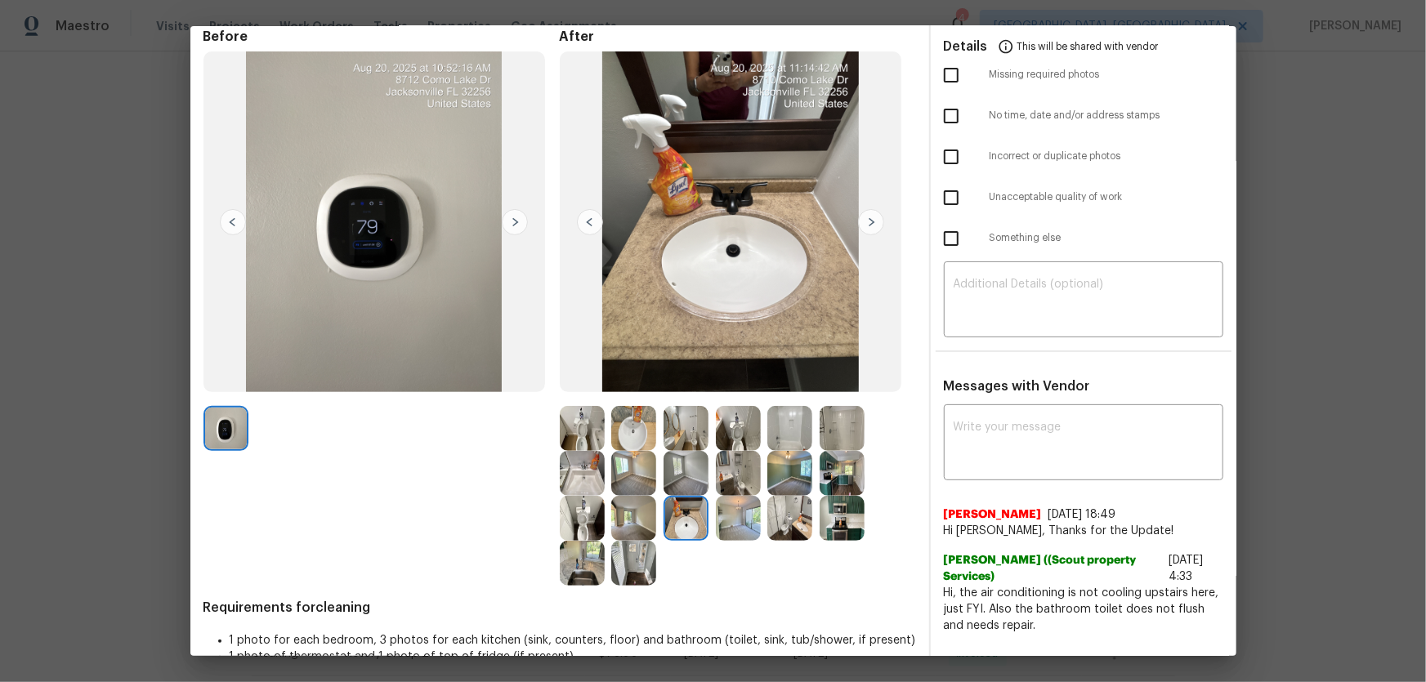
click at [681, 428] on img at bounding box center [686, 428] width 45 height 45
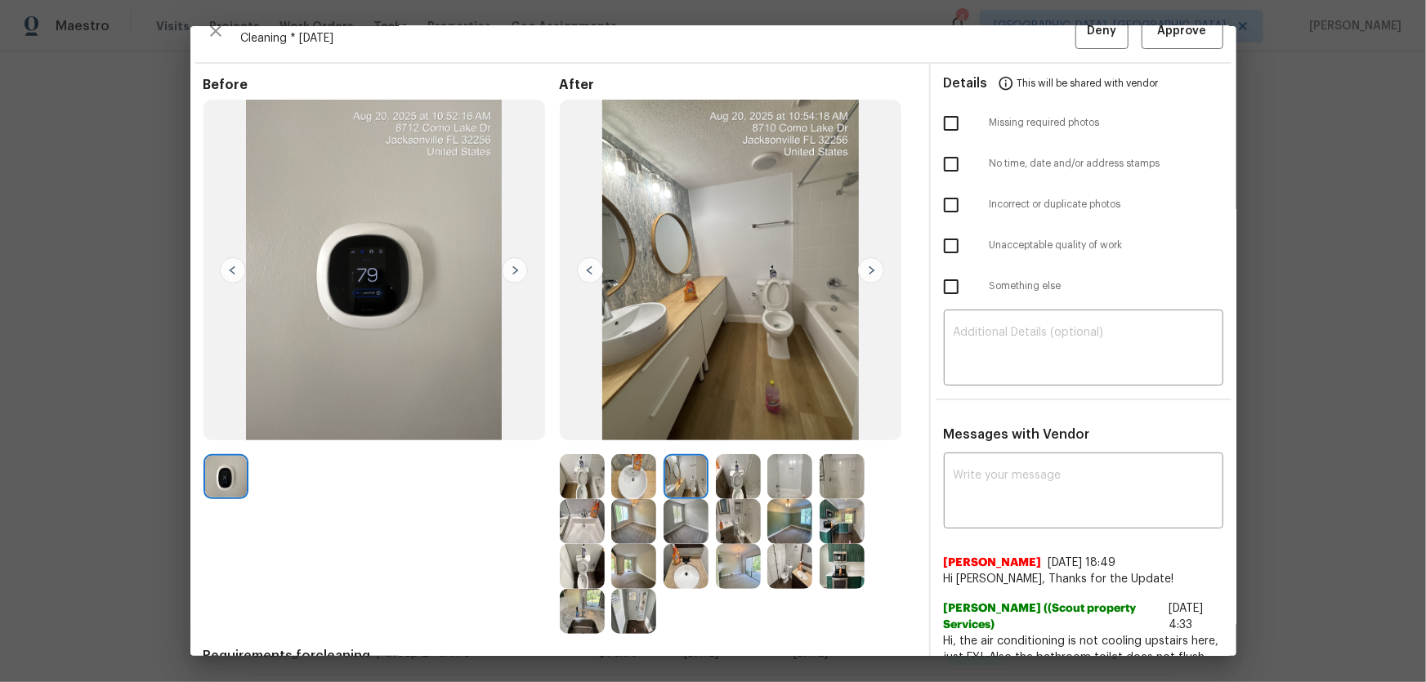
scroll to position [0, 0]
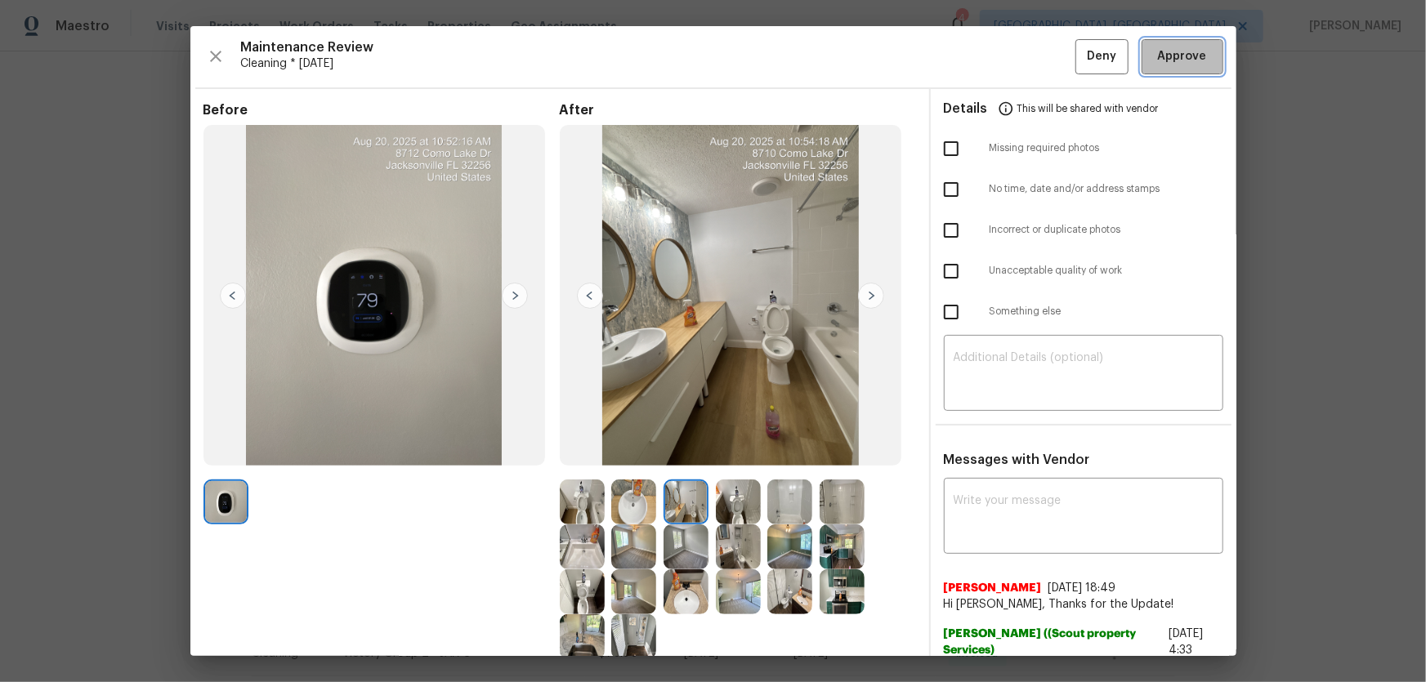
click at [1160, 66] on button "Approve" at bounding box center [1183, 56] width 82 height 35
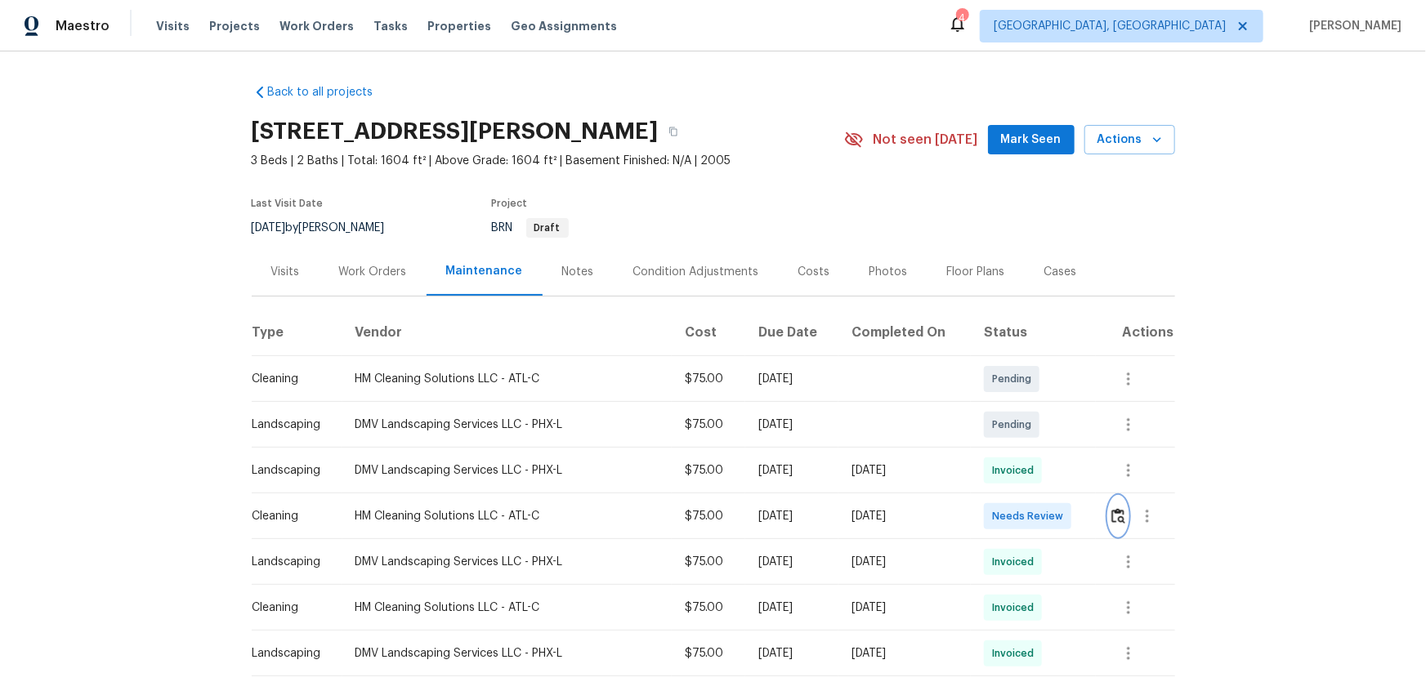
click at [1111, 522] on img "button" at bounding box center [1118, 516] width 14 height 16
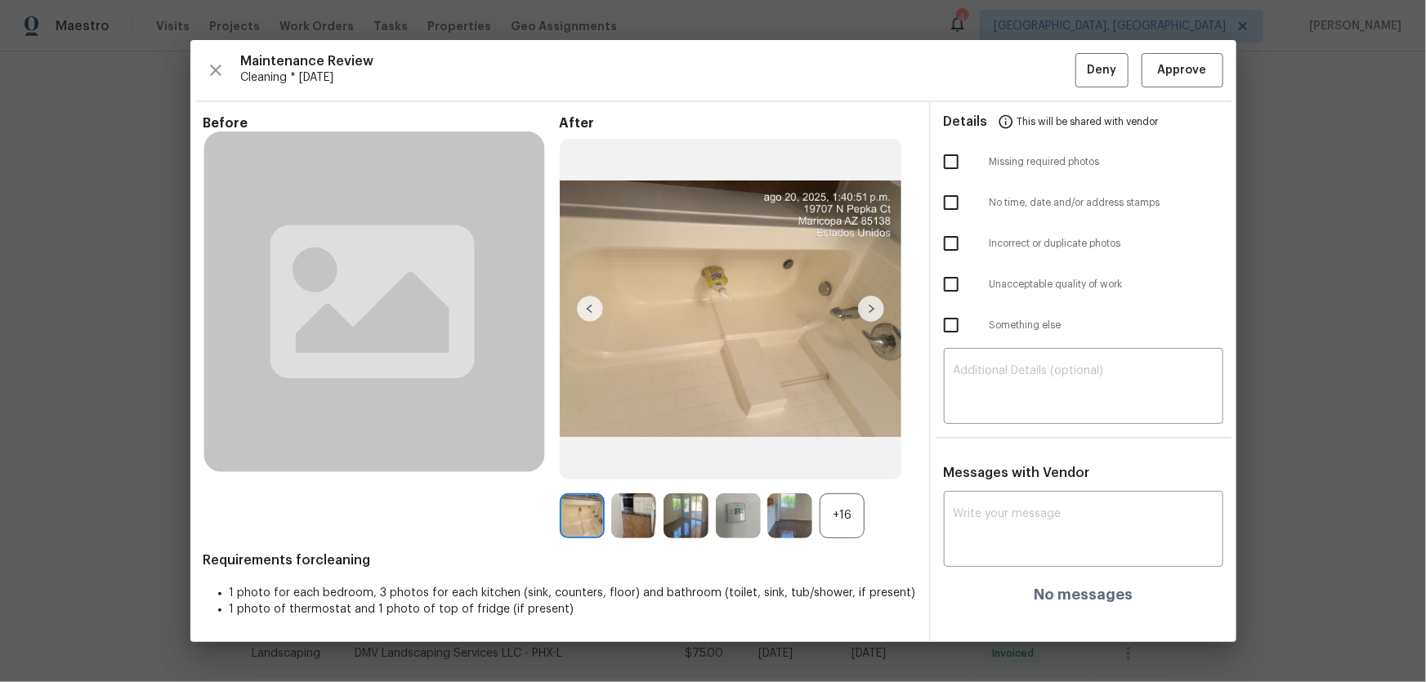
click at [837, 524] on div "+16" at bounding box center [842, 516] width 45 height 45
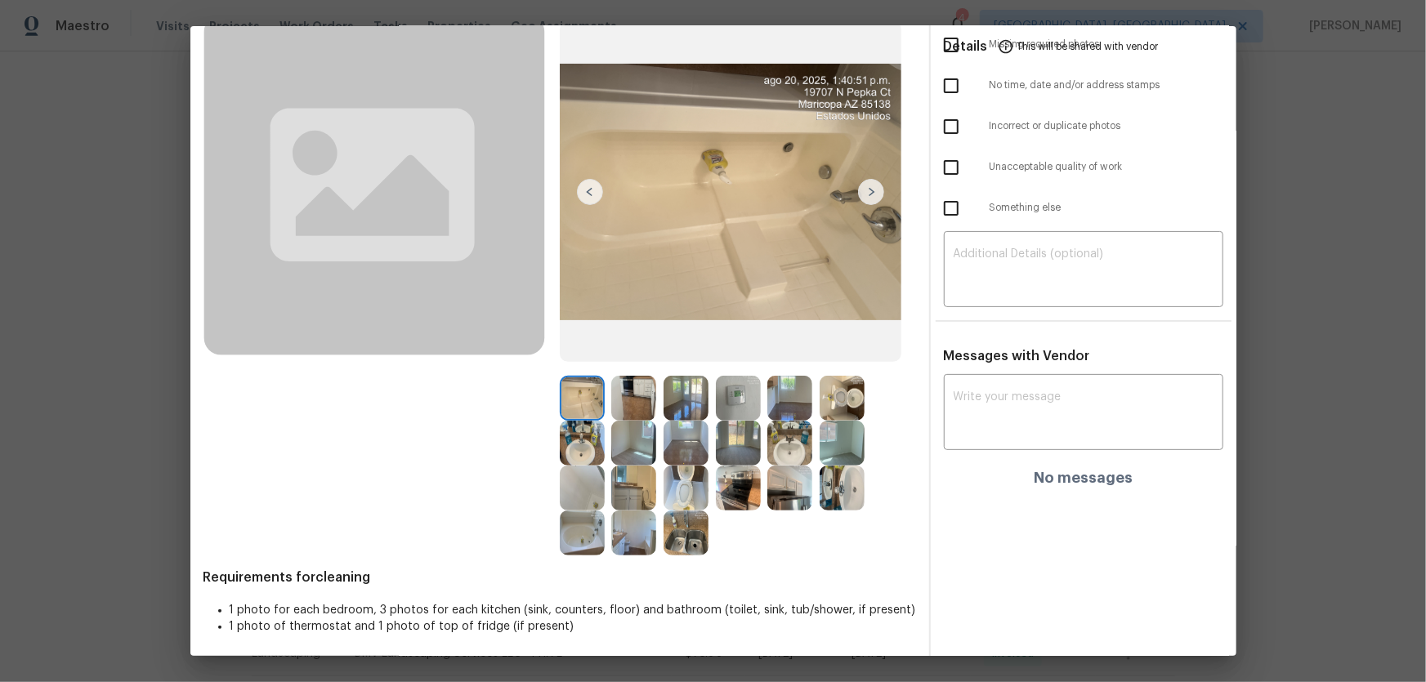
scroll to position [106, 0]
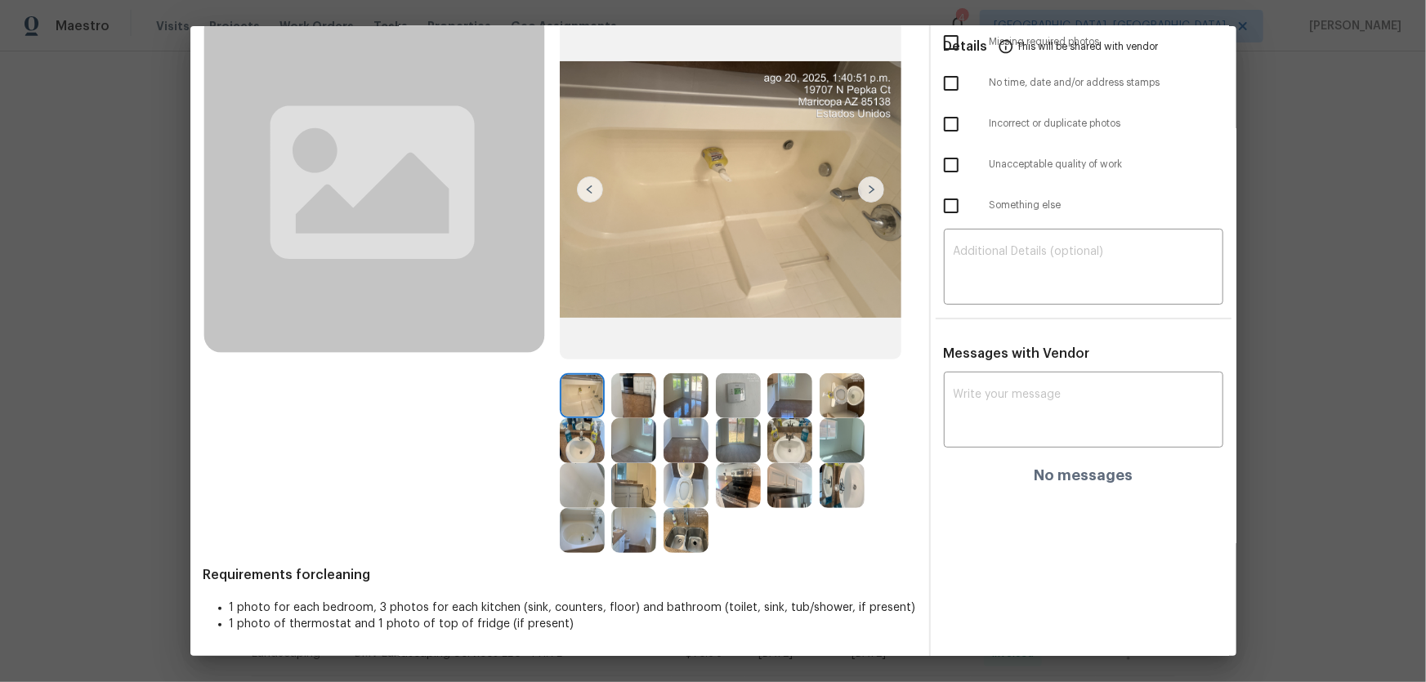
click at [834, 405] on img at bounding box center [842, 395] width 45 height 45
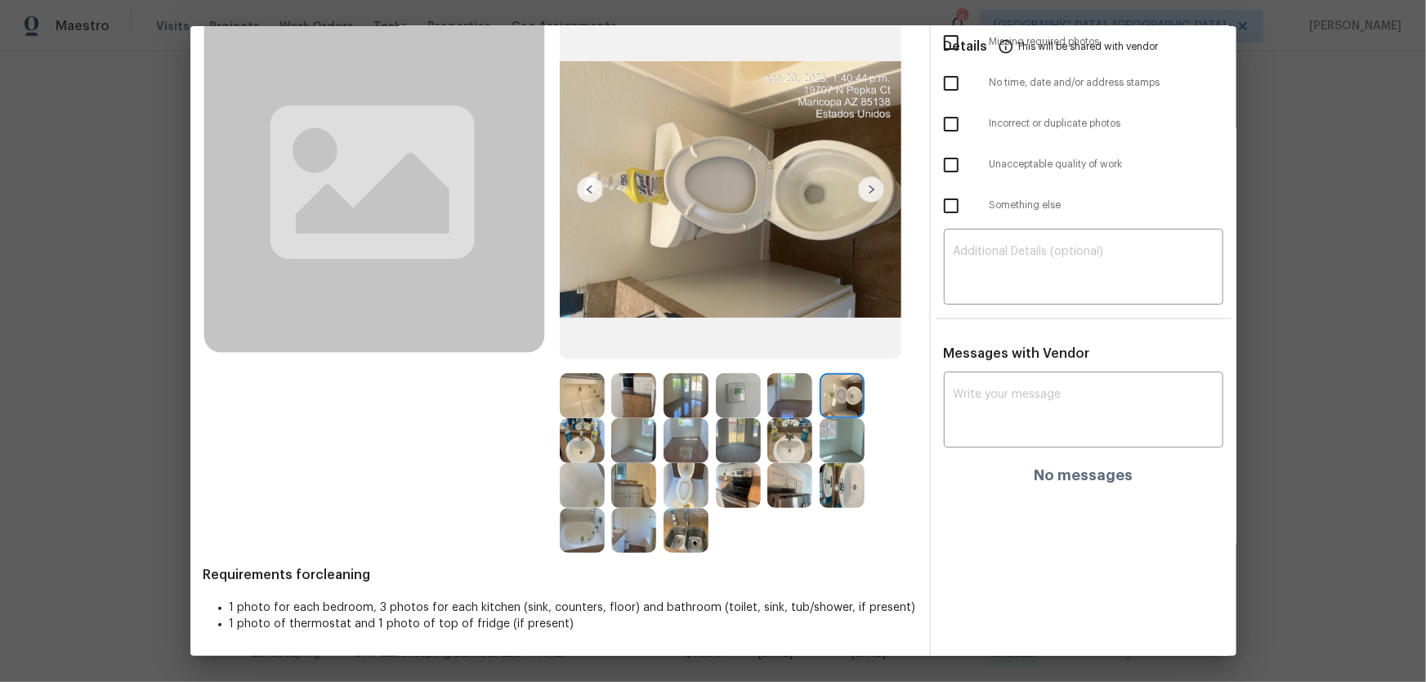
click at [683, 477] on img at bounding box center [686, 485] width 45 height 45
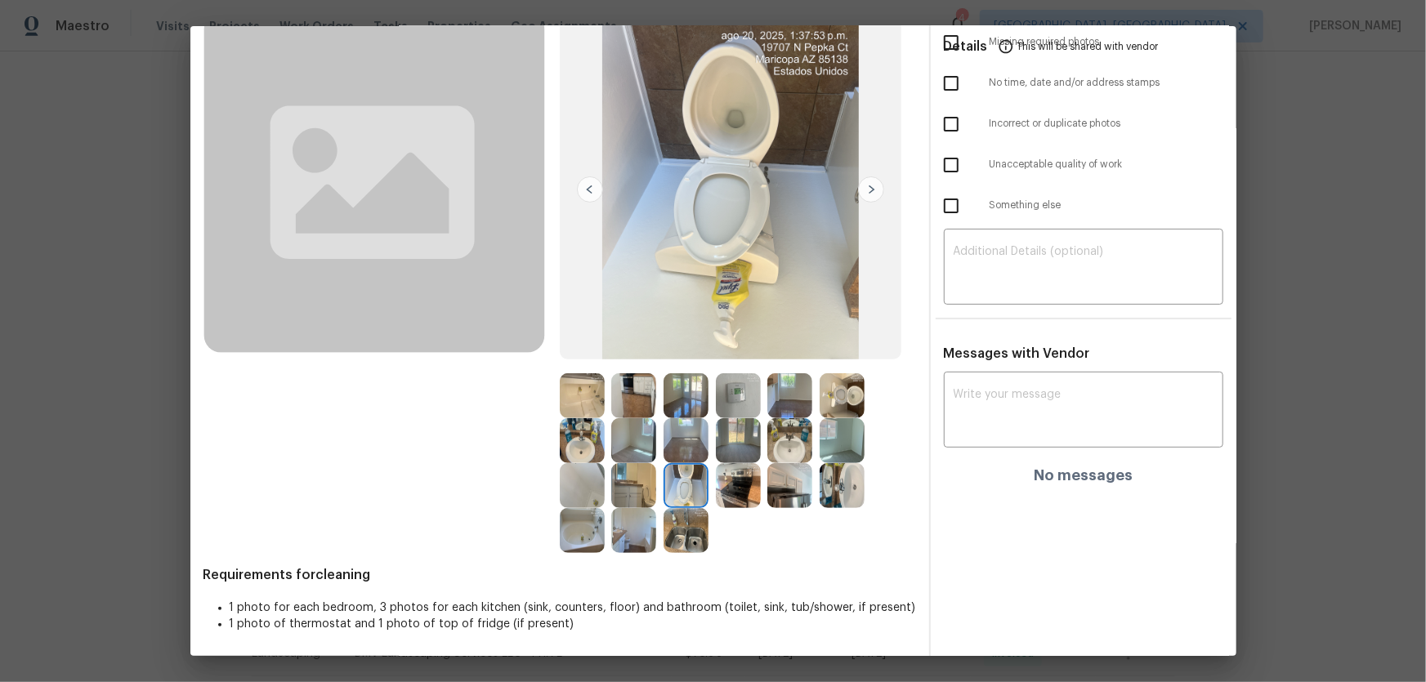
click at [786, 454] on img at bounding box center [789, 440] width 45 height 45
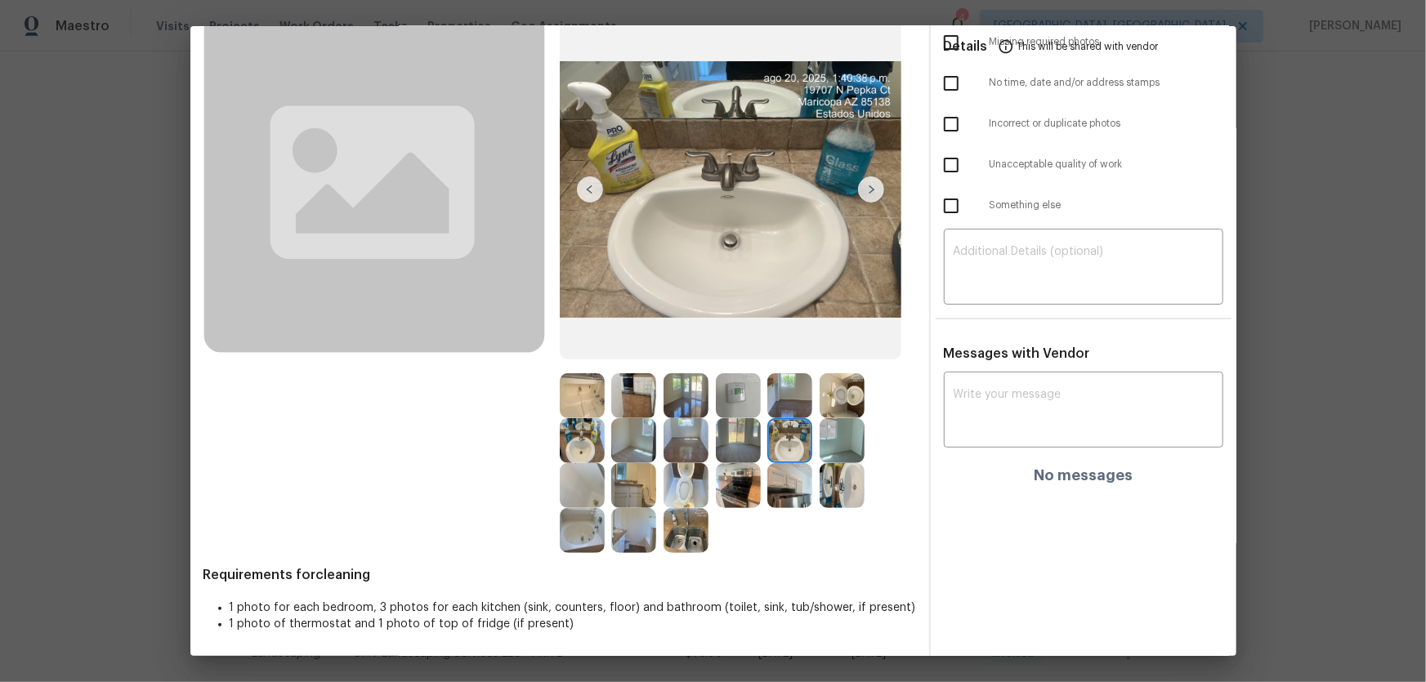
click at [585, 445] on img at bounding box center [582, 440] width 45 height 45
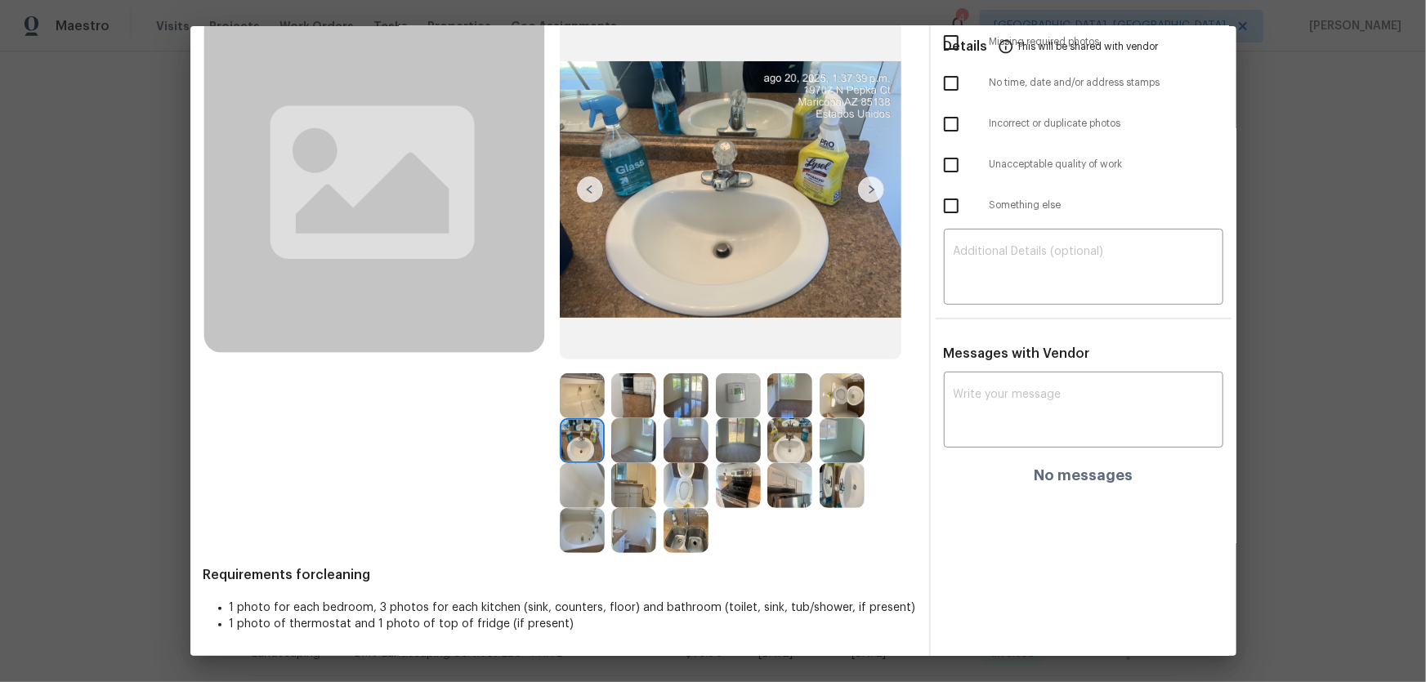
click at [571, 396] on img at bounding box center [582, 395] width 45 height 45
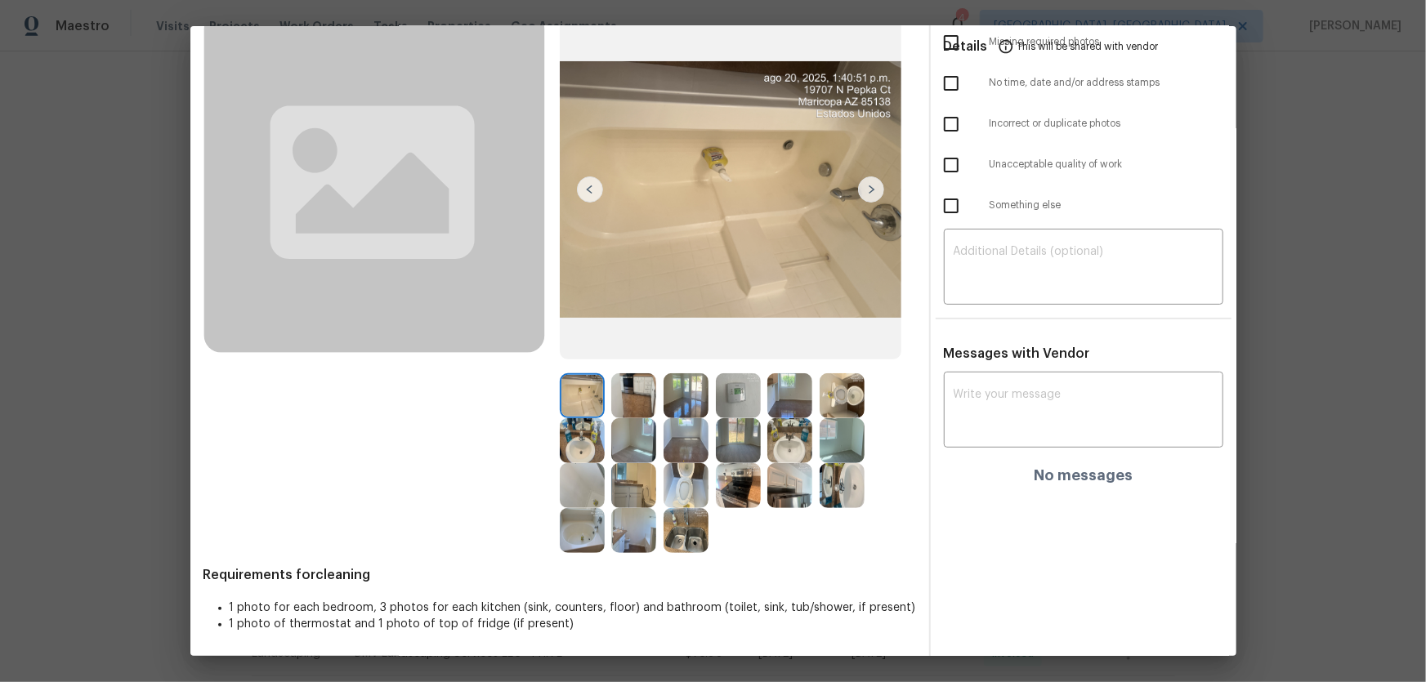
click at [580, 523] on img at bounding box center [582, 530] width 45 height 45
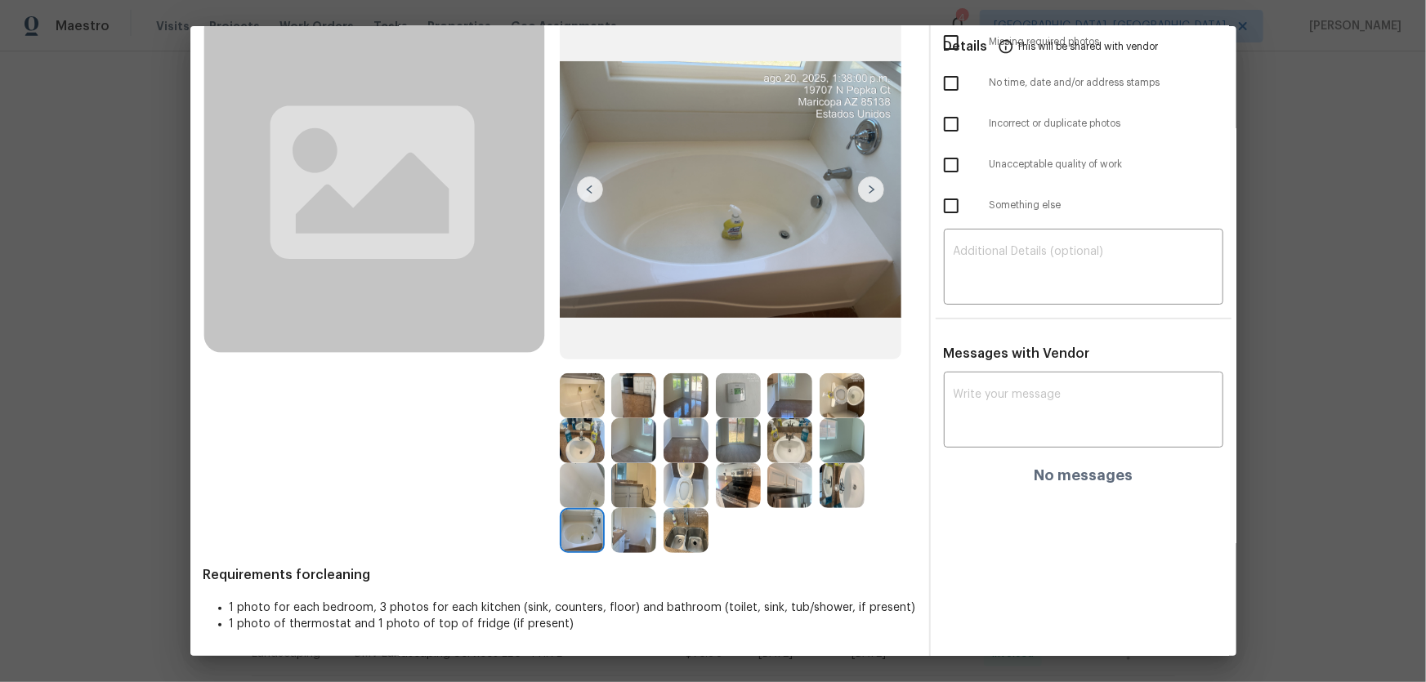
click at [618, 537] on img at bounding box center [633, 530] width 45 height 45
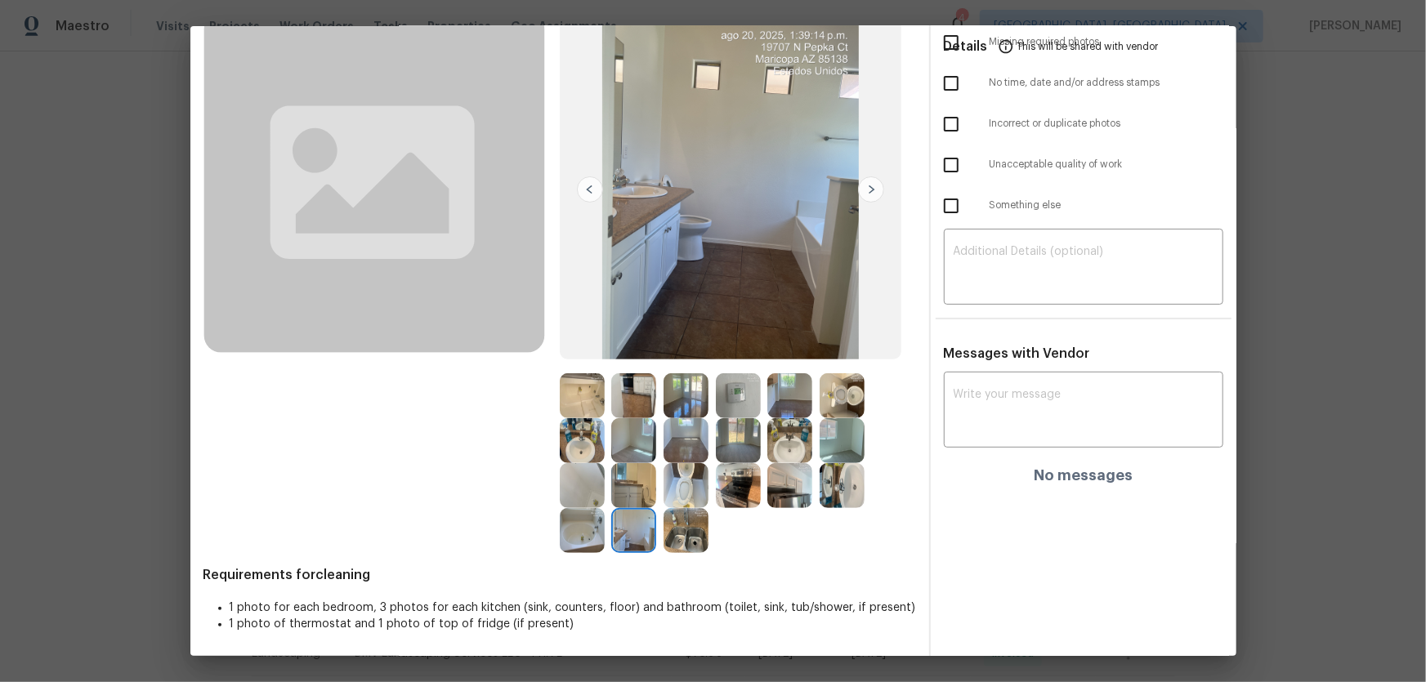
click at [681, 535] on img at bounding box center [686, 530] width 45 height 45
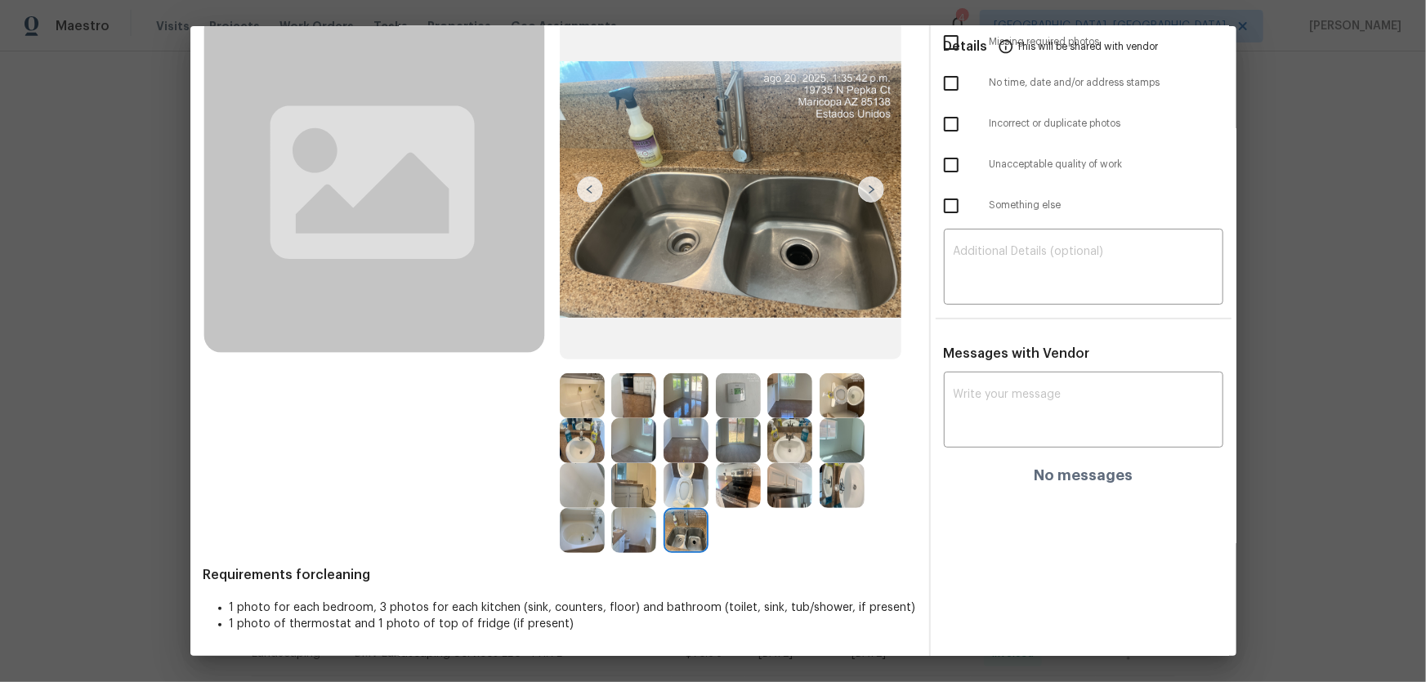
click at [597, 490] on img at bounding box center [582, 485] width 45 height 45
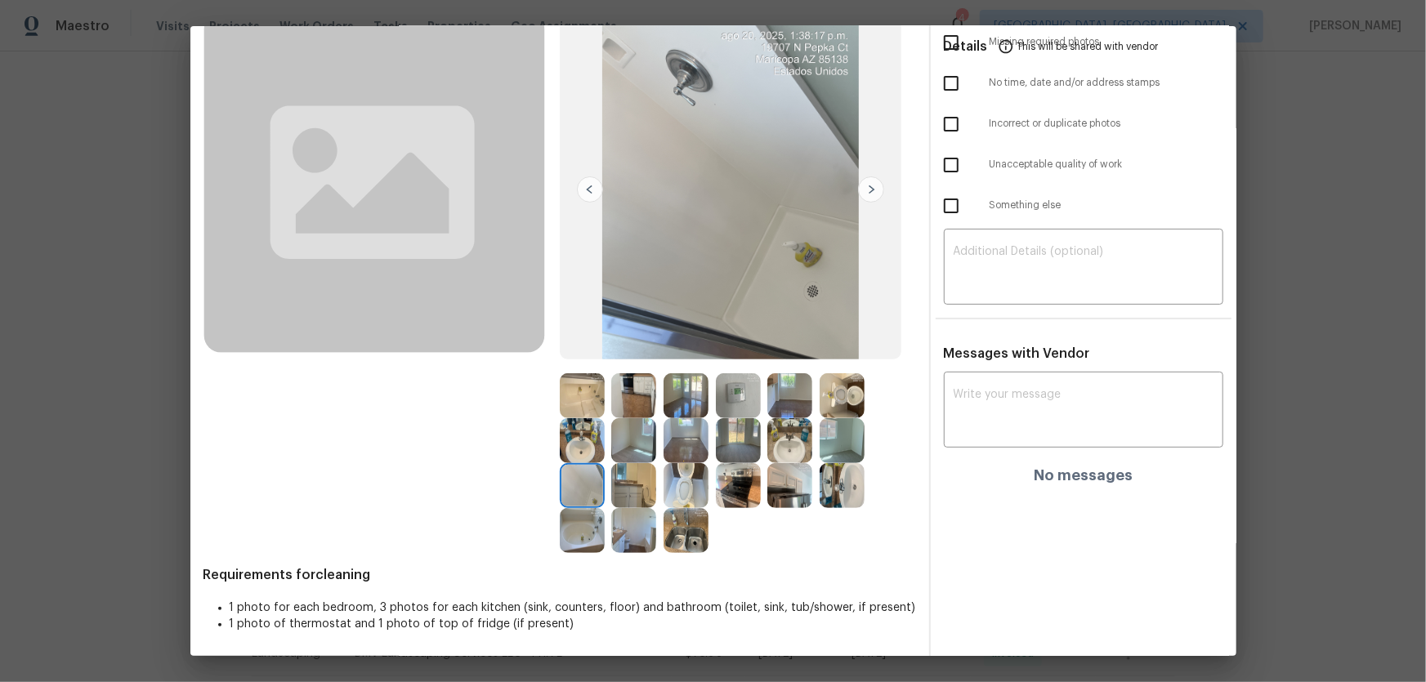
click at [629, 449] on img at bounding box center [633, 440] width 45 height 45
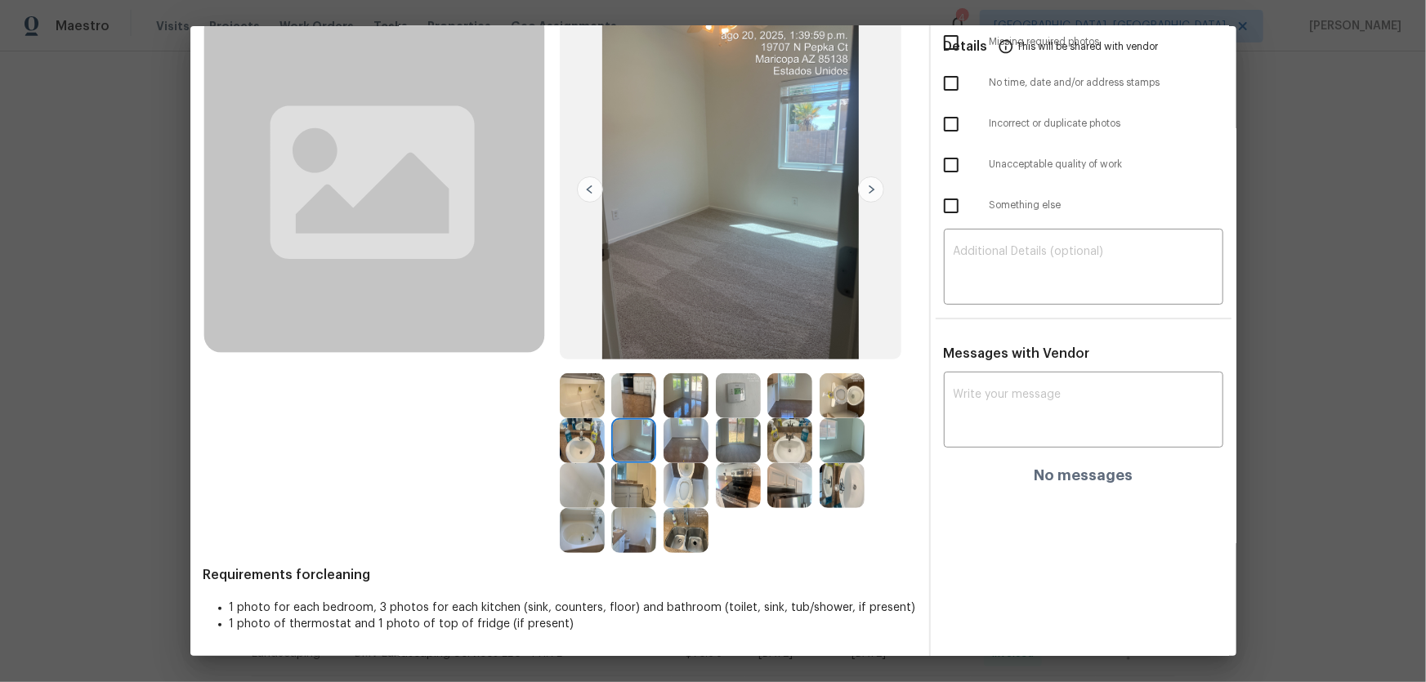
click at [628, 394] on img at bounding box center [633, 395] width 45 height 45
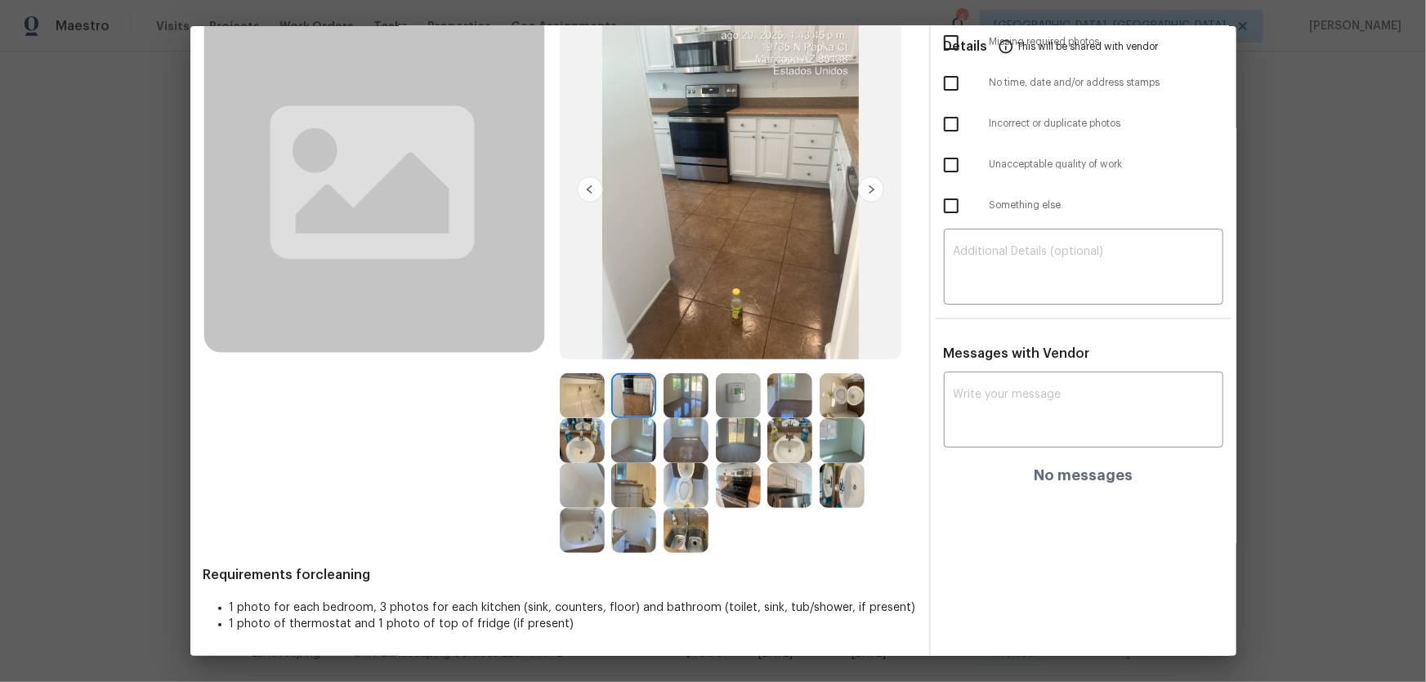
click at [665, 394] on img at bounding box center [686, 395] width 45 height 45
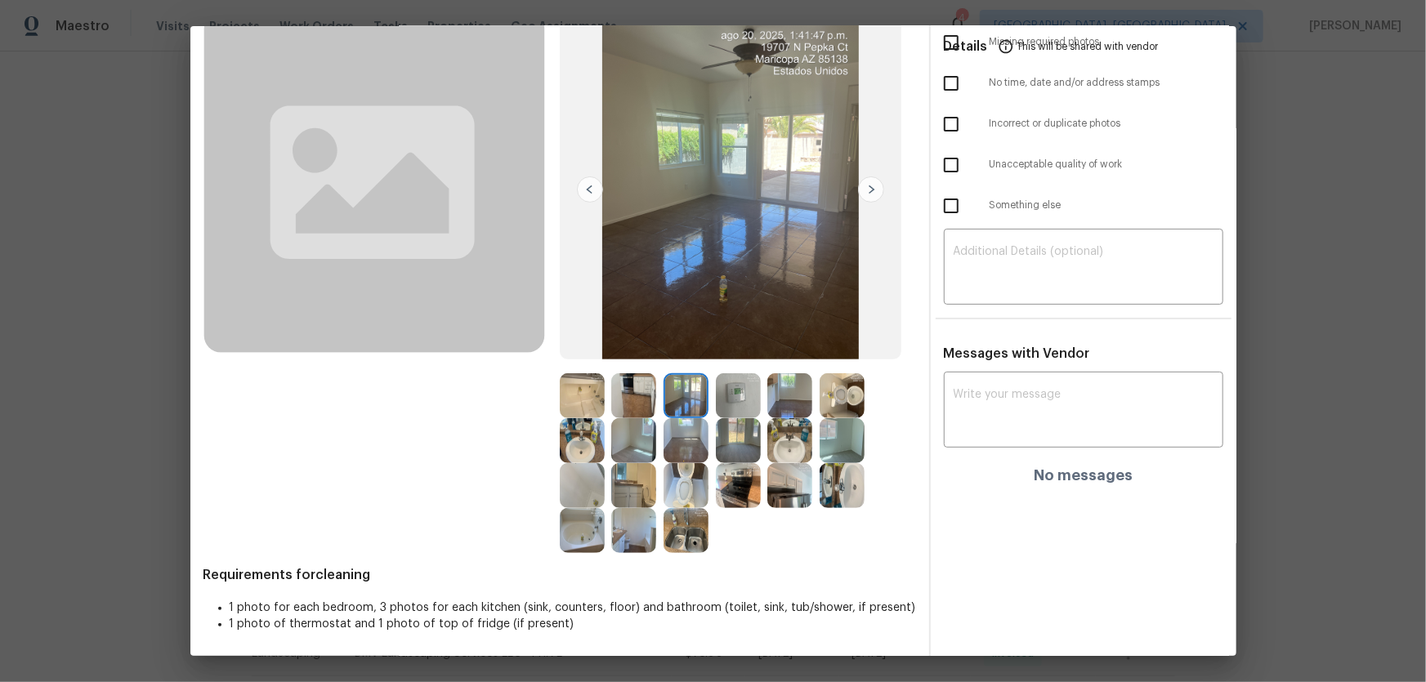
click at [734, 399] on img at bounding box center [738, 395] width 45 height 45
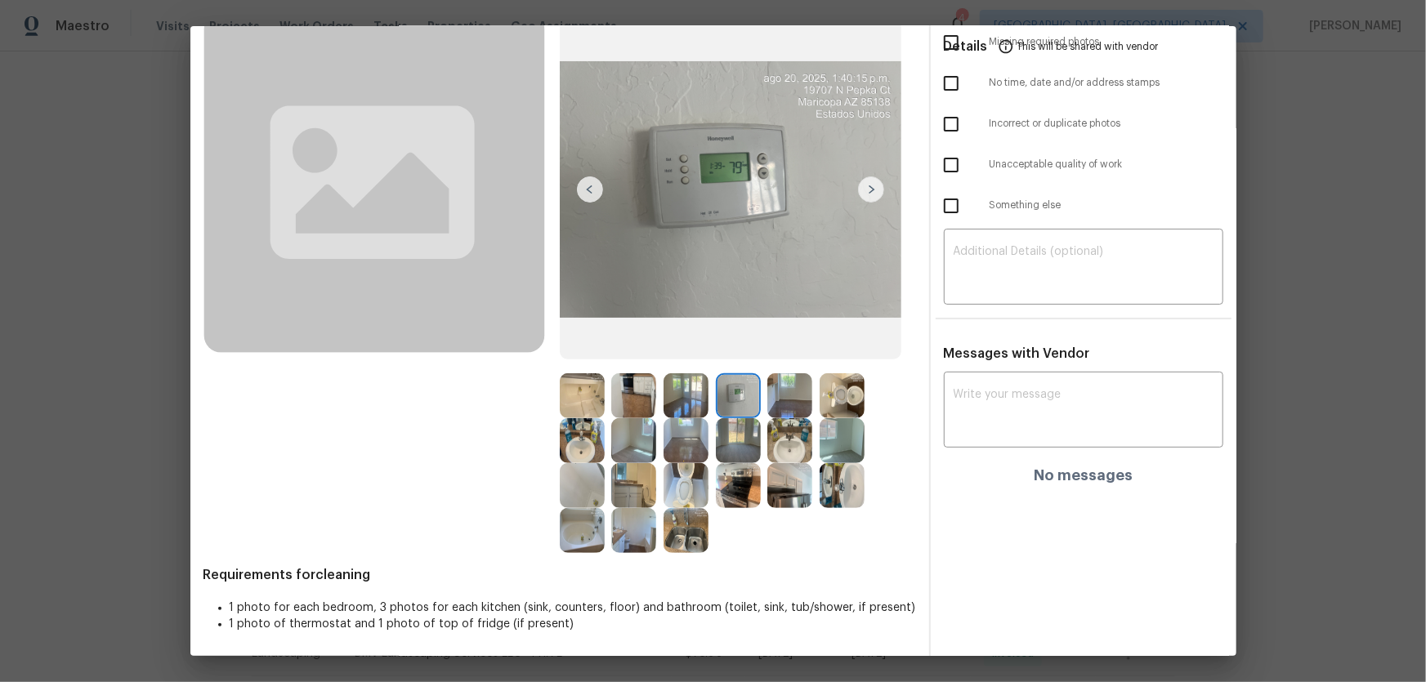
click at [776, 391] on img at bounding box center [789, 395] width 45 height 45
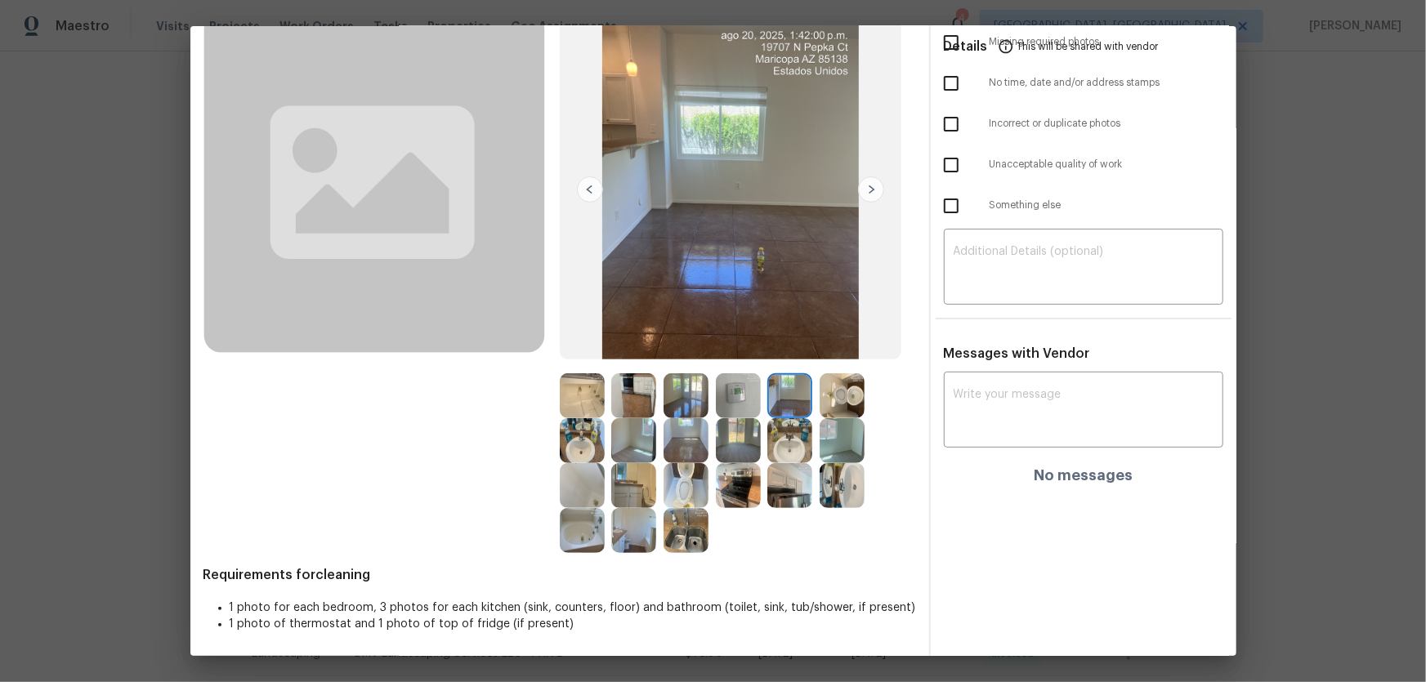
click at [790, 438] on img at bounding box center [789, 440] width 45 height 45
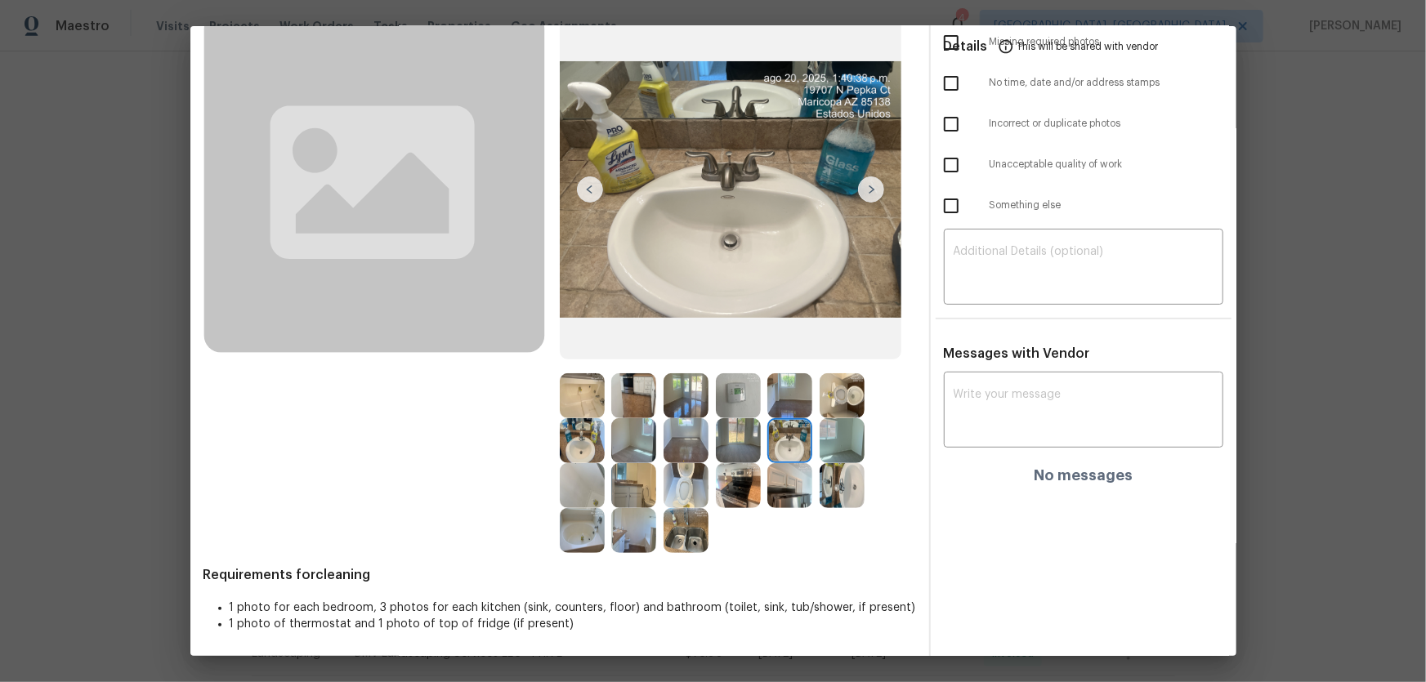
click at [731, 445] on img at bounding box center [738, 440] width 45 height 45
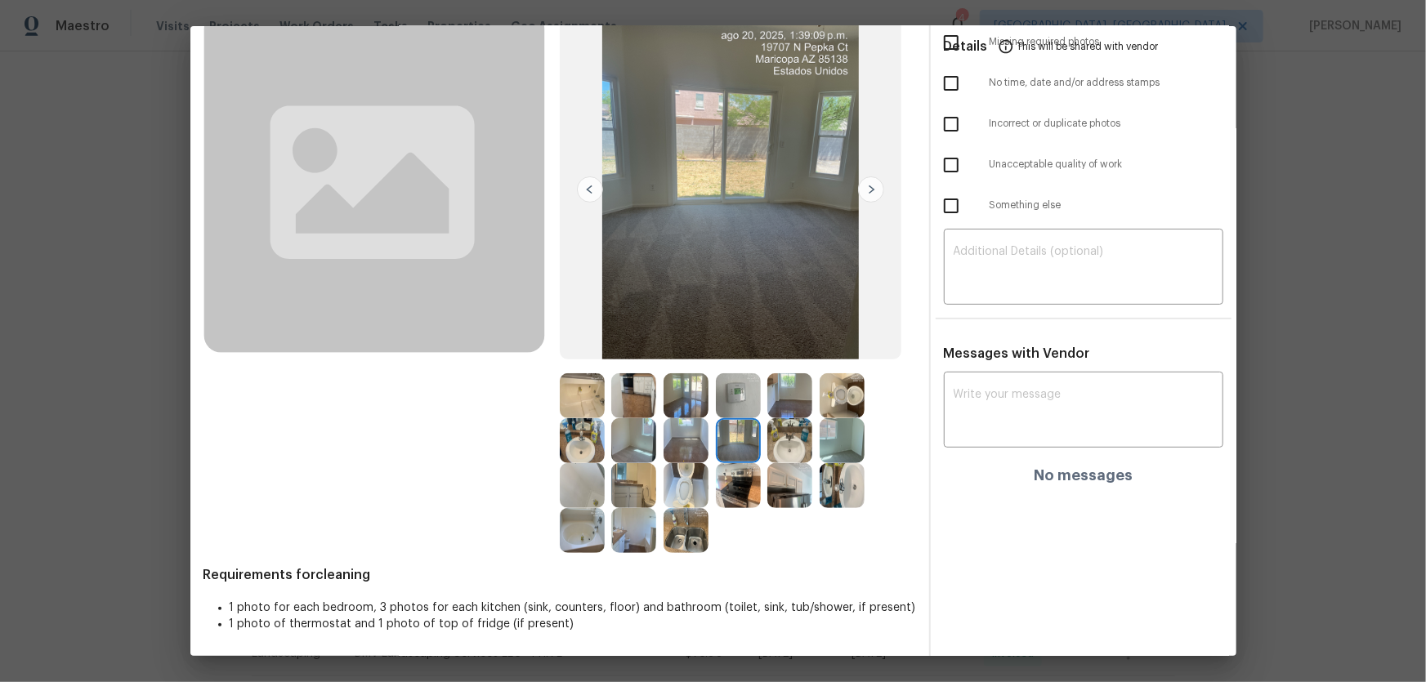
click at [852, 435] on img at bounding box center [842, 440] width 45 height 45
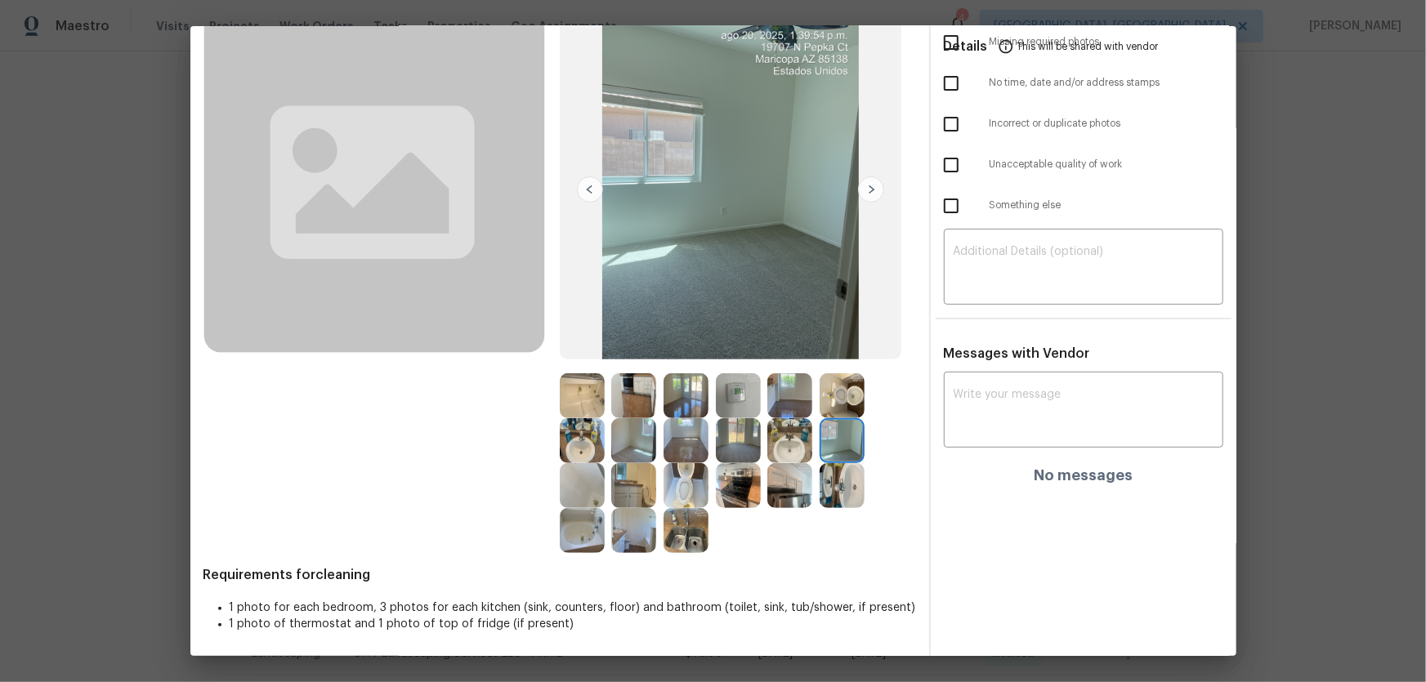
click at [627, 442] on img at bounding box center [633, 440] width 45 height 45
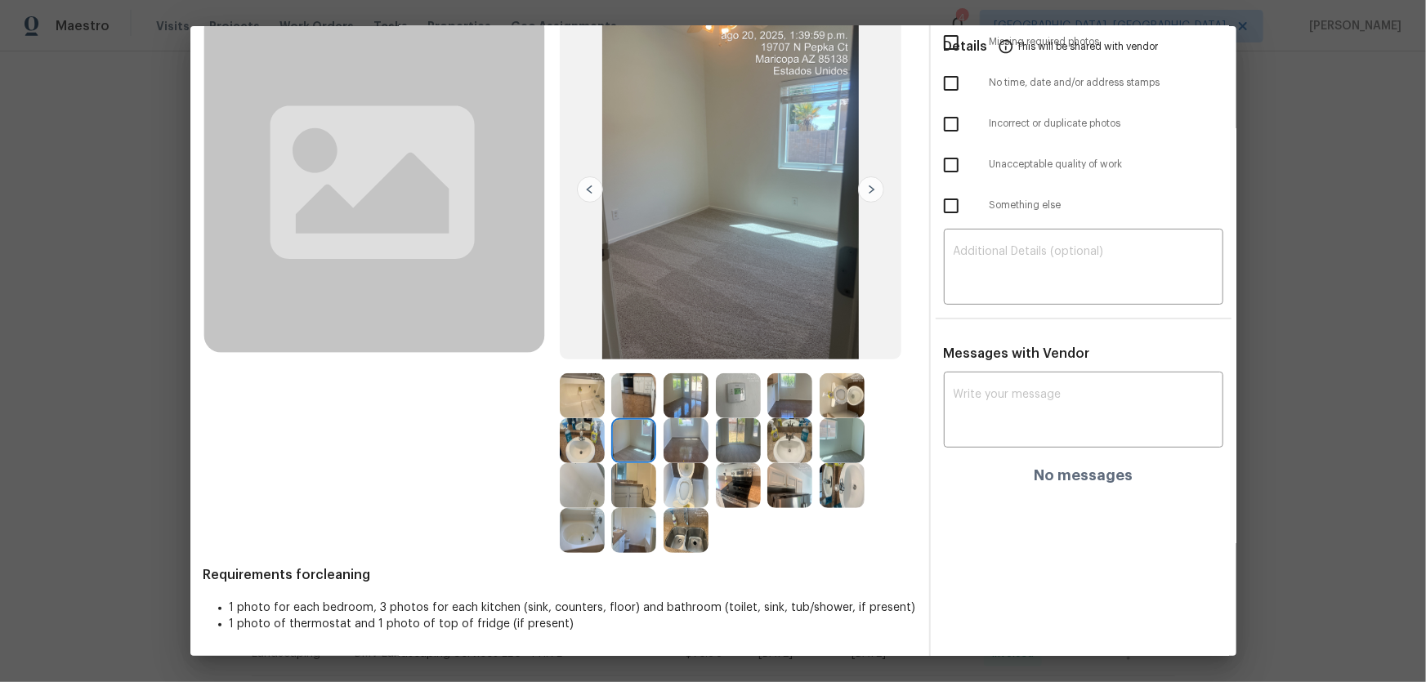
click at [629, 472] on img at bounding box center [633, 485] width 45 height 45
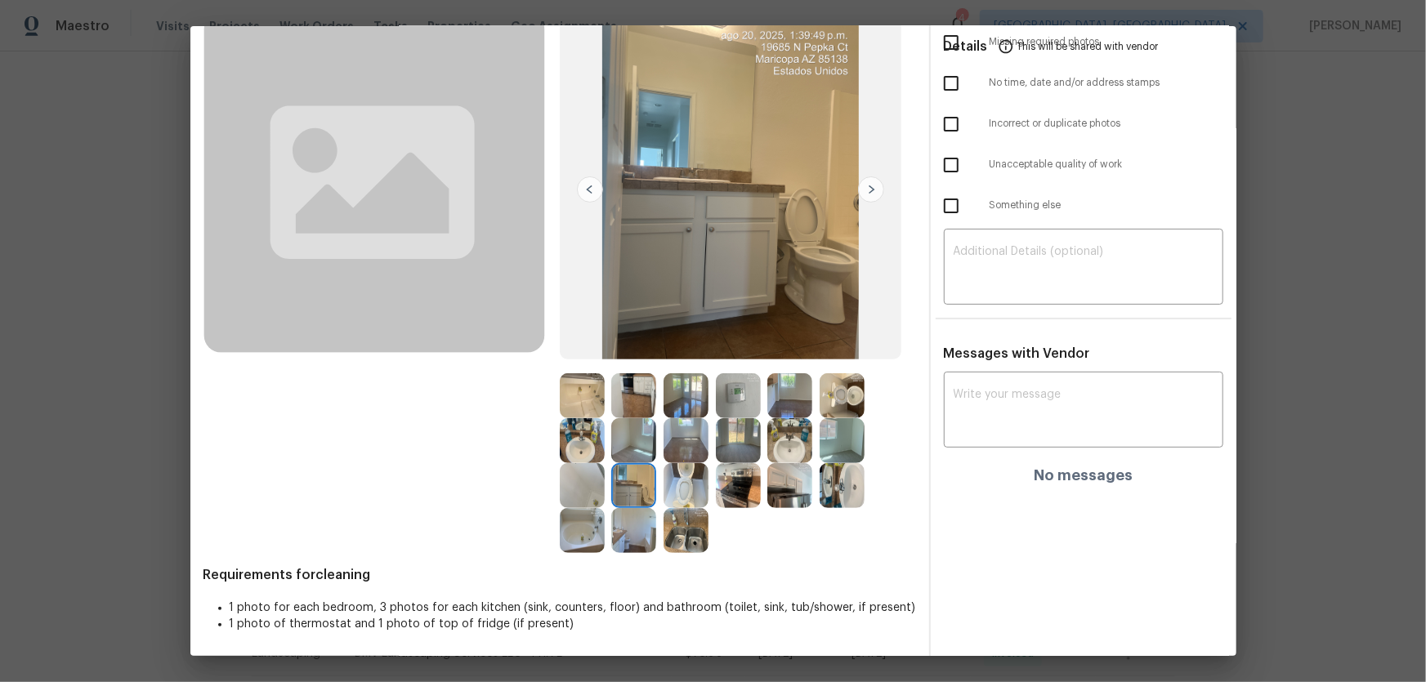
click at [694, 486] on img at bounding box center [686, 485] width 45 height 45
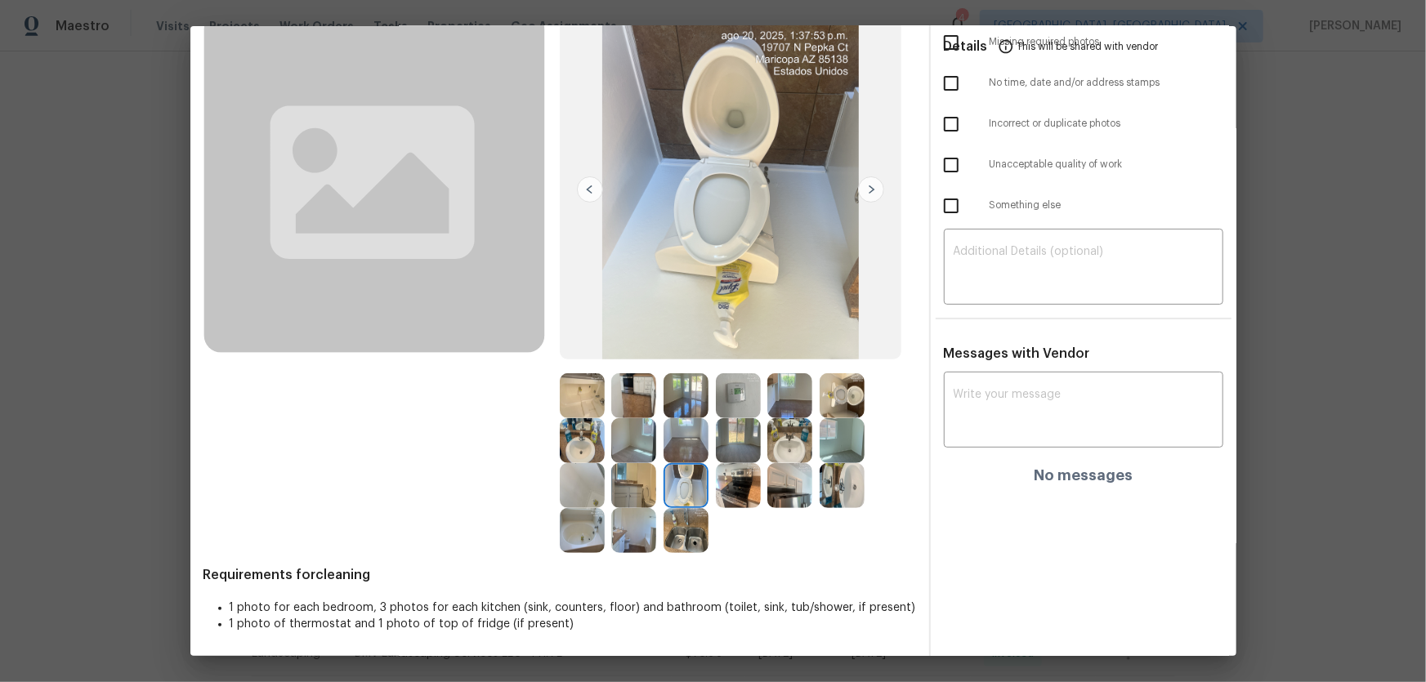
click at [747, 490] on img at bounding box center [738, 485] width 45 height 45
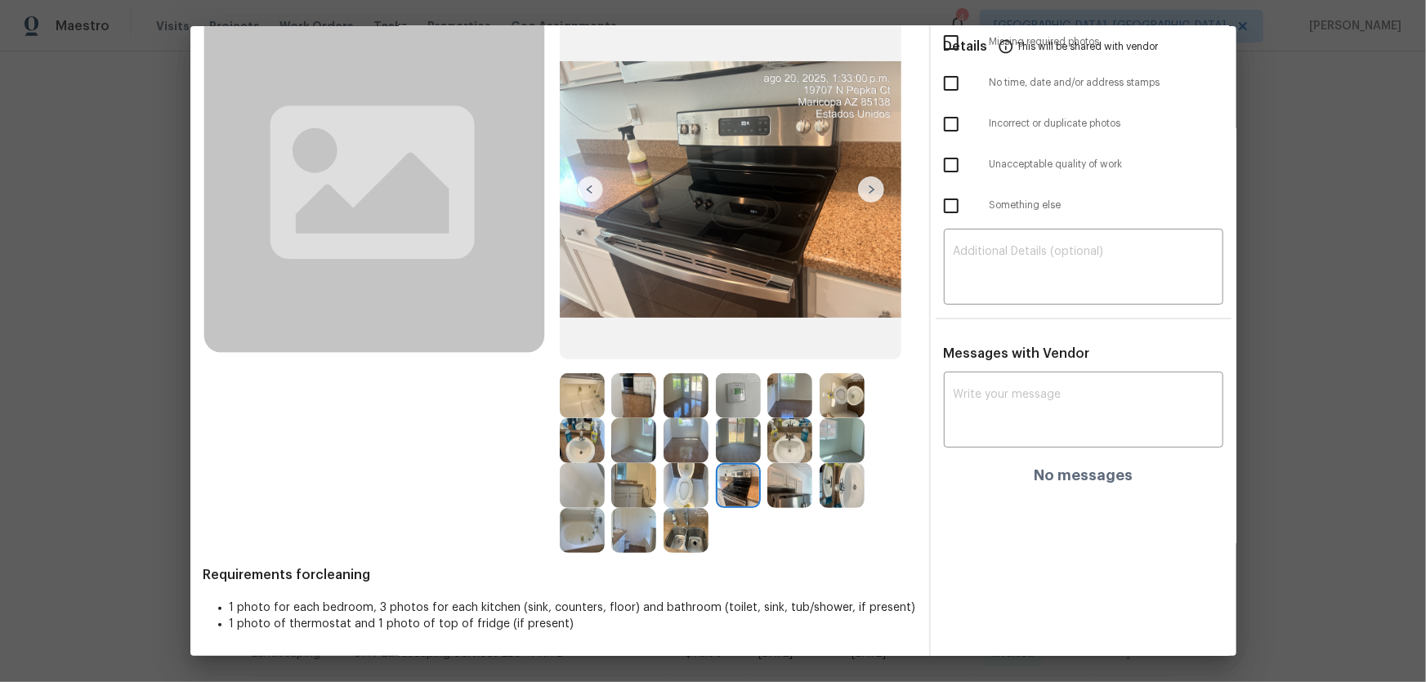
click at [802, 490] on img at bounding box center [789, 485] width 45 height 45
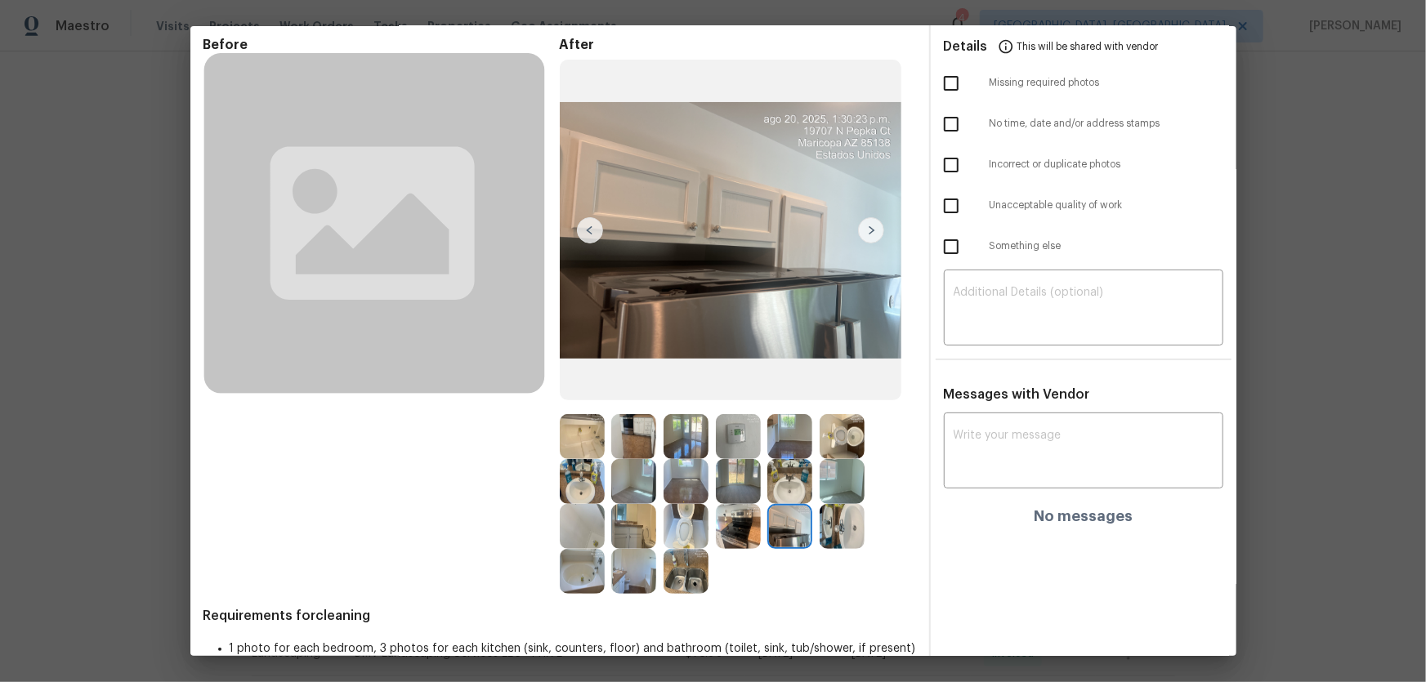
scroll to position [0, 0]
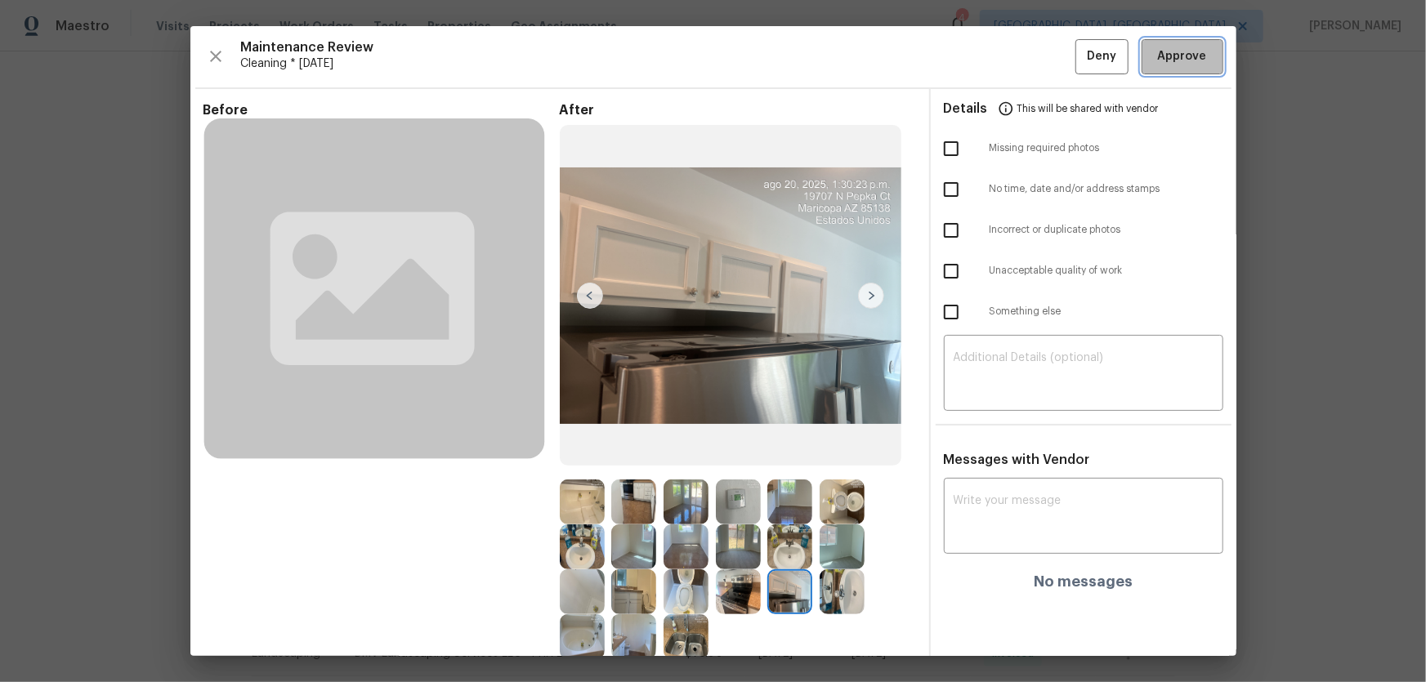
click at [1167, 69] on button "Approve" at bounding box center [1183, 56] width 82 height 35
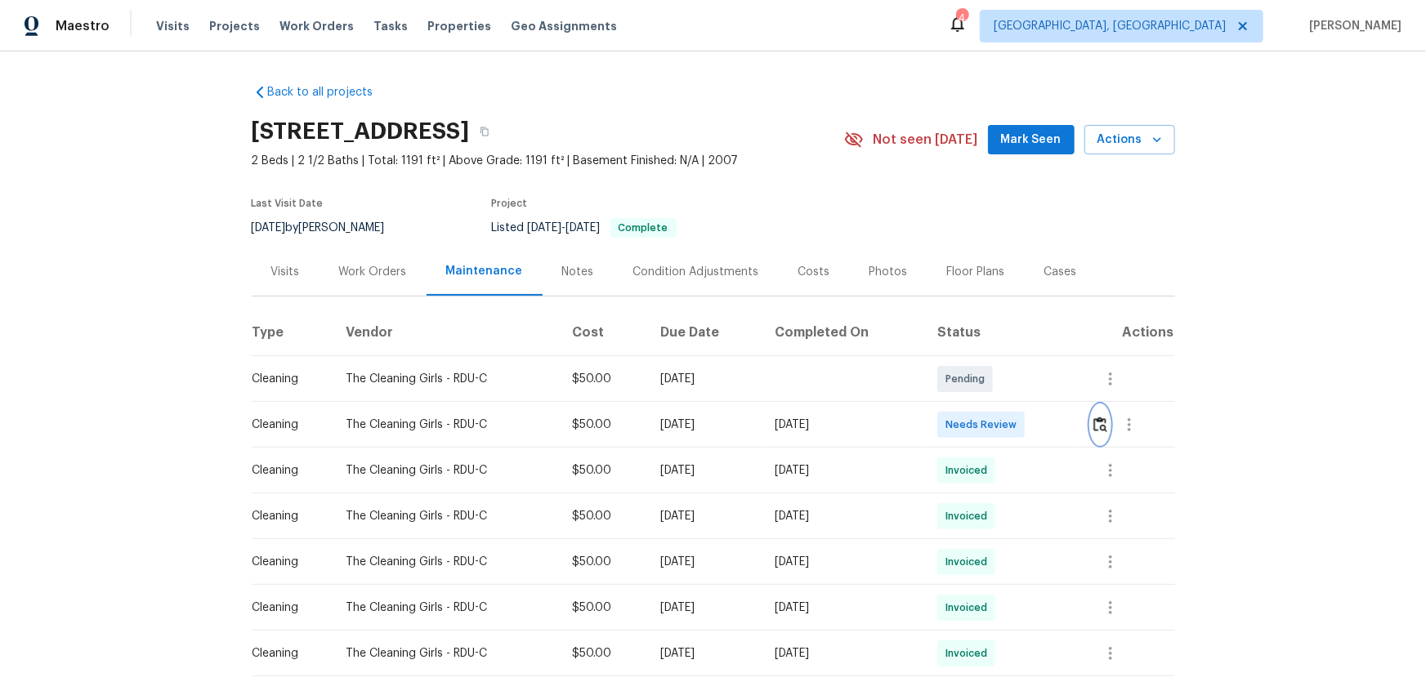
click at [1097, 431] on img "button" at bounding box center [1100, 425] width 14 height 16
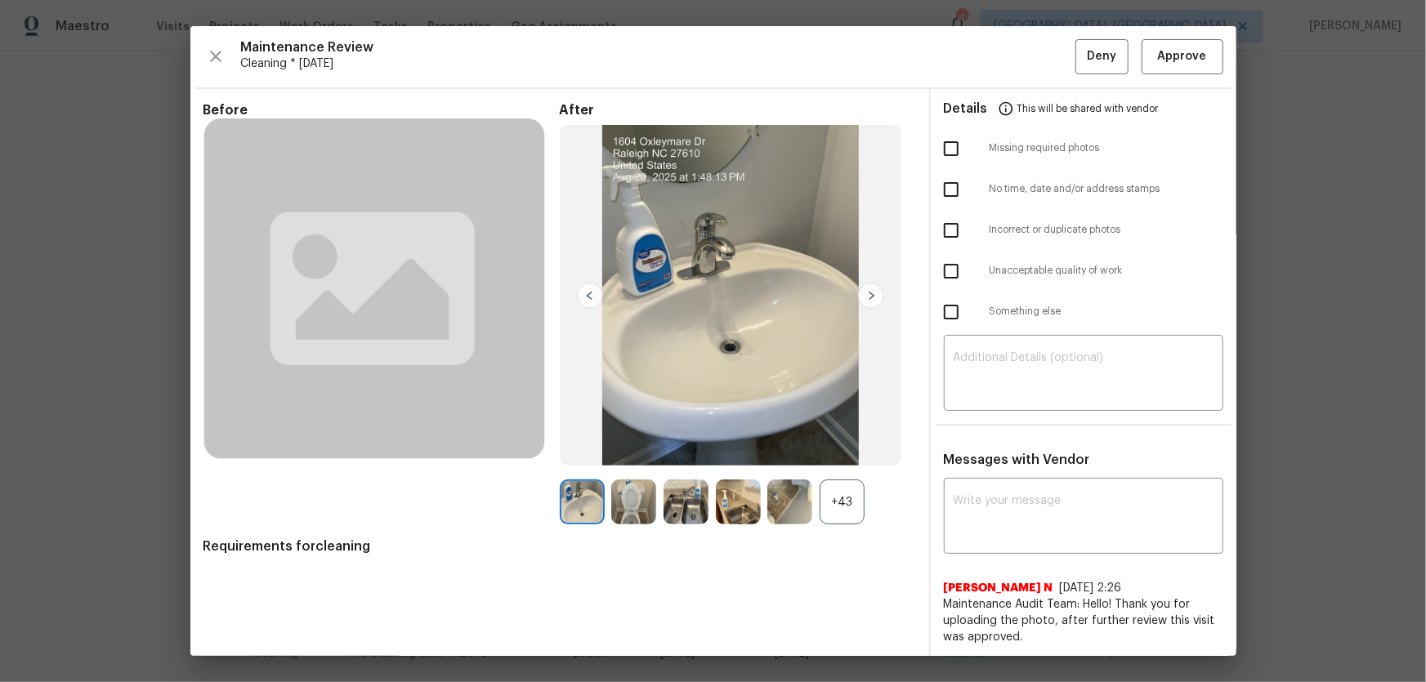
click at [834, 518] on div "+43" at bounding box center [842, 502] width 45 height 45
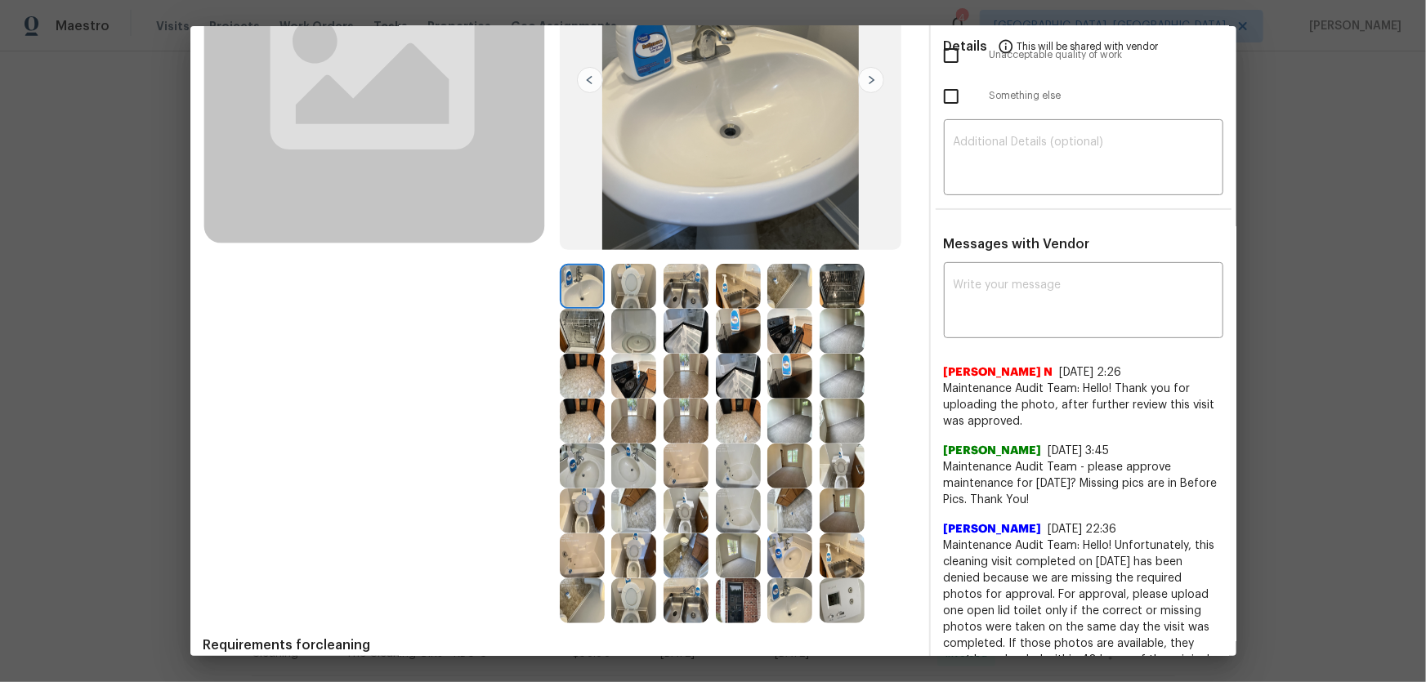
scroll to position [222, 0]
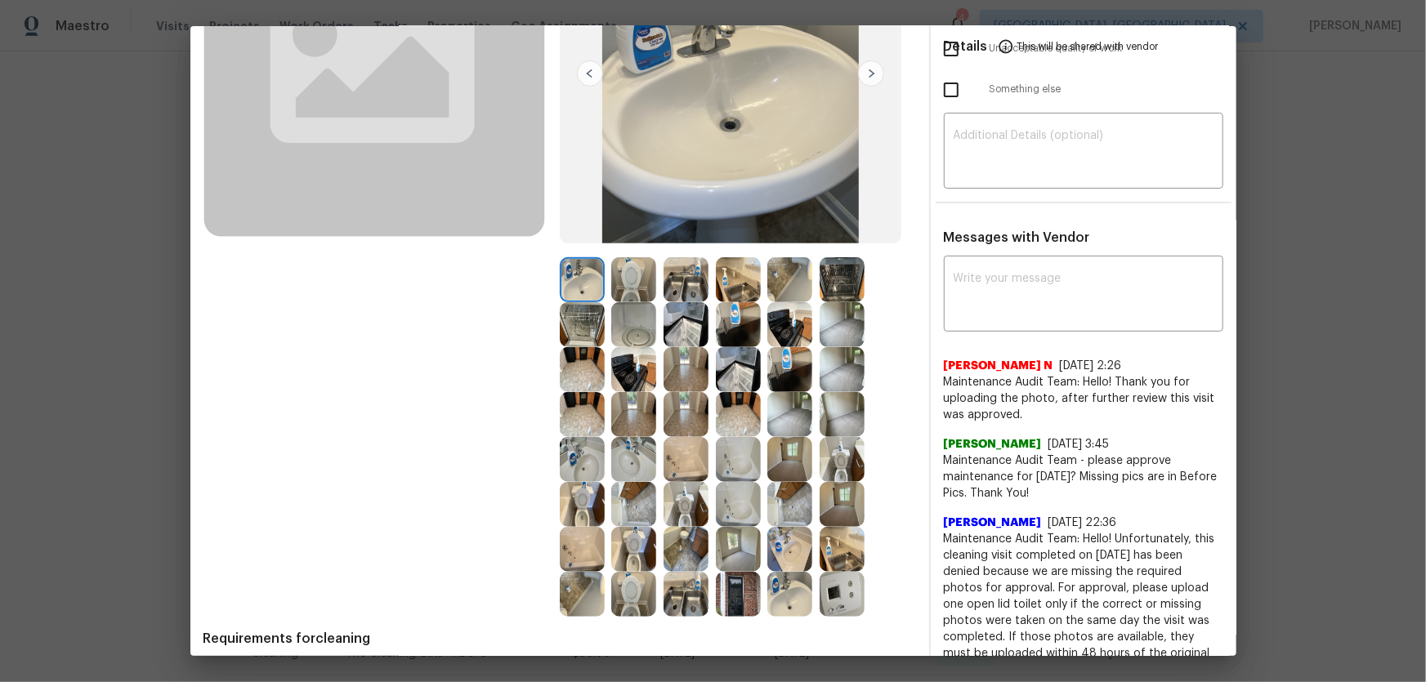
click at [641, 292] on img at bounding box center [633, 279] width 45 height 45
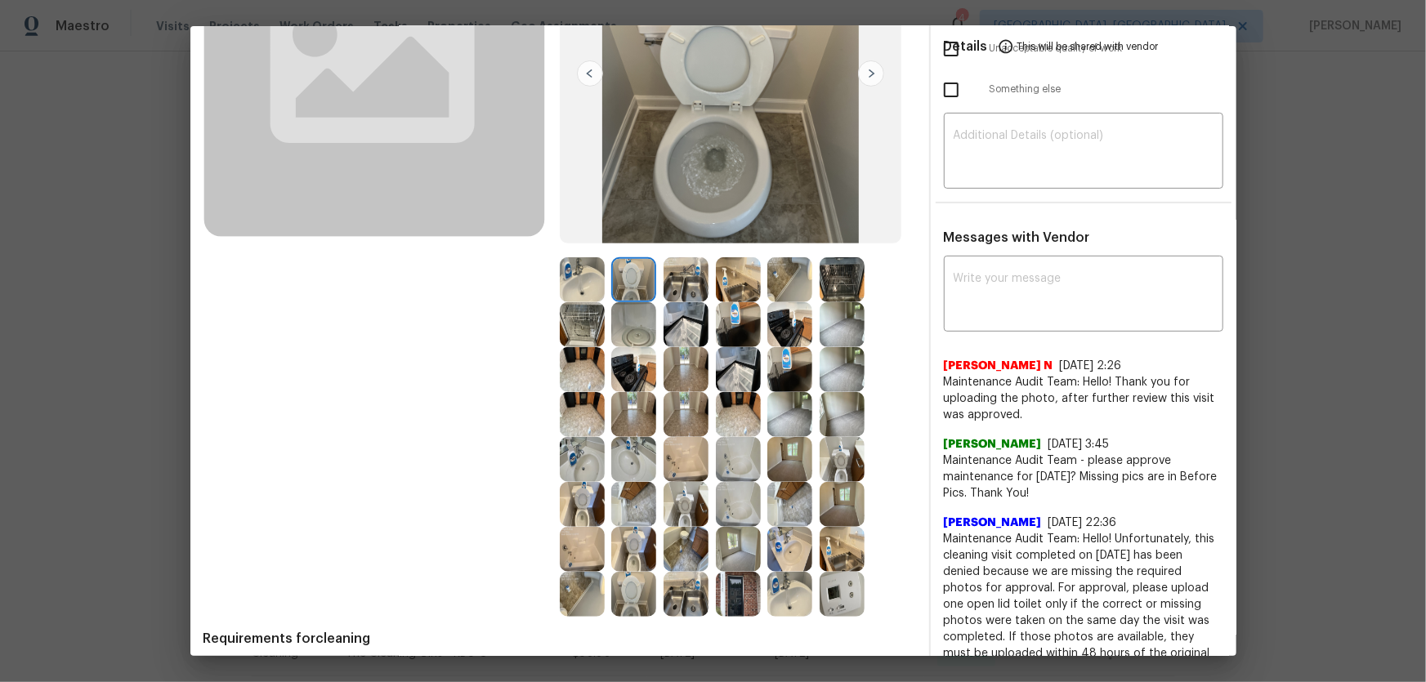
click at [683, 503] on img at bounding box center [686, 504] width 45 height 45
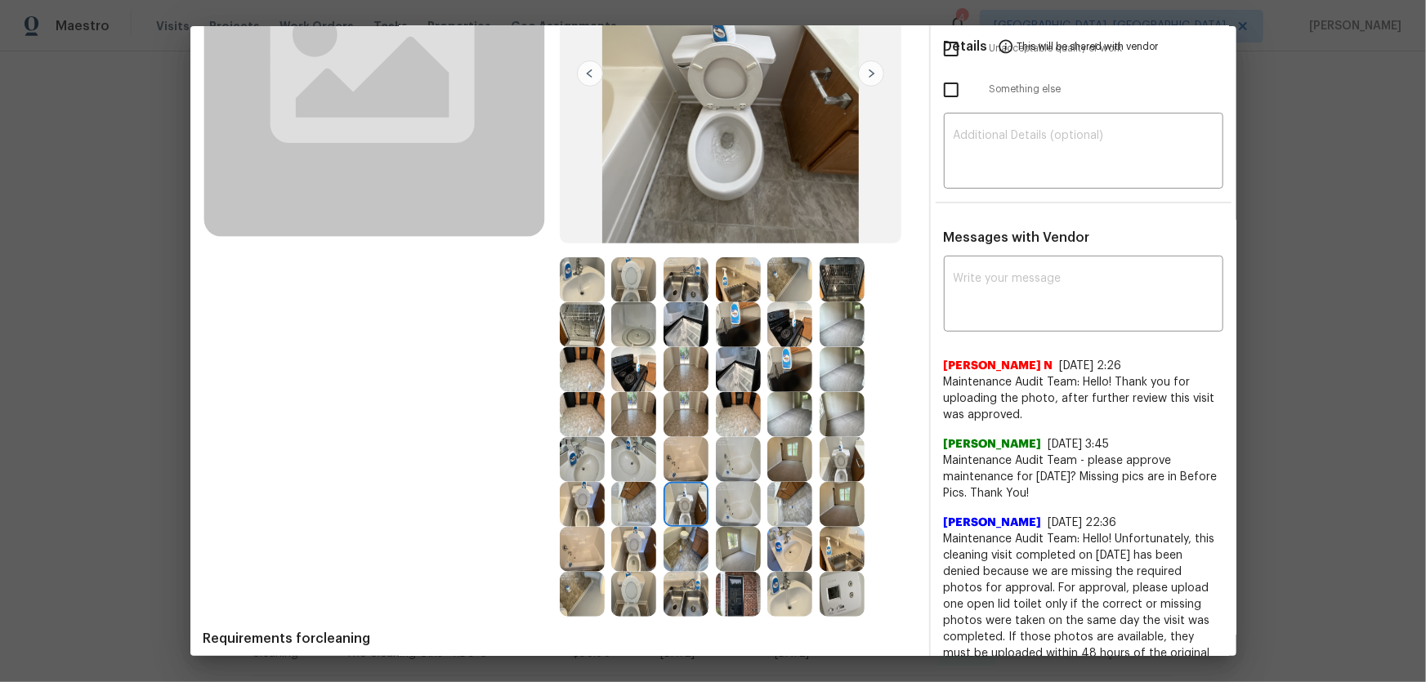
click at [638, 539] on img at bounding box center [633, 549] width 45 height 45
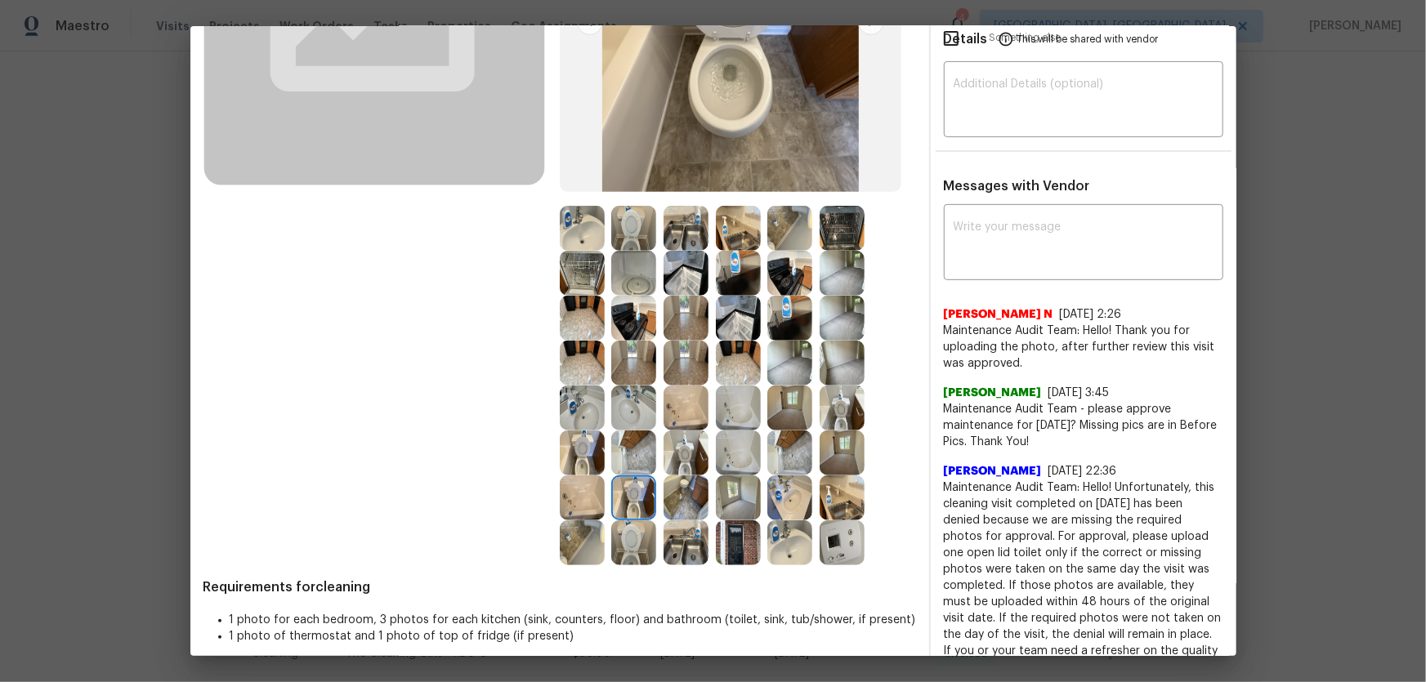
scroll to position [297, 0]
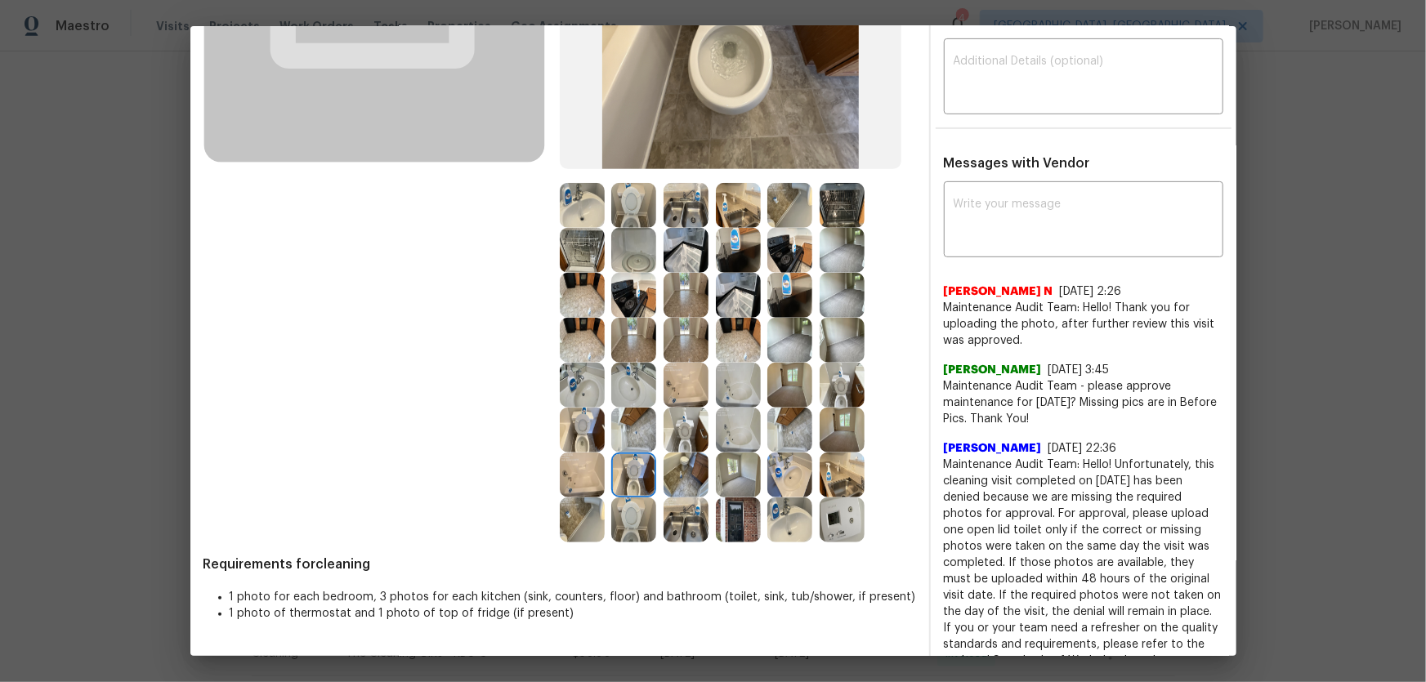
click at [632, 202] on img at bounding box center [633, 205] width 45 height 45
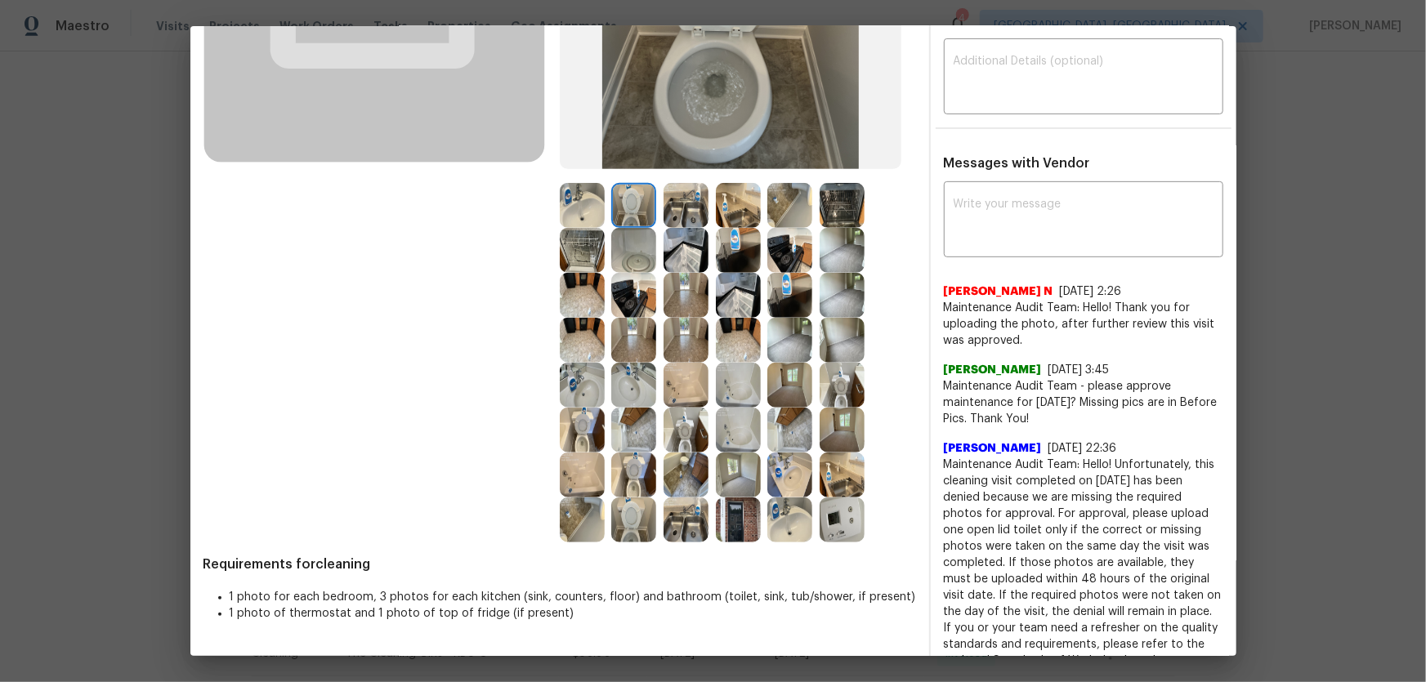
click at [833, 367] on img at bounding box center [842, 385] width 45 height 45
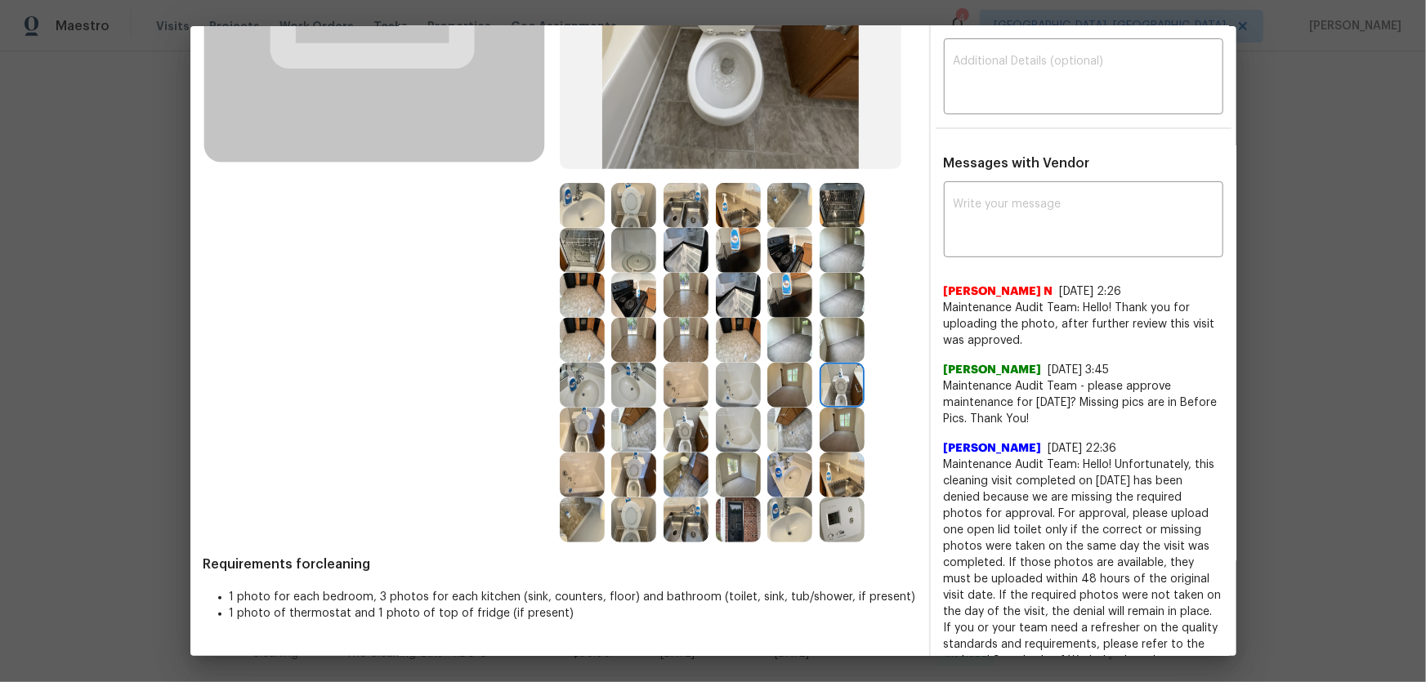
click at [797, 472] on img at bounding box center [789, 475] width 45 height 45
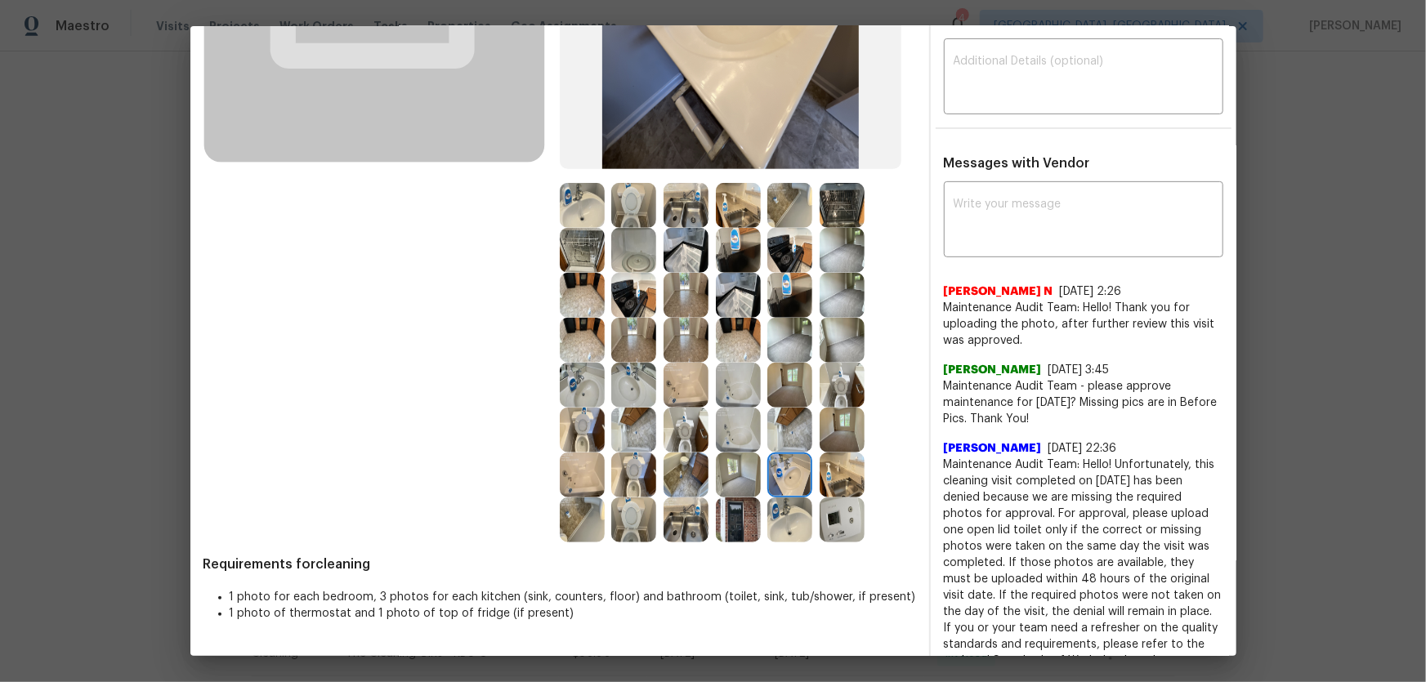
click at [794, 509] on img at bounding box center [789, 520] width 45 height 45
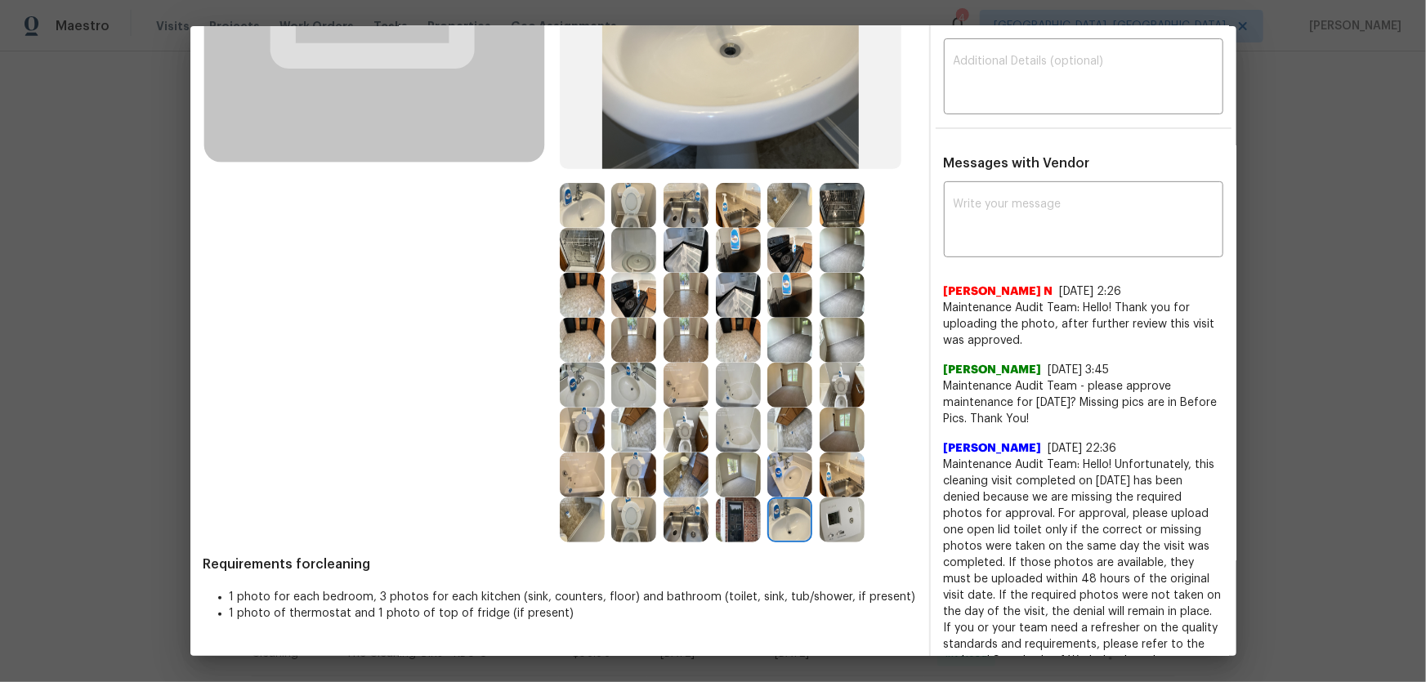
click at [617, 400] on img at bounding box center [633, 385] width 45 height 45
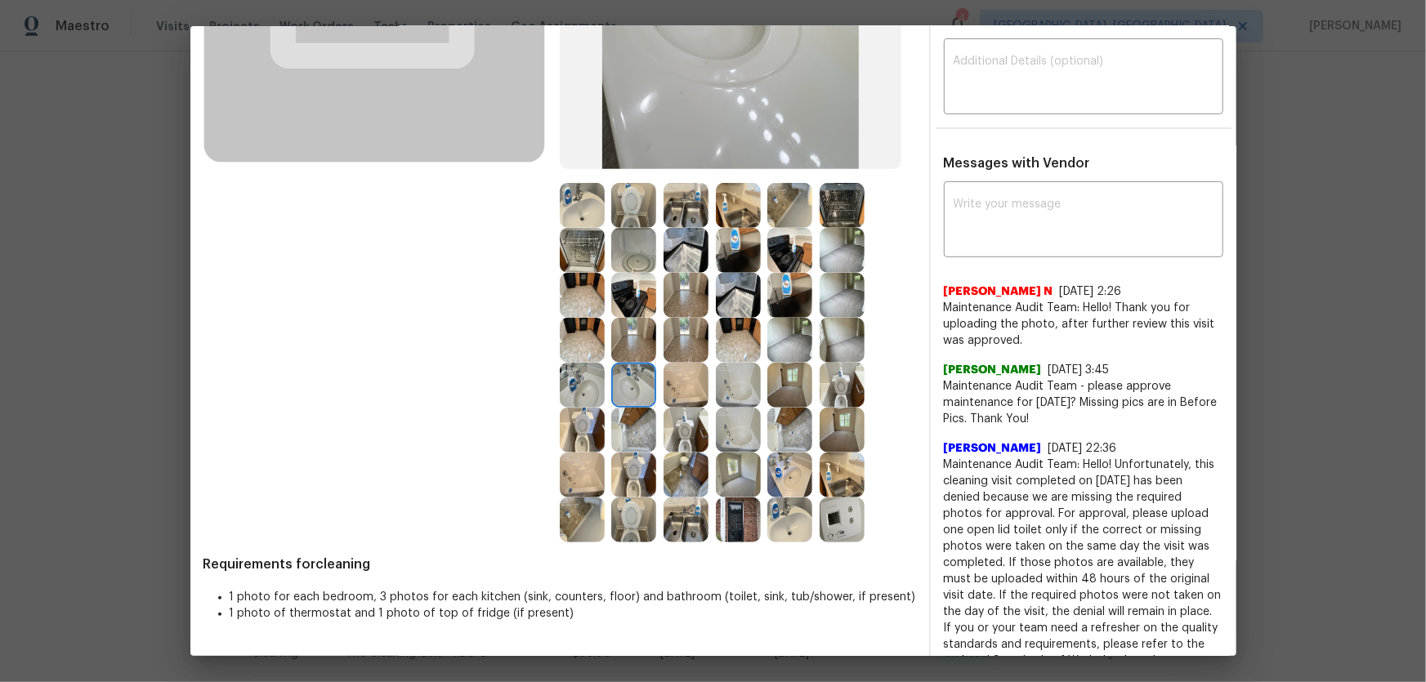
click at [664, 390] on img at bounding box center [686, 385] width 45 height 45
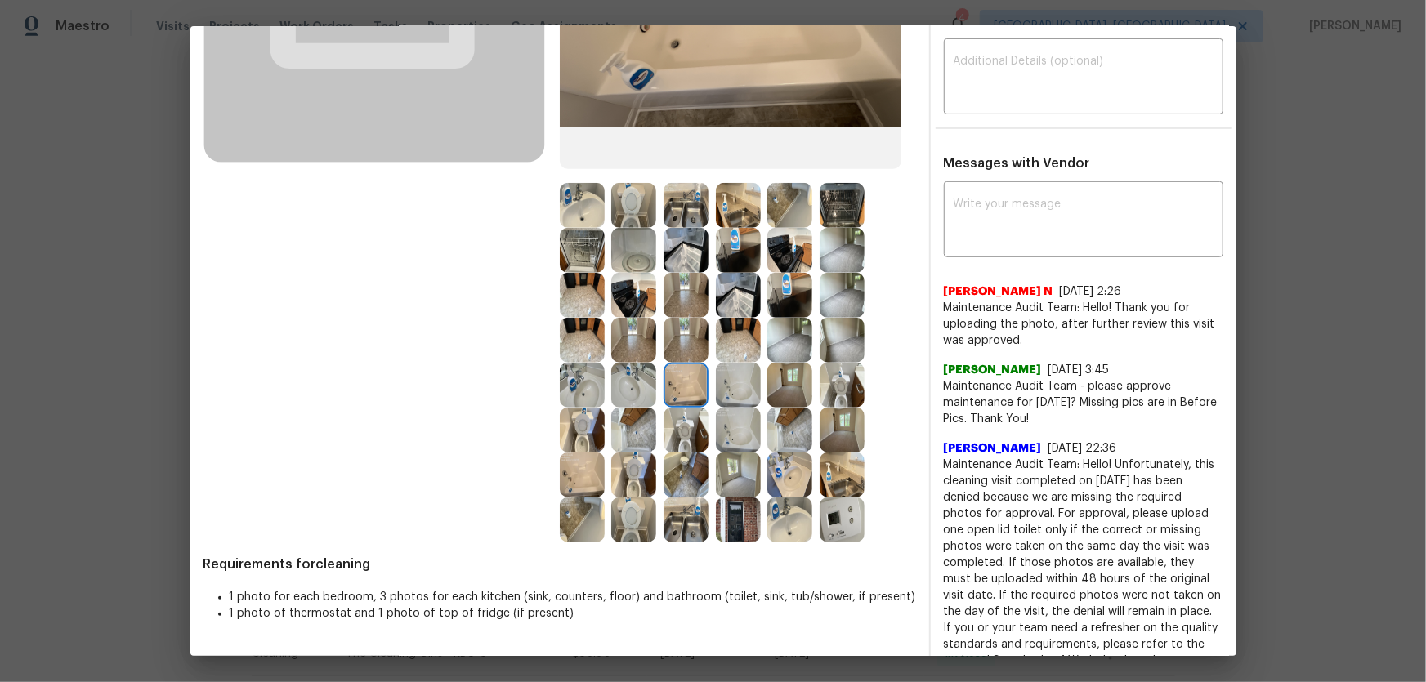
click at [736, 382] on img at bounding box center [738, 385] width 45 height 45
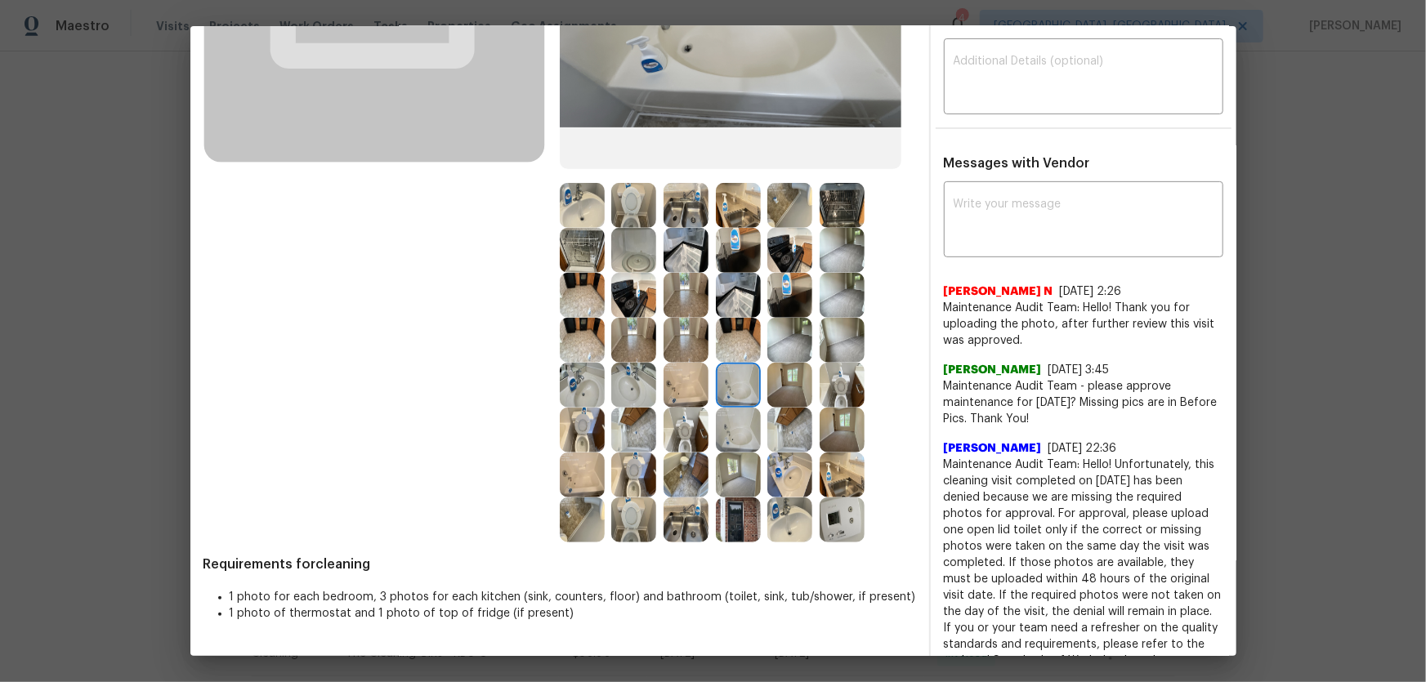
click at [736, 420] on img at bounding box center [738, 430] width 45 height 45
click at [720, 333] on img at bounding box center [738, 340] width 45 height 45
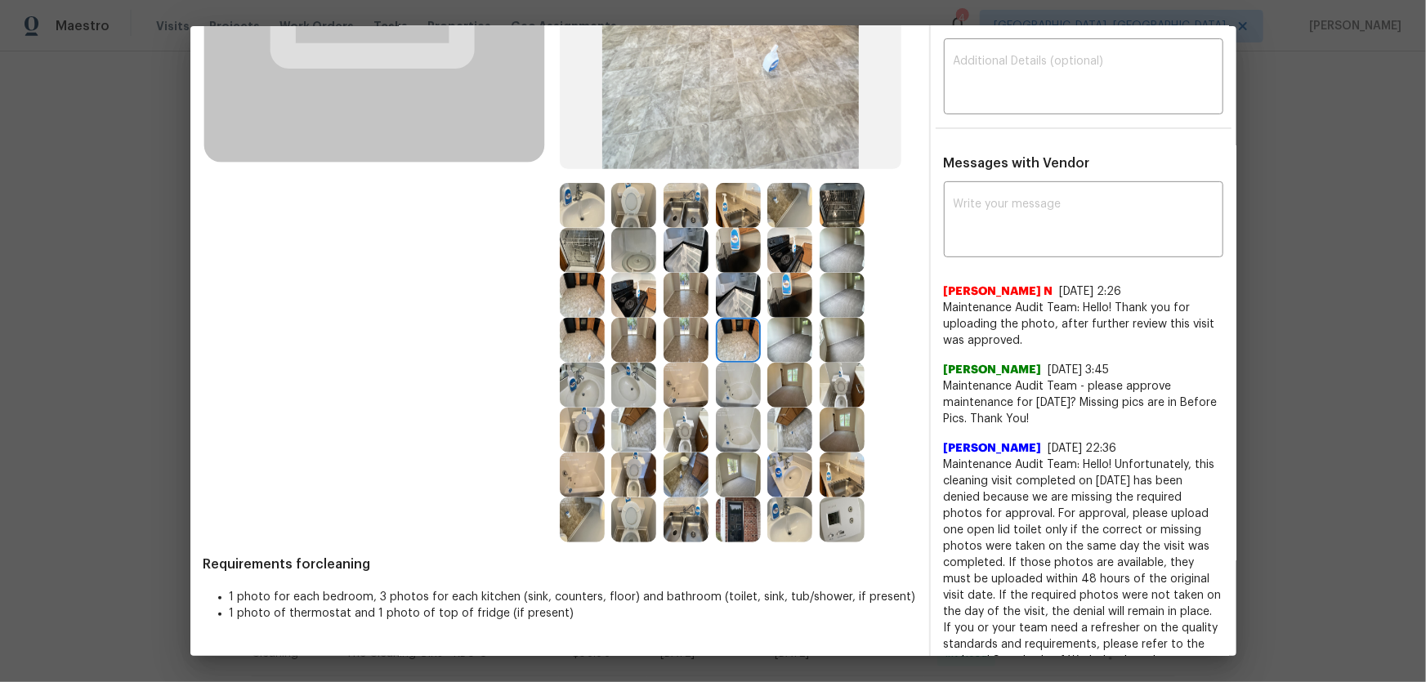
click at [723, 315] on img at bounding box center [738, 295] width 45 height 45
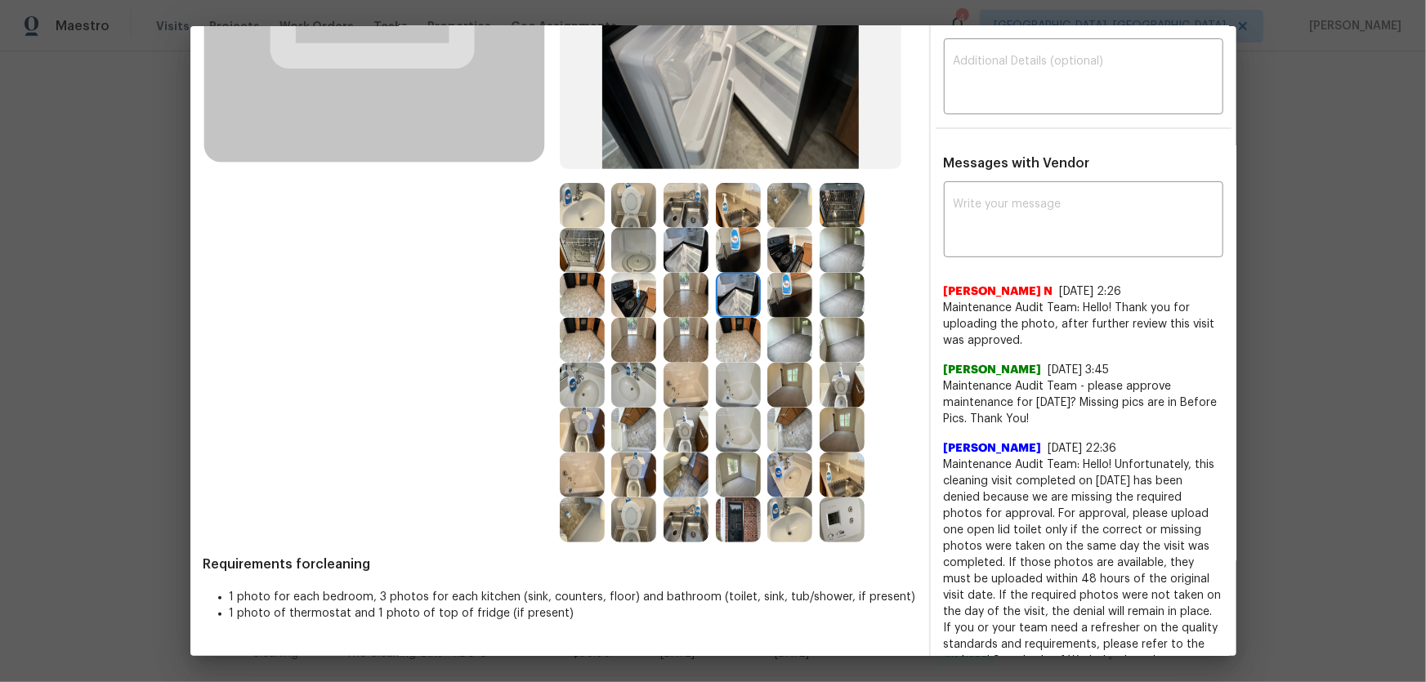
click at [642, 307] on img at bounding box center [633, 295] width 45 height 45
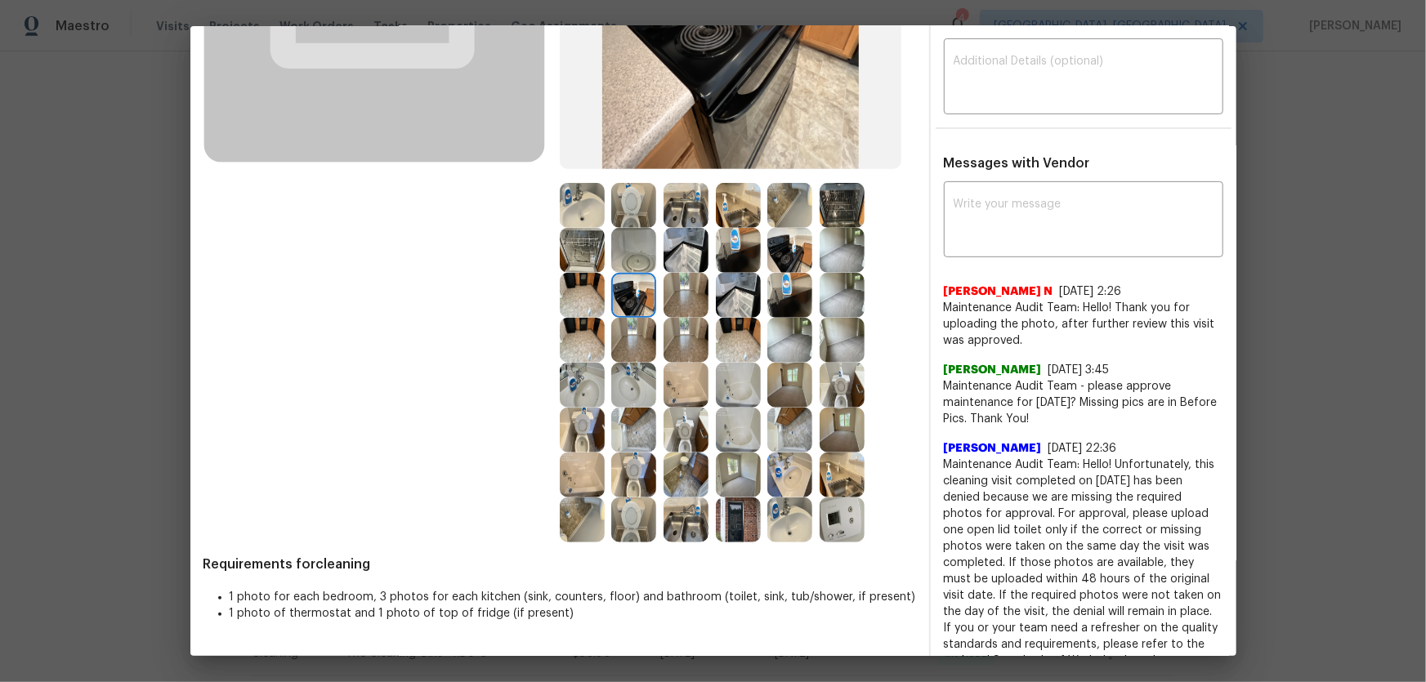
click at [562, 289] on img at bounding box center [582, 295] width 45 height 45
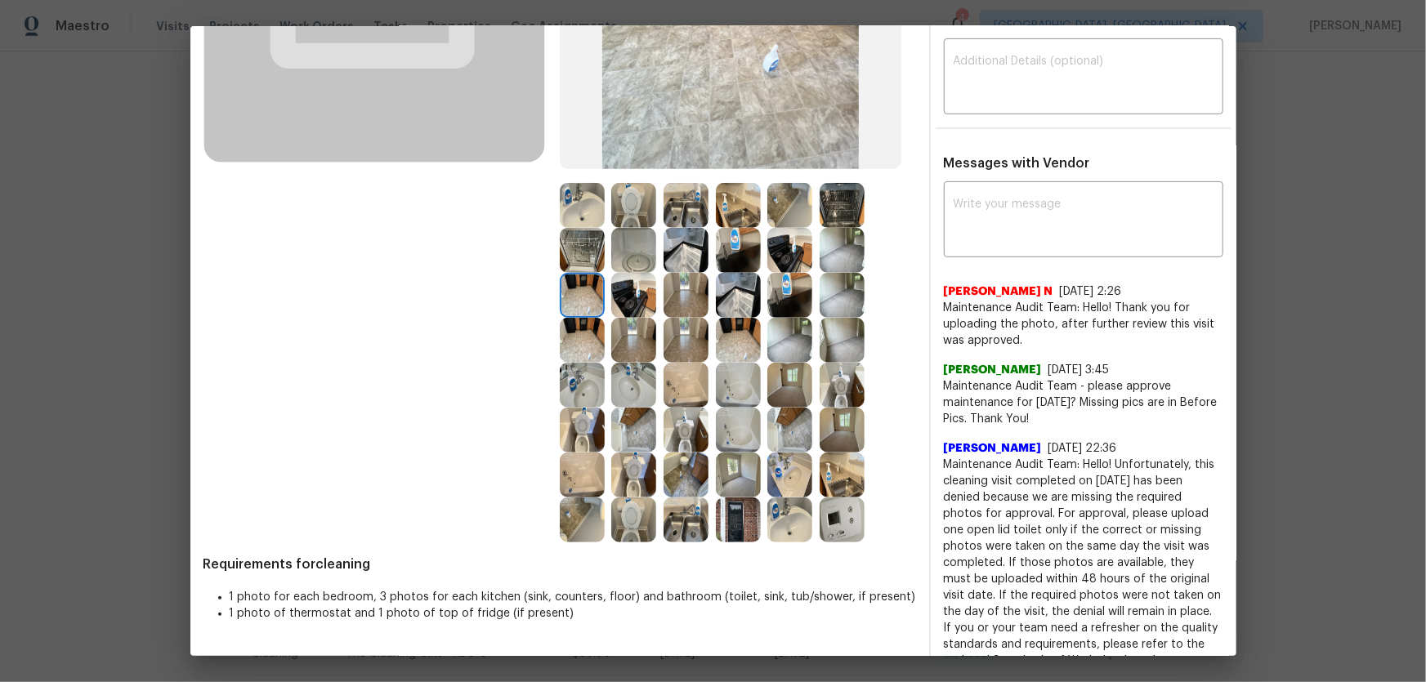
click at [676, 245] on img at bounding box center [686, 250] width 45 height 45
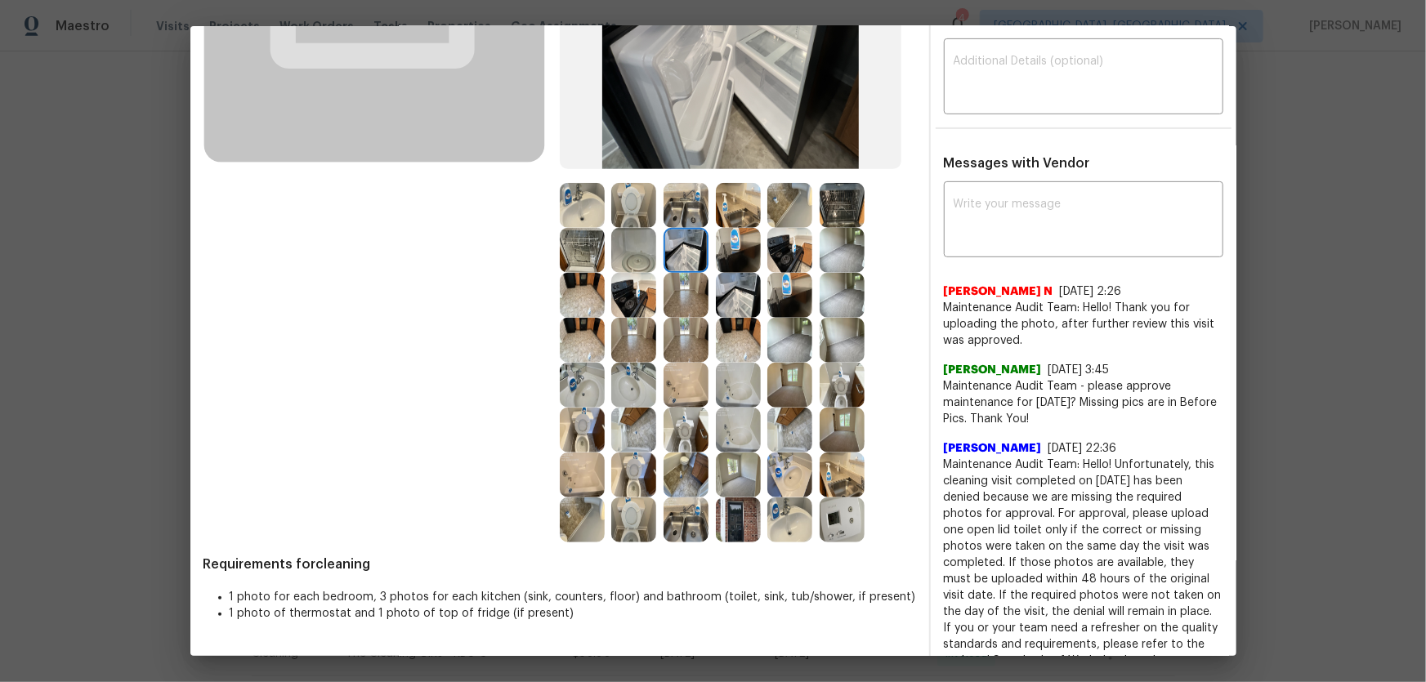
click at [735, 257] on img at bounding box center [738, 250] width 45 height 45
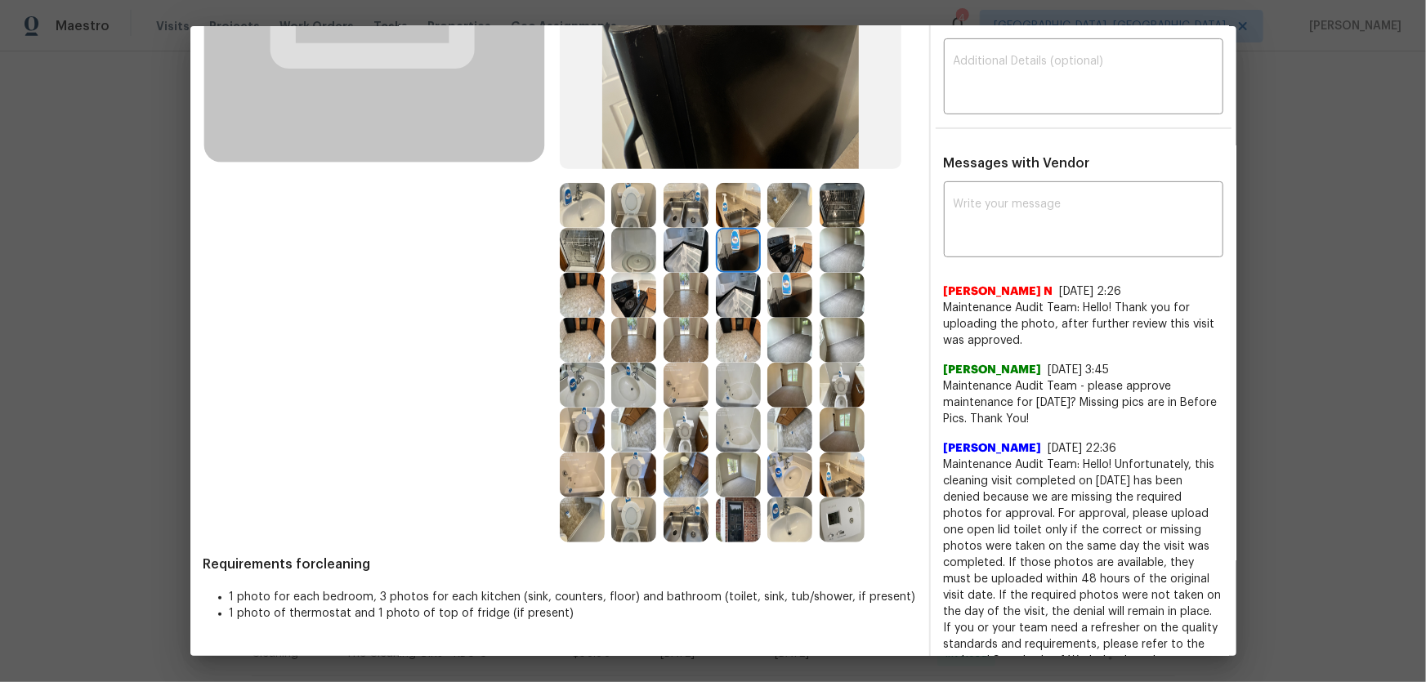
click at [771, 248] on img at bounding box center [789, 250] width 45 height 45
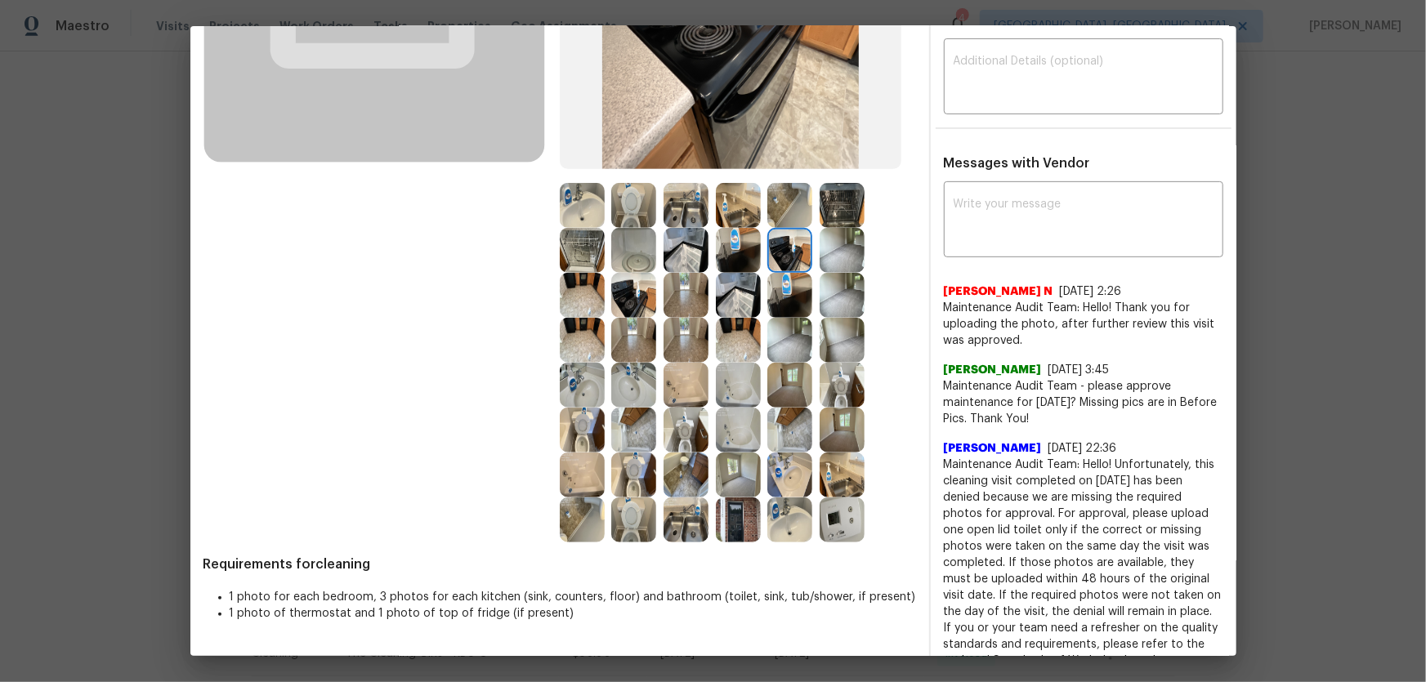
click at [834, 244] on img at bounding box center [842, 250] width 45 height 45
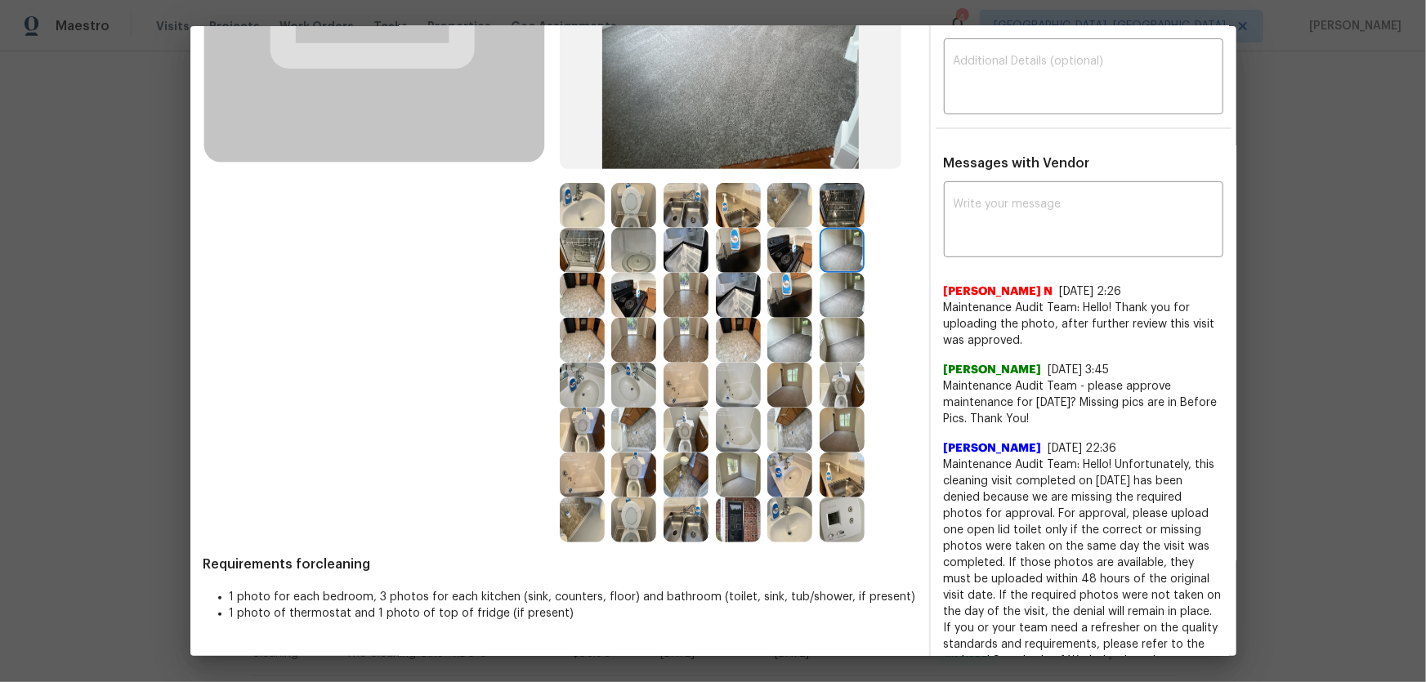
click at [795, 348] on img at bounding box center [789, 340] width 45 height 45
click at [834, 315] on img at bounding box center [842, 295] width 45 height 45
click at [792, 299] on img at bounding box center [789, 295] width 45 height 45
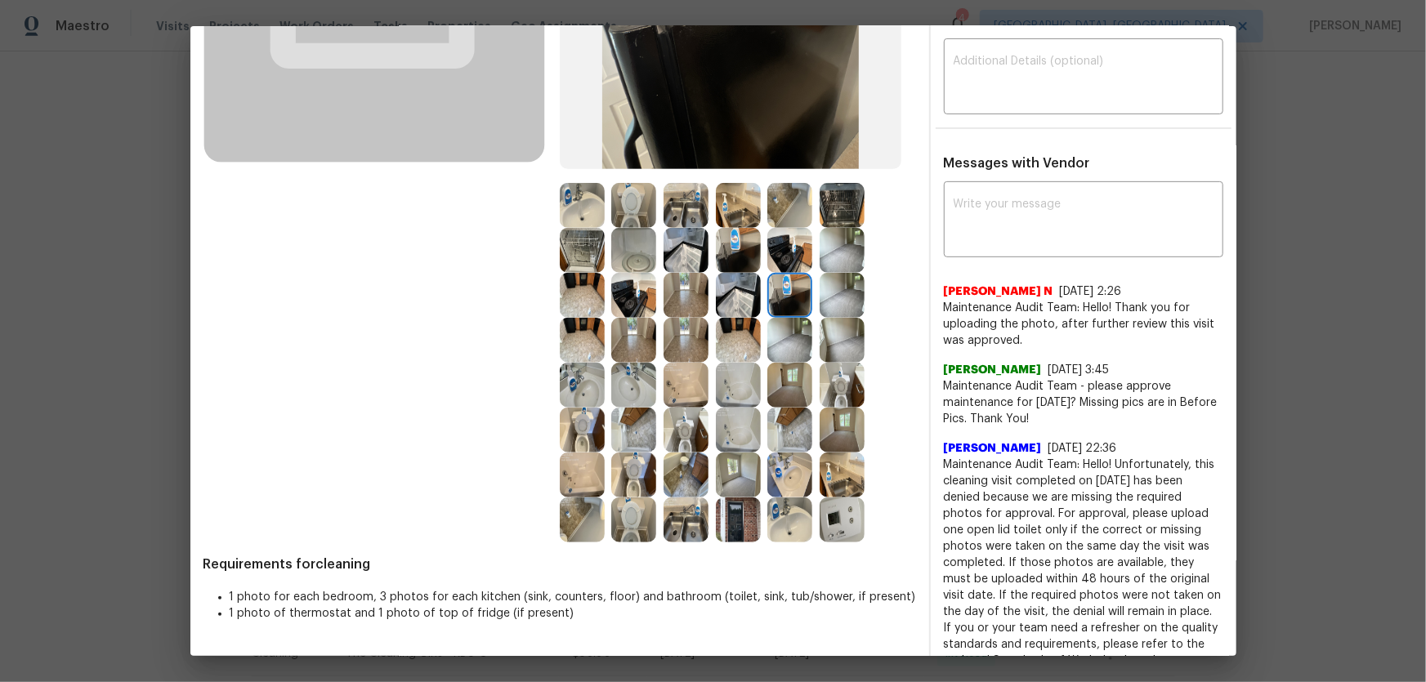
click at [729, 294] on img at bounding box center [738, 295] width 45 height 45
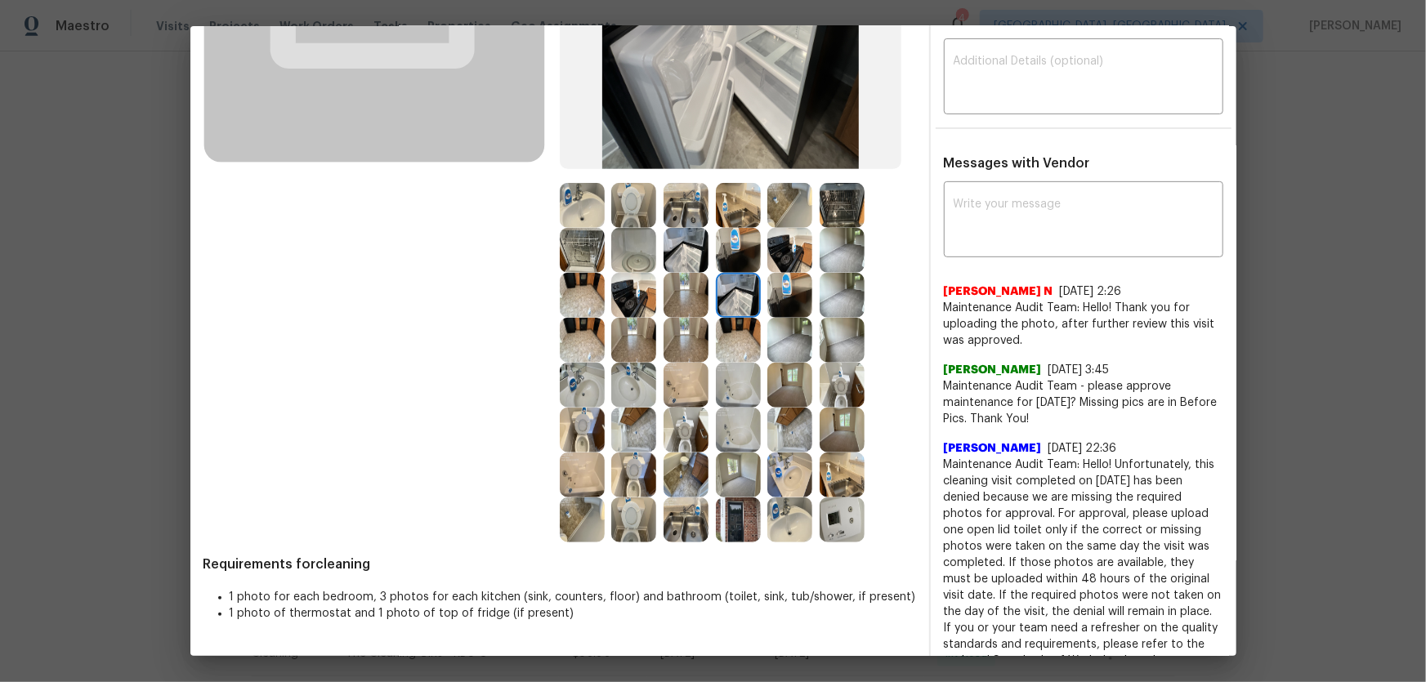
click at [667, 249] on img at bounding box center [686, 250] width 45 height 45
click at [668, 214] on img at bounding box center [686, 205] width 45 height 45
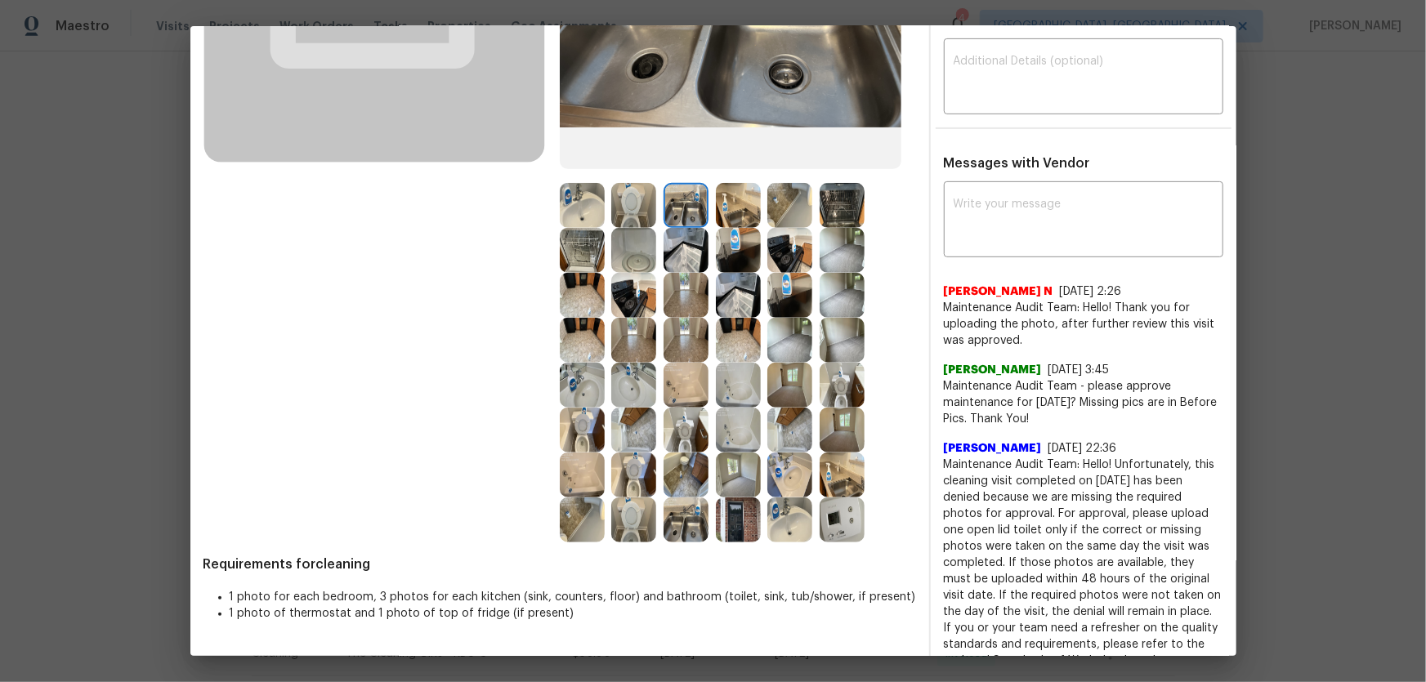
click at [614, 207] on img at bounding box center [633, 205] width 45 height 45
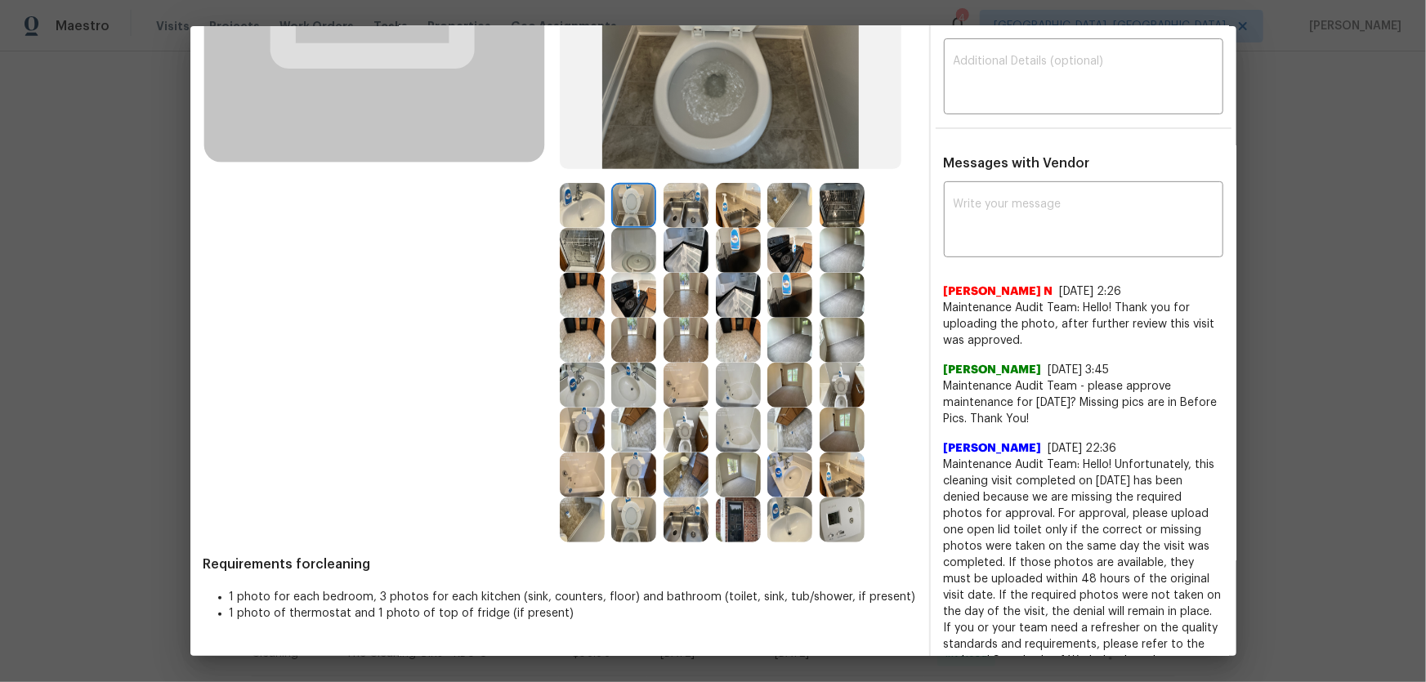
click at [624, 257] on img at bounding box center [633, 250] width 45 height 45
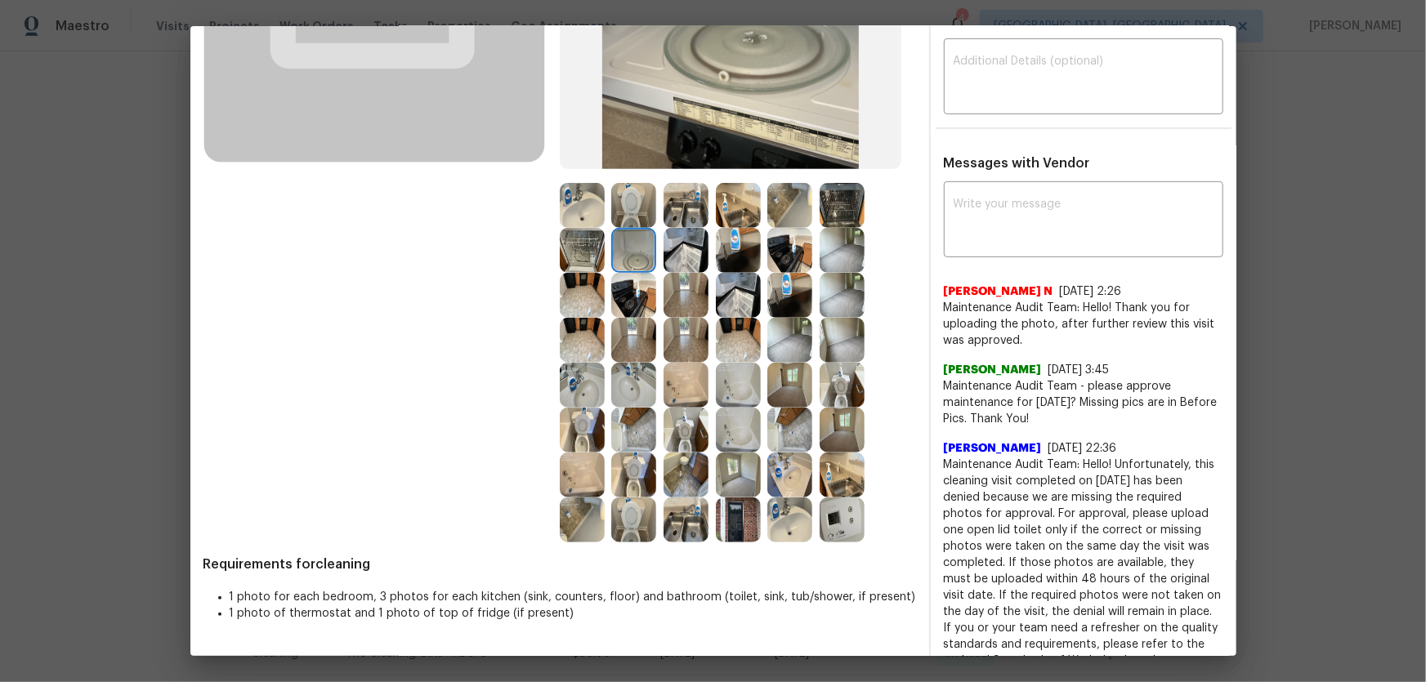
click at [572, 260] on img at bounding box center [582, 250] width 45 height 45
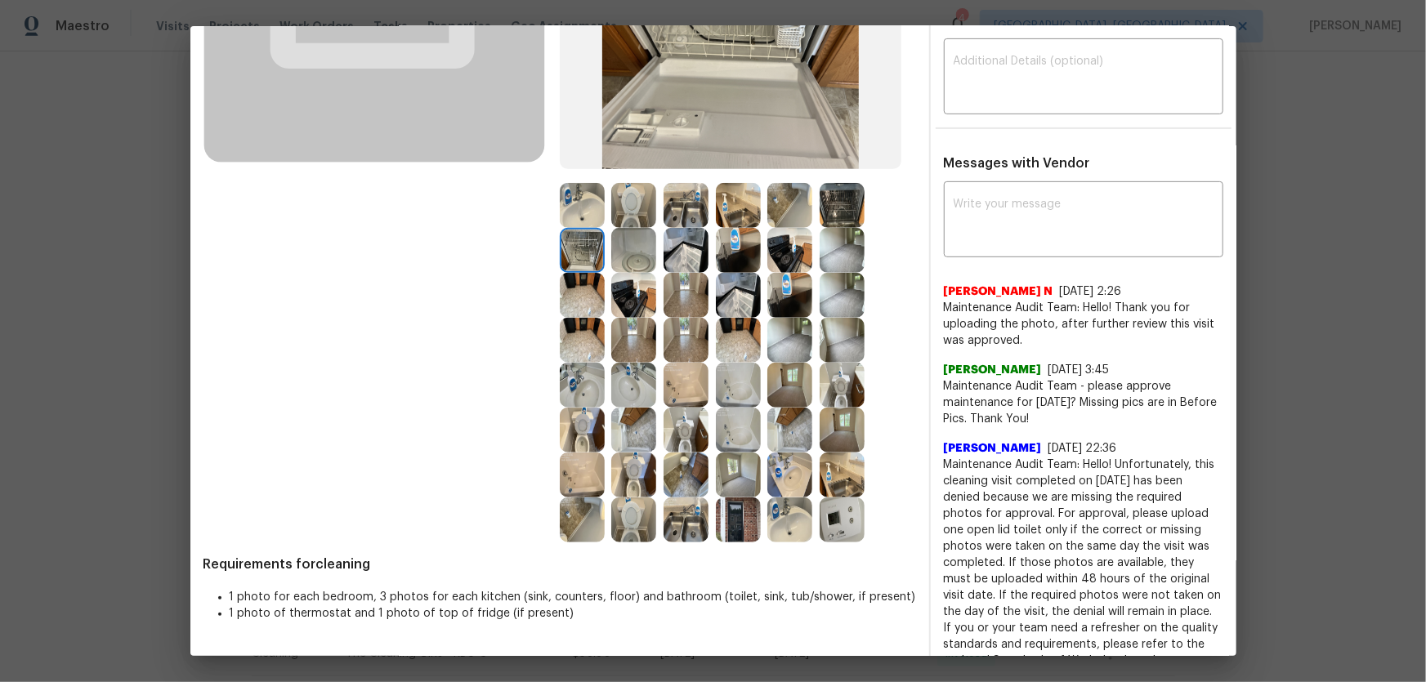
click at [569, 222] on img at bounding box center [582, 205] width 45 height 45
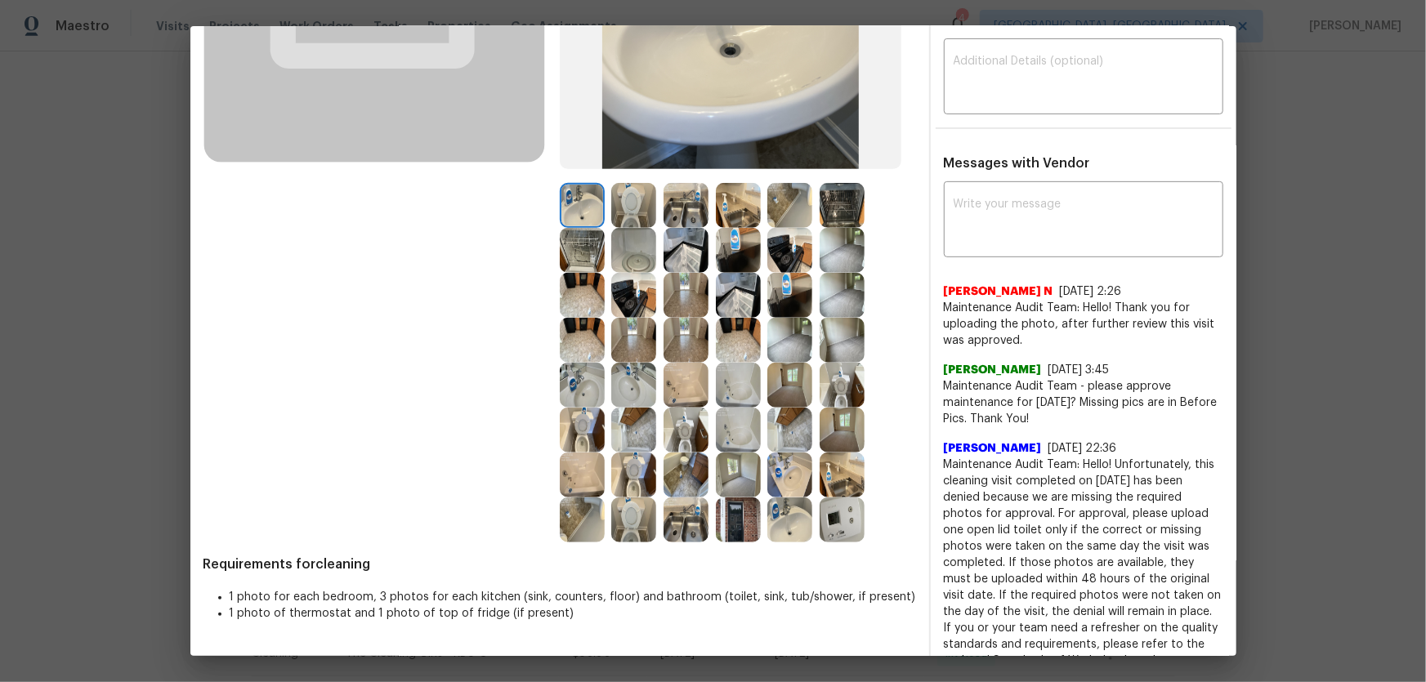
click at [580, 288] on img at bounding box center [582, 295] width 45 height 45
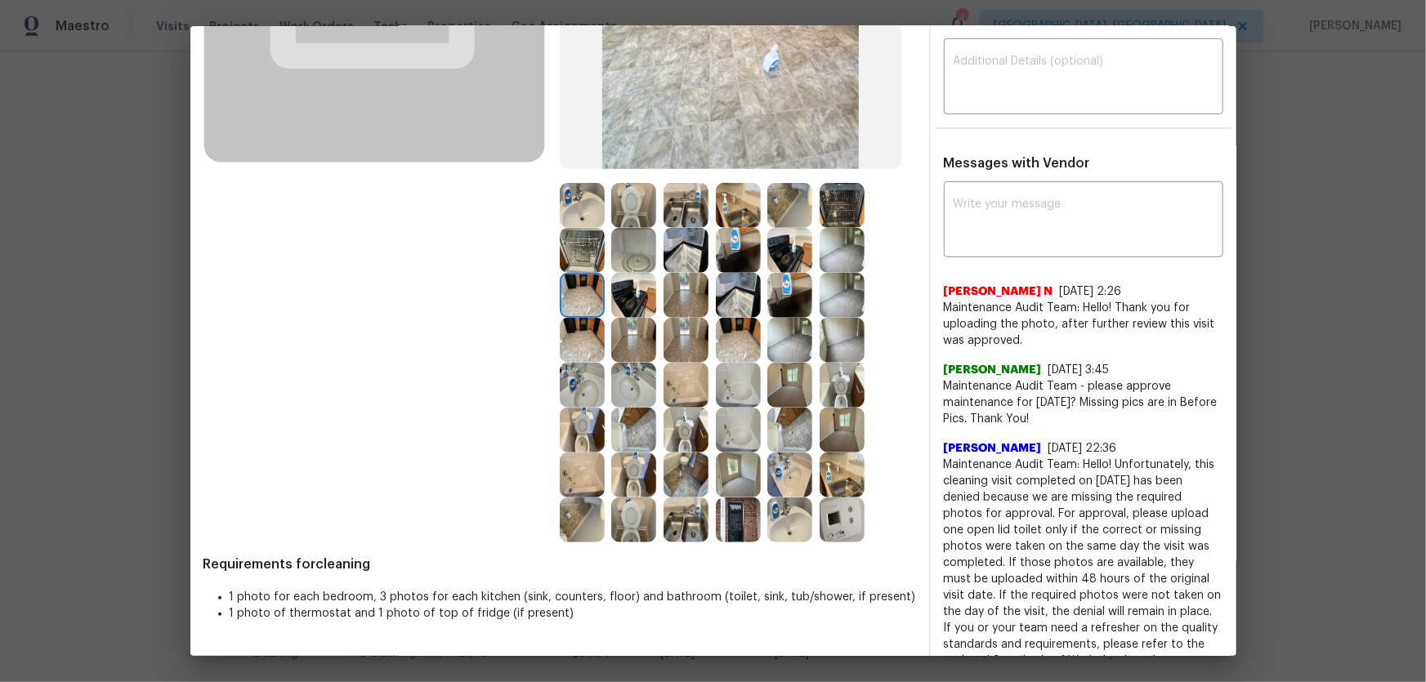
click at [623, 292] on img at bounding box center [633, 295] width 45 height 45
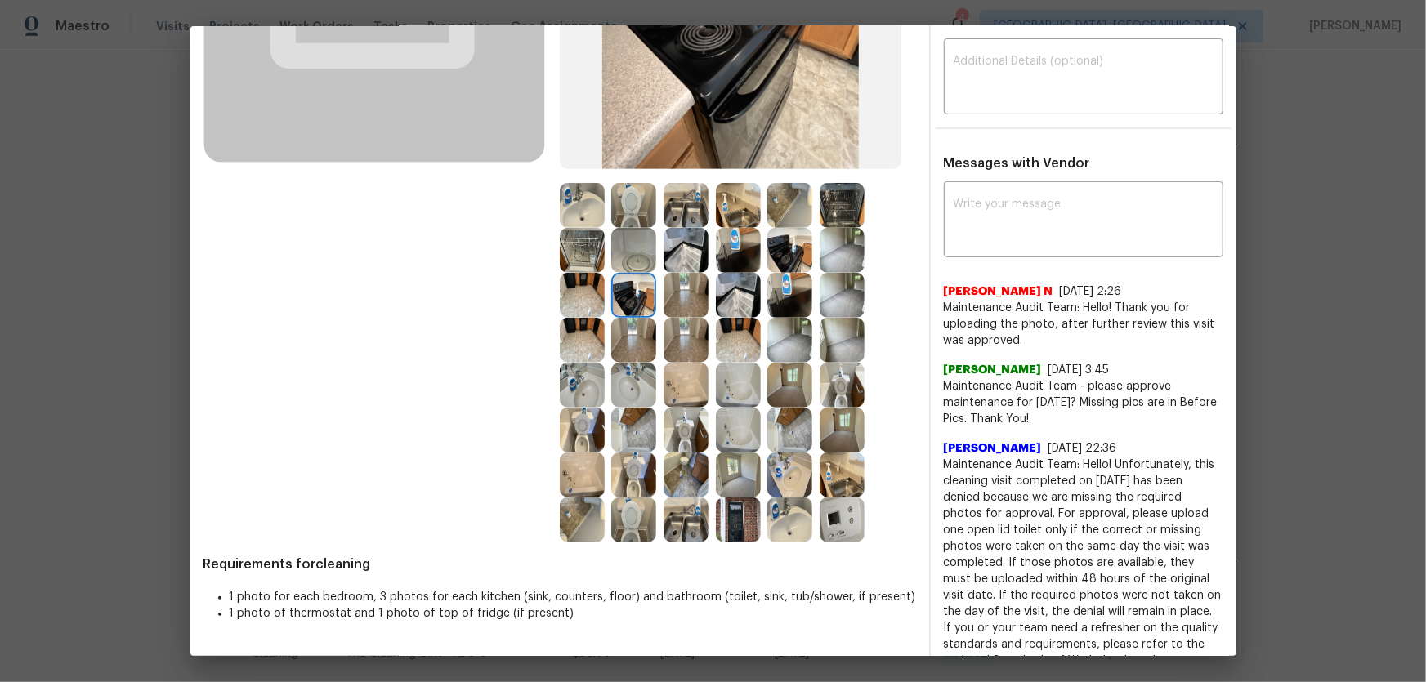
click at [691, 527] on img at bounding box center [686, 520] width 45 height 45
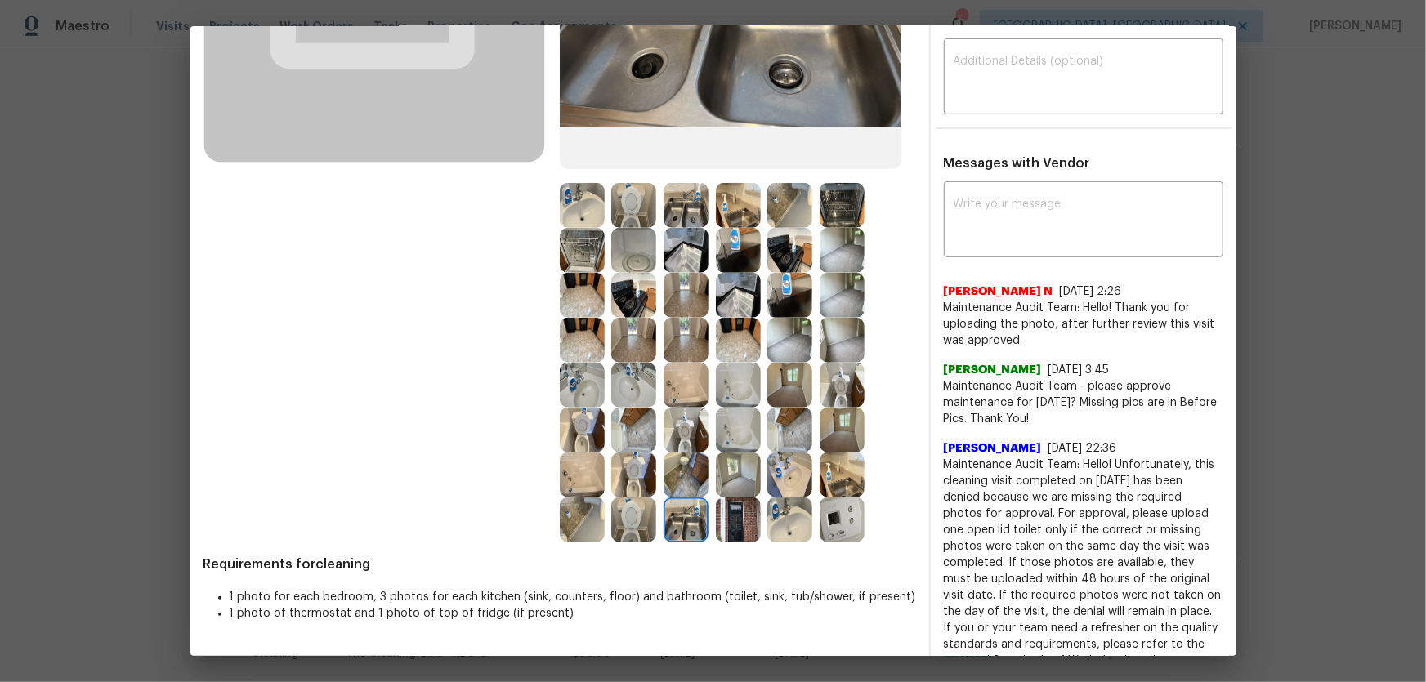
click at [729, 524] on img at bounding box center [738, 520] width 45 height 45
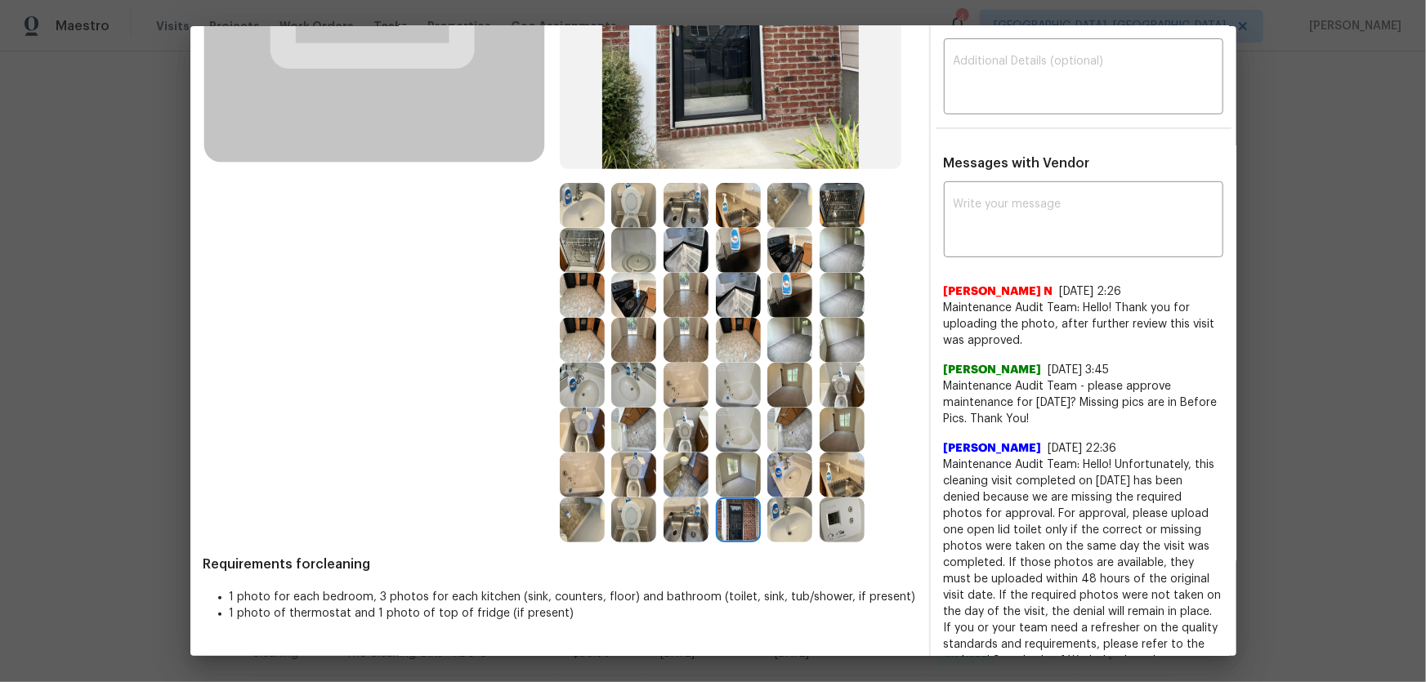
click at [826, 509] on img at bounding box center [842, 520] width 45 height 45
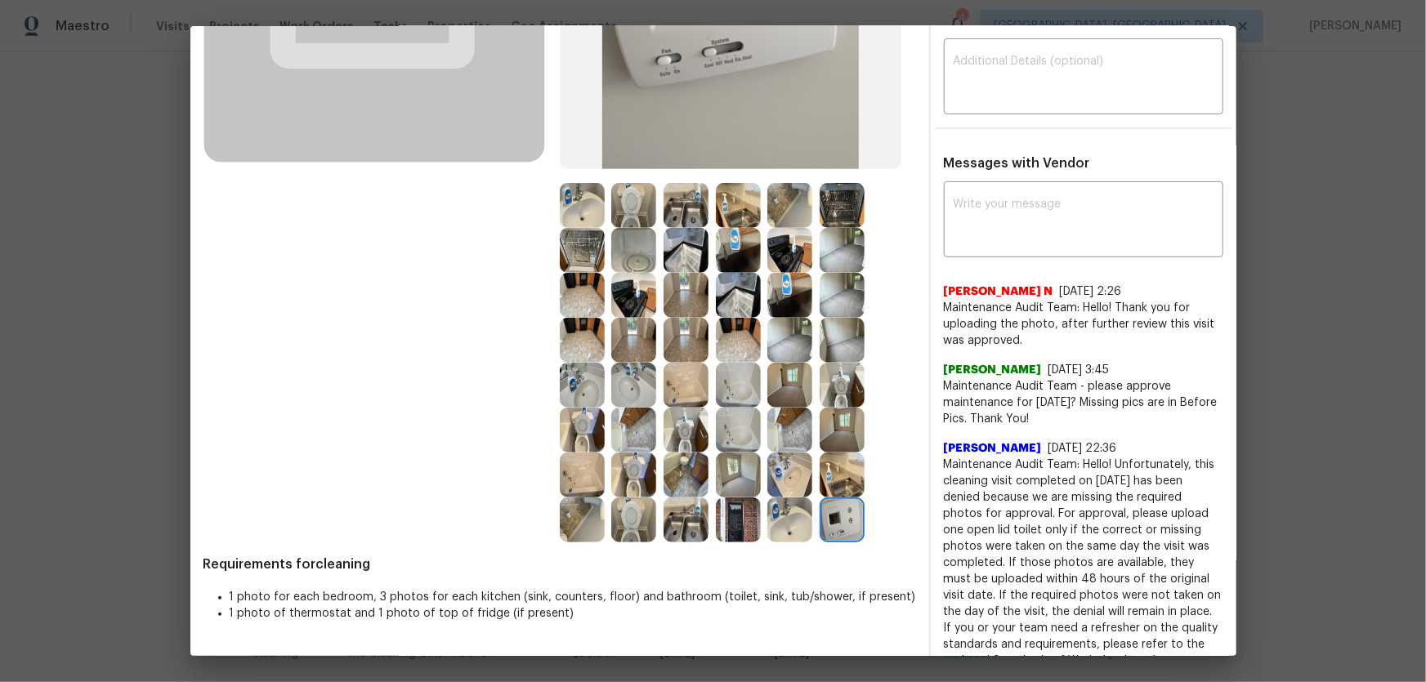
scroll to position [0, 0]
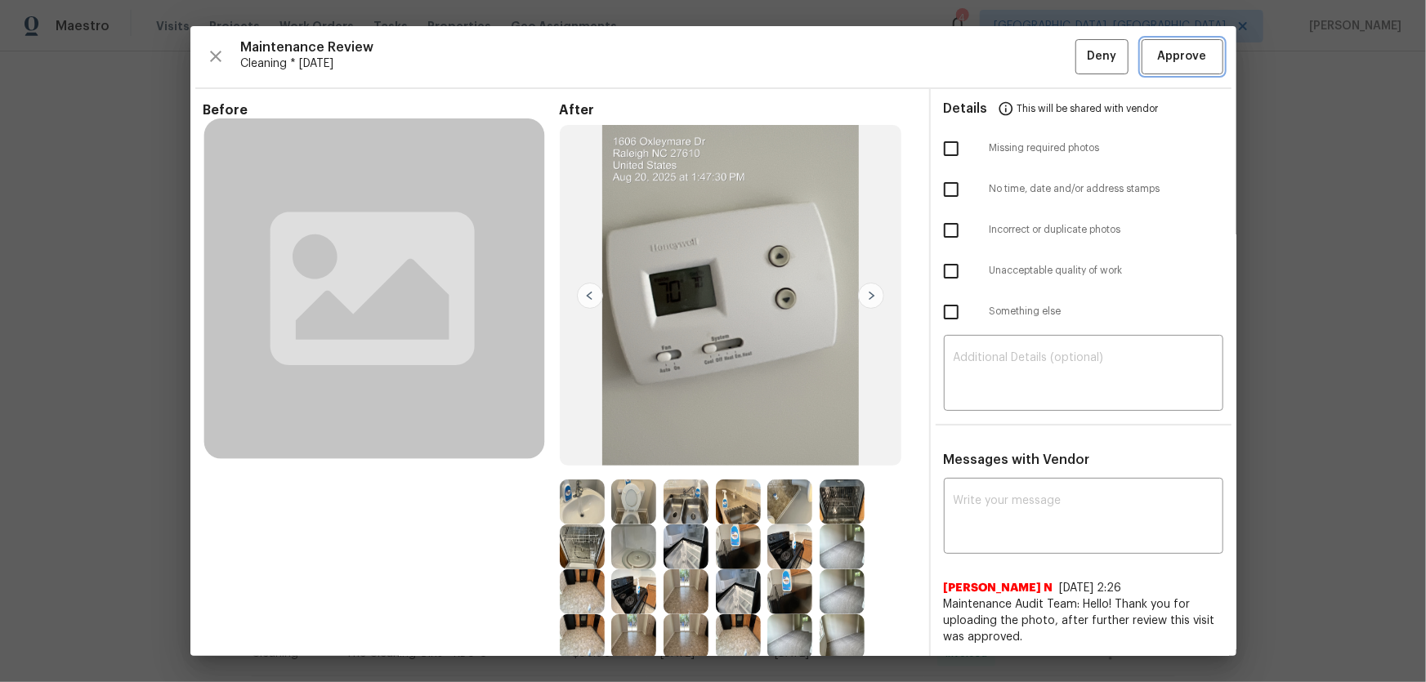
click at [1158, 54] on span "Approve" at bounding box center [1182, 57] width 49 height 20
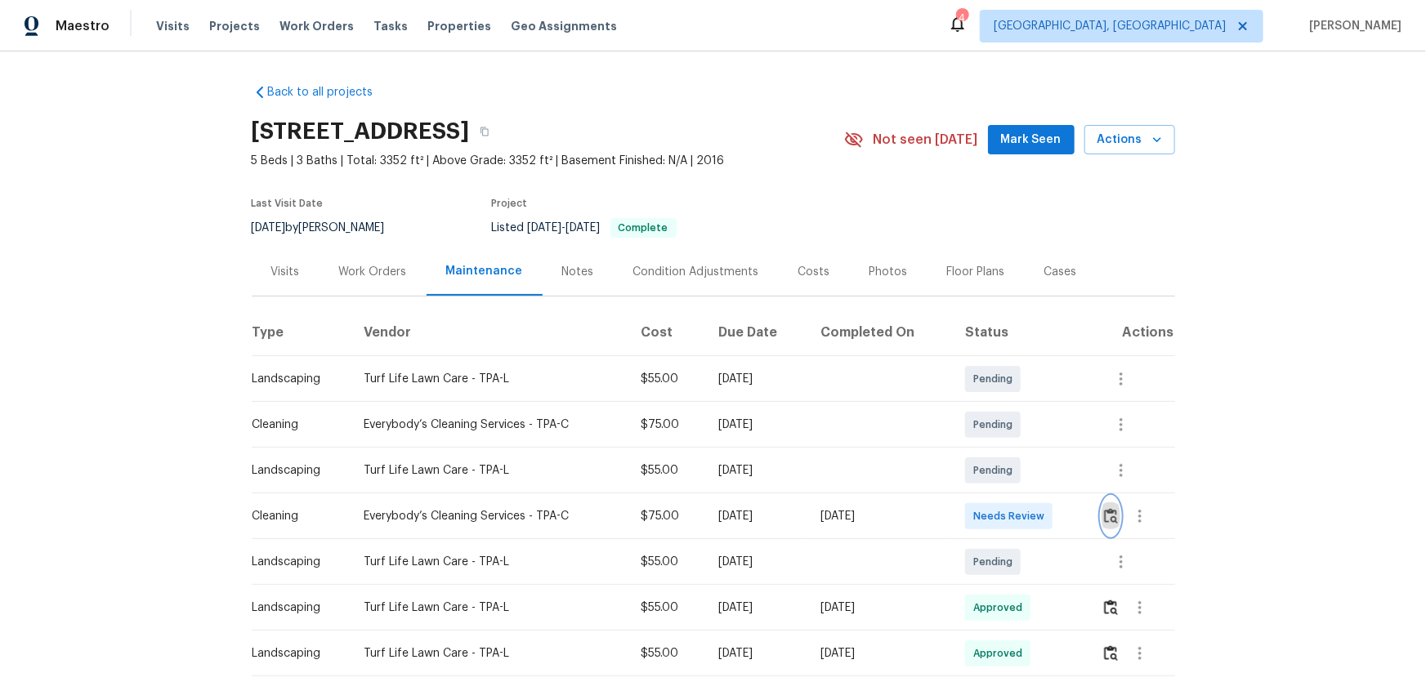
click at [1111, 510] on img "button" at bounding box center [1111, 516] width 14 height 16
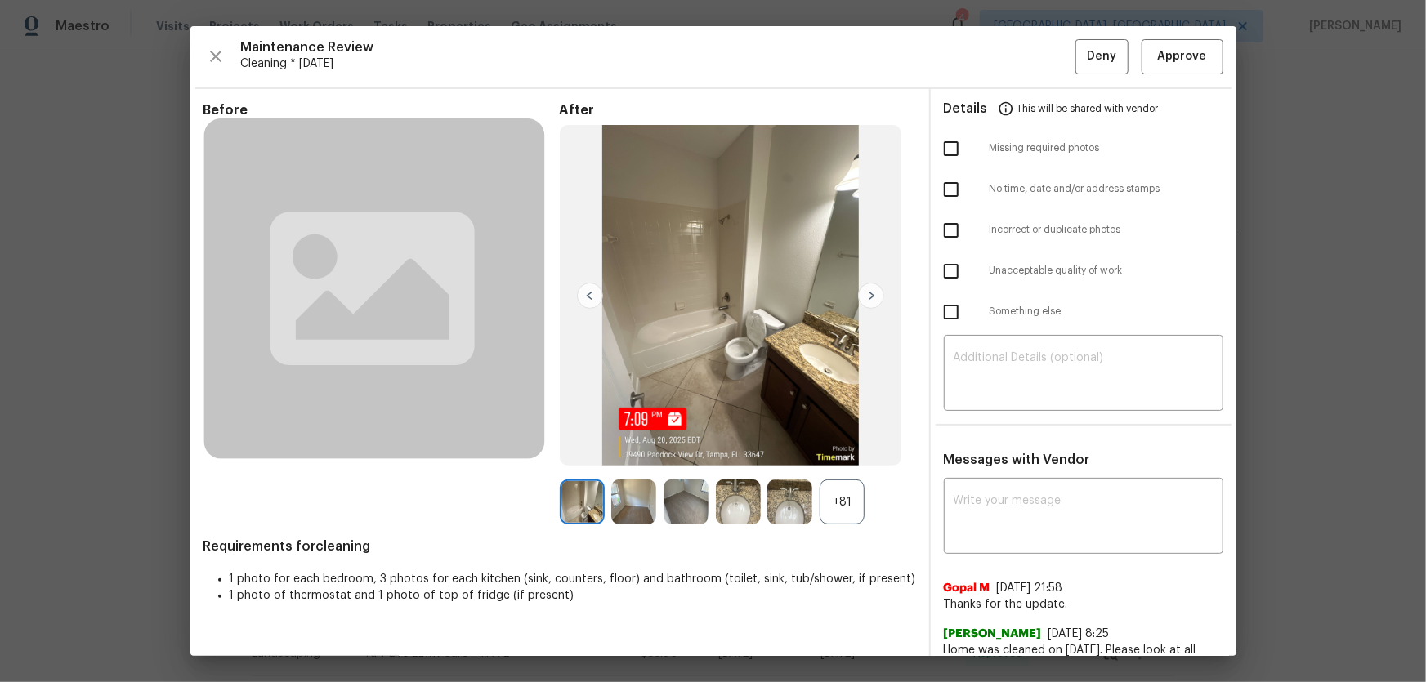
click at [850, 510] on div "+81" at bounding box center [842, 502] width 45 height 45
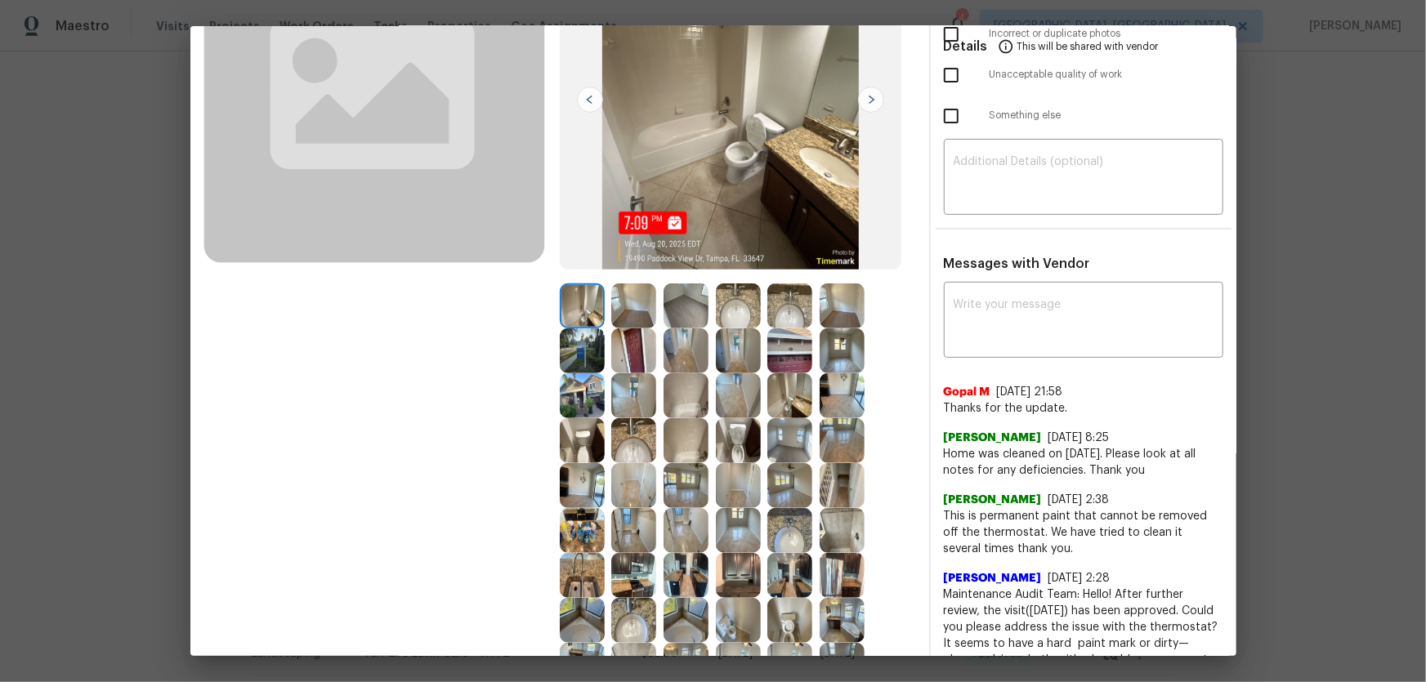
scroll to position [222, 0]
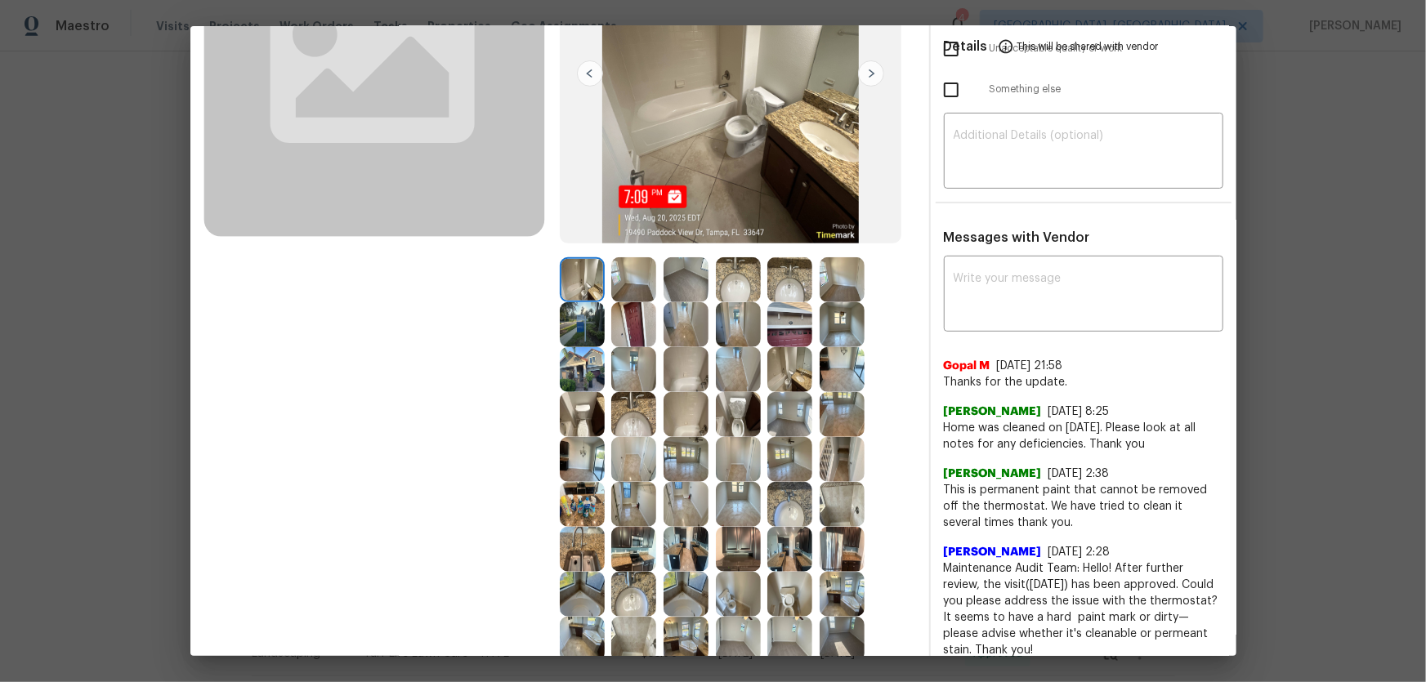
click at [734, 423] on img at bounding box center [738, 414] width 45 height 45
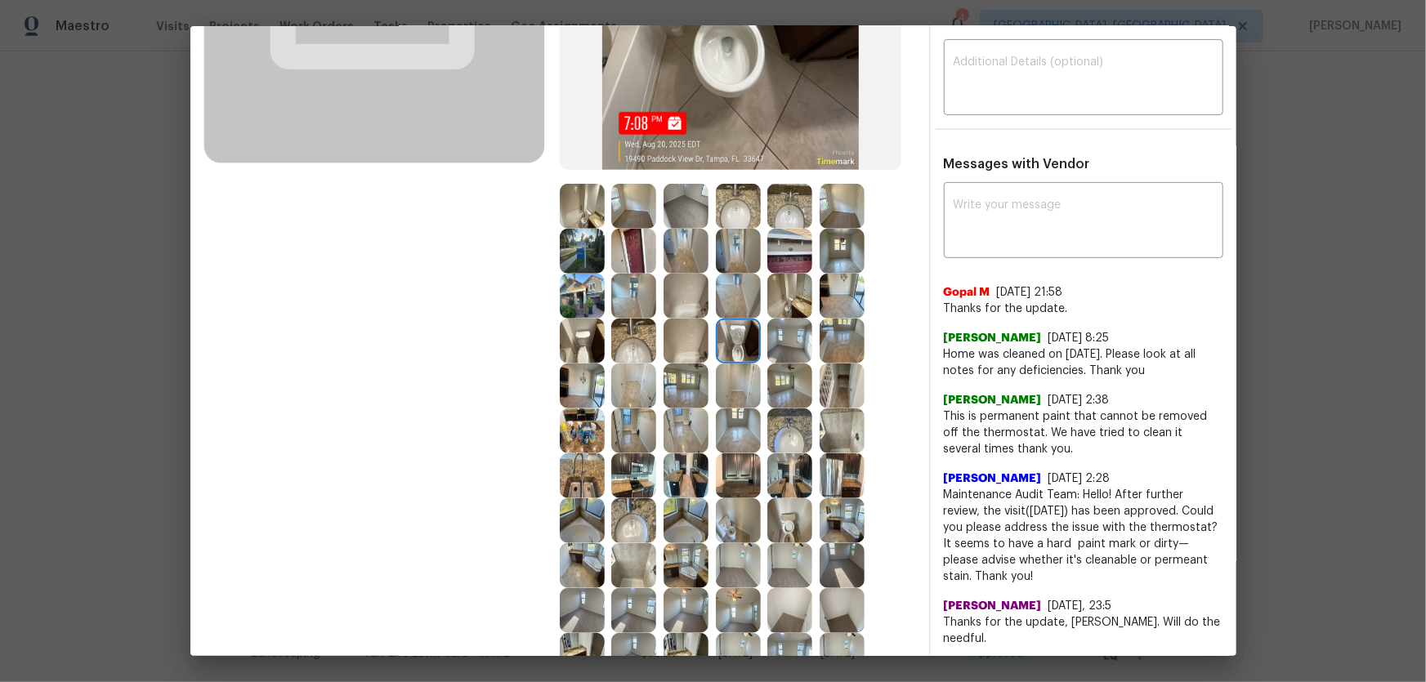
scroll to position [297, 0]
click at [722, 328] on img at bounding box center [738, 340] width 45 height 45
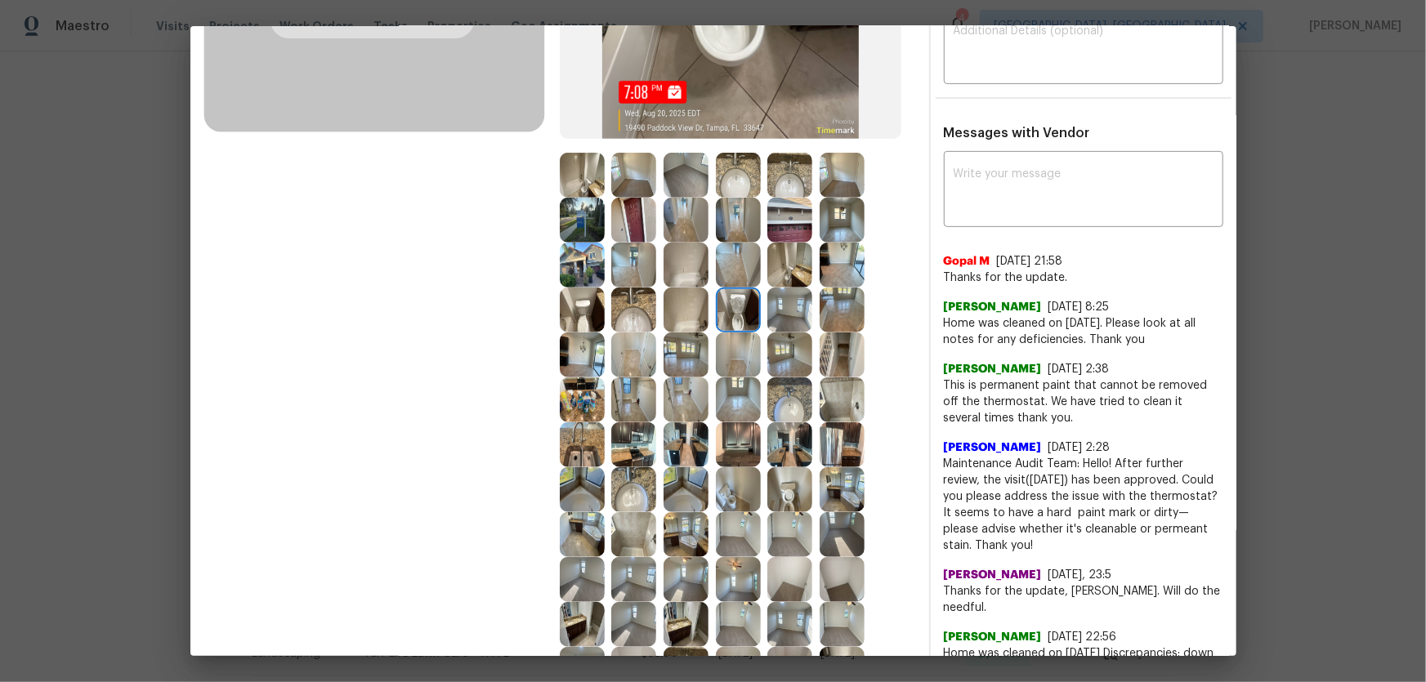
scroll to position [371, 0]
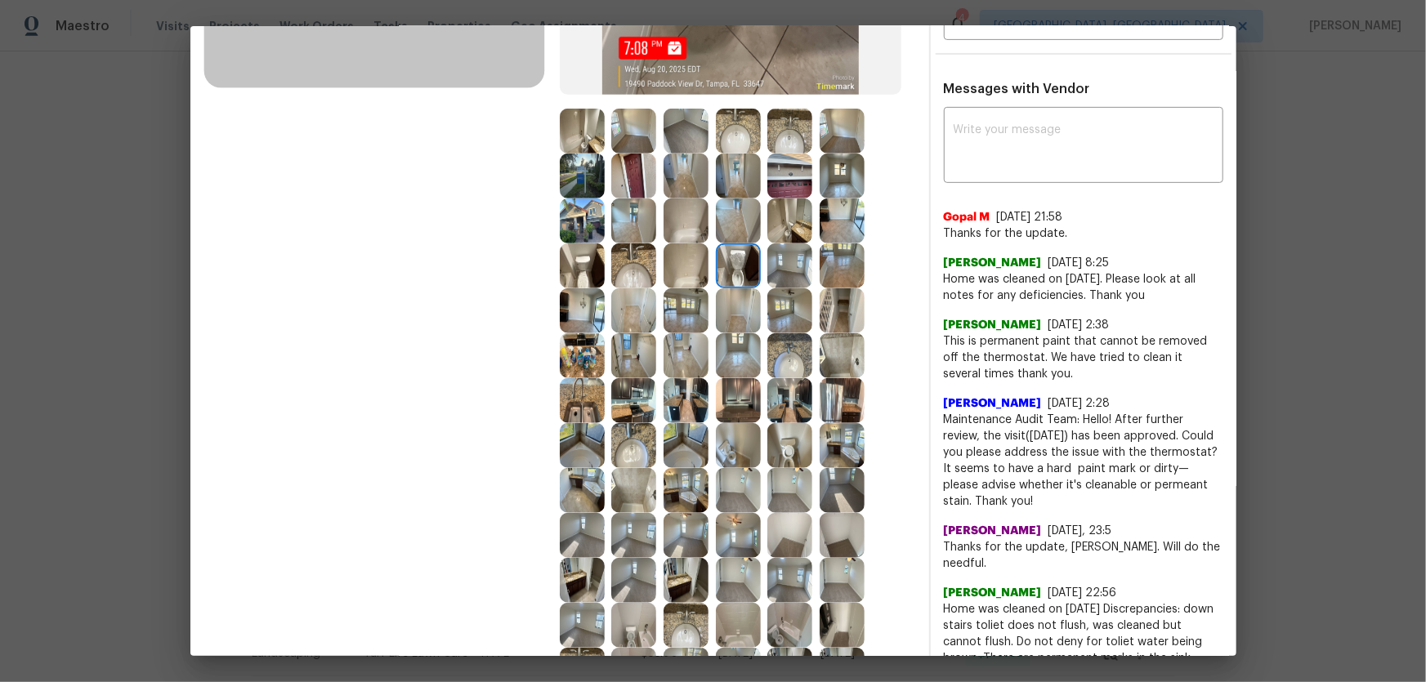
click at [785, 442] on img at bounding box center [789, 445] width 45 height 45
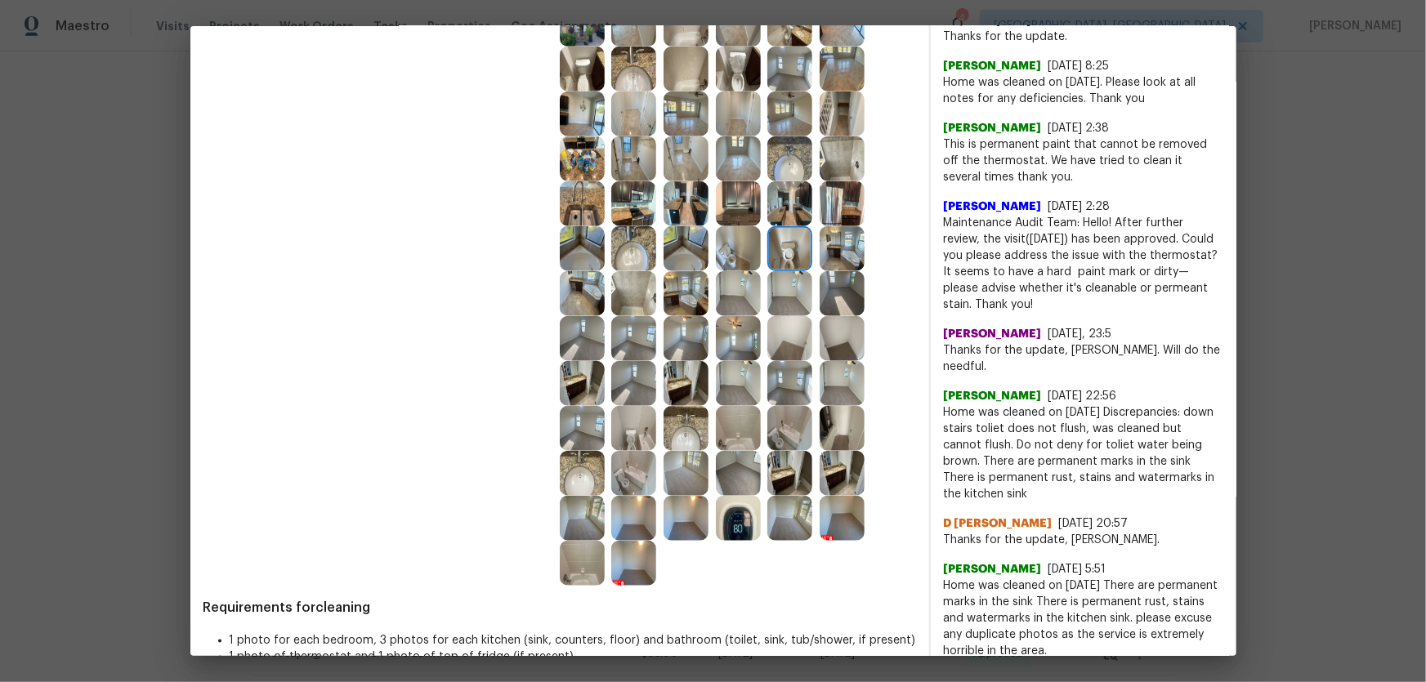
scroll to position [594, 0]
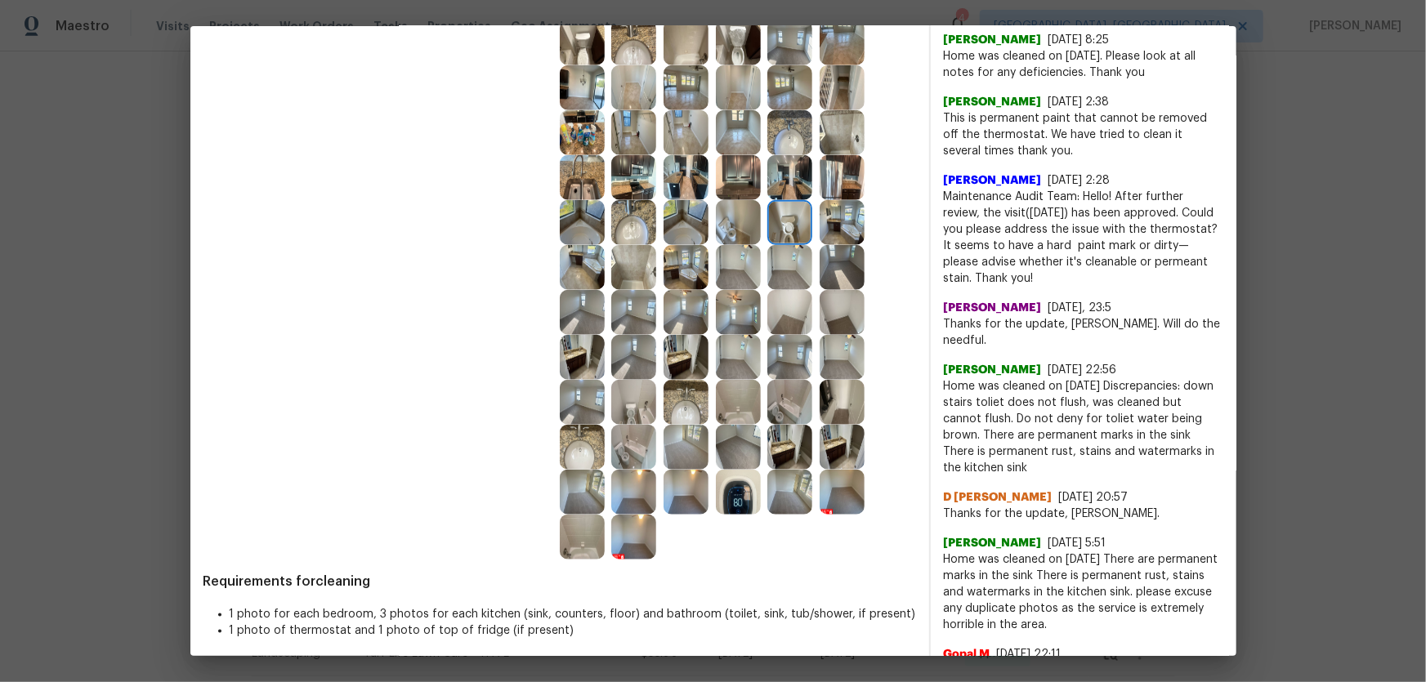
click at [635, 416] on img at bounding box center [633, 402] width 45 height 45
click at [670, 413] on img at bounding box center [686, 402] width 45 height 45
click at [619, 229] on img at bounding box center [633, 222] width 45 height 45
click at [799, 152] on img at bounding box center [789, 132] width 45 height 45
click at [568, 539] on img at bounding box center [582, 537] width 45 height 45
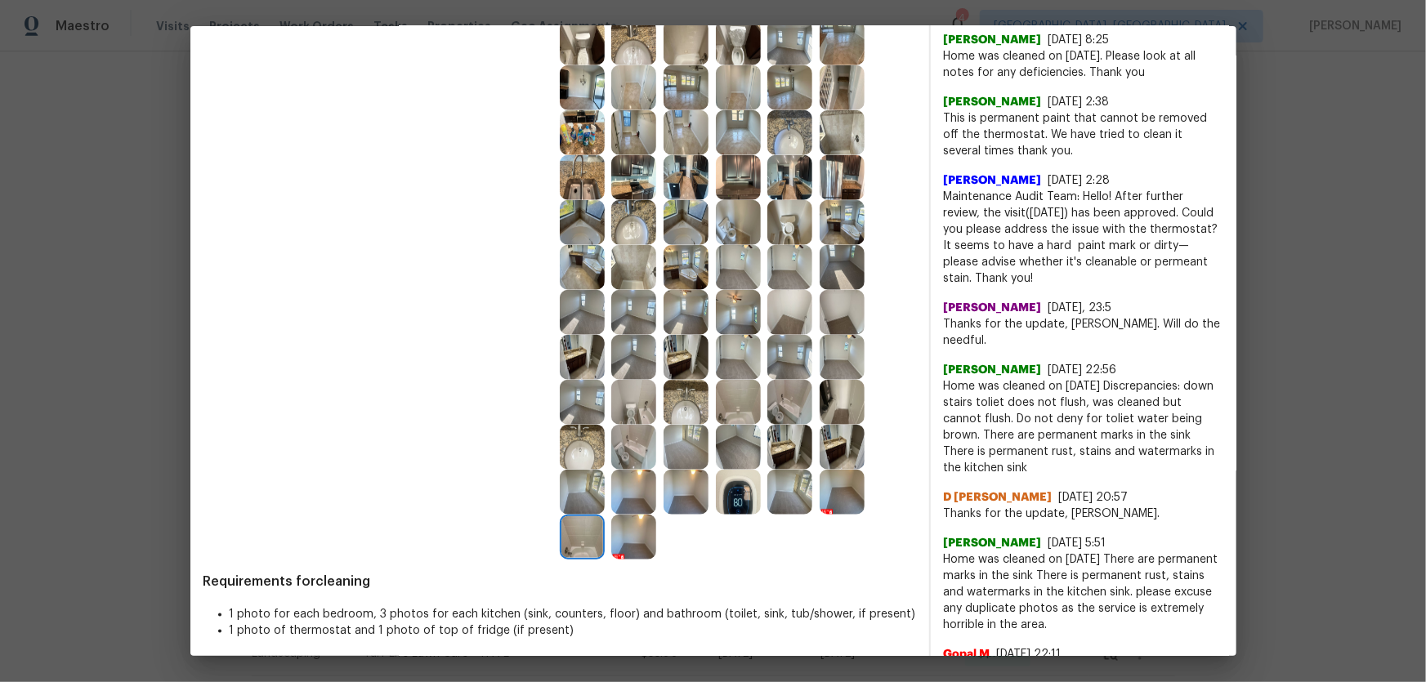
click at [630, 409] on img at bounding box center [633, 402] width 45 height 45
click at [736, 413] on img at bounding box center [738, 402] width 45 height 45
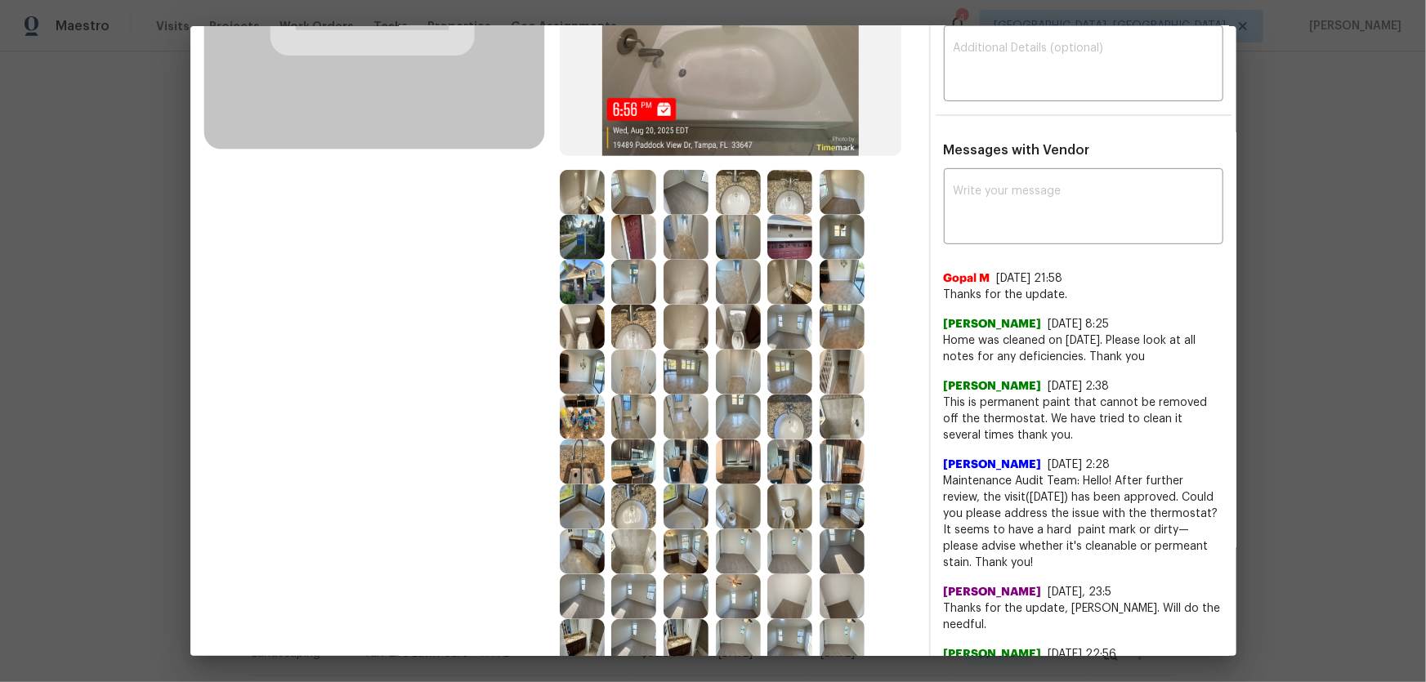
scroll to position [297, 0]
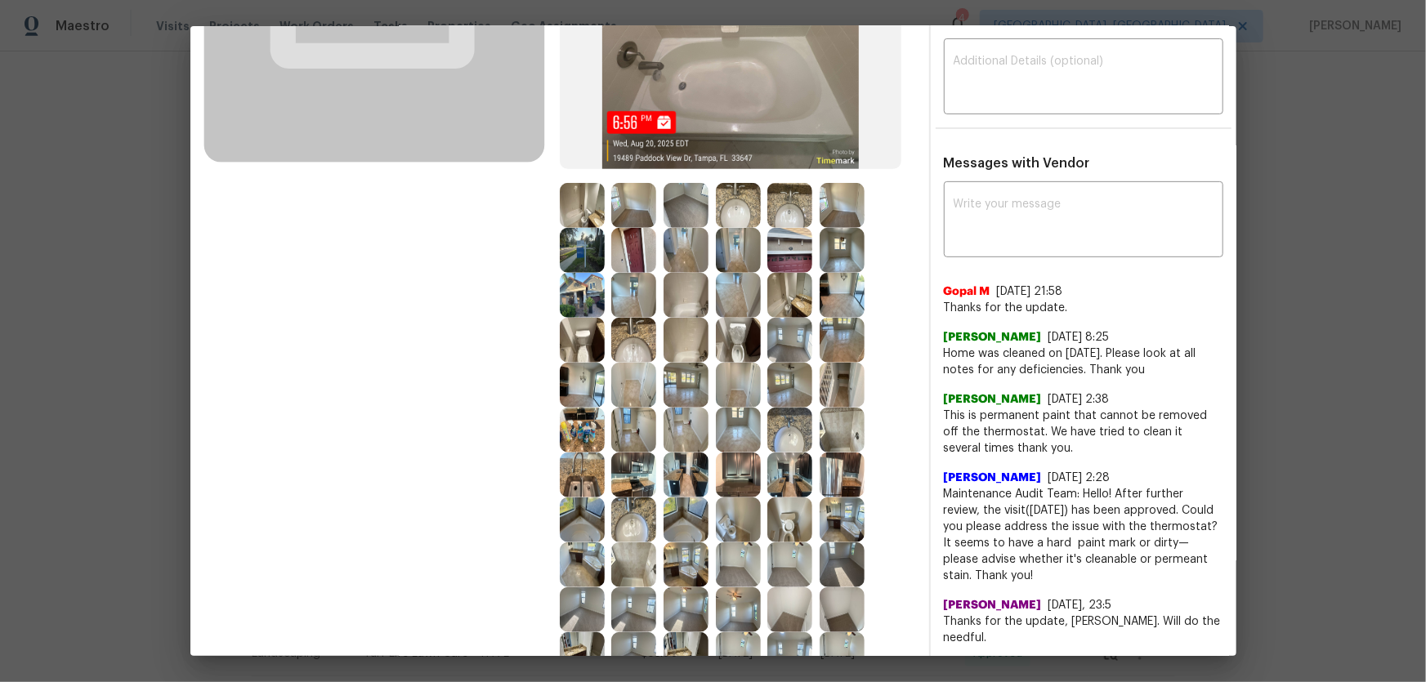
click at [682, 523] on img at bounding box center [686, 520] width 45 height 45
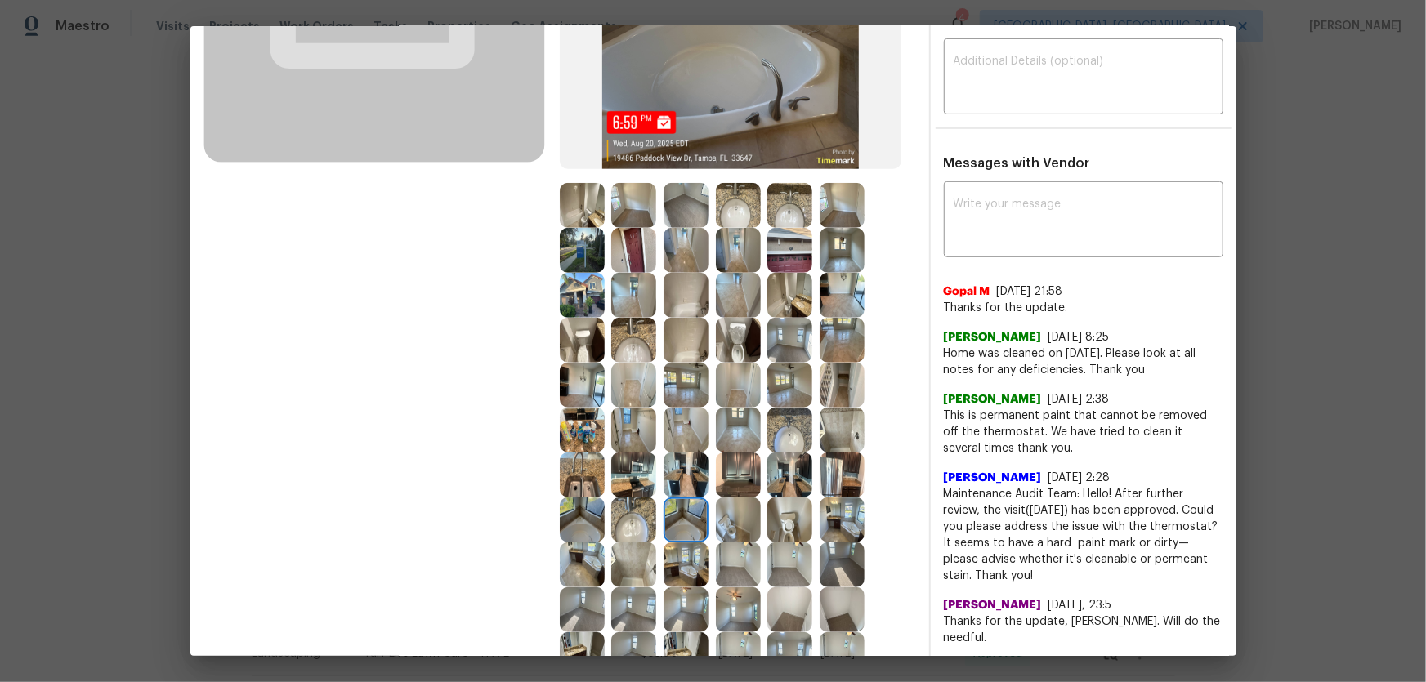
click at [688, 466] on img at bounding box center [686, 475] width 45 height 45
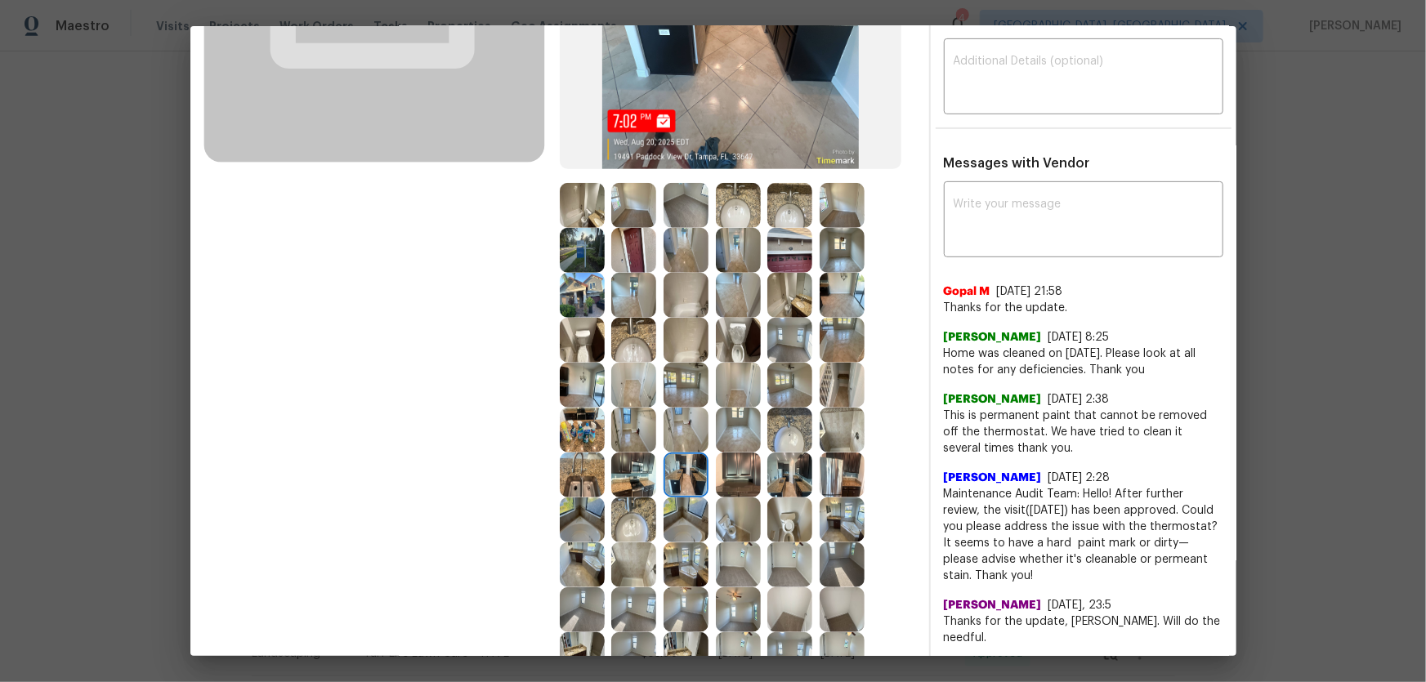
click at [676, 346] on img at bounding box center [686, 340] width 45 height 45
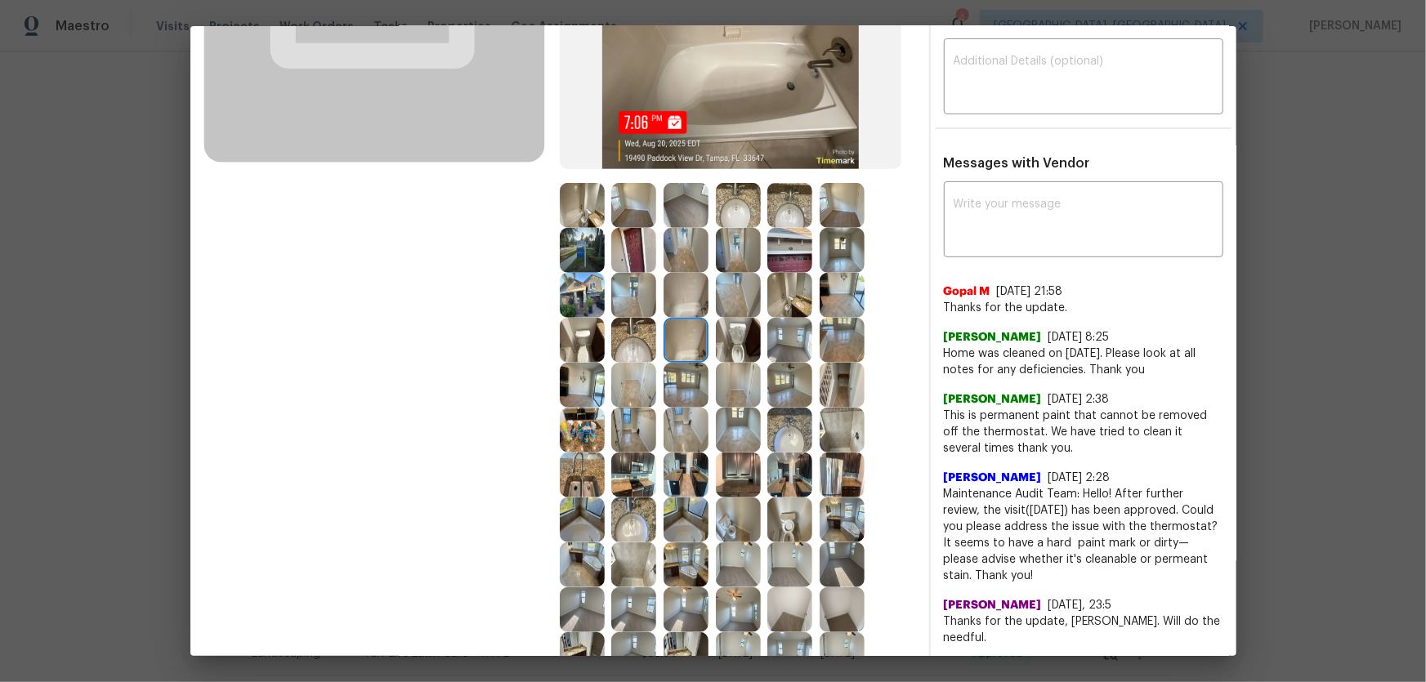
click at [668, 294] on img at bounding box center [686, 295] width 45 height 45
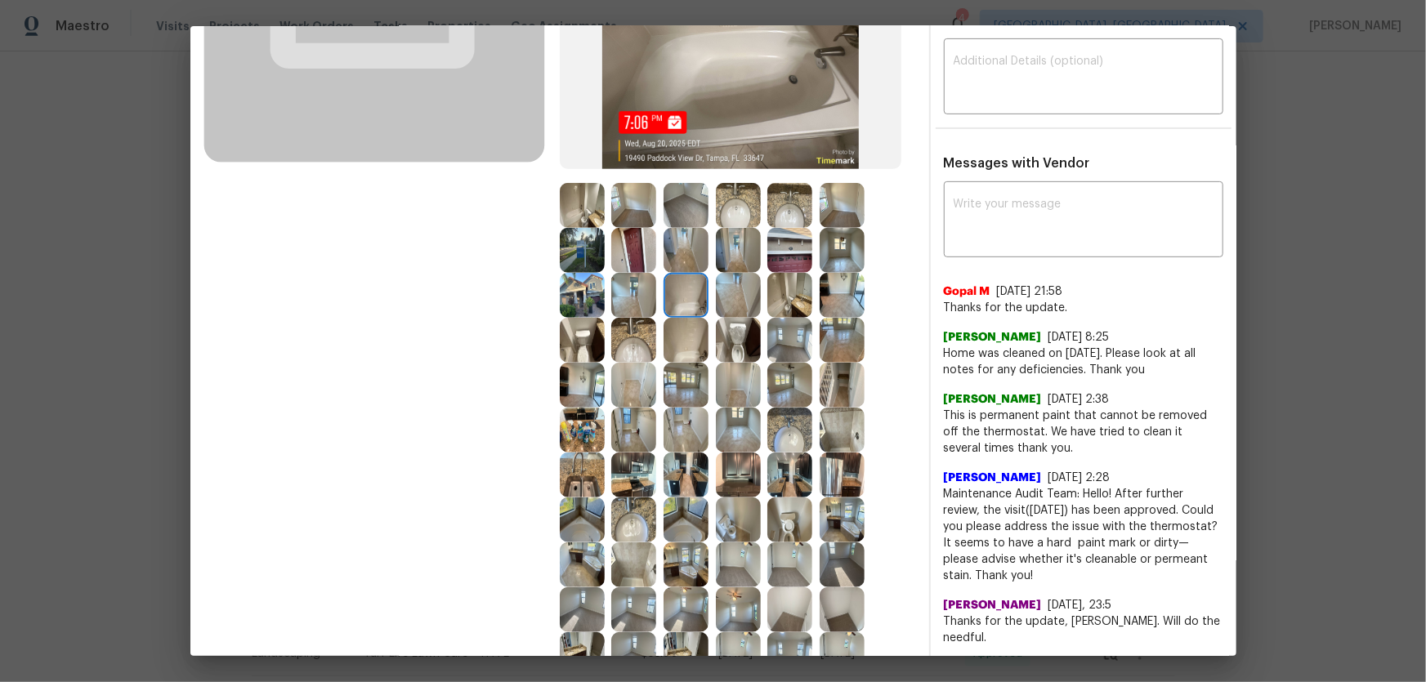
click at [726, 339] on img at bounding box center [738, 340] width 45 height 45
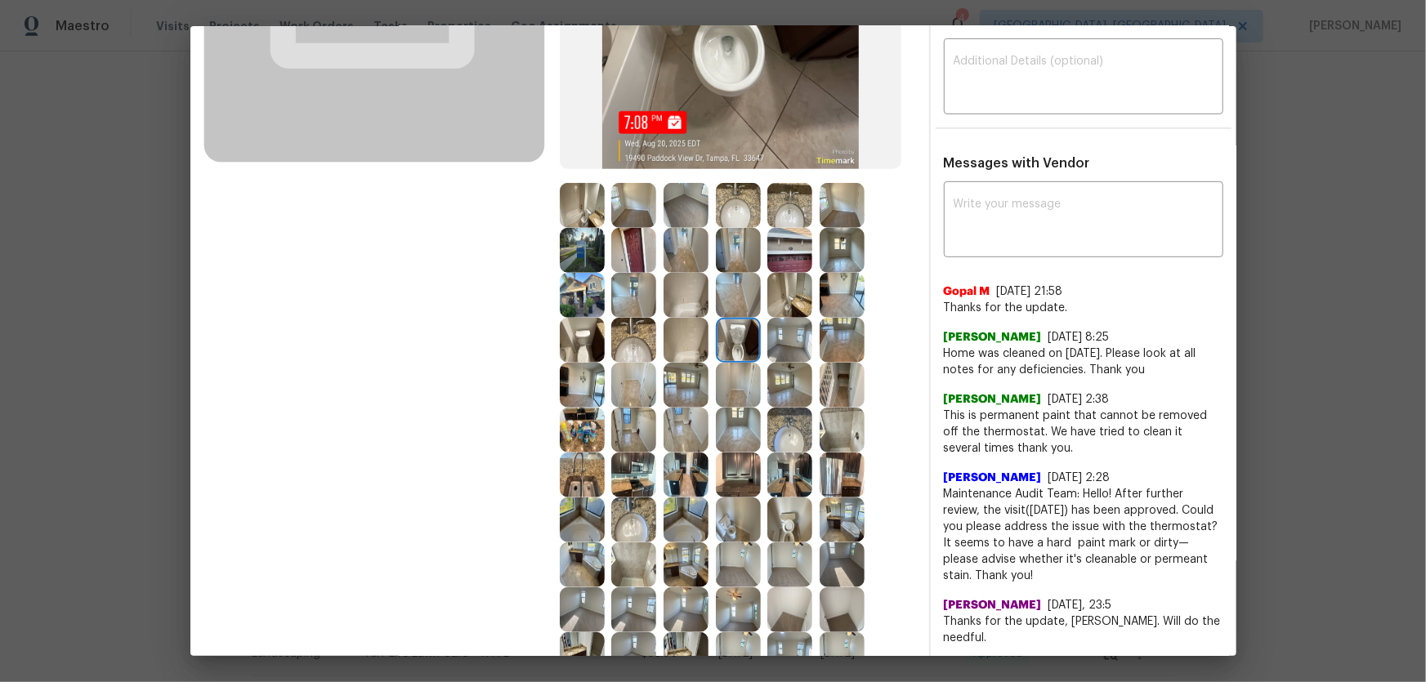
click at [767, 334] on img at bounding box center [789, 340] width 45 height 45
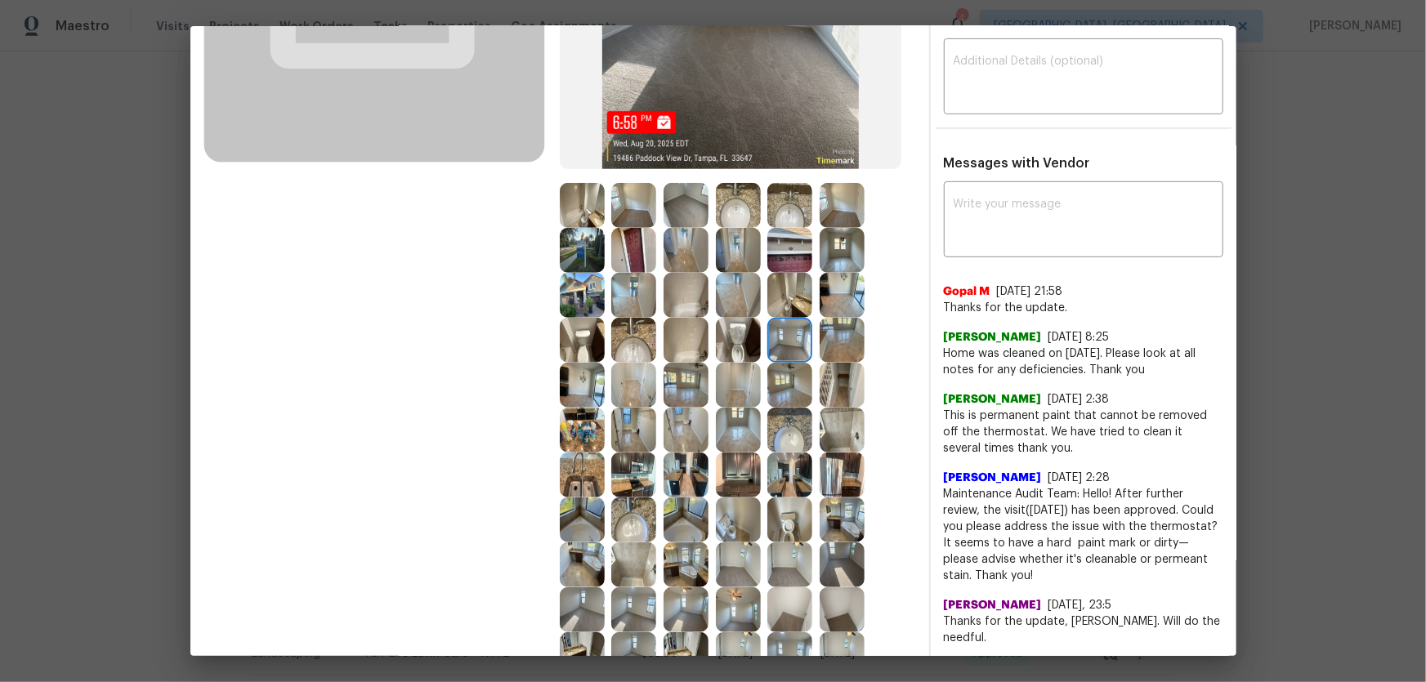
click at [783, 261] on img at bounding box center [789, 250] width 45 height 45
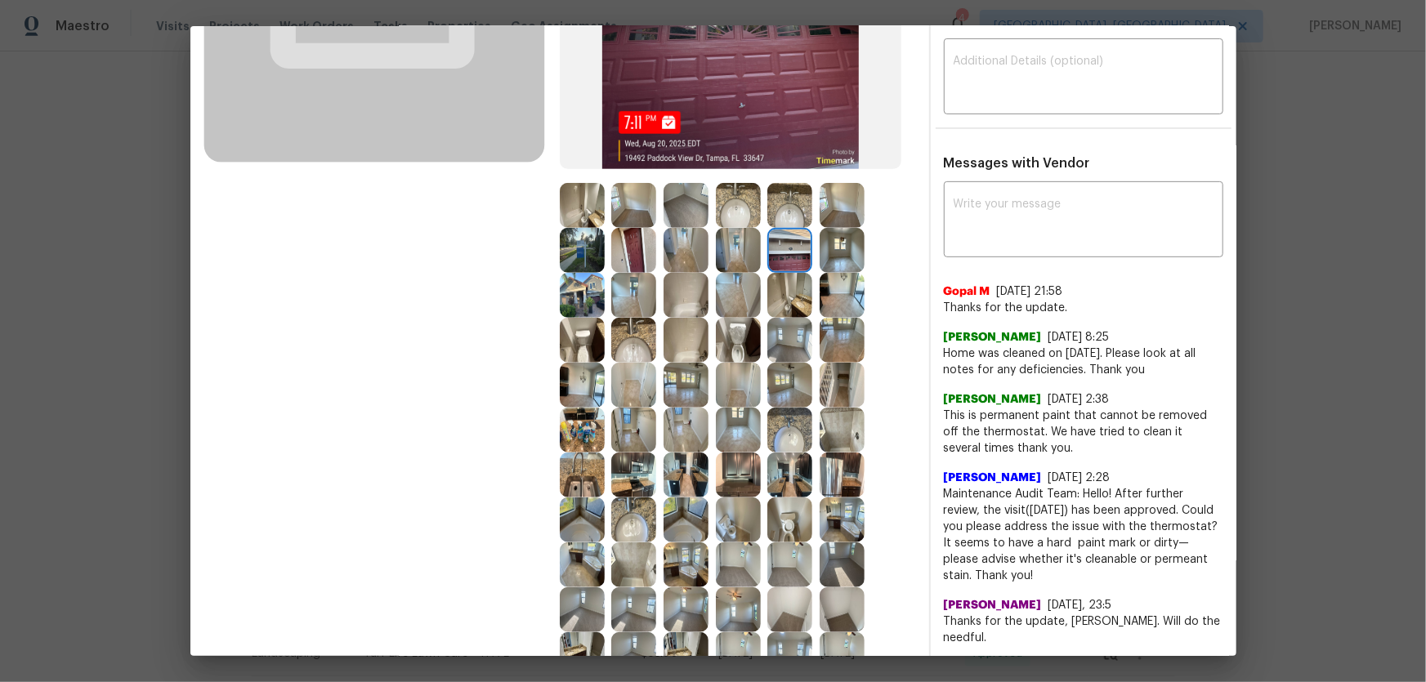
click at [825, 293] on img at bounding box center [842, 295] width 45 height 45
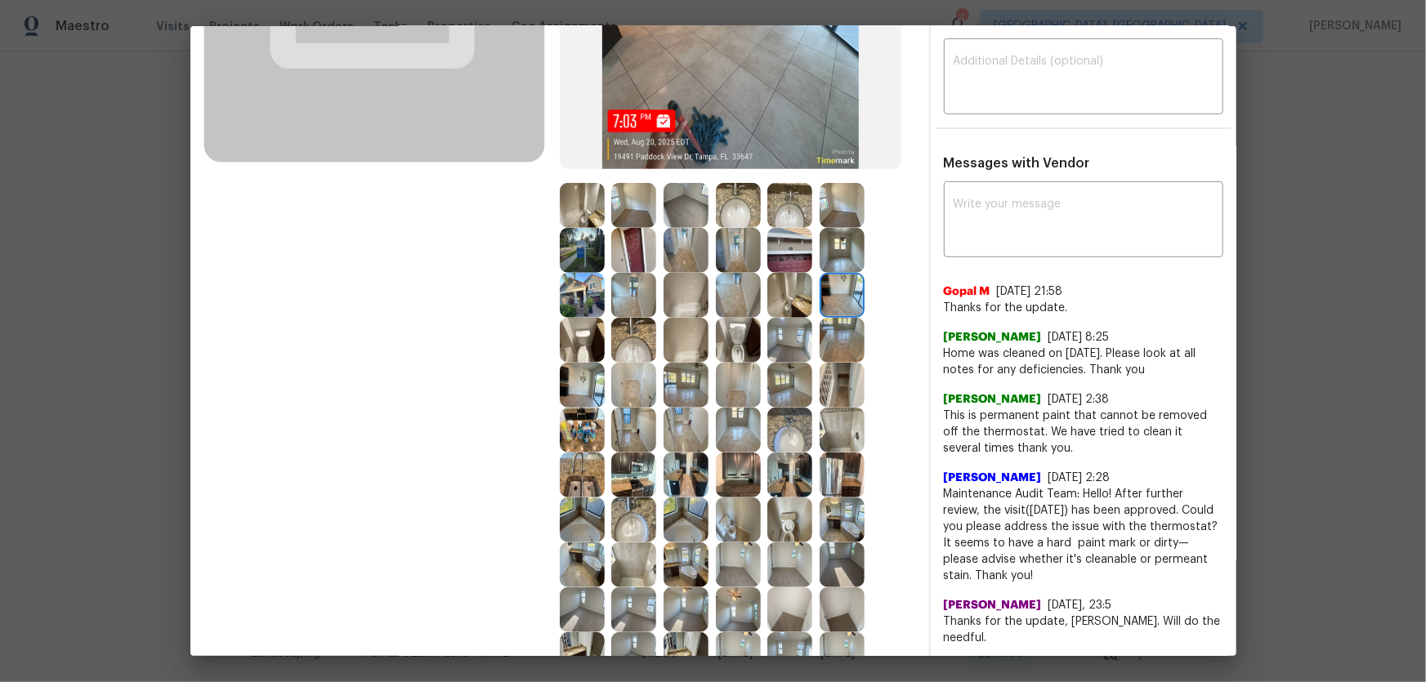
click at [779, 299] on img at bounding box center [789, 295] width 45 height 45
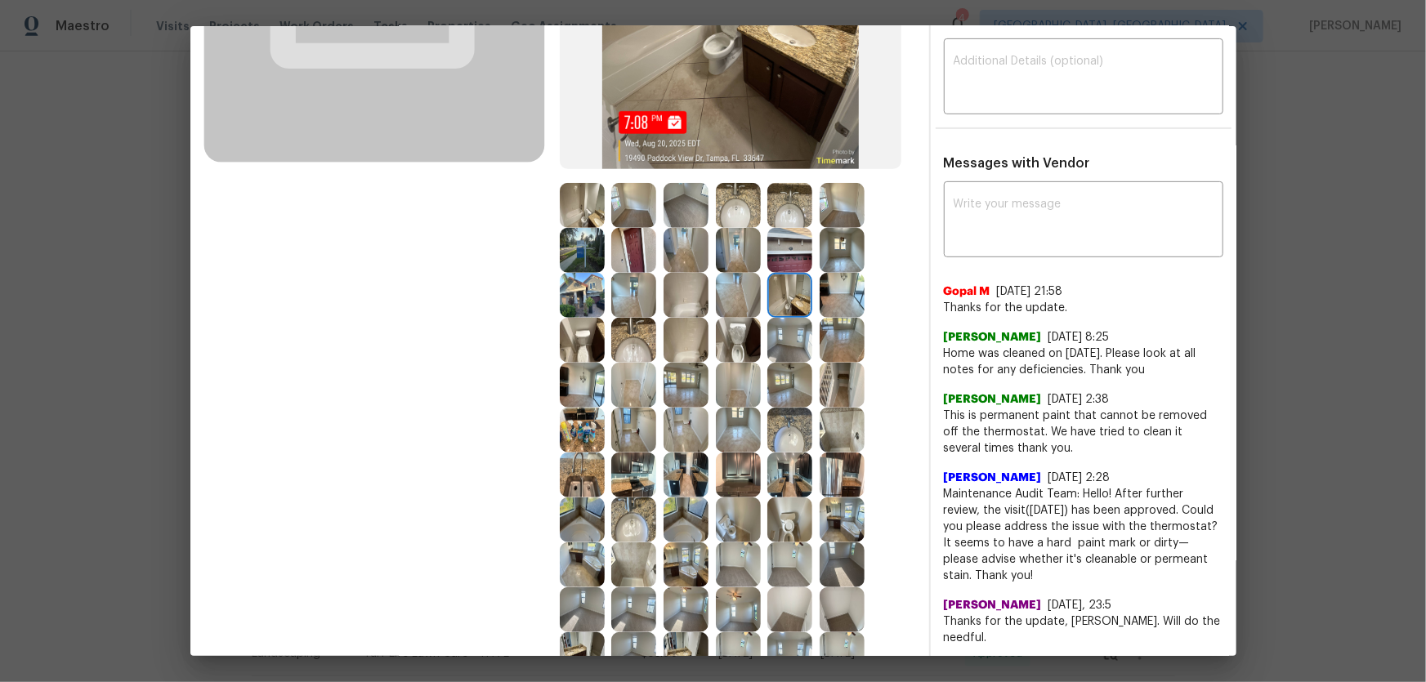
click at [784, 329] on img at bounding box center [789, 340] width 45 height 45
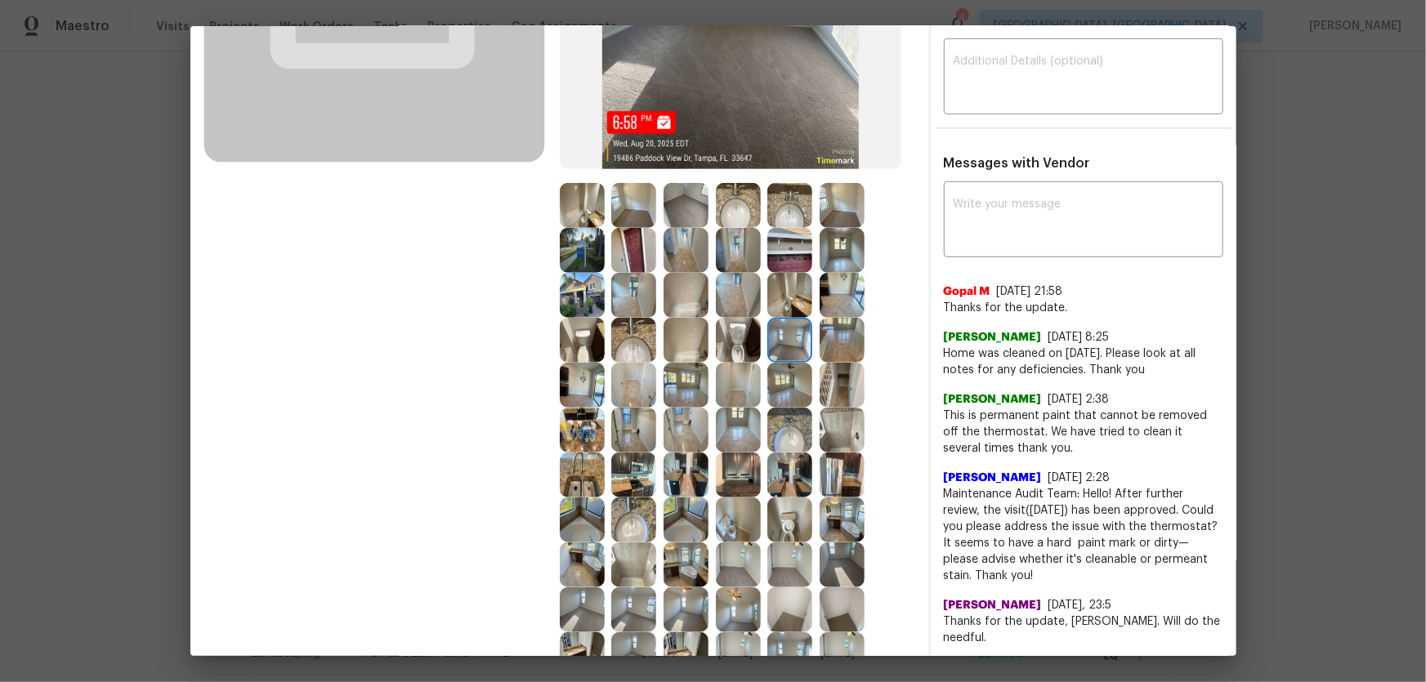
click at [687, 214] on img at bounding box center [686, 205] width 45 height 45
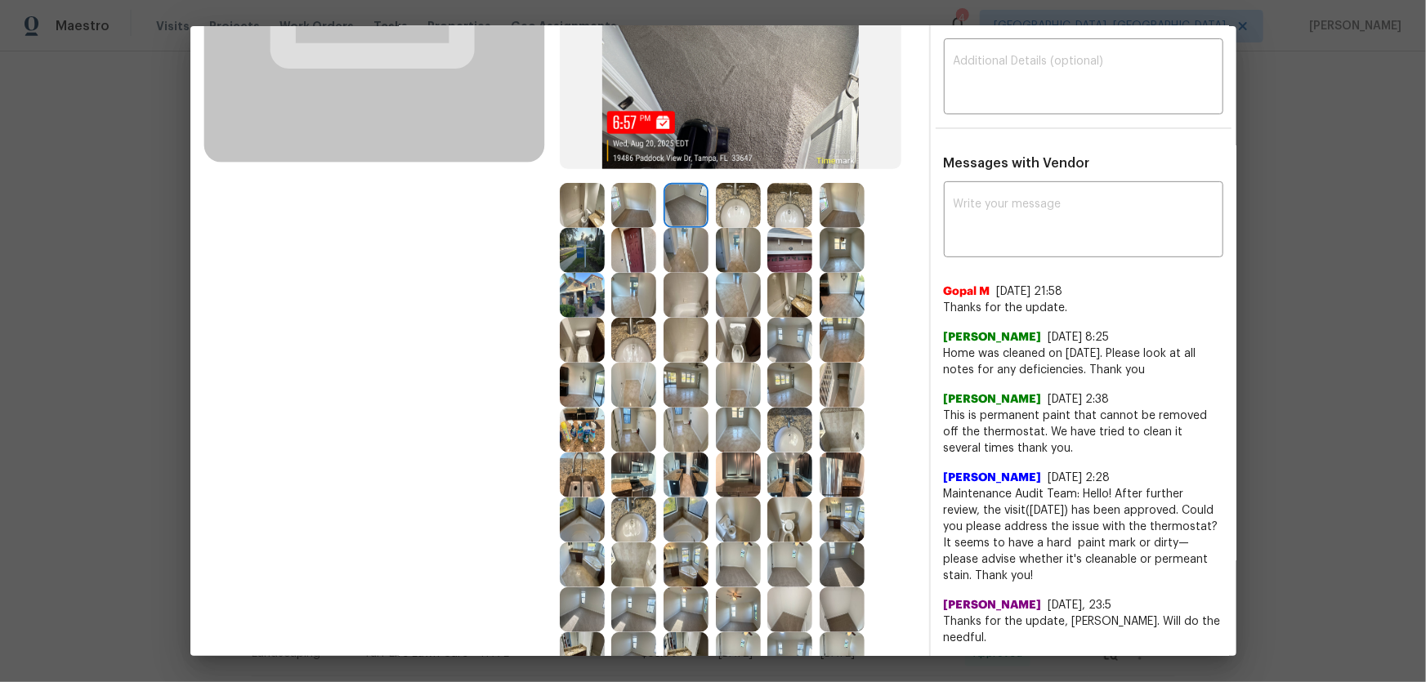
click at [634, 210] on img at bounding box center [633, 205] width 45 height 45
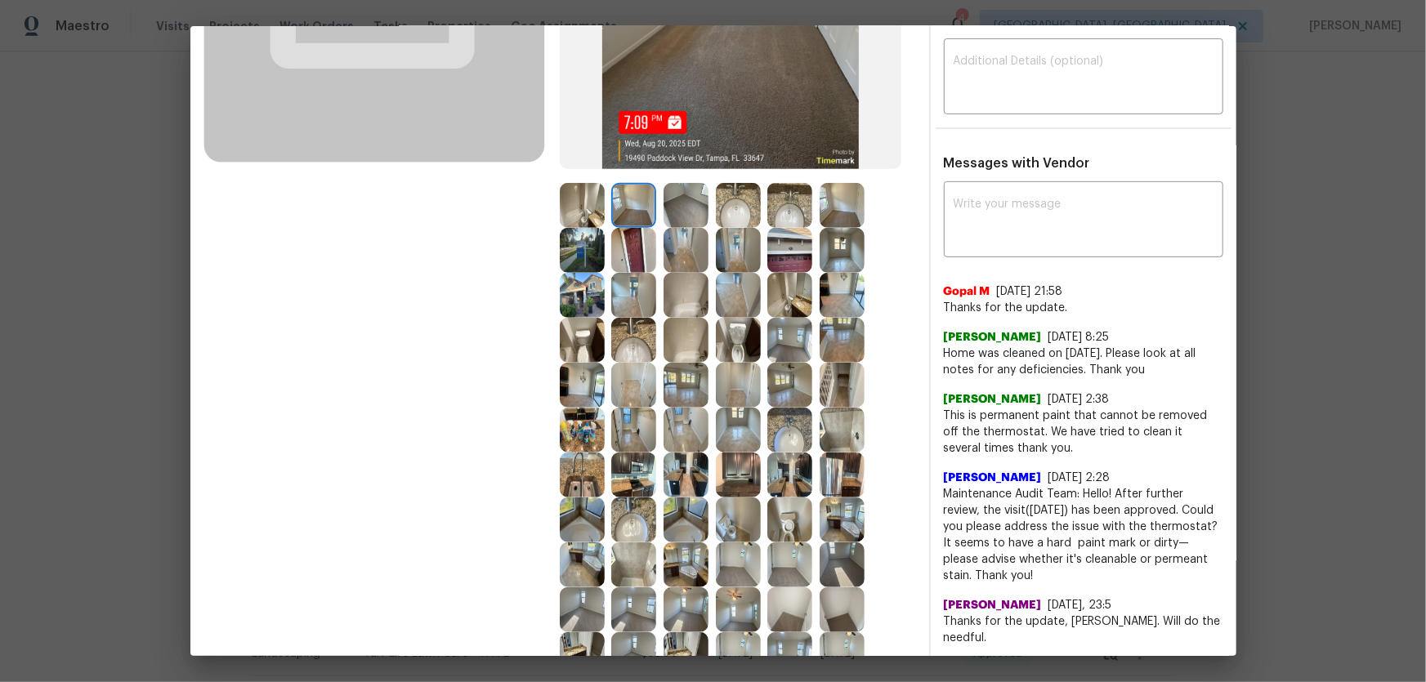
click at [825, 207] on img at bounding box center [842, 205] width 45 height 45
click at [835, 253] on img at bounding box center [842, 250] width 45 height 45
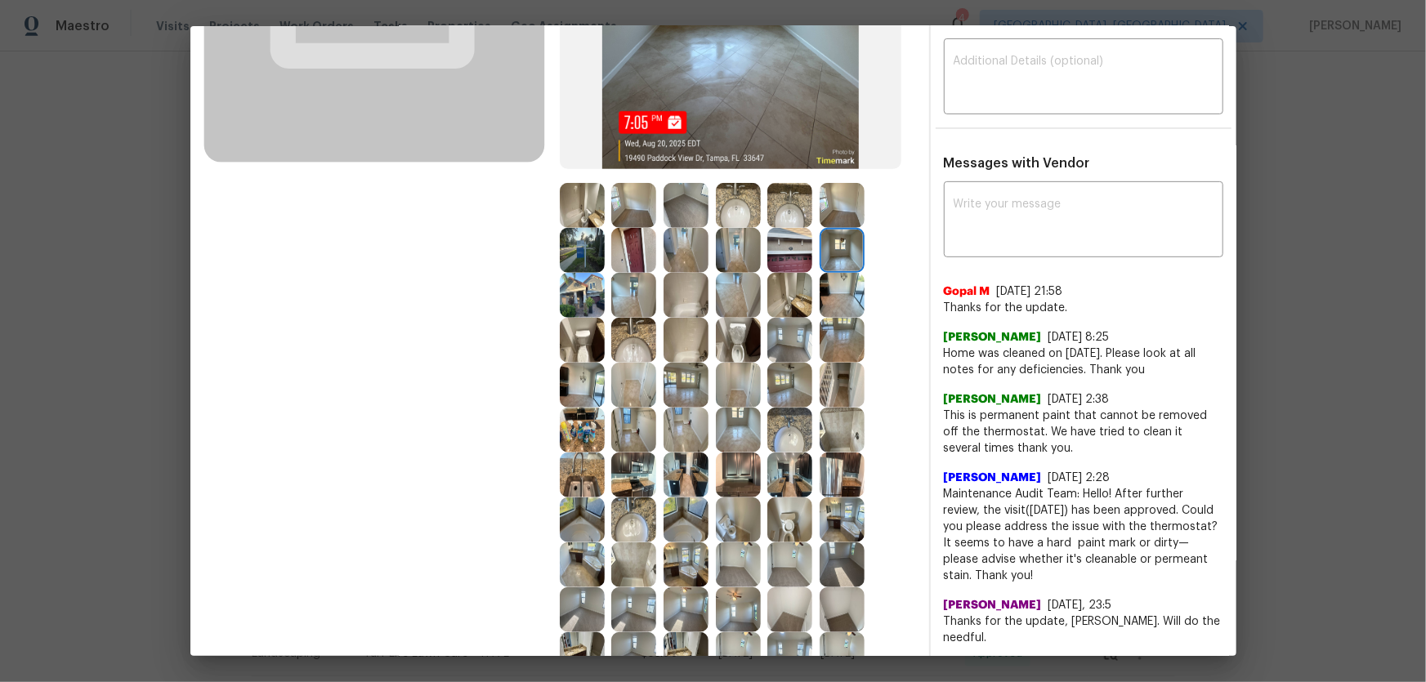
click at [794, 253] on img at bounding box center [789, 250] width 45 height 45
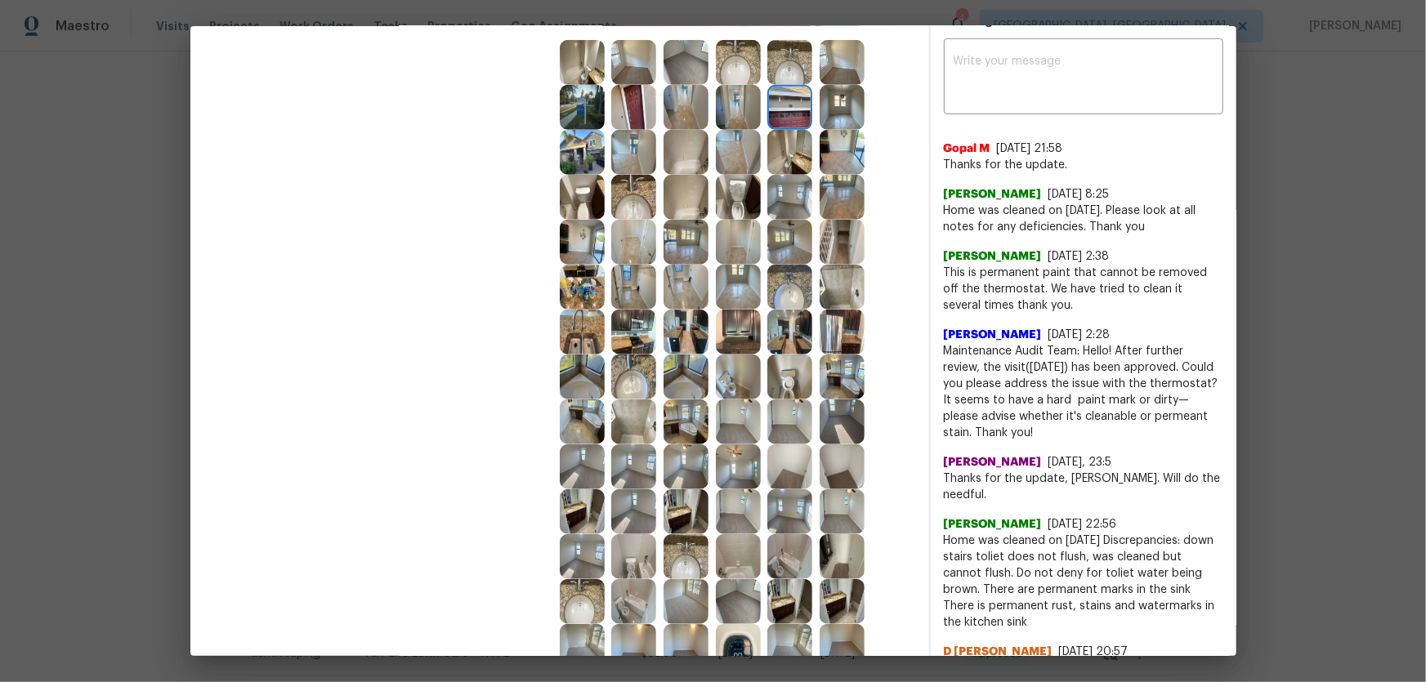
scroll to position [445, 0]
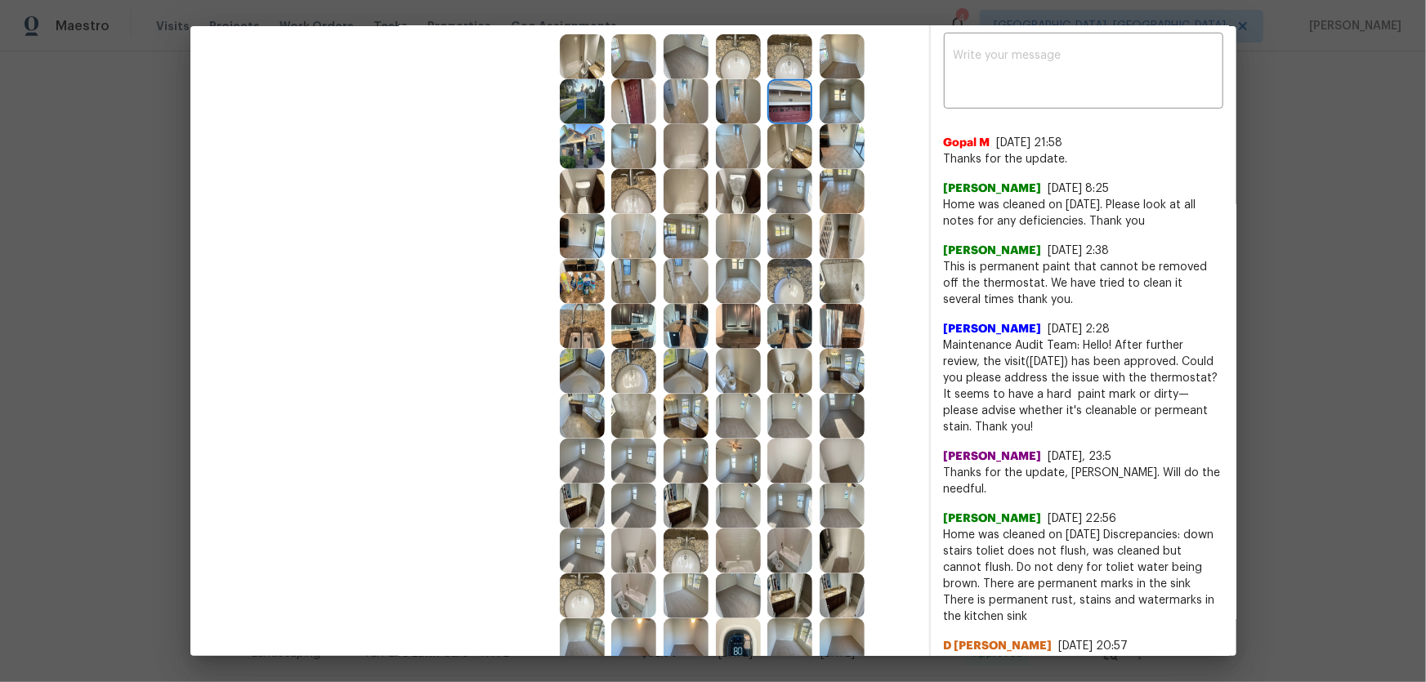
click at [739, 418] on img at bounding box center [738, 416] width 45 height 45
click at [633, 366] on img at bounding box center [633, 371] width 45 height 45
click at [645, 332] on img at bounding box center [633, 326] width 45 height 45
click at [682, 337] on img at bounding box center [686, 326] width 45 height 45
click at [733, 328] on img at bounding box center [738, 326] width 45 height 45
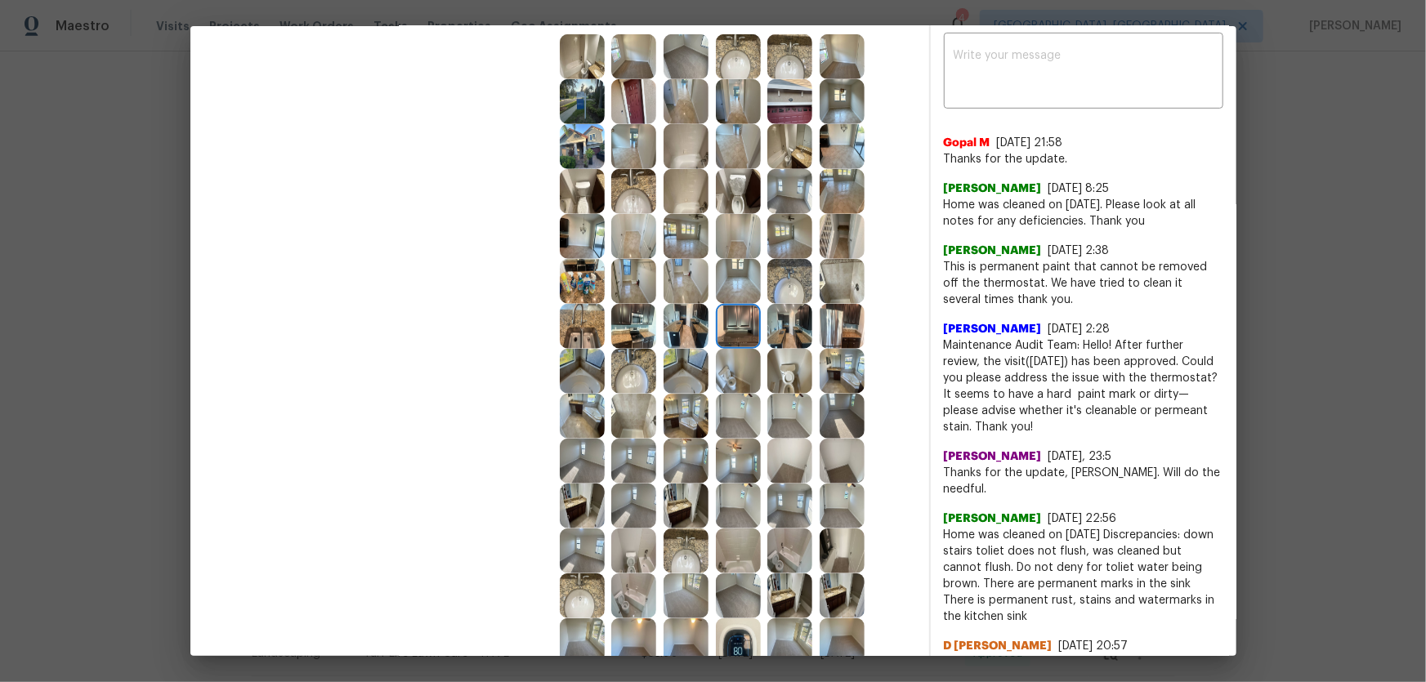
click at [774, 329] on img at bounding box center [789, 326] width 45 height 45
click at [829, 323] on img at bounding box center [842, 326] width 45 height 45
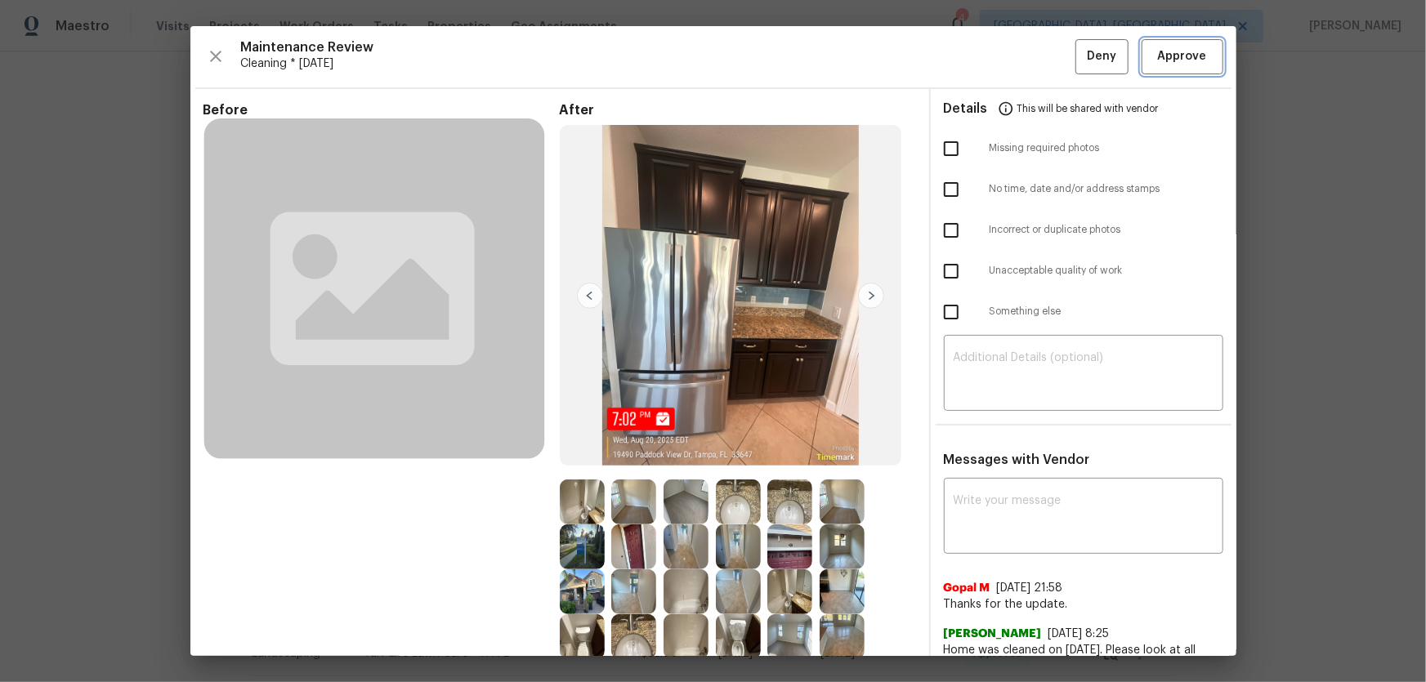
click at [1174, 65] on span "Approve" at bounding box center [1182, 57] width 49 height 20
